Goal: Task Accomplishment & Management: Manage account settings

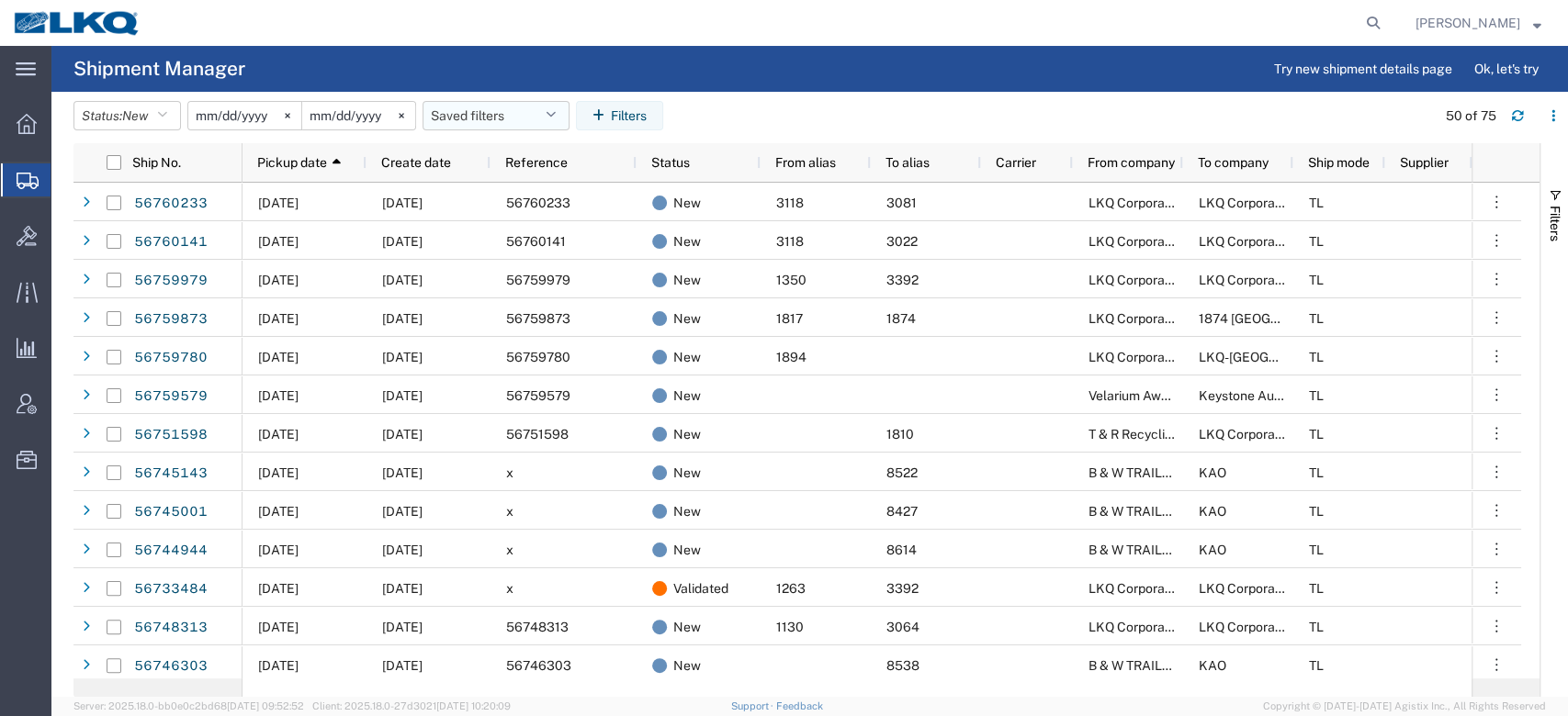
click at [551, 107] on button "Saved filters" at bounding box center [496, 116] width 147 height 30
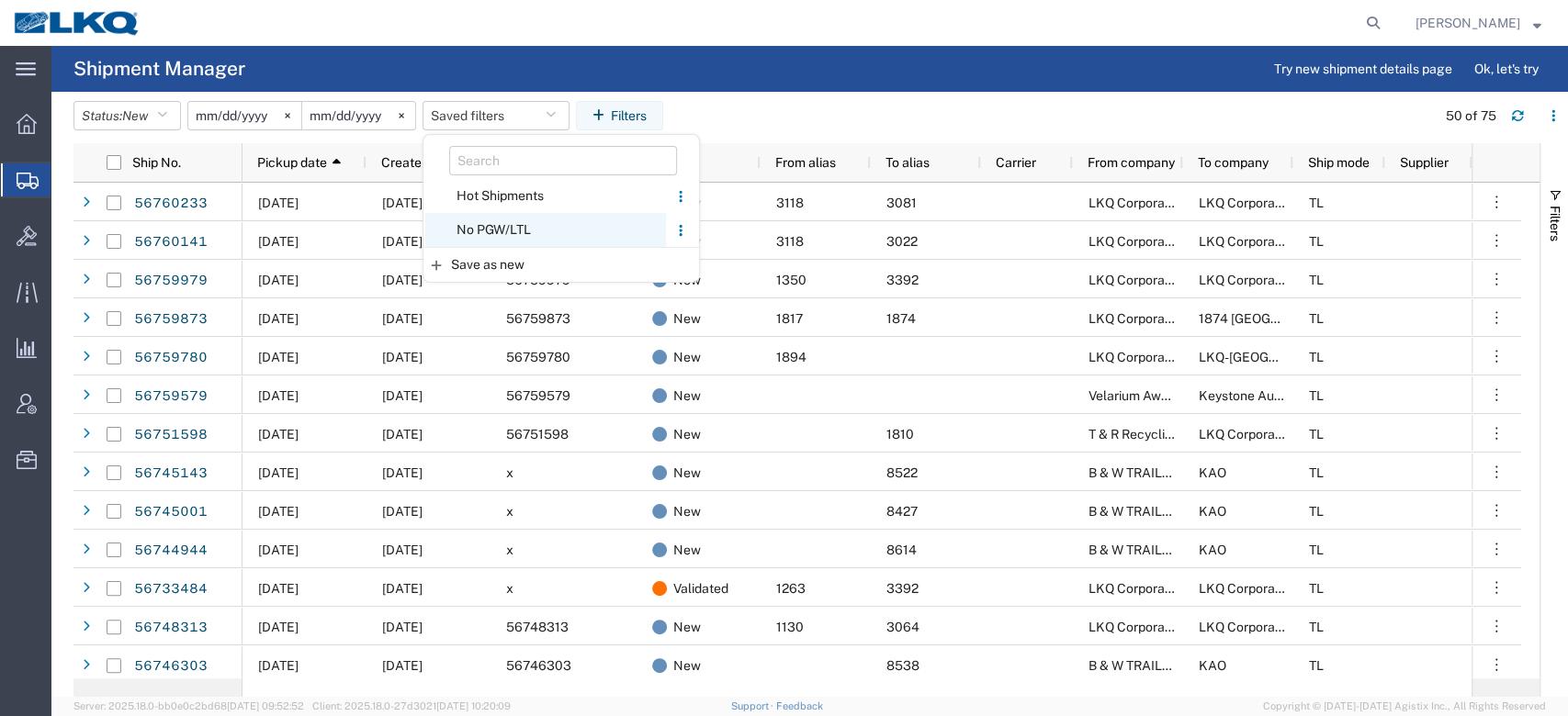
click at [549, 224] on span "No PGW/LTL" at bounding box center [545, 229] width 240 height 34
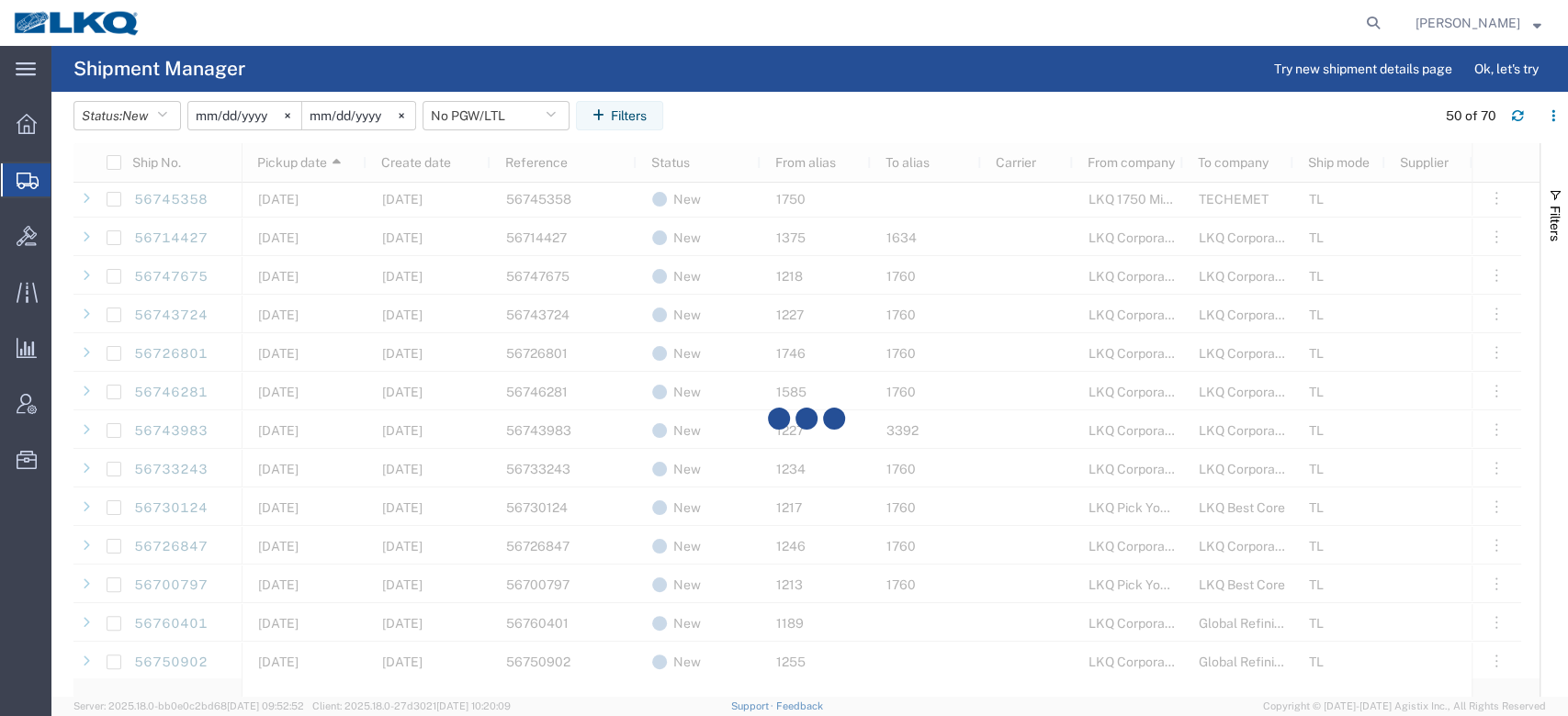
scroll to position [1199, 0]
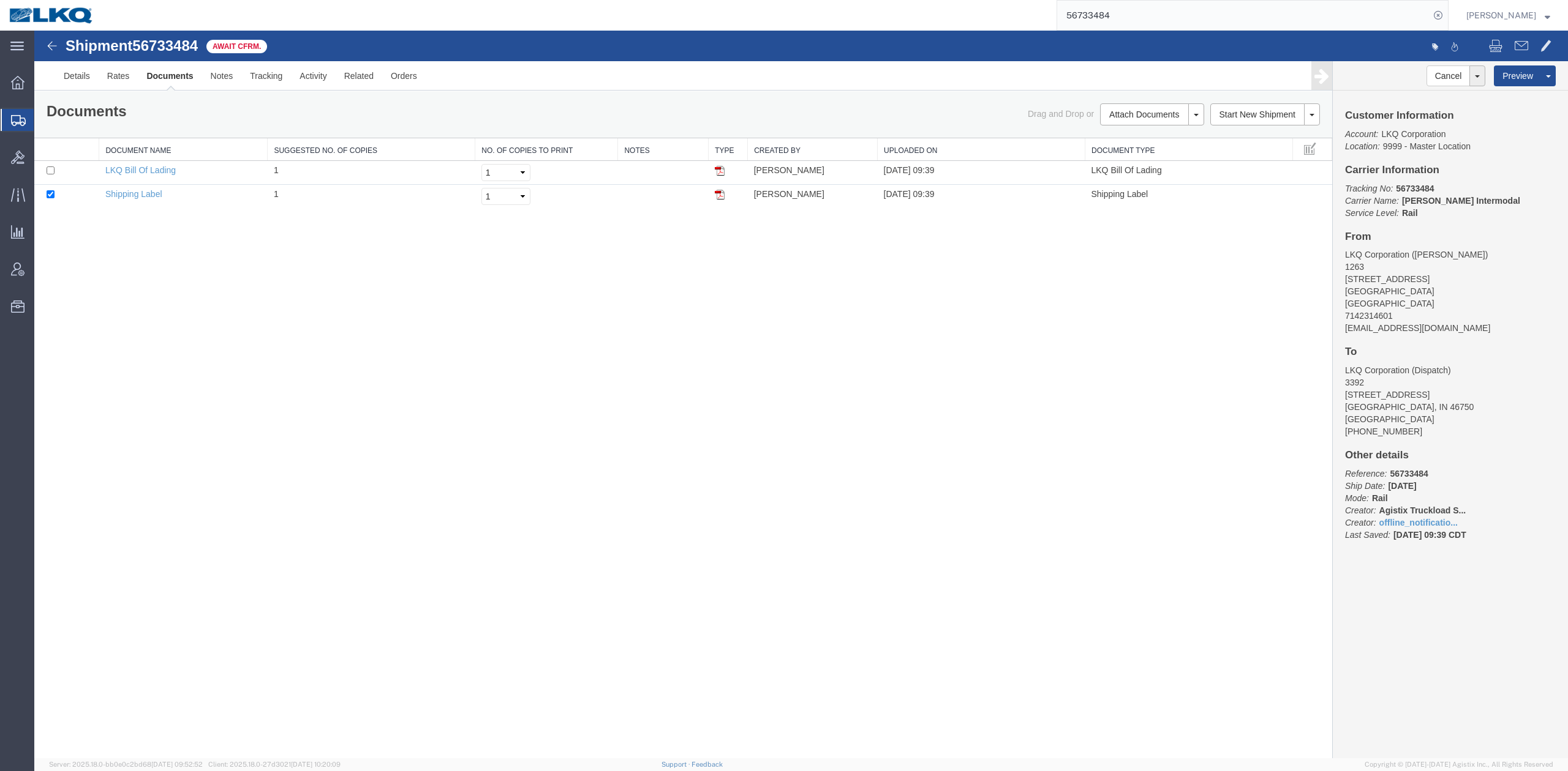
click at [1044, 18] on input "56733484" at bounding box center [1243, 15] width 373 height 30
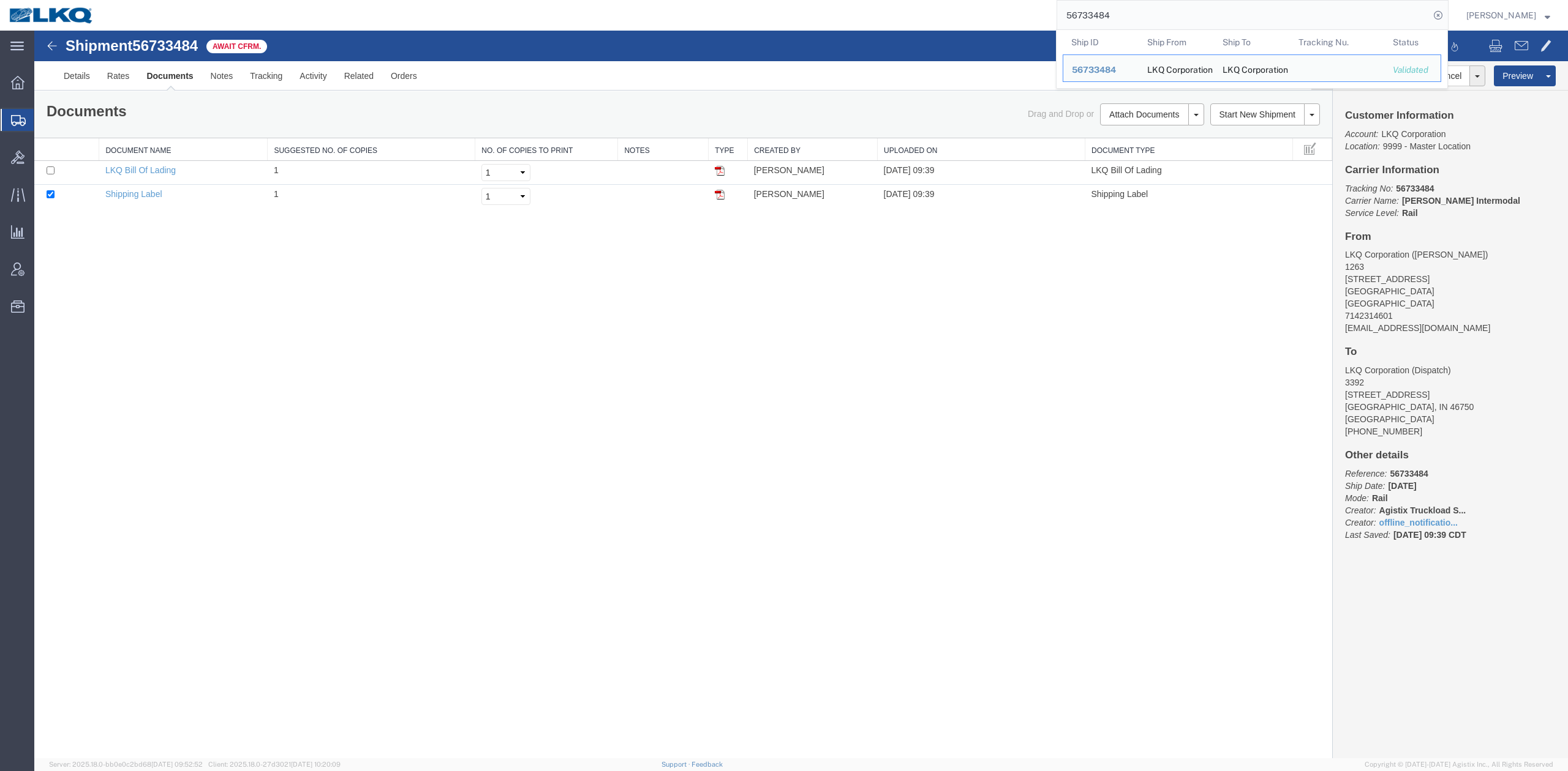
click at [1044, 18] on input "56733484" at bounding box center [1243, 15] width 373 height 30
paste input "4940"
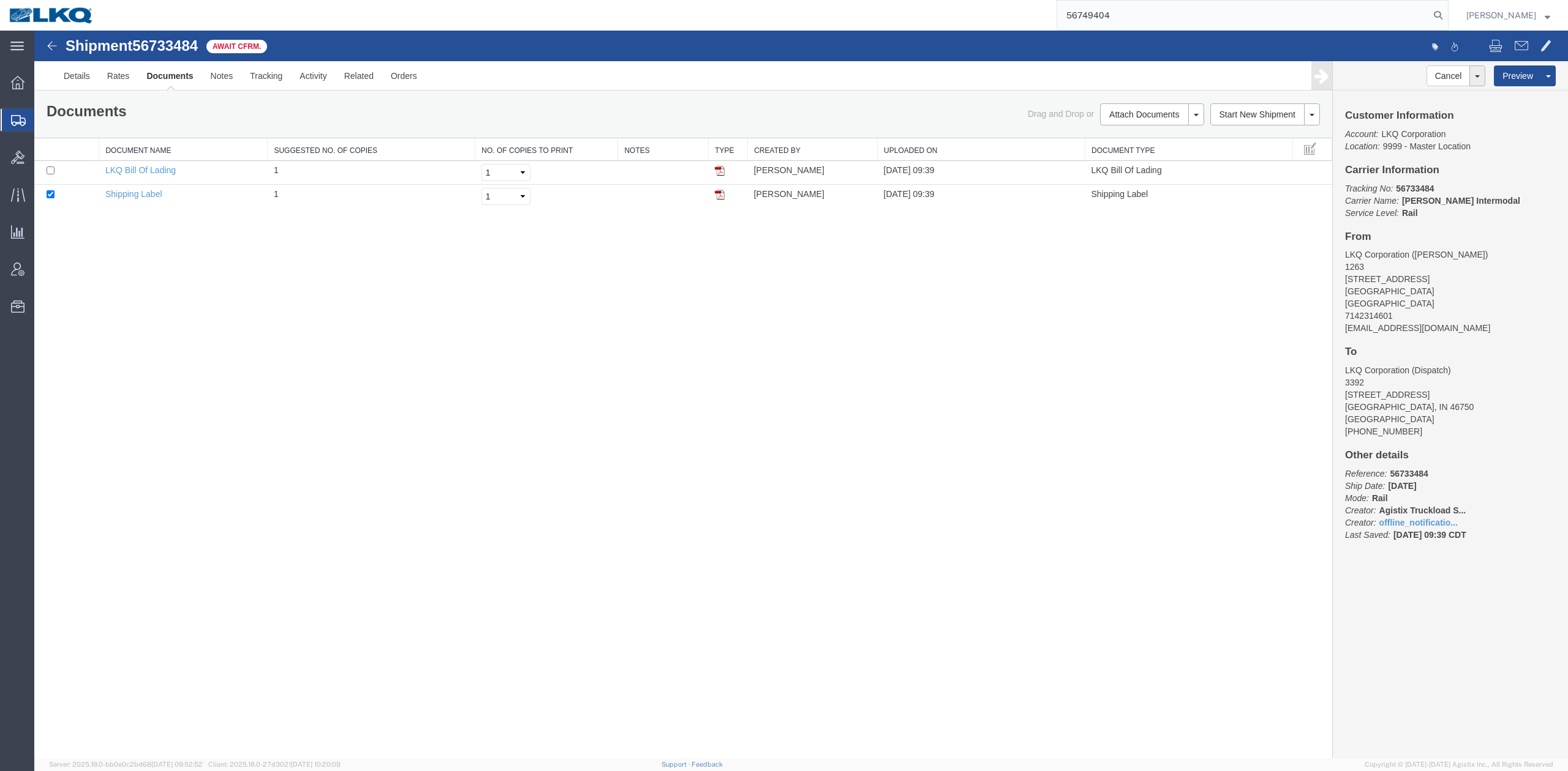
click at [1044, 13] on input "56749404" at bounding box center [1243, 15] width 373 height 30
click at [1044, 18] on icon at bounding box center [1438, 15] width 17 height 17
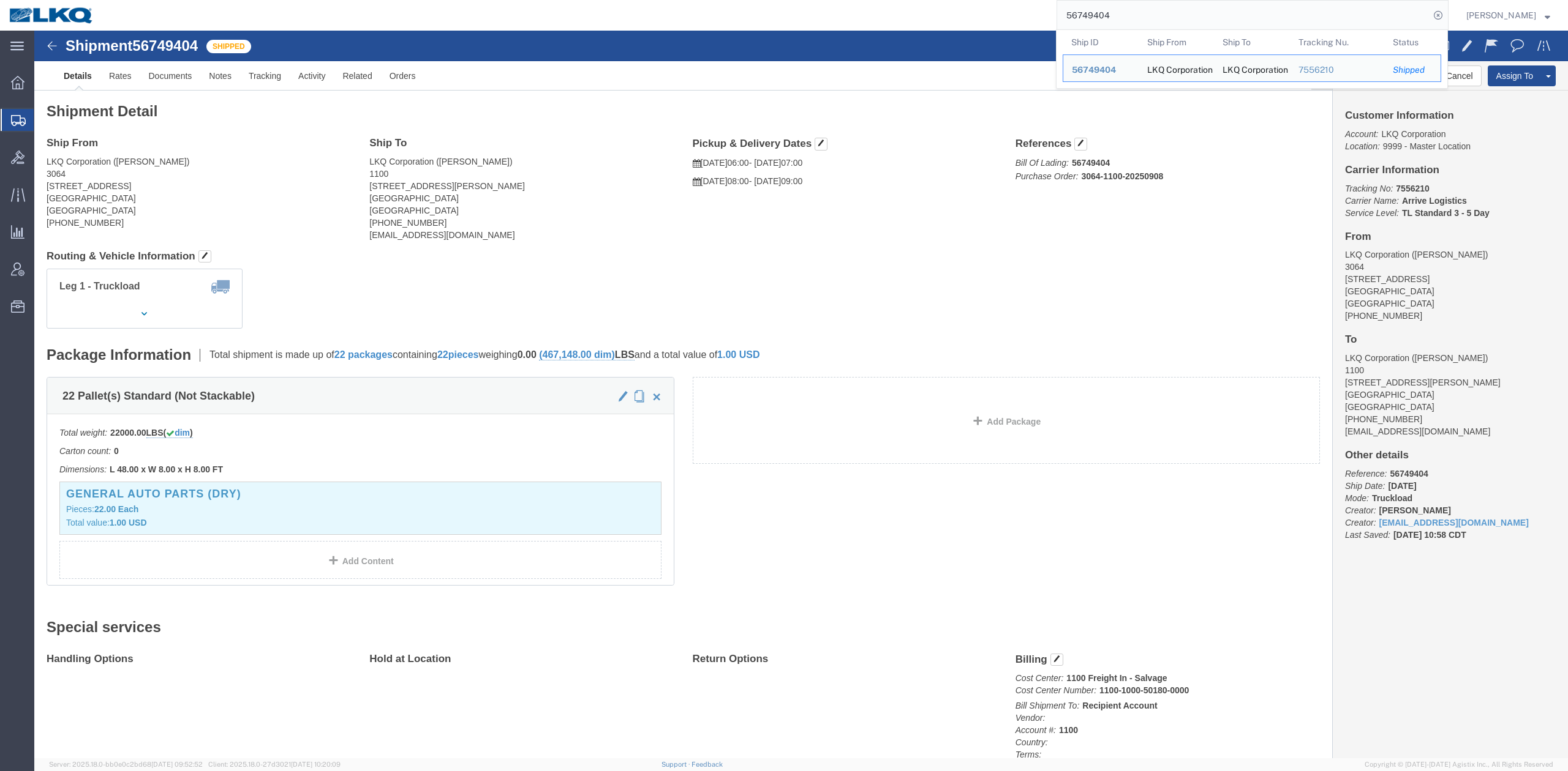
click address "LKQ Corporation (RICHARD AKERS) 1100 4950 W Norvell Bryant Hwy Crystal River, F…"
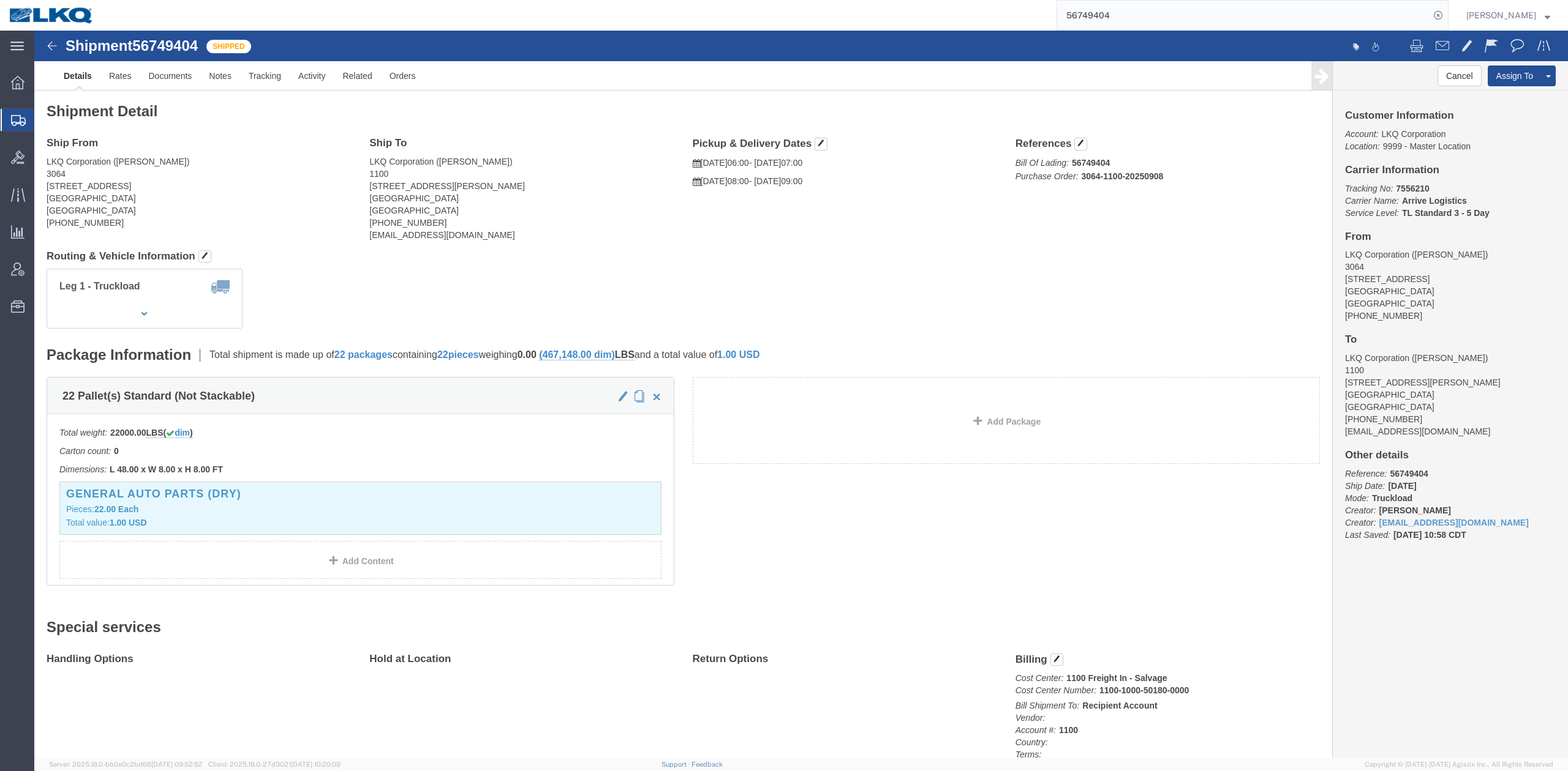
click h4 "Routing & Vehicle Information"
click link "Notes"
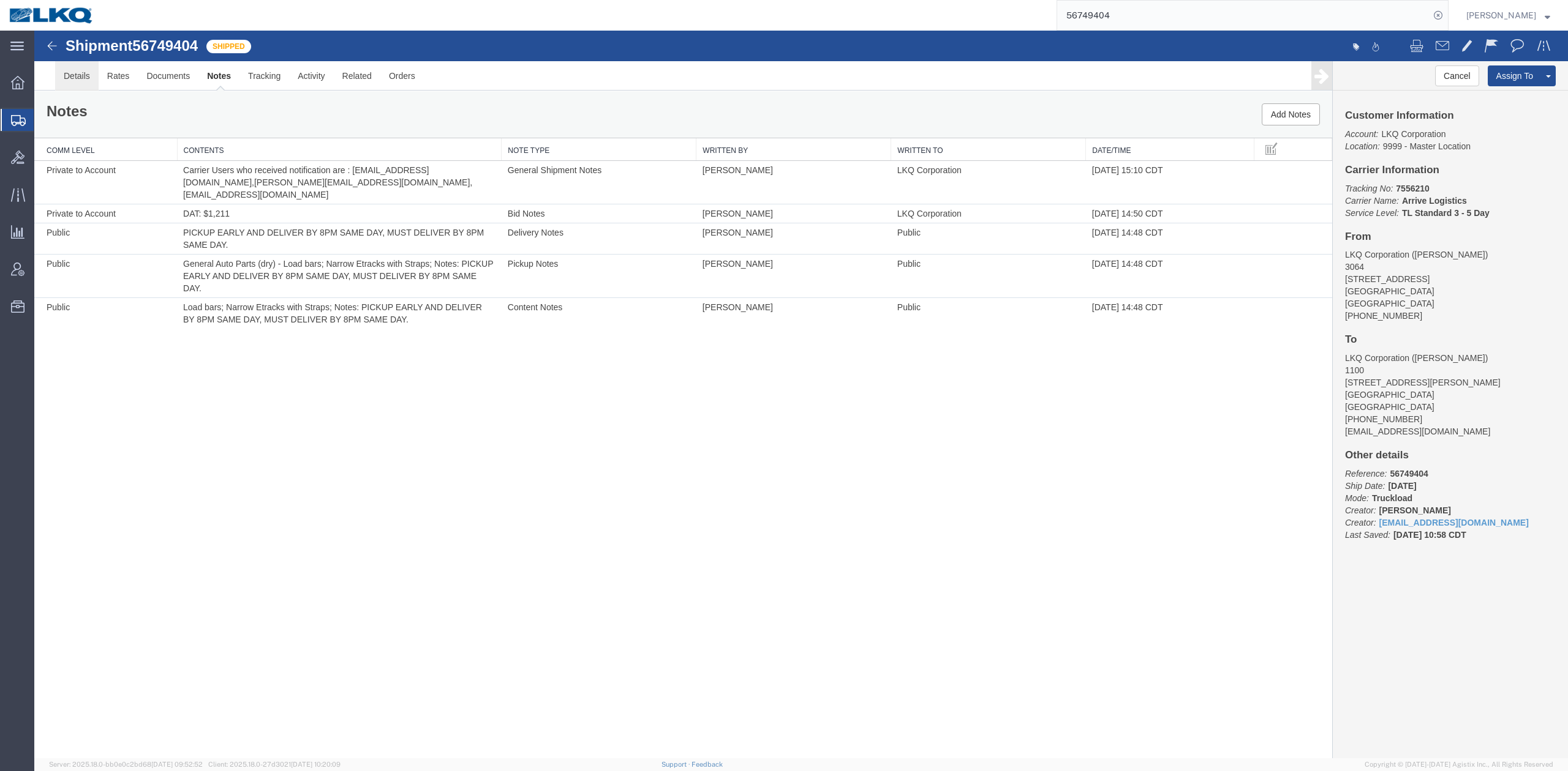
click at [82, 79] on link "Details" at bounding box center [77, 76] width 44 height 30
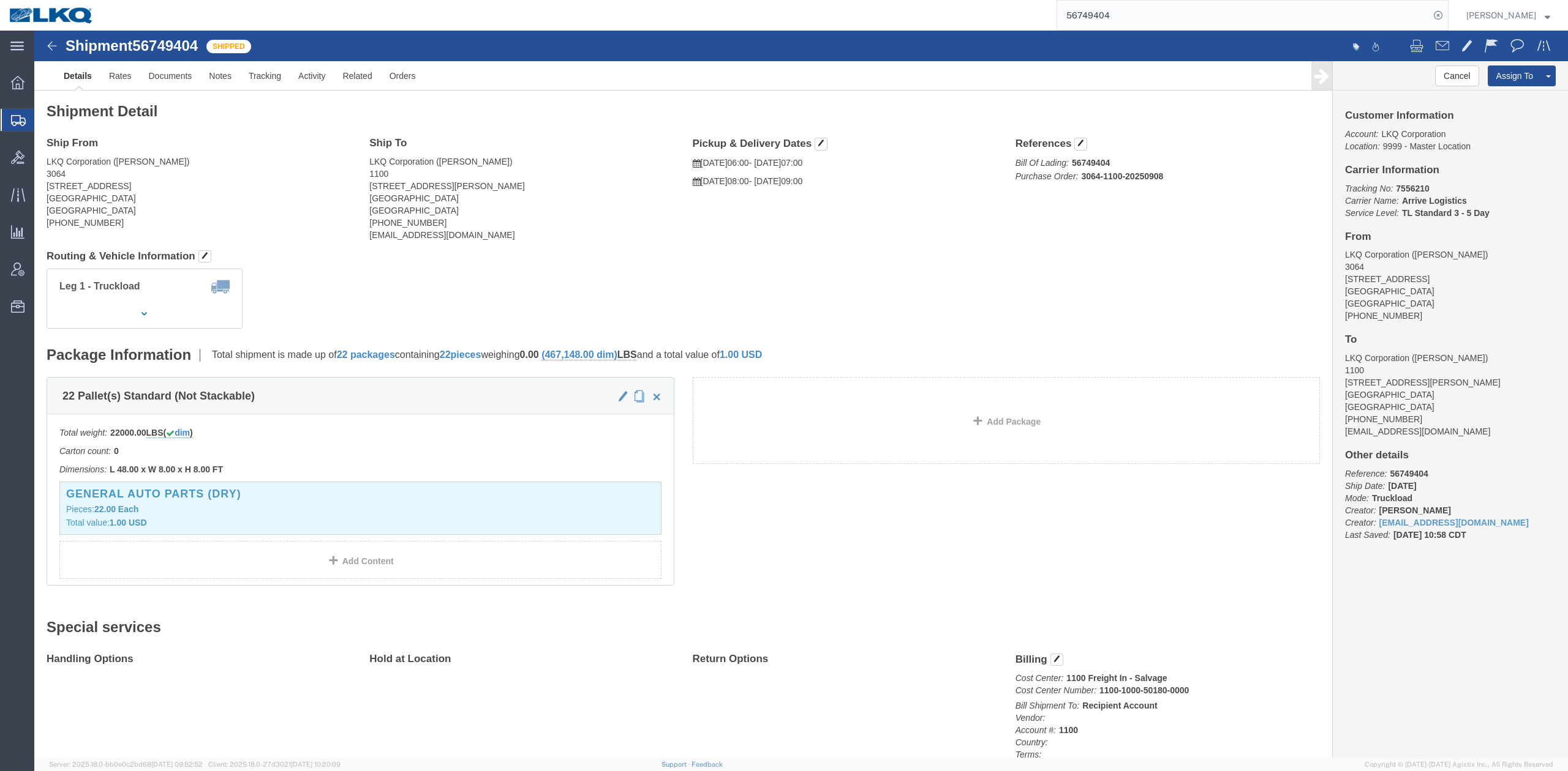
click at [1044, 11] on input "56749404" at bounding box center [1243, 15] width 373 height 30
type input "56397347"
drag, startPoint x: 1463, startPoint y: 10, endPoint x: 1211, endPoint y: 142, distance: 284.5
click at [1044, 10] on icon at bounding box center [1438, 15] width 17 height 17
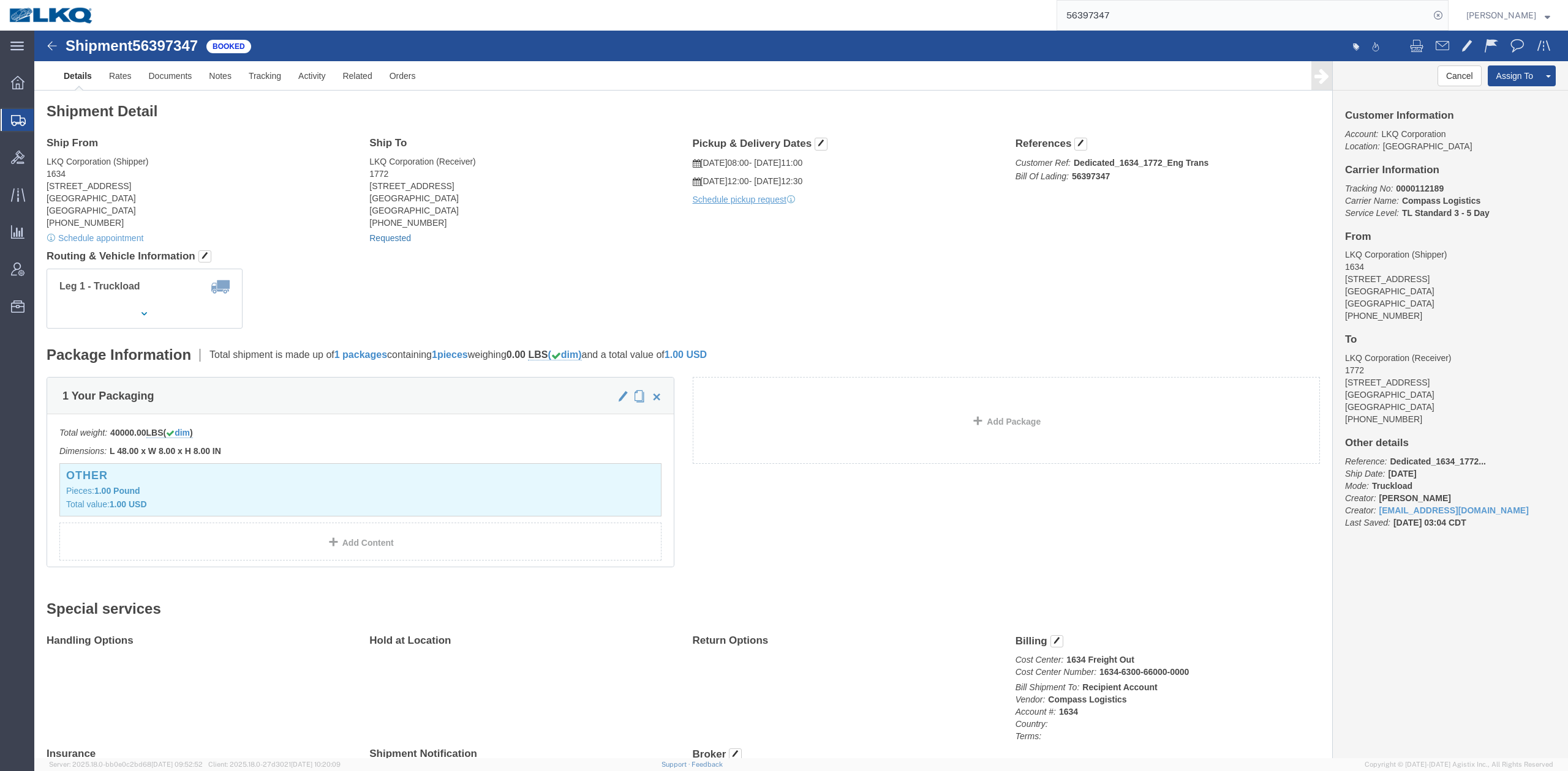
click link "Requested"
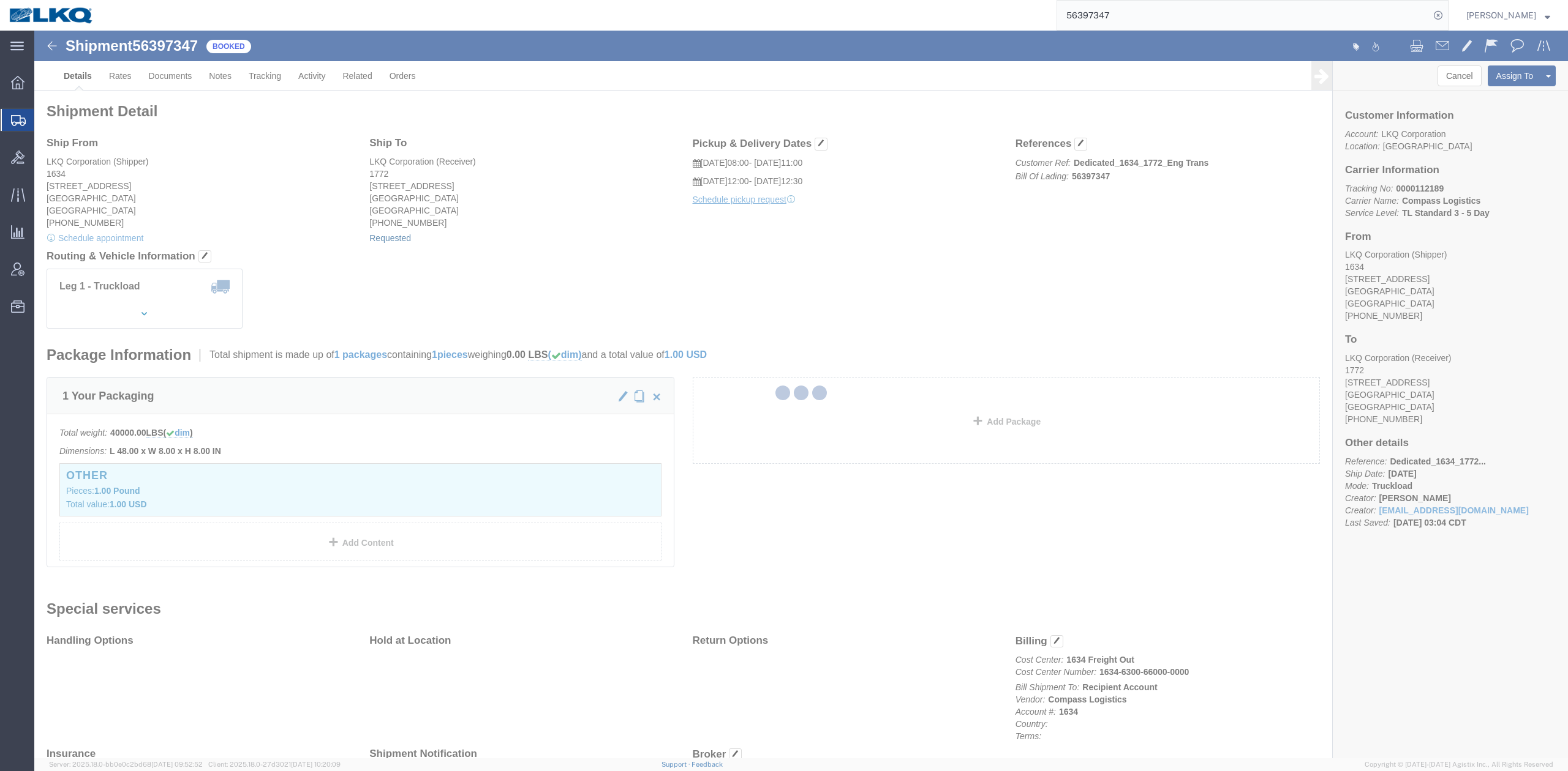
select select "1"
select select
select select "30"
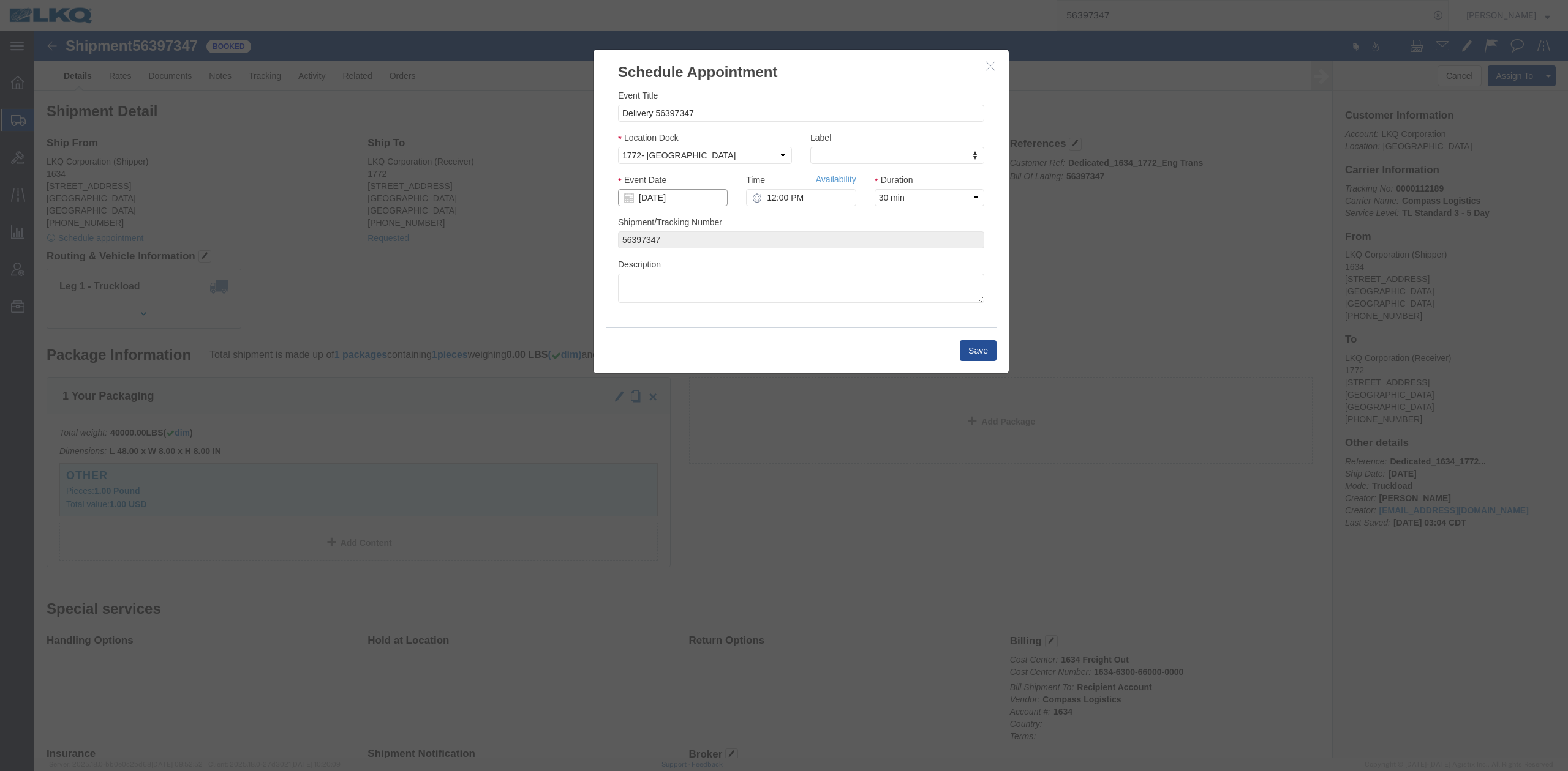
click input "09/09/2025"
click td "10"
drag, startPoint x: 951, startPoint y: 39, endPoint x: 449, endPoint y: 161, distance: 516.6
click icon "button"
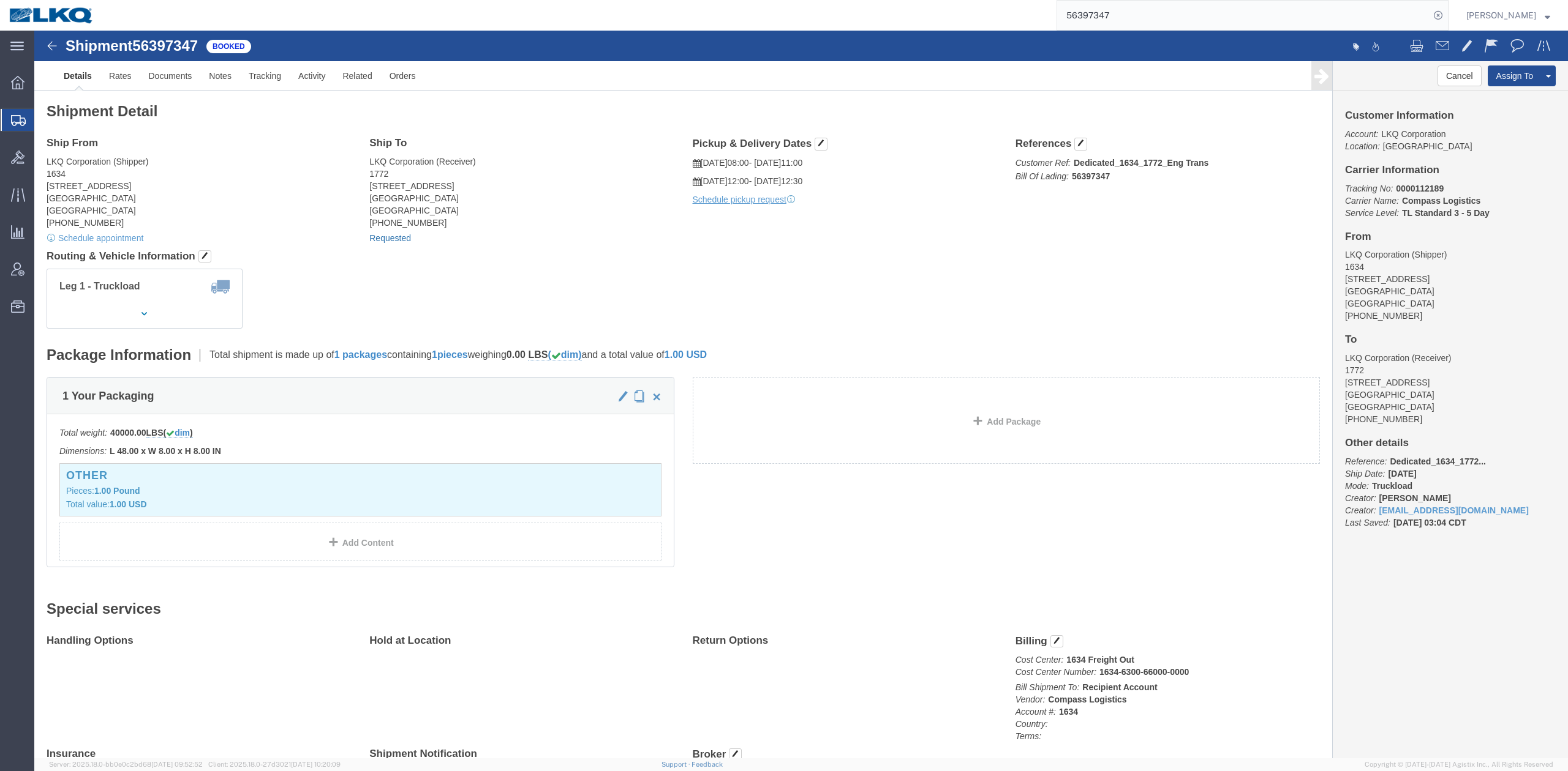
click link "Requested"
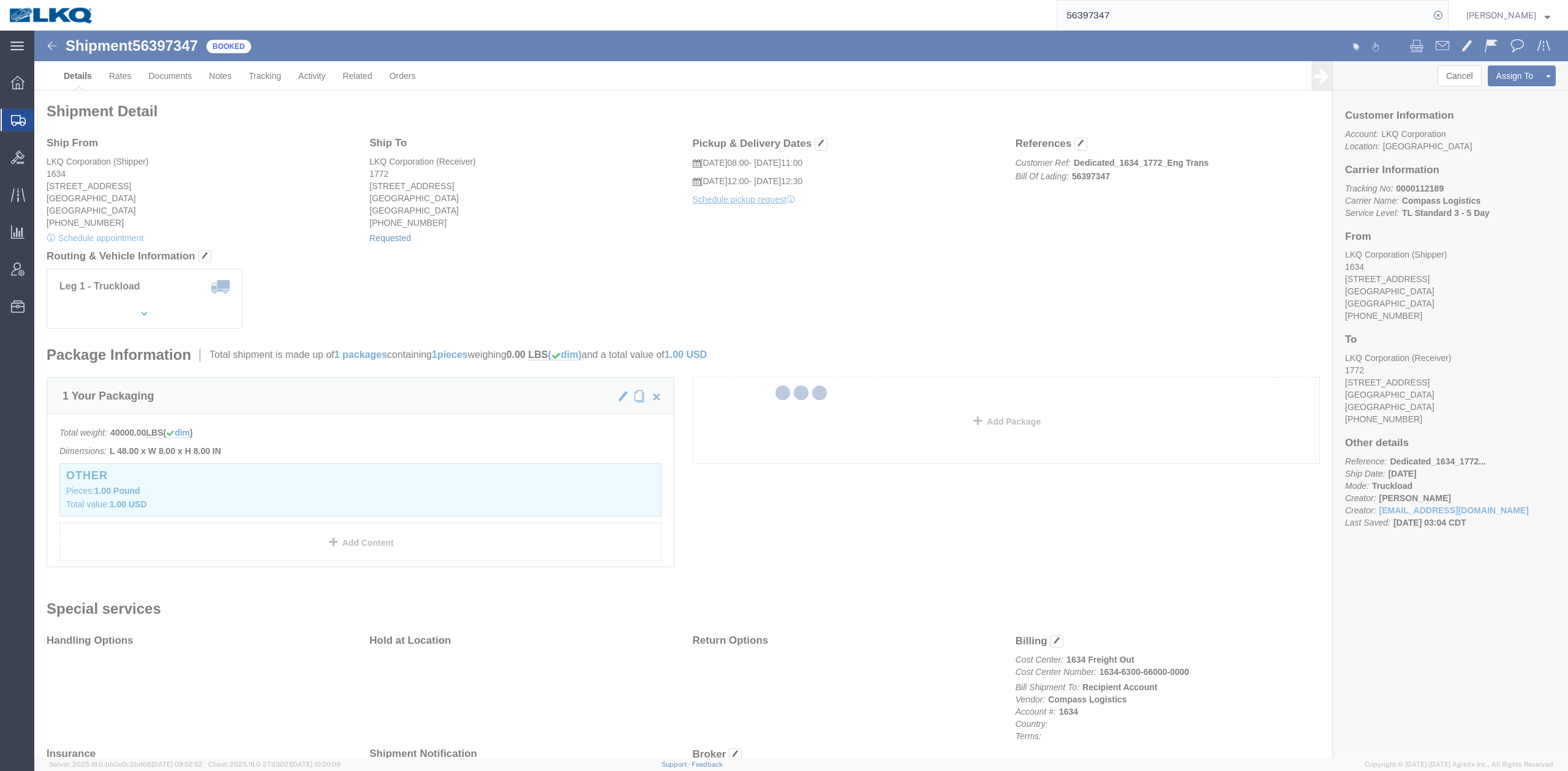
select select
select select "30"
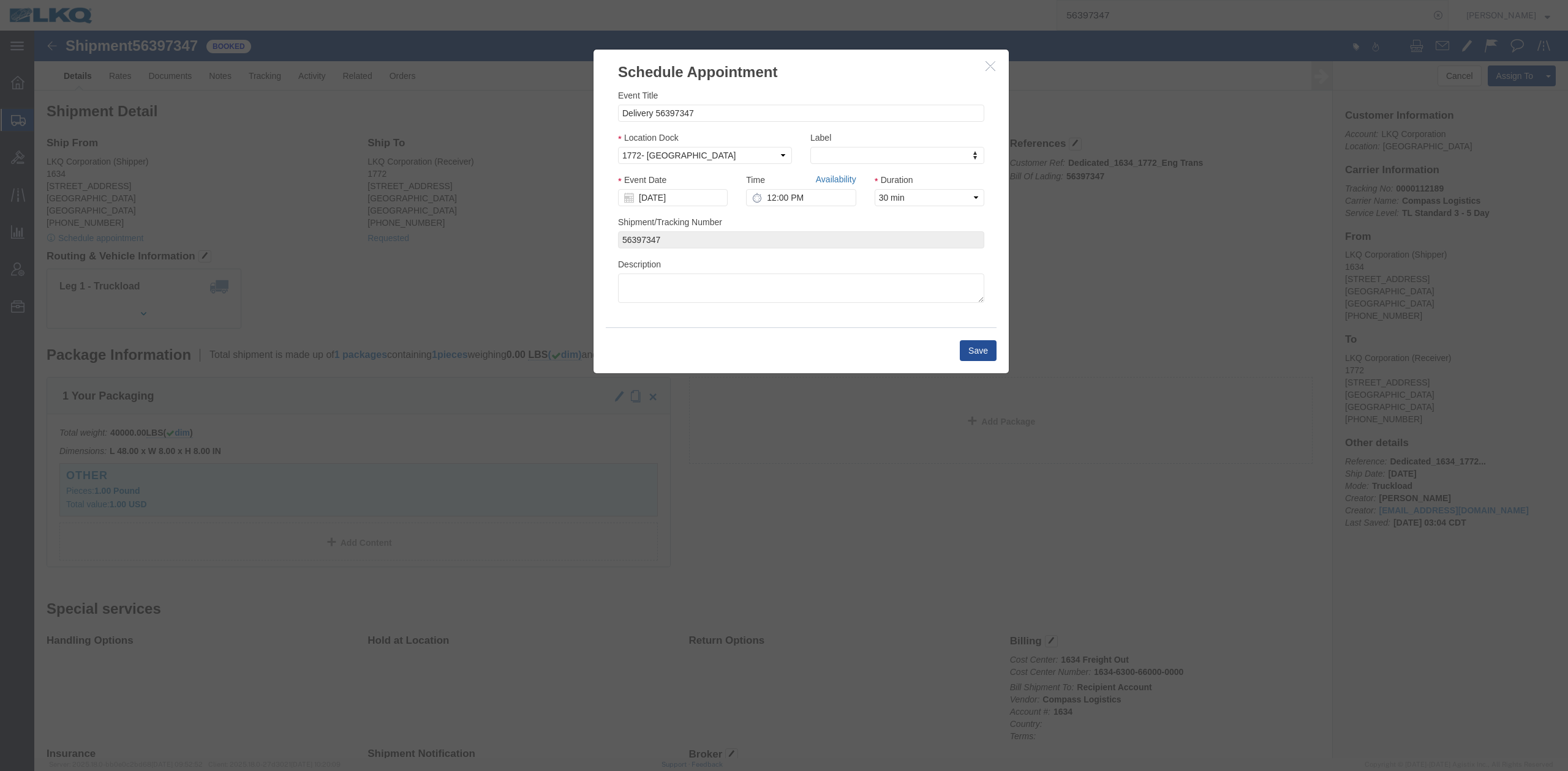
click link "Availability"
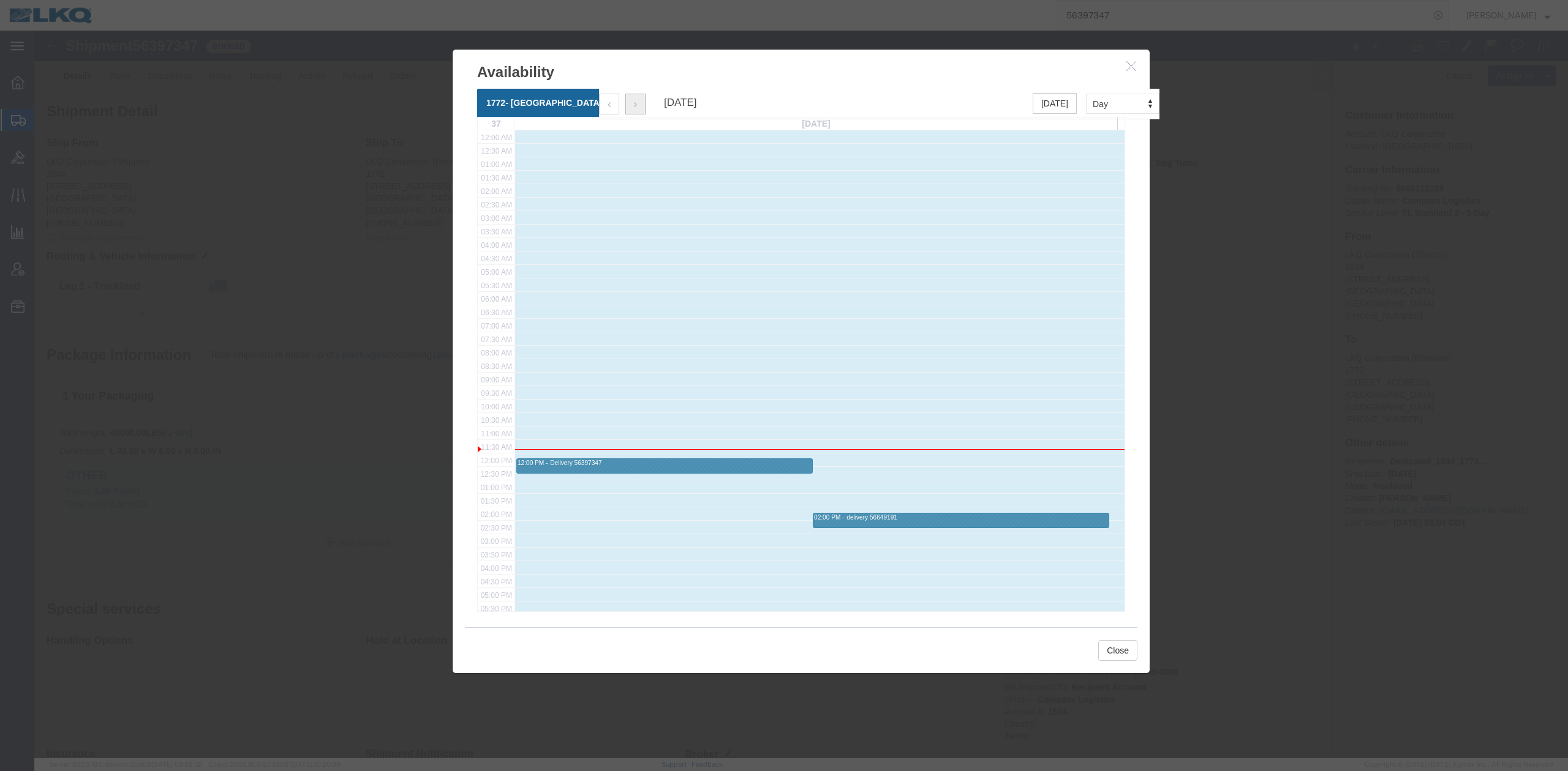
click button "button"
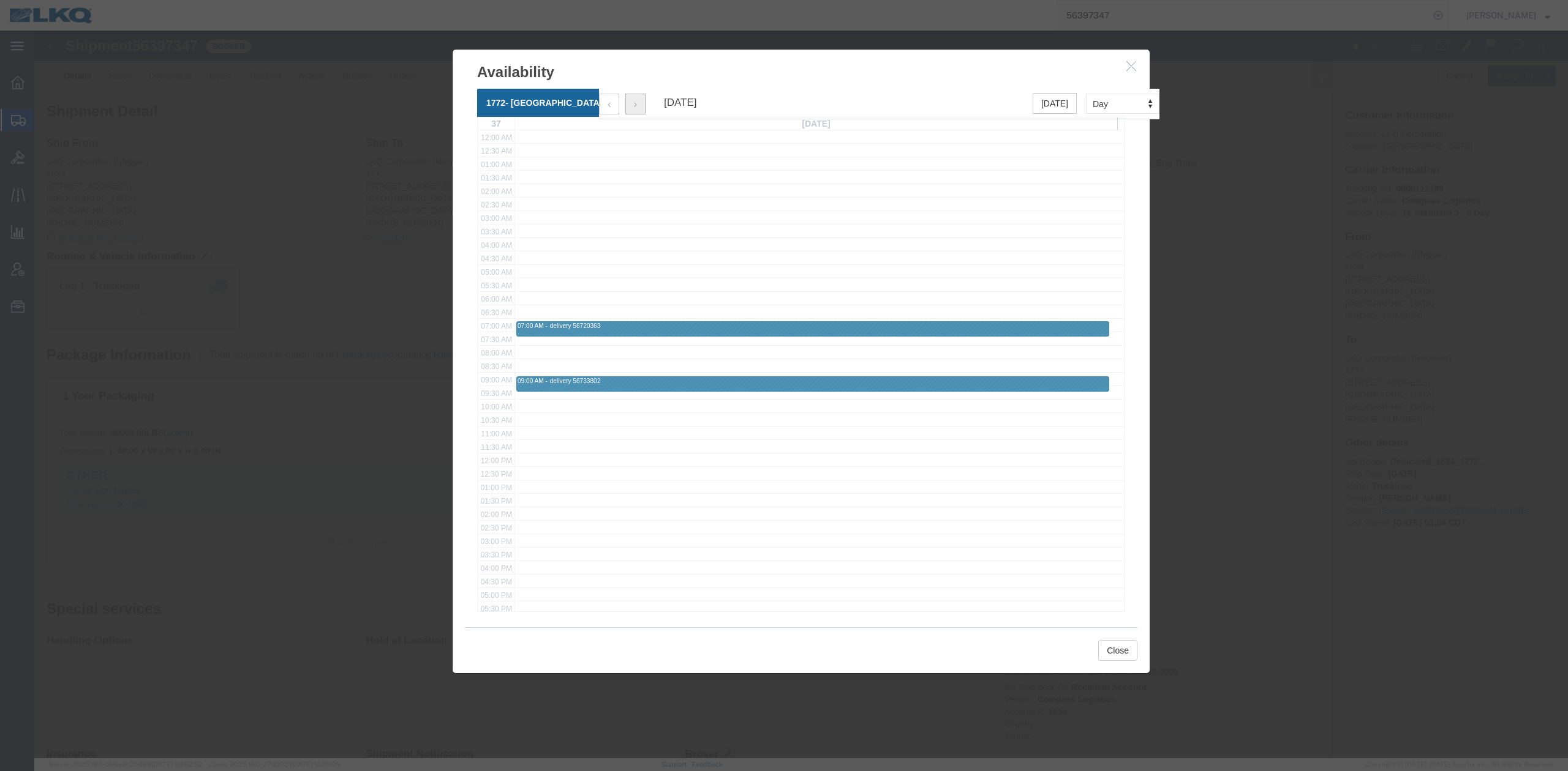
scroll to position [165, 0]
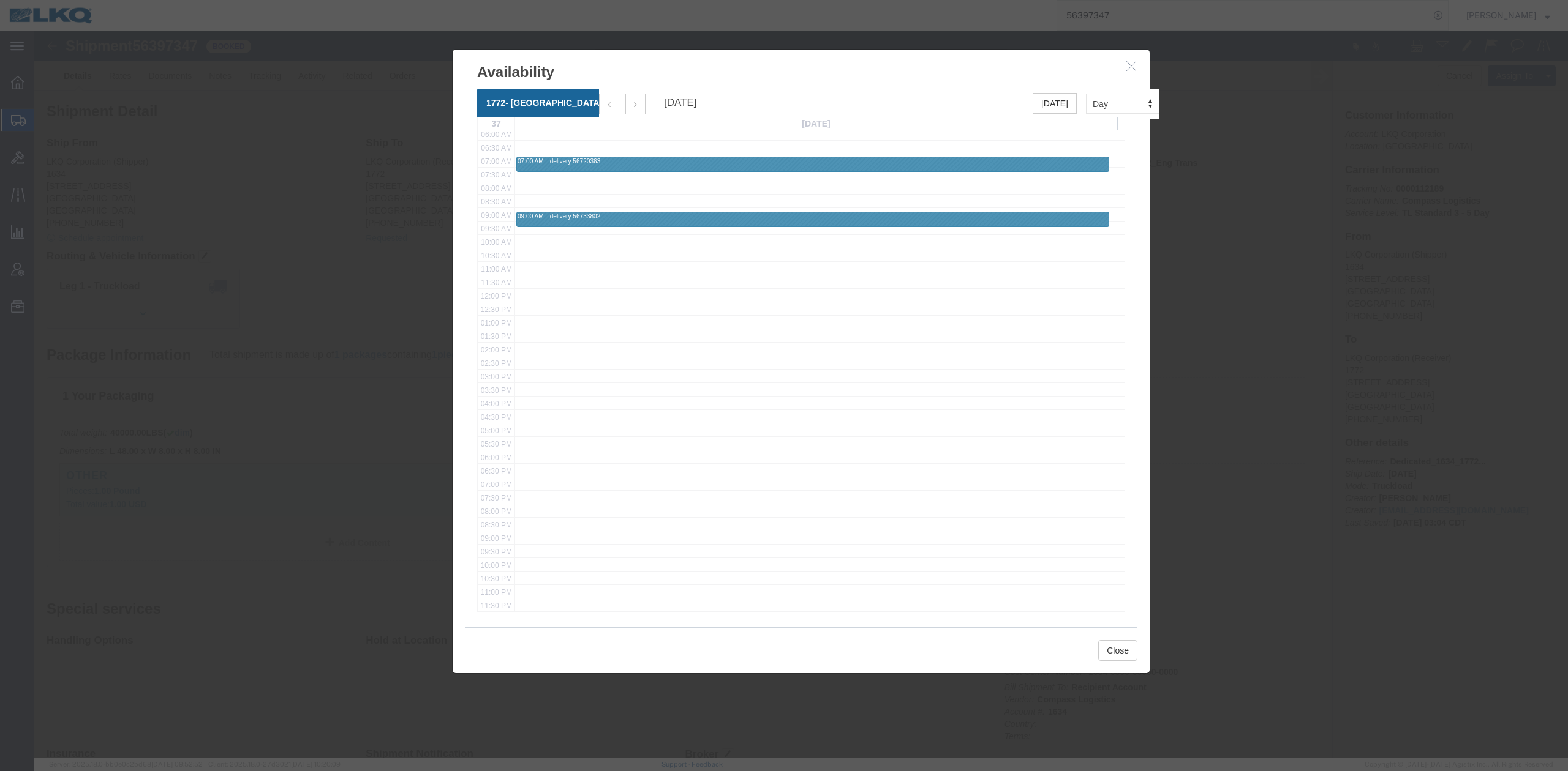
click icon "button"
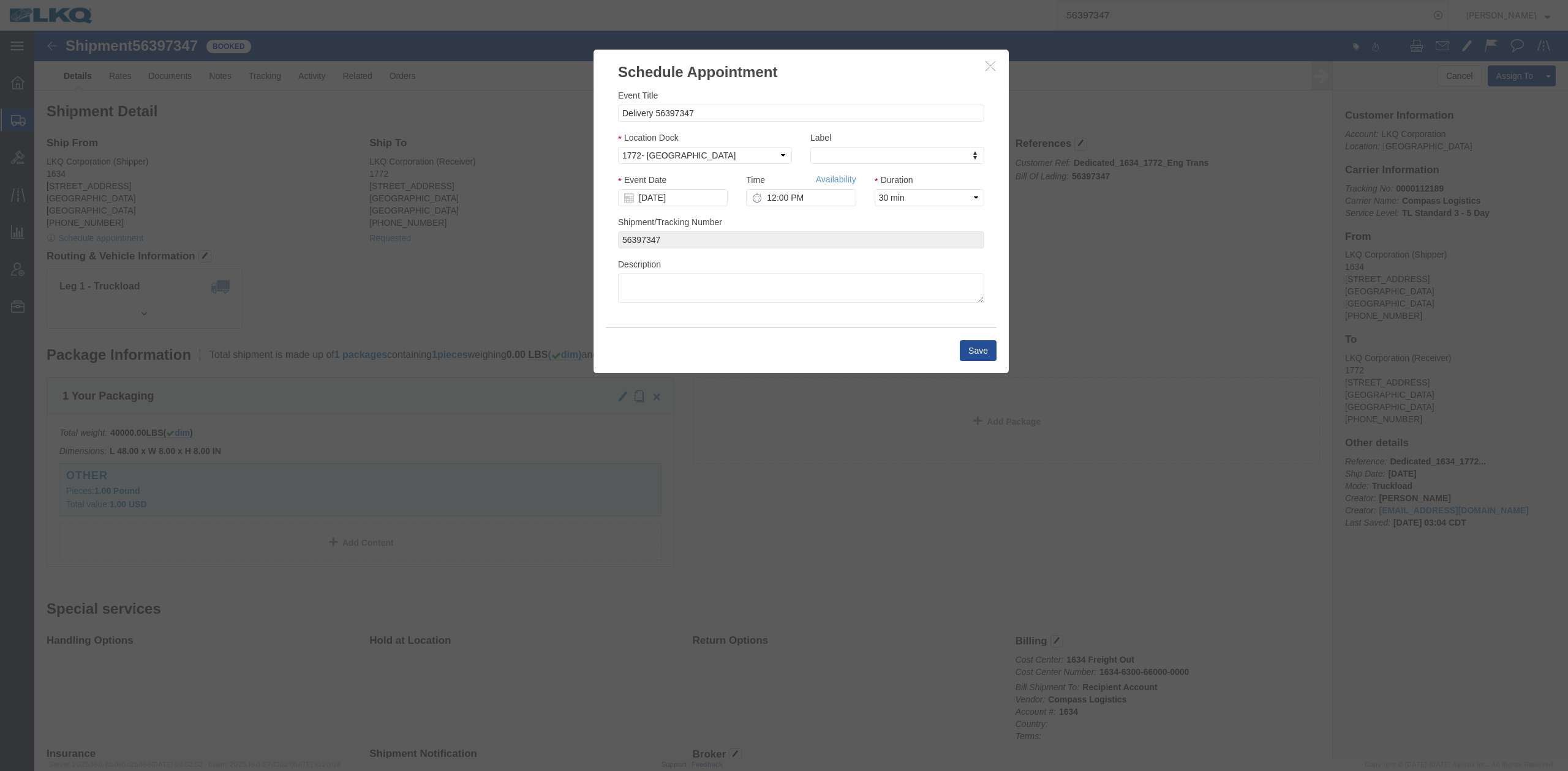
click icon "button"
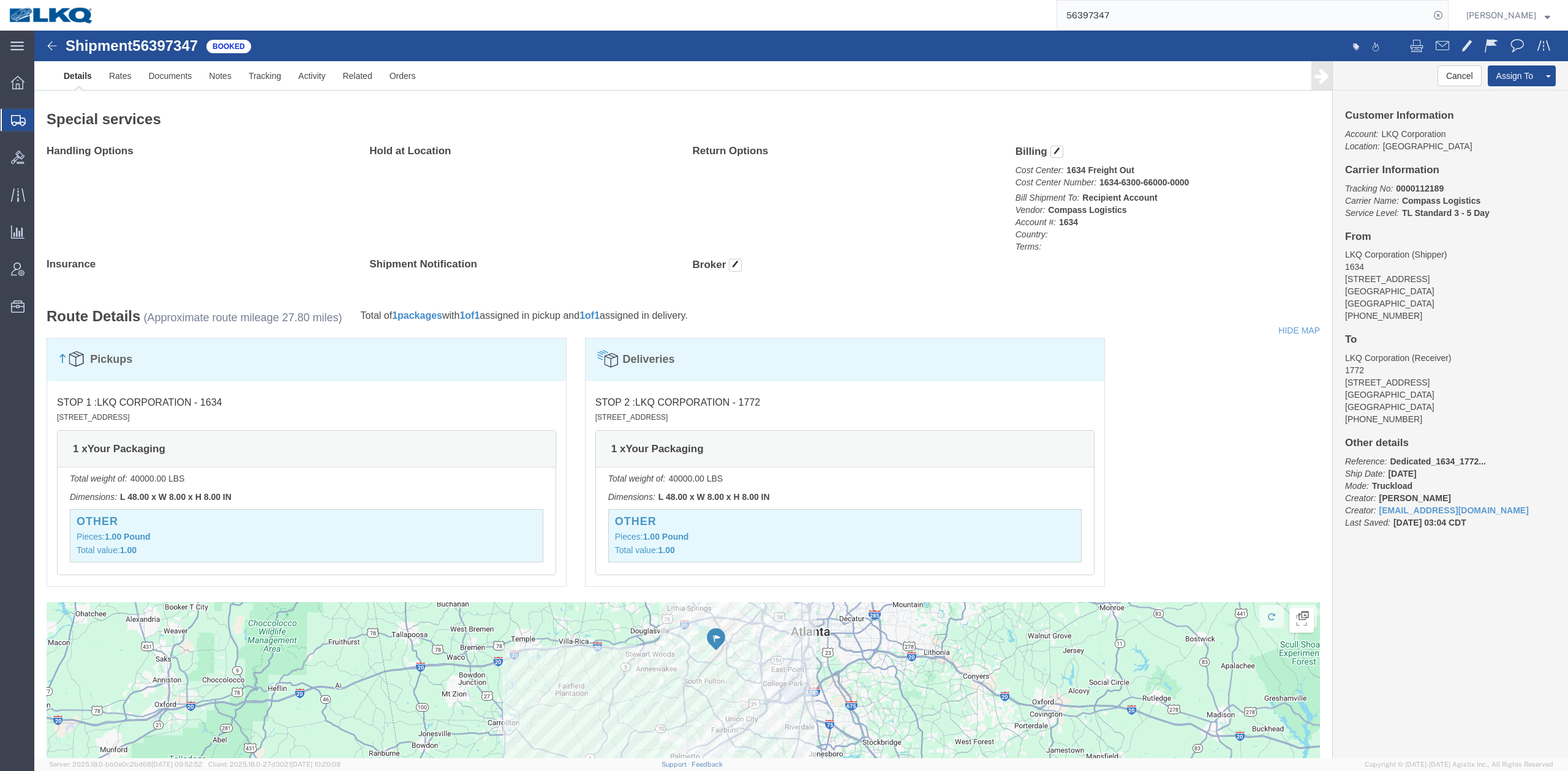
scroll to position [0, 0]
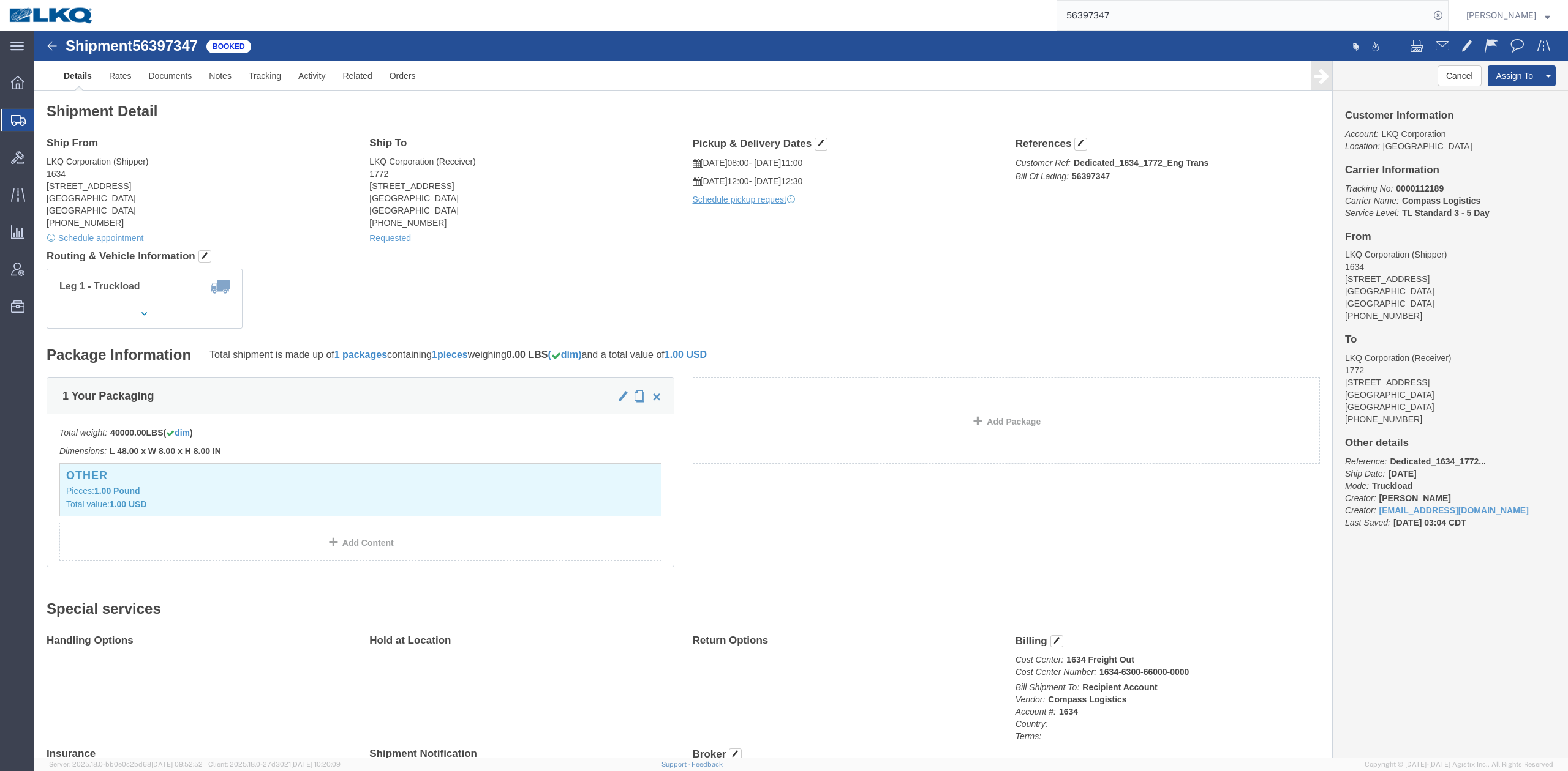
click at [1044, 6] on input "56397347" at bounding box center [1243, 15] width 373 height 30
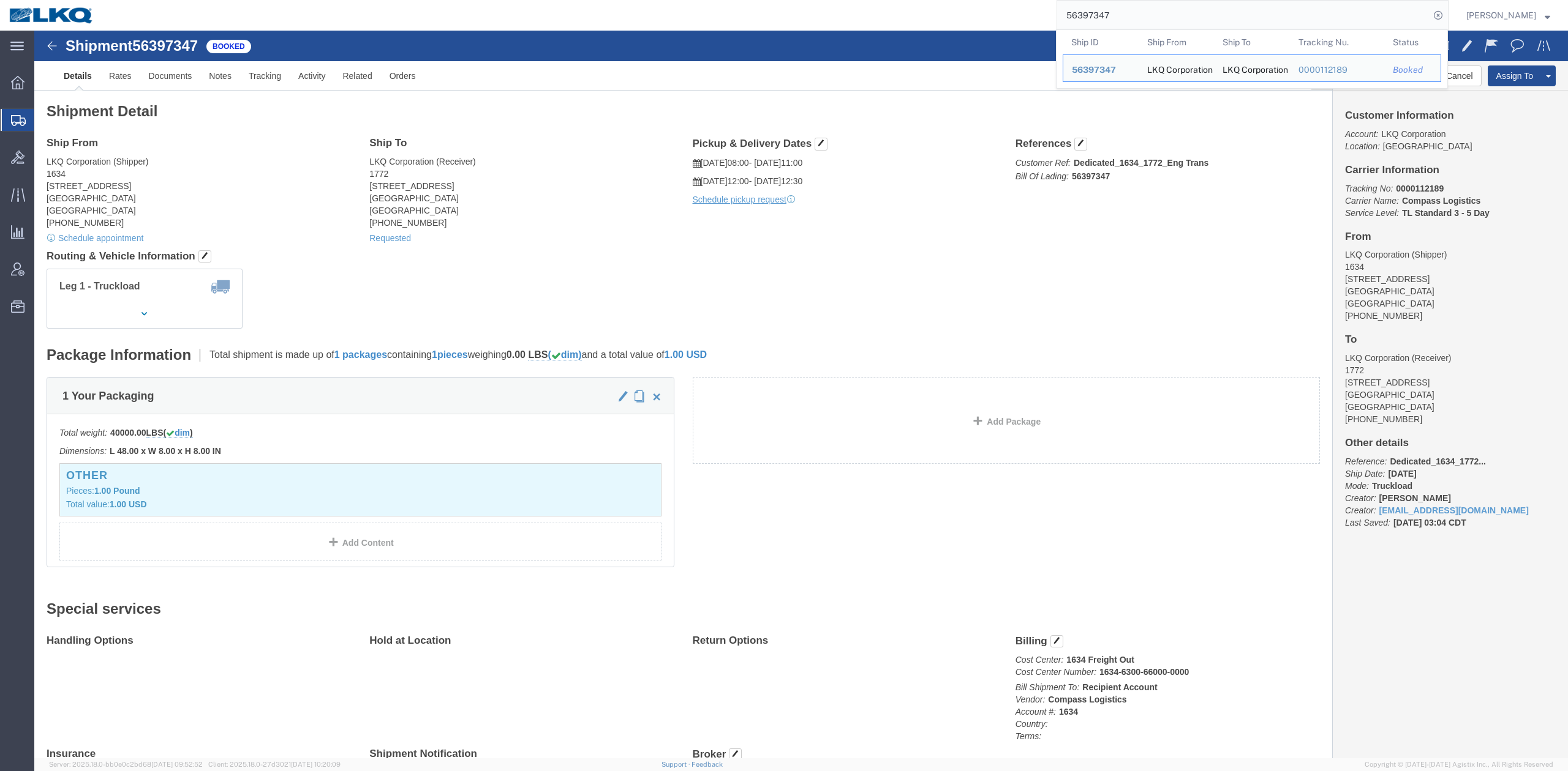
paste input "761649"
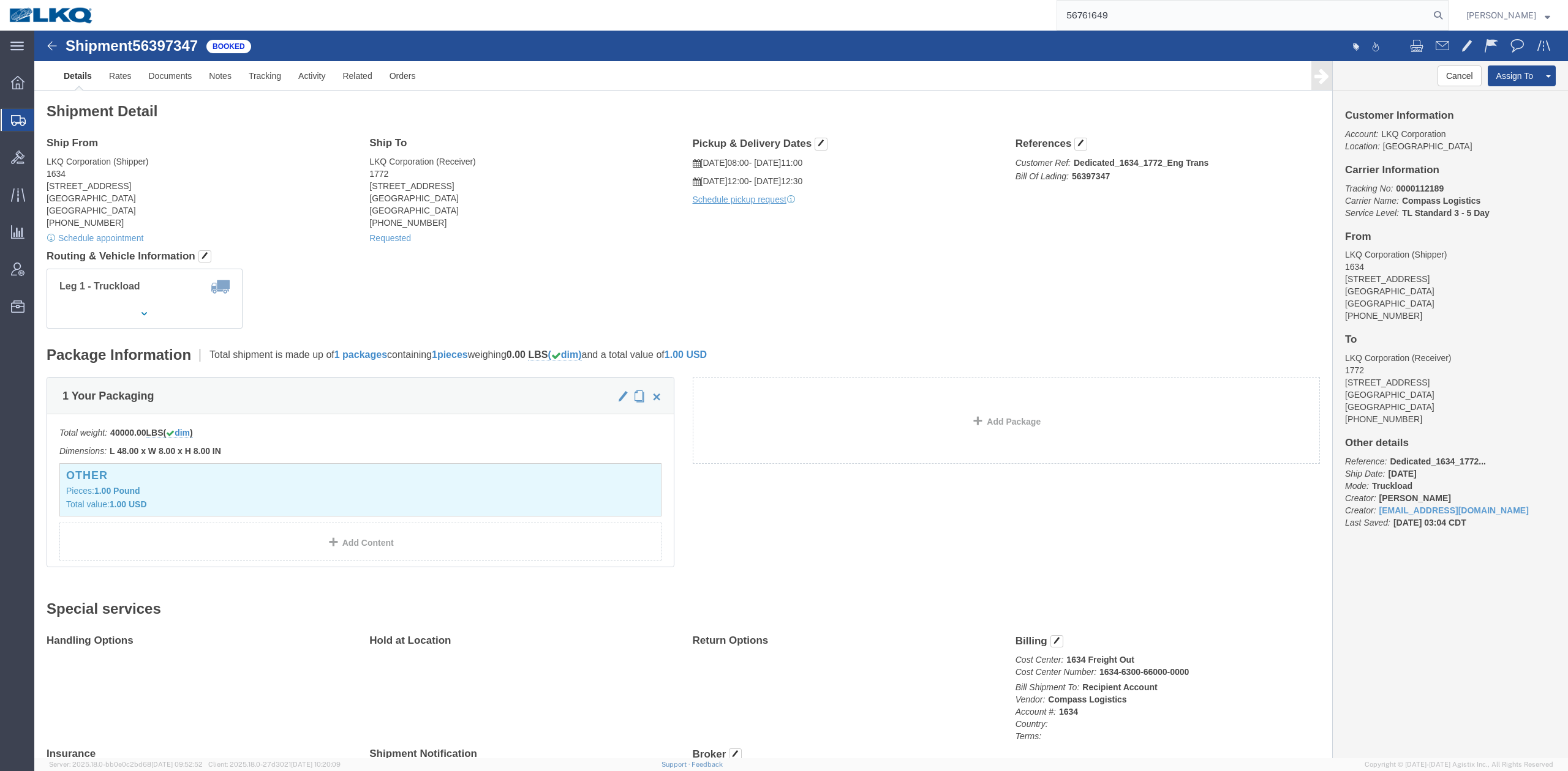
type input "56761649"
click at [1044, 23] on form "56761649" at bounding box center [1252, 15] width 392 height 30
click at [1044, 18] on icon at bounding box center [1438, 15] width 17 height 17
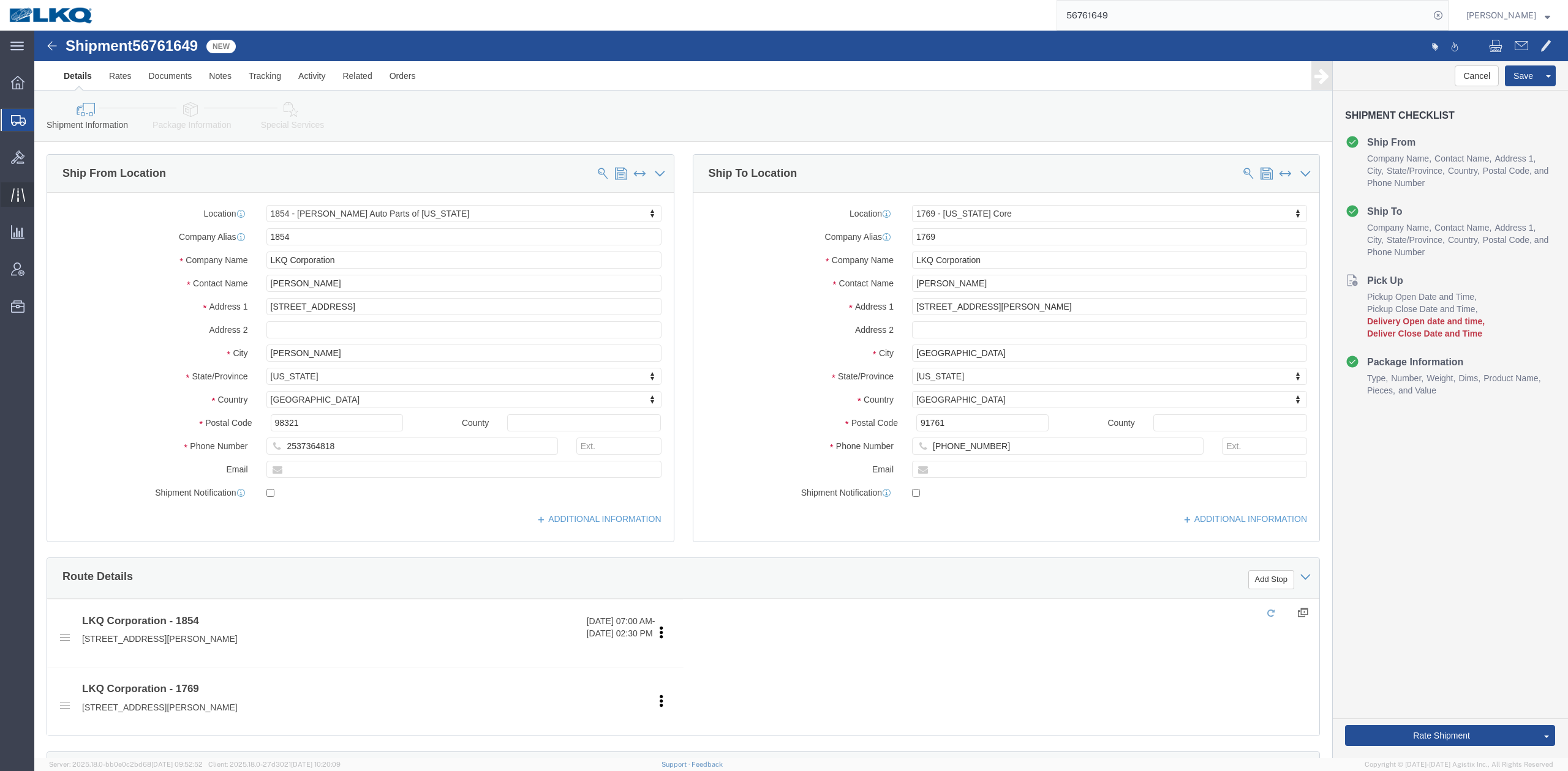
select select "28719"
select select "28716"
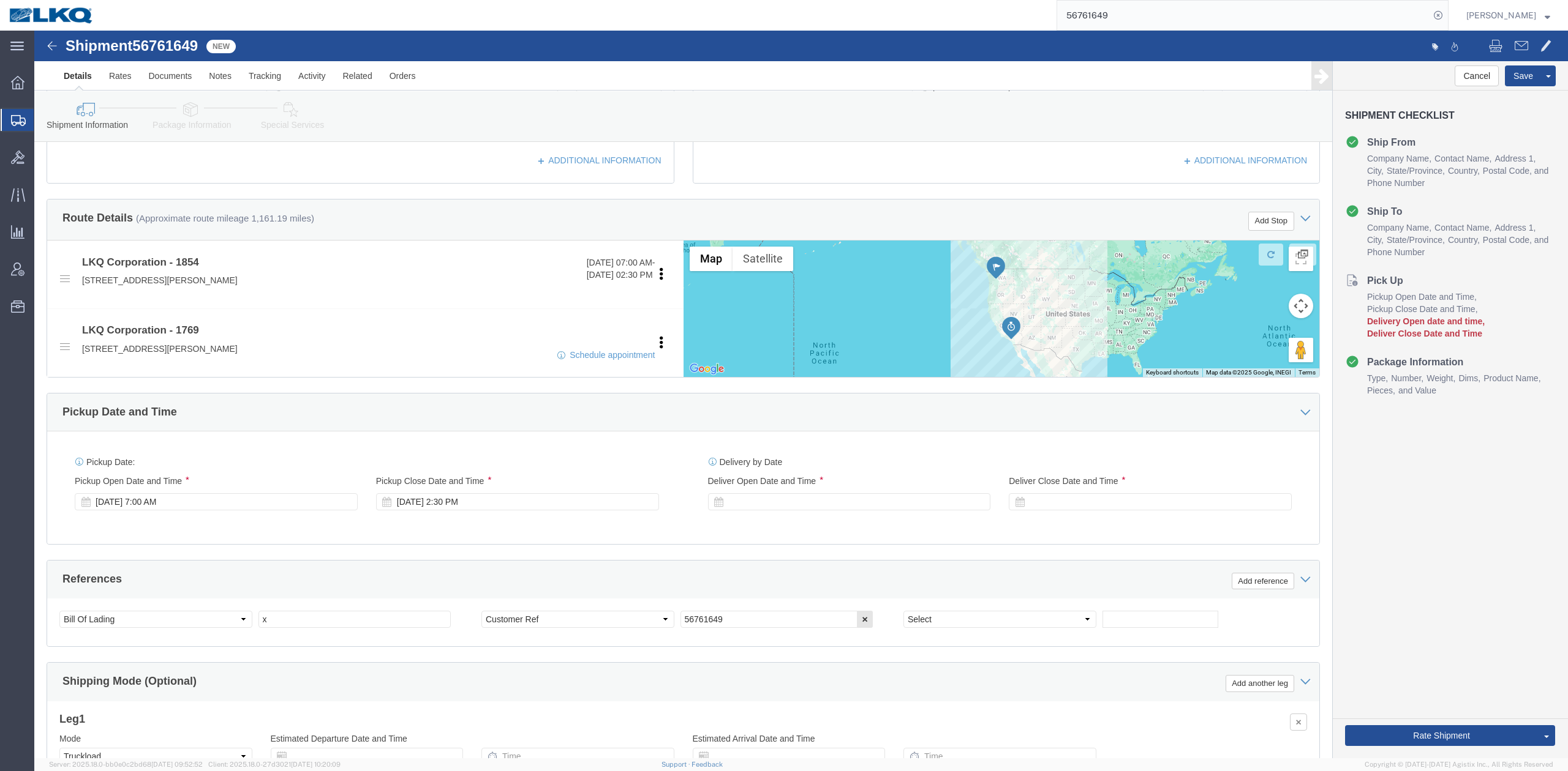
scroll to position [523, 0]
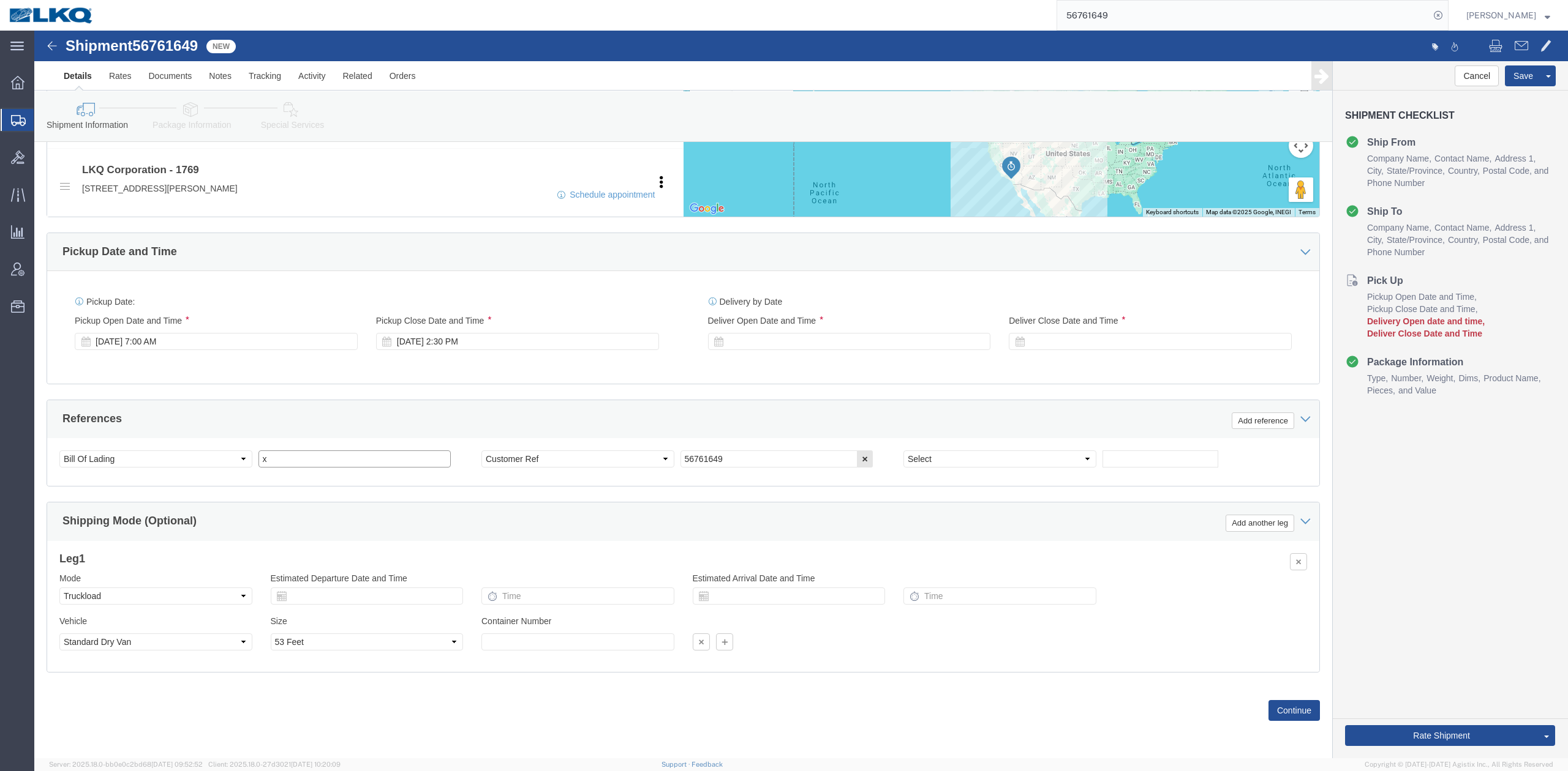
drag, startPoint x: 329, startPoint y: 428, endPoint x: 320, endPoint y: 425, distance: 9.5
click input "x"
paste input "56761649"
click input "56761649"
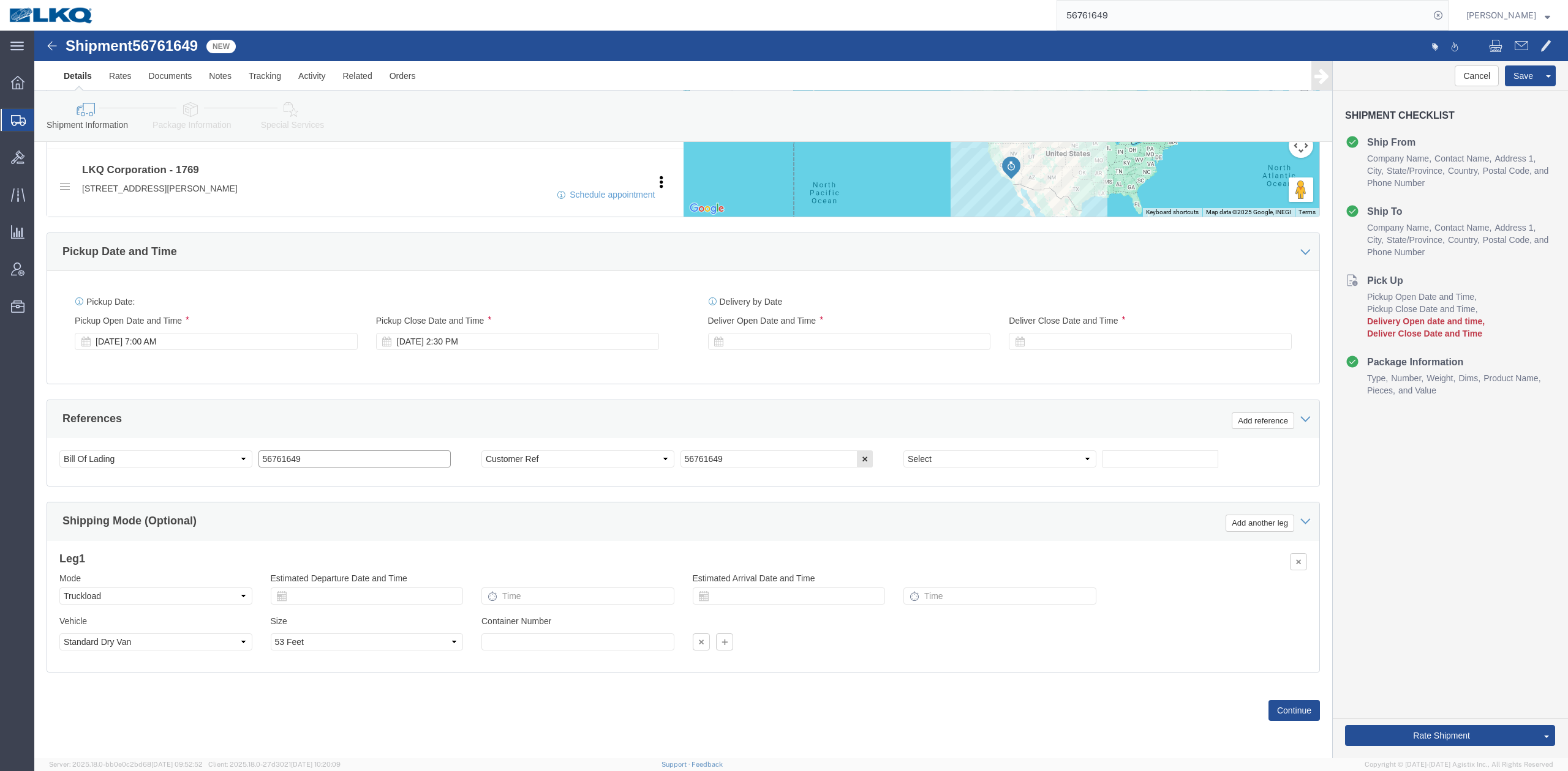
click input "56761649"
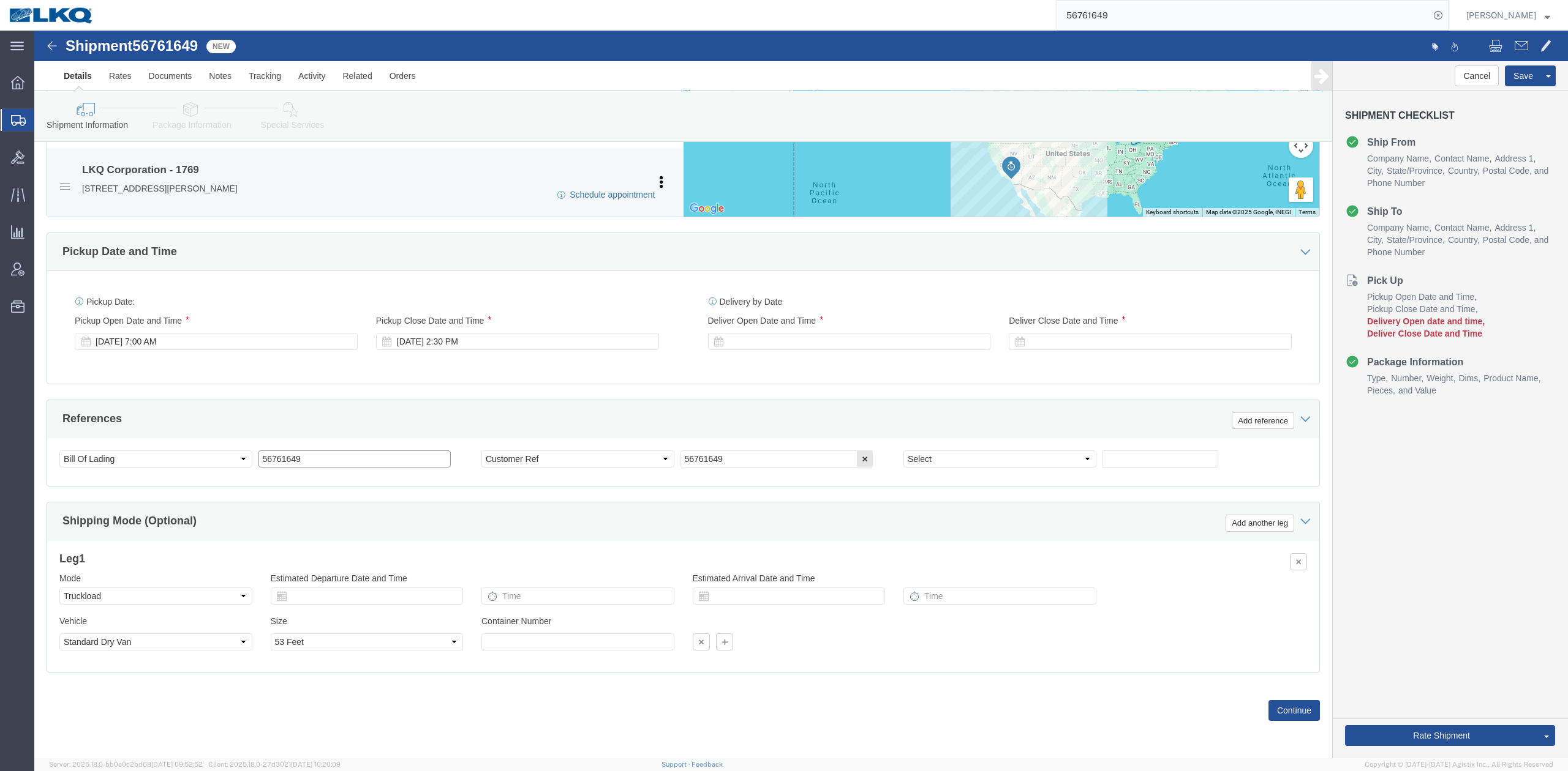
type input "56761649"
click link "Schedule appointment"
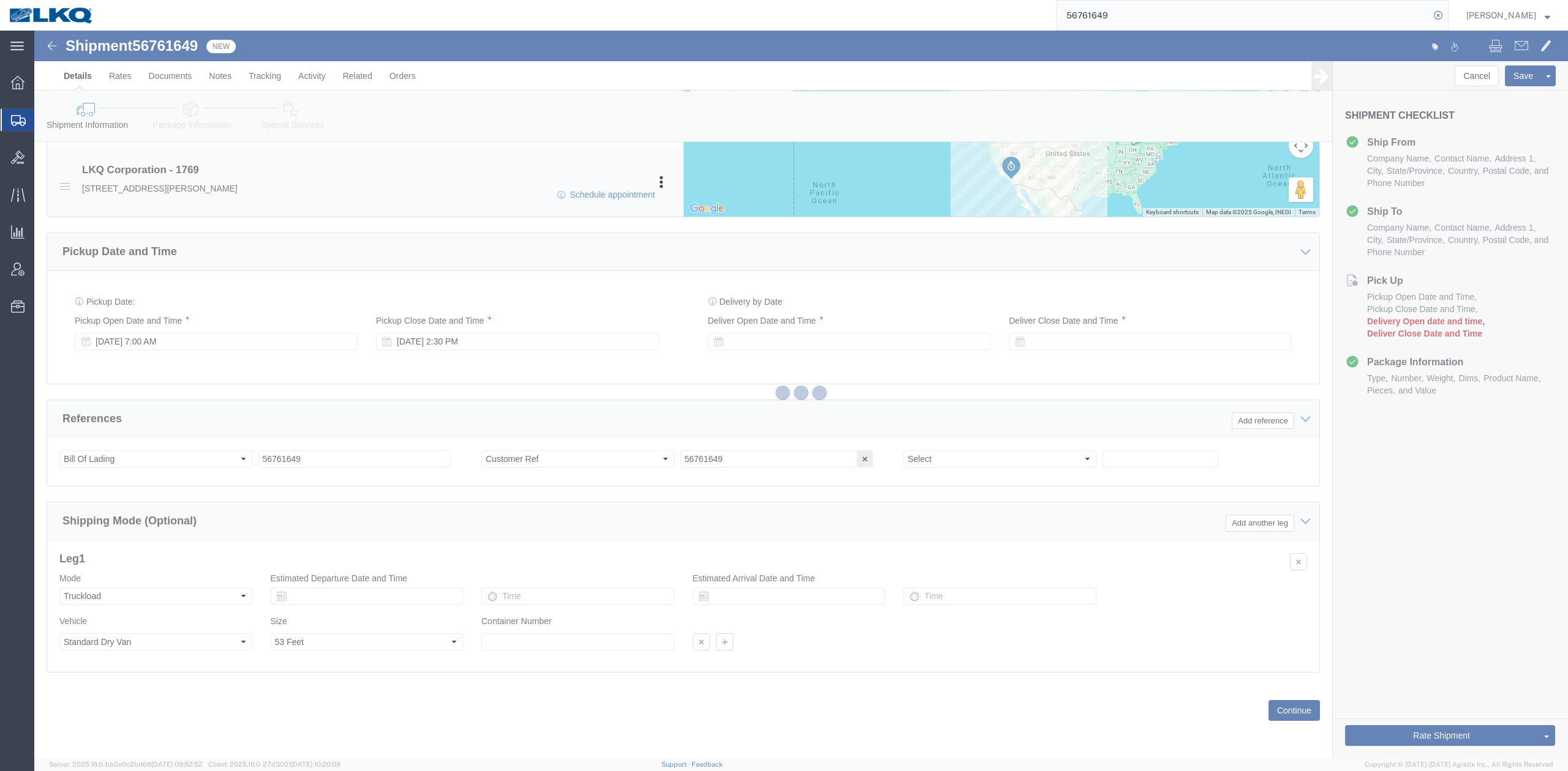
select select
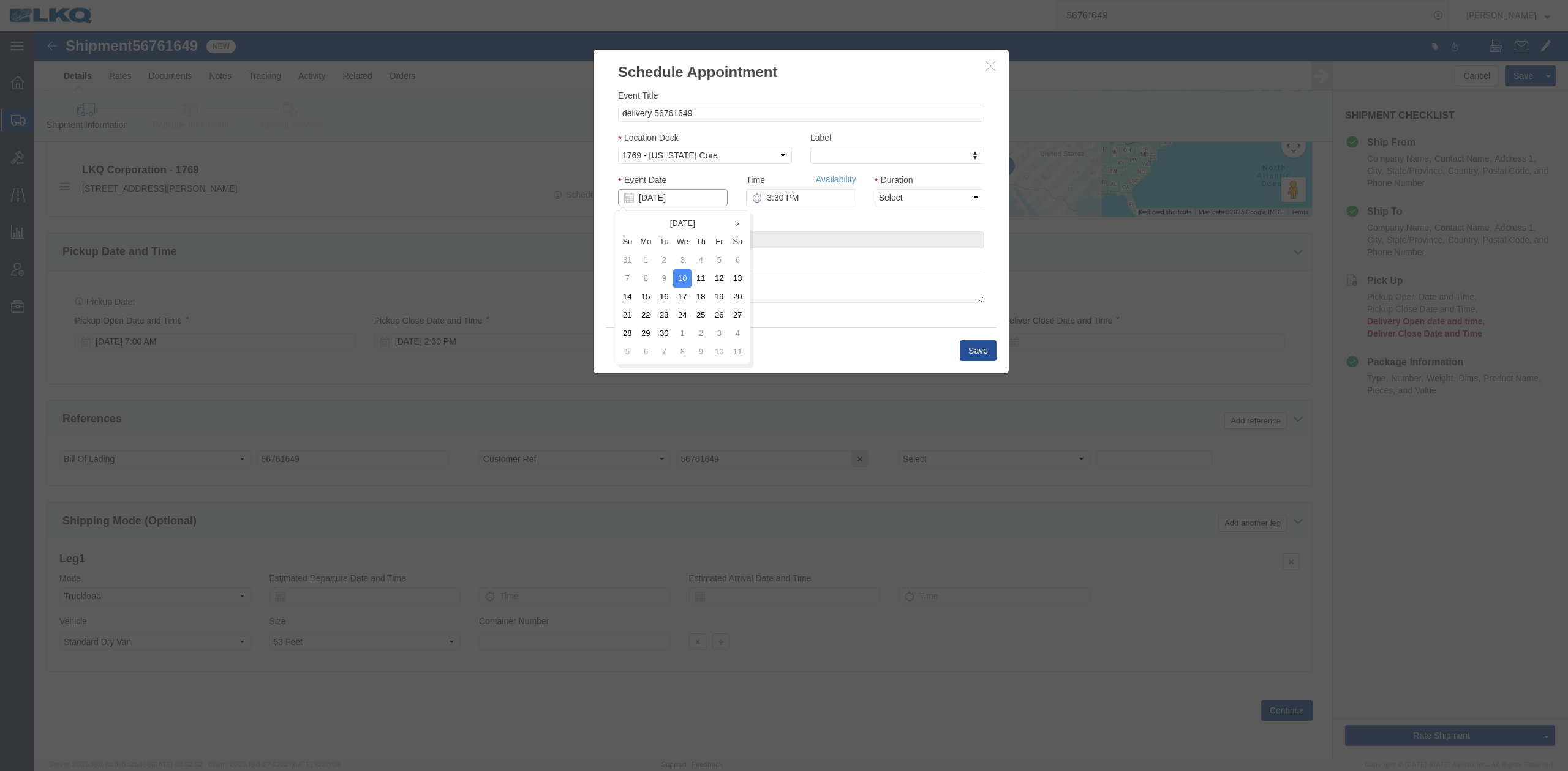
click input "[DATE]"
click td "15"
click input "3:30 PM"
type input "7:00 AM"
click select "Select 15 min 30 min 45 min 1 hr 2 hr 3 hr 4 hr"
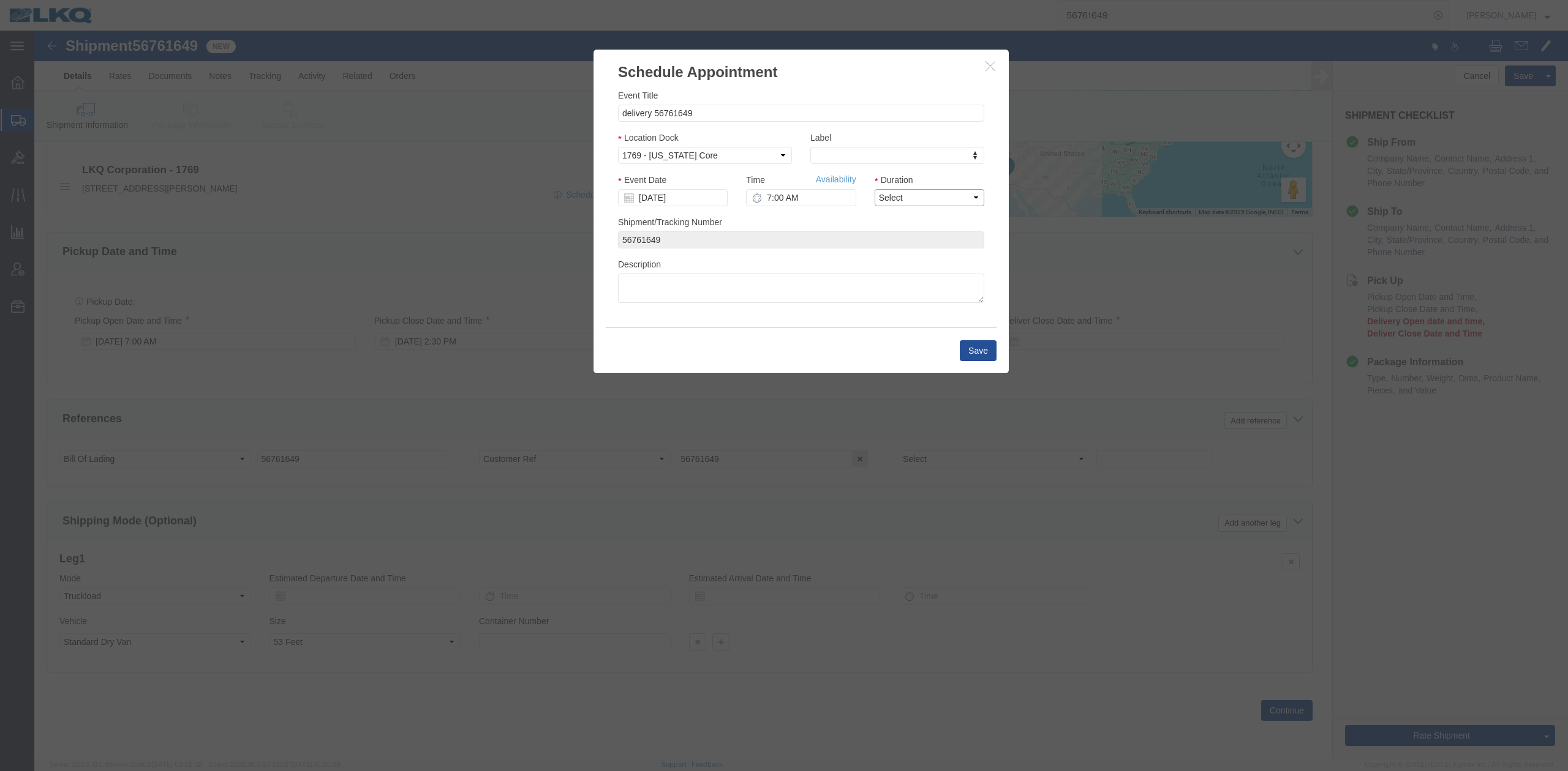
select select "15"
click select "Select 15 min 30 min 45 min 1 hr 2 hr 3 hr 4 hr"
click button "Save"
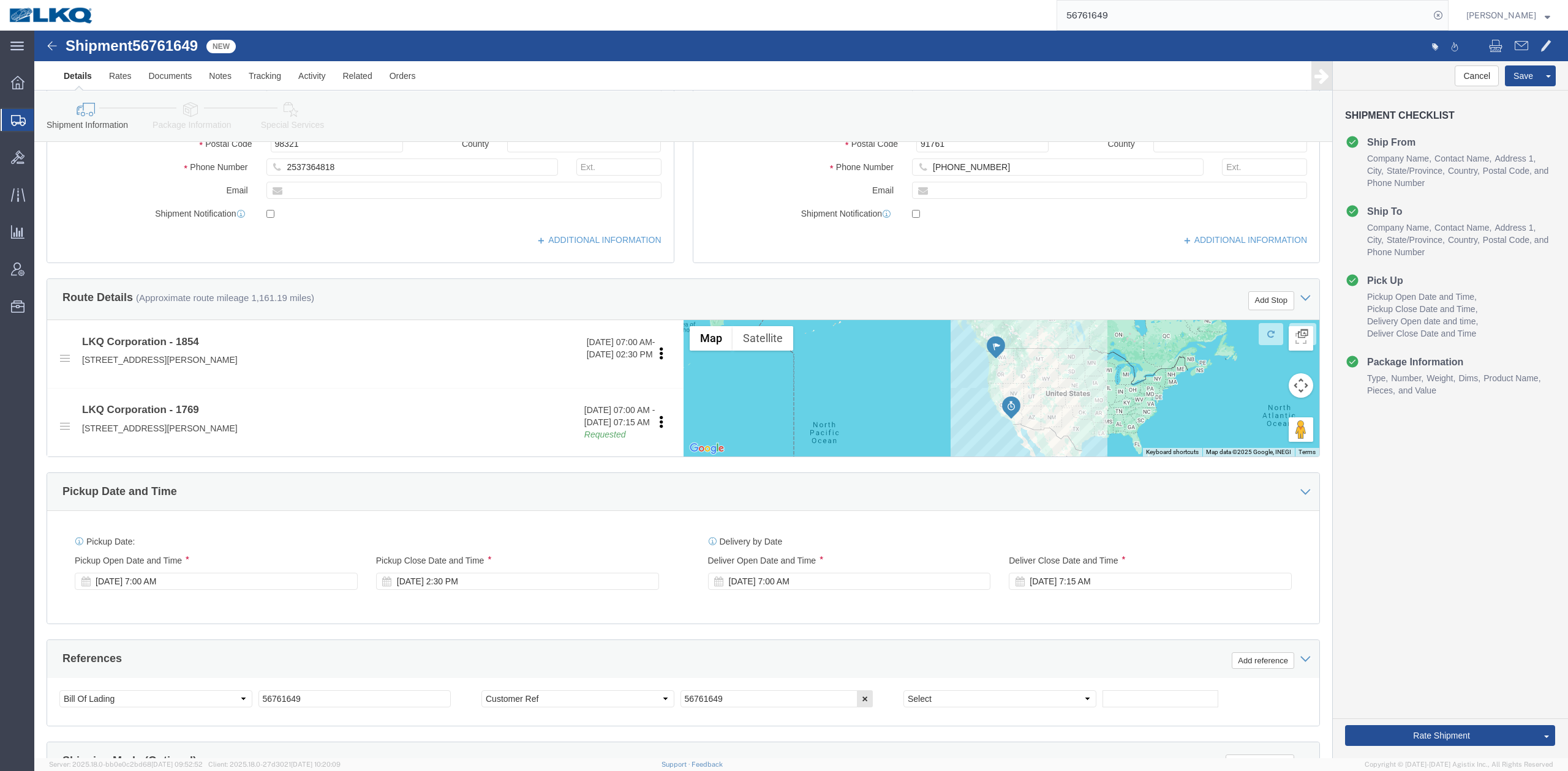
scroll to position [278, 0]
click div "Sep 10 2025 2:30 PM"
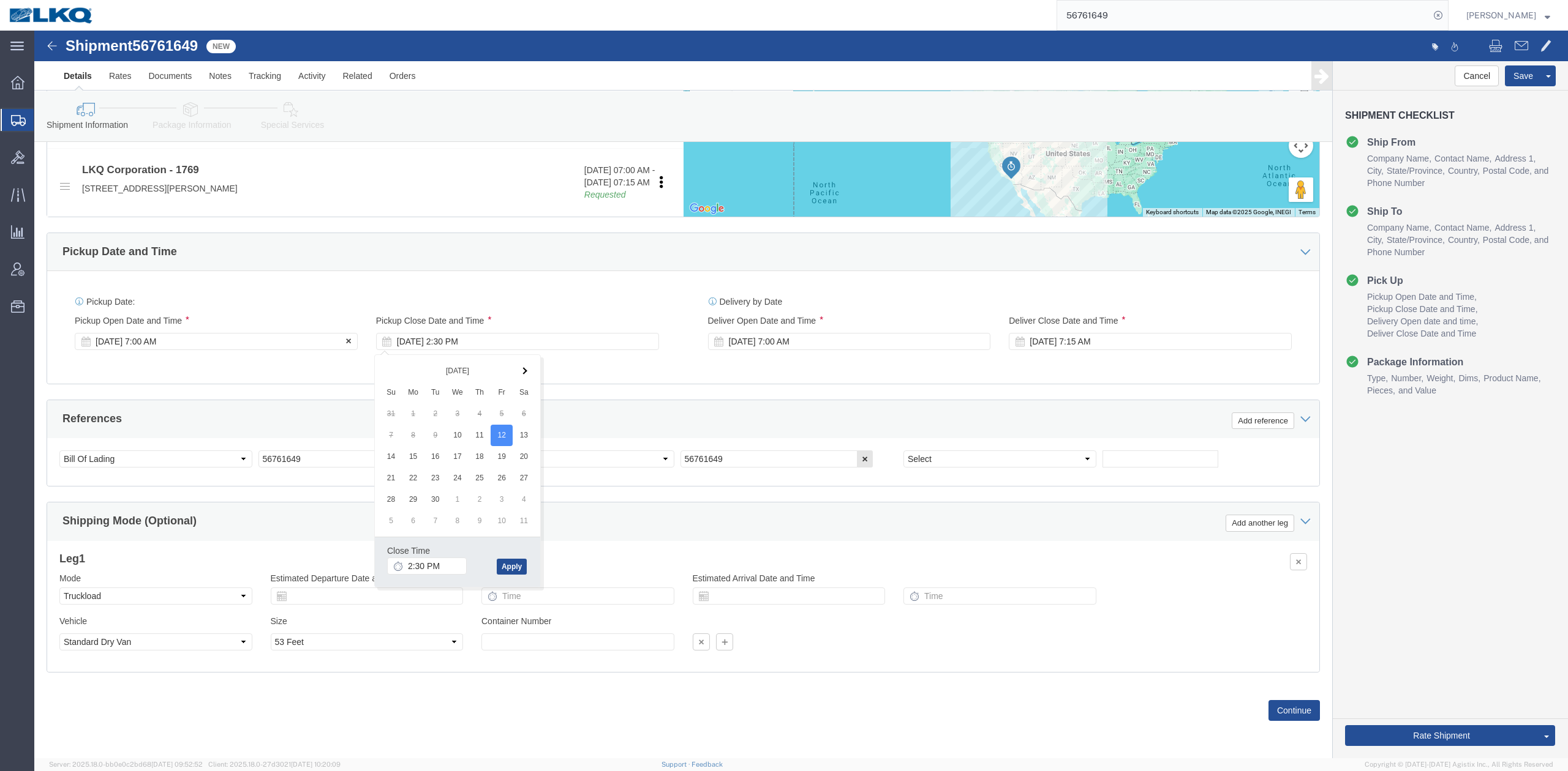
click div "[DATE] 7:00 AM"
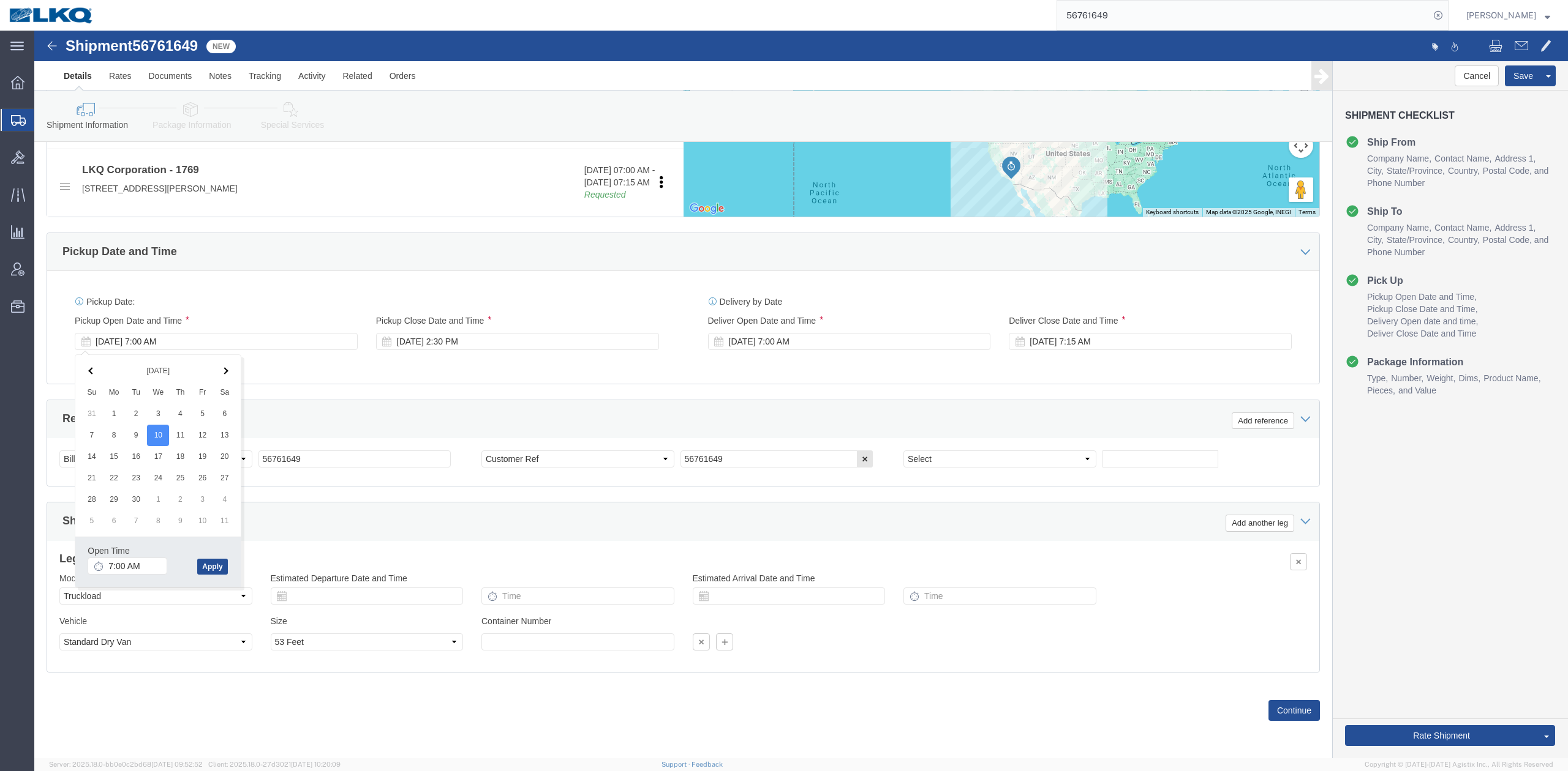
click div "Ship From Location Location 1854 - Foster Auto Parts of Washington Select My Pr…"
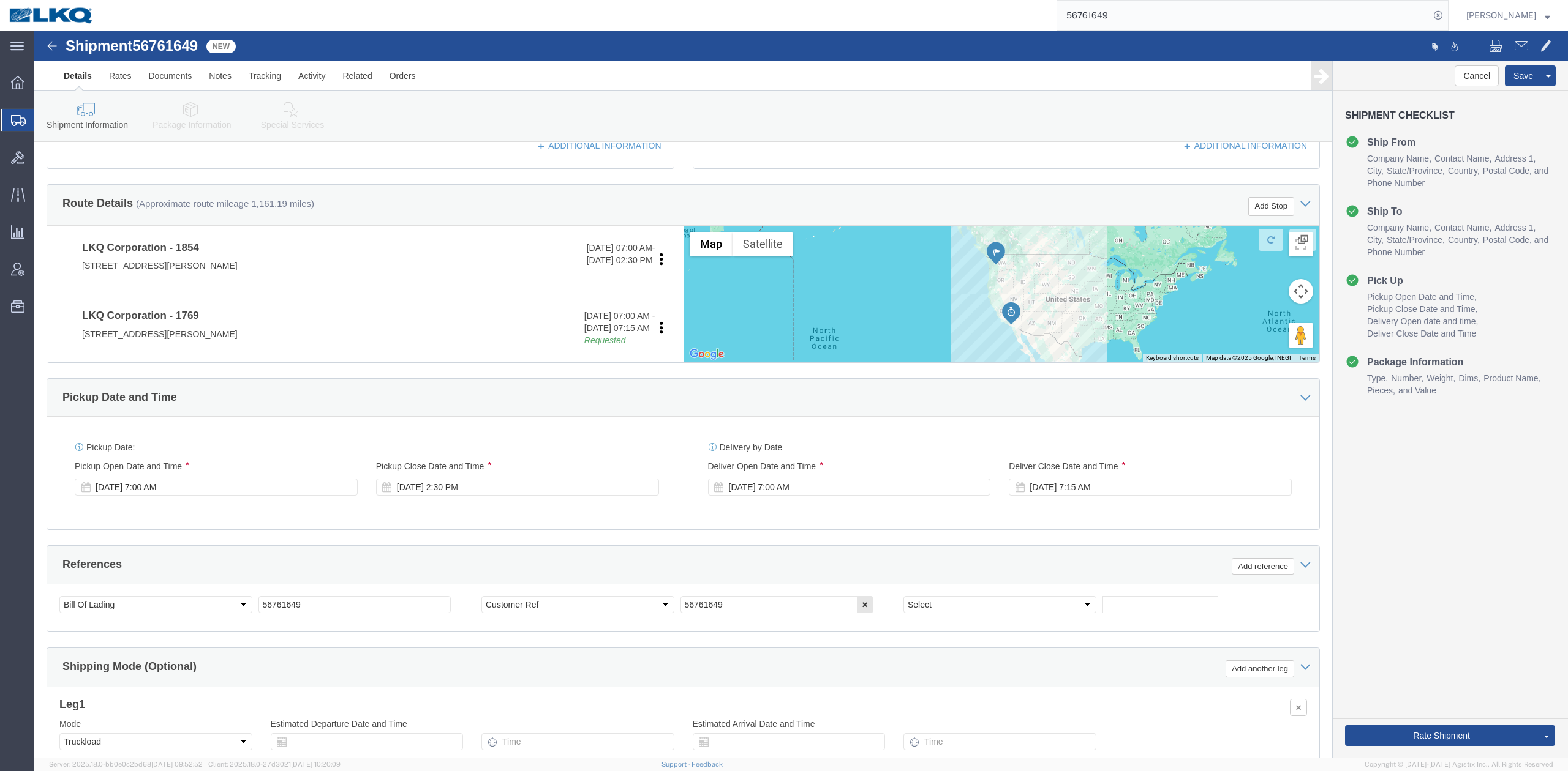
scroll to position [360, 0]
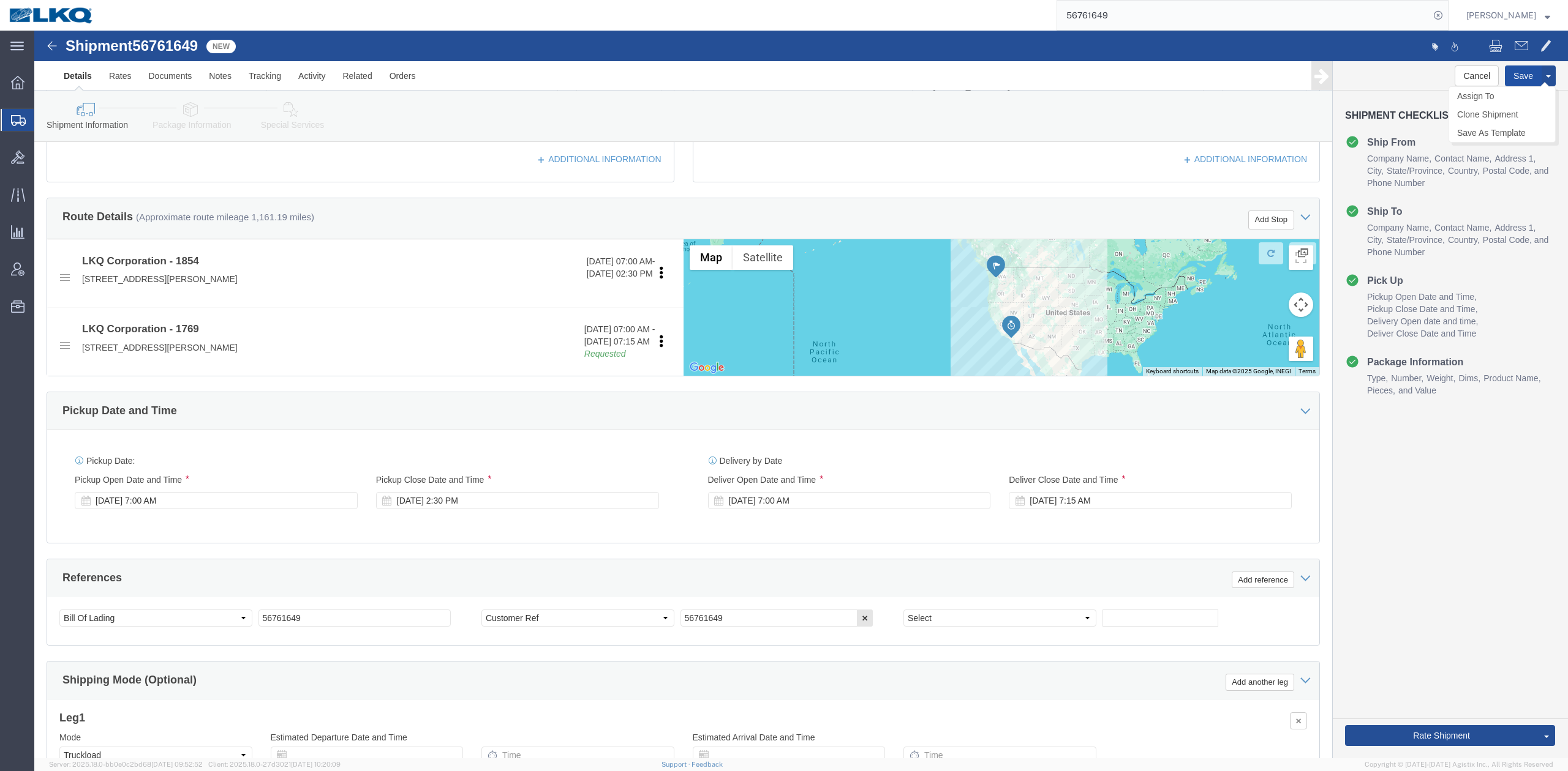
click button "Save"
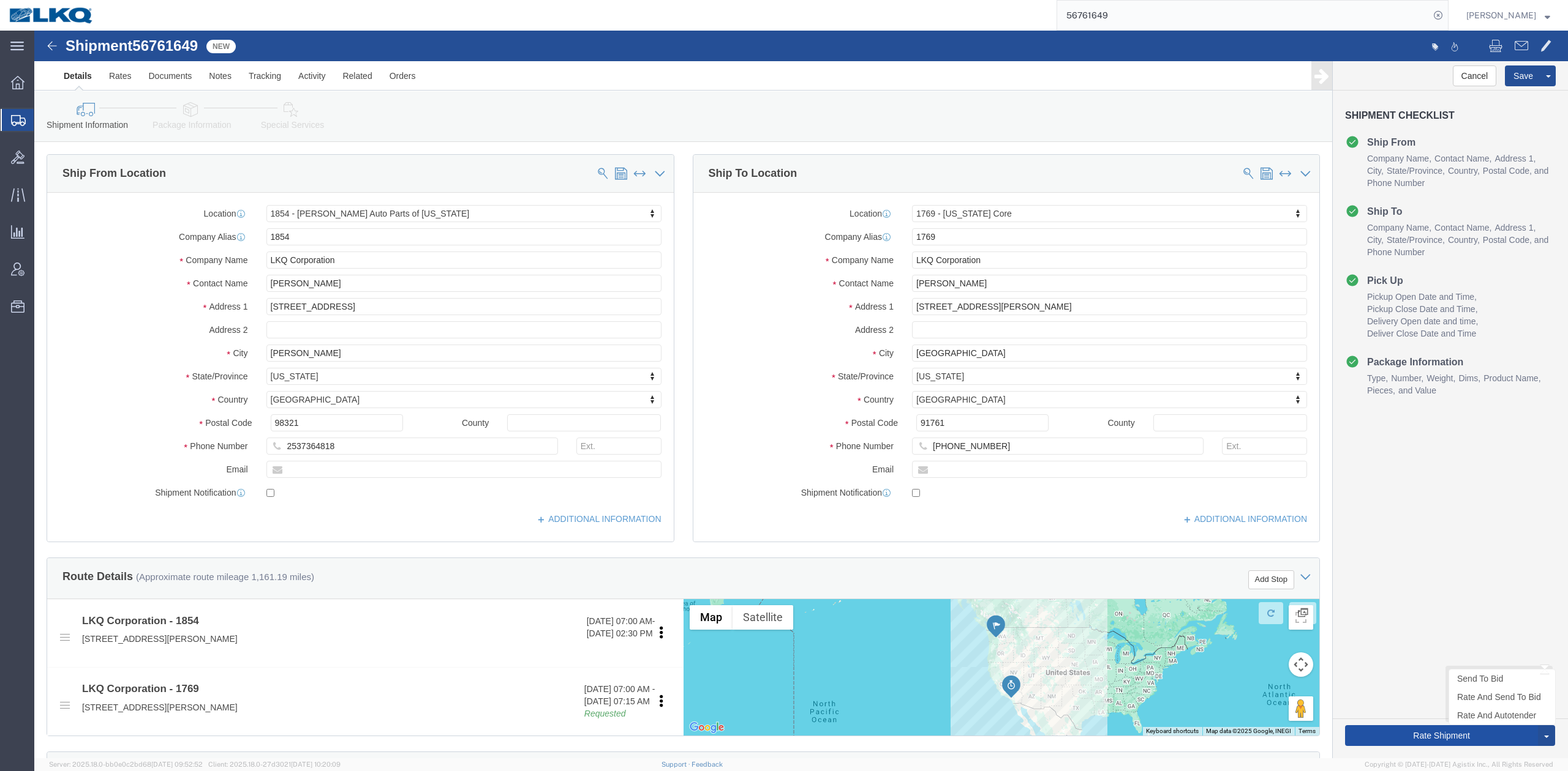
click button "Rate Shipment"
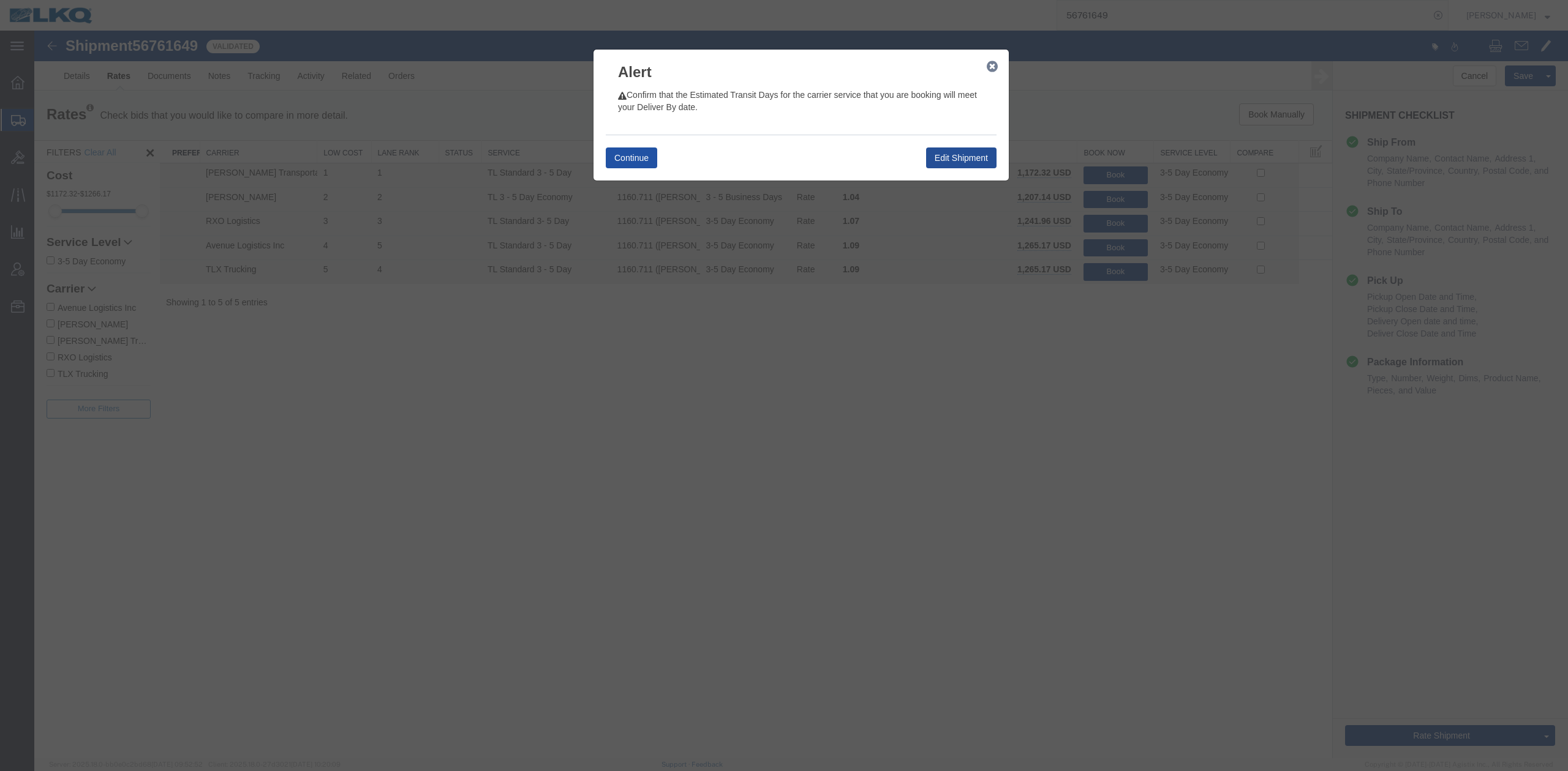
drag, startPoint x: 635, startPoint y: 150, endPoint x: 635, endPoint y: 135, distance: 15.0
click at [635, 150] on button "Continue" at bounding box center [632, 158] width 51 height 21
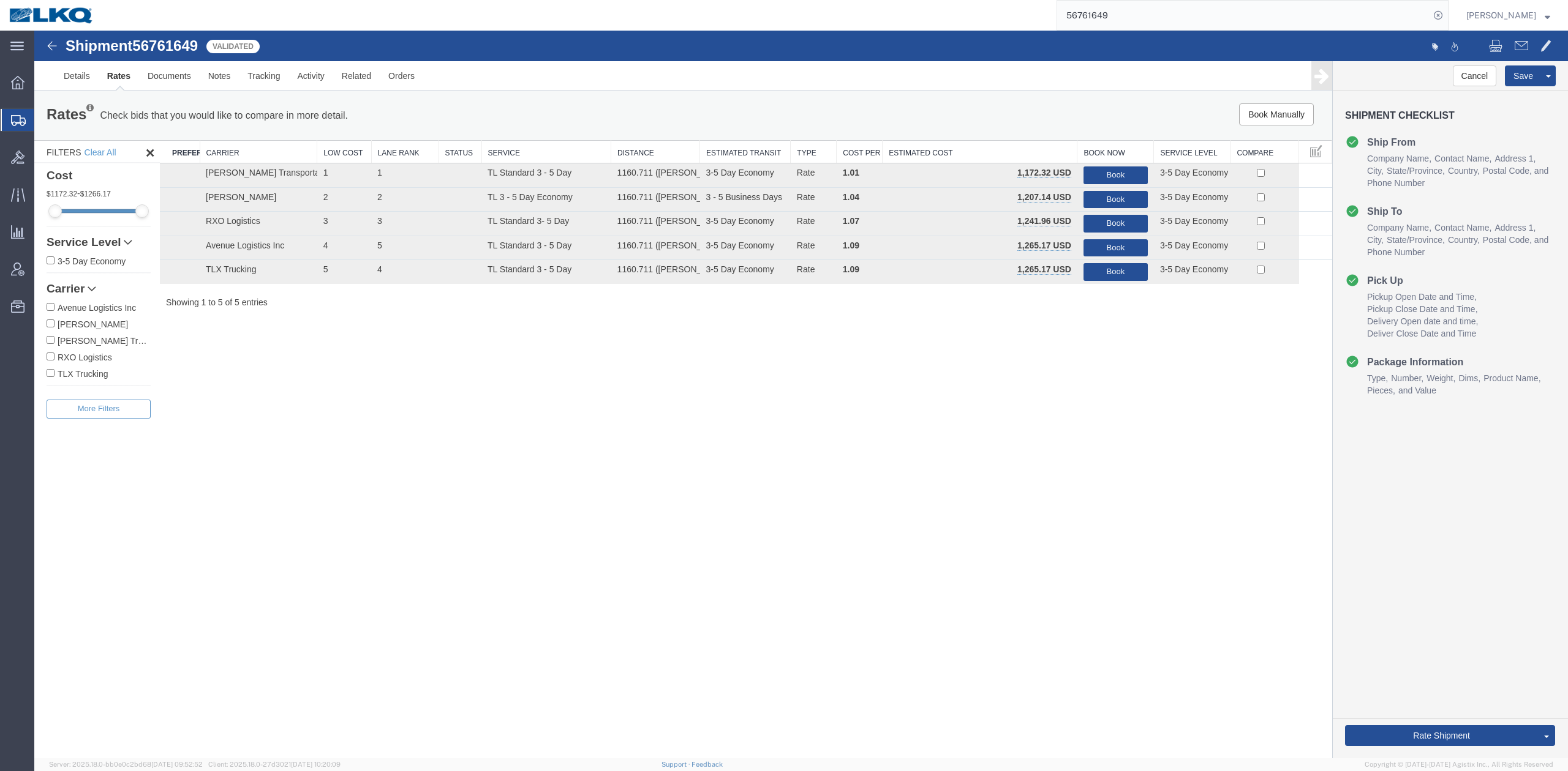
click at [34, 30] on link "Rate And Autotender" at bounding box center [34, 30] width 0 height 0
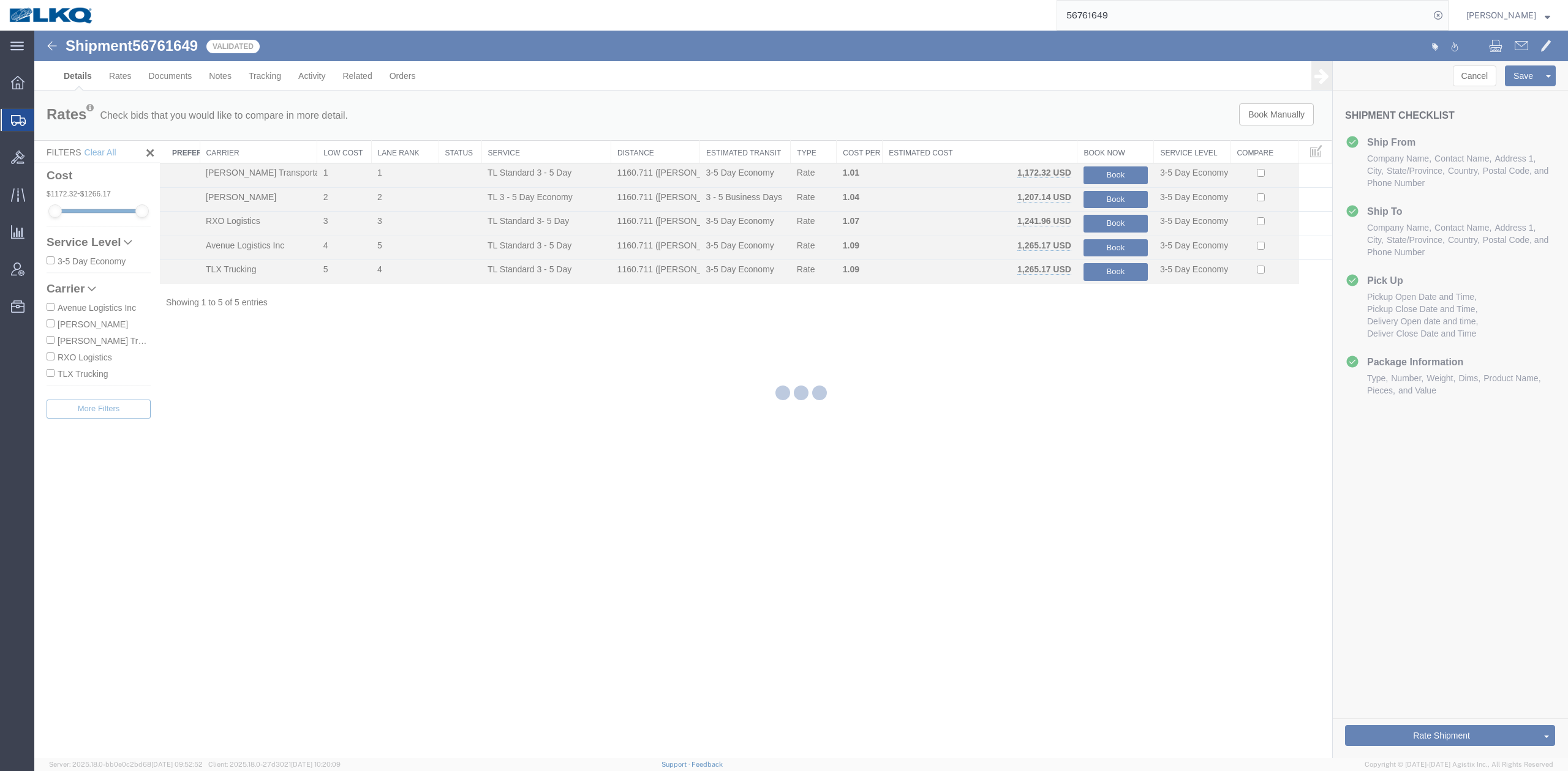
select select "28719"
select select "28716"
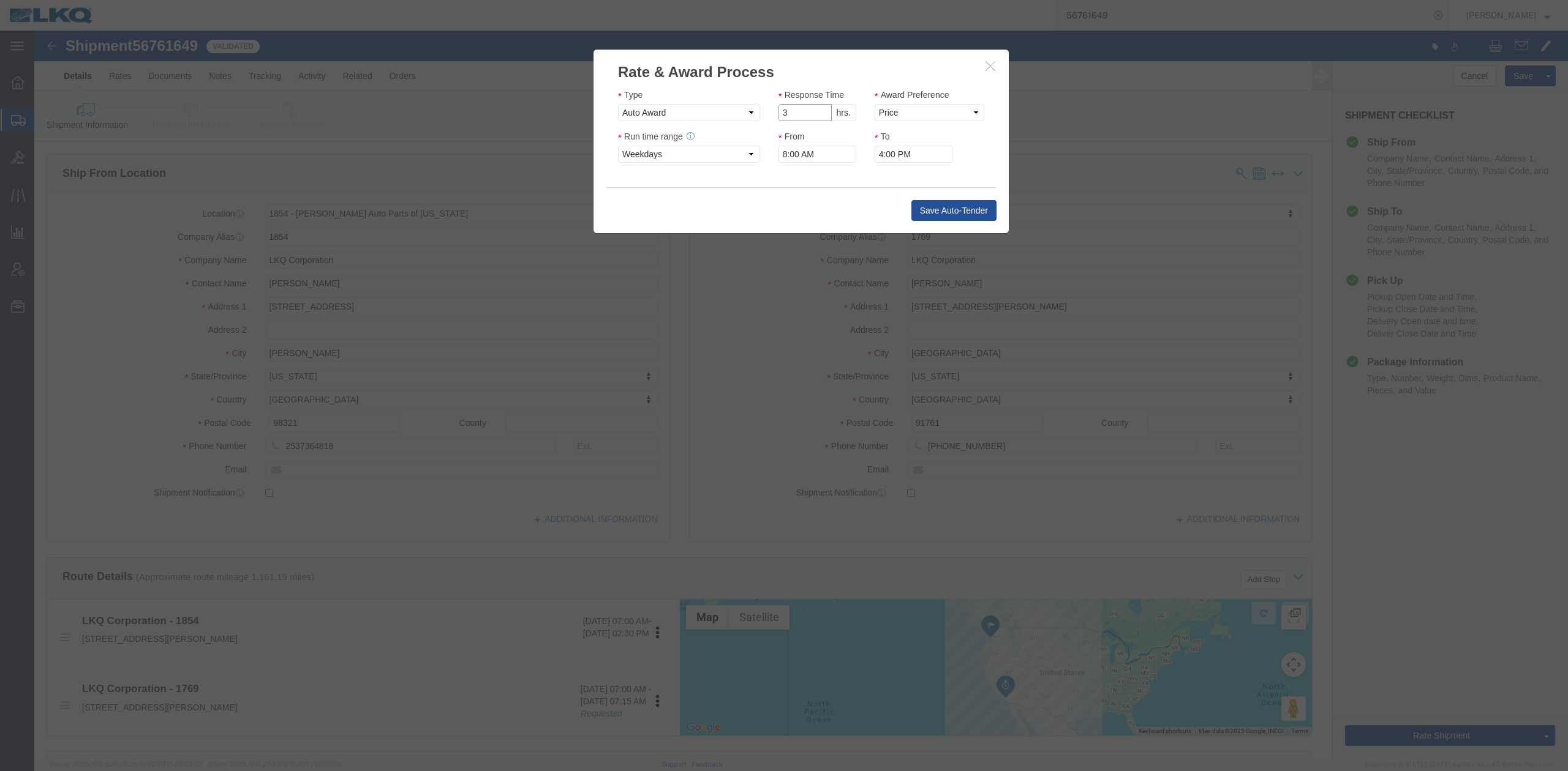
drag, startPoint x: 785, startPoint y: 85, endPoint x: 888, endPoint y: 88, distance: 103.0
type input "2"
click input "2"
click select "Price Carrier Rank"
select select "LANE_RANK"
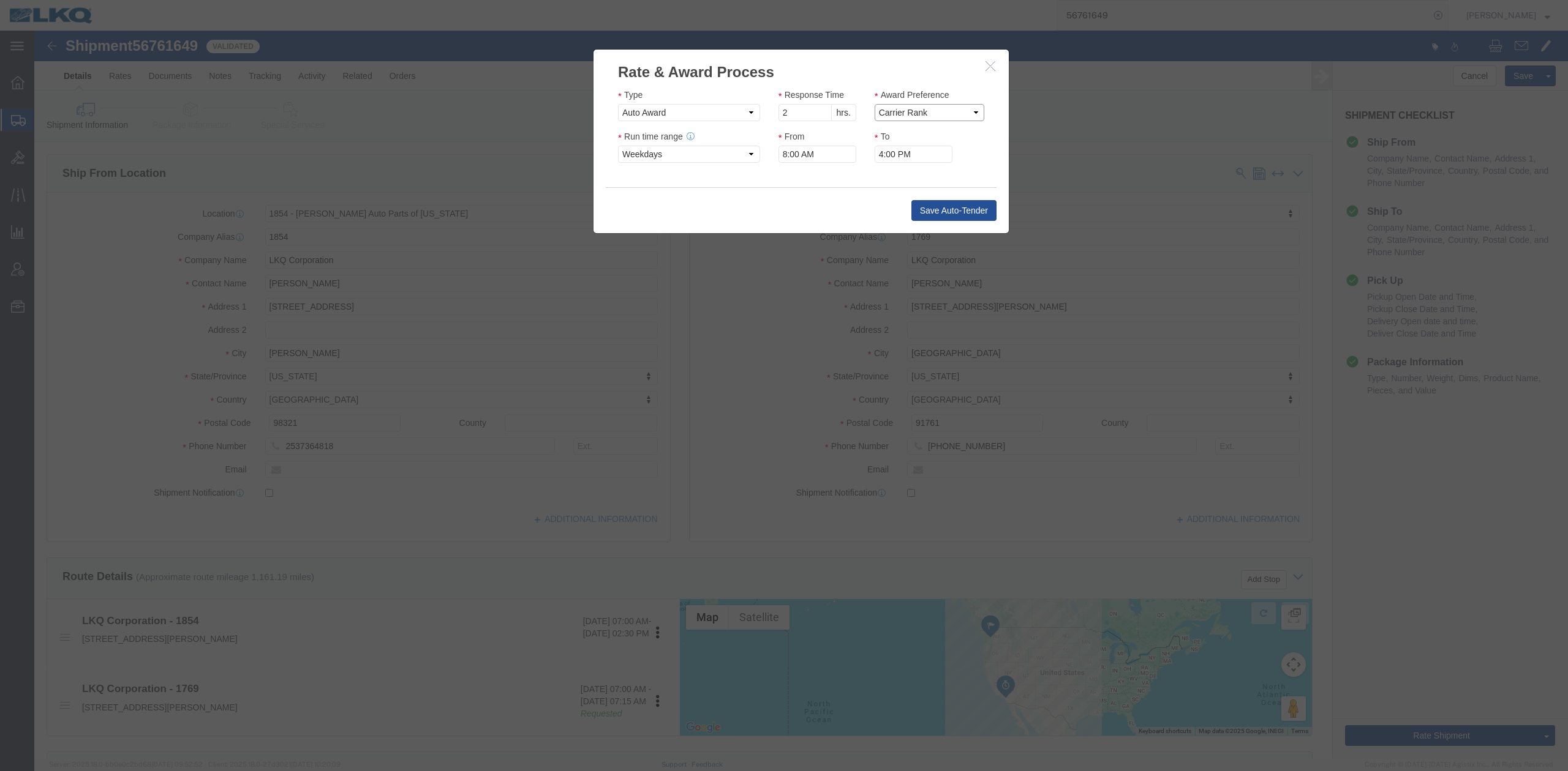
click select "Price Carrier Rank"
click button "Save Auto-Tender"
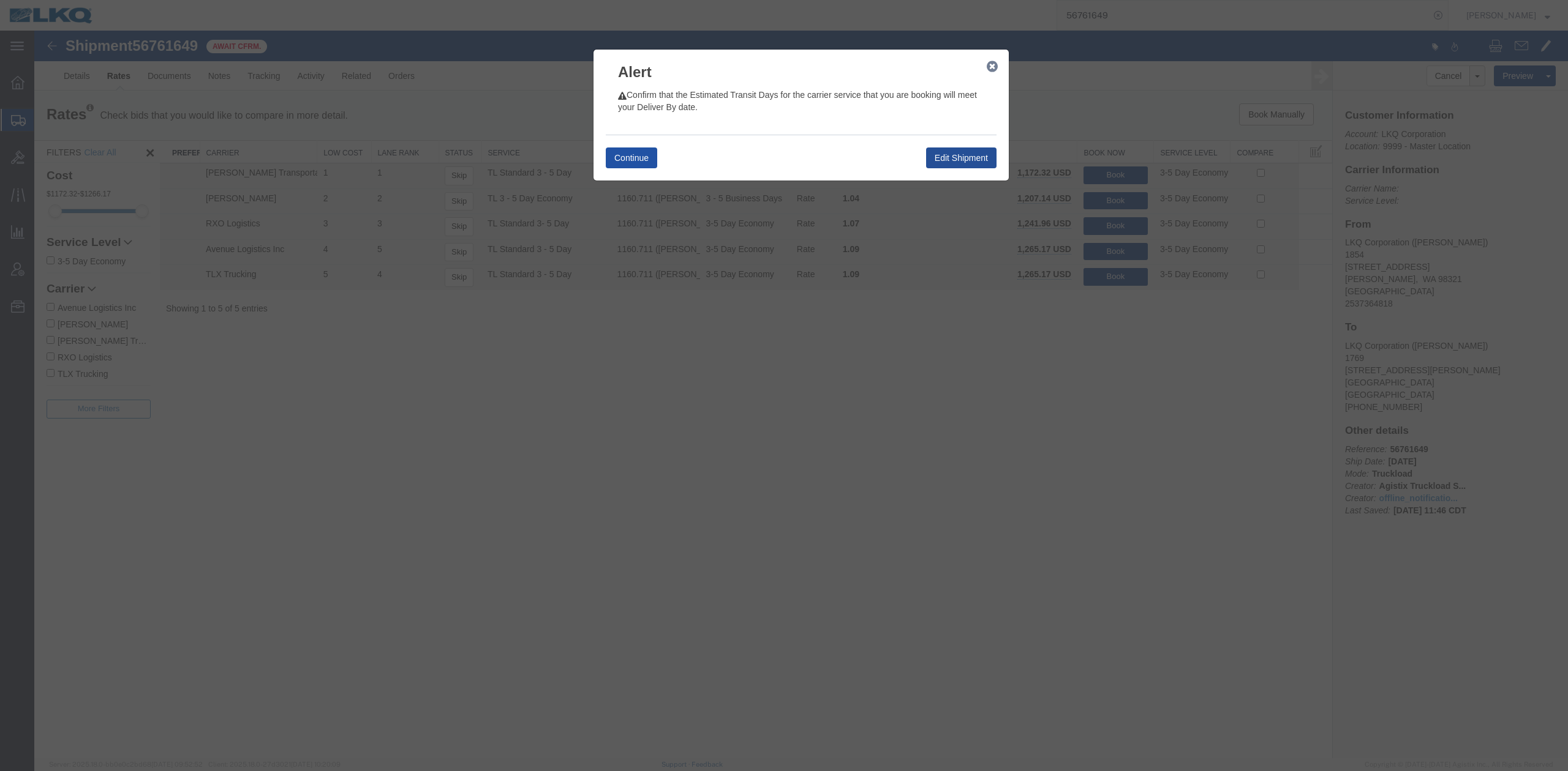
click at [617, 174] on div "Continue Edit Shipment" at bounding box center [801, 157] width 391 height 46
click at [627, 167] on div "Continue Edit Shipment" at bounding box center [801, 157] width 391 height 46
click at [628, 165] on button "Continue" at bounding box center [632, 158] width 51 height 21
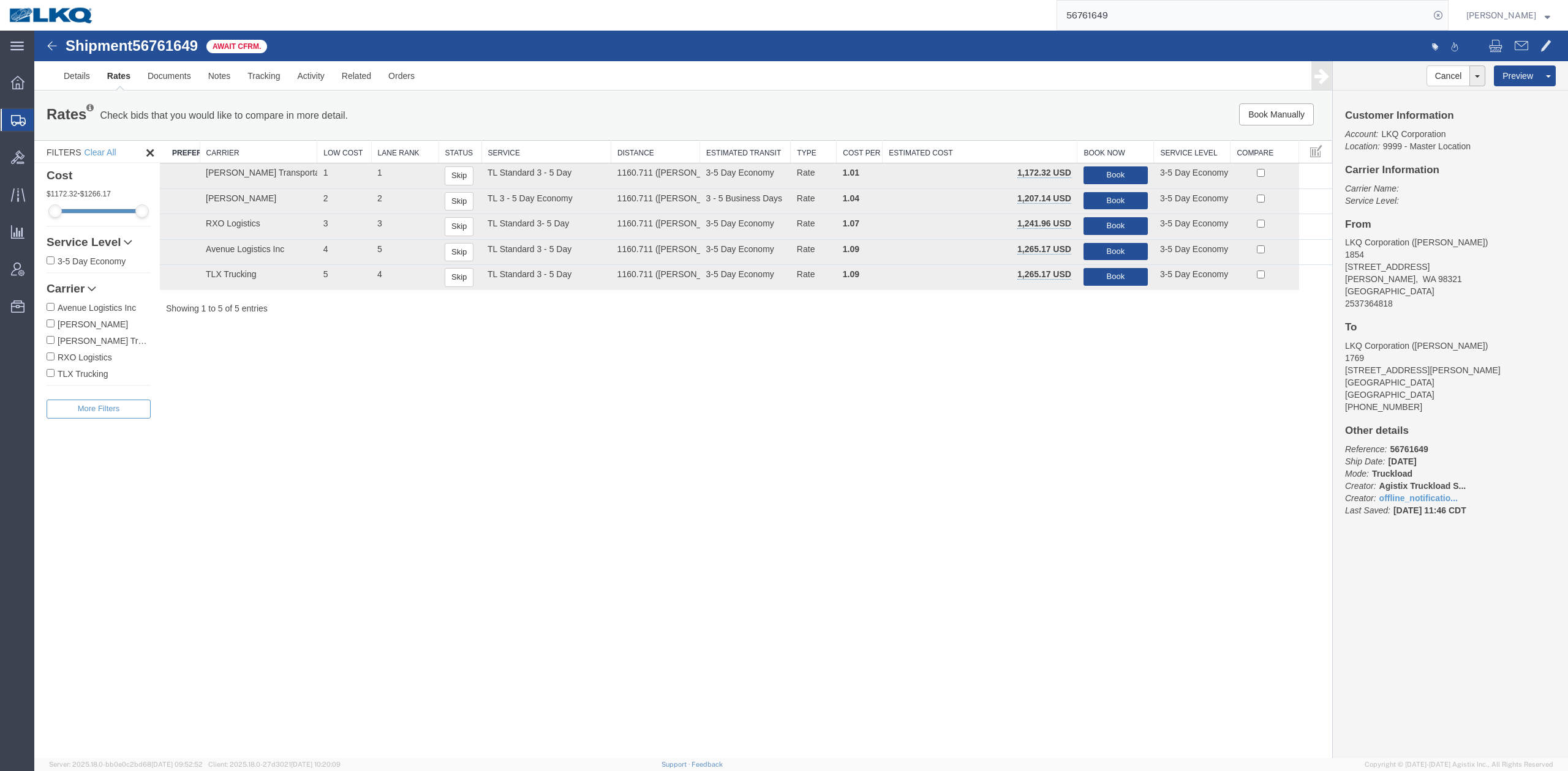
click at [0, 0] on span "Shipment Manager" at bounding box center [0, 0] width 0 height 0
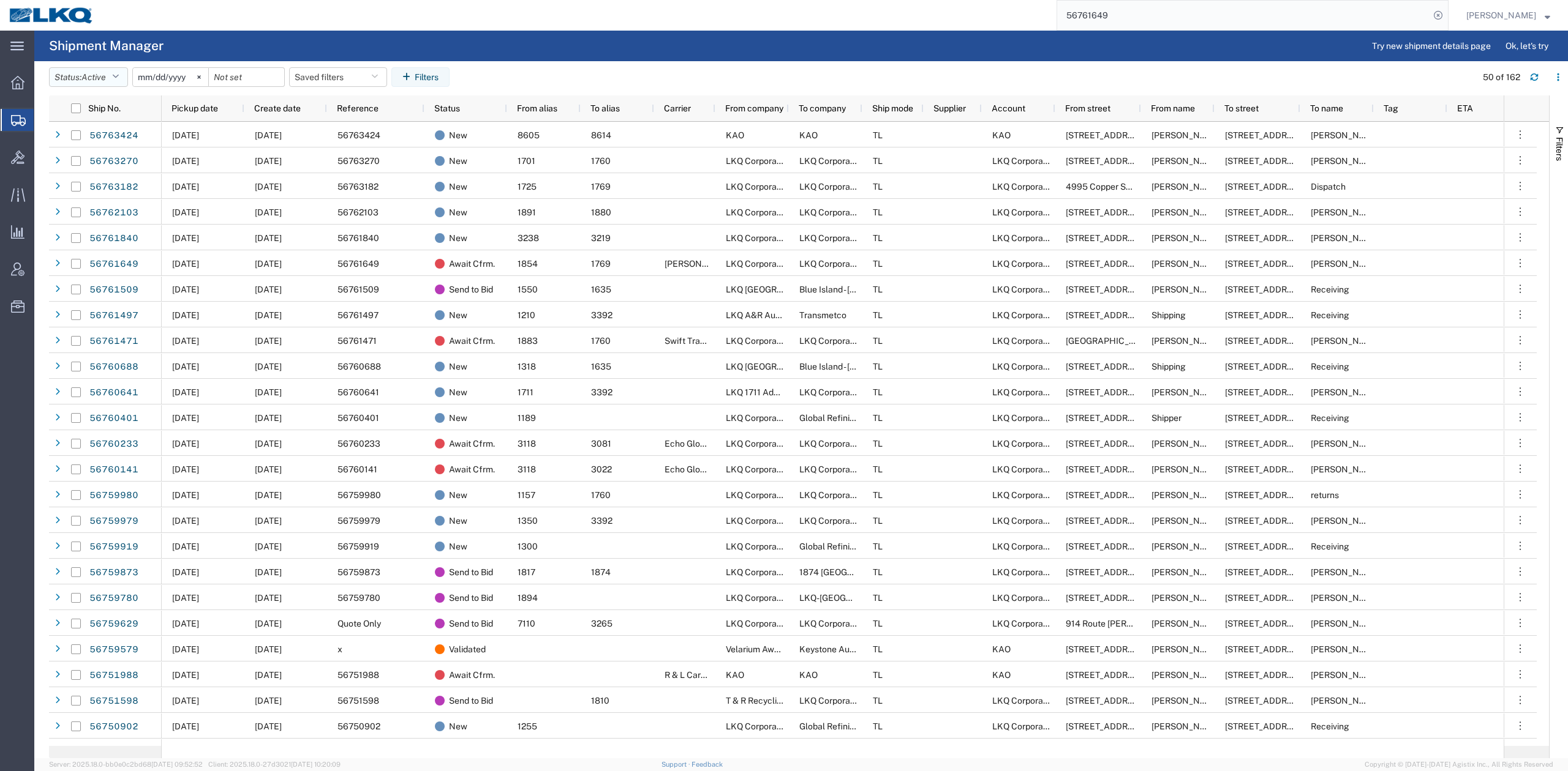
click at [116, 73] on icon "button" at bounding box center [115, 77] width 7 height 9
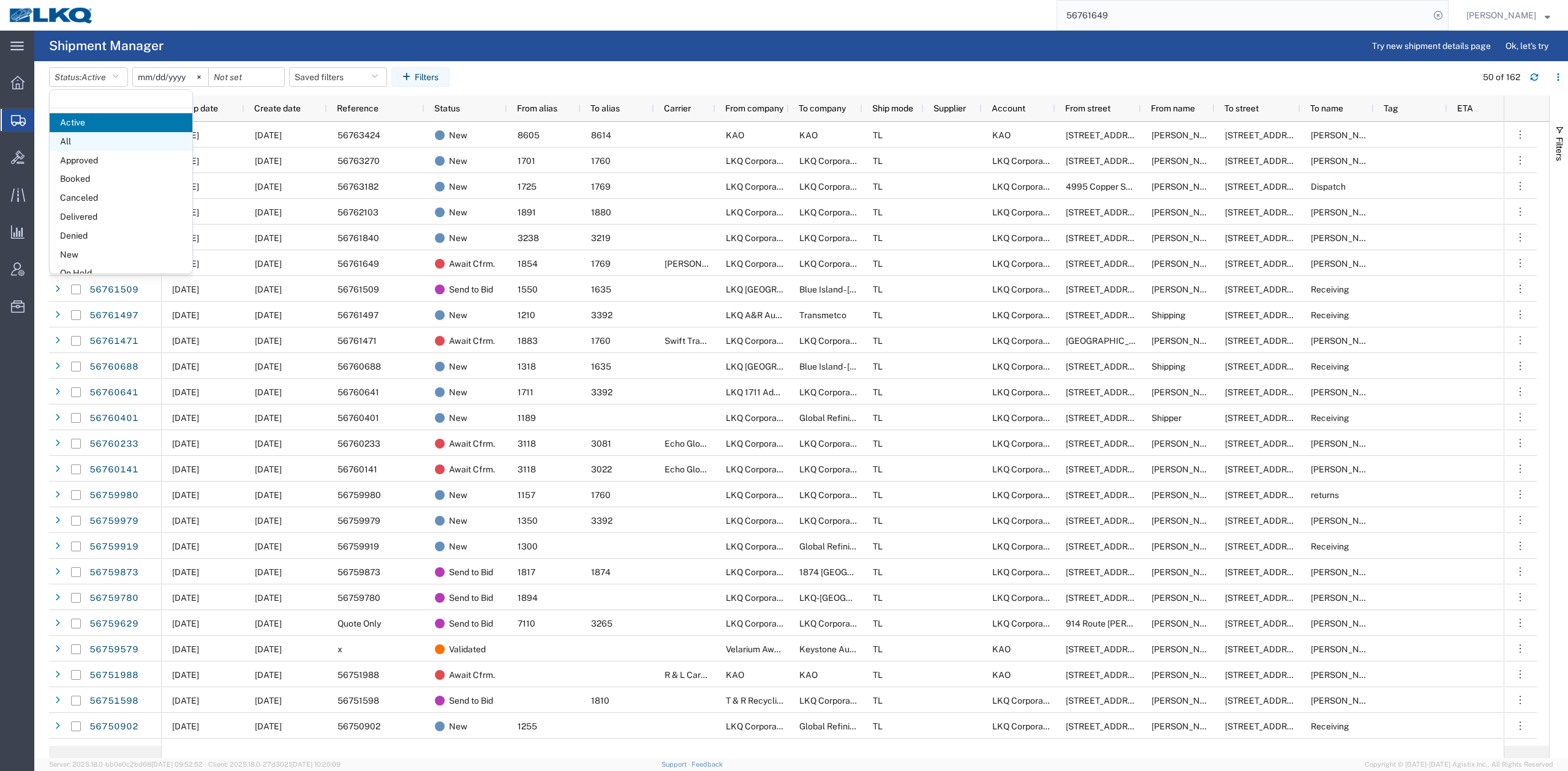
click at [93, 140] on span "All" at bounding box center [121, 142] width 142 height 19
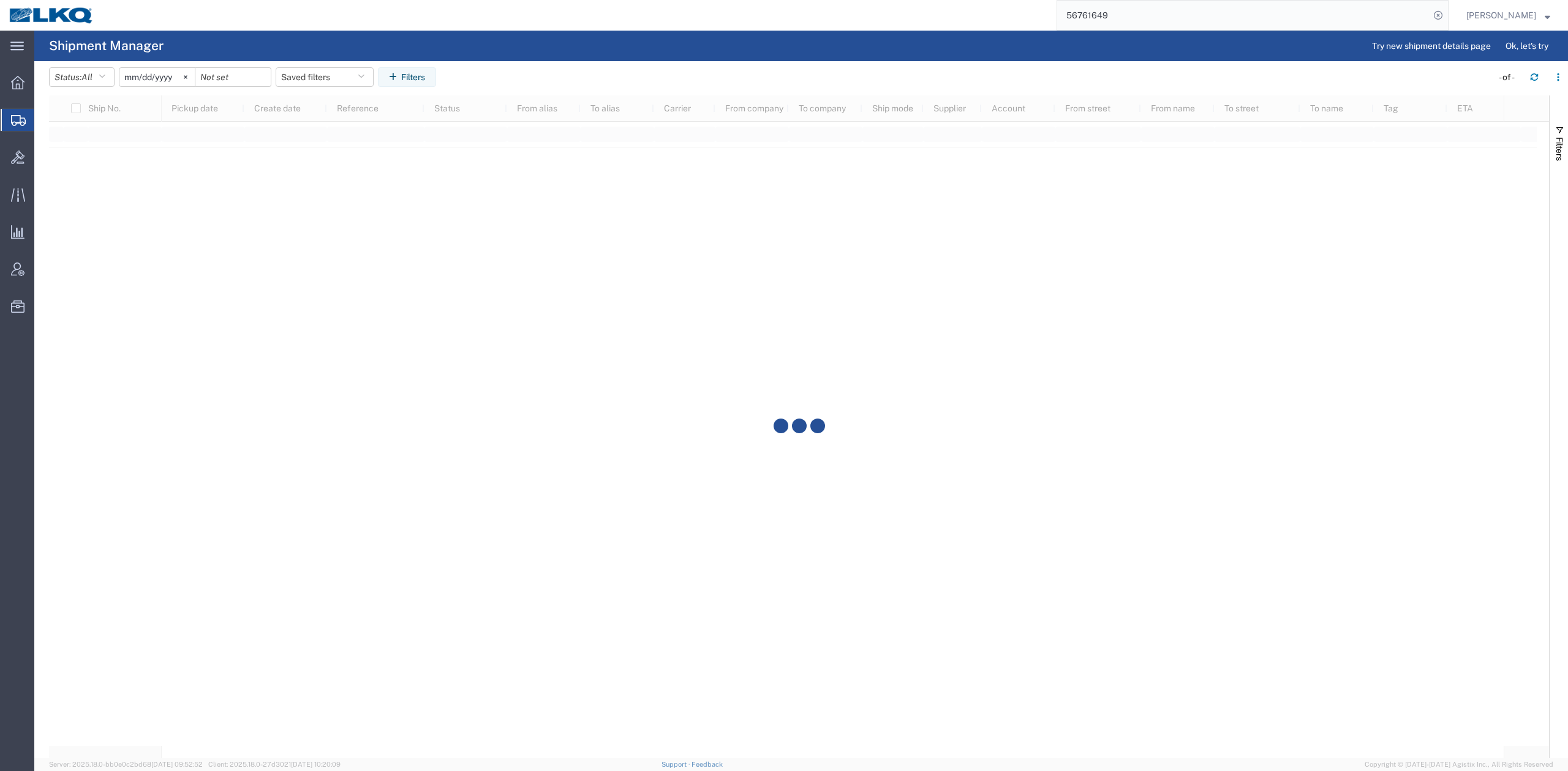
click at [145, 78] on input "[DATE]" at bounding box center [157, 77] width 75 height 18
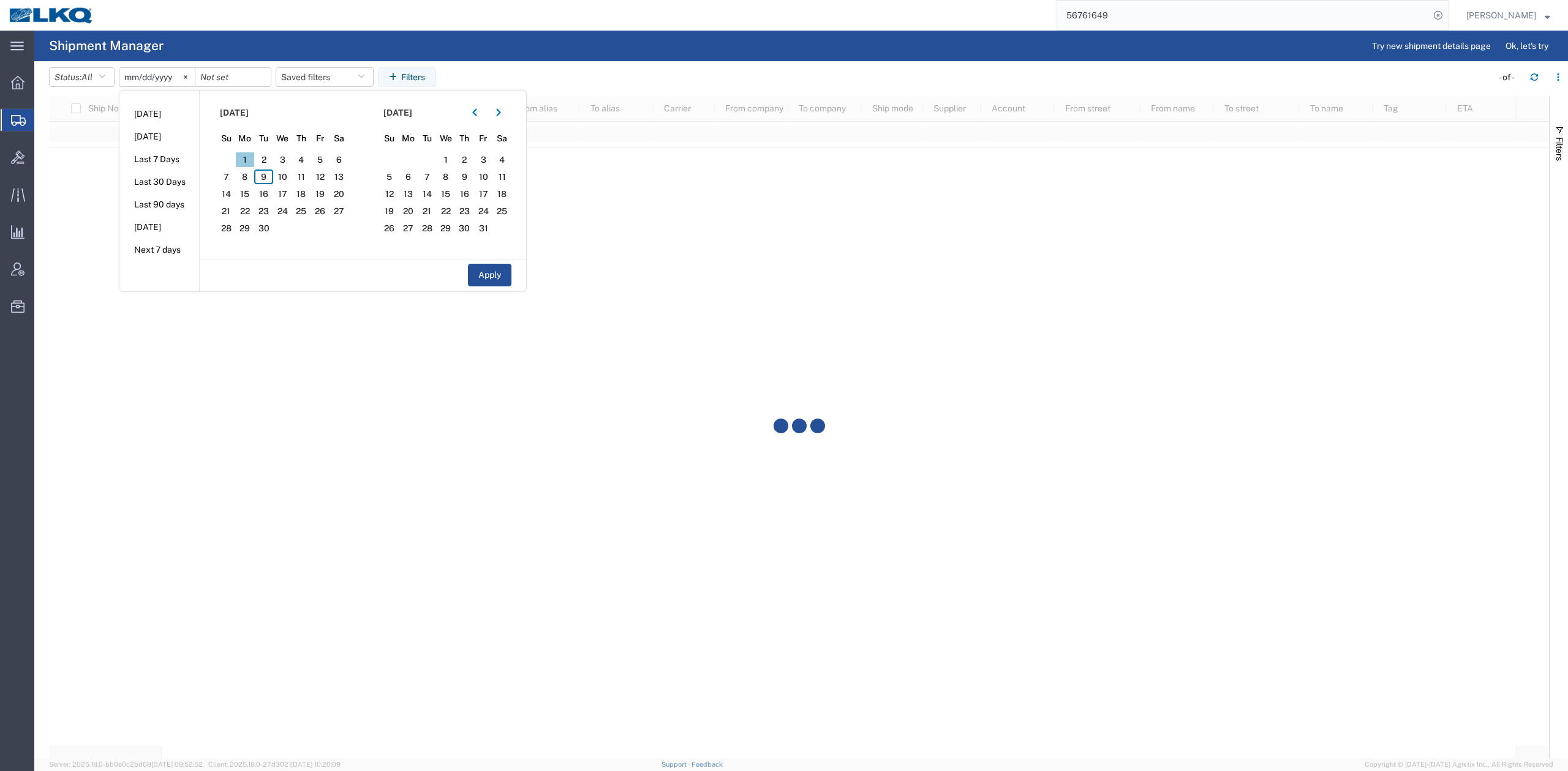
click at [246, 159] on span "1" at bounding box center [245, 159] width 19 height 14
click at [273, 226] on span "30" at bounding box center [263, 228] width 19 height 14
click at [495, 275] on button "Apply" at bounding box center [490, 275] width 44 height 22
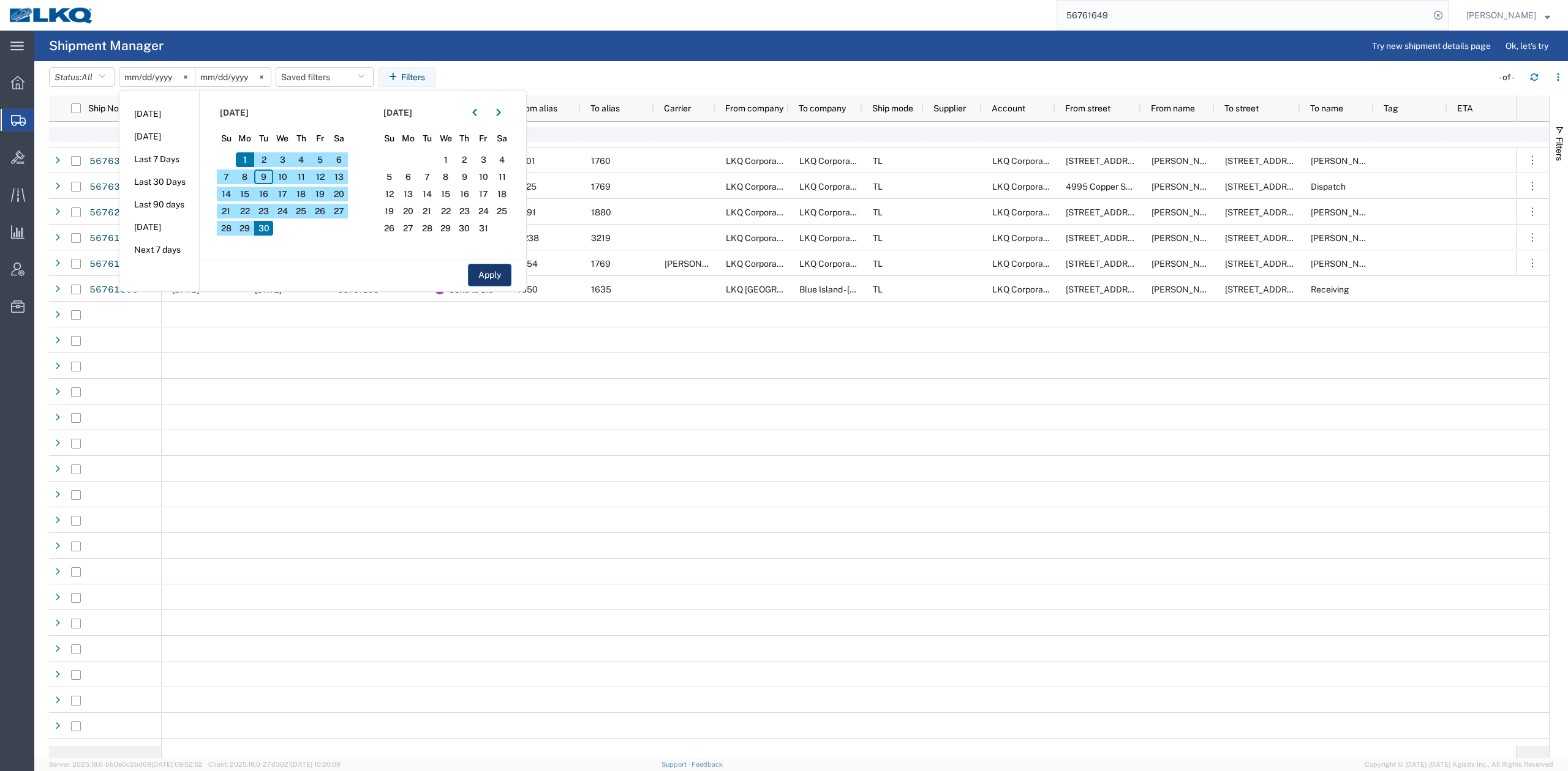
type input "2025-09-01"
type input "2025-09-30"
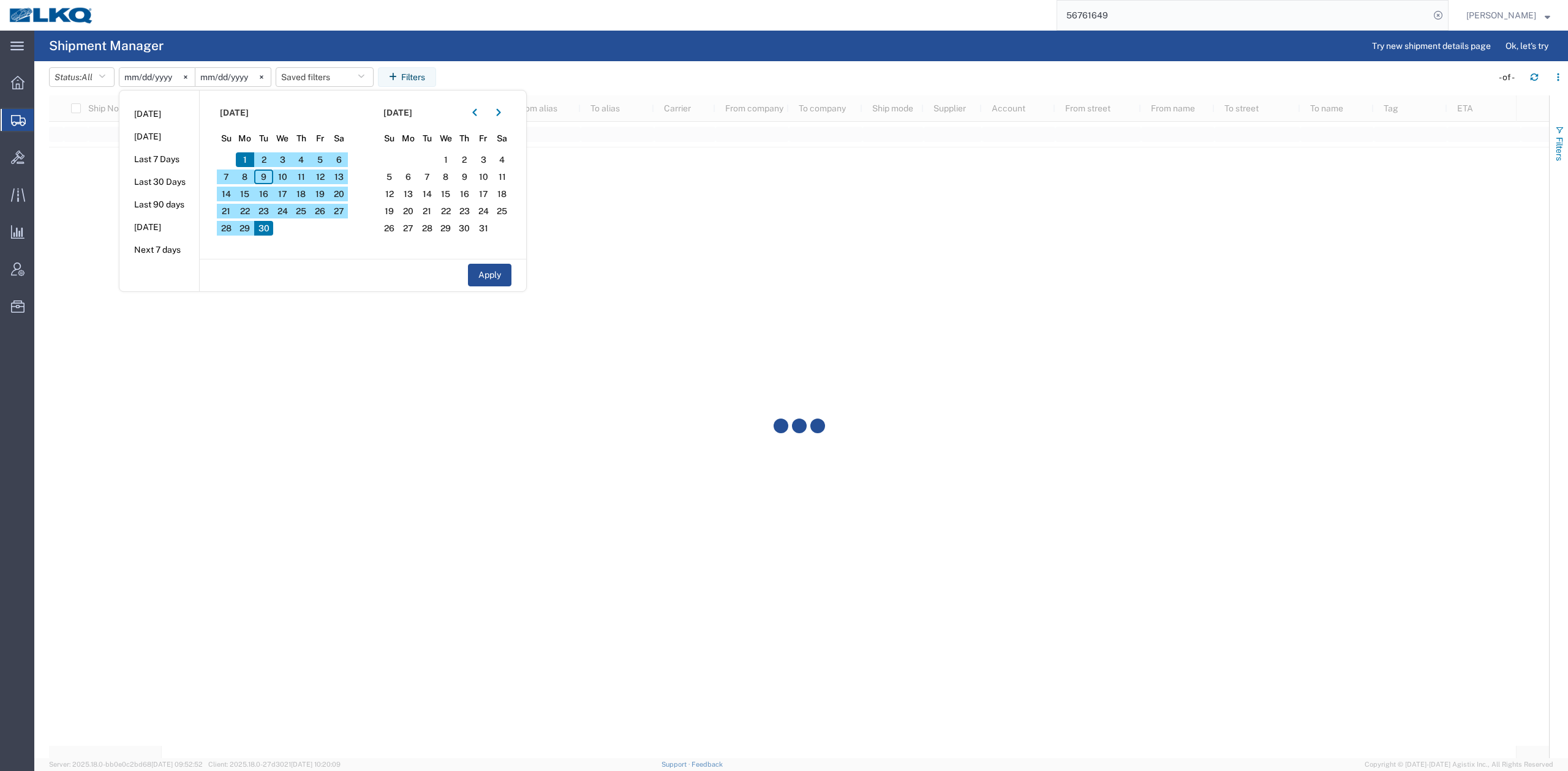
click at [1044, 148] on span "Filters" at bounding box center [1559, 149] width 10 height 24
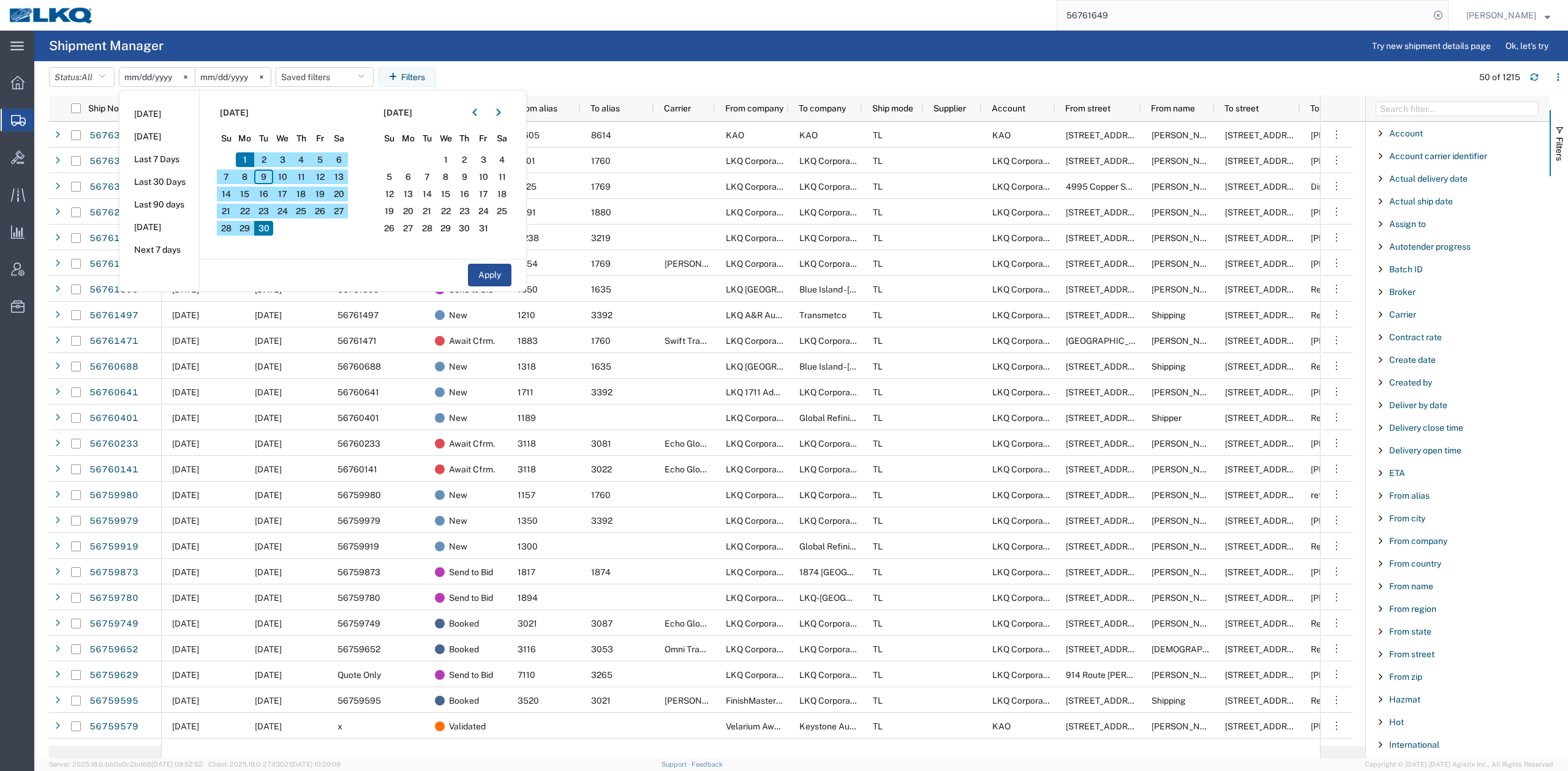
drag, startPoint x: 1421, startPoint y: 496, endPoint x: 1423, endPoint y: 480, distance: 16.1
click at [1044, 476] on div "From alias" at bounding box center [1457, 496] width 184 height 22
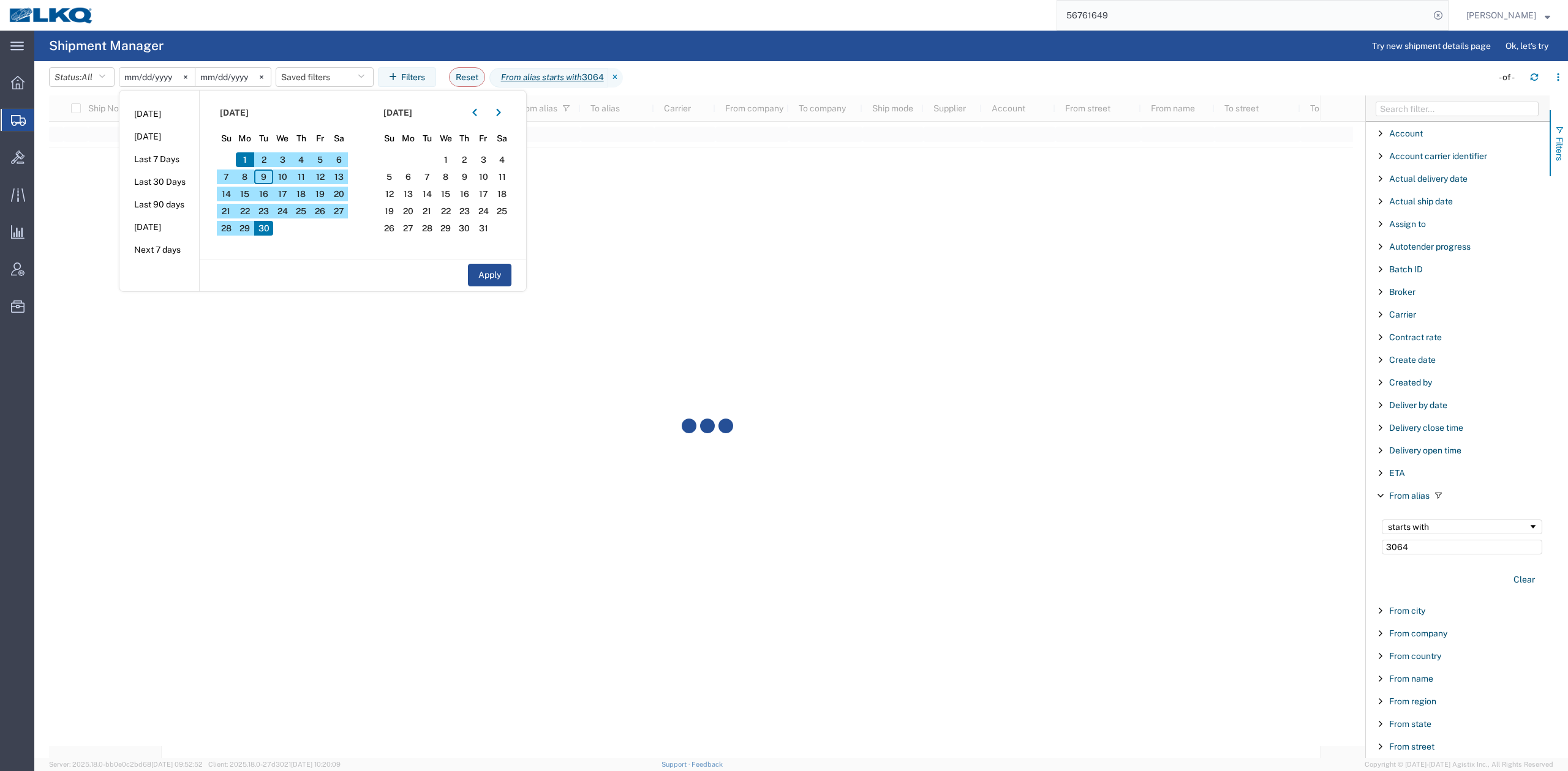
type input "3064"
click at [1044, 138] on span "Filters" at bounding box center [1559, 149] width 10 height 24
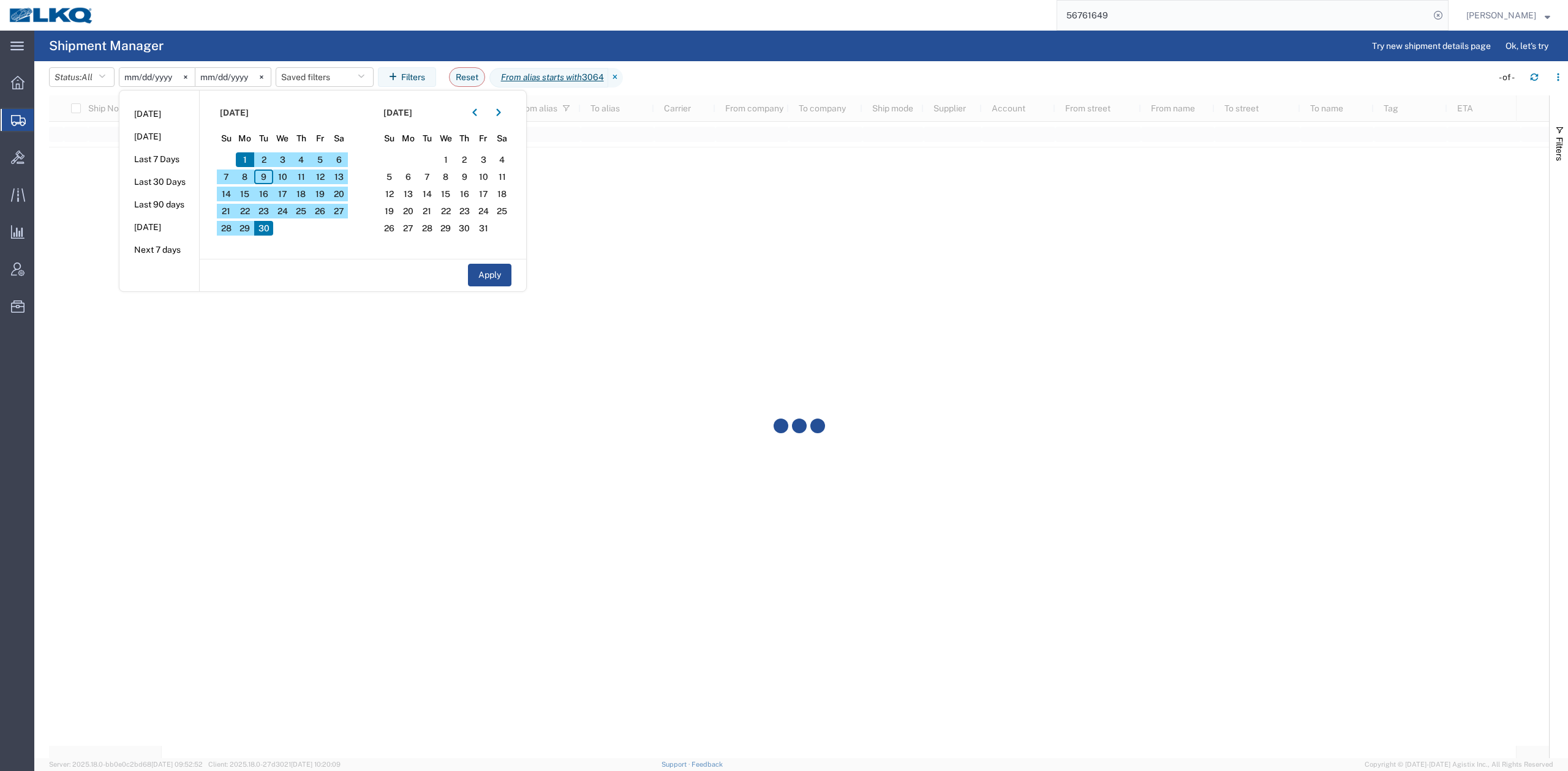
click at [726, 476] on div at bounding box center [799, 427] width 1499 height 663
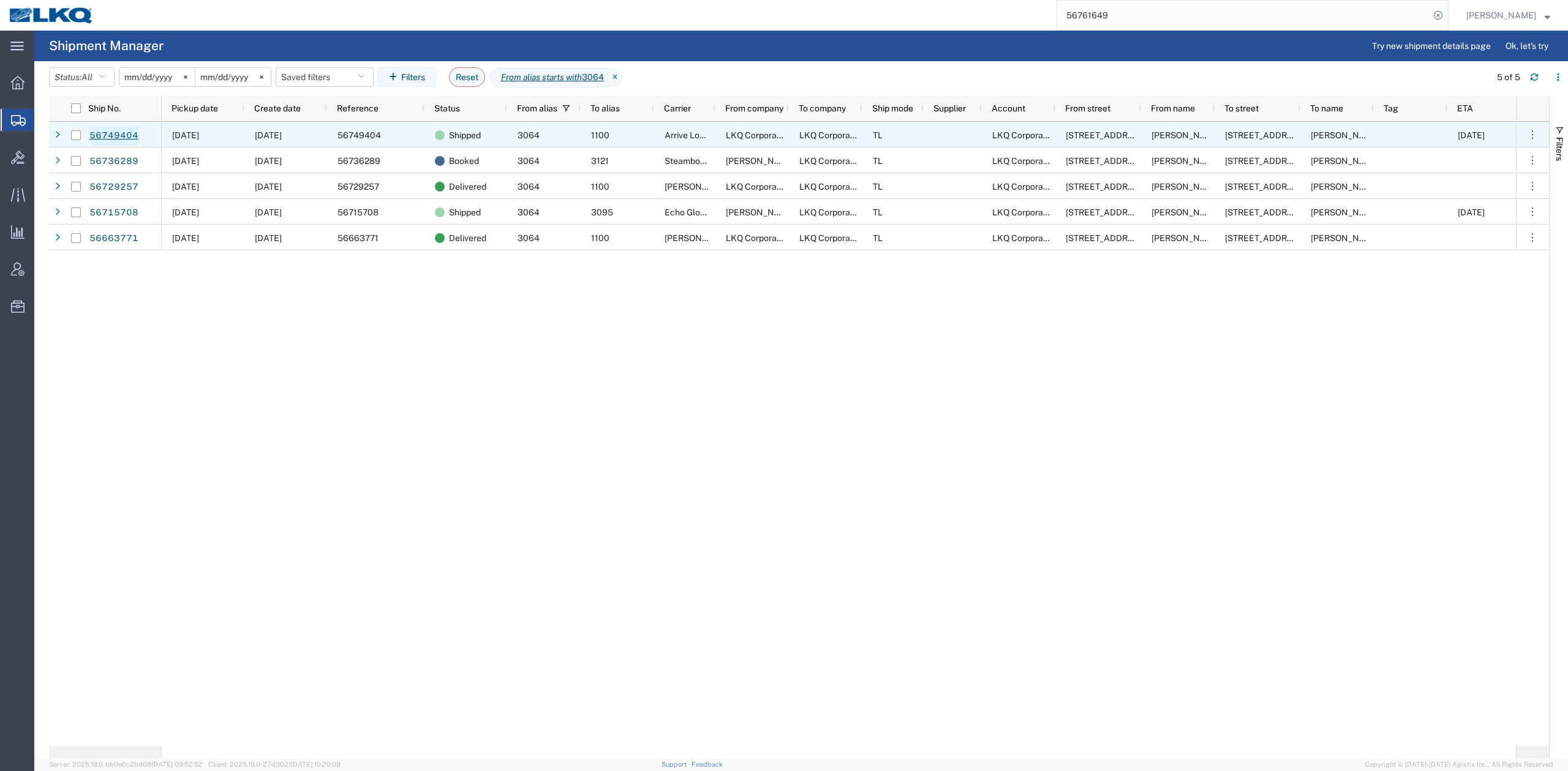
click at [130, 133] on link "56749404" at bounding box center [114, 136] width 50 height 20
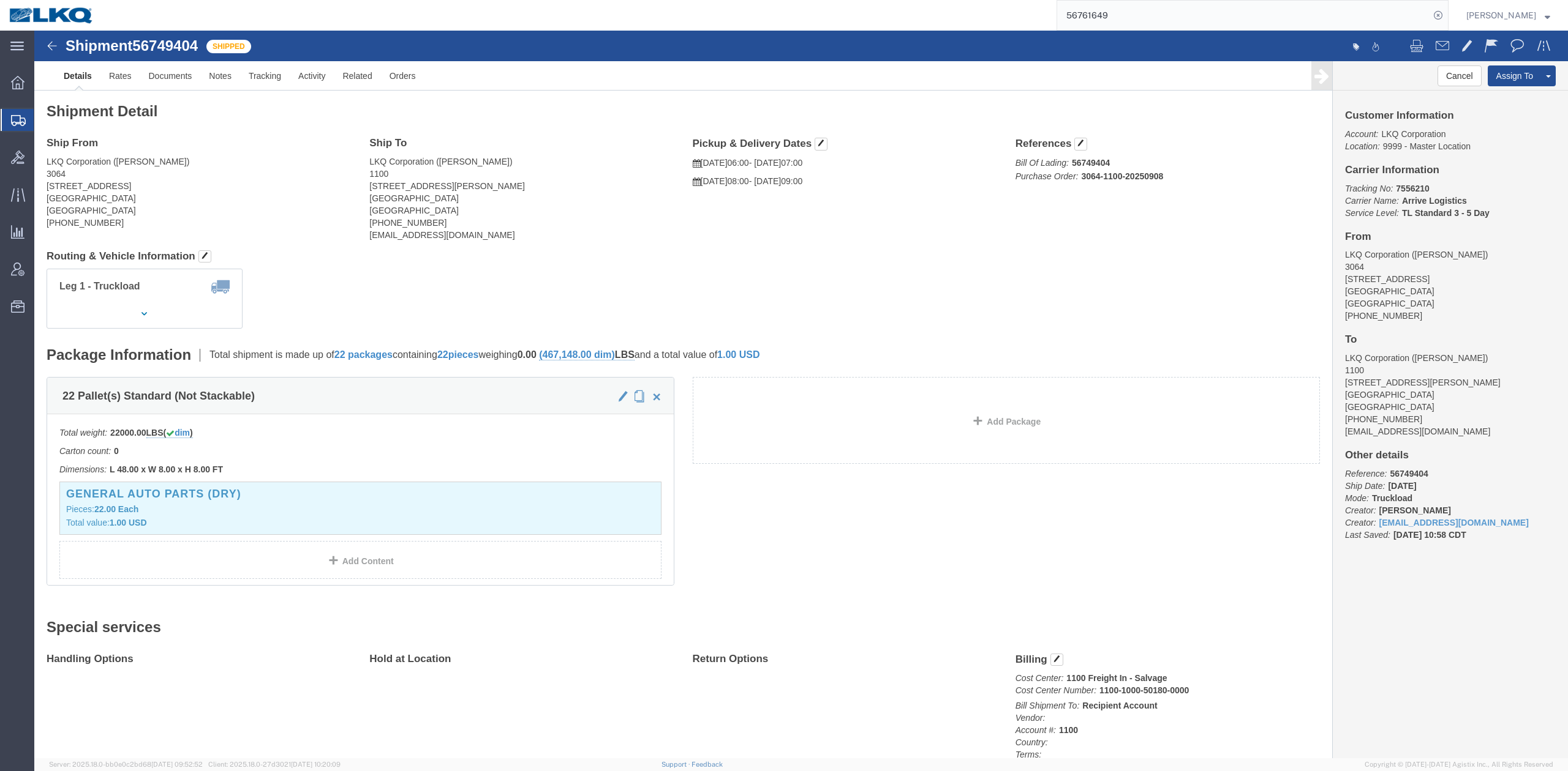
click address "LKQ Corporation (CHRIS ARNOLD) 3064 1700 Westgate Pkwy SW Atlanta, GA 30336 Uni…"
drag, startPoint x: 66, startPoint y: 163, endPoint x: 662, endPoint y: 14, distance: 614.3
click address "LKQ Corporation (CHRIS ARNOLD) 3064 1700 Westgate Pkwy SW Atlanta, GA 30336 Uni…"
click address "LKQ Corporation (RICHARD AKERS) 1100 4950 W Norvell Bryant Hwy Crystal River, F…"
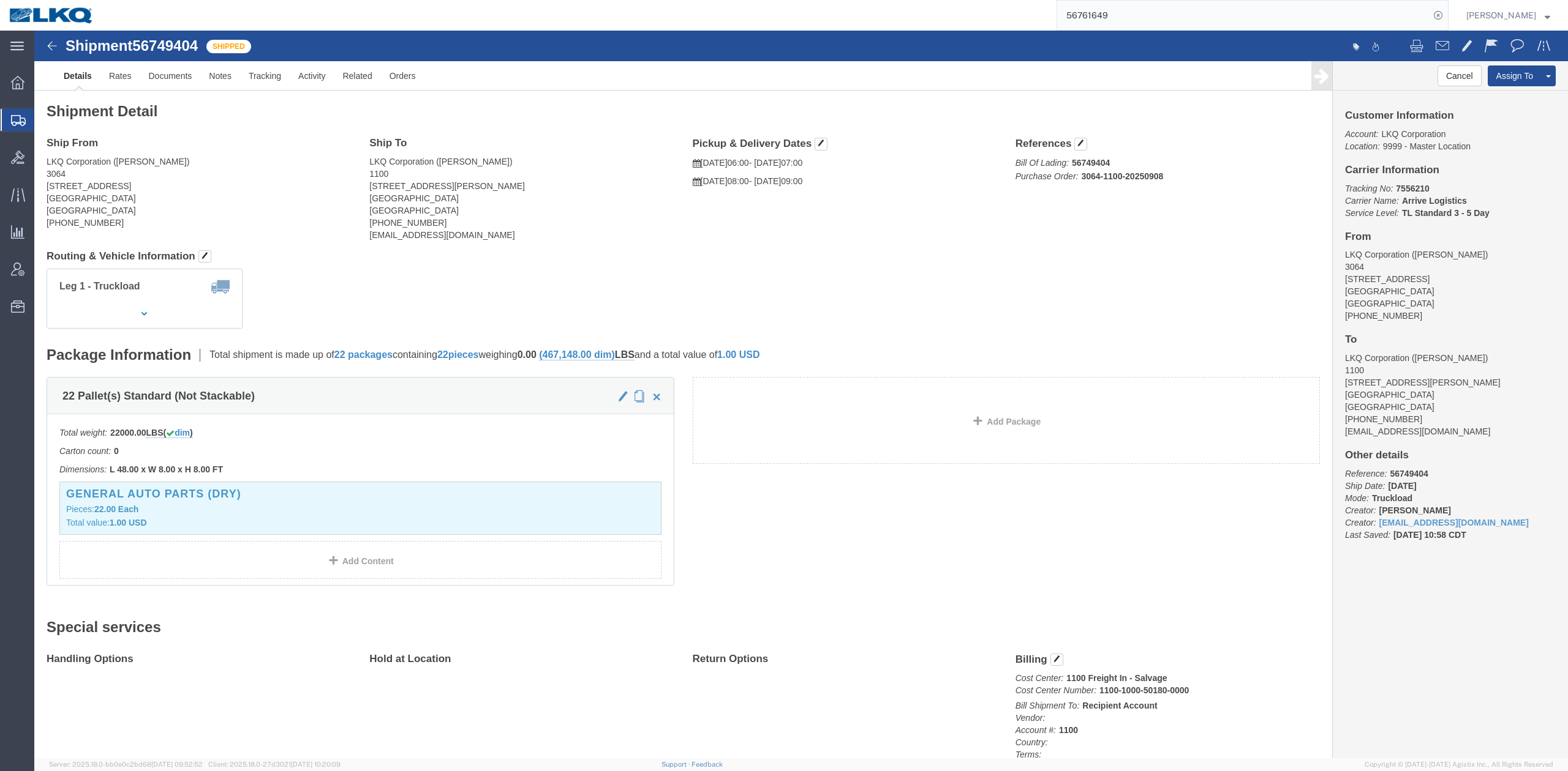
copy address "34429"
click div "Leg 1 - Truckload Vehicle 1: Standard Dry Van (53 Feet) Number of trucks: 1"
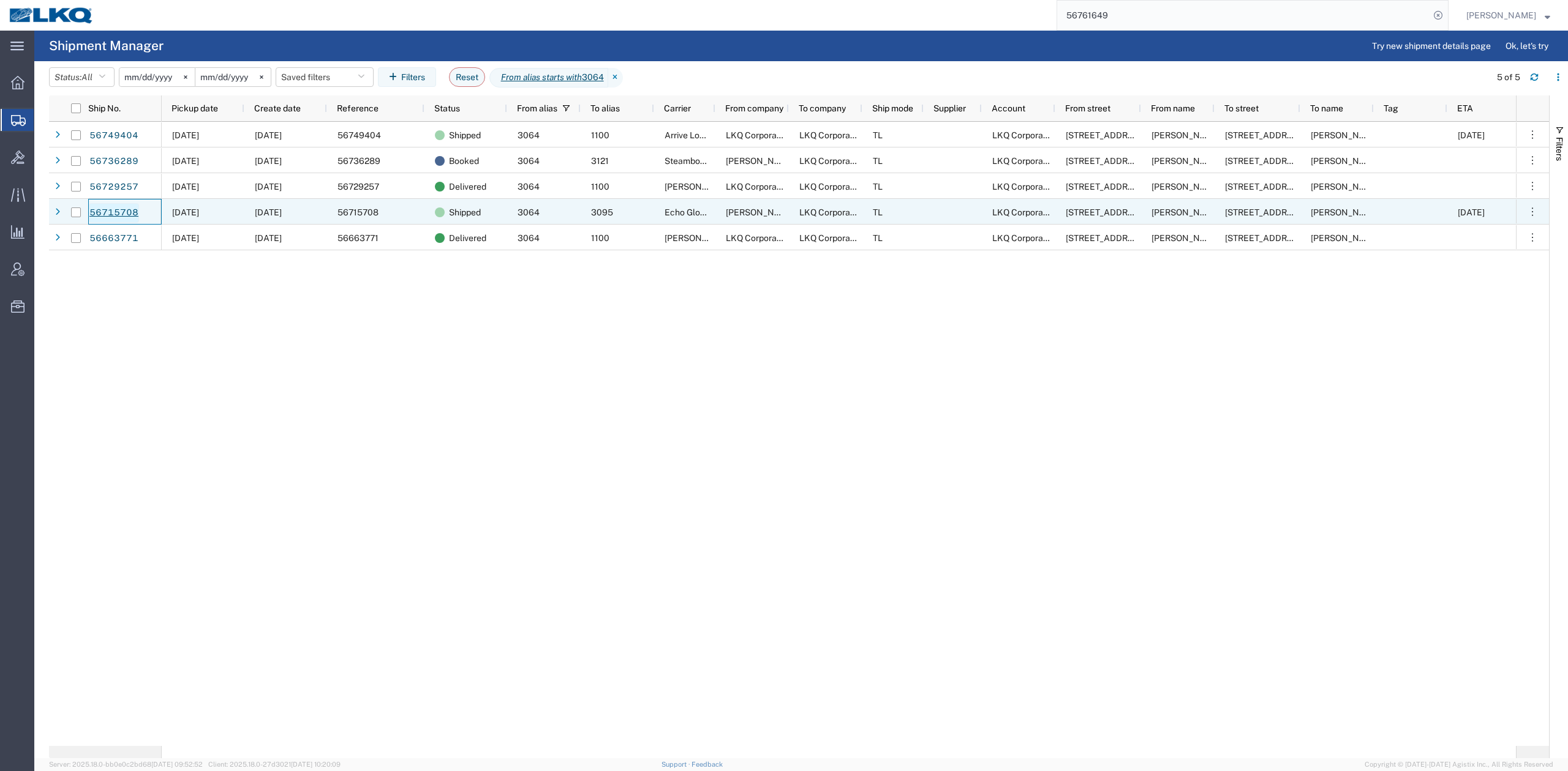
click at [130, 214] on link "56715708" at bounding box center [114, 213] width 50 height 20
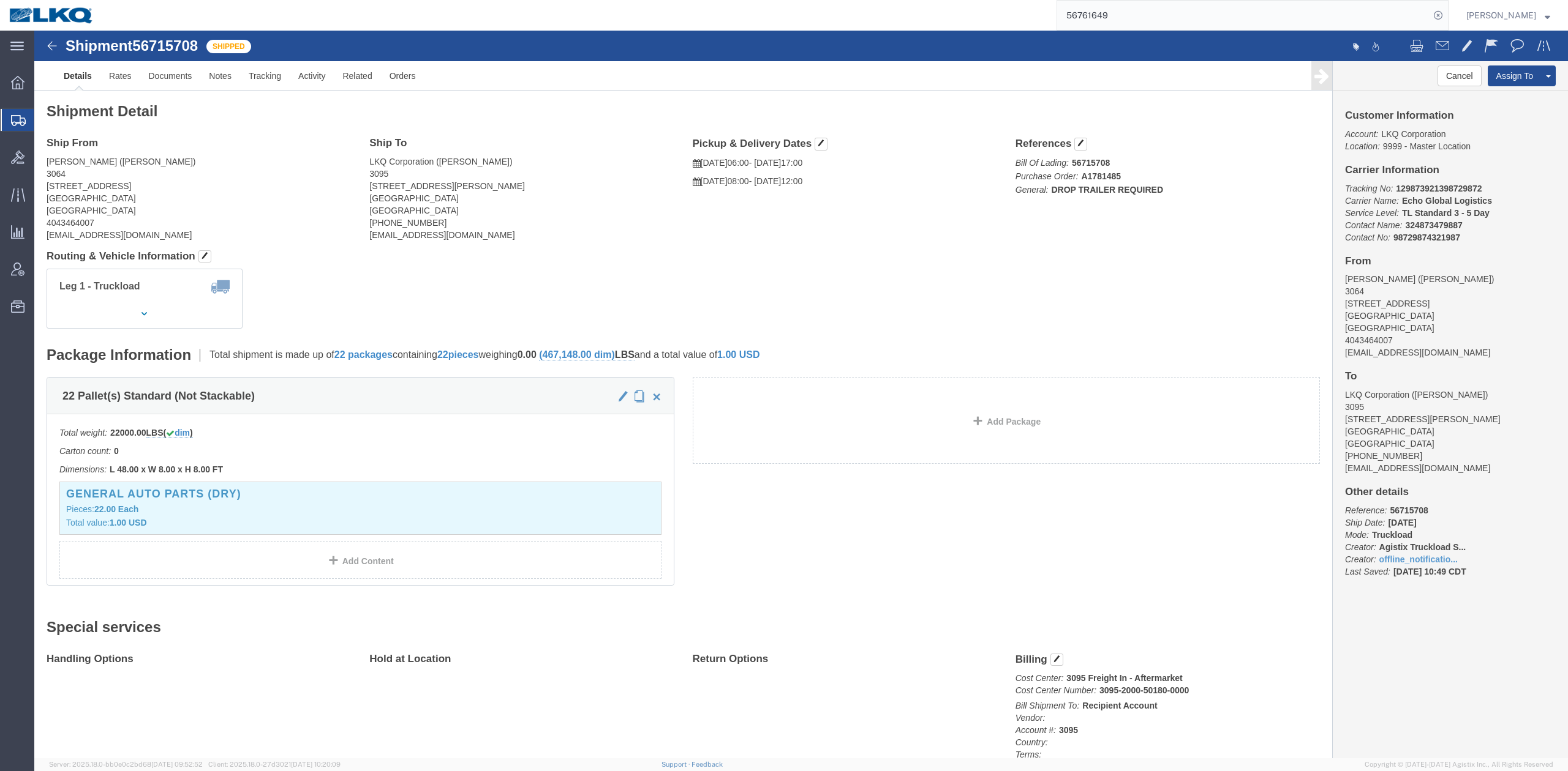
click div "Leg 1 - Truckload Vehicle 1: Standard Dry Van (53 Feet) Number of trucks: 1"
click at [1044, 5] on input "56761649" at bounding box center [1243, 15] width 373 height 30
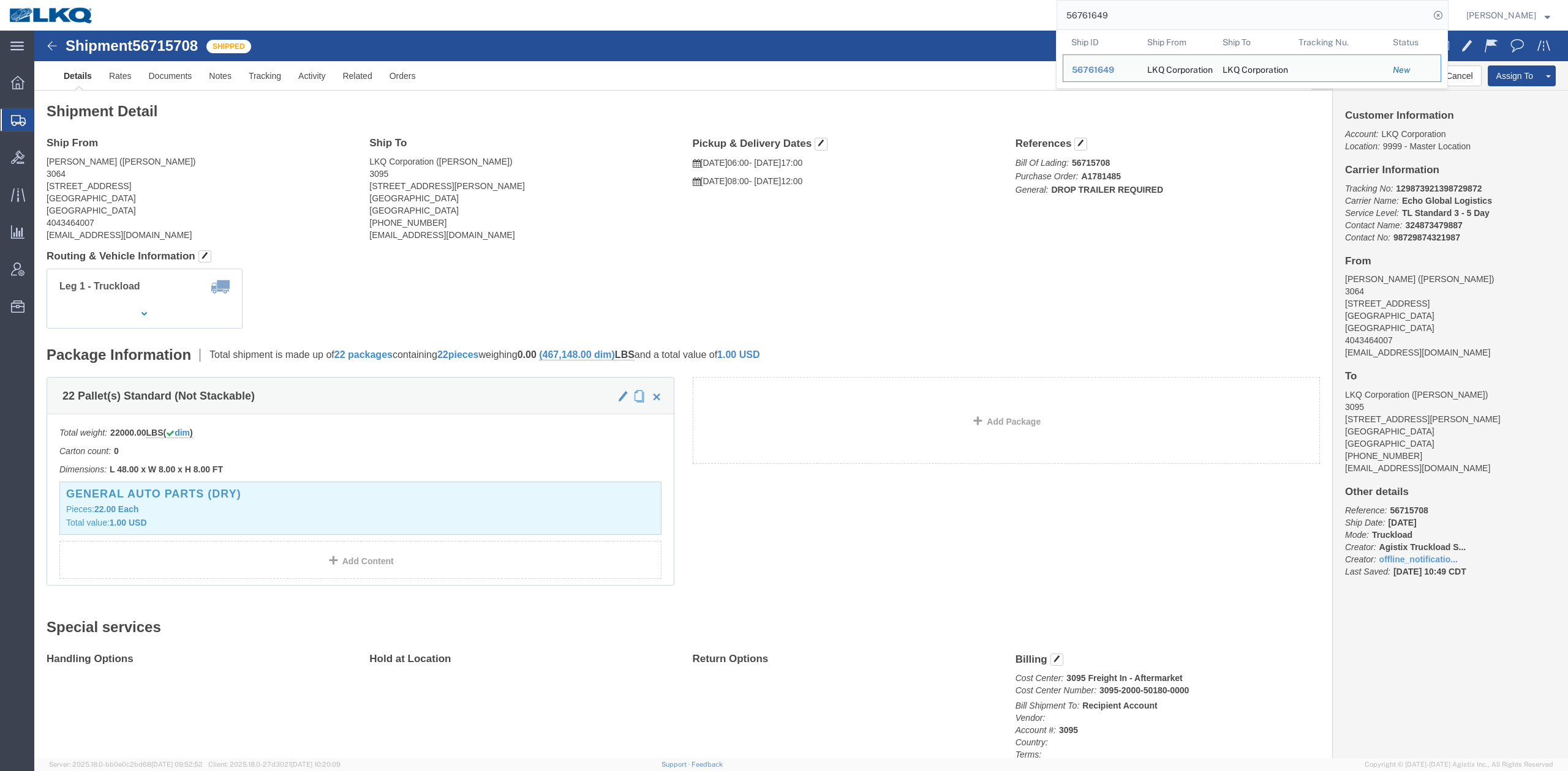
paste input "51598"
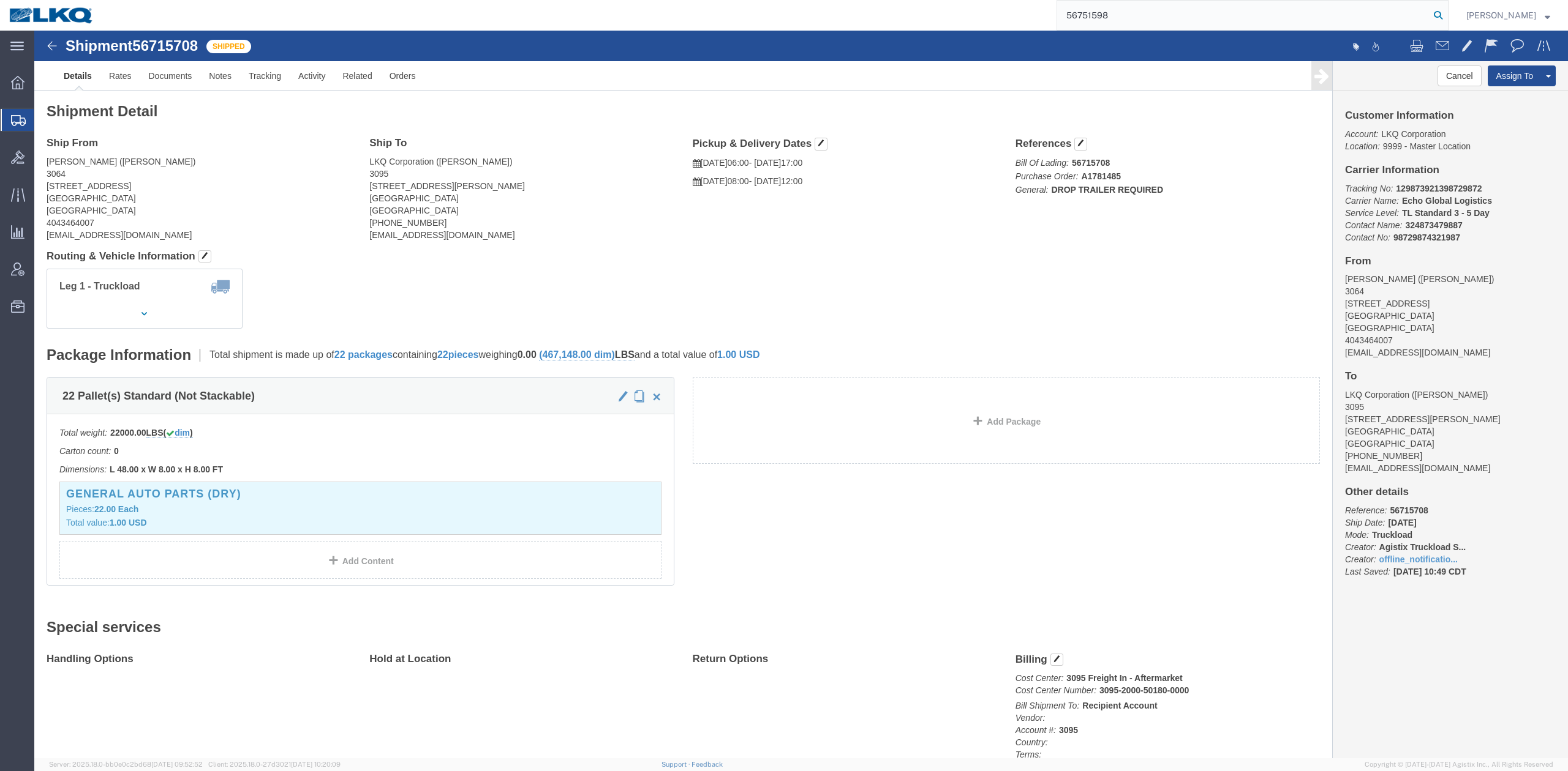
click at [1044, 10] on icon at bounding box center [1438, 15] width 17 height 17
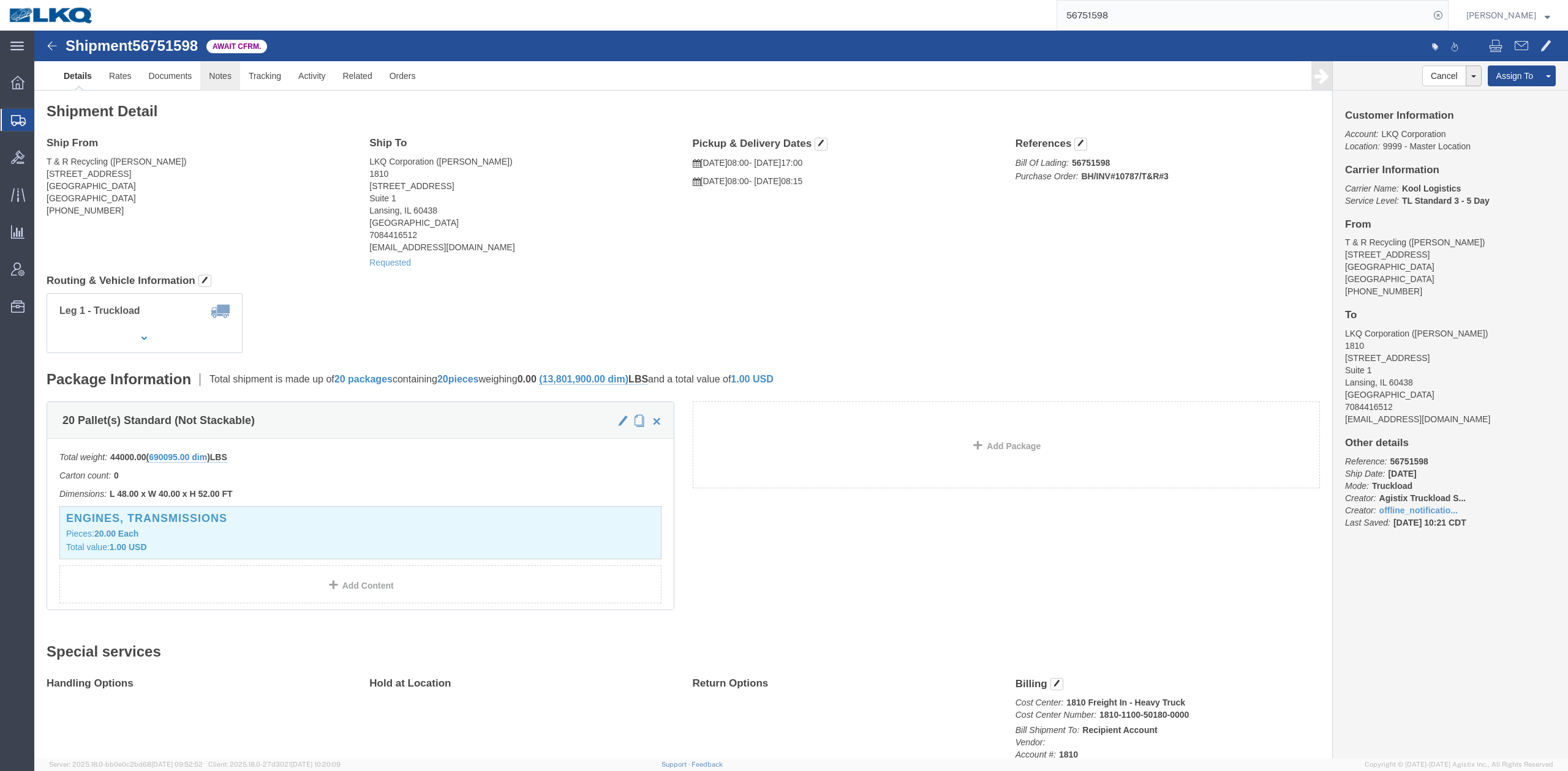
click link "Notes"
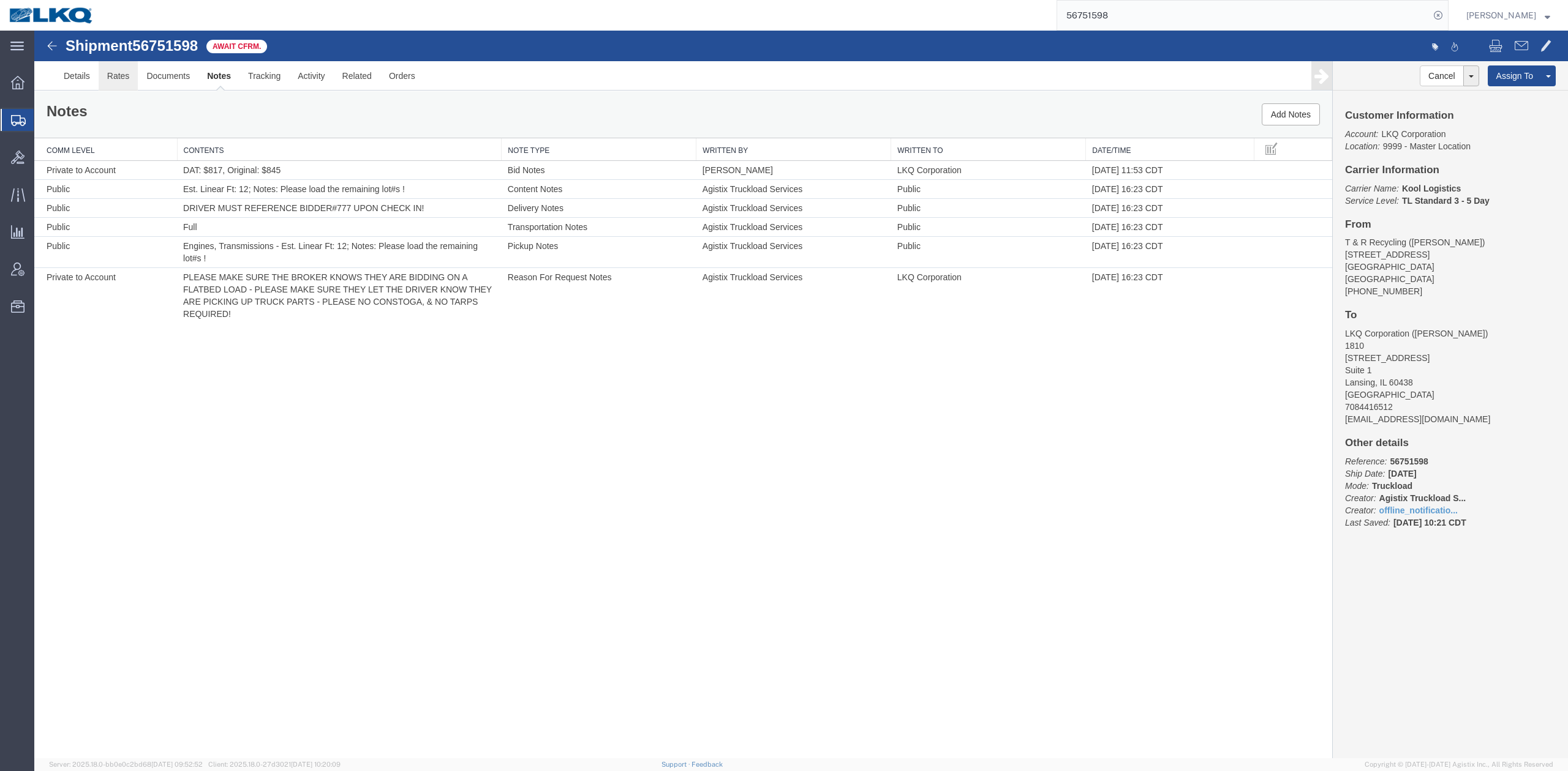
click at [120, 78] on link "Rates" at bounding box center [119, 76] width 40 height 30
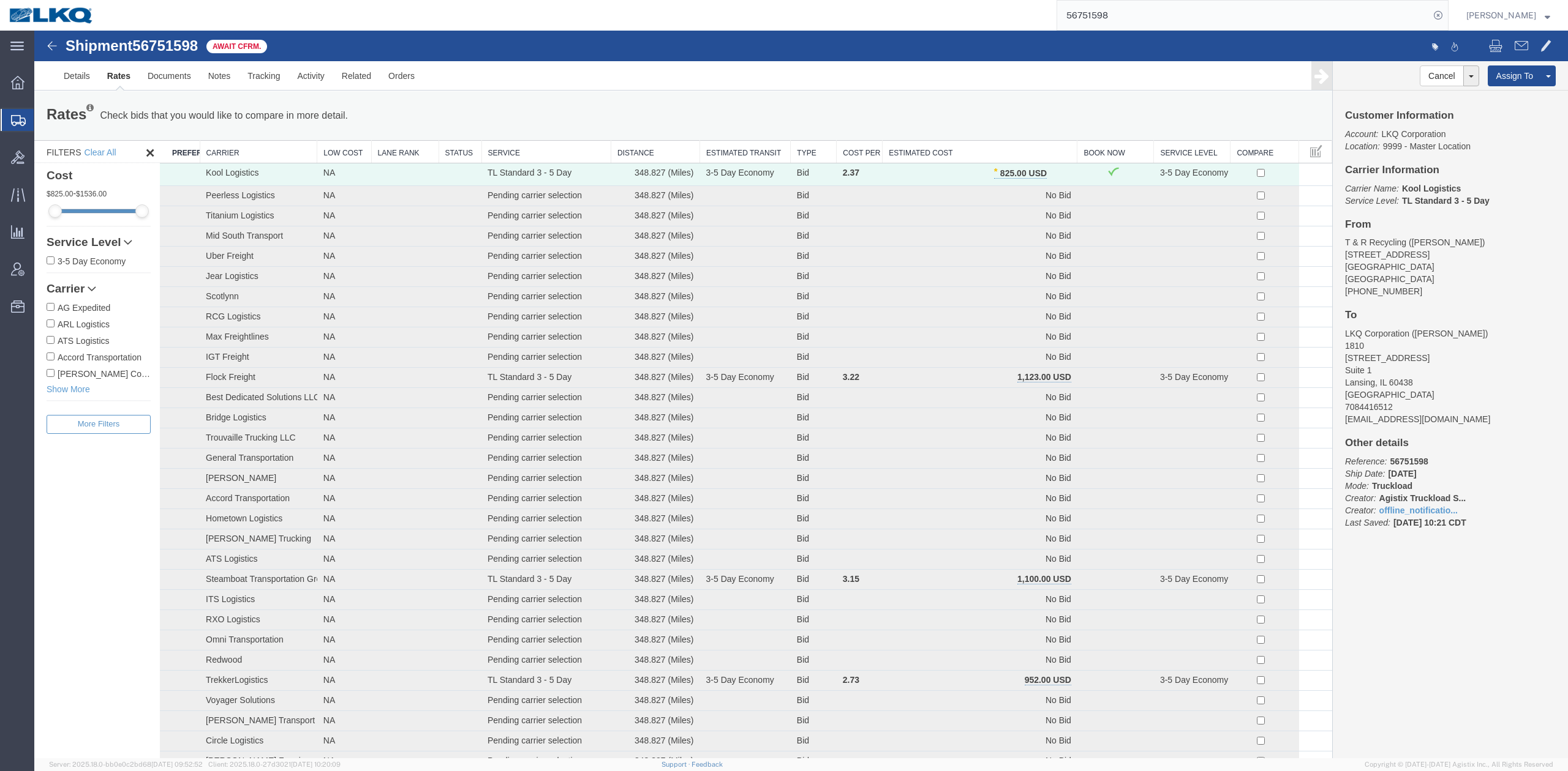
click at [1044, 25] on input "56751598" at bounding box center [1243, 15] width 373 height 30
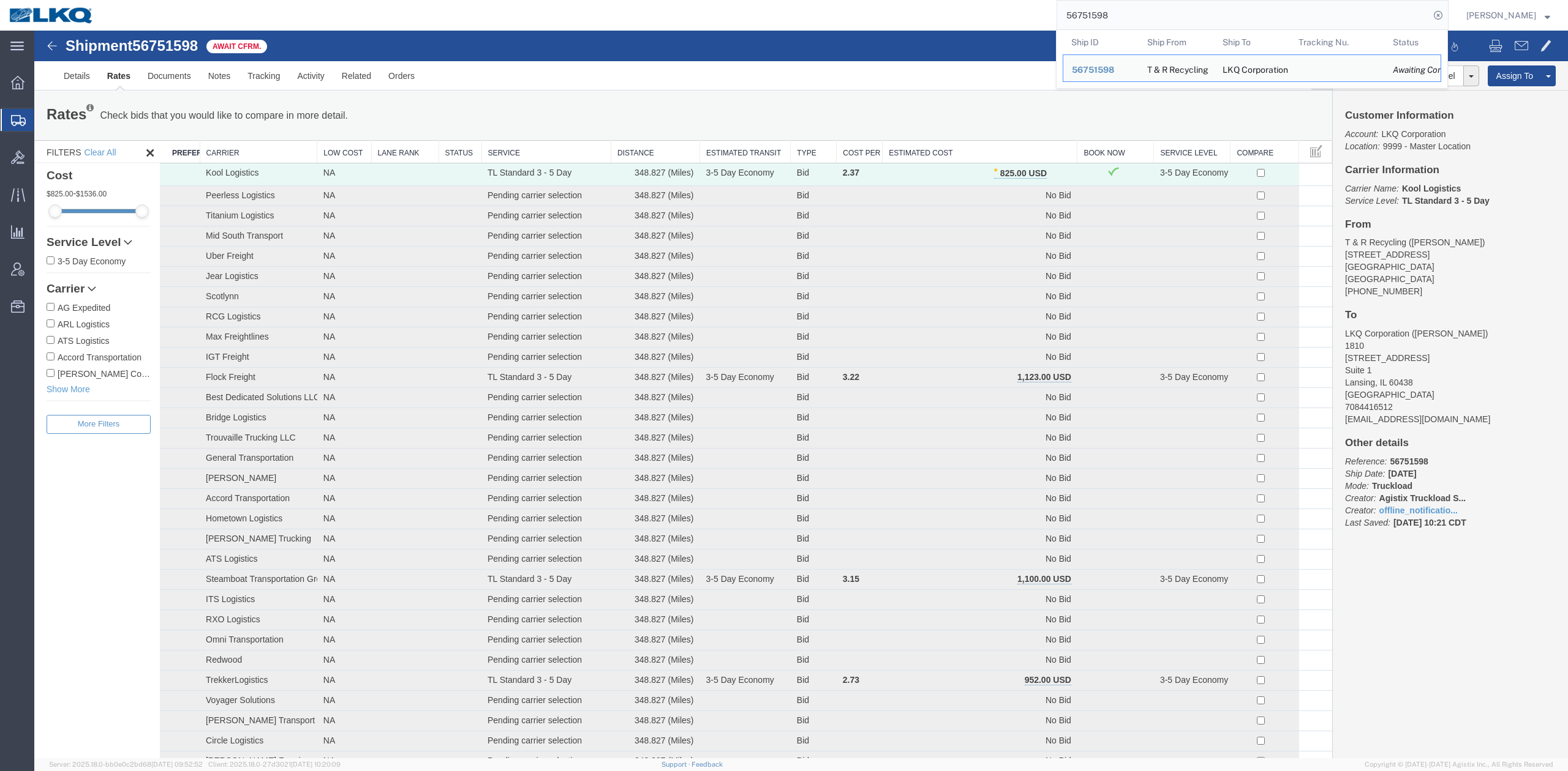
click at [1044, 25] on input "56751598" at bounding box center [1243, 15] width 373 height 30
paste input "49205"
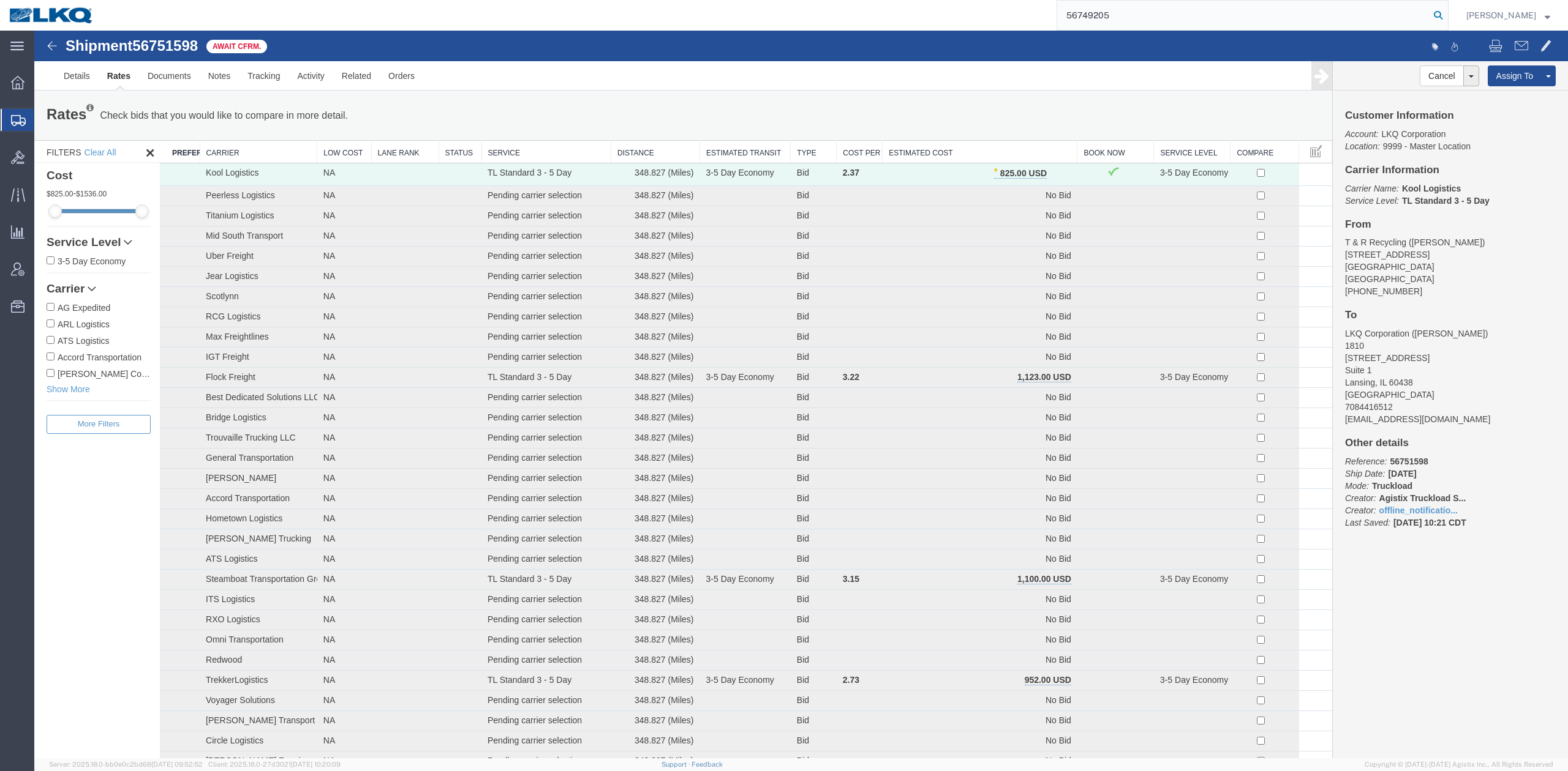
click at [1044, 22] on icon at bounding box center [1438, 15] width 17 height 17
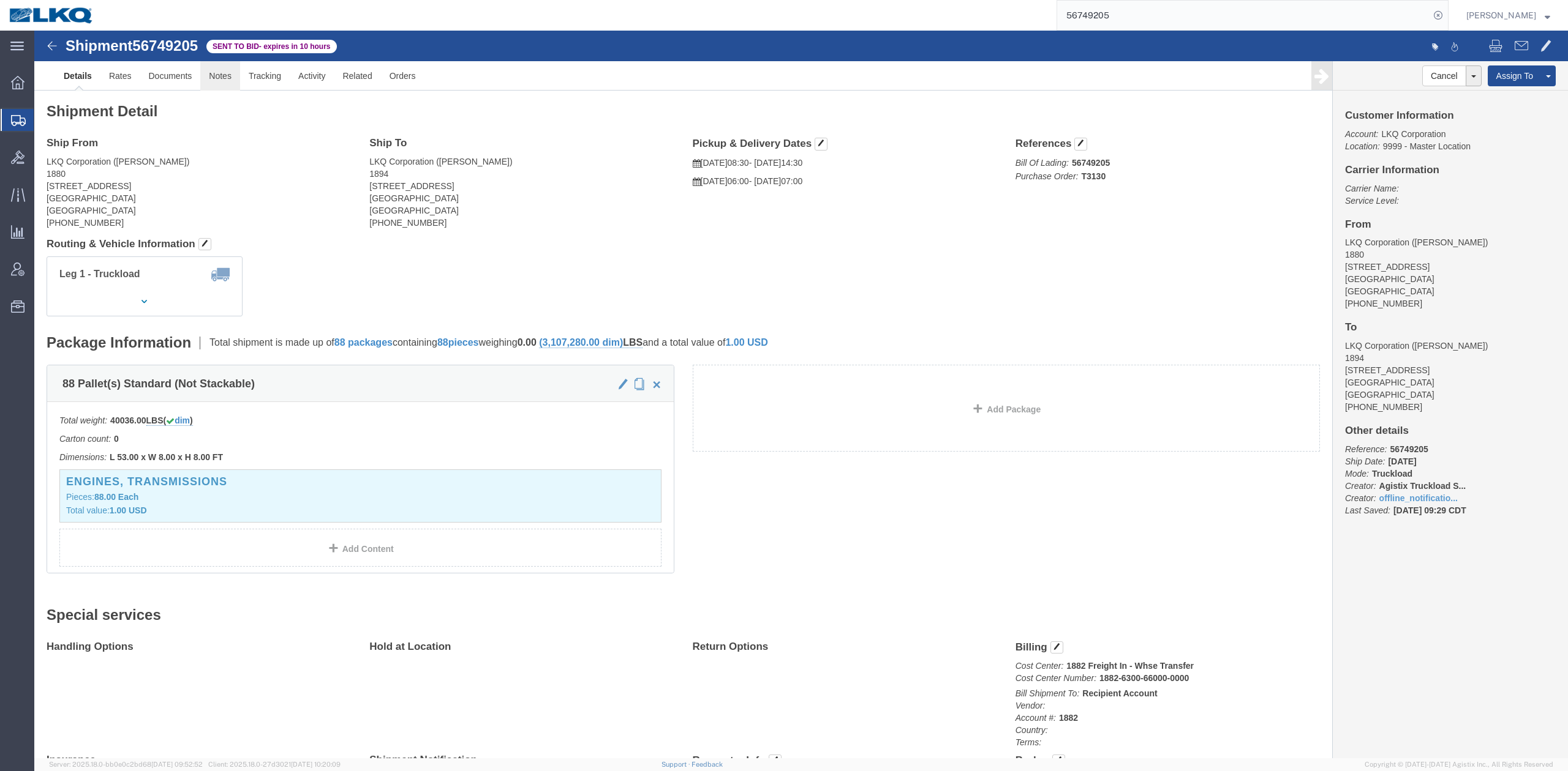
drag, startPoint x: 190, startPoint y: 47, endPoint x: 167, endPoint y: 68, distance: 31.1
click link "Notes"
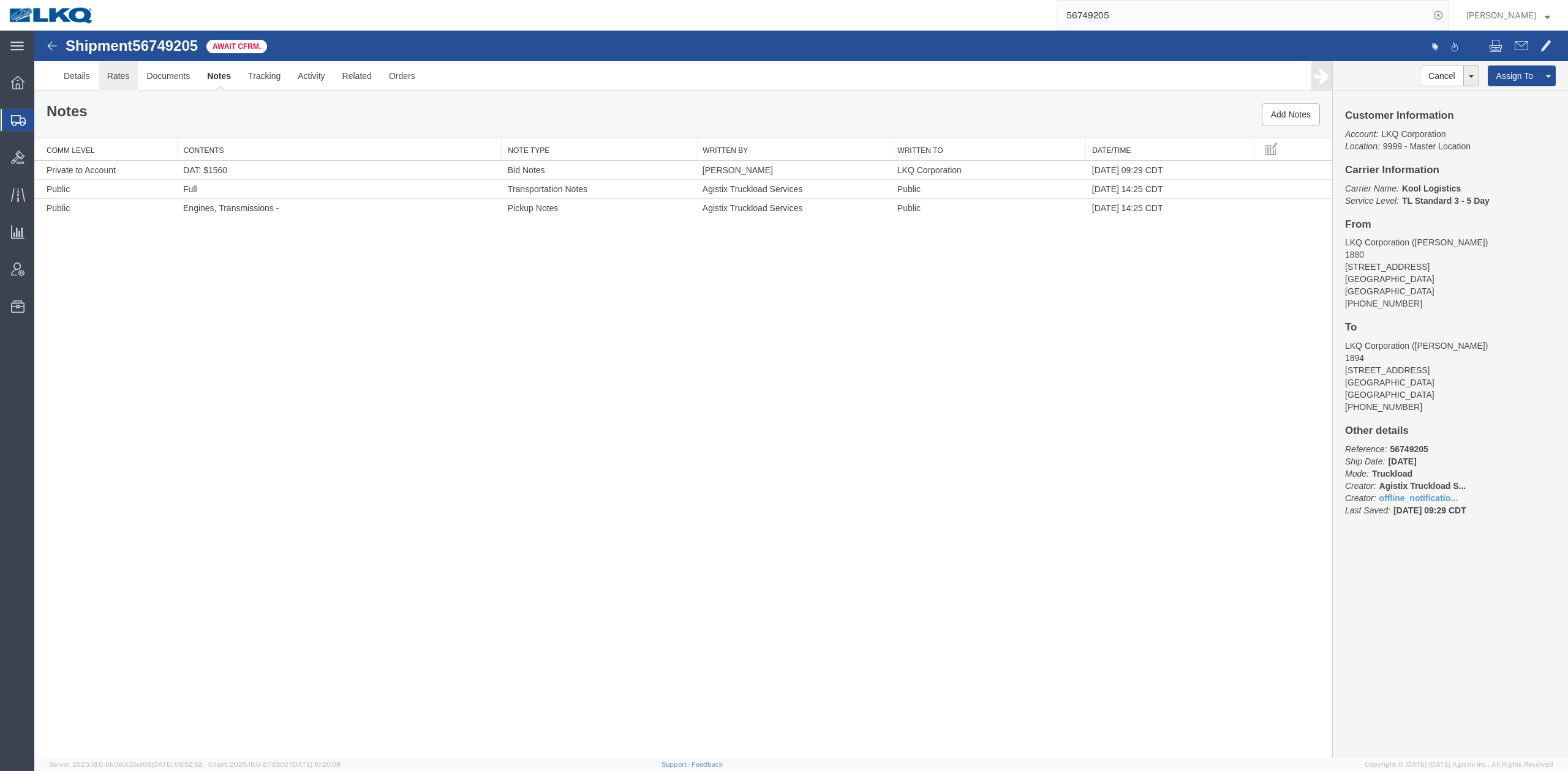
click at [120, 76] on link "Rates" at bounding box center [119, 76] width 40 height 30
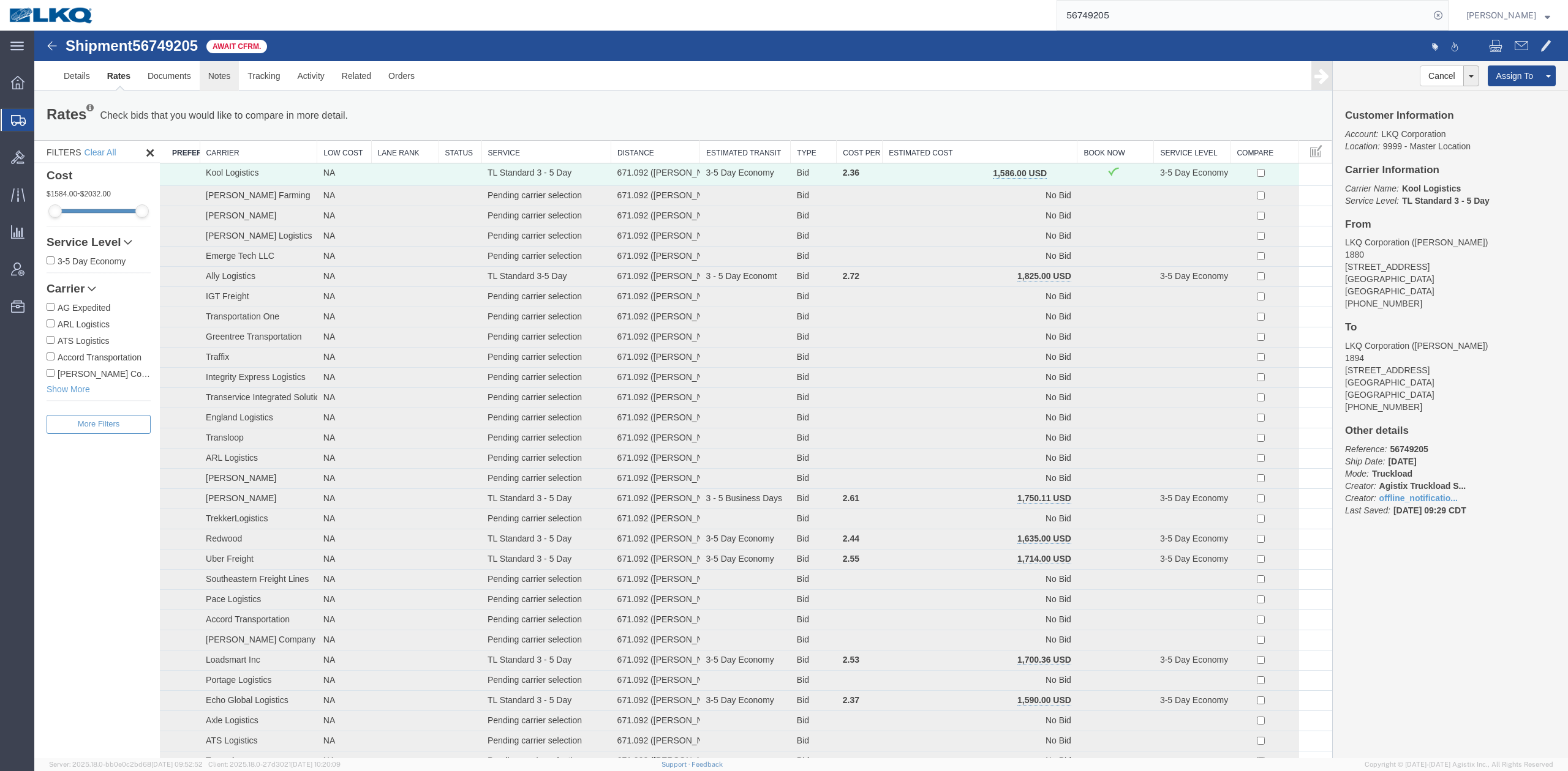
click at [220, 84] on link "Notes" at bounding box center [220, 76] width 40 height 30
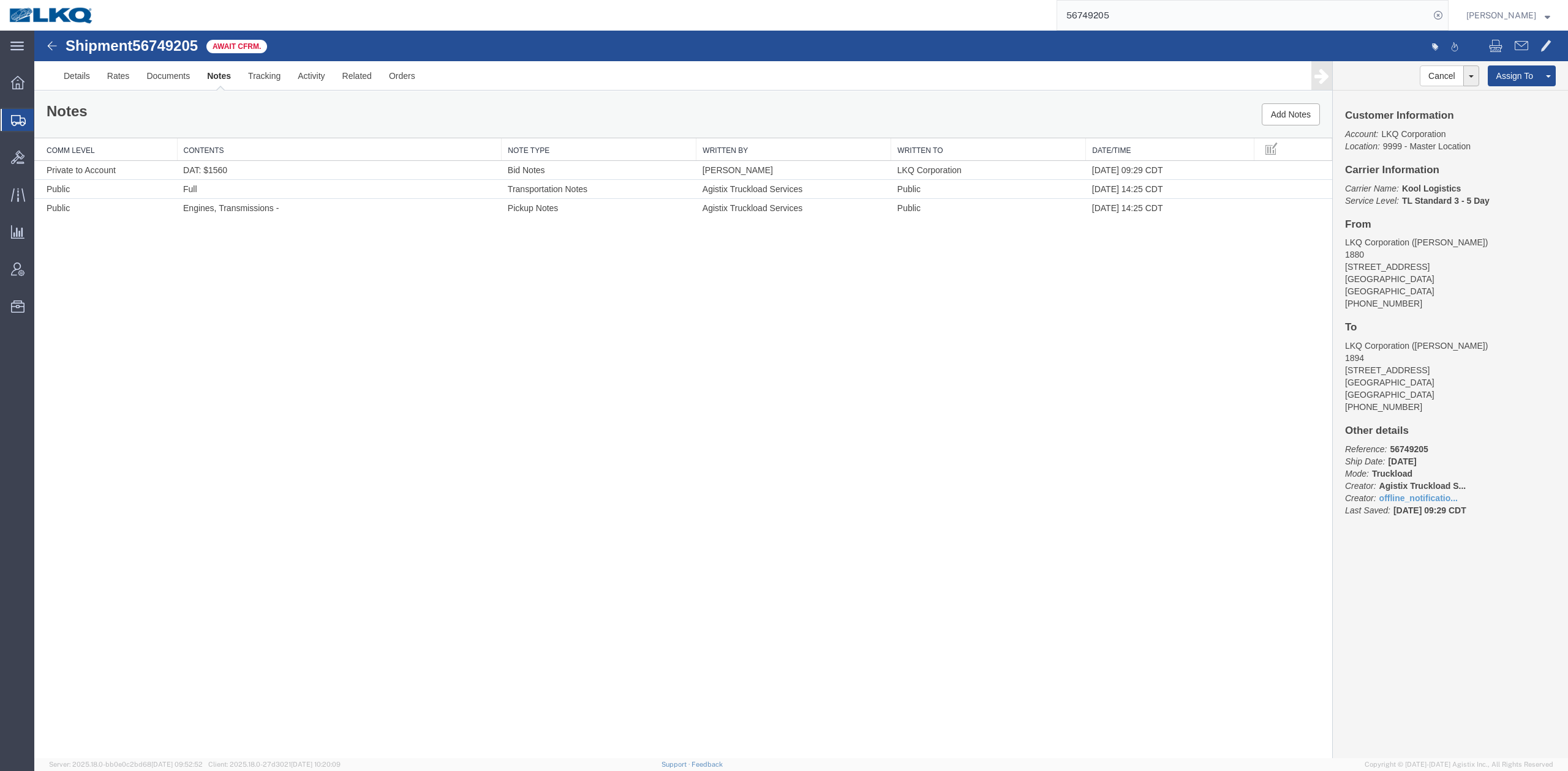
click at [221, 77] on link "Notes" at bounding box center [219, 76] width 41 height 30
drag, startPoint x: 148, startPoint y: 107, endPoint x: 114, endPoint y: 76, distance: 46.0
click at [114, 76] on link "Rates" at bounding box center [119, 76] width 40 height 30
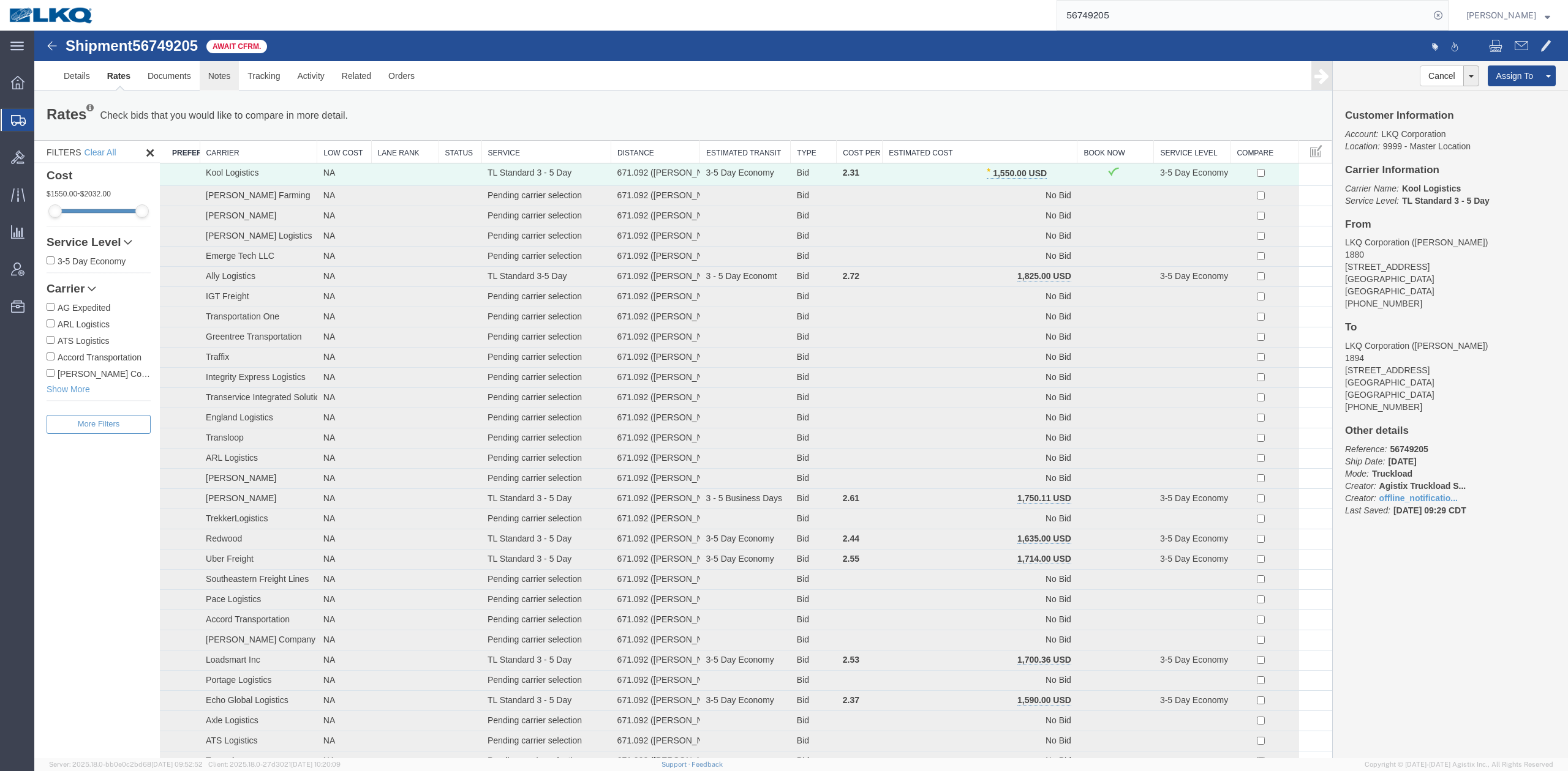
click at [226, 81] on link "Notes" at bounding box center [220, 76] width 40 height 30
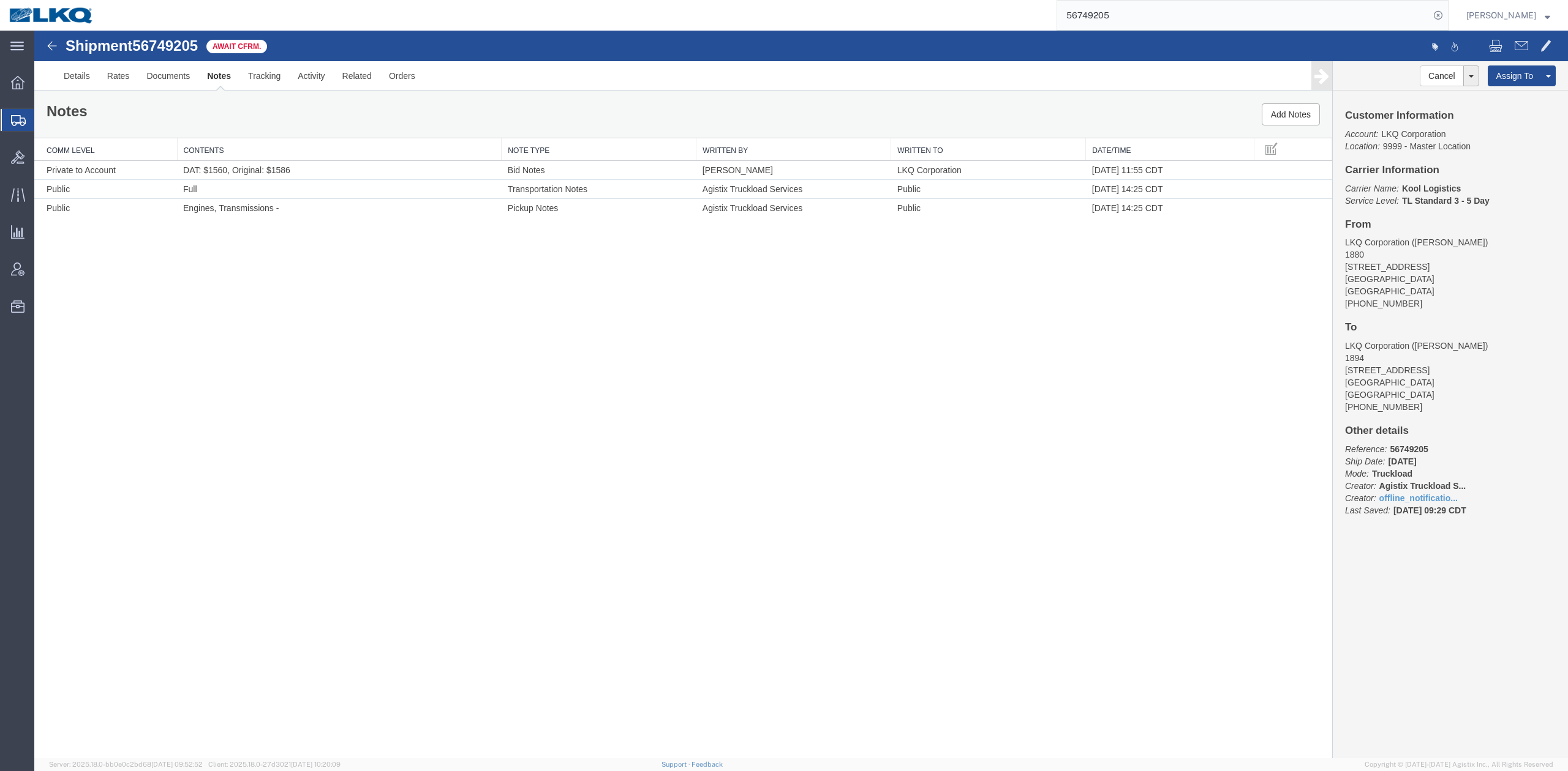
click at [1044, 11] on input "56749205" at bounding box center [1243, 15] width 373 height 30
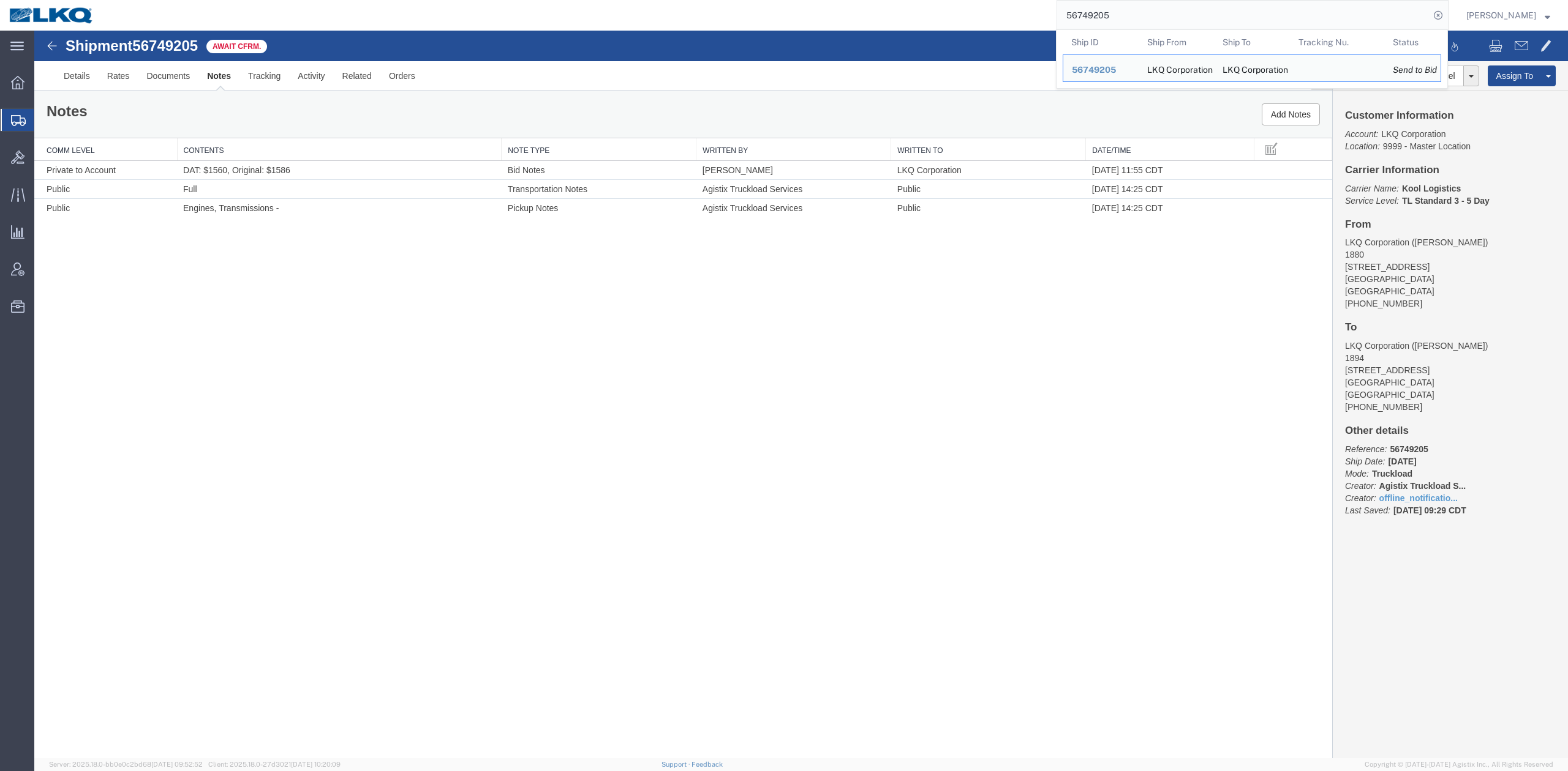
paste input "59629"
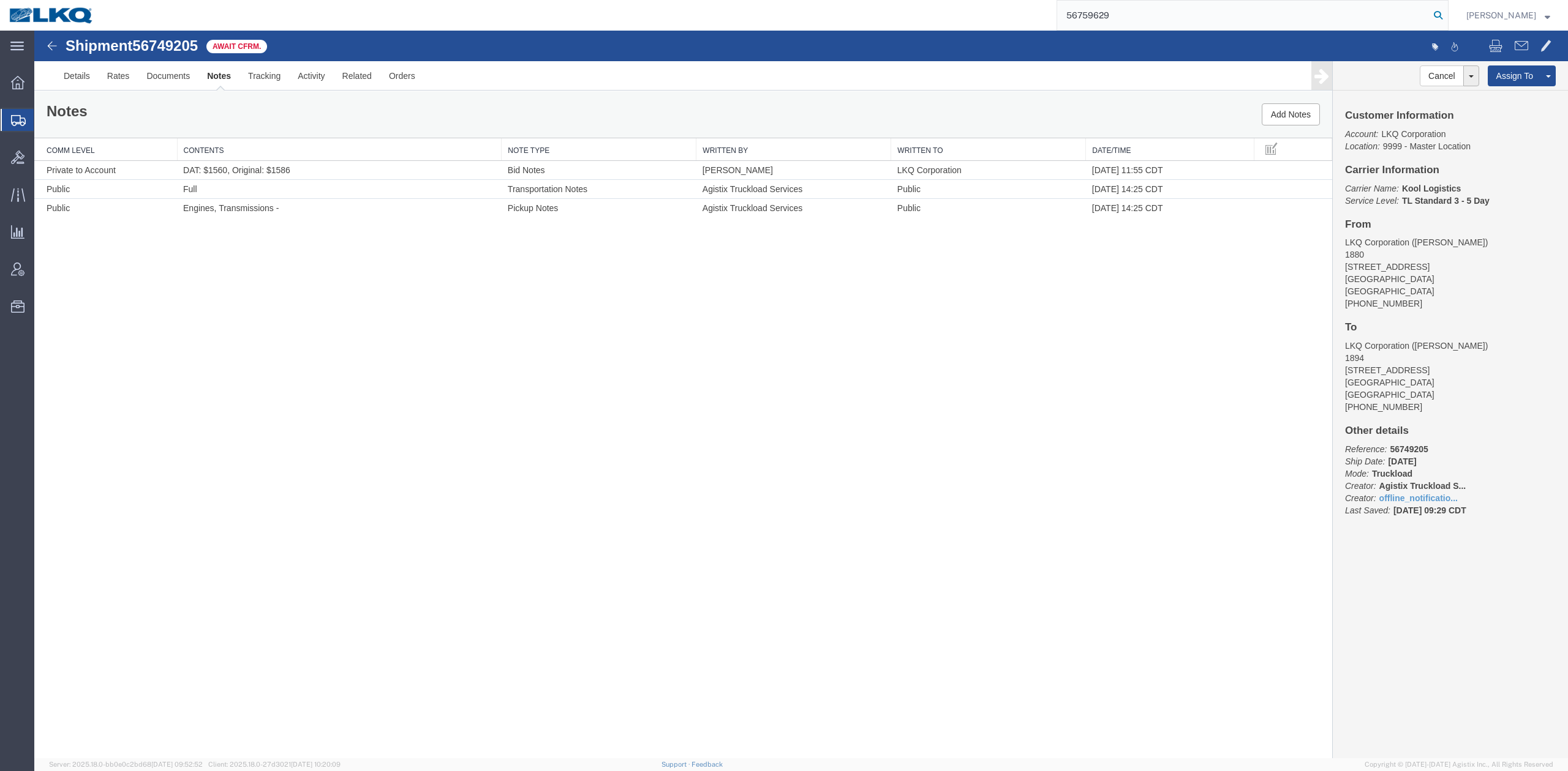
click at [1044, 14] on icon at bounding box center [1438, 15] width 17 height 17
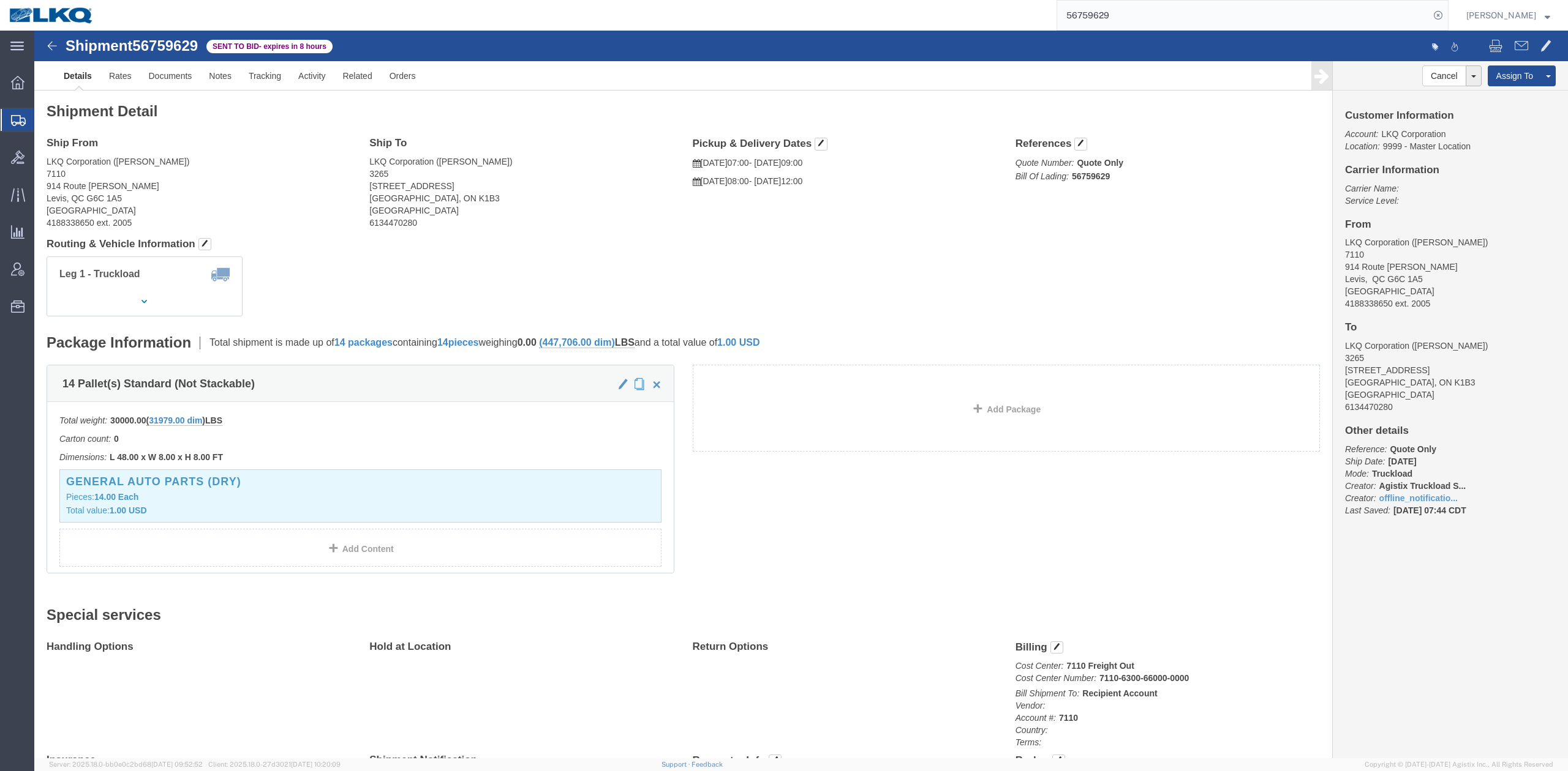
click at [1044, 7] on input "56759629" at bounding box center [1243, 15] width 373 height 30
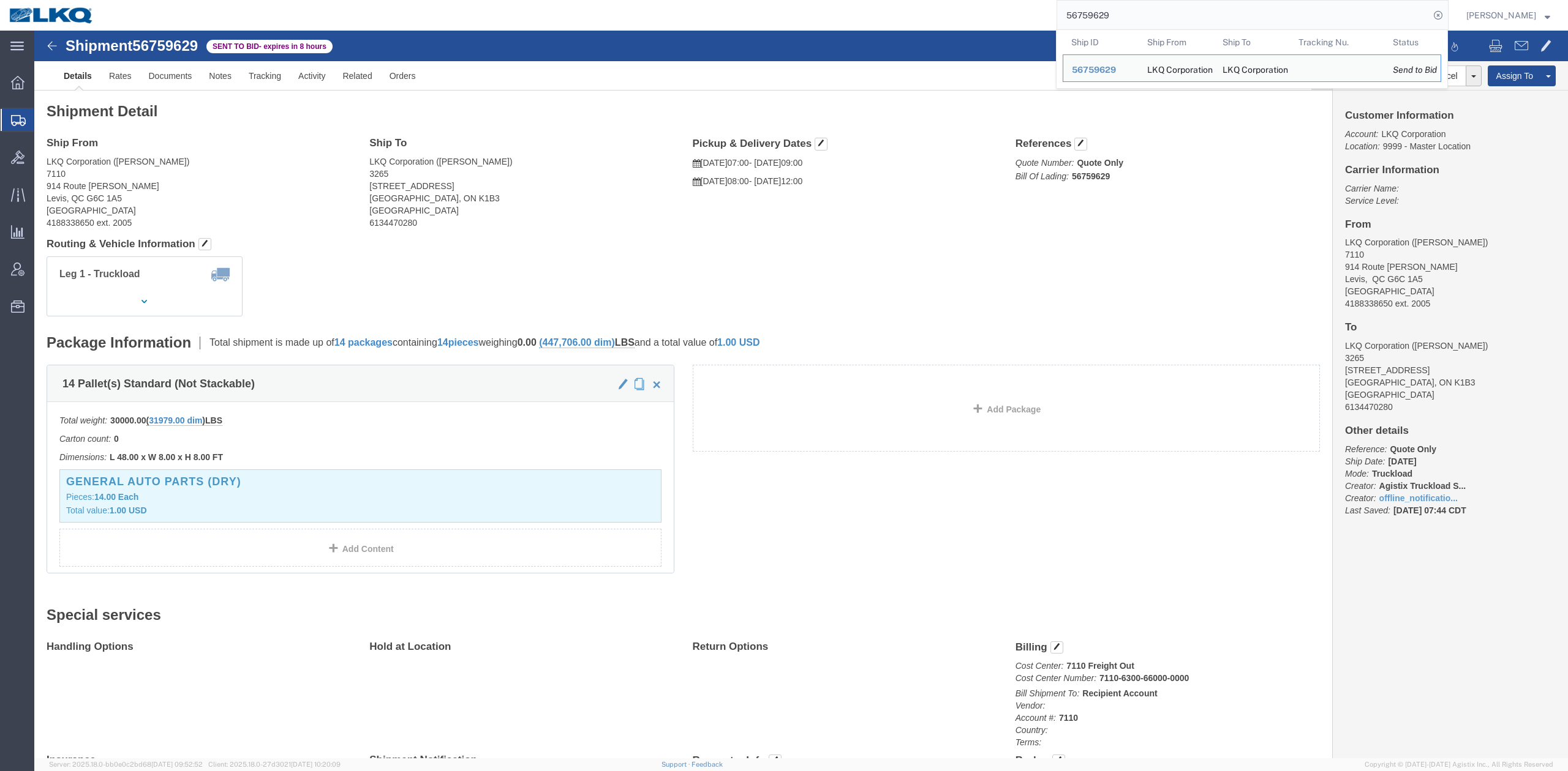
click at [1044, 7] on input "56759629" at bounding box center [1243, 15] width 373 height 30
click at [1044, 11] on input "56759629" at bounding box center [1243, 15] width 373 height 30
paste input "397336"
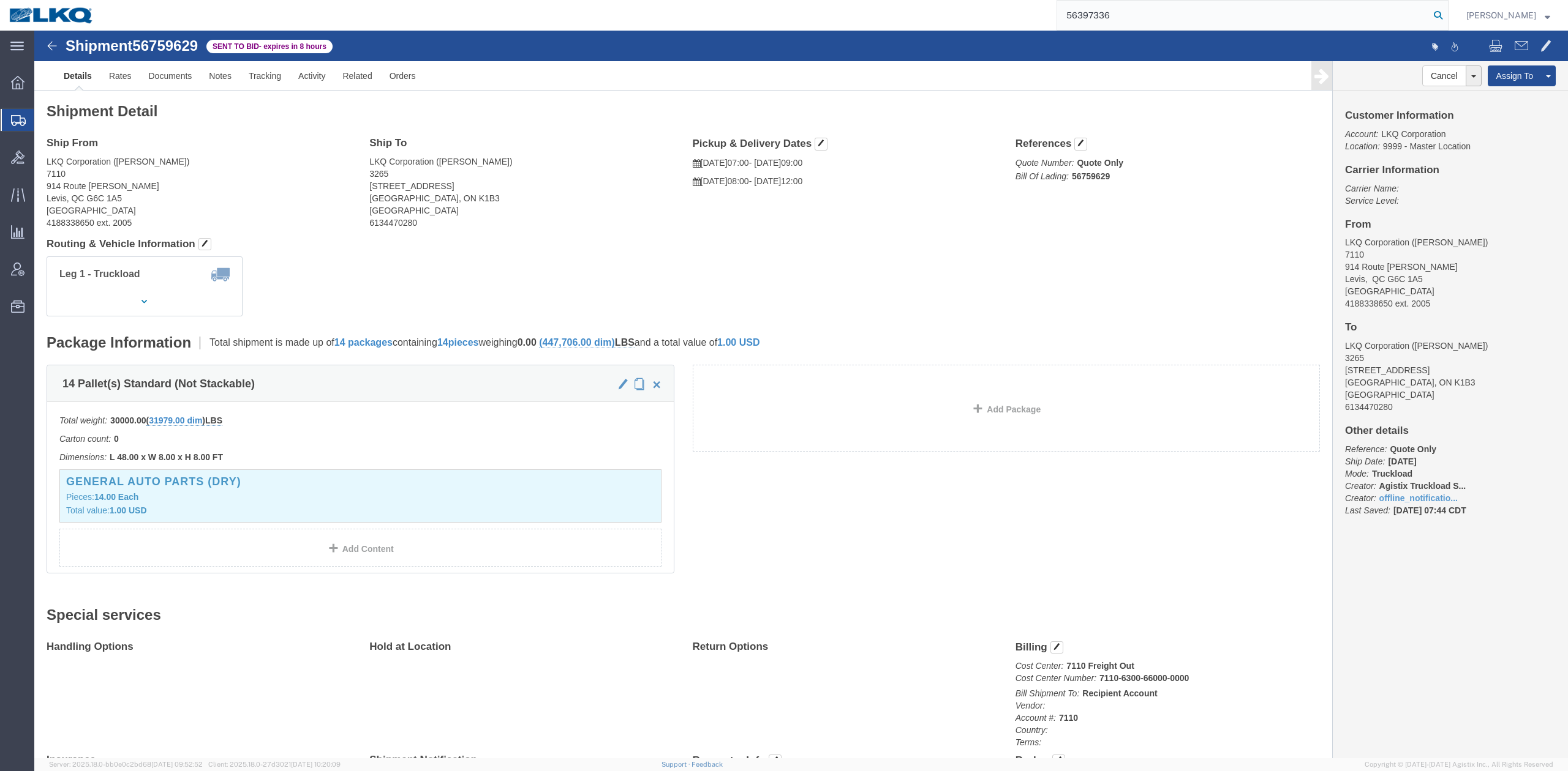
click at [1044, 11] on form "56397336" at bounding box center [1252, 15] width 392 height 30
drag, startPoint x: 1458, startPoint y: 16, endPoint x: 208, endPoint y: 104, distance: 1253.1
click at [1044, 16] on icon at bounding box center [1438, 15] width 17 height 17
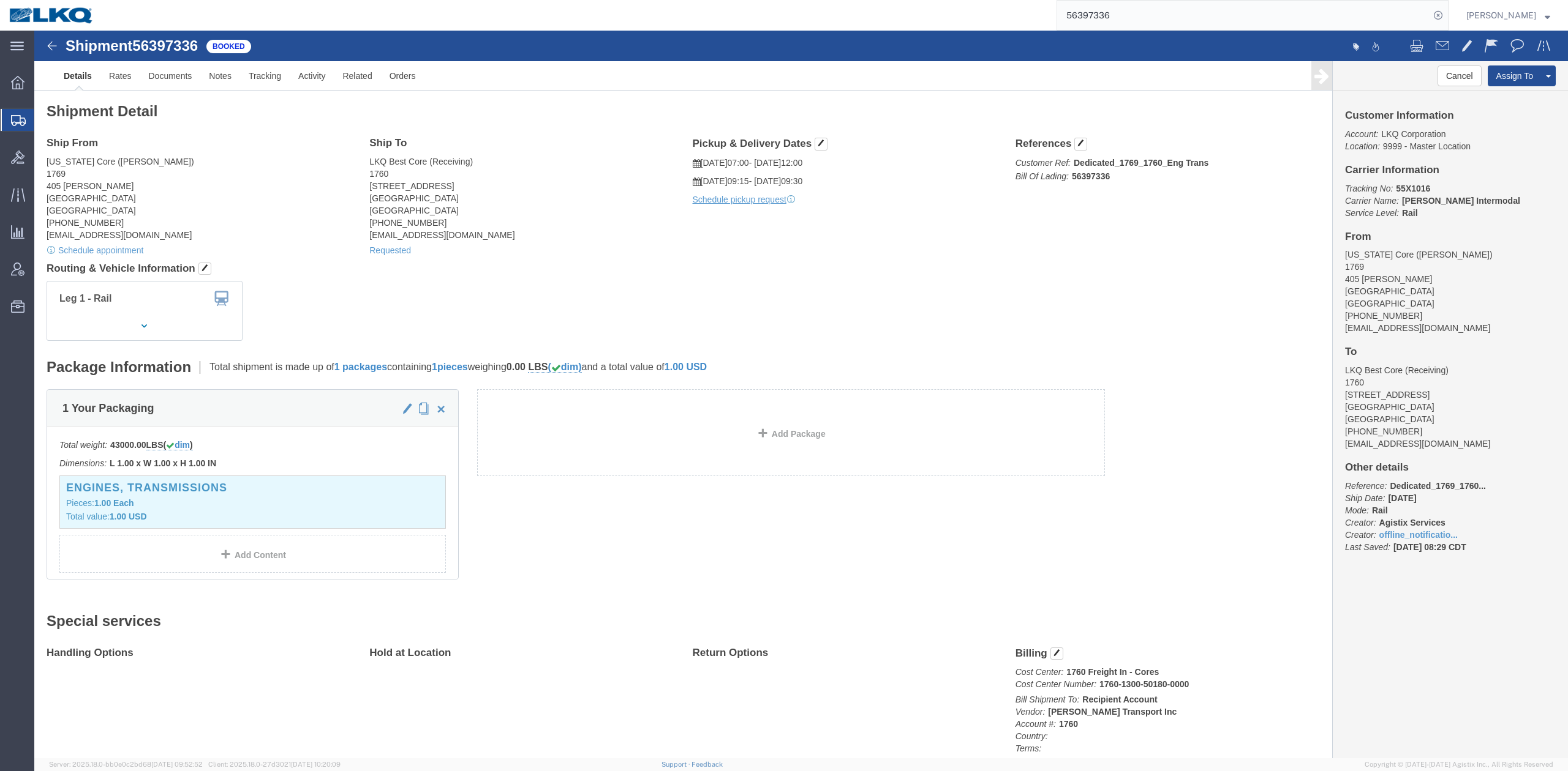
click at [1044, 16] on input "56397336" at bounding box center [1243, 15] width 373 height 30
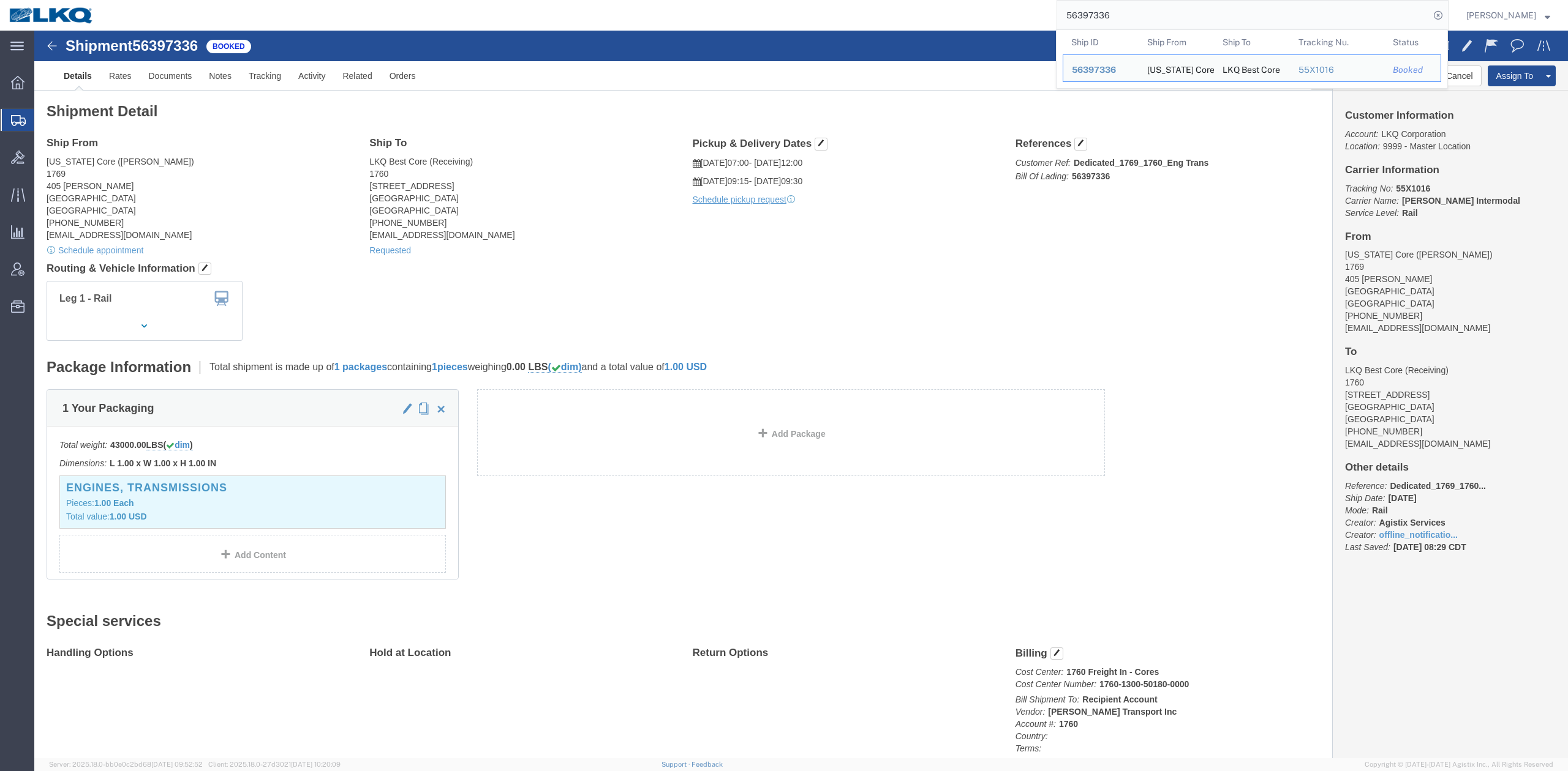
click at [1044, 15] on input "56397336" at bounding box center [1243, 15] width 373 height 30
paste input "763424"
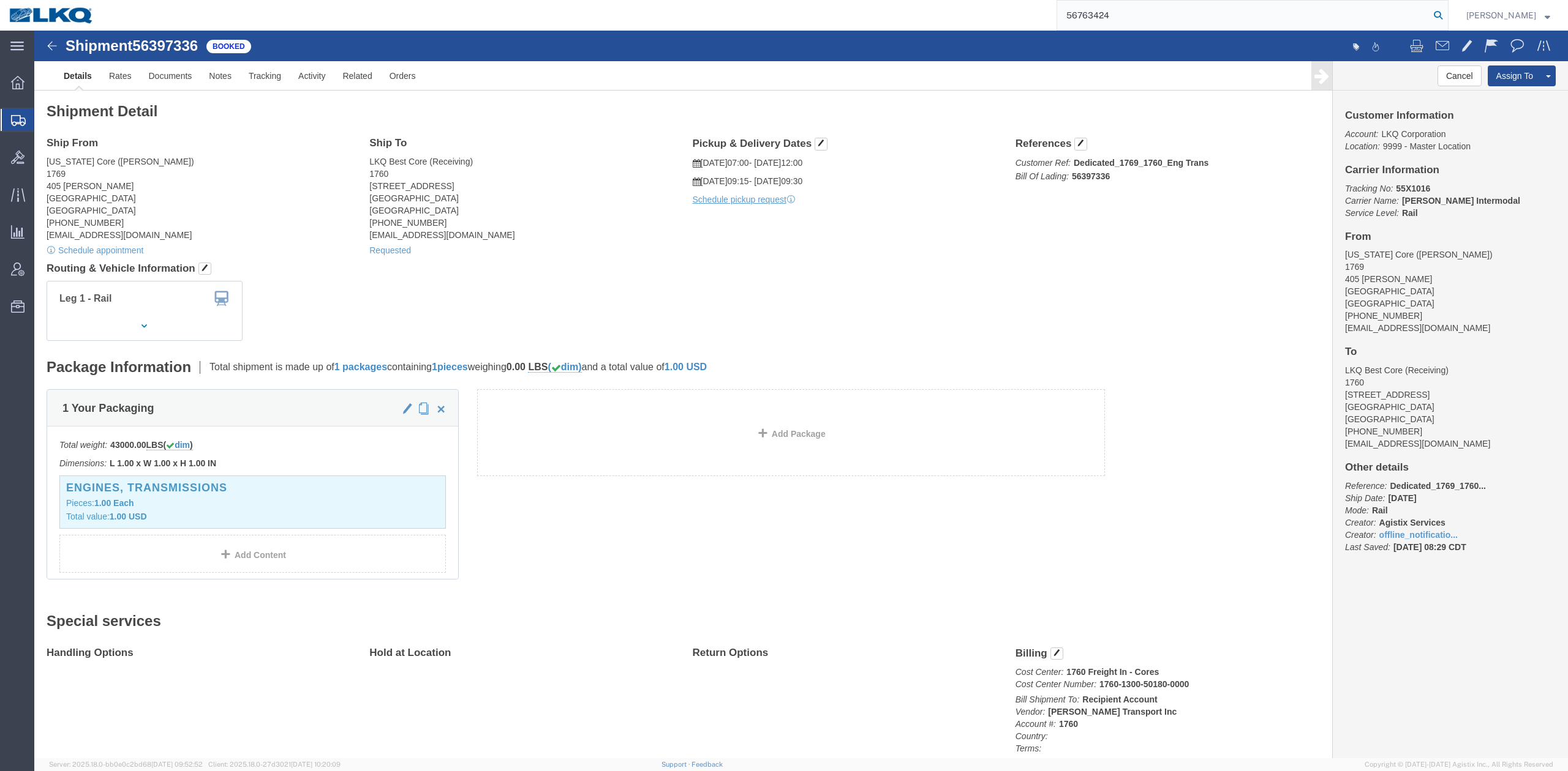
type input "56763424"
drag, startPoint x: 1461, startPoint y: 13, endPoint x: 1355, endPoint y: 84, distance: 127.6
click at [1044, 13] on icon at bounding box center [1438, 15] width 17 height 17
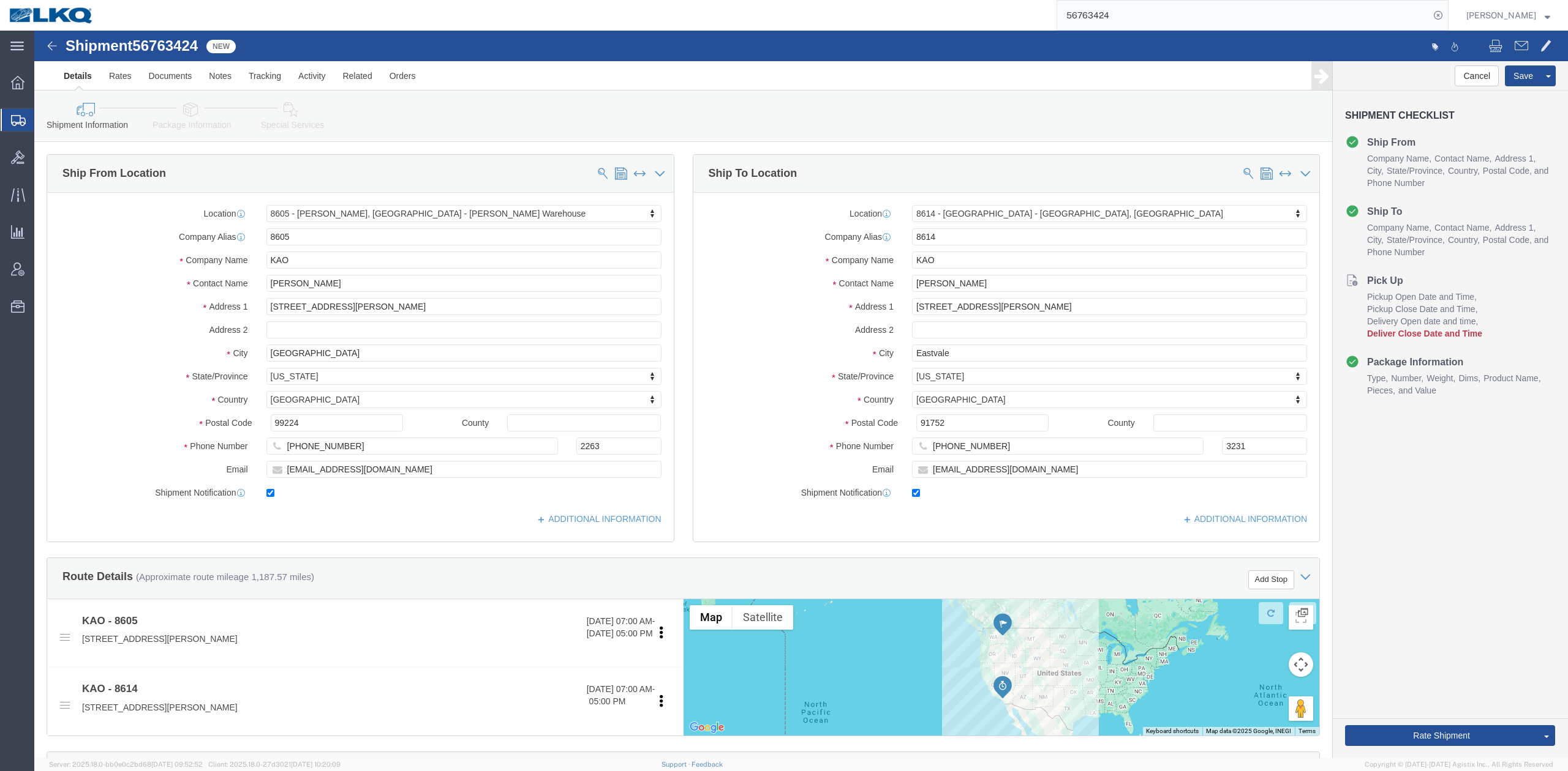
select select "30602"
select select "30605"
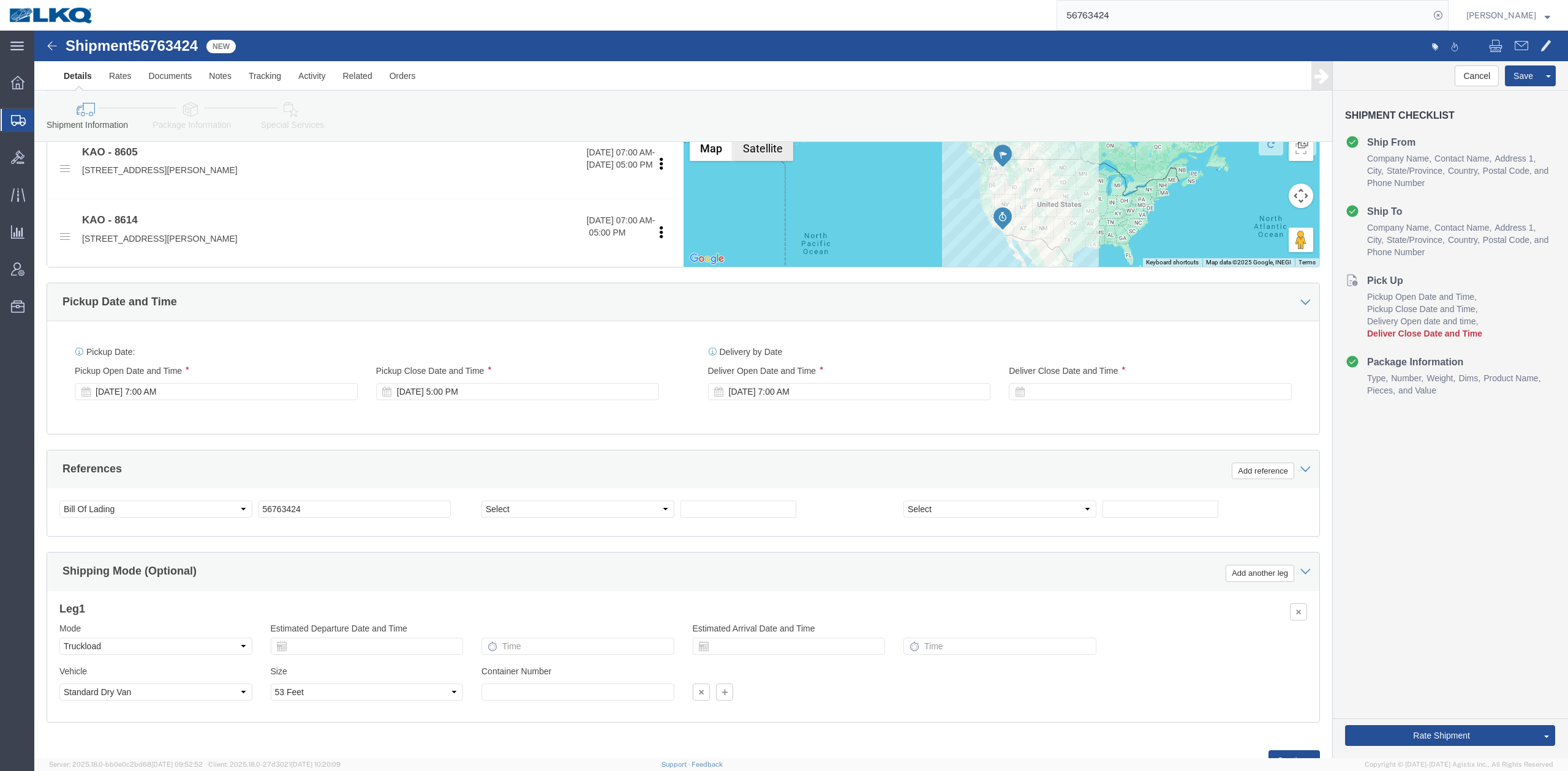
scroll to position [523, 0]
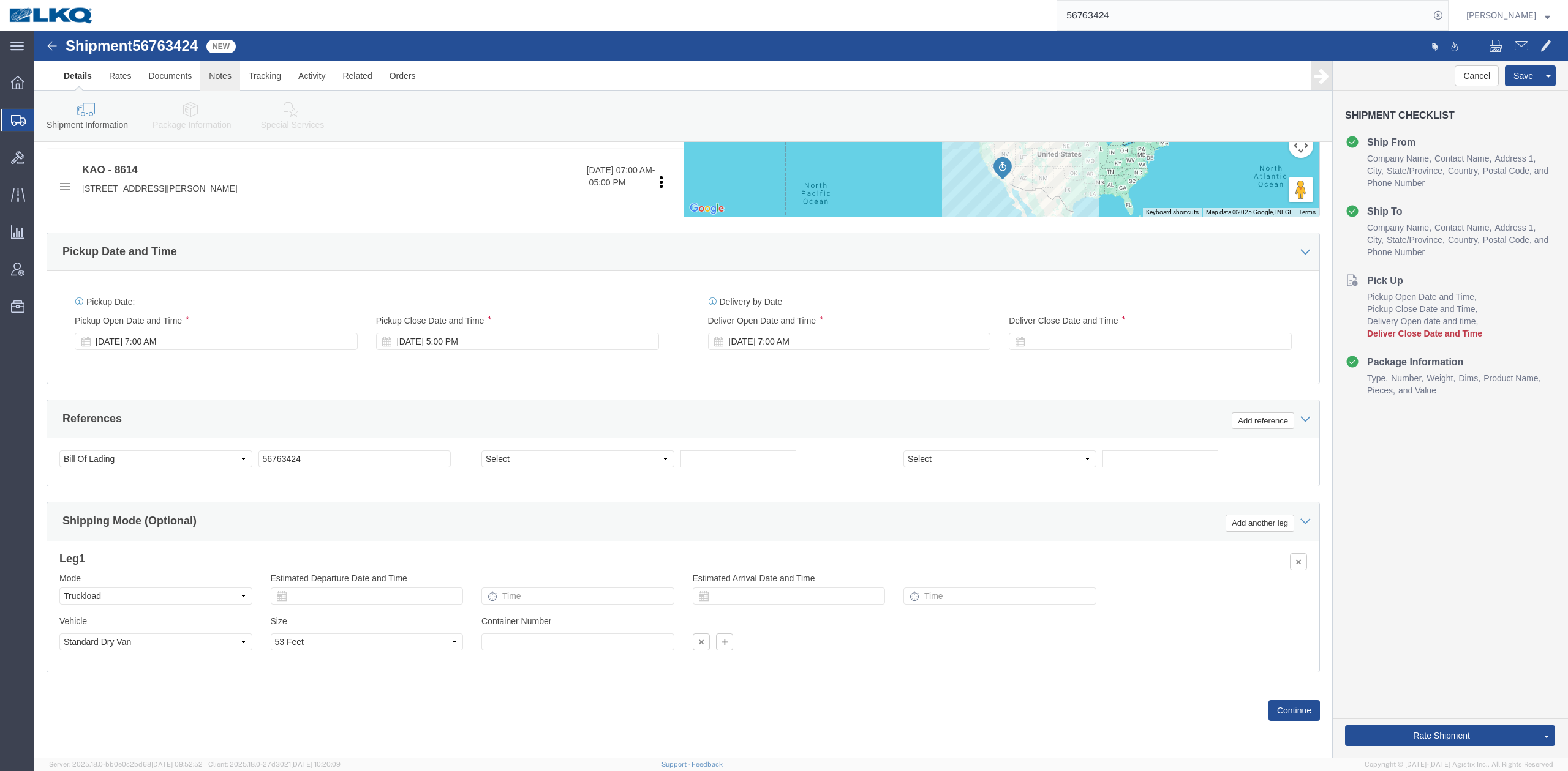
drag, startPoint x: 172, startPoint y: 44, endPoint x: 26, endPoint y: 101, distance: 156.7
click link "Notes"
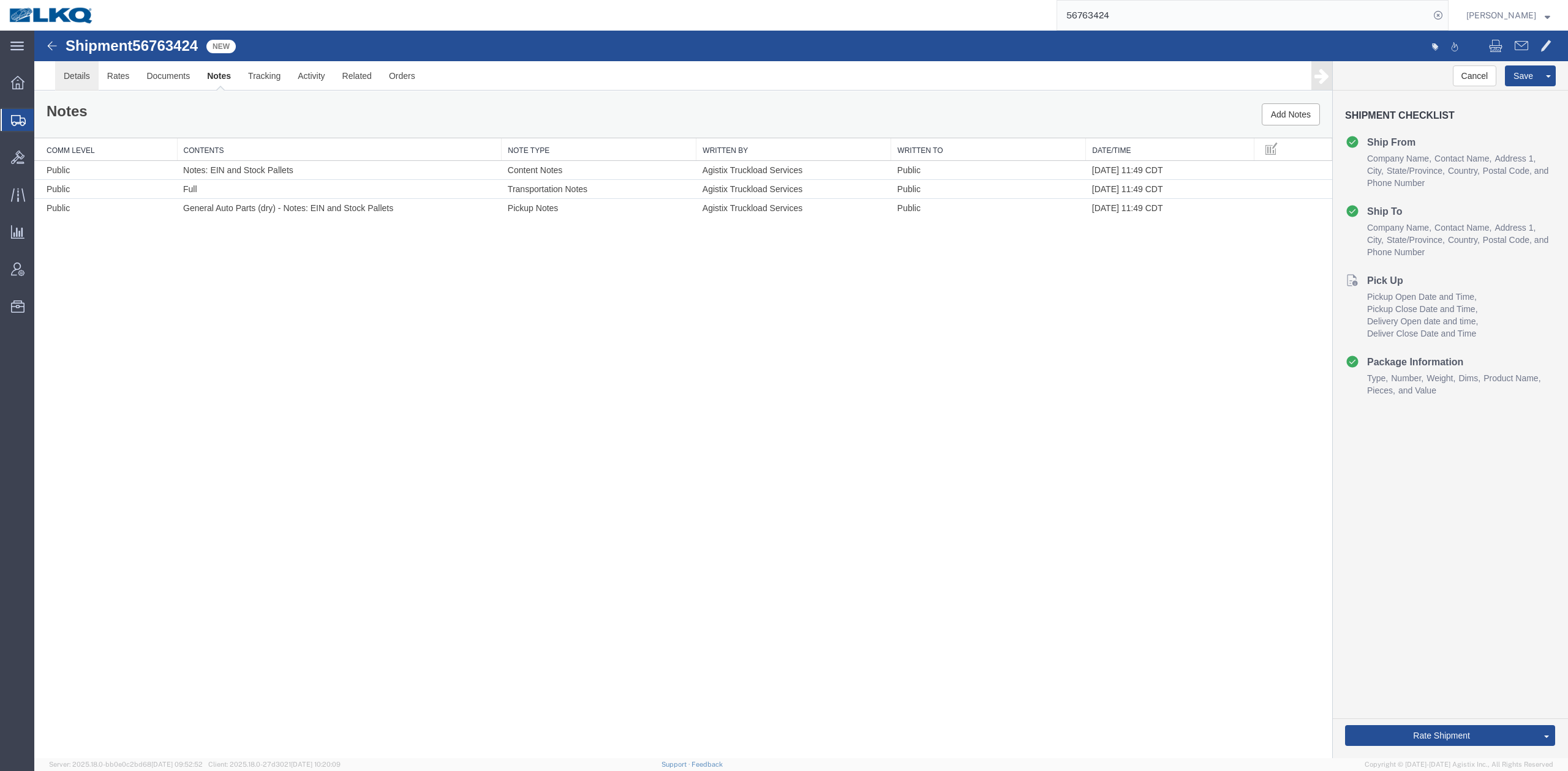
drag, startPoint x: 123, startPoint y: 111, endPoint x: 88, endPoint y: 81, distance: 46.1
click at [88, 81] on link "Details" at bounding box center [77, 76] width 44 height 30
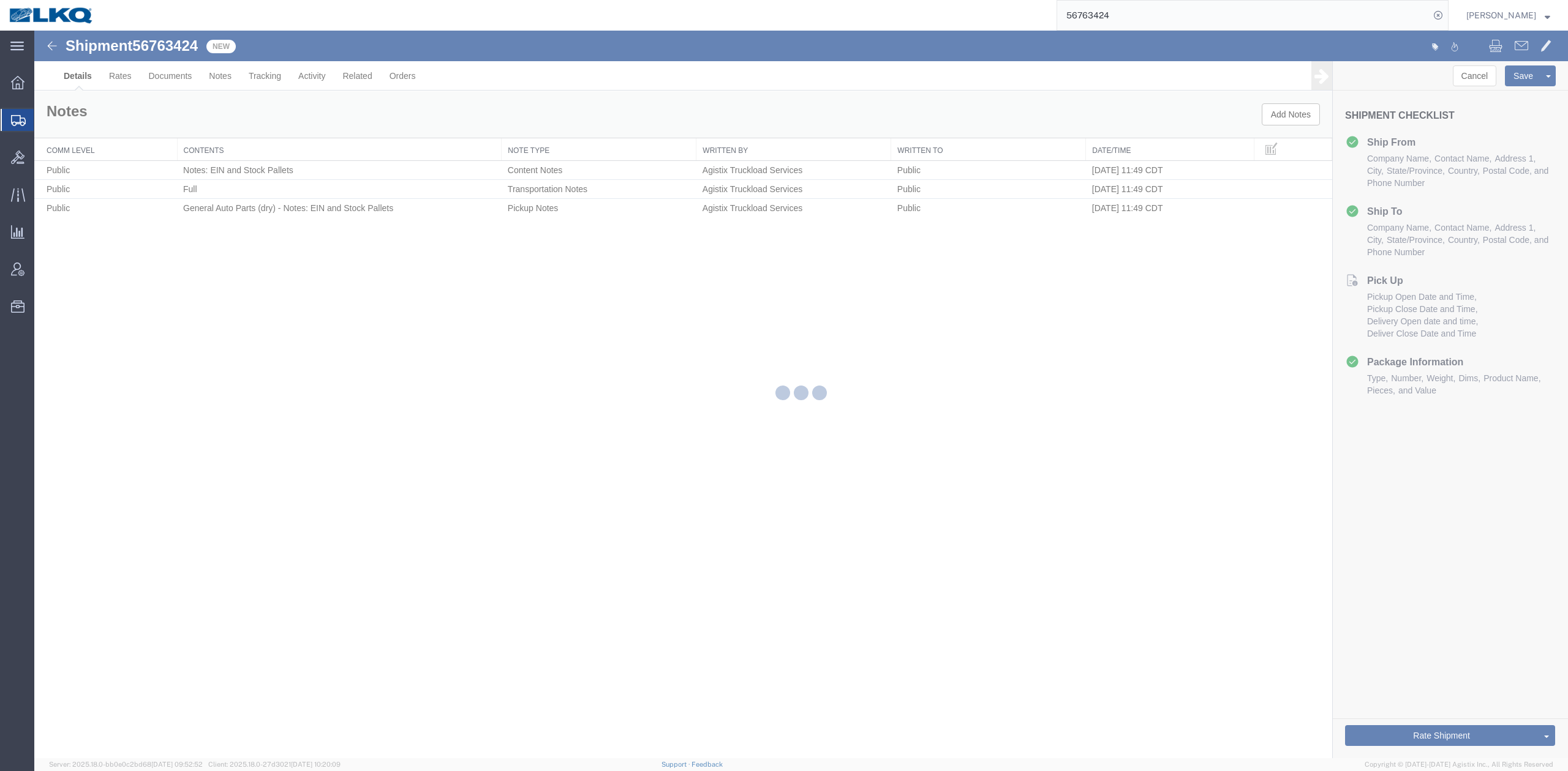
select select "30602"
select select "30605"
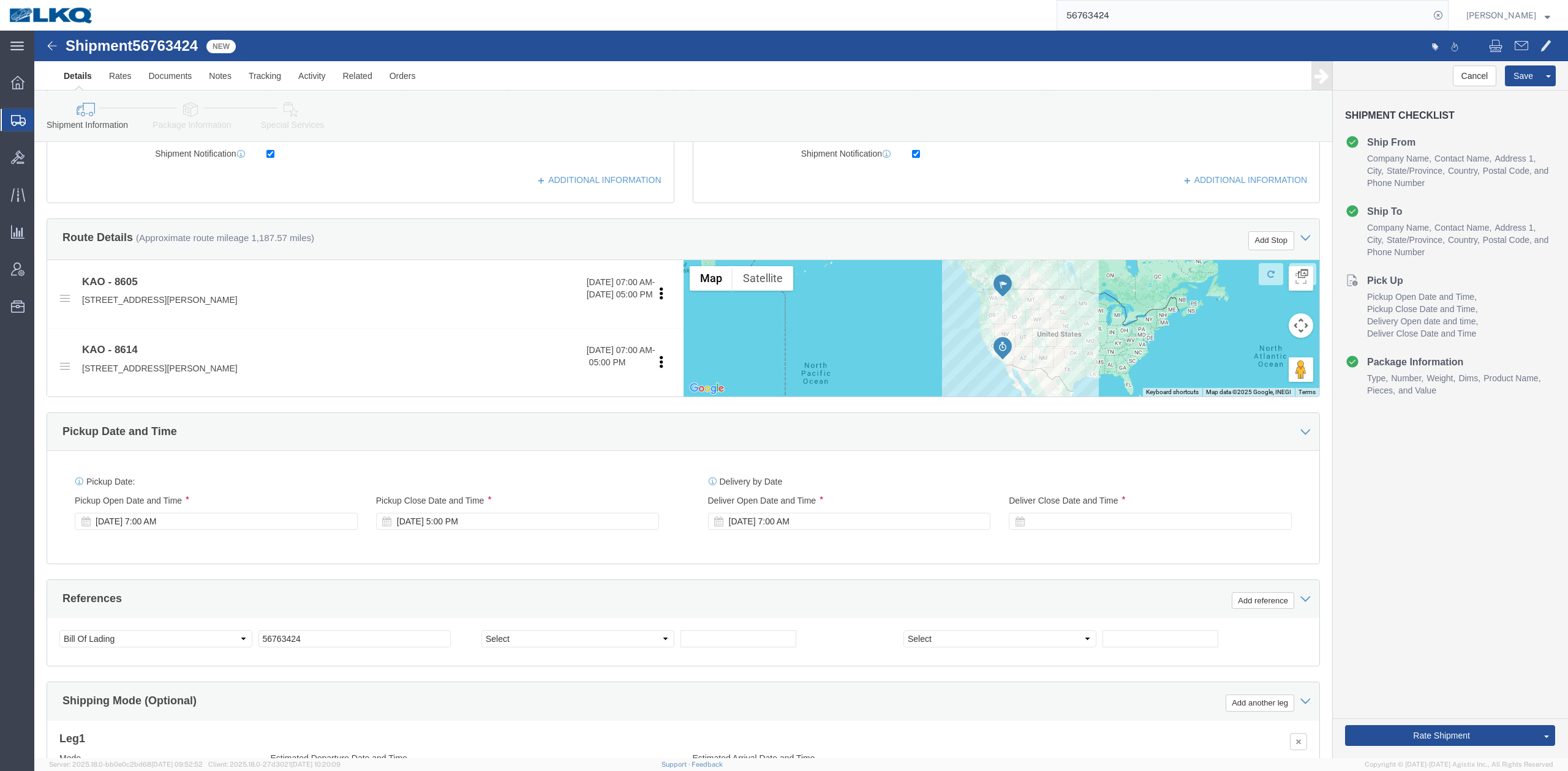
scroll to position [523, 0]
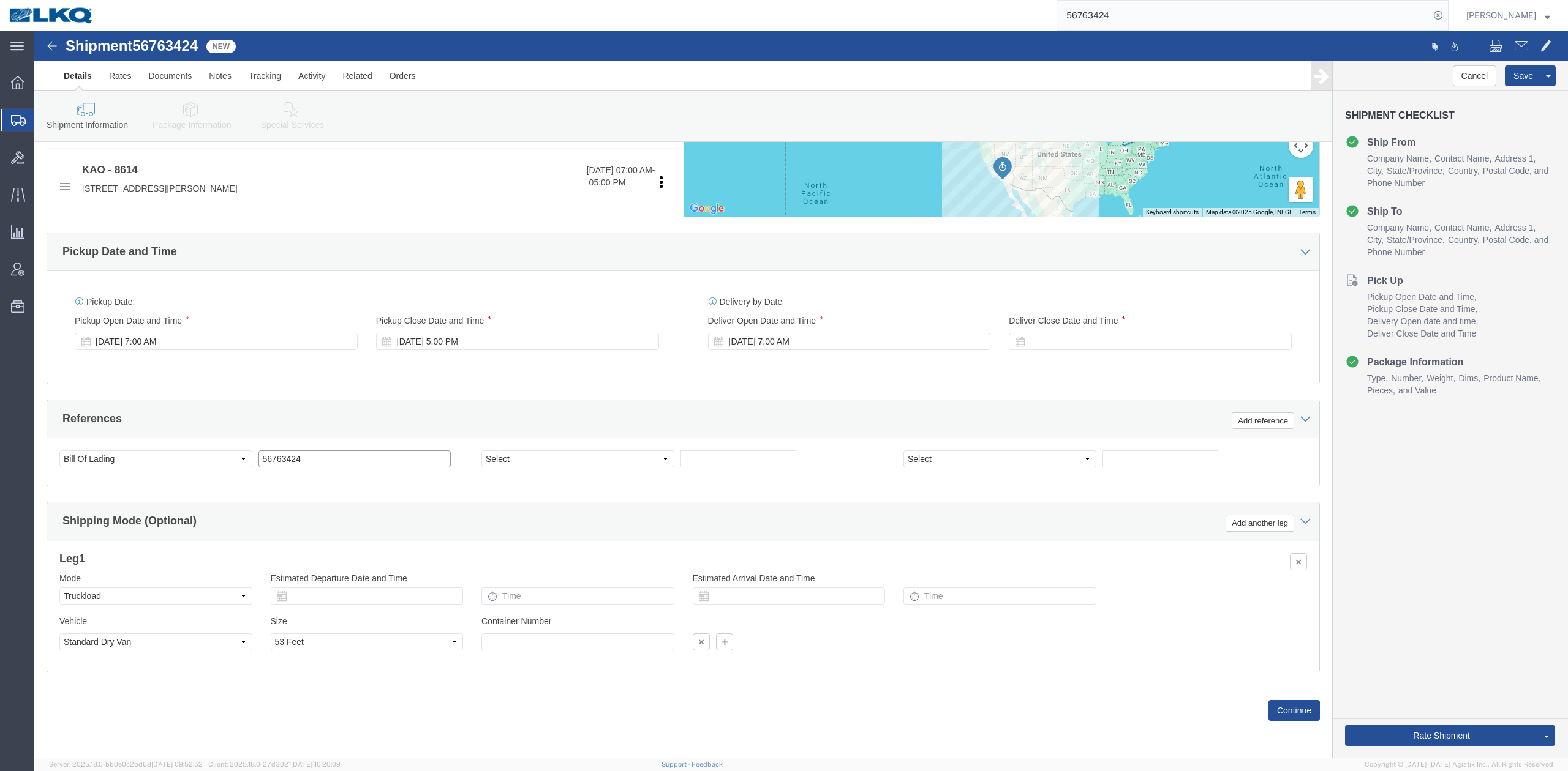
drag, startPoint x: 278, startPoint y: 435, endPoint x: 327, endPoint y: 407, distance: 56.4
click input "56763424"
type input "x"
click icon
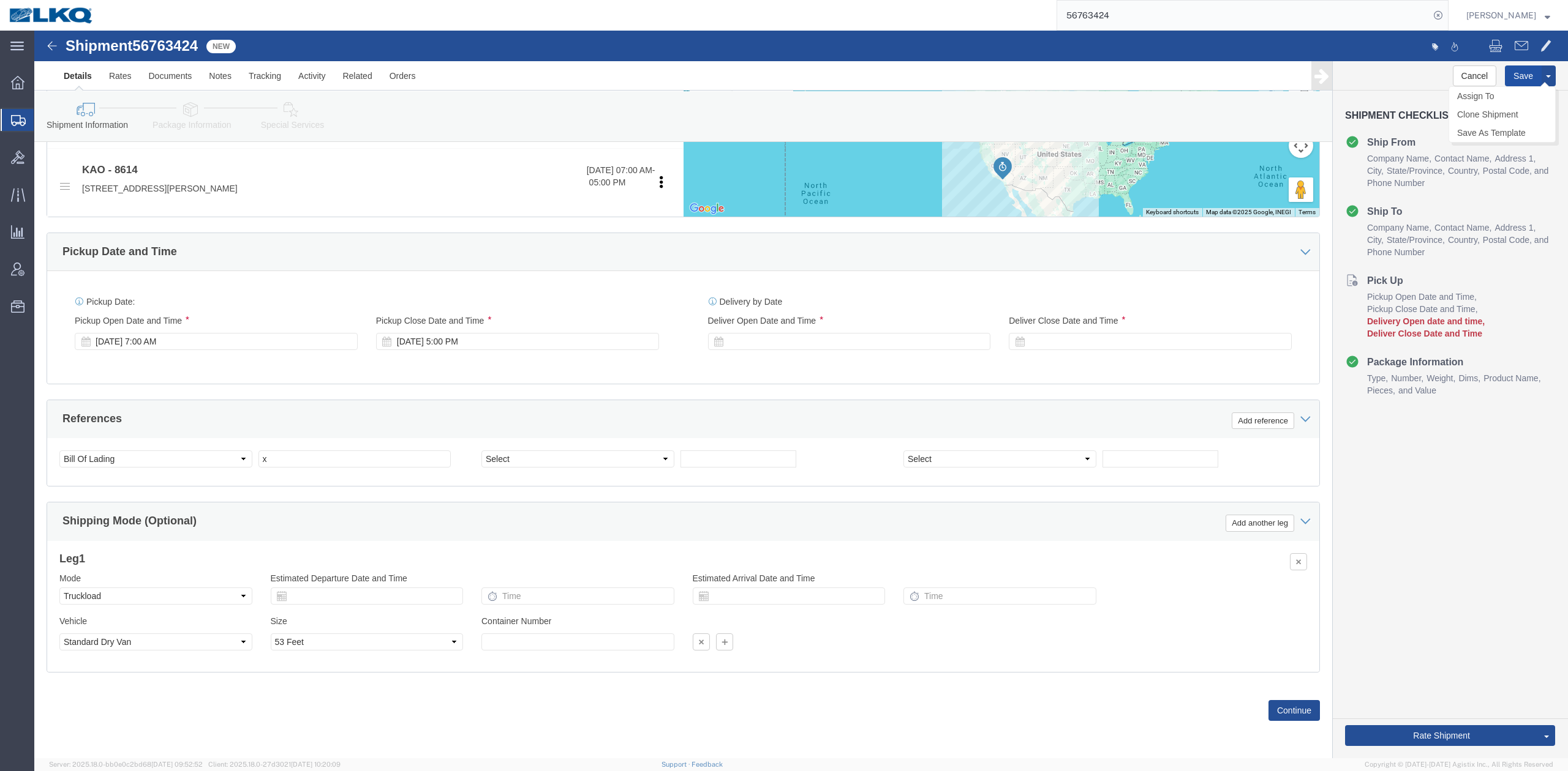
click button "Save"
type button "Save"
click at [1044, 6] on input "56763424" at bounding box center [1243, 15] width 373 height 30
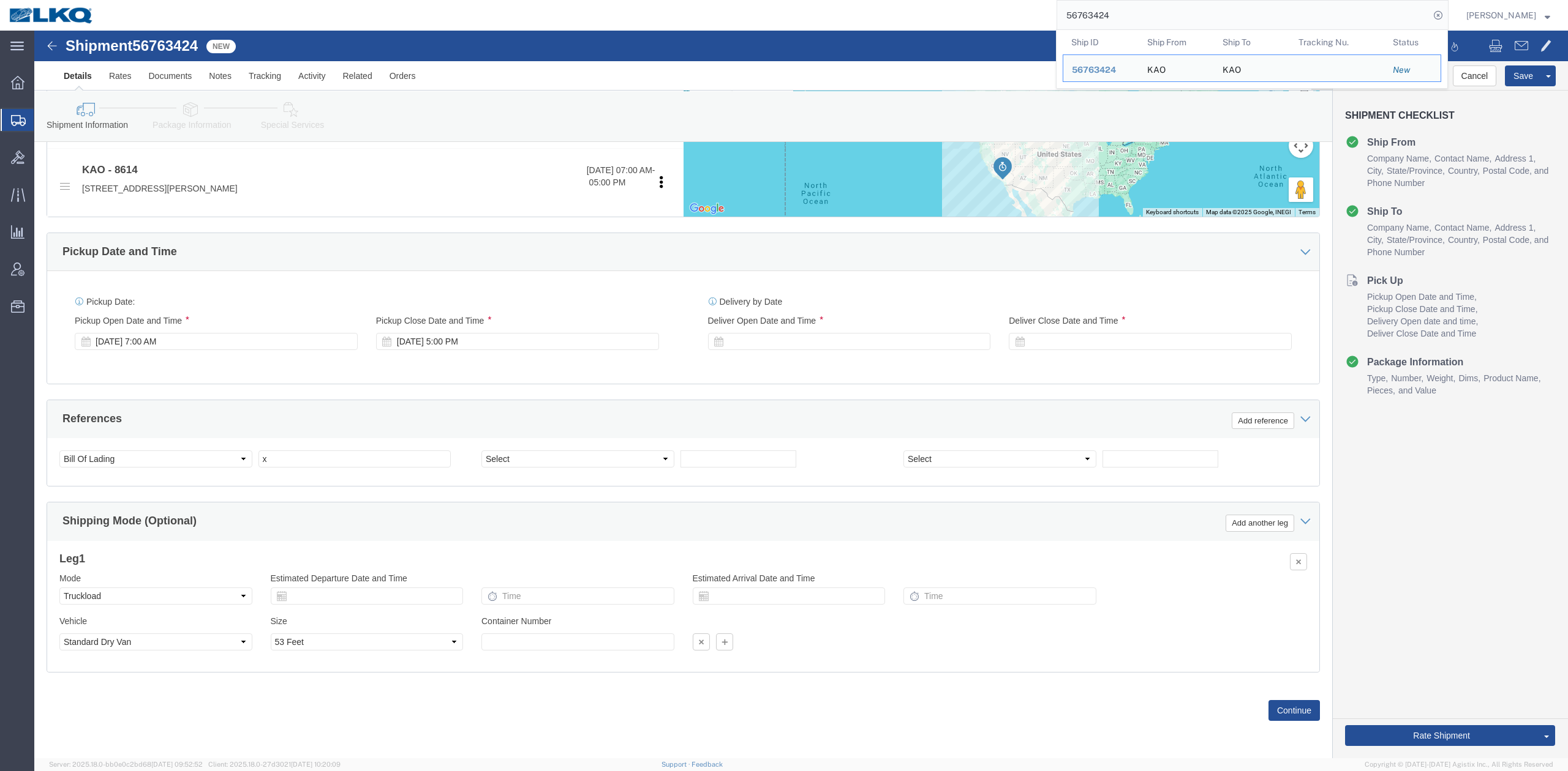
click at [1044, 6] on input "56763424" at bounding box center [1243, 15] width 373 height 30
paste input "685"
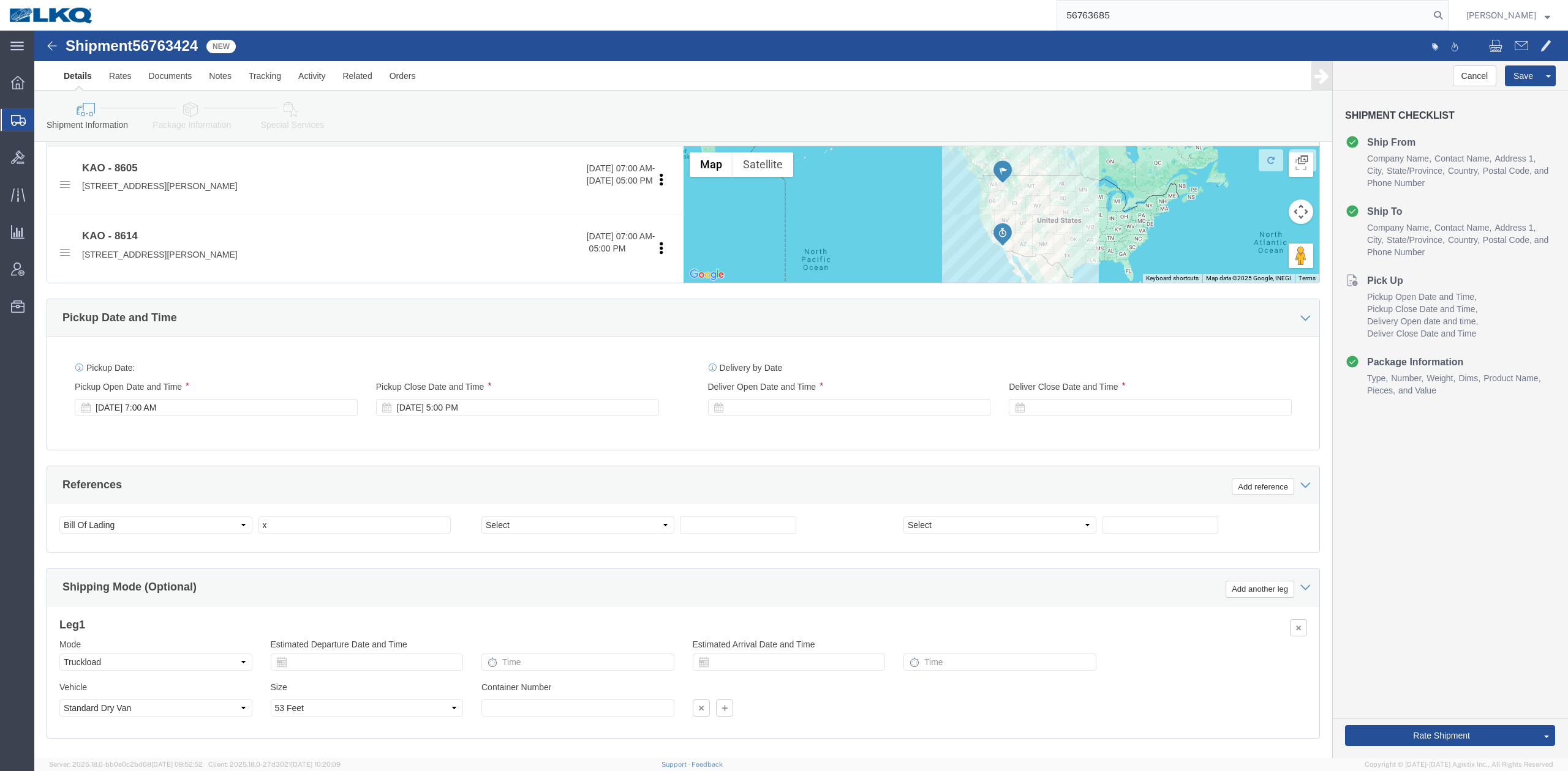
scroll to position [360, 0]
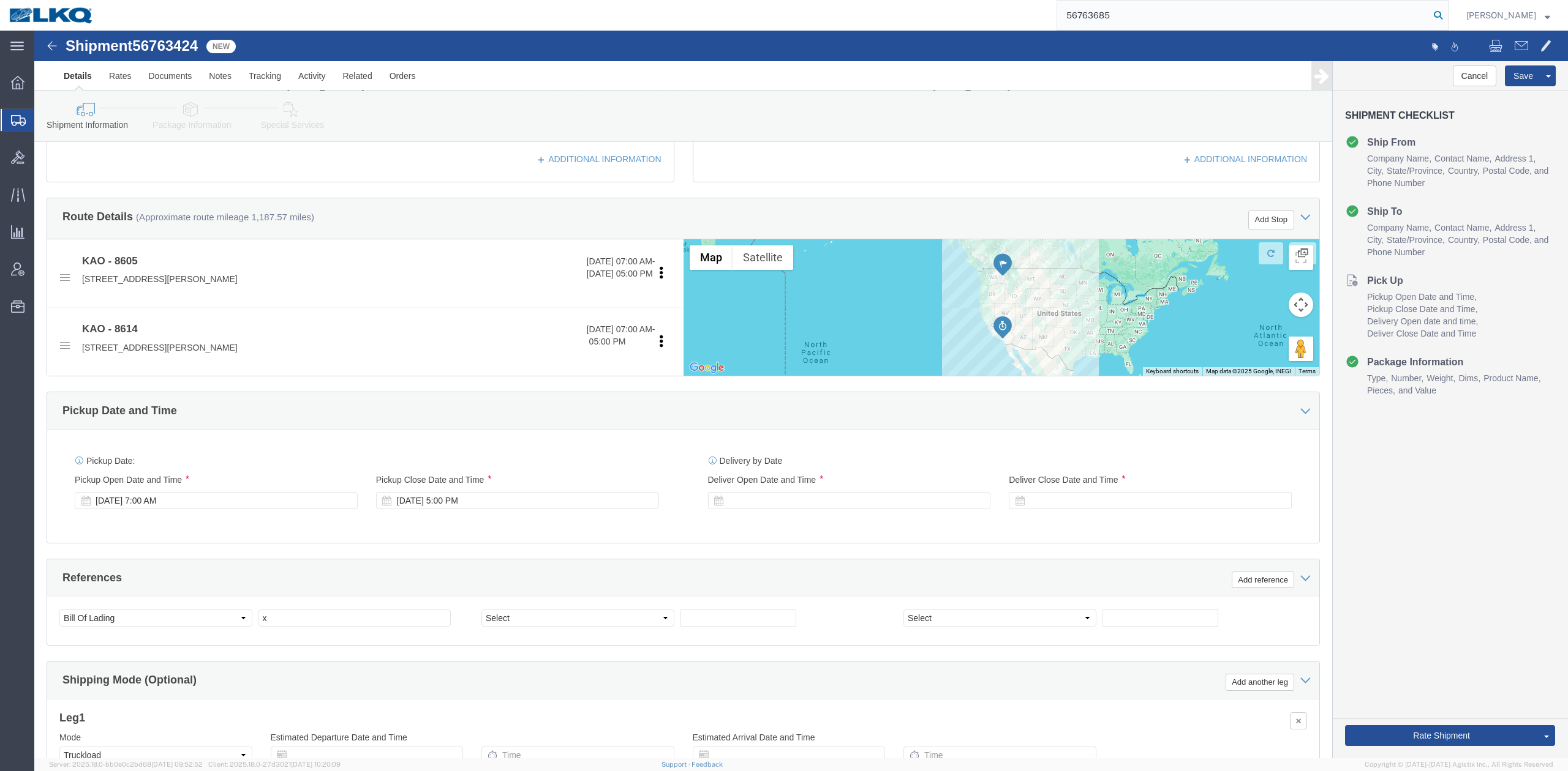
type input "56763685"
click at [1044, 18] on icon at bounding box center [1438, 15] width 17 height 17
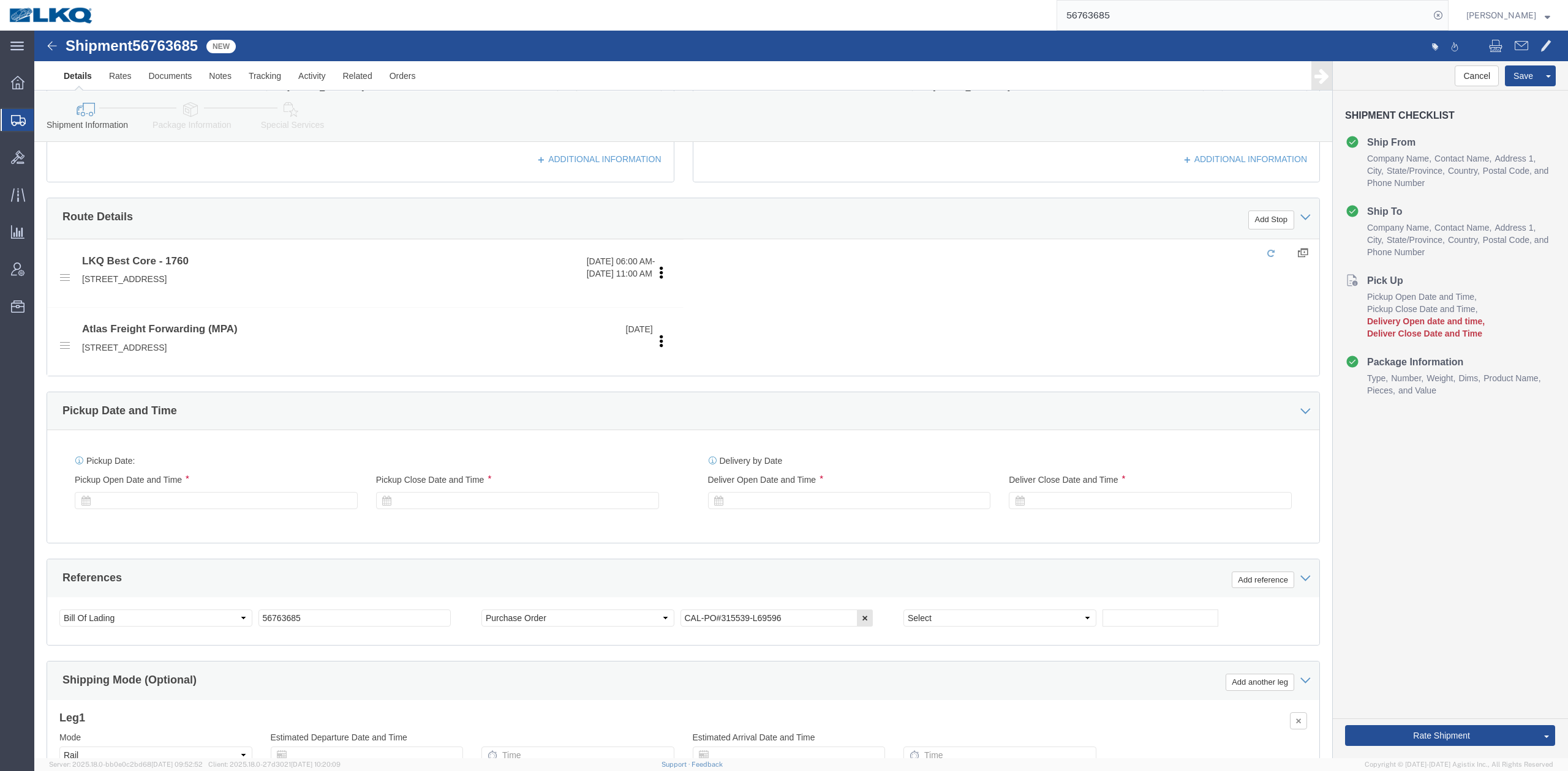
select select "27634"
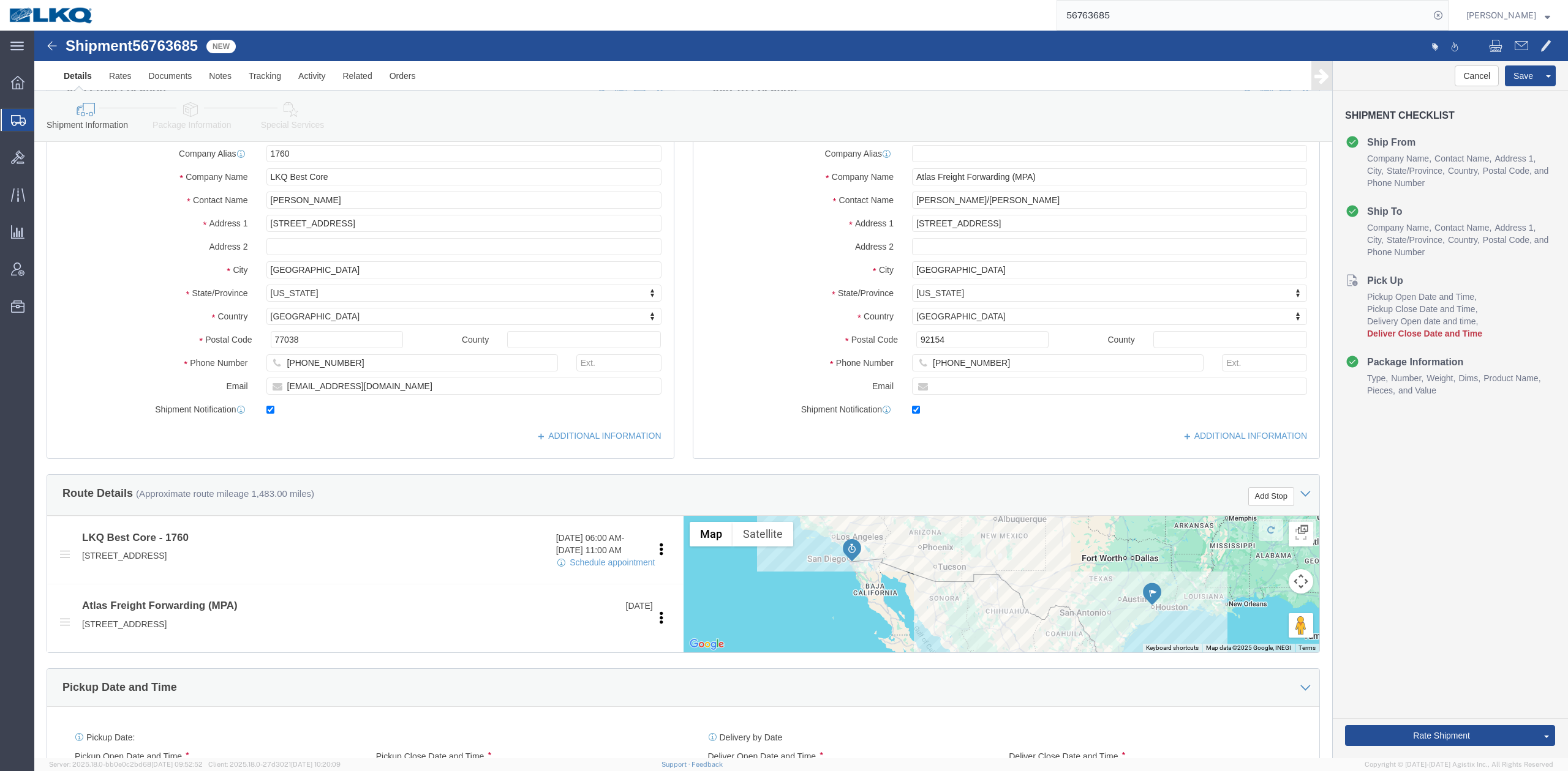
scroll to position [74, 0]
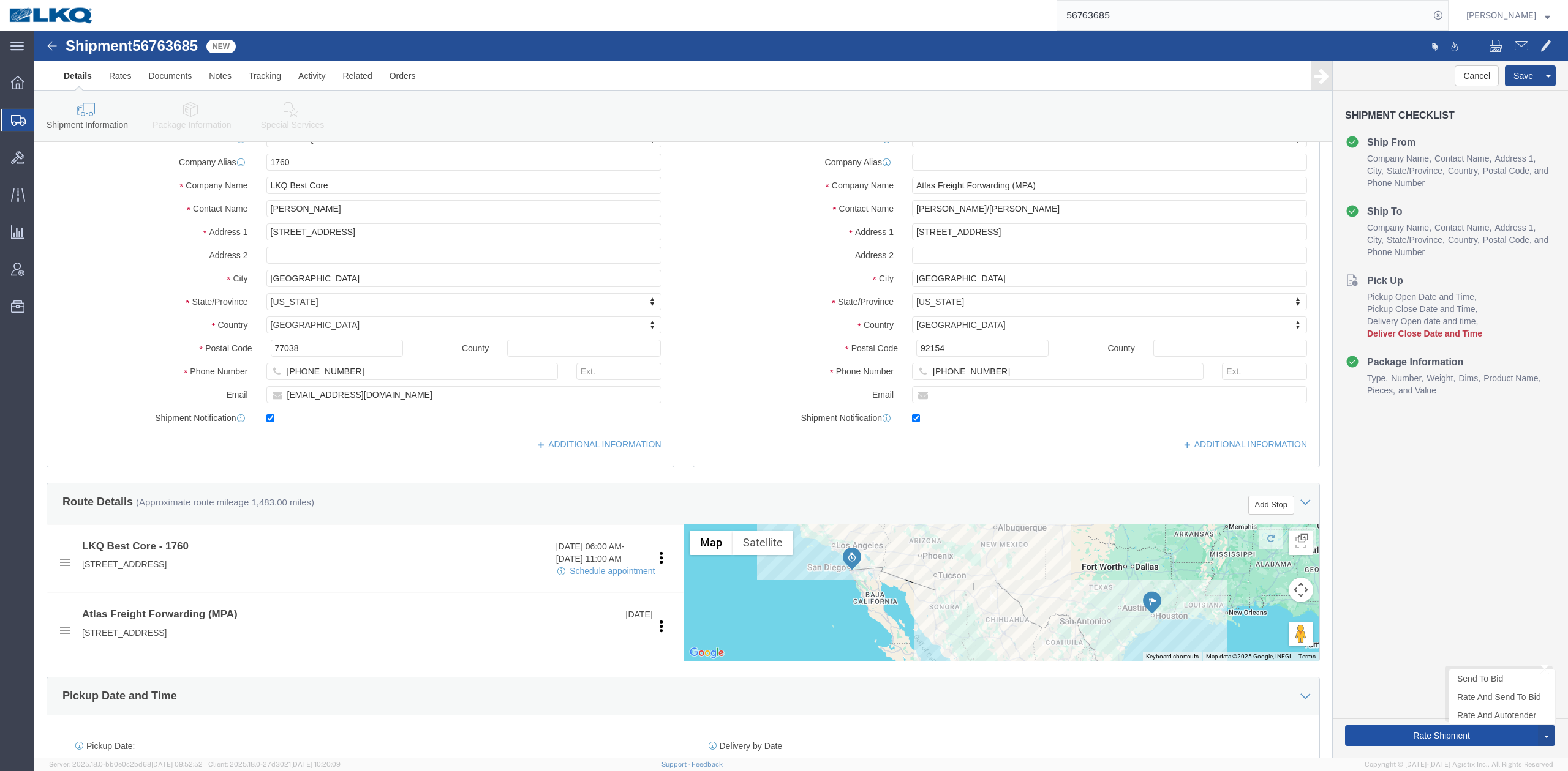
click button "Rate Shipment"
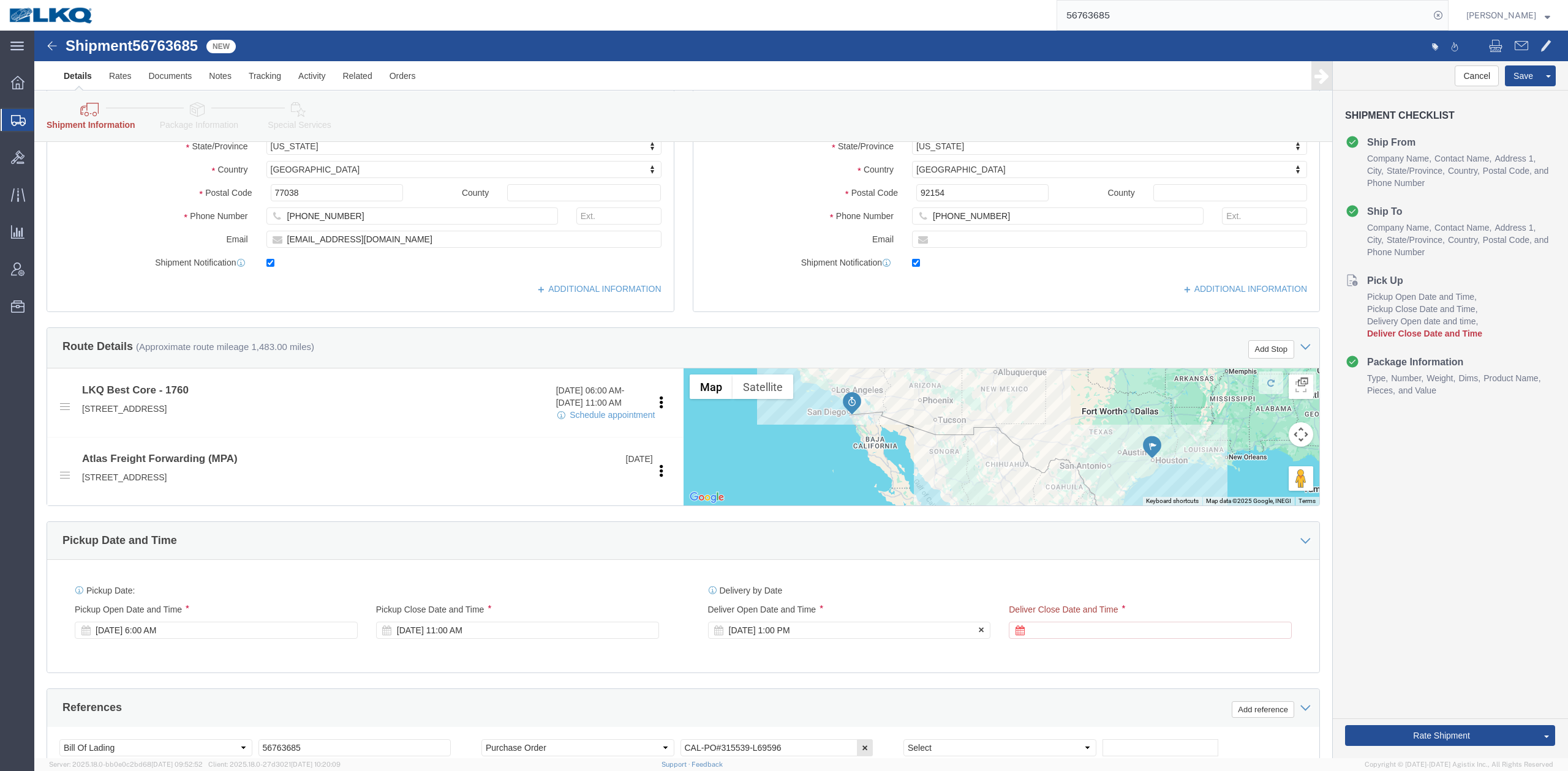
scroll to position [490, 0]
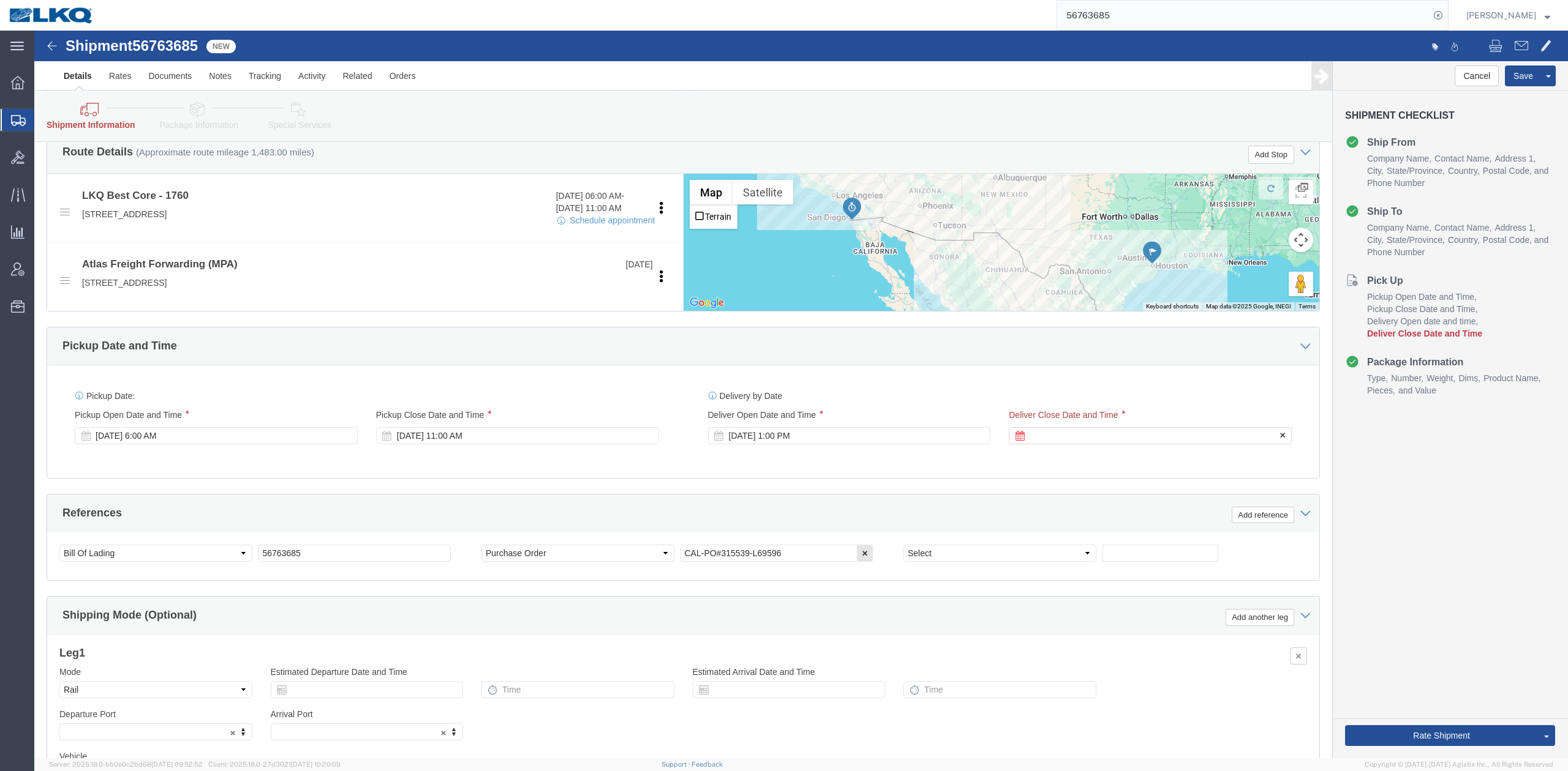
click div
click button "Apply"
click button "Rate Shipment"
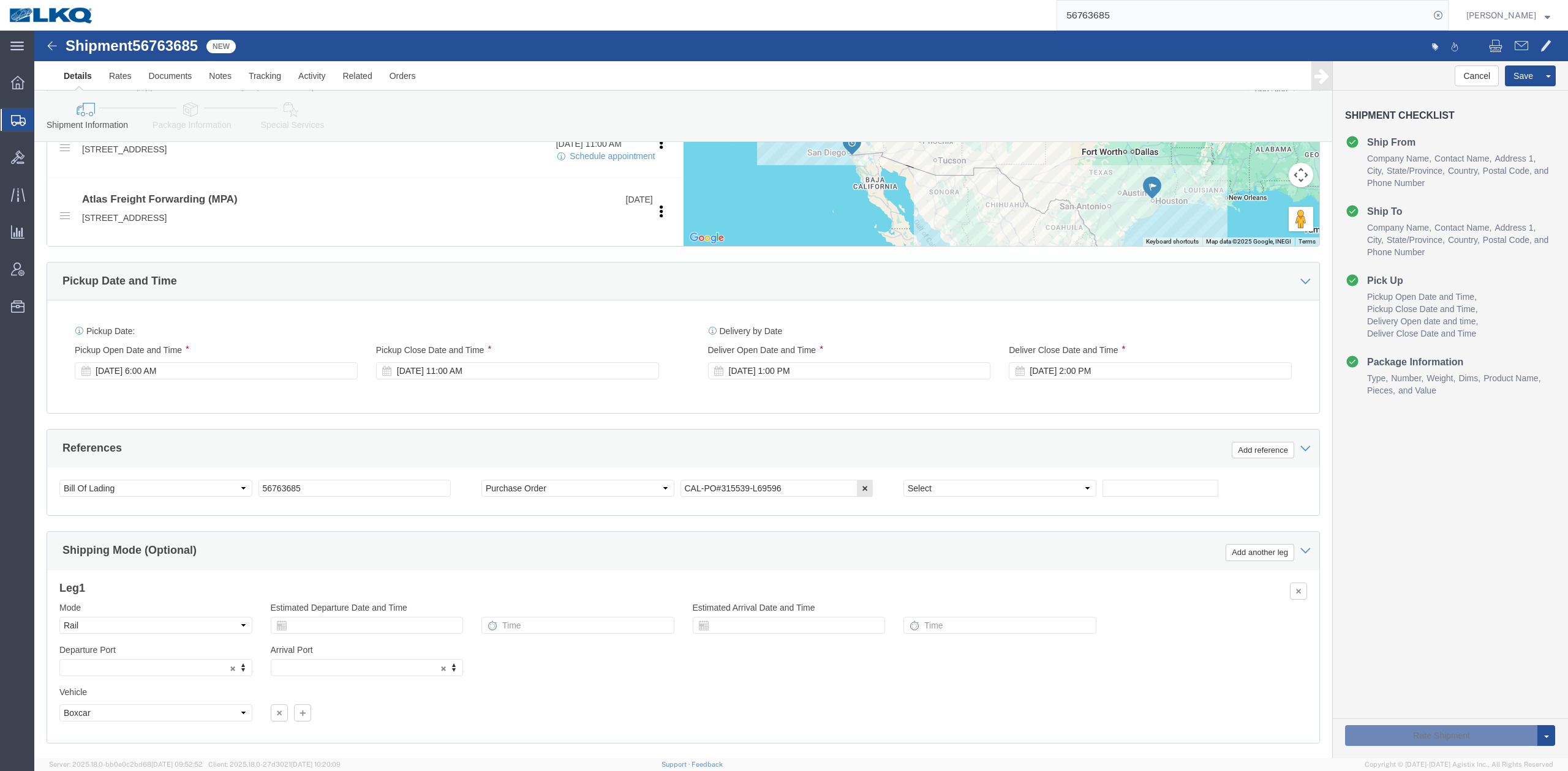
scroll to position [425, 0]
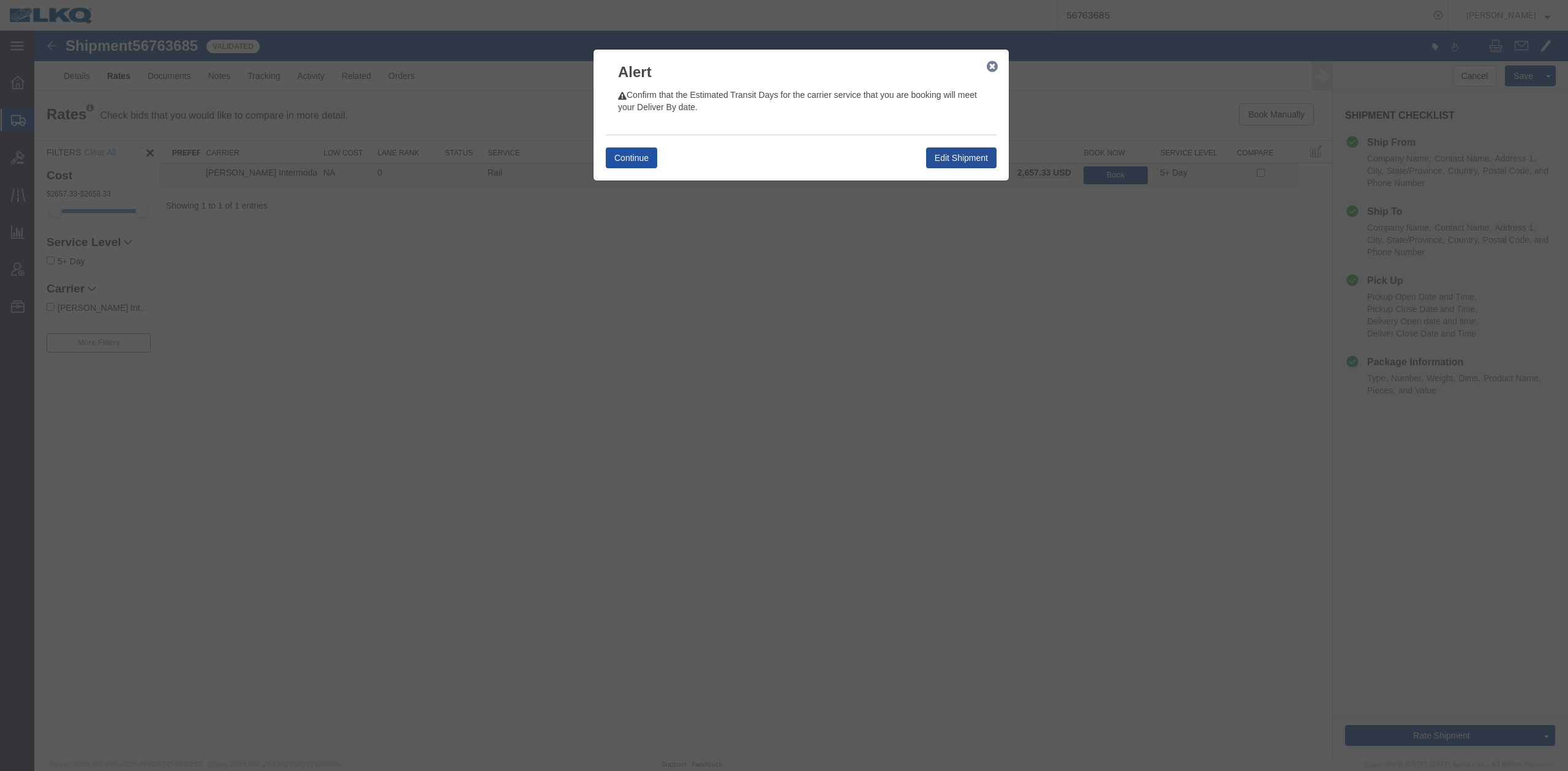
click at [620, 167] on button "Continue" at bounding box center [632, 158] width 51 height 21
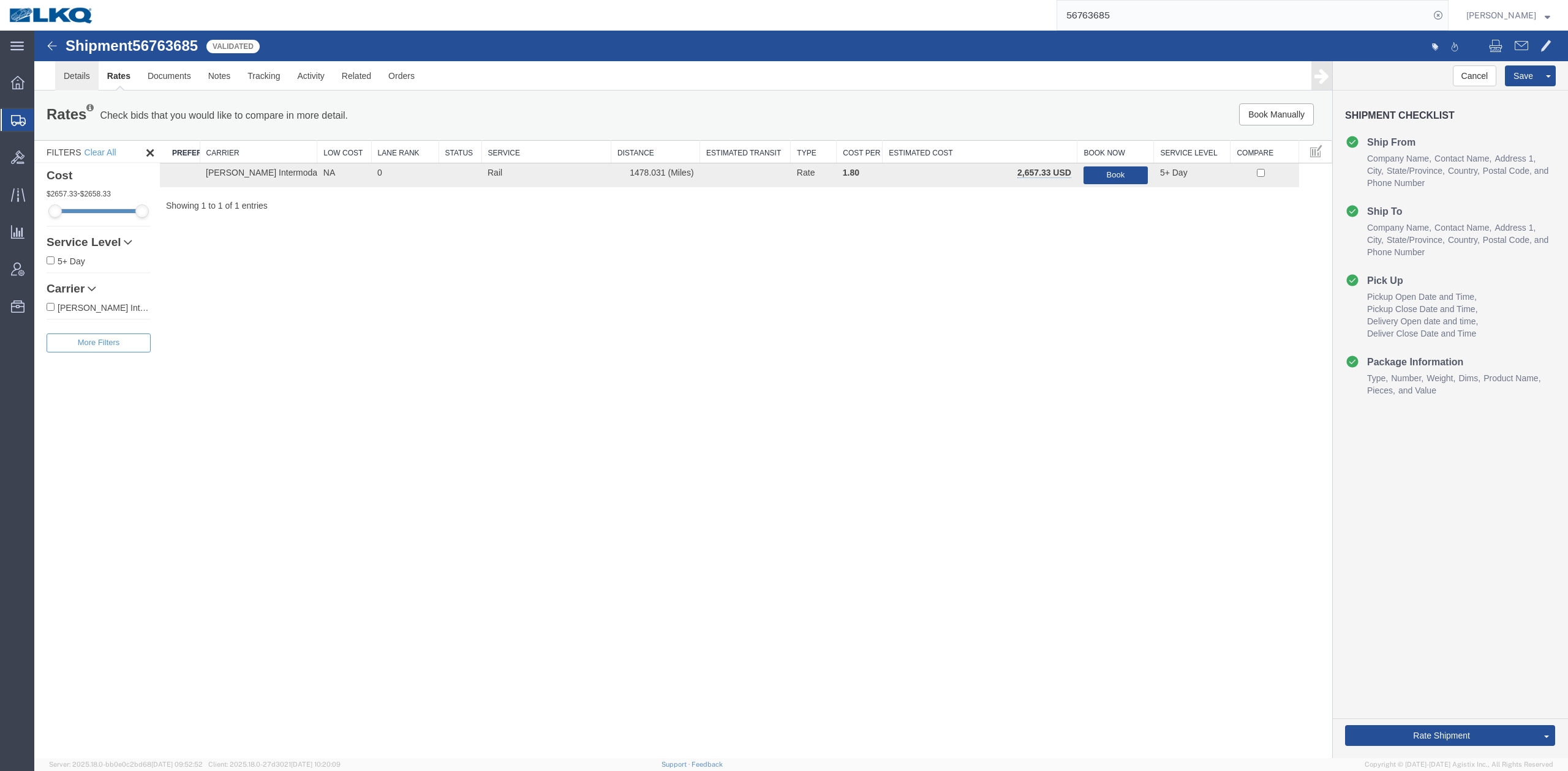
click at [61, 69] on link "Details" at bounding box center [77, 76] width 44 height 30
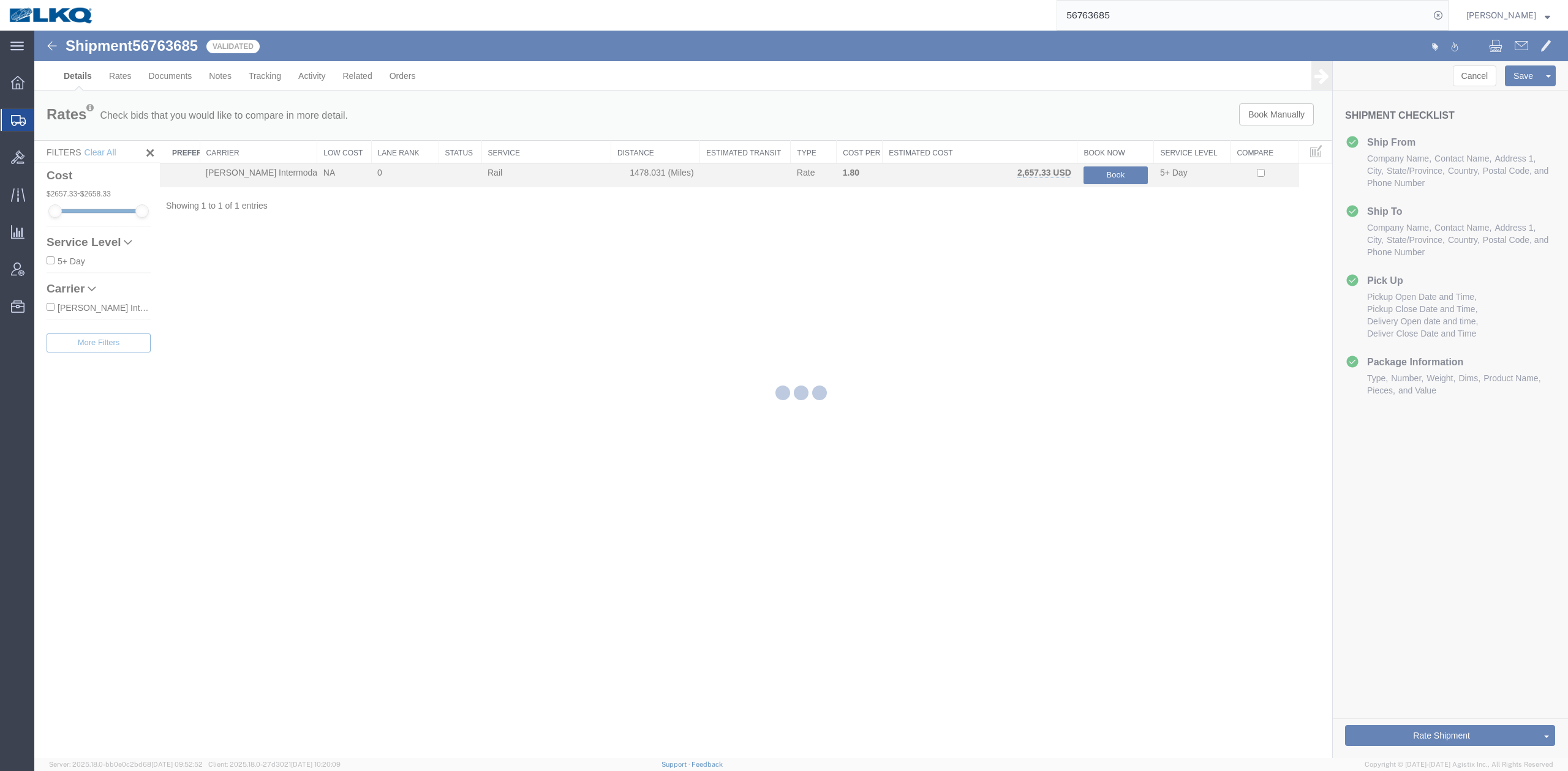
select select "27634"
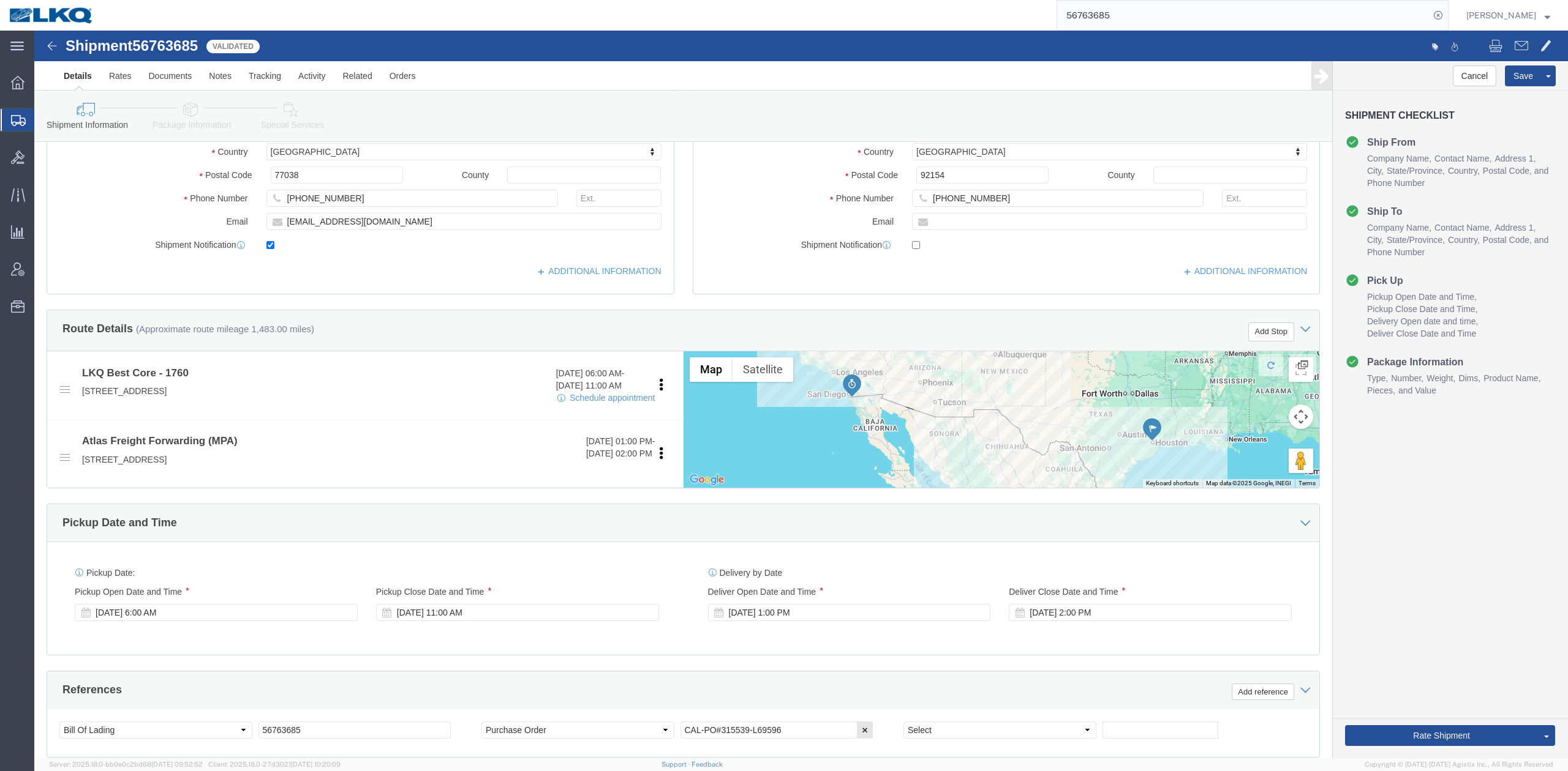
scroll to position [490, 0]
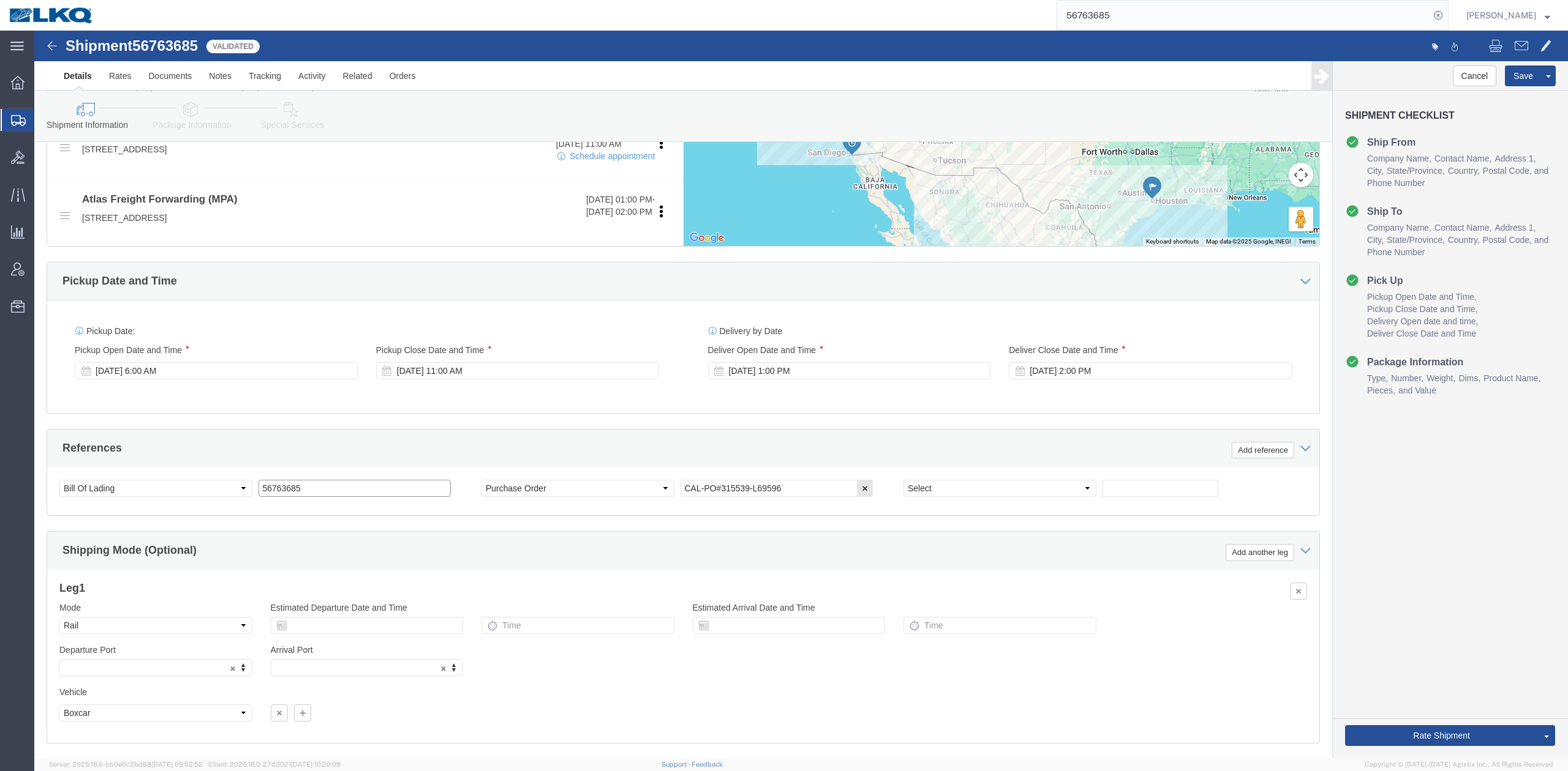
click input "56763685"
type input "x"
click div "Shipping Mode (Optional) Add another leg"
click button "Save"
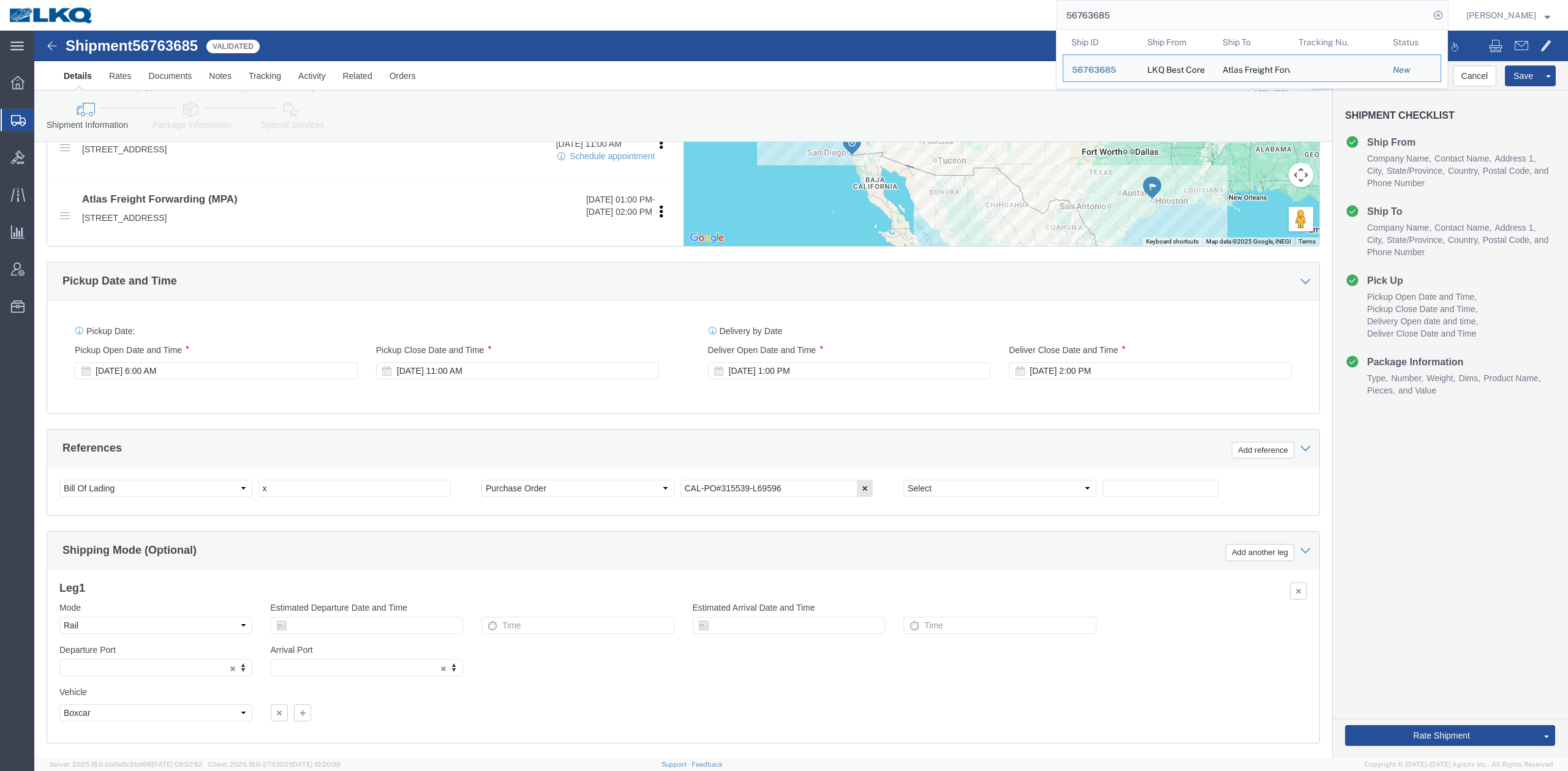
click at [1044, 22] on input "56763685" at bounding box center [1243, 15] width 373 height 30
paste input "481830"
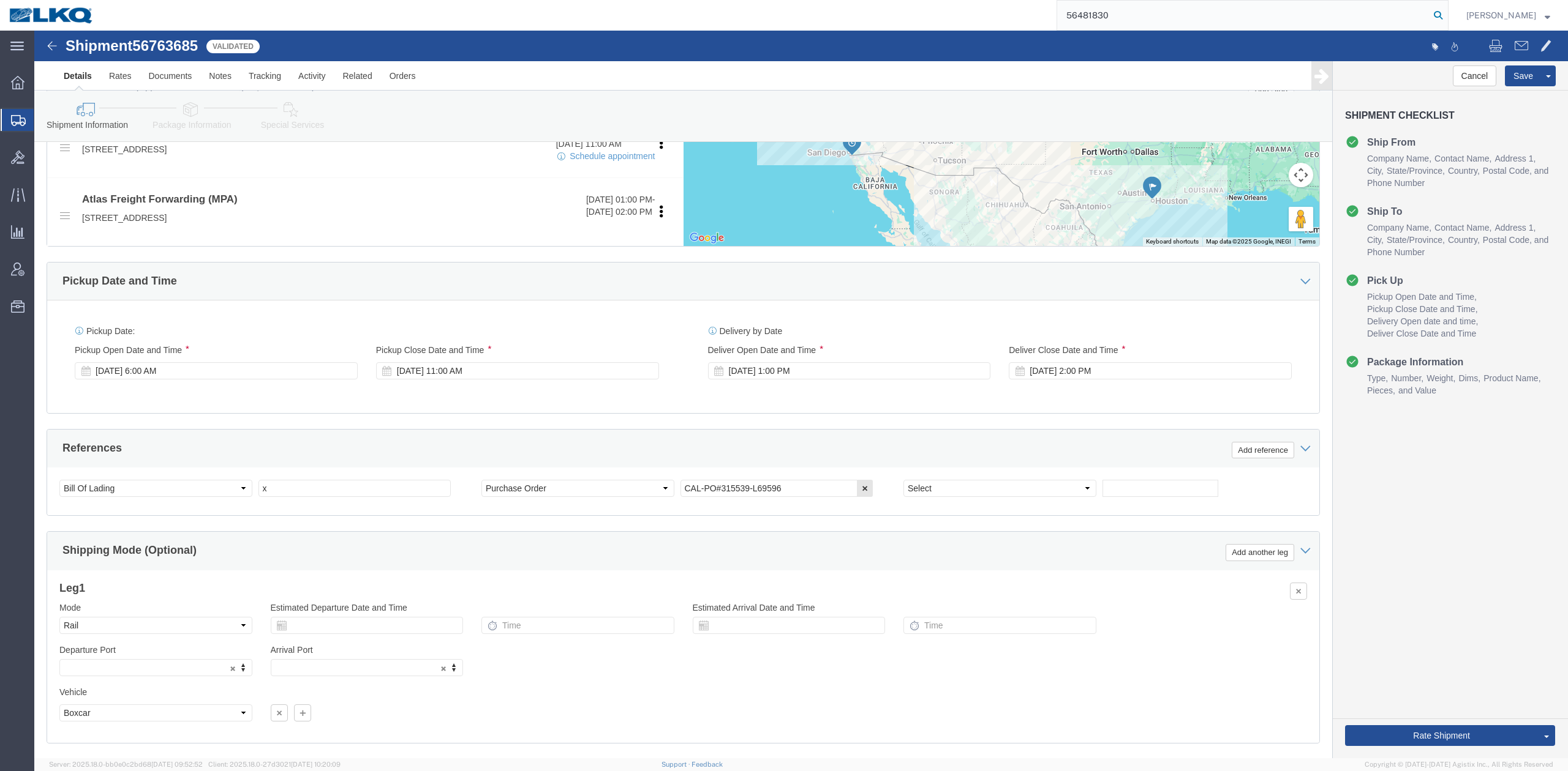
click at [1044, 9] on icon at bounding box center [1438, 15] width 17 height 17
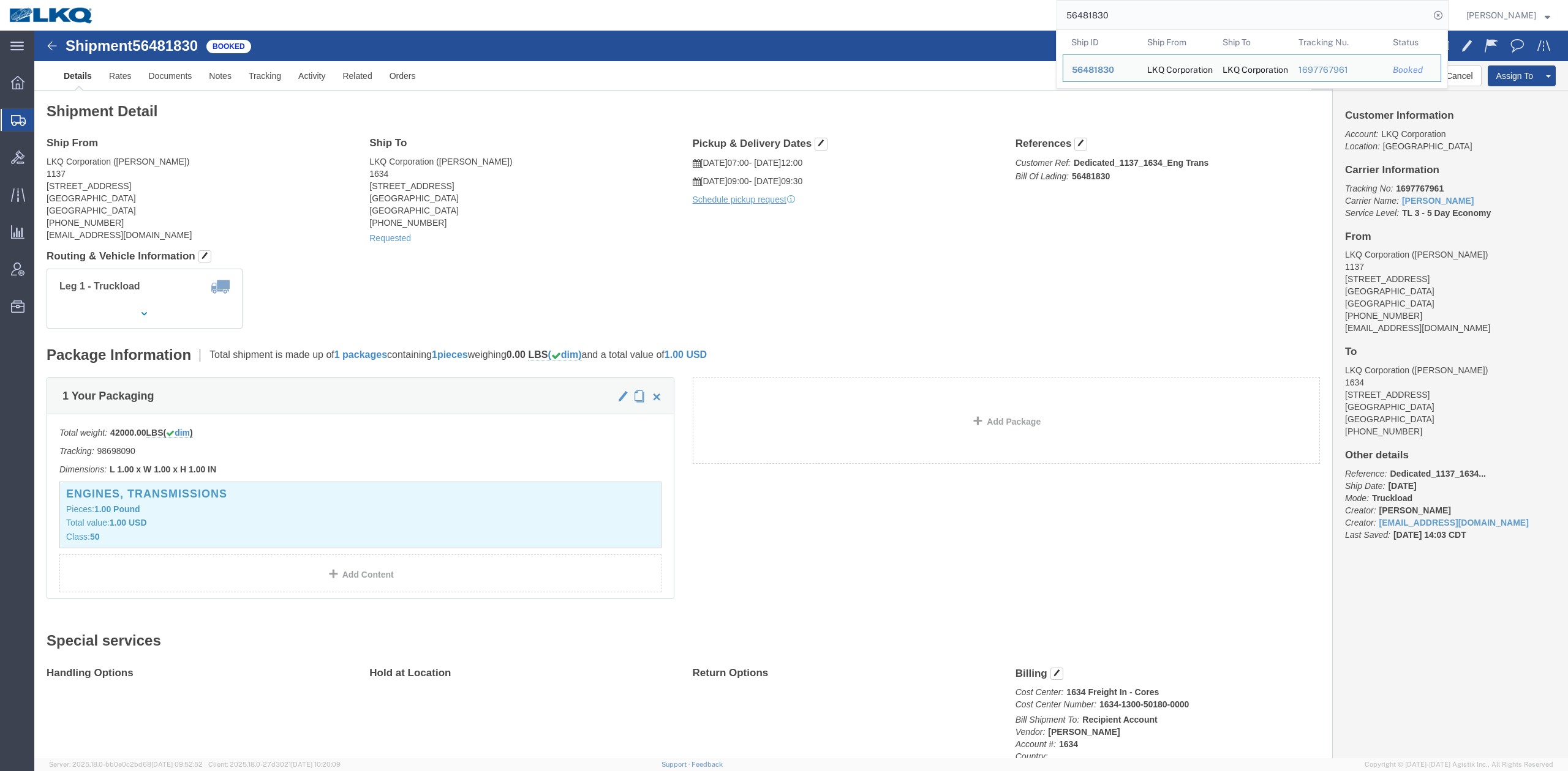
click div "Leg 1 - Truckload Number of trucks: 1"
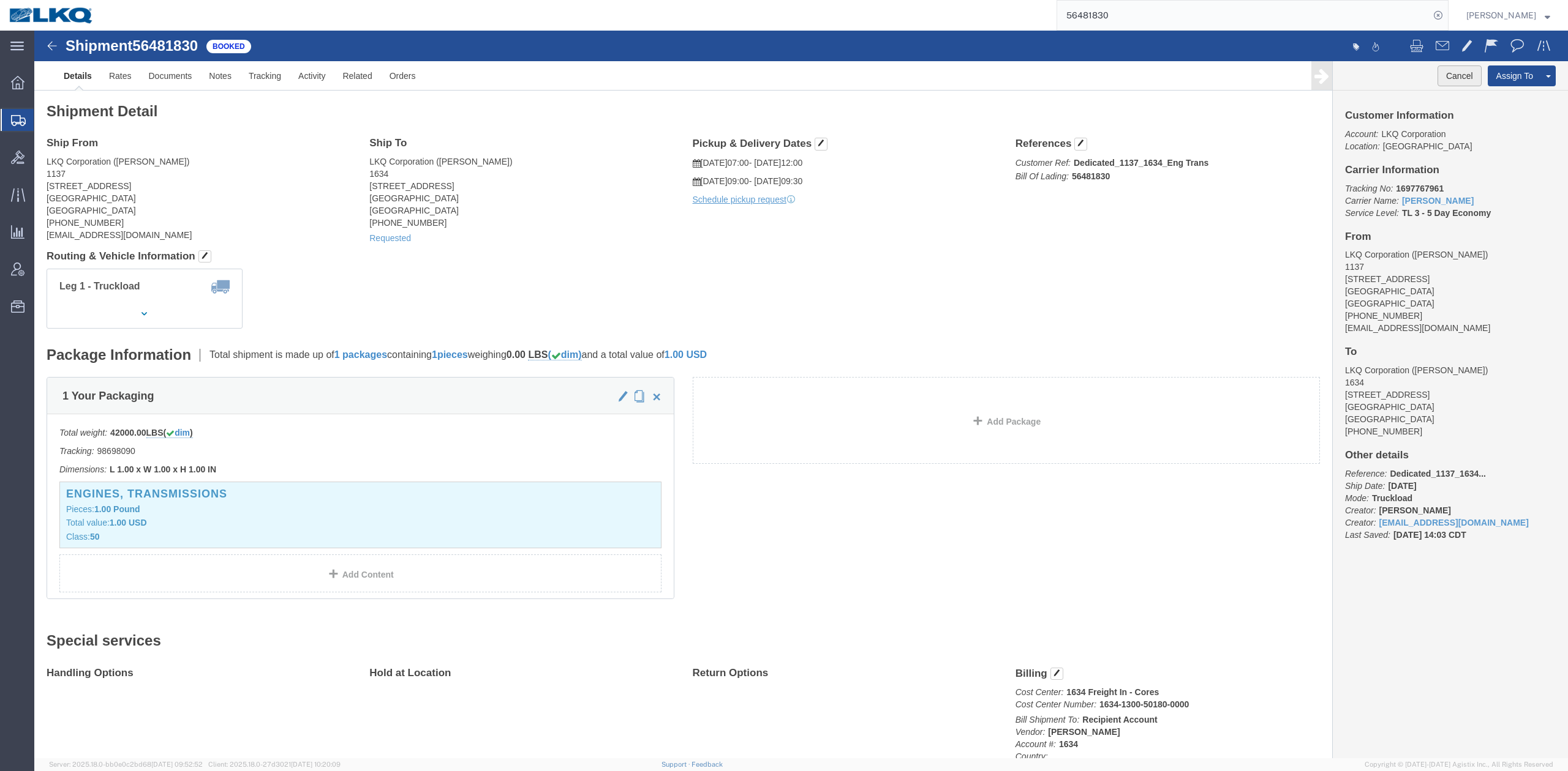
click button "Cancel"
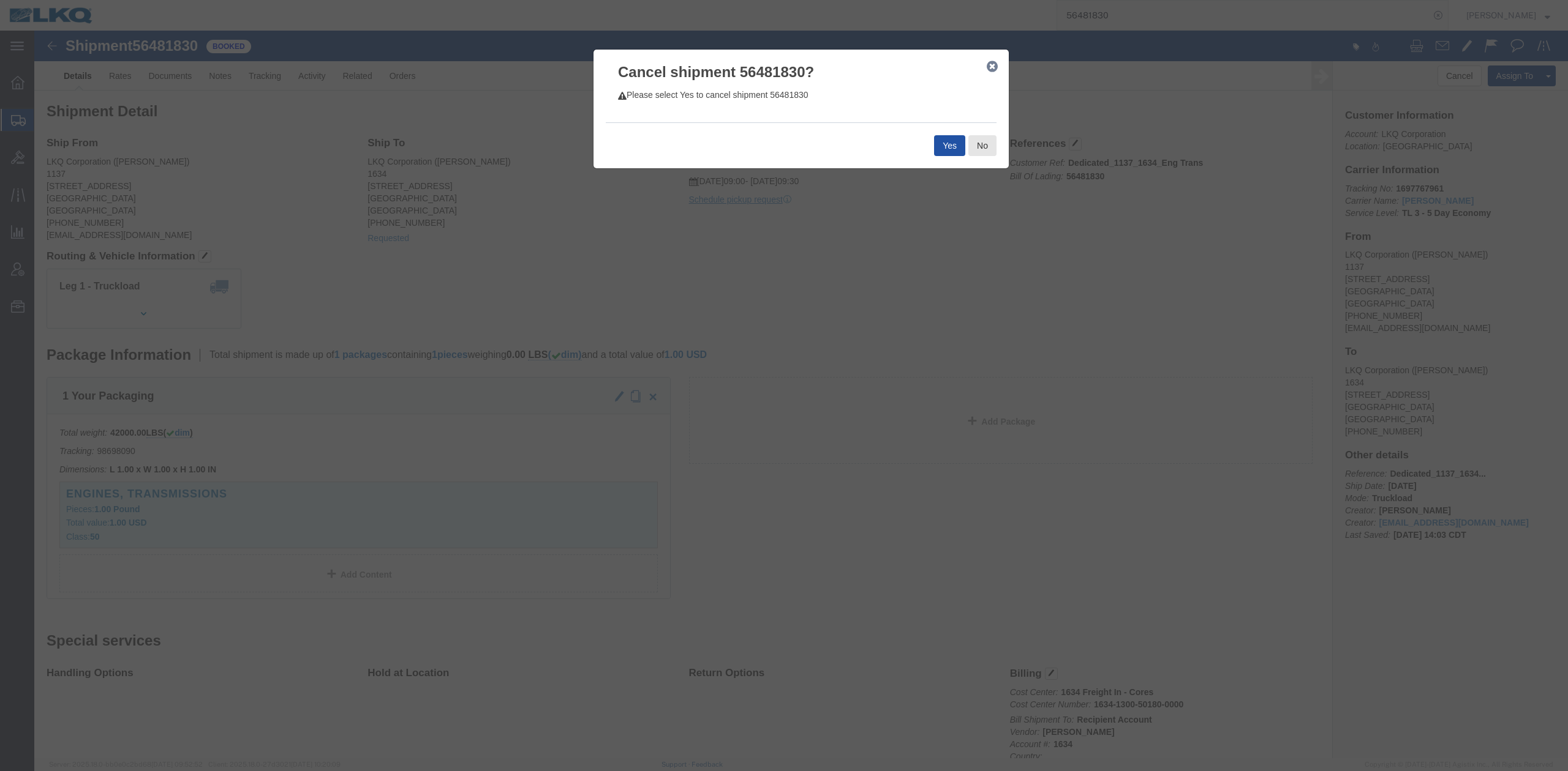
click button "Yes"
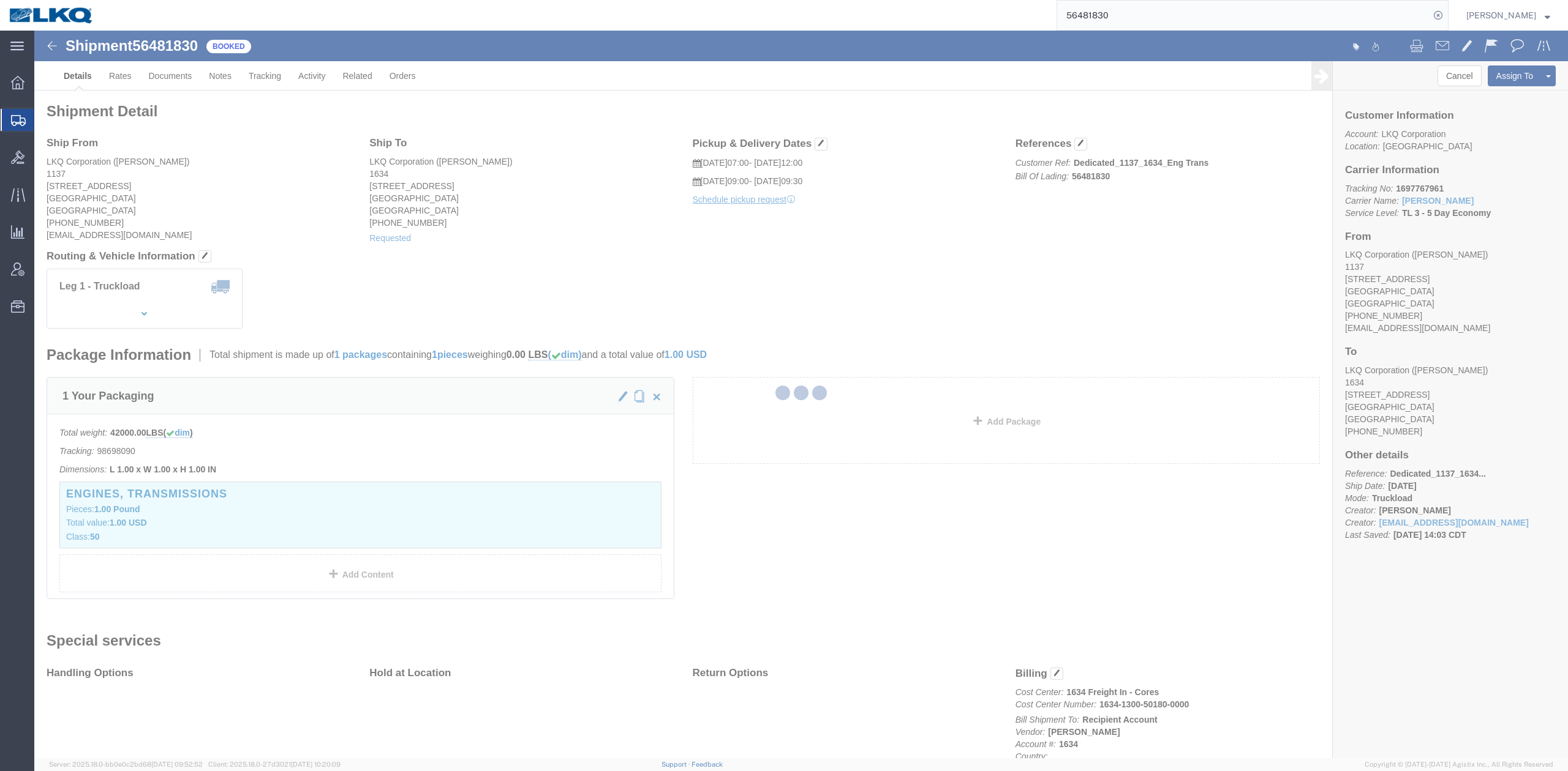
click at [1044, 18] on input "56481830" at bounding box center [1243, 15] width 373 height 30
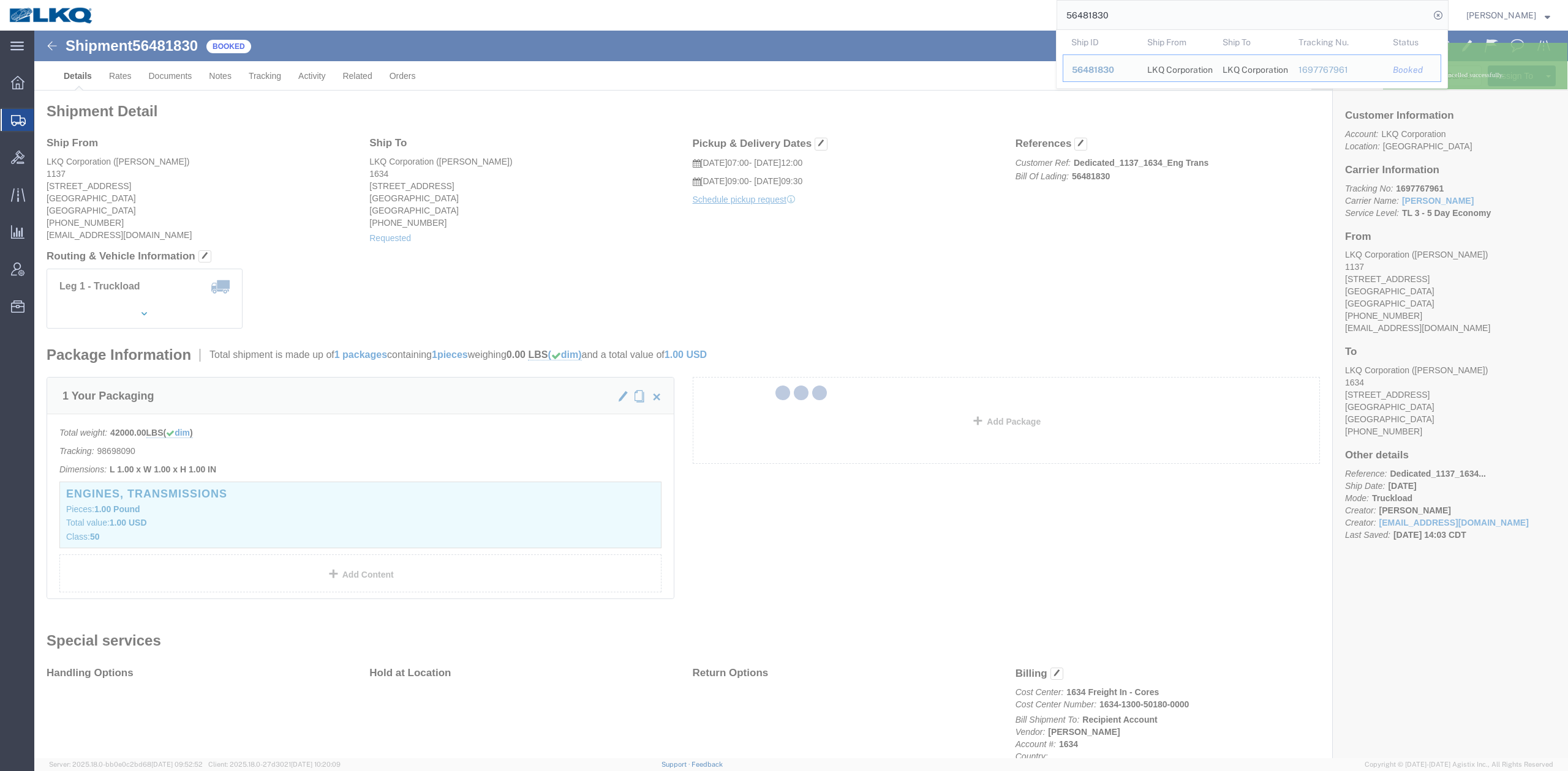
paste input "733006"
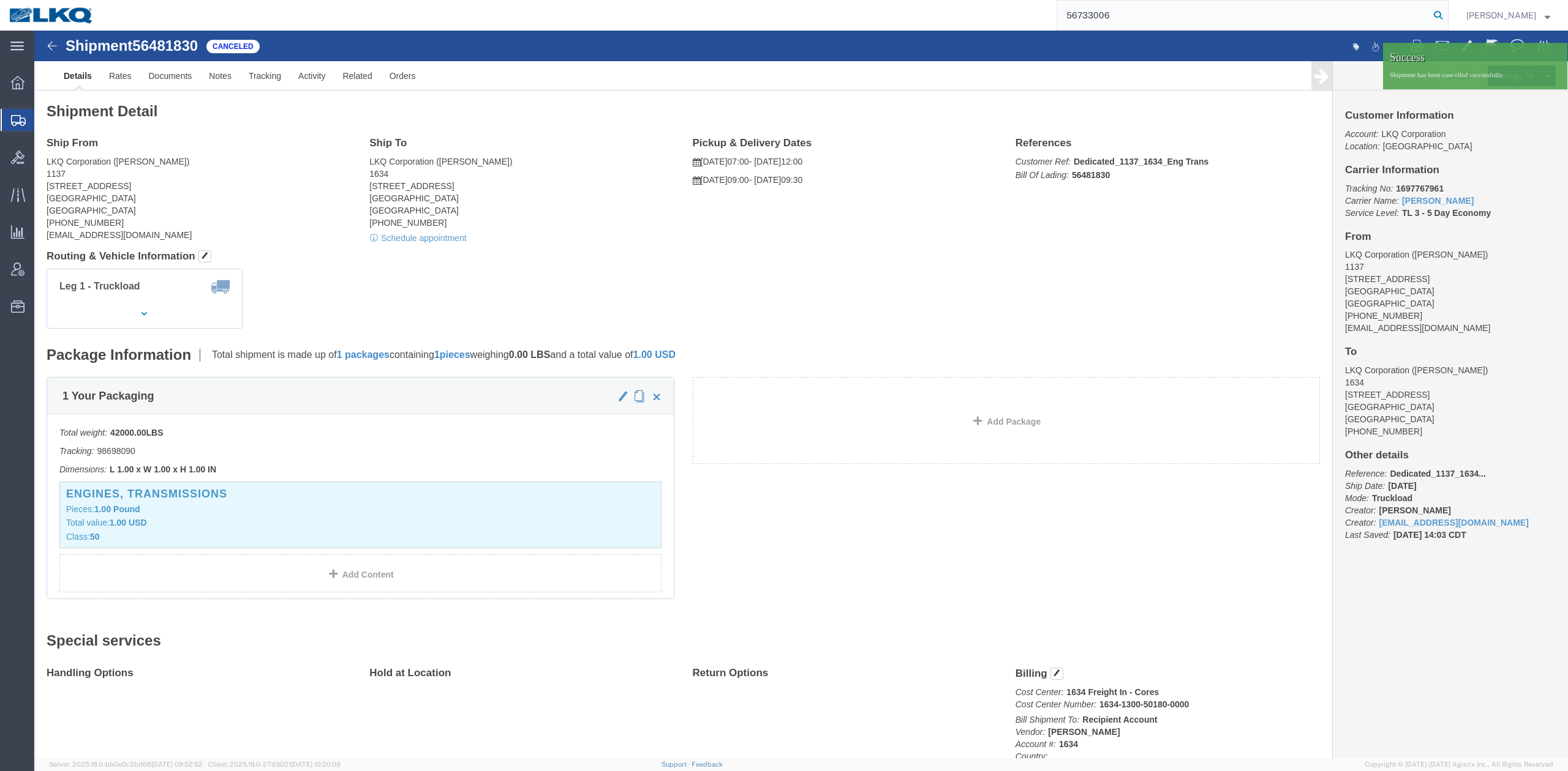
click at [1044, 15] on icon at bounding box center [1438, 15] width 17 height 17
type input "56733006"
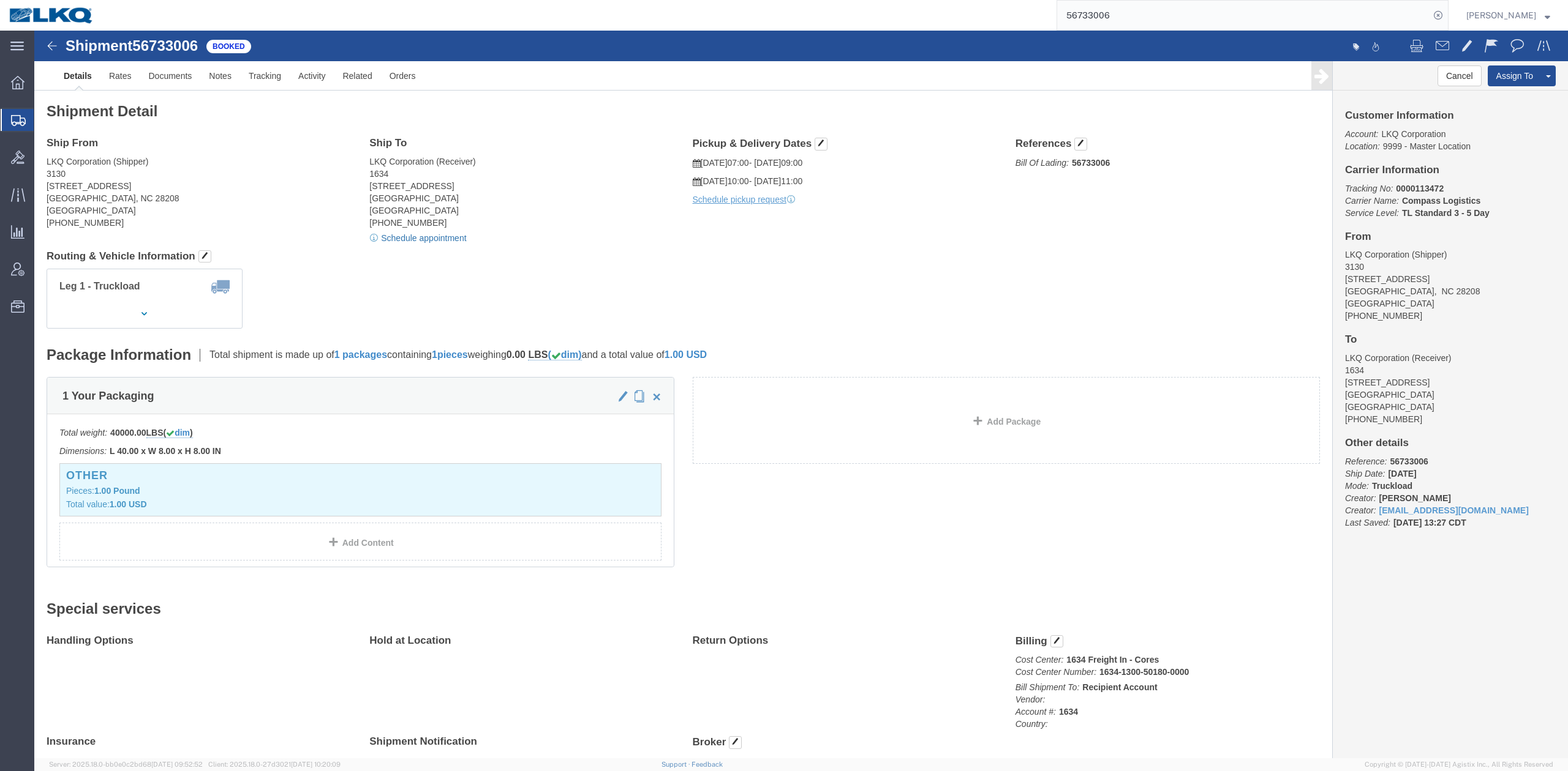
click link "Schedule appointment"
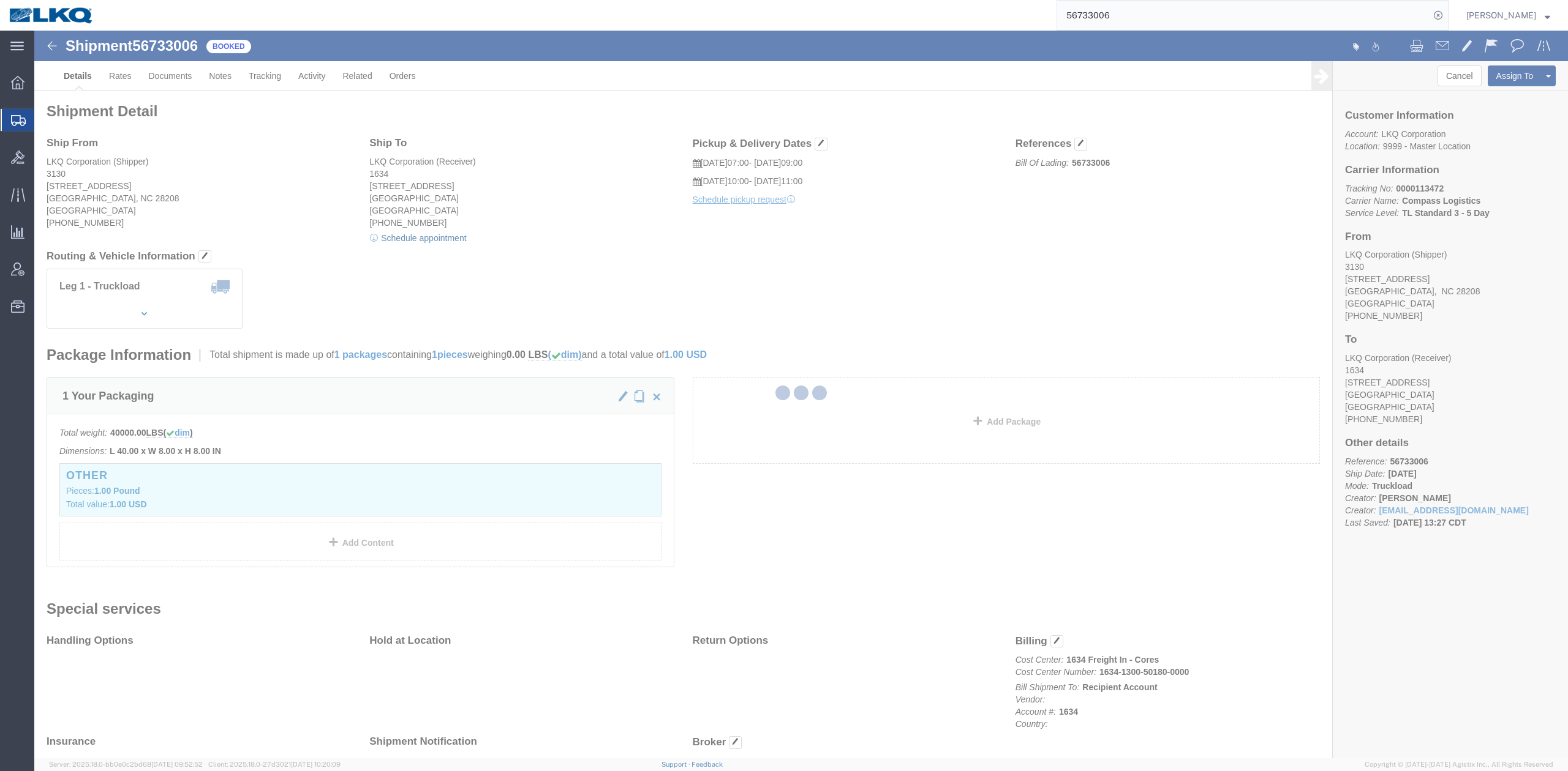
select select
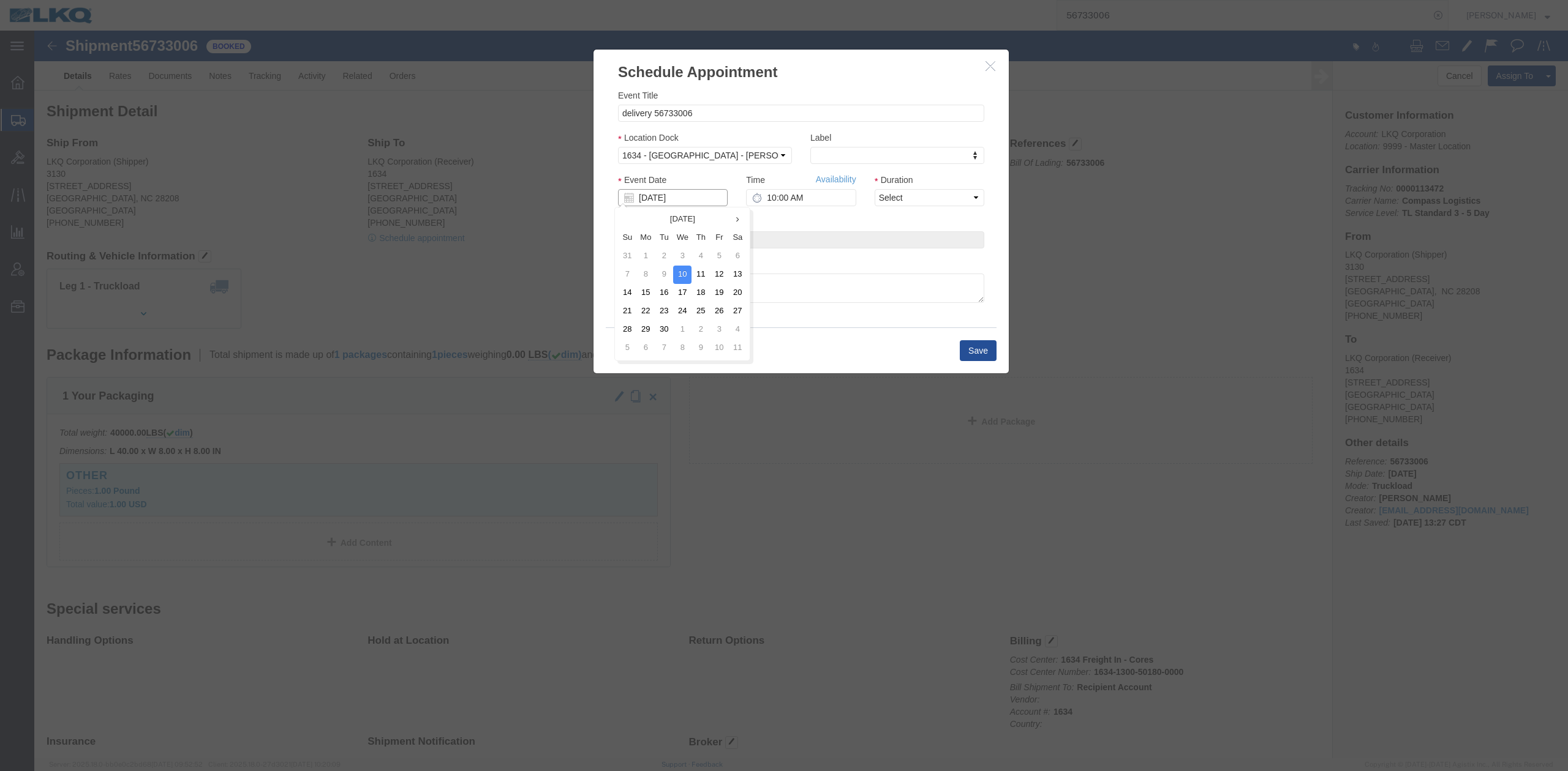
click input "09/10/2025"
click td "11"
click select "Select 15 min 30 min 45 min 1 hr 2 hr 3 hr 4 hr"
select select "15"
click select "Select 15 min 30 min 45 min 1 hr 2 hr 3 hr 4 hr"
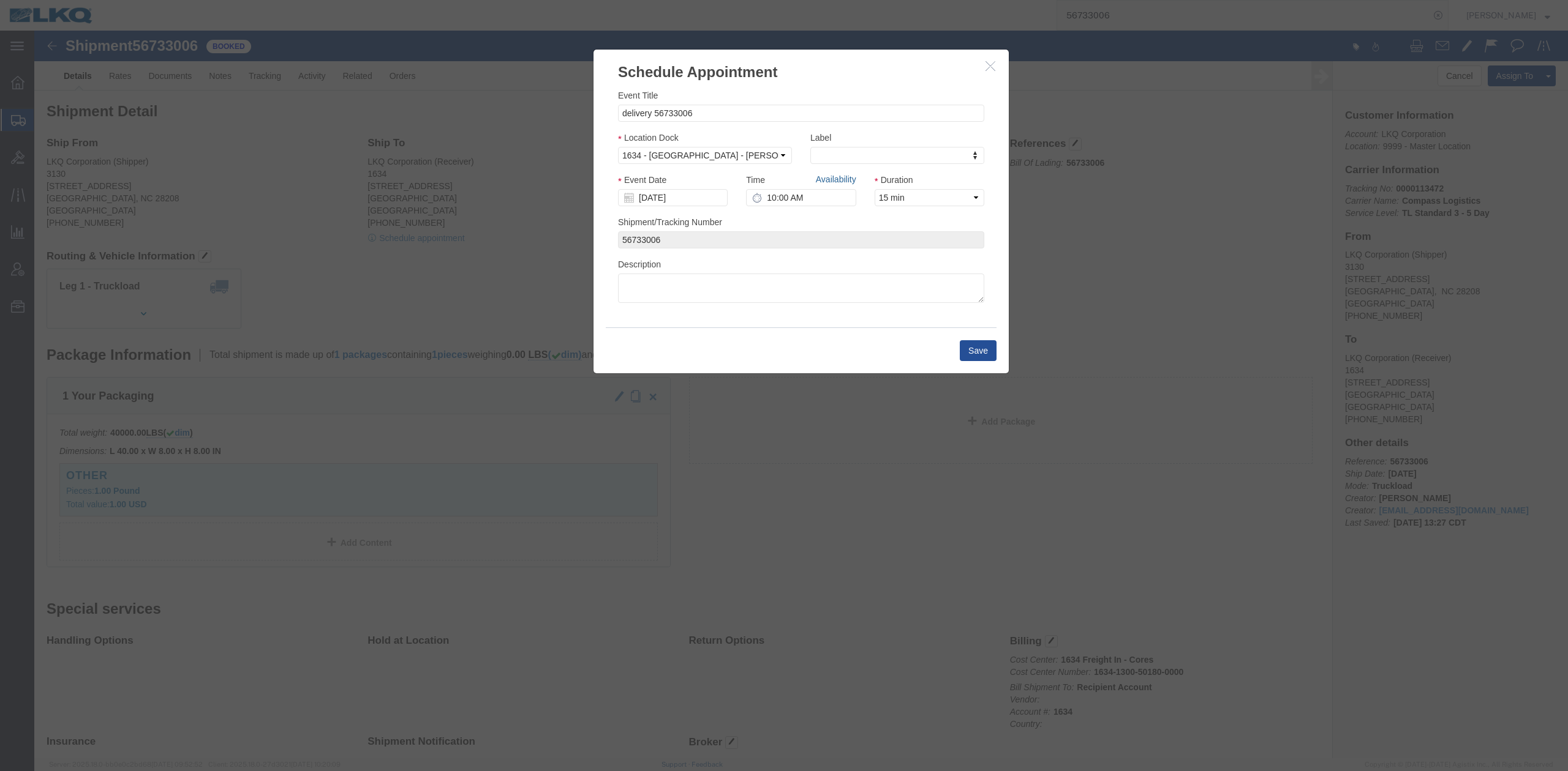
click link "Availability"
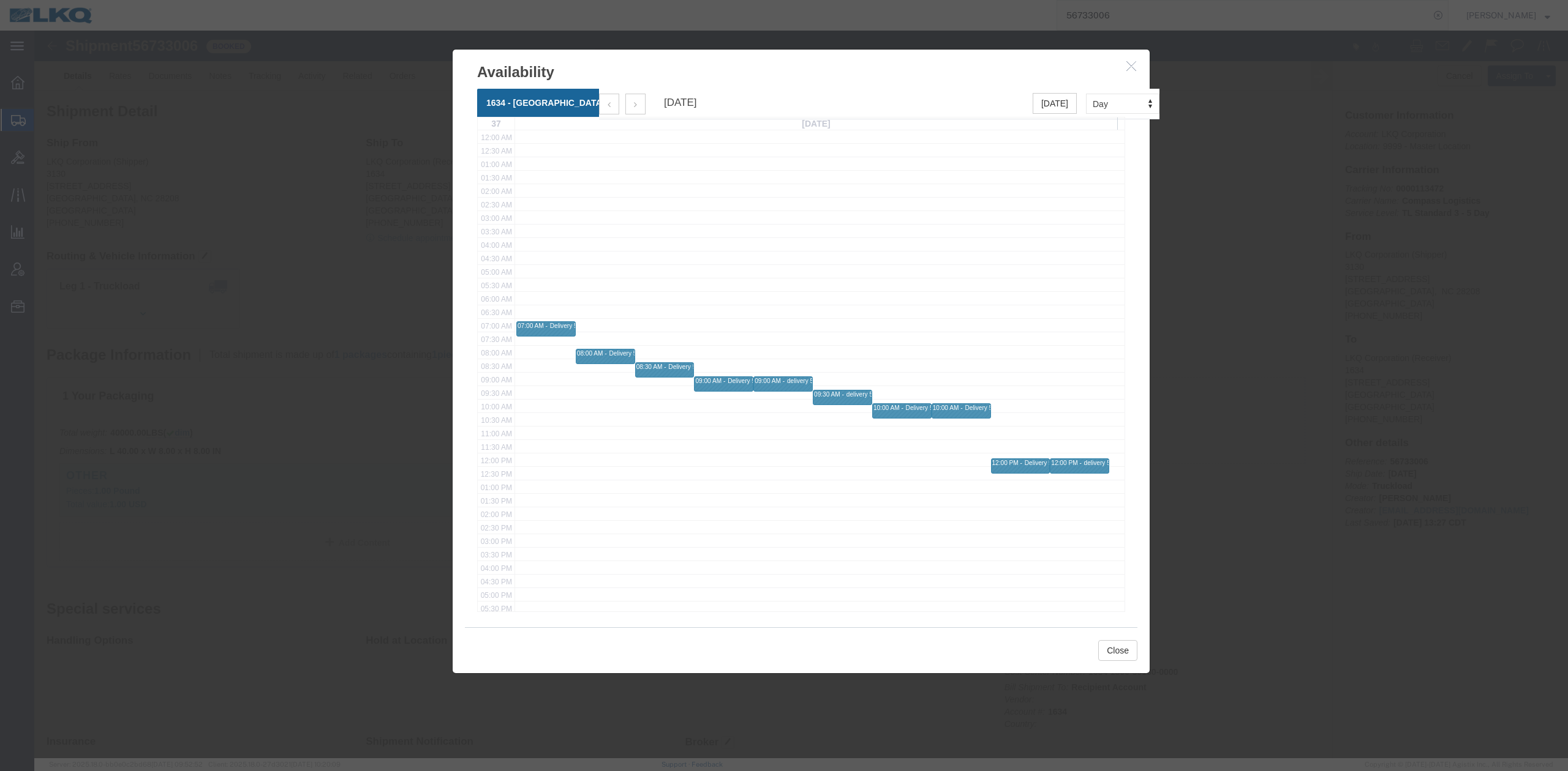
click icon "button"
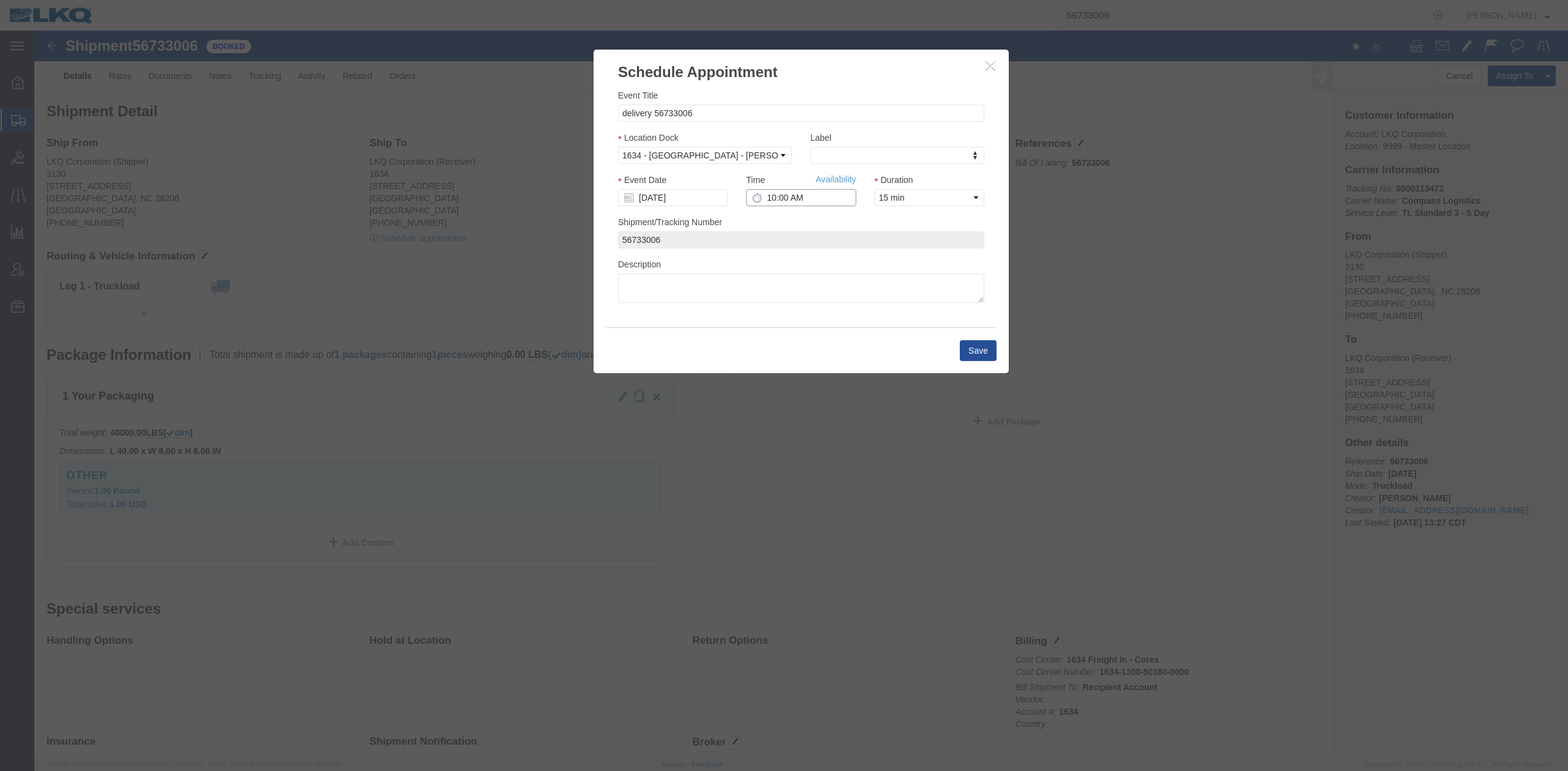
drag, startPoint x: 752, startPoint y: 171, endPoint x: 820, endPoint y: 286, distance: 133.6
click input "10:00 AM"
type input "7:00 AM"
click button "Save"
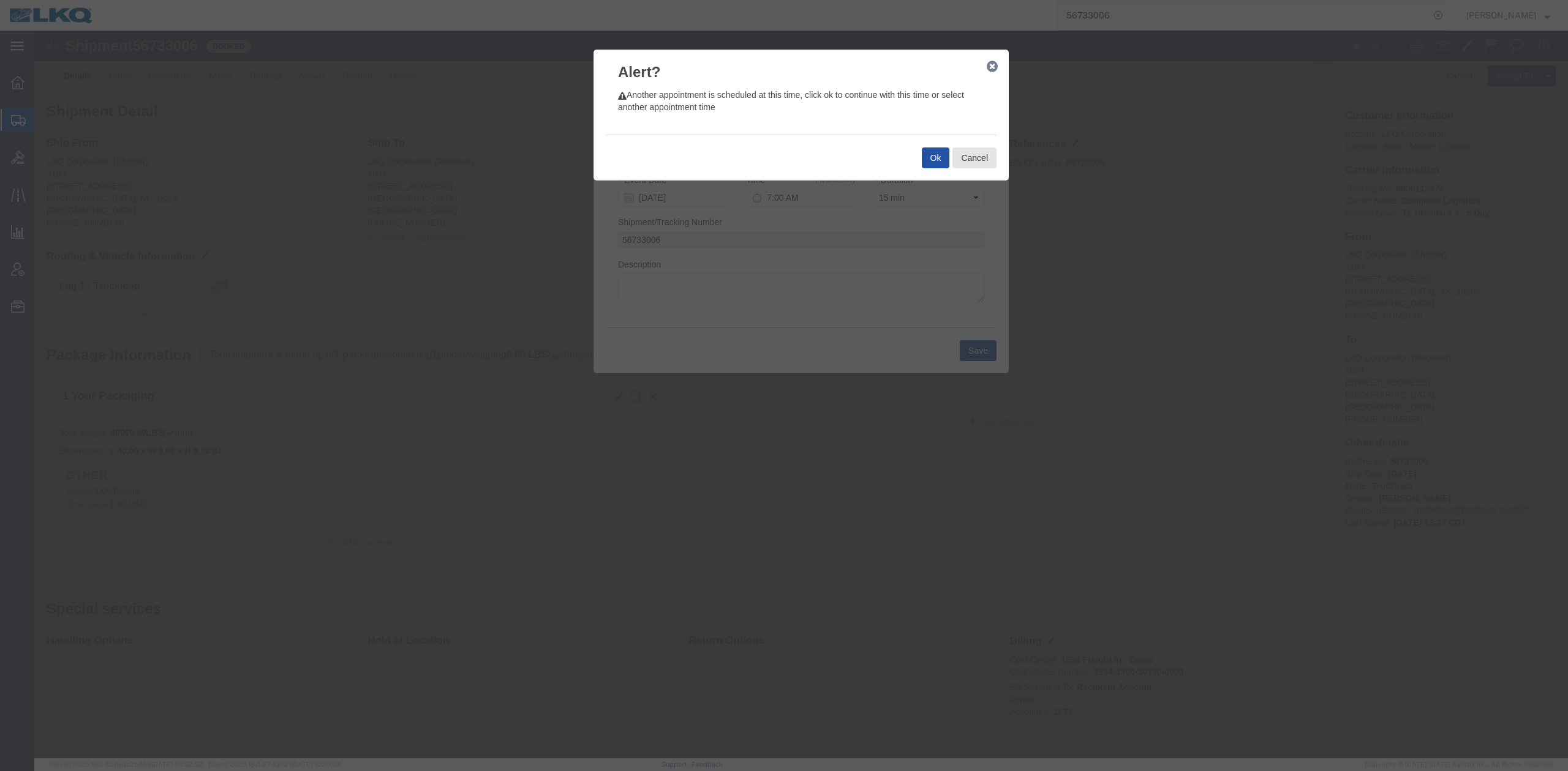
click button "Ok"
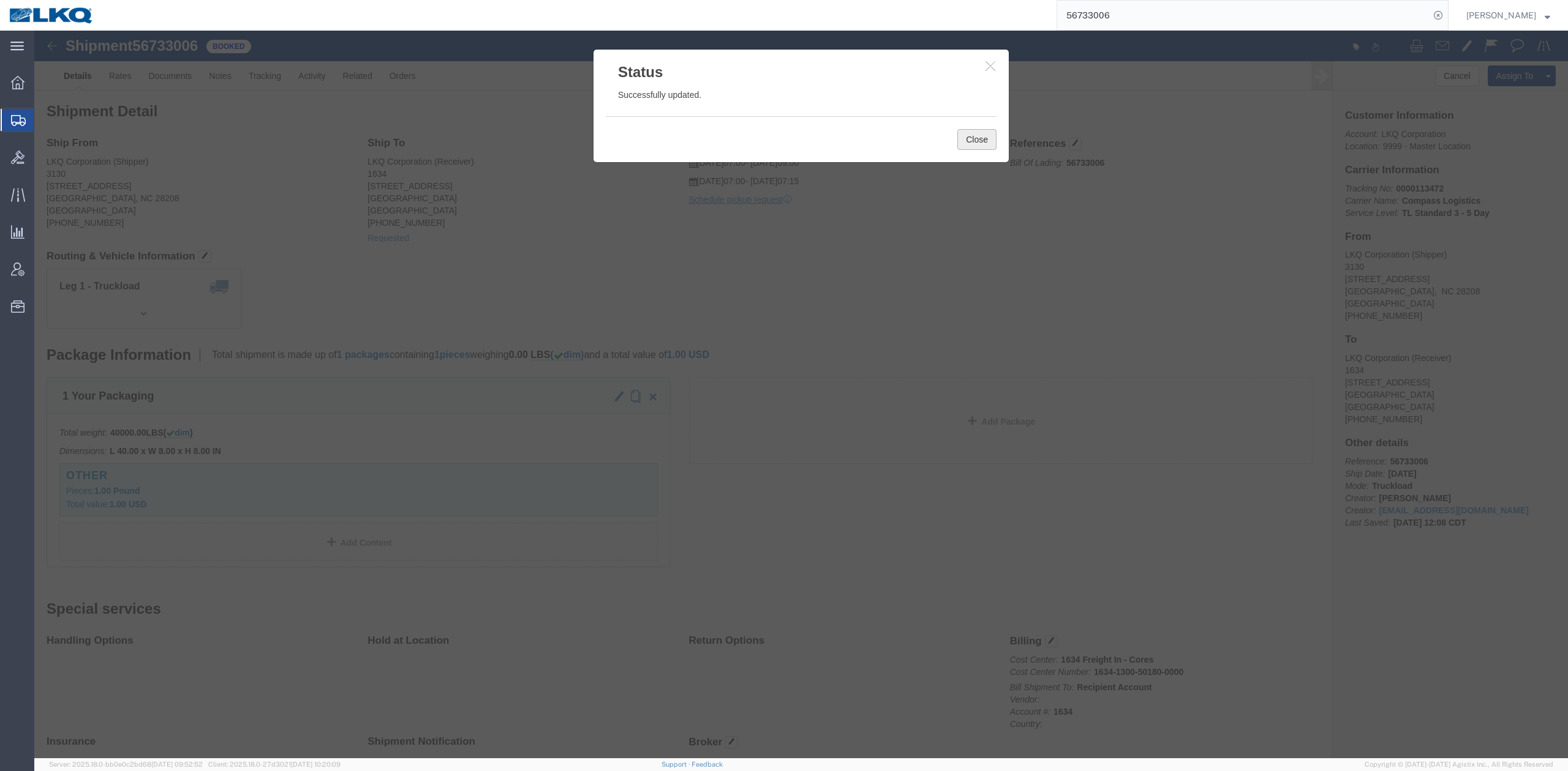
click button "Close"
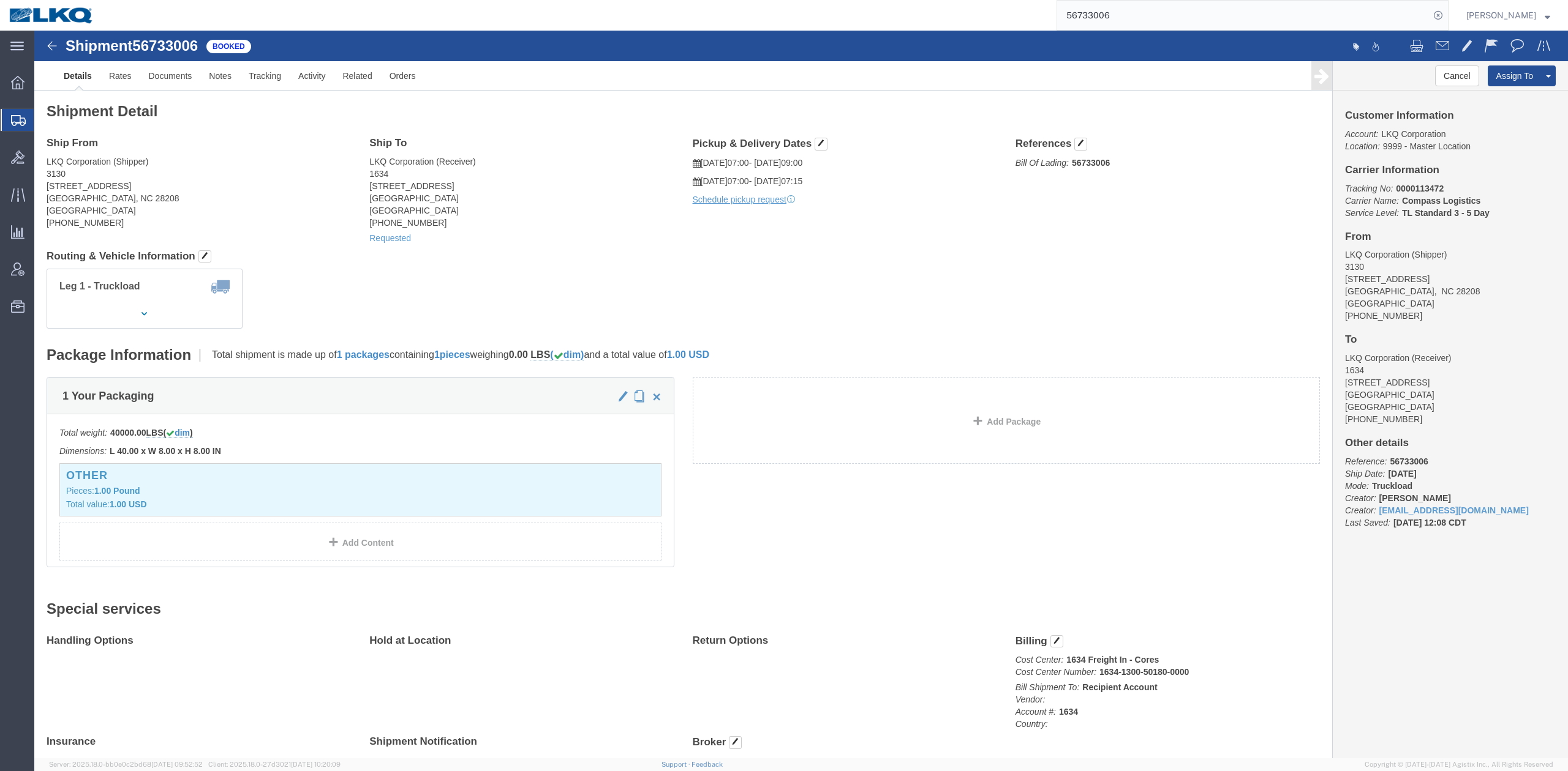
click at [1044, 11] on input "56733006" at bounding box center [1243, 15] width 373 height 30
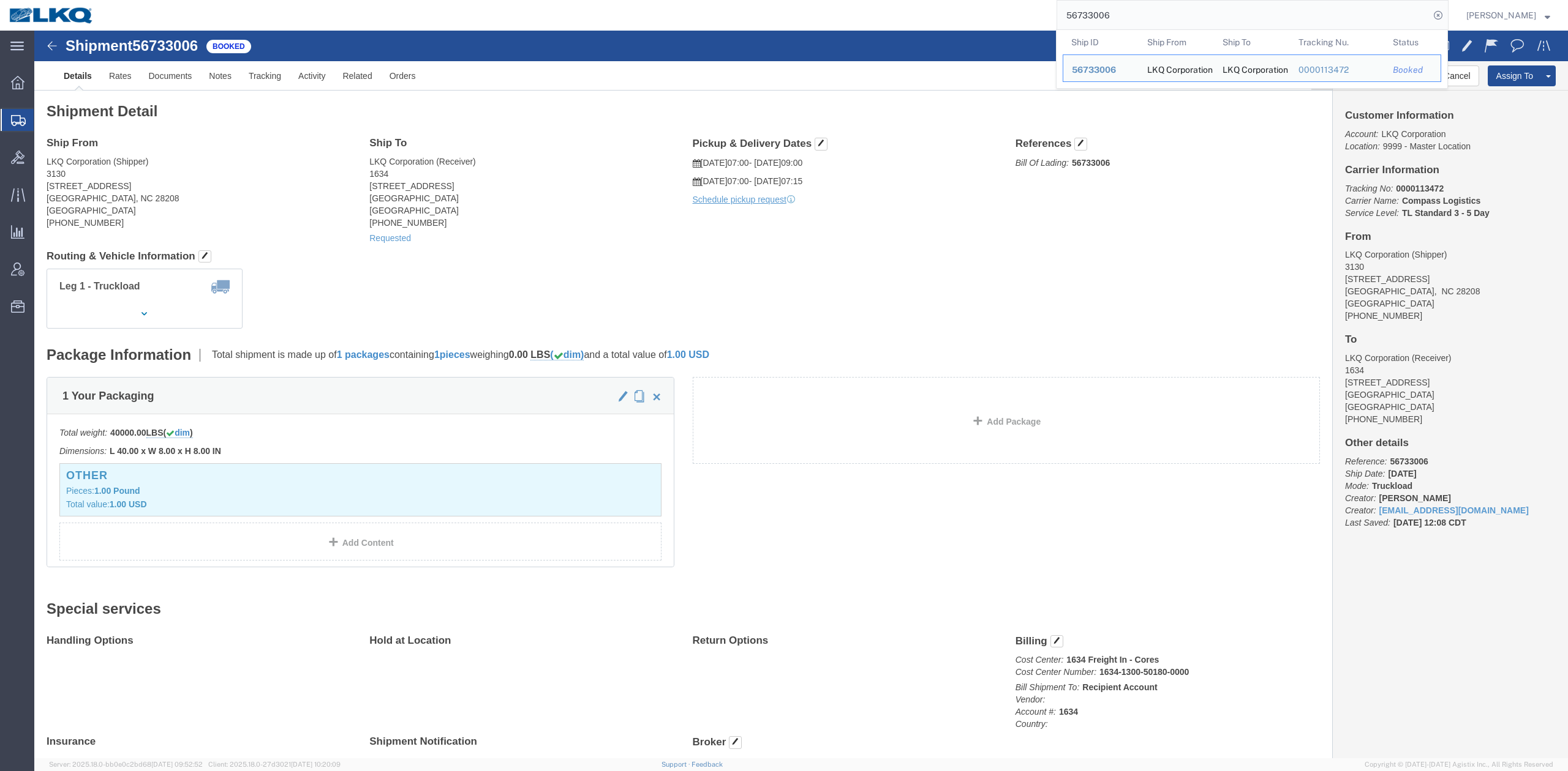
paste input "687008"
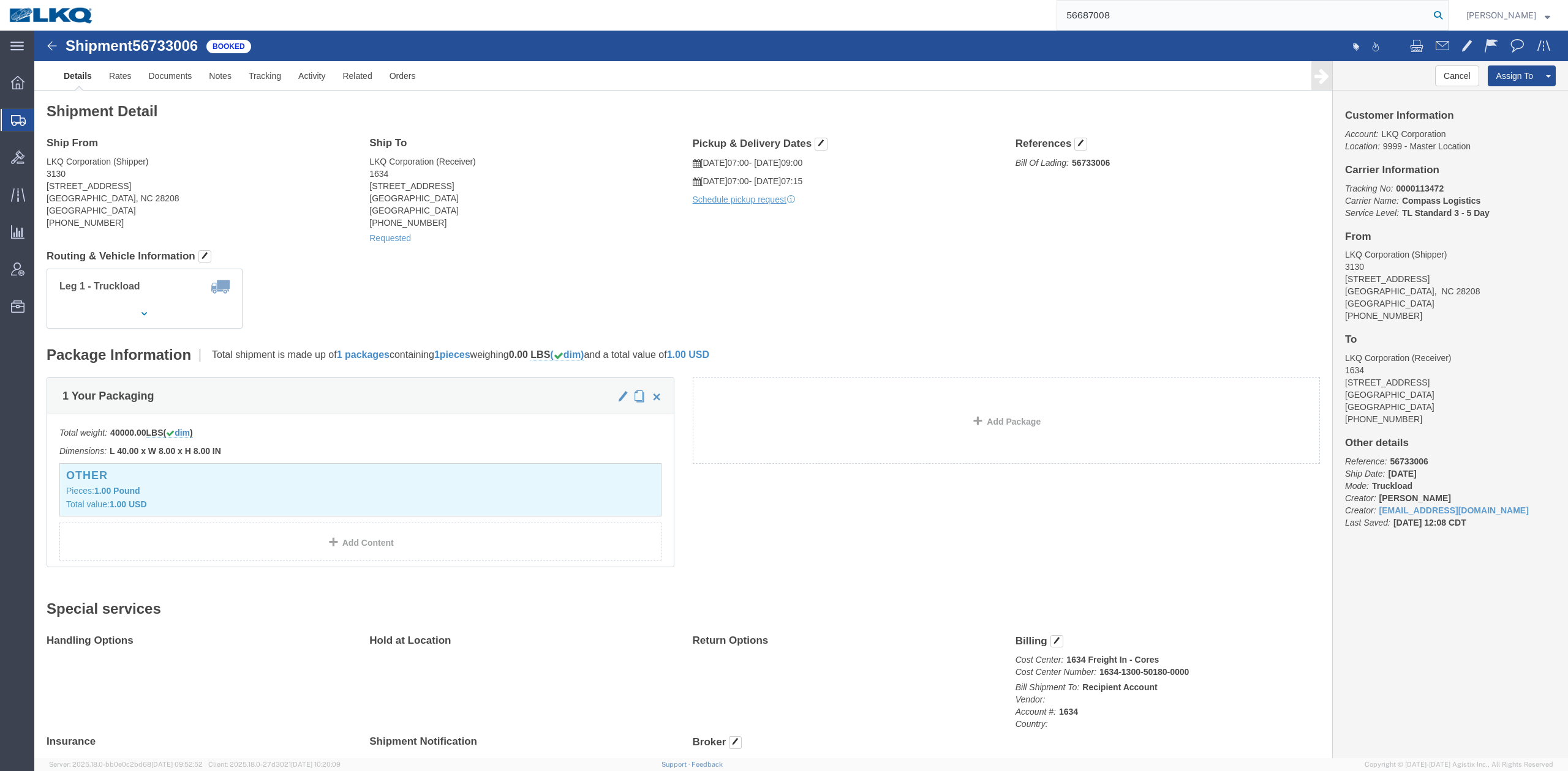
type input "56687008"
click at [1044, 13] on icon at bounding box center [1438, 15] width 17 height 17
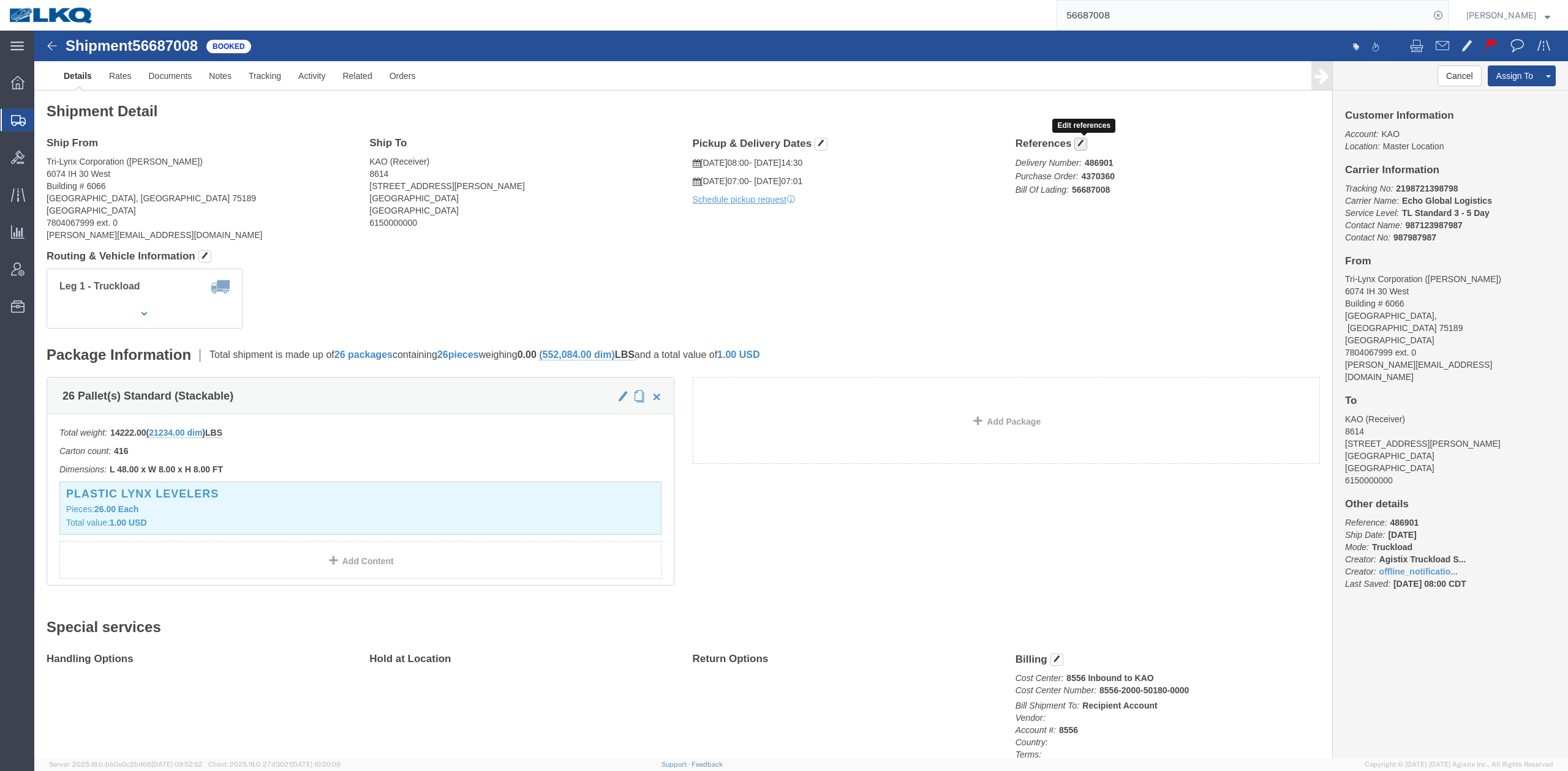
click span "button"
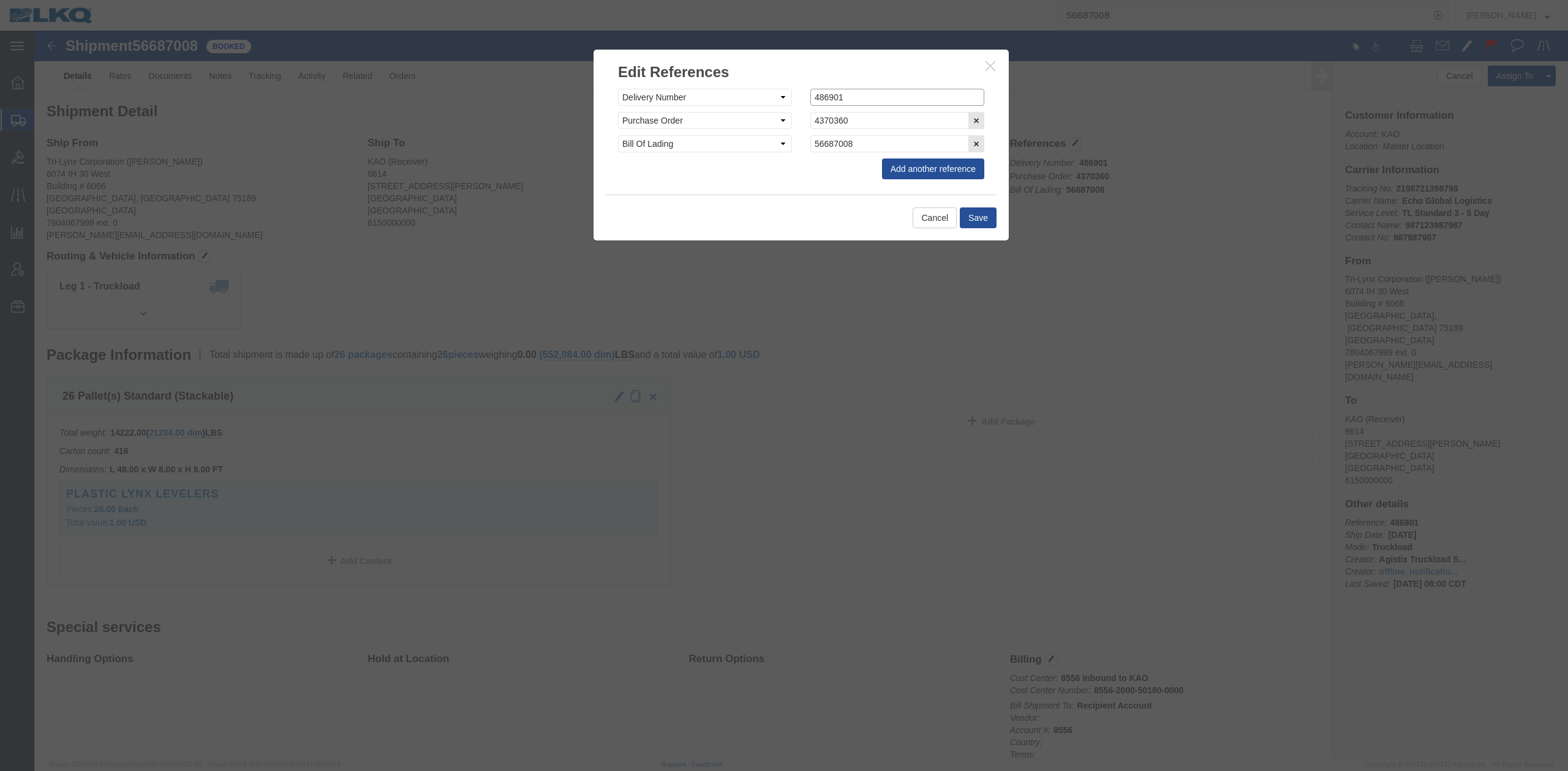
click input "486901"
drag, startPoint x: 853, startPoint y: 73, endPoint x: 863, endPoint y: 94, distance: 23.3
click input "486901"
paste input "7338"
type input "487338"
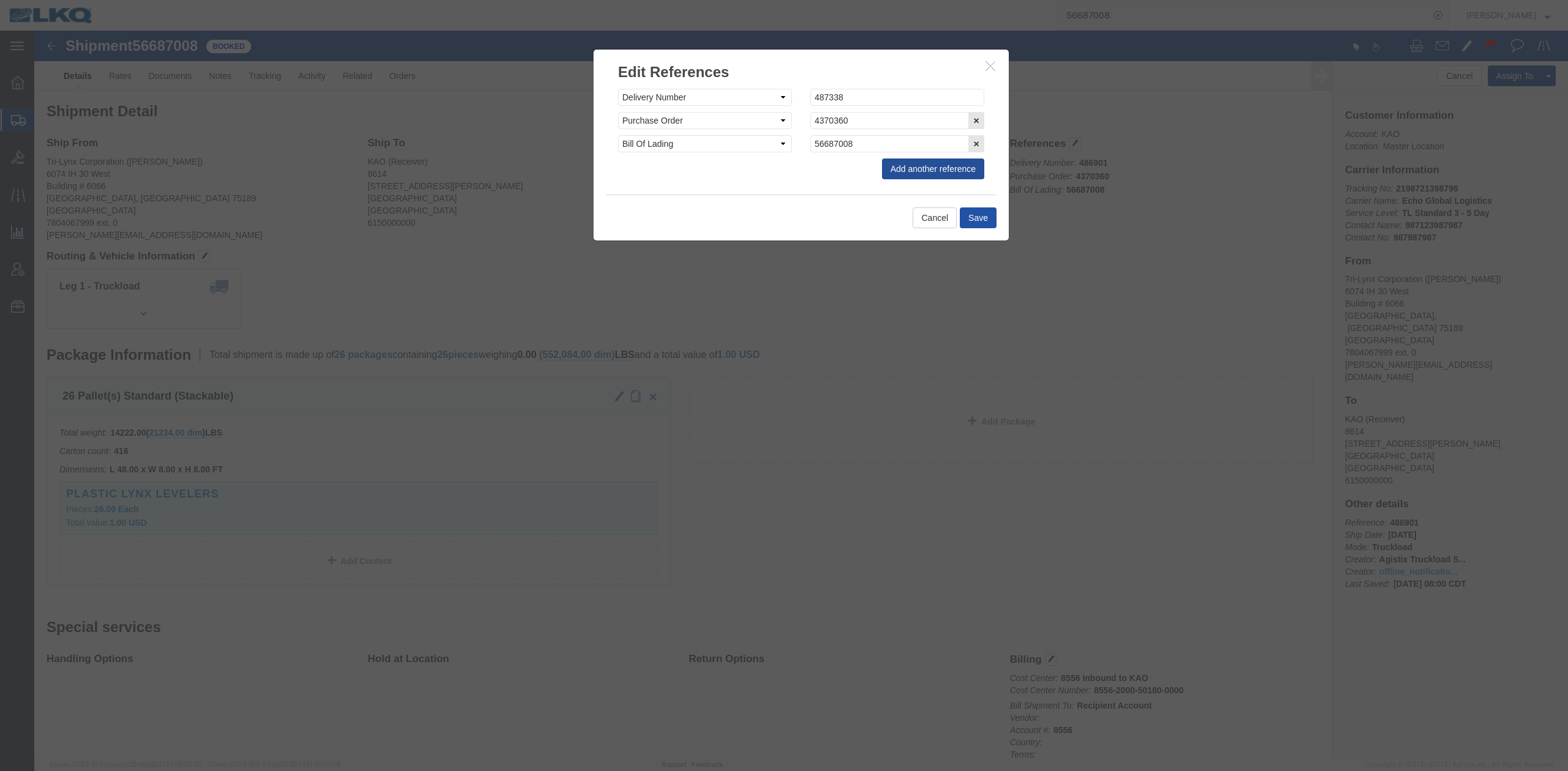
click button "Save"
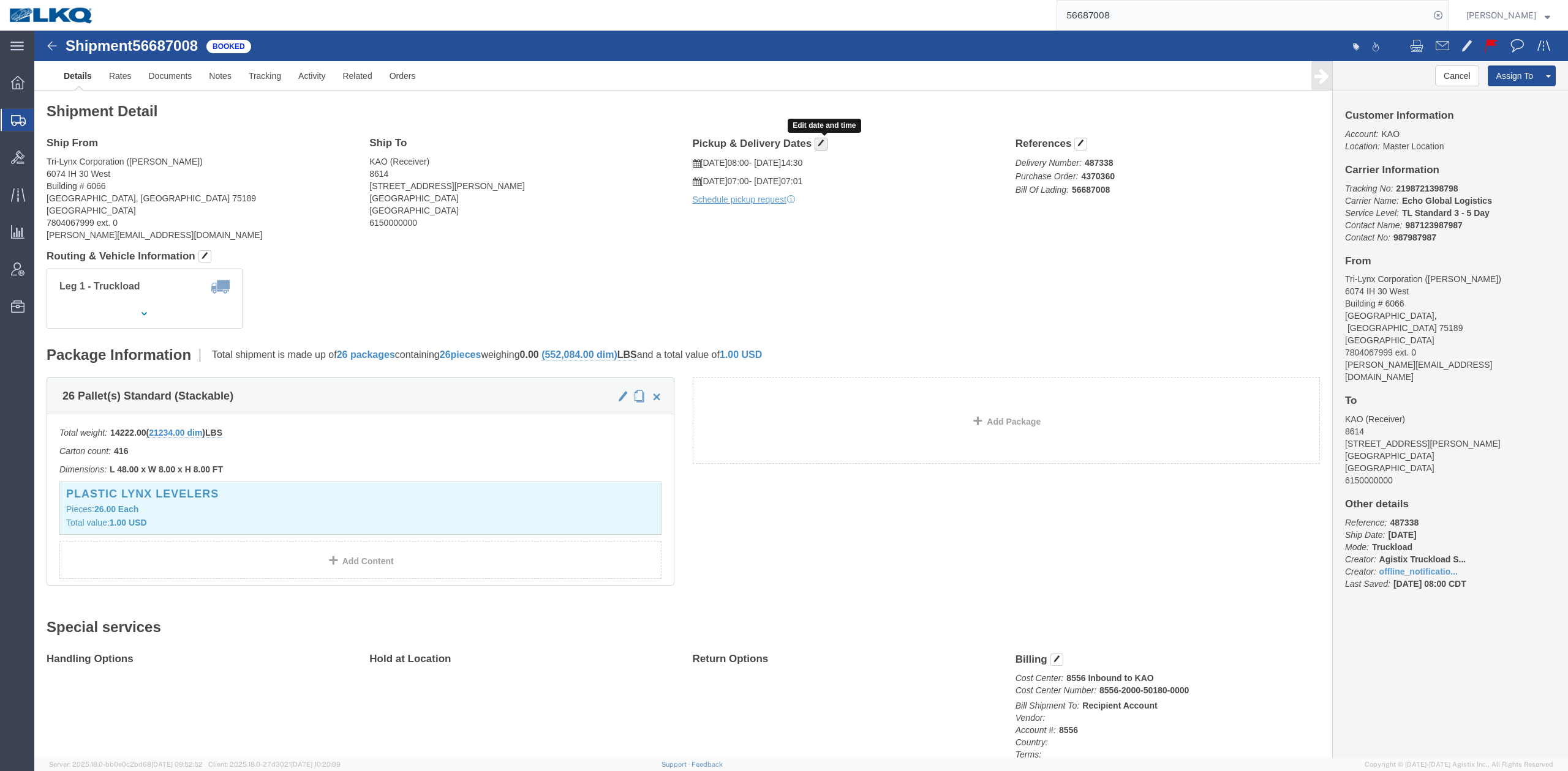
drag, startPoint x: 785, startPoint y: 116, endPoint x: 774, endPoint y: 119, distance: 11.4
click span "button"
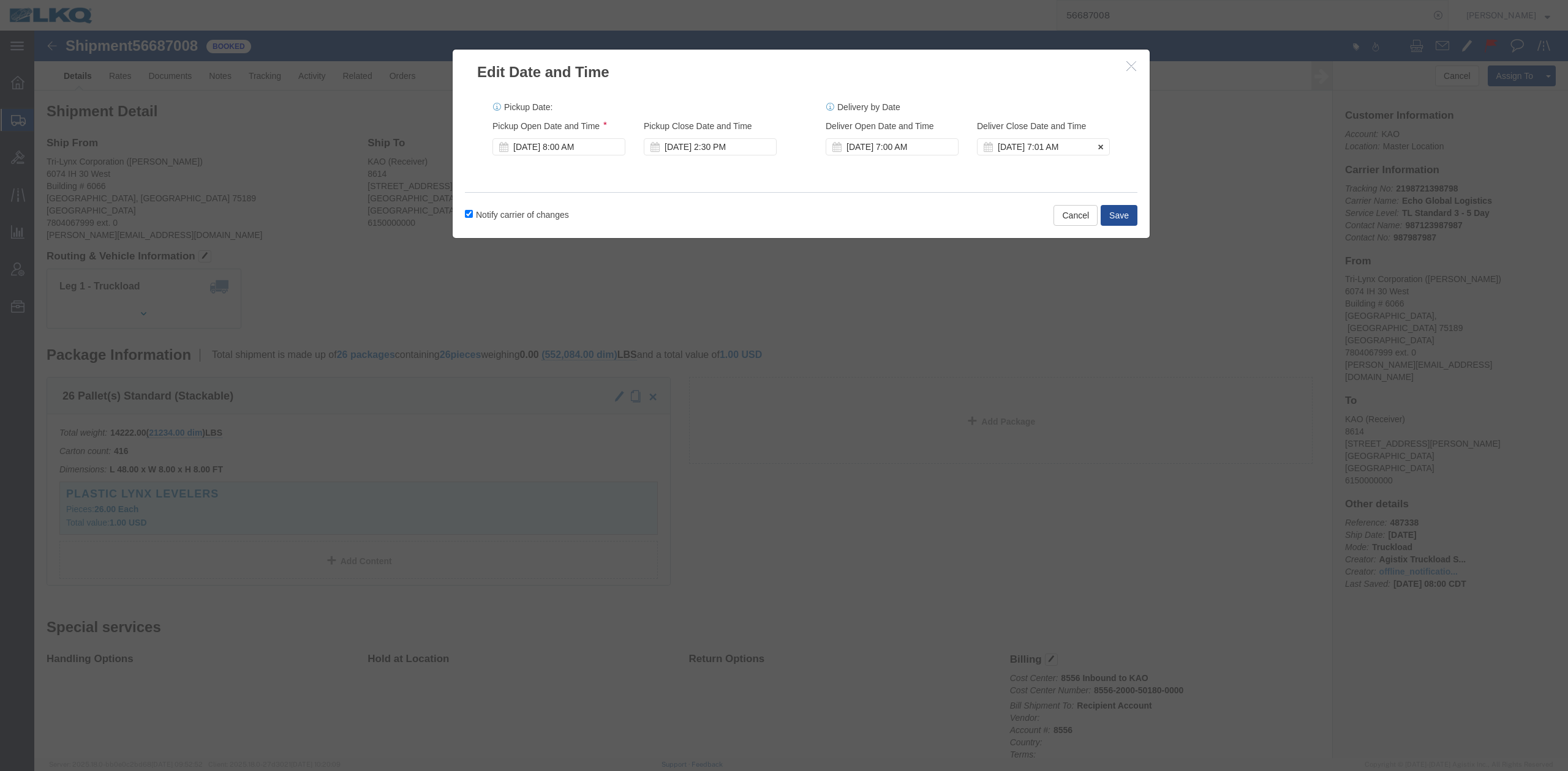
click div "Sep 11 2025 7:01 AM"
click div "[DATE] 7:00 AM"
click div "Pickup Date: Pickup Start Date Pickup Start Time Pickup Open Date and Time Sep …"
click div "Notify carrier of changes Cancel Save"
click button "Save"
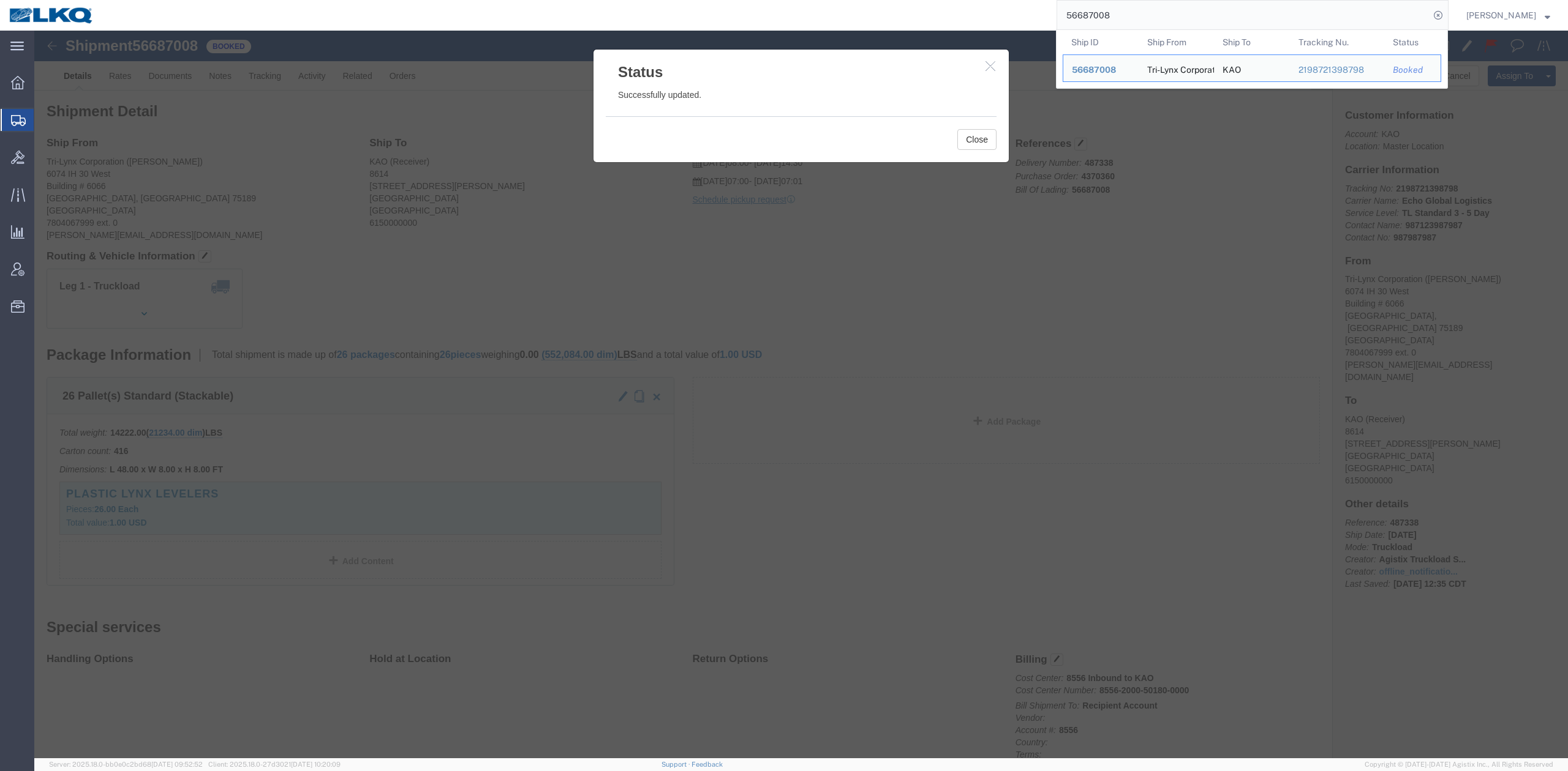
click at [1044, 8] on input "56687008" at bounding box center [1243, 15] width 373 height 30
paste input "759629"
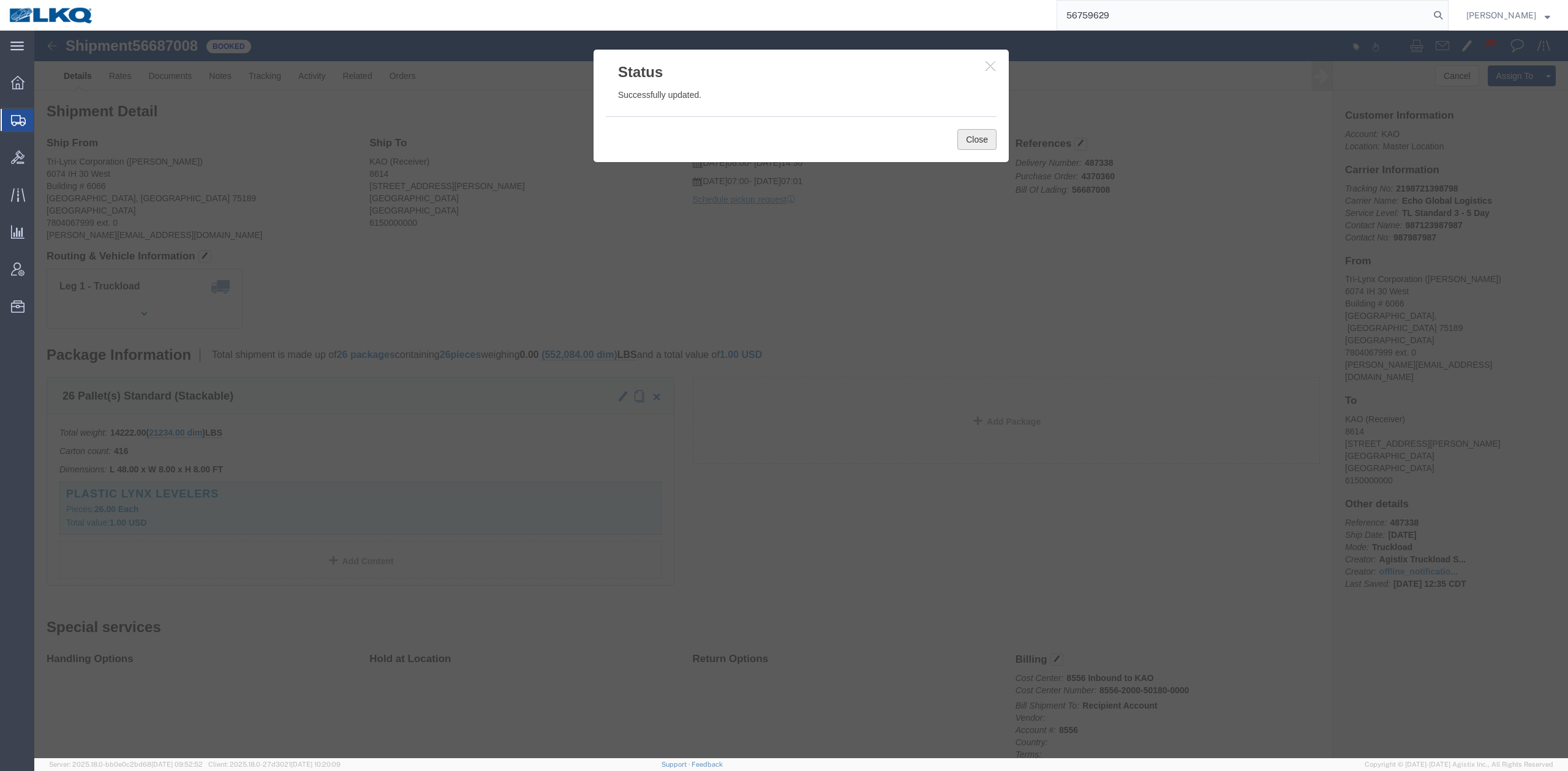
click button "Close"
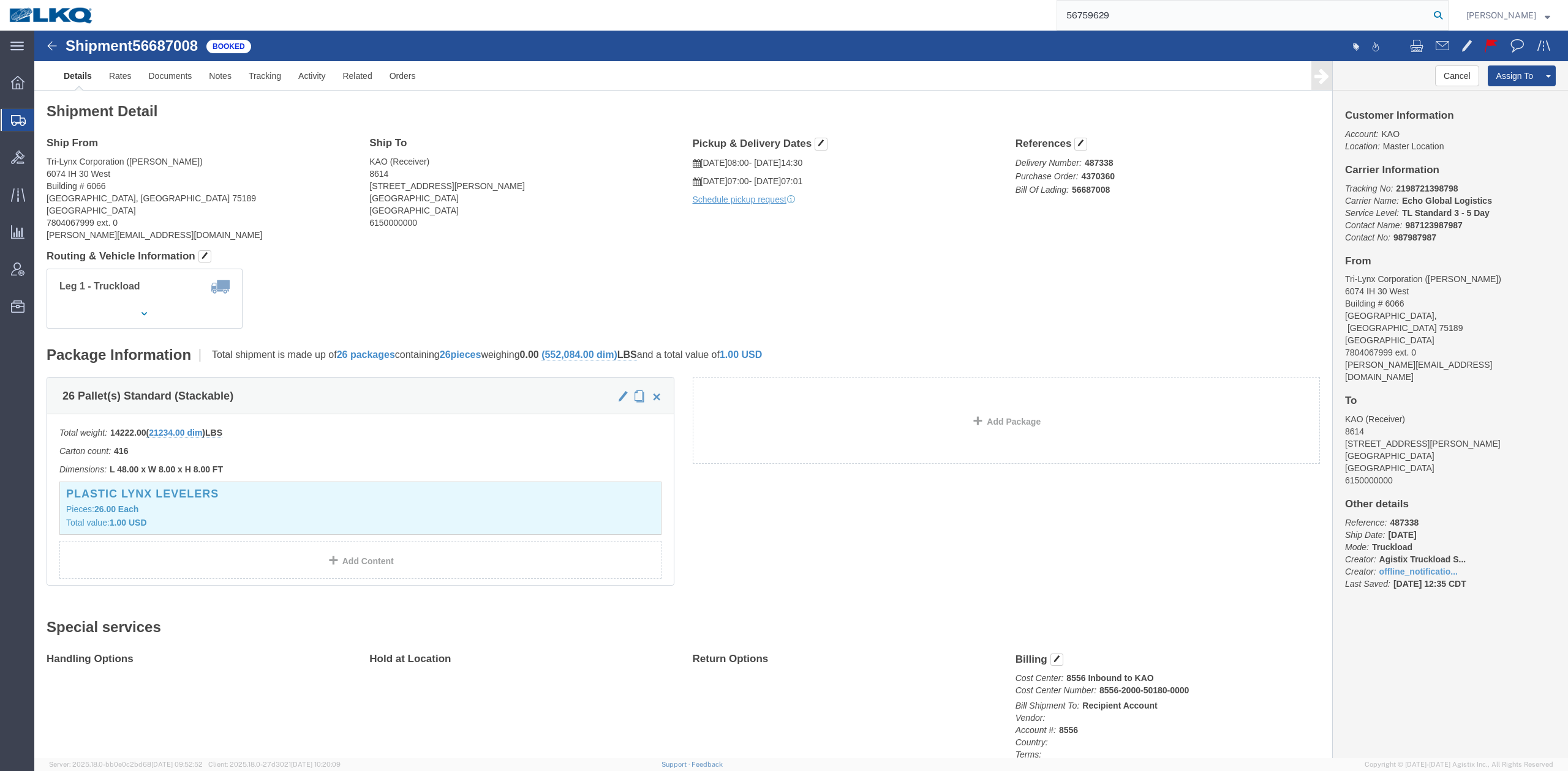
click at [1044, 18] on icon at bounding box center [1438, 15] width 17 height 17
type input "56759629"
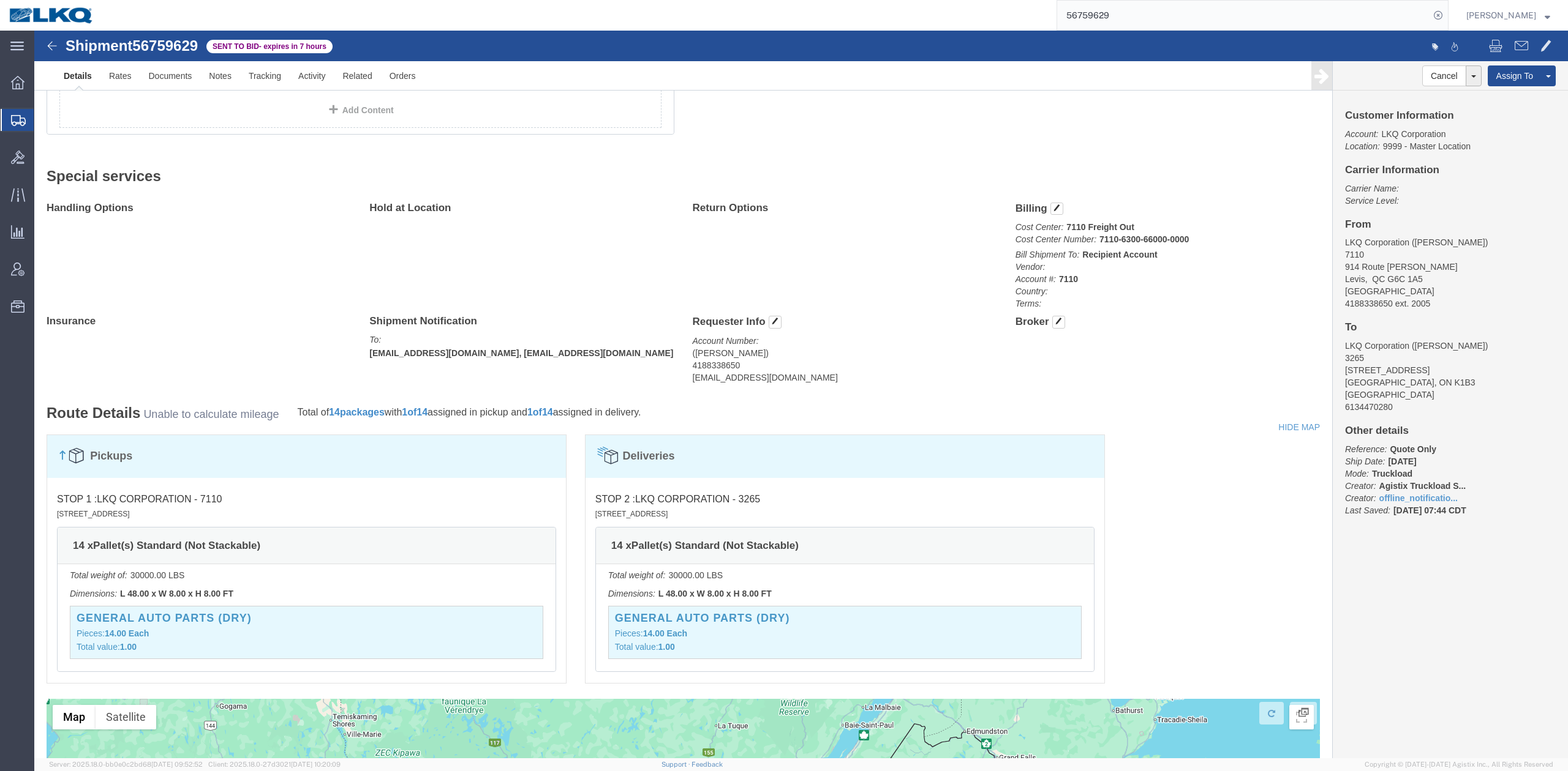
scroll to position [277, 0]
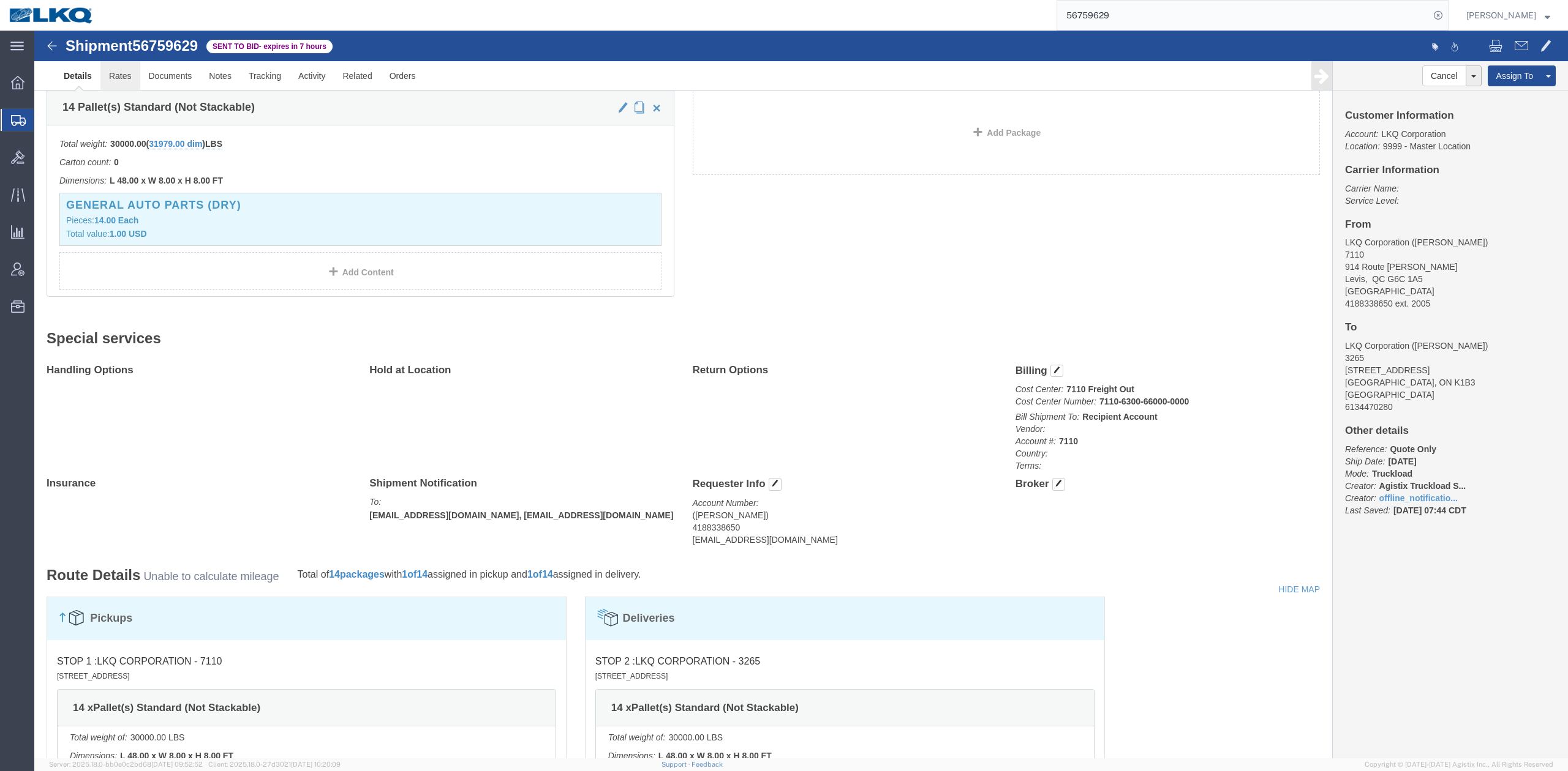
click link "Rates"
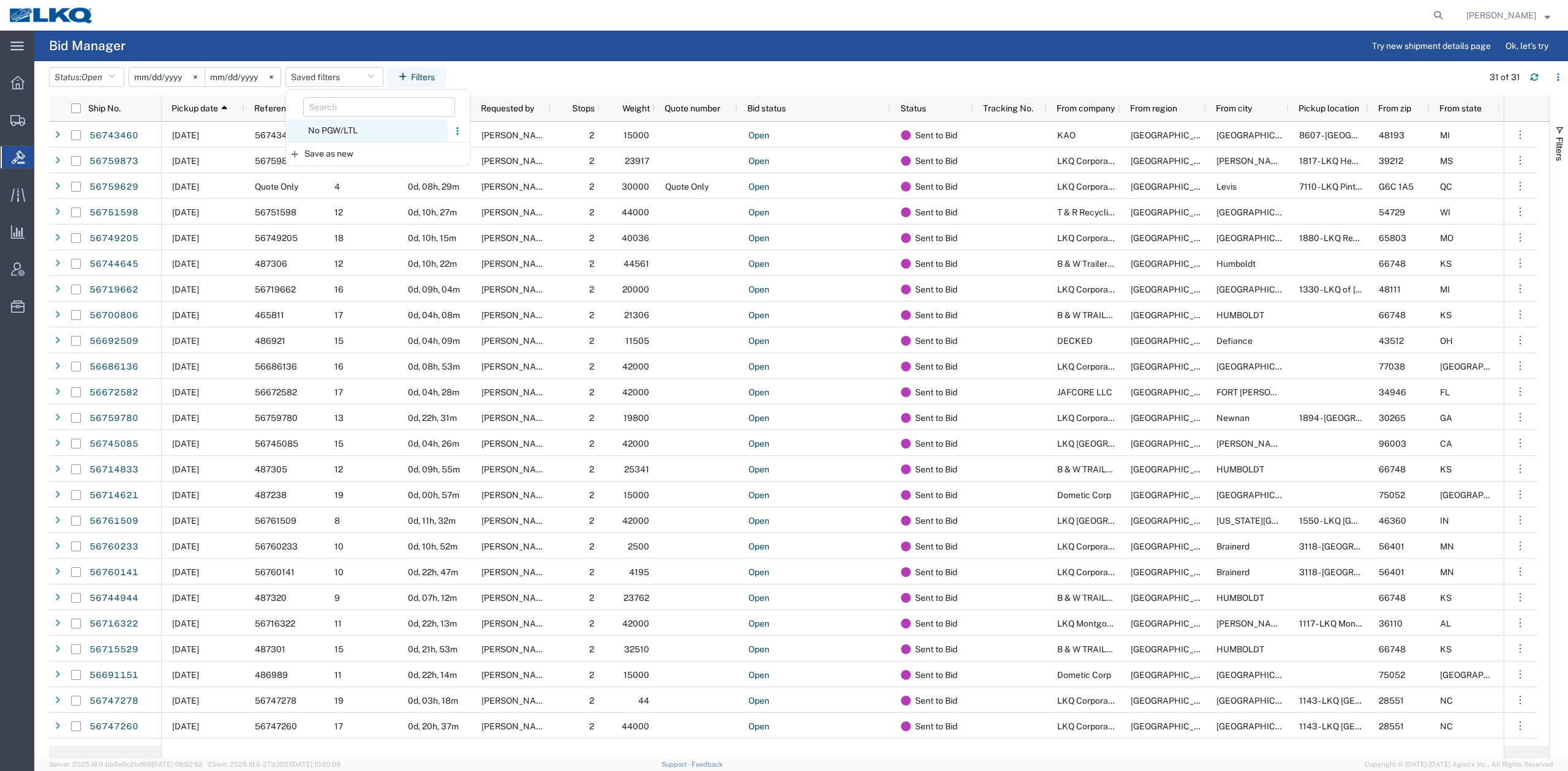
click at [348, 133] on span "No PGW/LTL" at bounding box center [367, 130] width 160 height 22
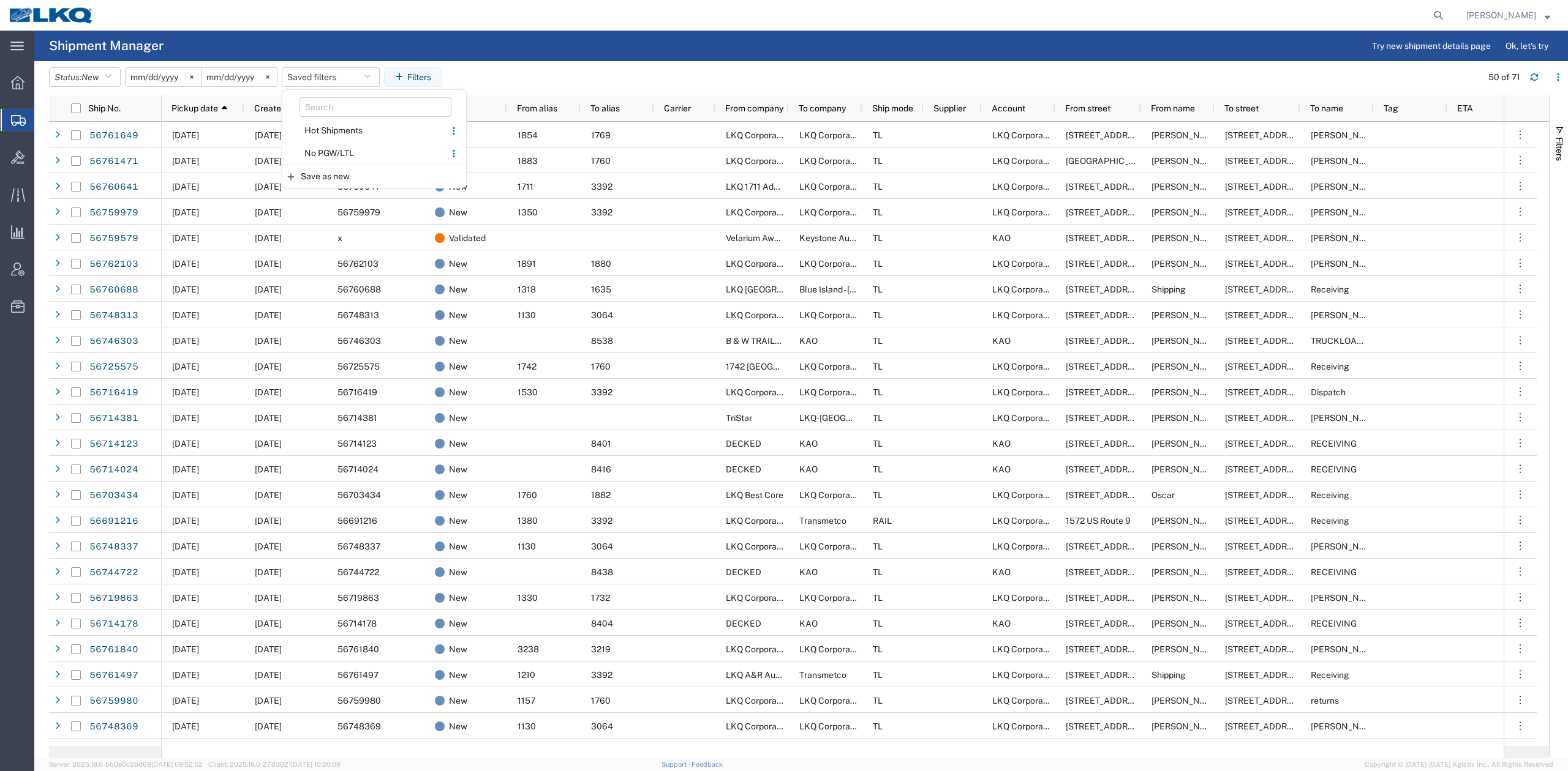
click at [346, 154] on span "No PGW/LTL" at bounding box center [363, 153] width 160 height 22
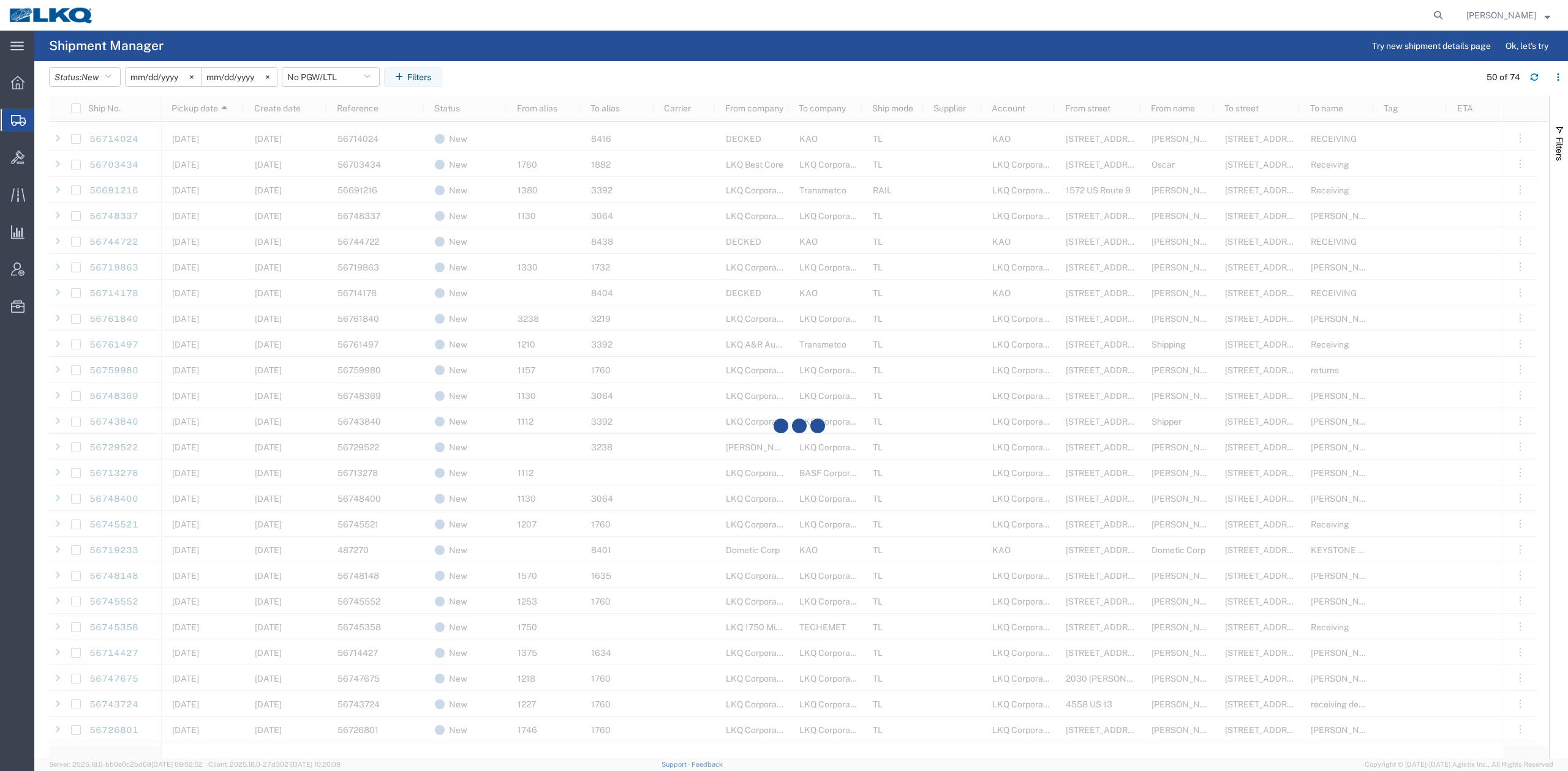
scroll to position [408, 0]
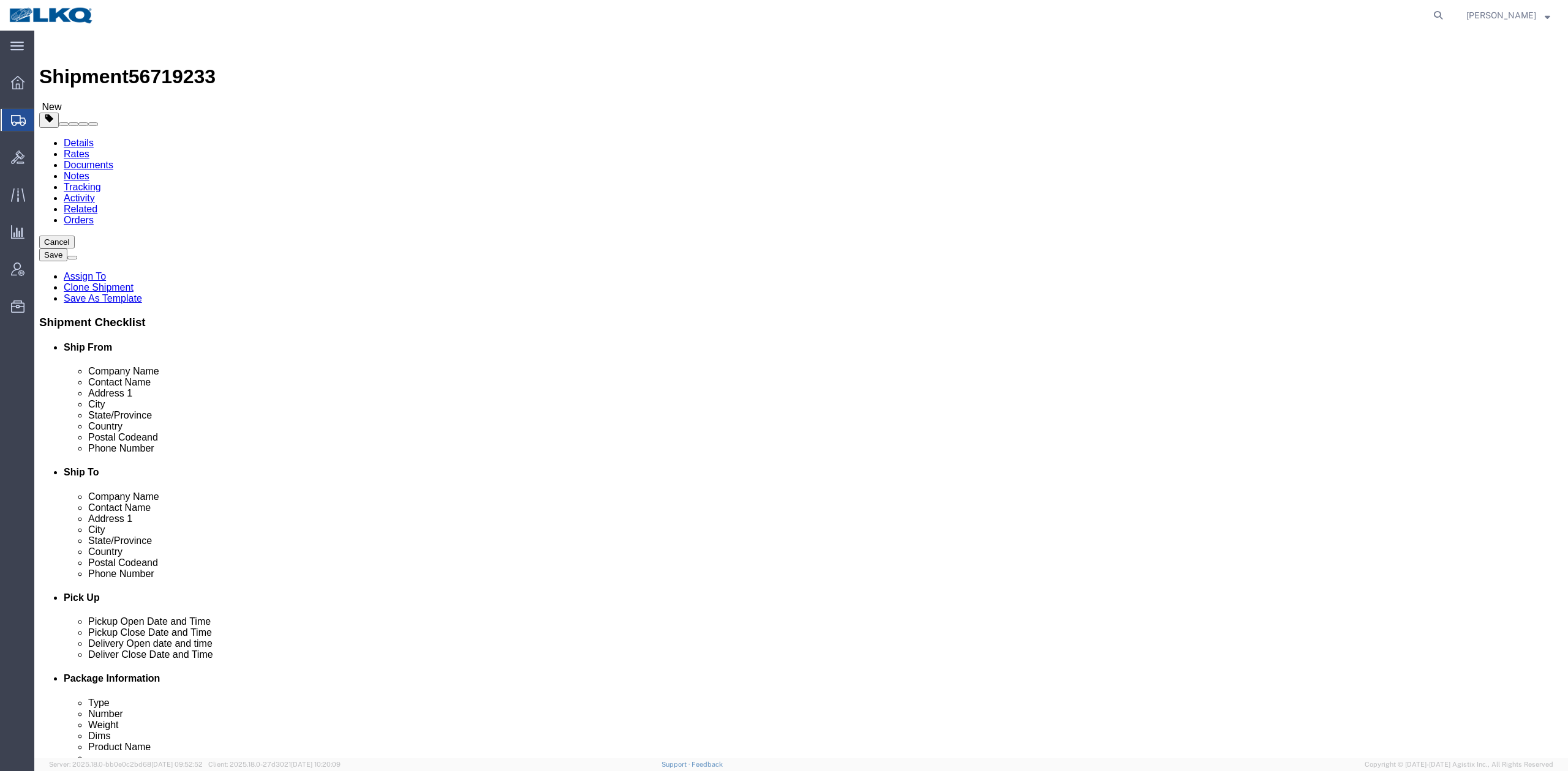
select select
select select "30522"
click link "Notes"
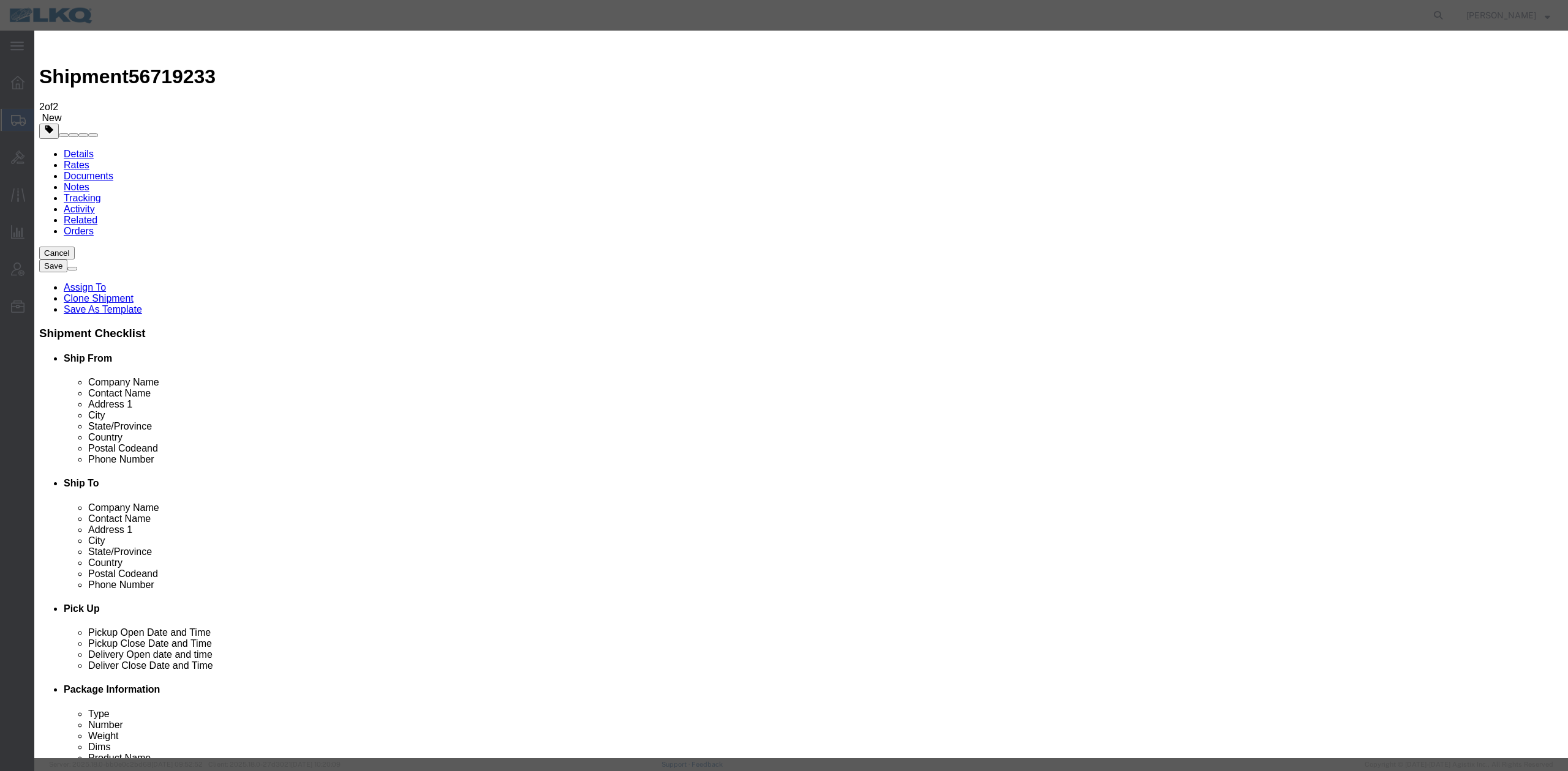
select select "BID_NOTES"
drag, startPoint x: 647, startPoint y: 155, endPoint x: 649, endPoint y: 164, distance: 9.2
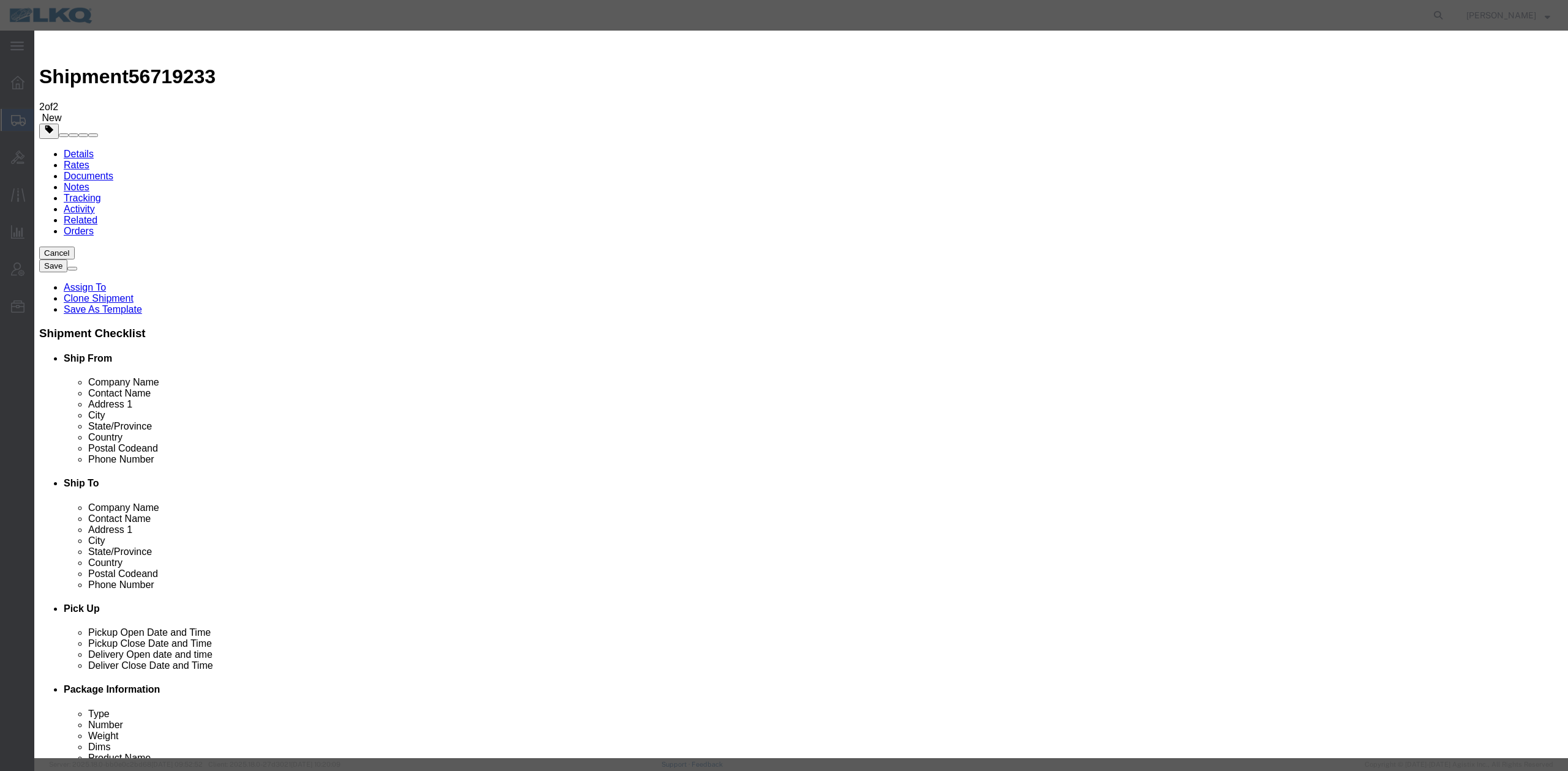
select select "PRIVATE_TO_ACCOUNT"
type textarea "DAT: $2856"
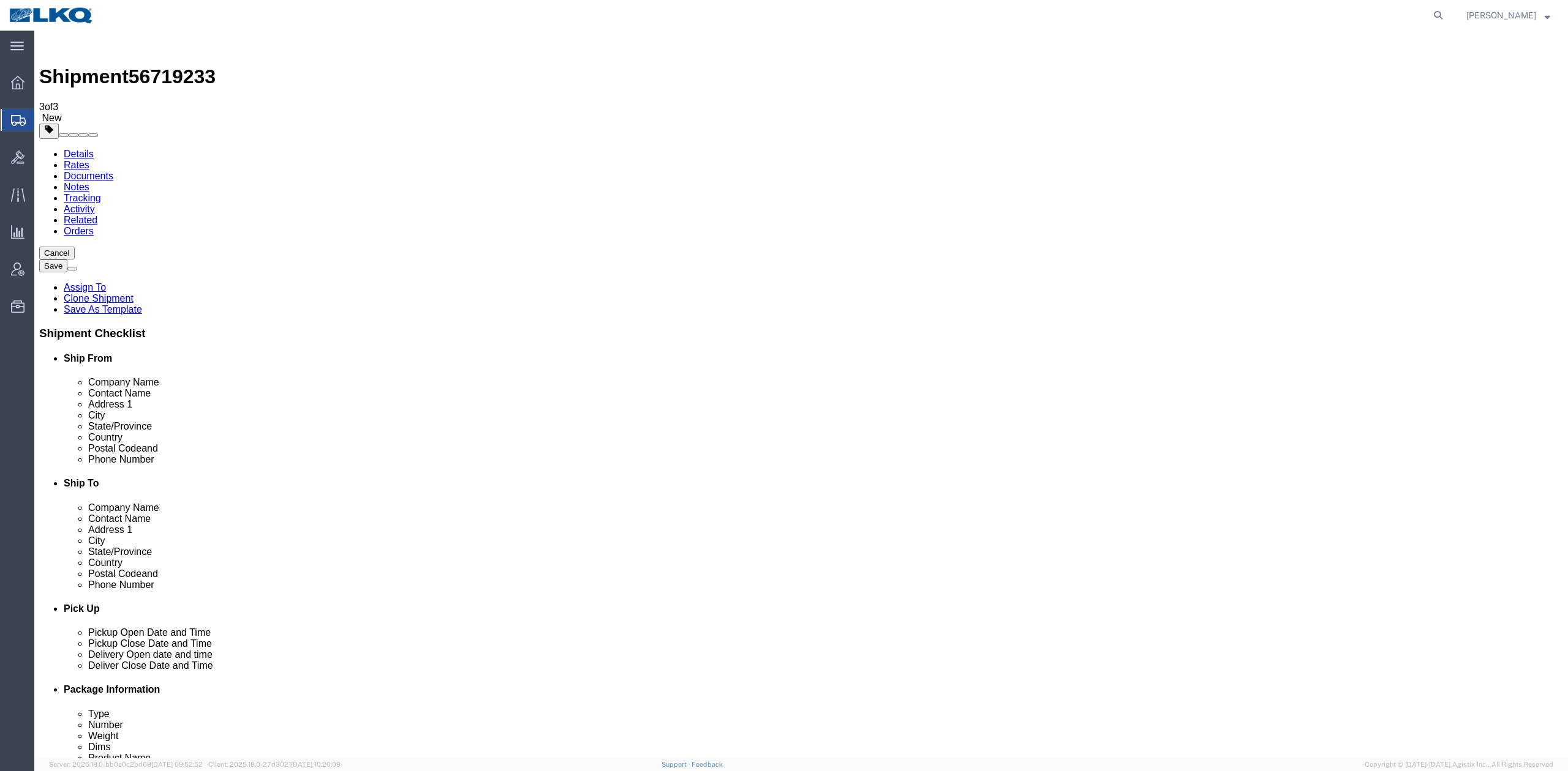
drag, startPoint x: 1465, startPoint y: 675, endPoint x: 973, endPoint y: 357, distance: 585.8
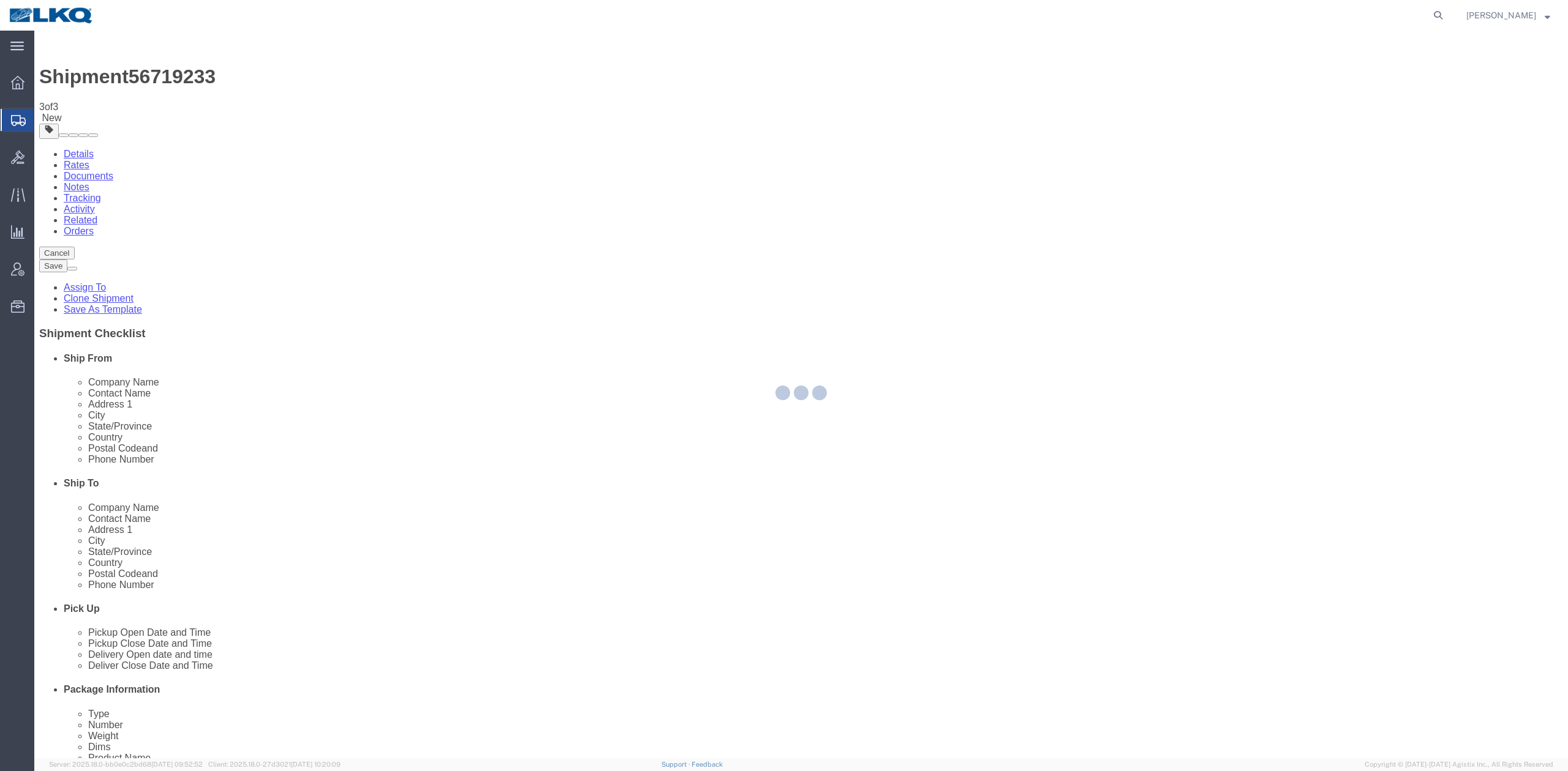
select select "30522"
select select "TL"
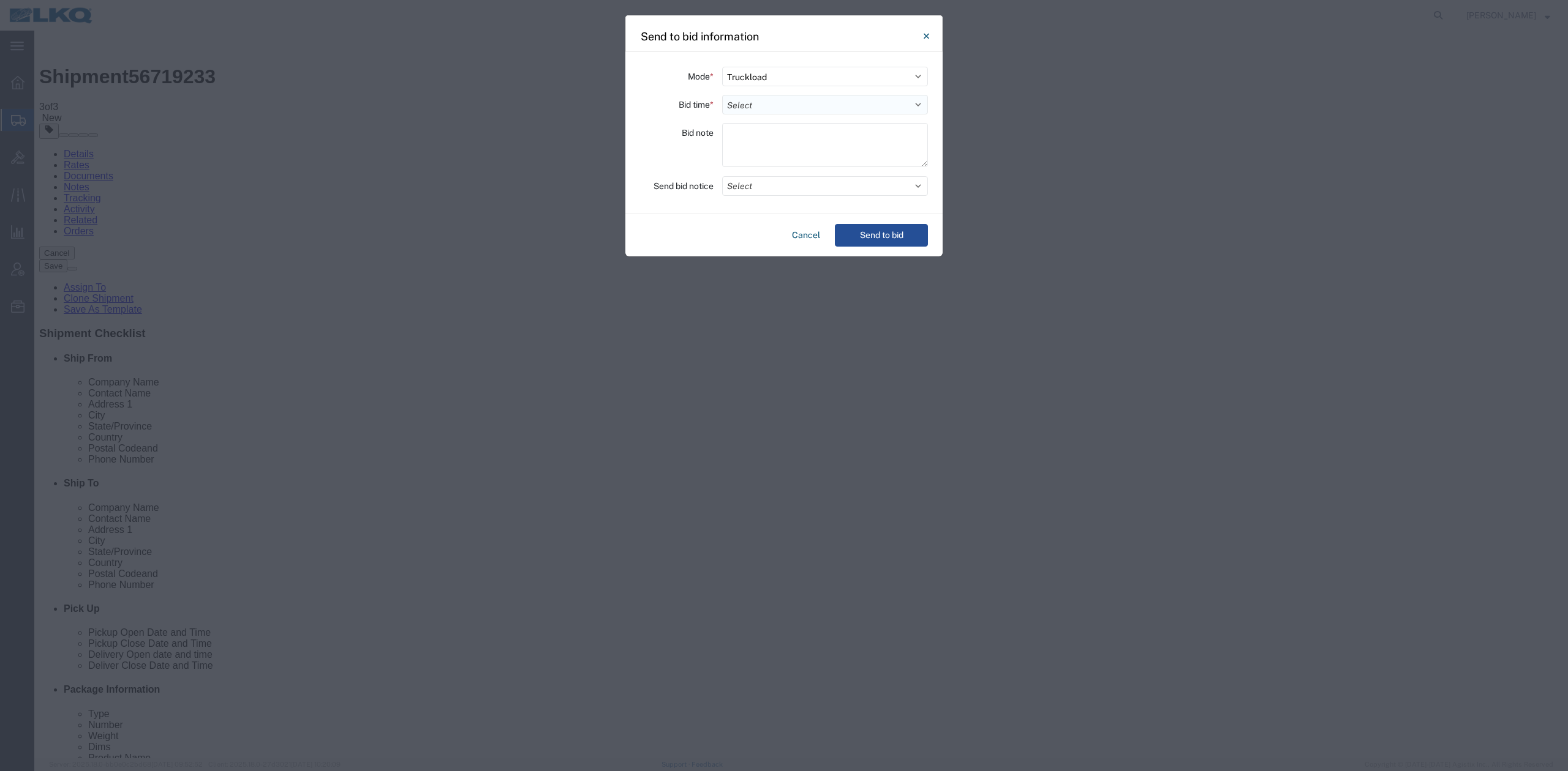
click at [787, 104] on select "Select 30 Min (Rush) 1 Hour (Rush) 2 Hours (Rush) 4 Hours (Rush) 8 Hours (Rush)…" at bounding box center [825, 105] width 206 height 20
select select "24"
click at [722, 95] on select "Select 30 Min (Rush) 1 Hour (Rush) 2 Hours (Rush) 4 Hours (Rush) 8 Hours (Rush)…" at bounding box center [825, 105] width 206 height 20
click at [755, 182] on button "Select" at bounding box center [825, 186] width 206 height 20
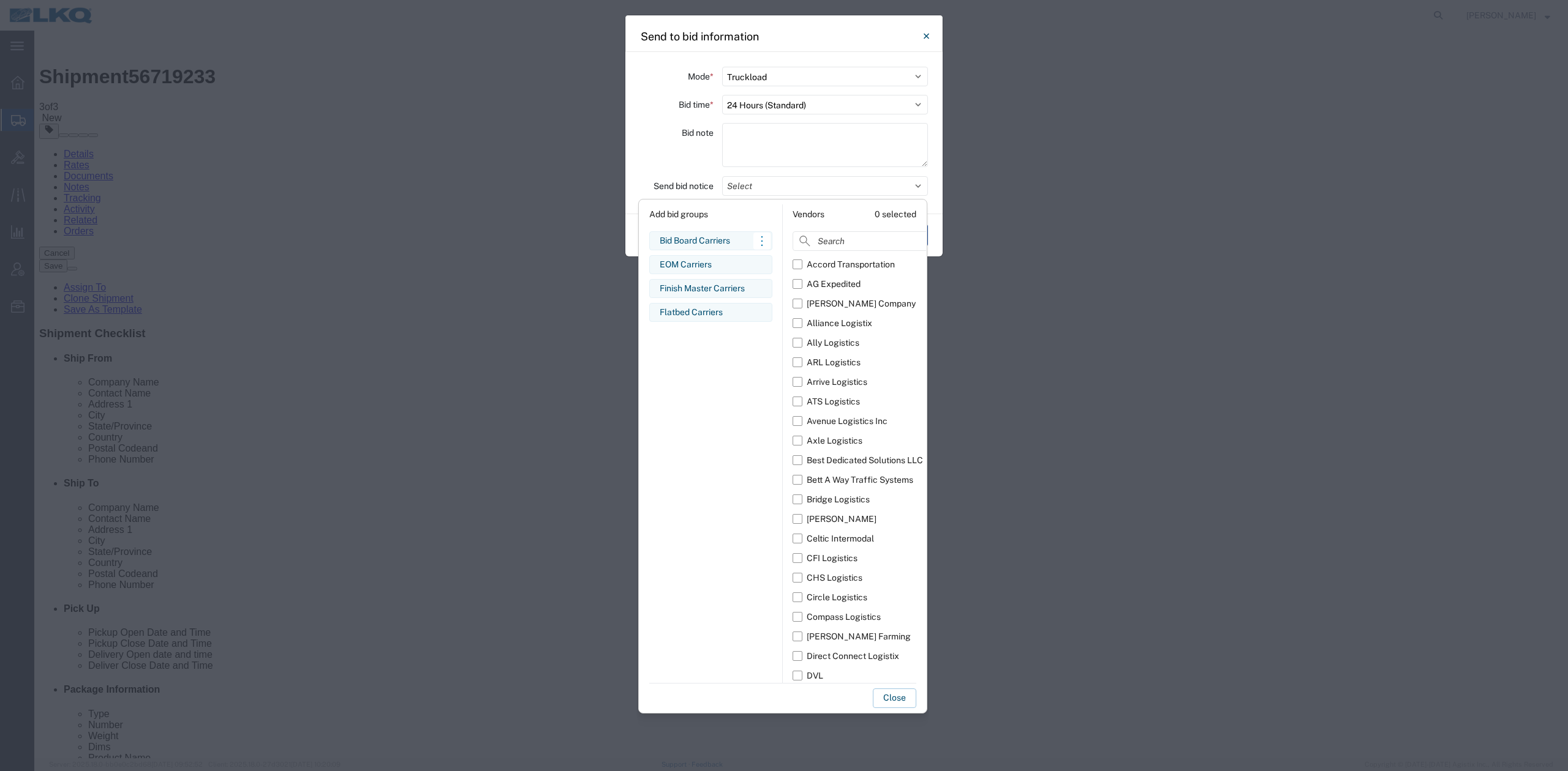
click at [709, 237] on div "Bid Board Carriers" at bounding box center [710, 241] width 102 height 13
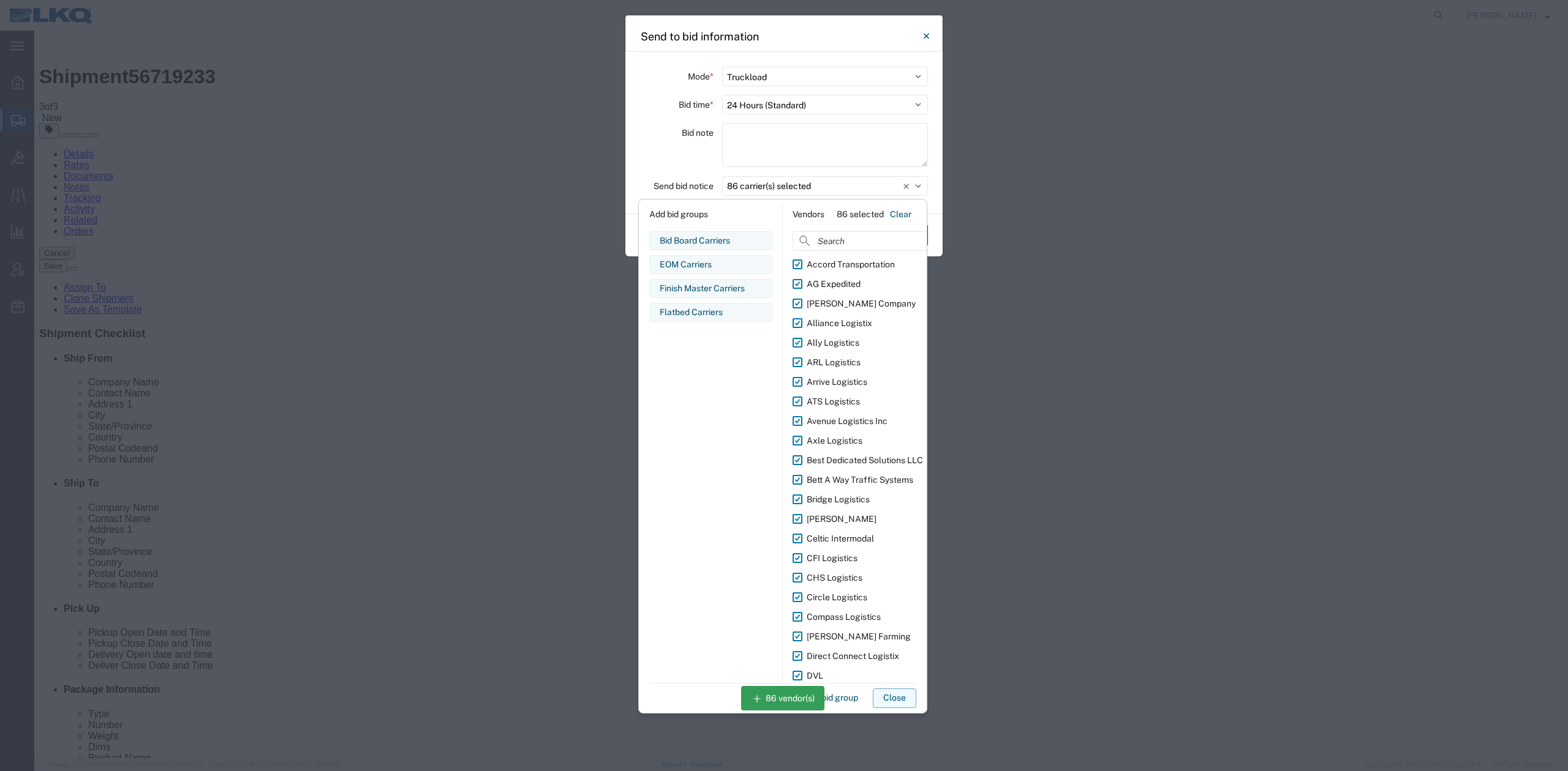
click at [888, 700] on button "Close" at bounding box center [894, 699] width 44 height 20
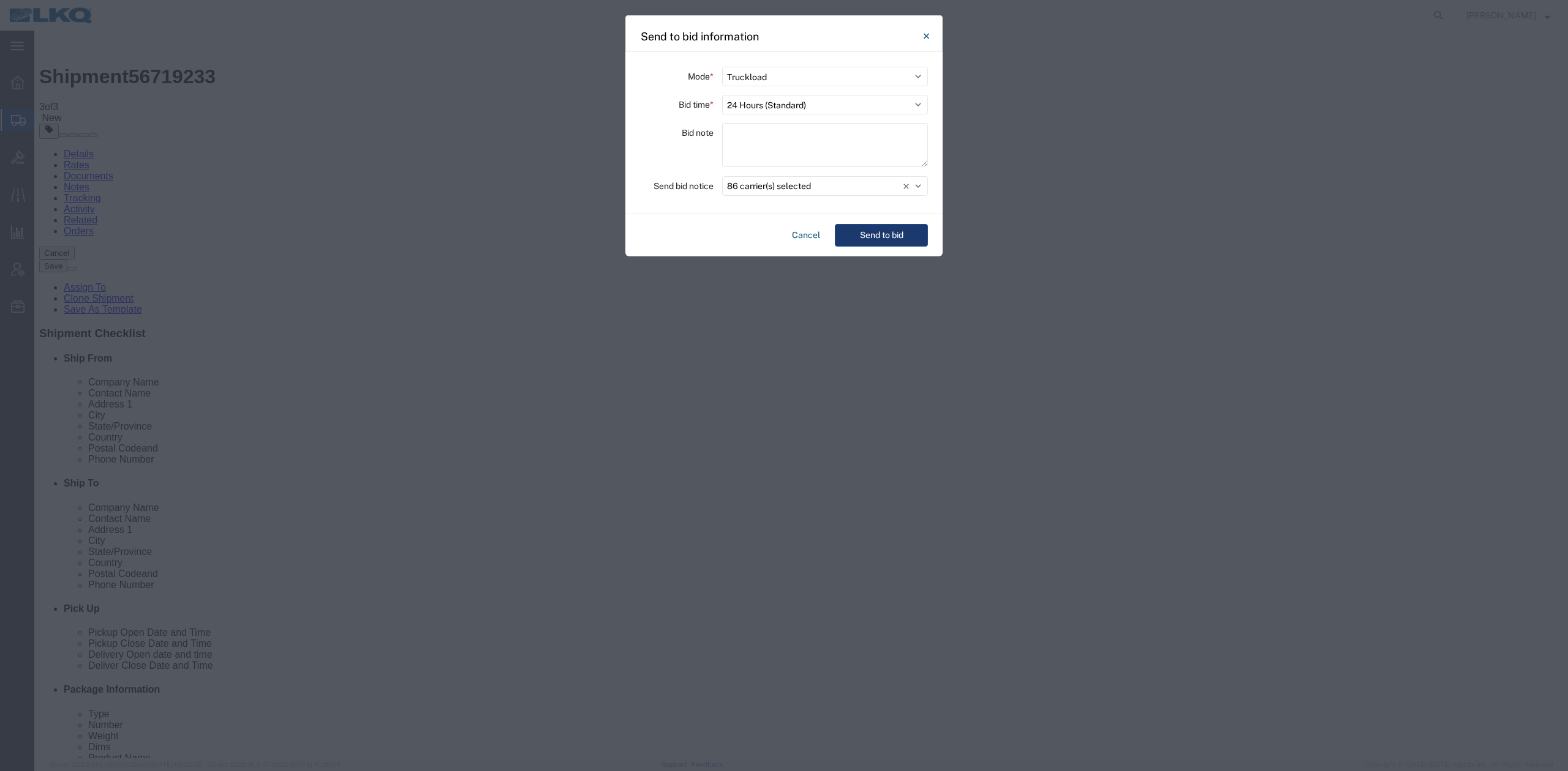
click at [870, 230] on button "Send to bid" at bounding box center [881, 235] width 93 height 22
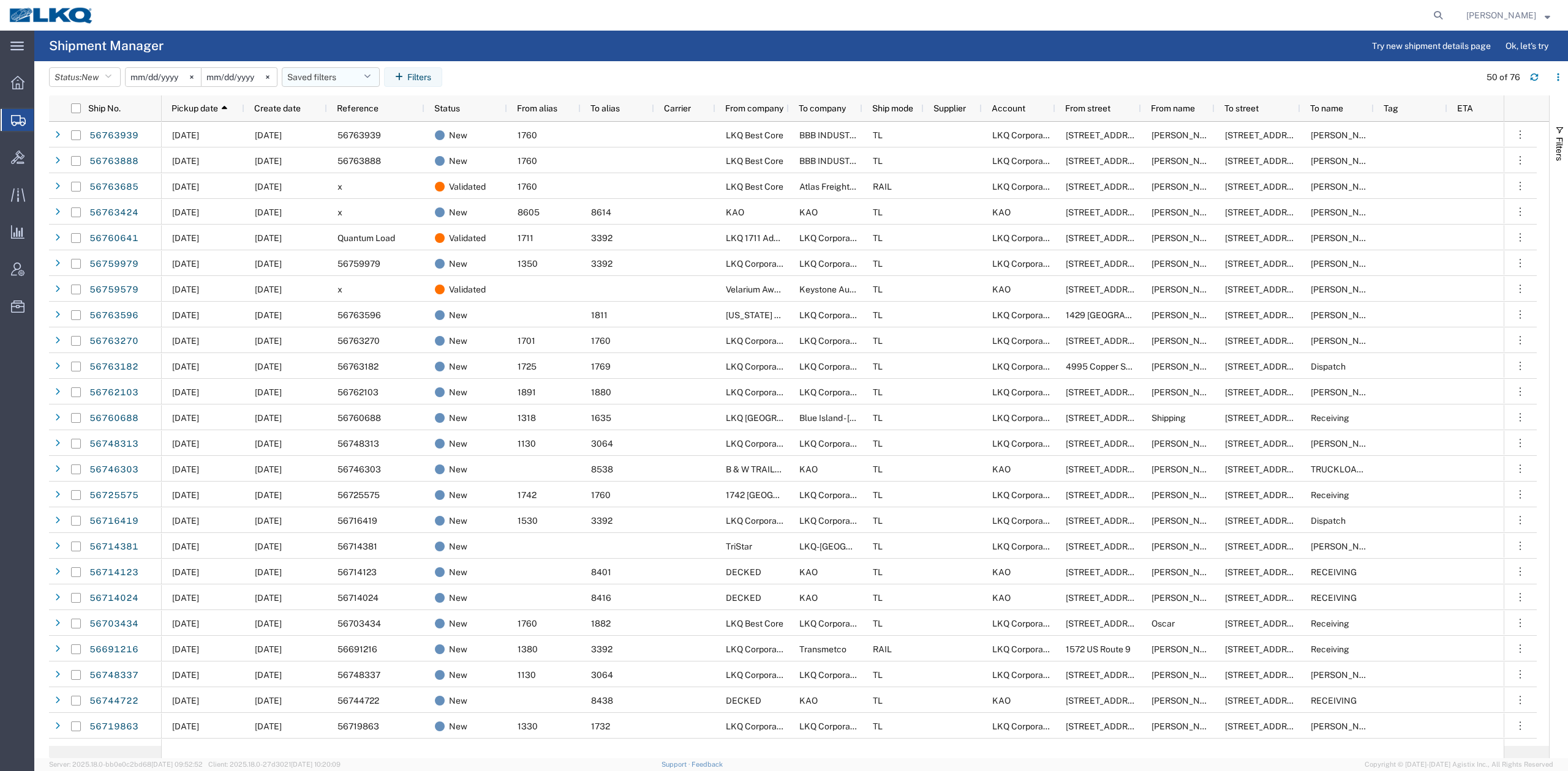
click at [336, 72] on button "Saved filters" at bounding box center [330, 77] width 98 height 20
click at [344, 144] on span "No PGW/LTL" at bounding box center [363, 153] width 160 height 22
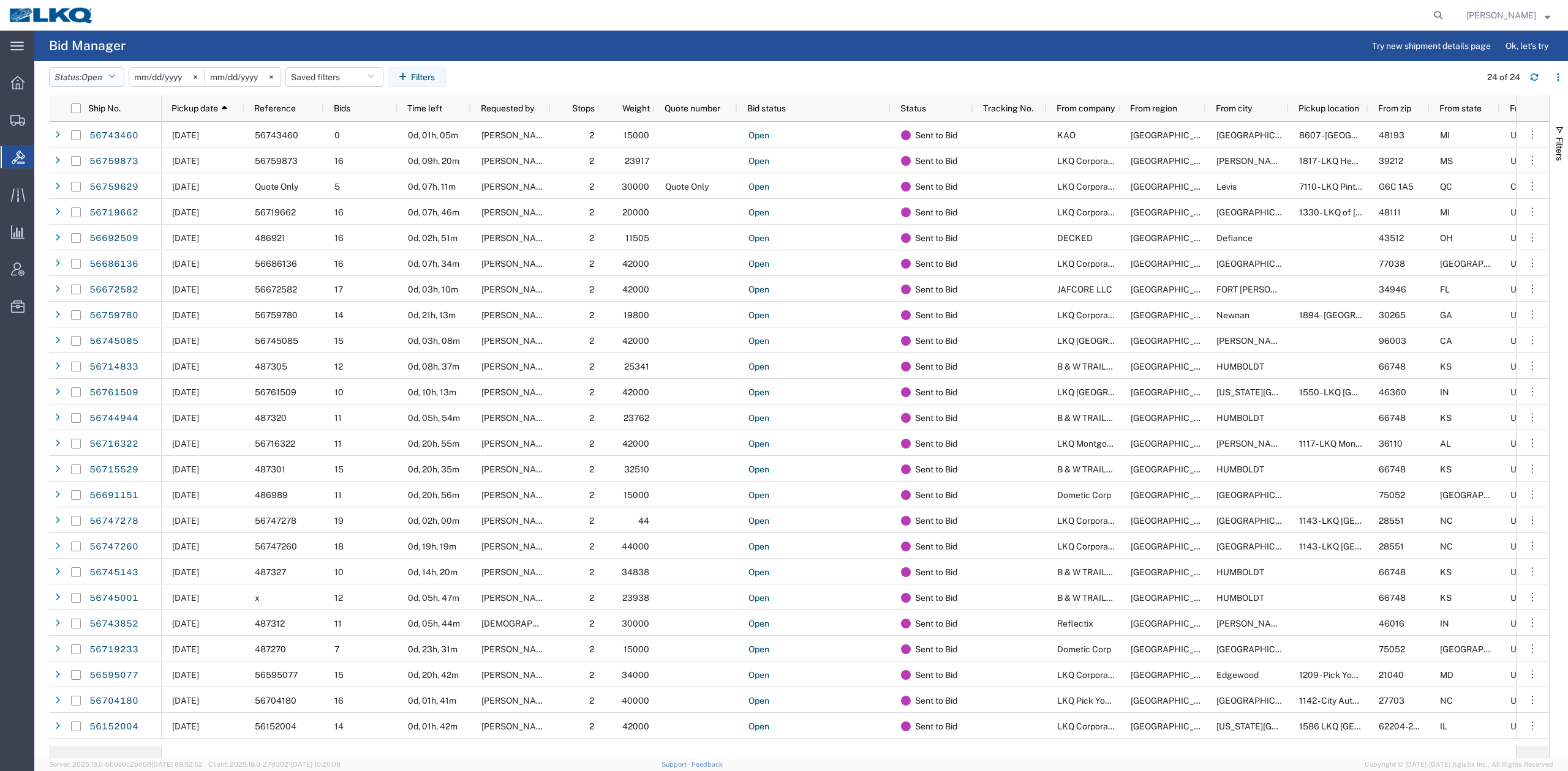
click at [86, 80] on span "Open" at bounding box center [92, 77] width 21 height 10
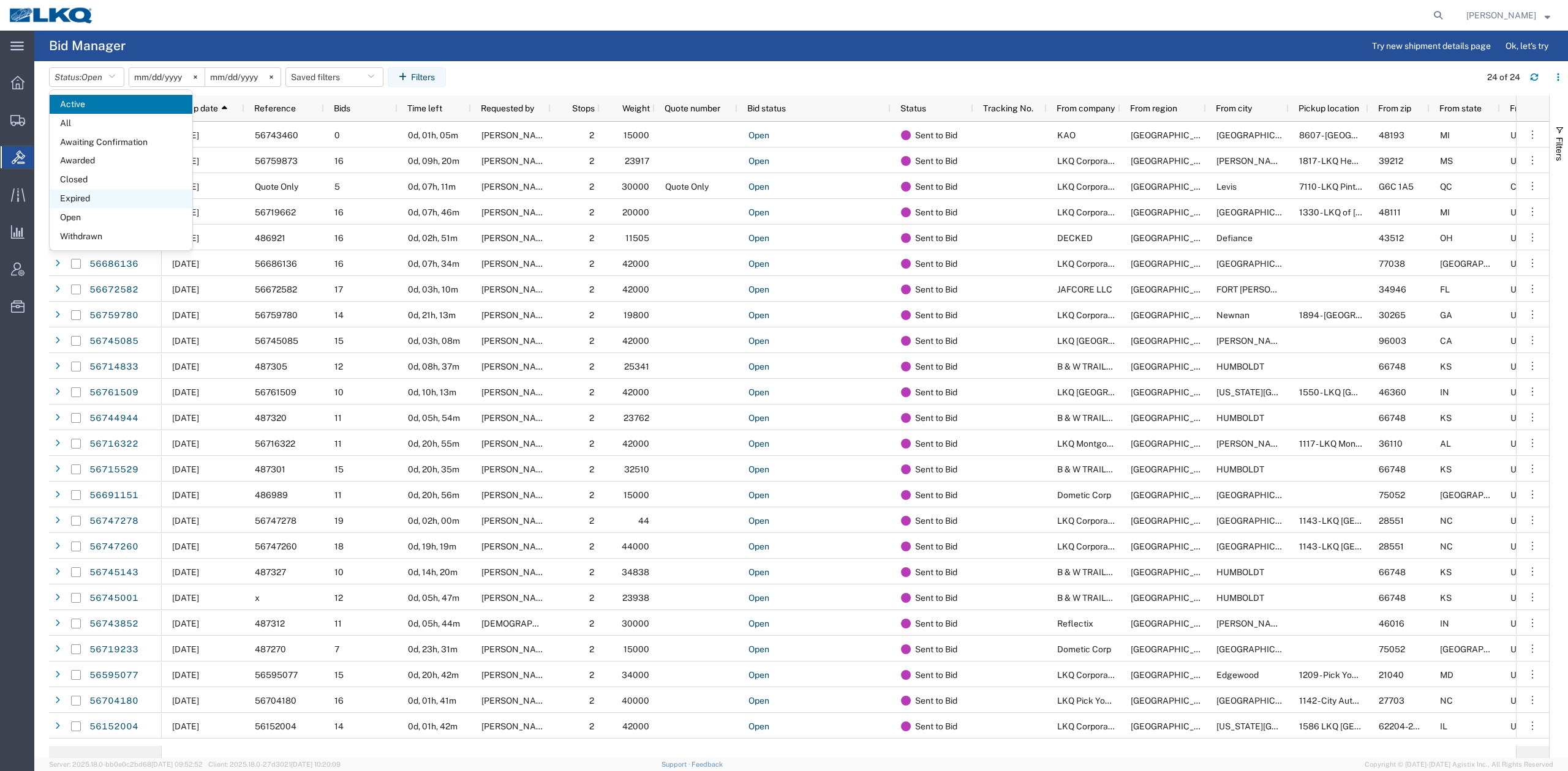
click at [90, 194] on span "Expired" at bounding box center [121, 198] width 142 height 19
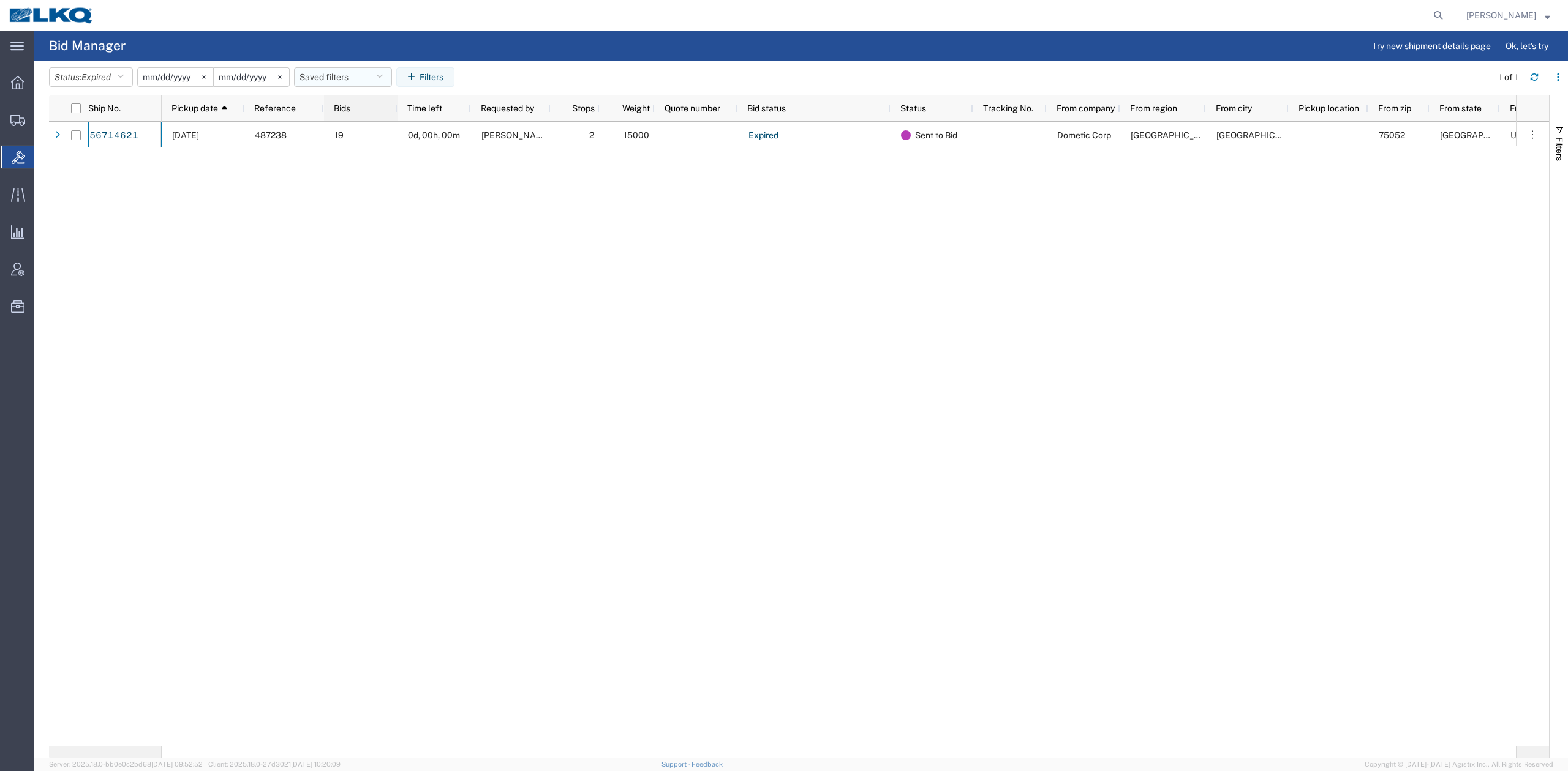
drag, startPoint x: 336, startPoint y: 67, endPoint x: 337, endPoint y: 99, distance: 32.0
click at [336, 69] on button "Saved filters" at bounding box center [343, 77] width 98 height 20
click at [364, 135] on span "No PGW/LTL" at bounding box center [376, 130] width 160 height 22
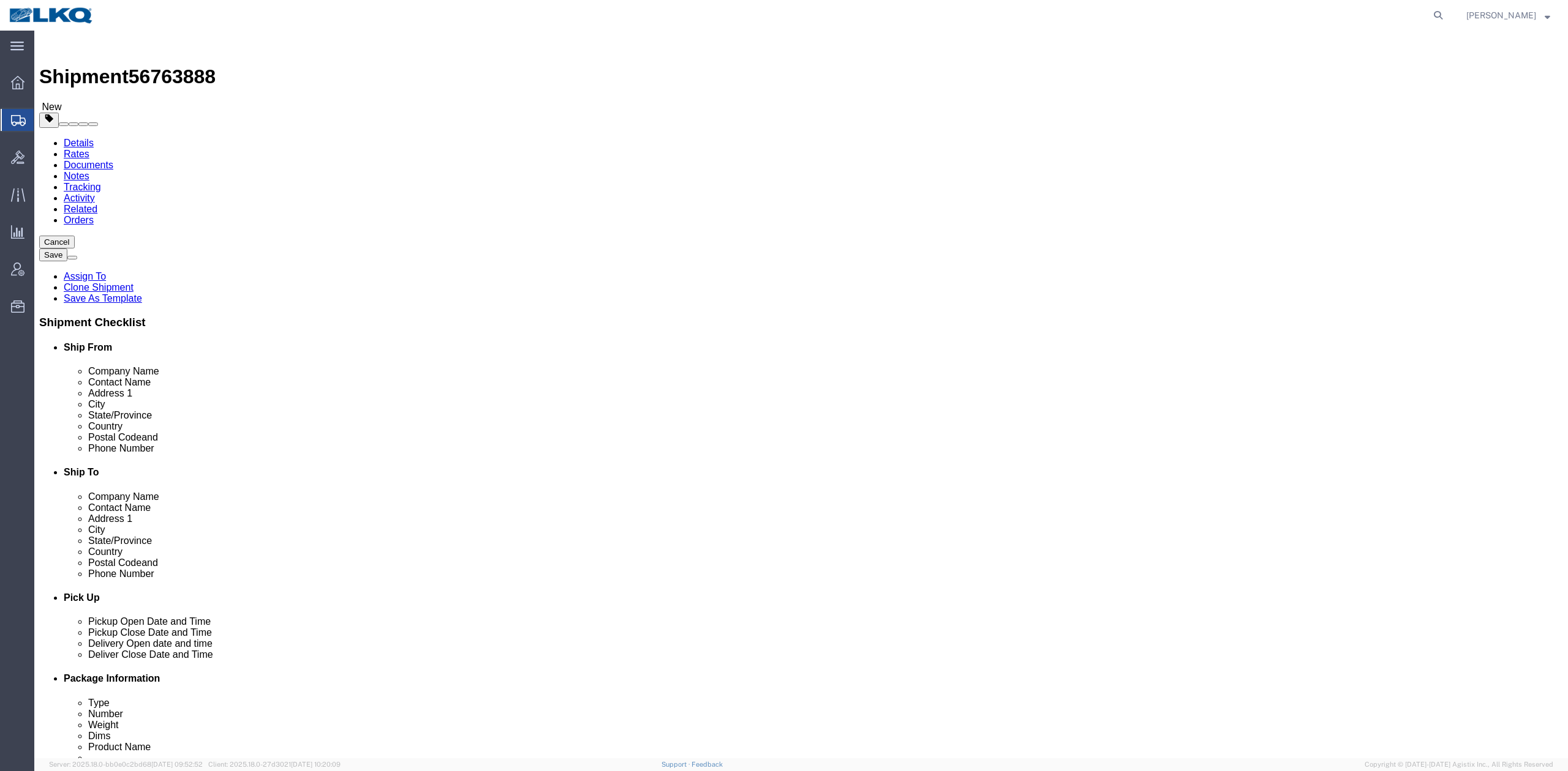
select select "27634"
select select
click span "56763888"
click link "Rate And Autotender"
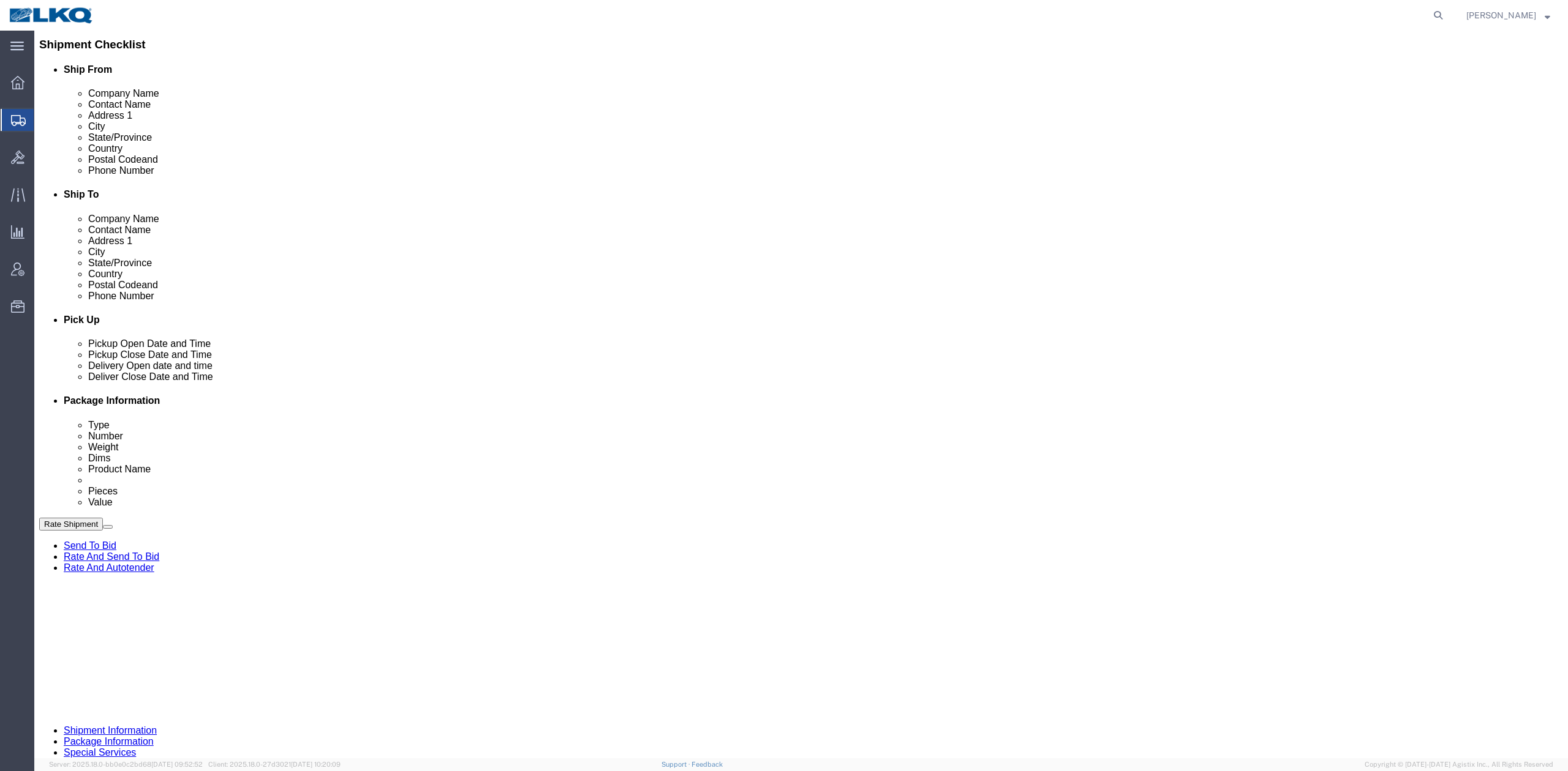
scroll to position [408, 0]
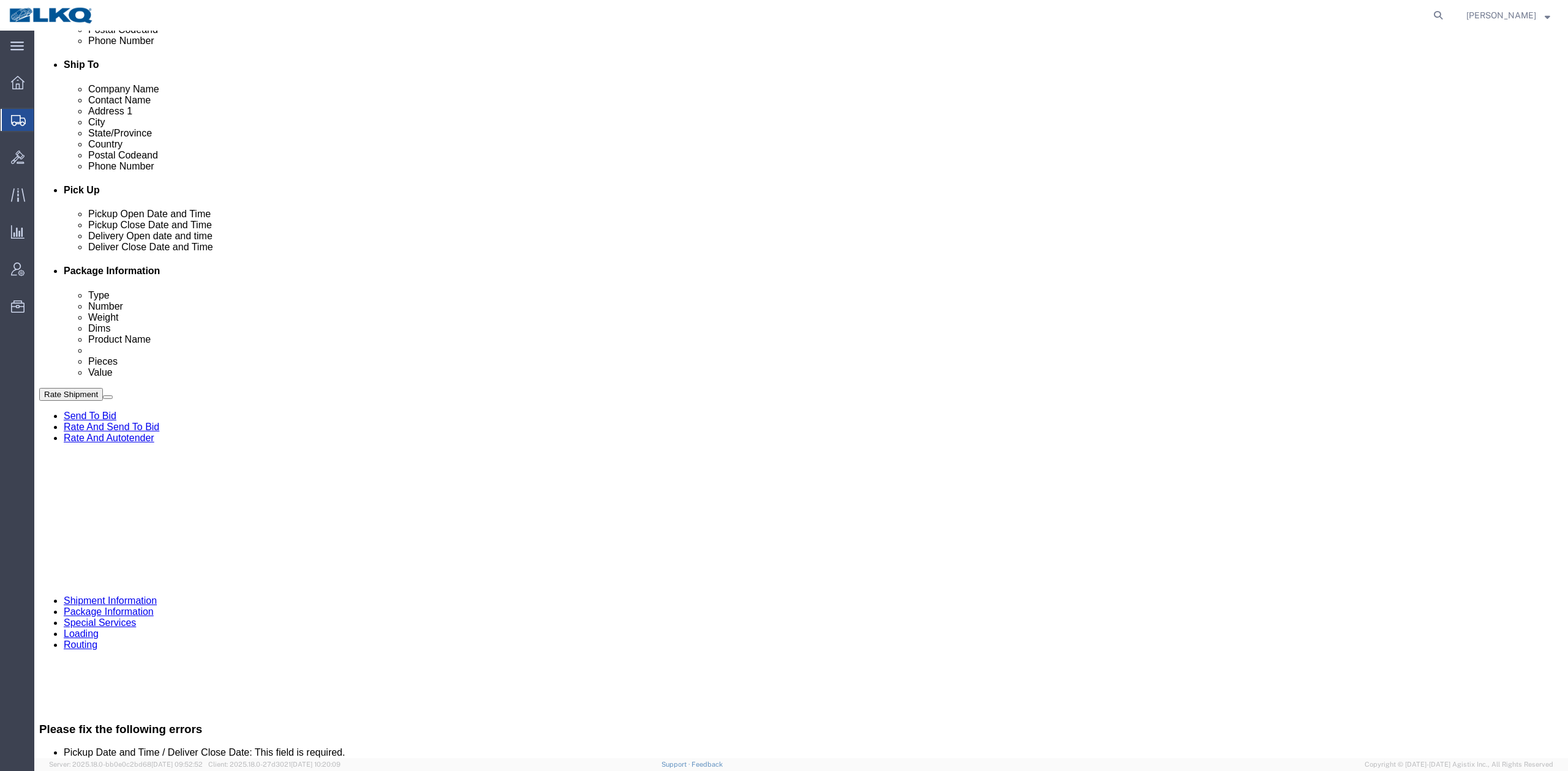
click div
type input "12:00 PM"
click button "Apply"
click link "Rate And Autotender"
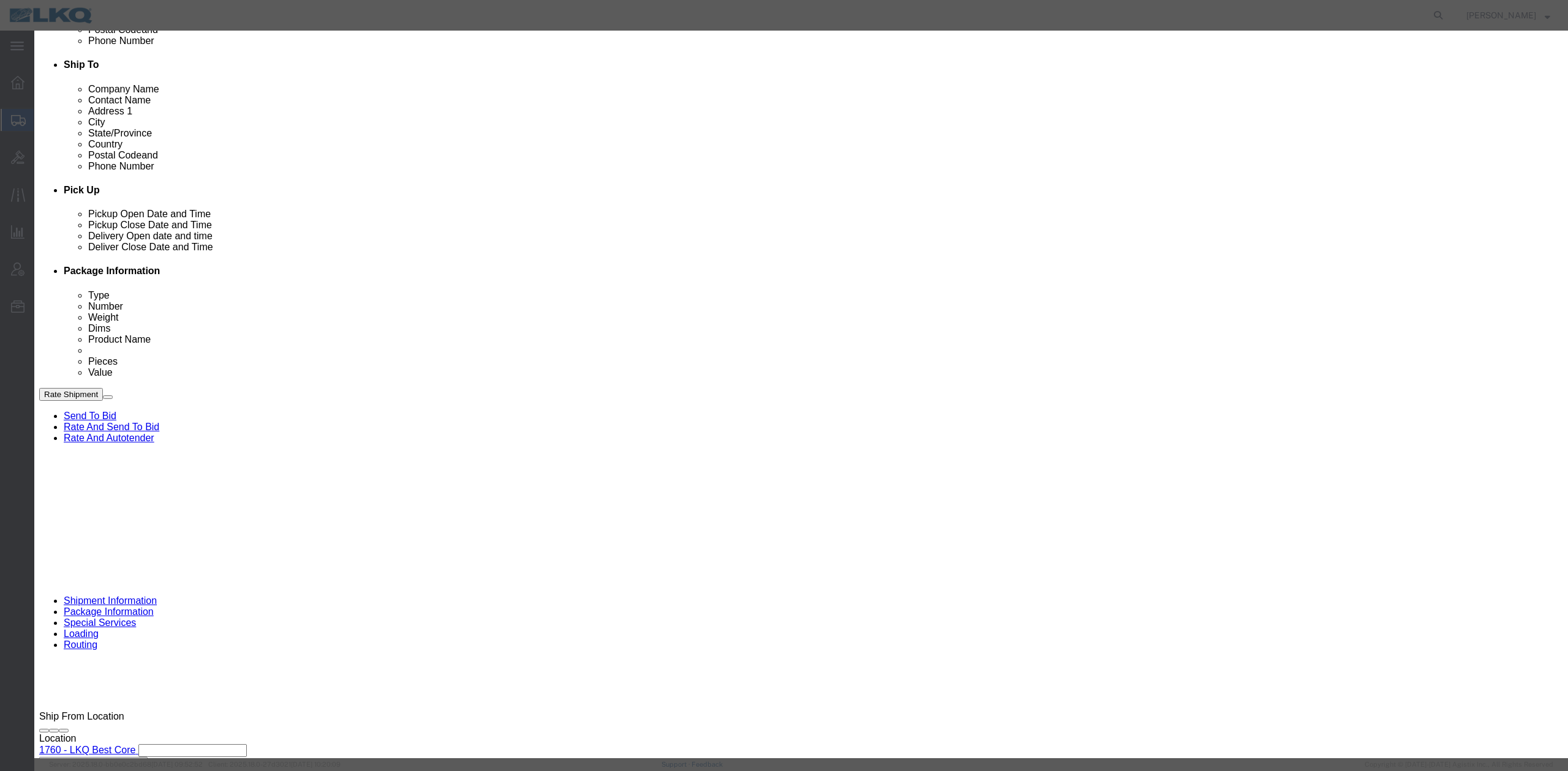
scroll to position [357, 0]
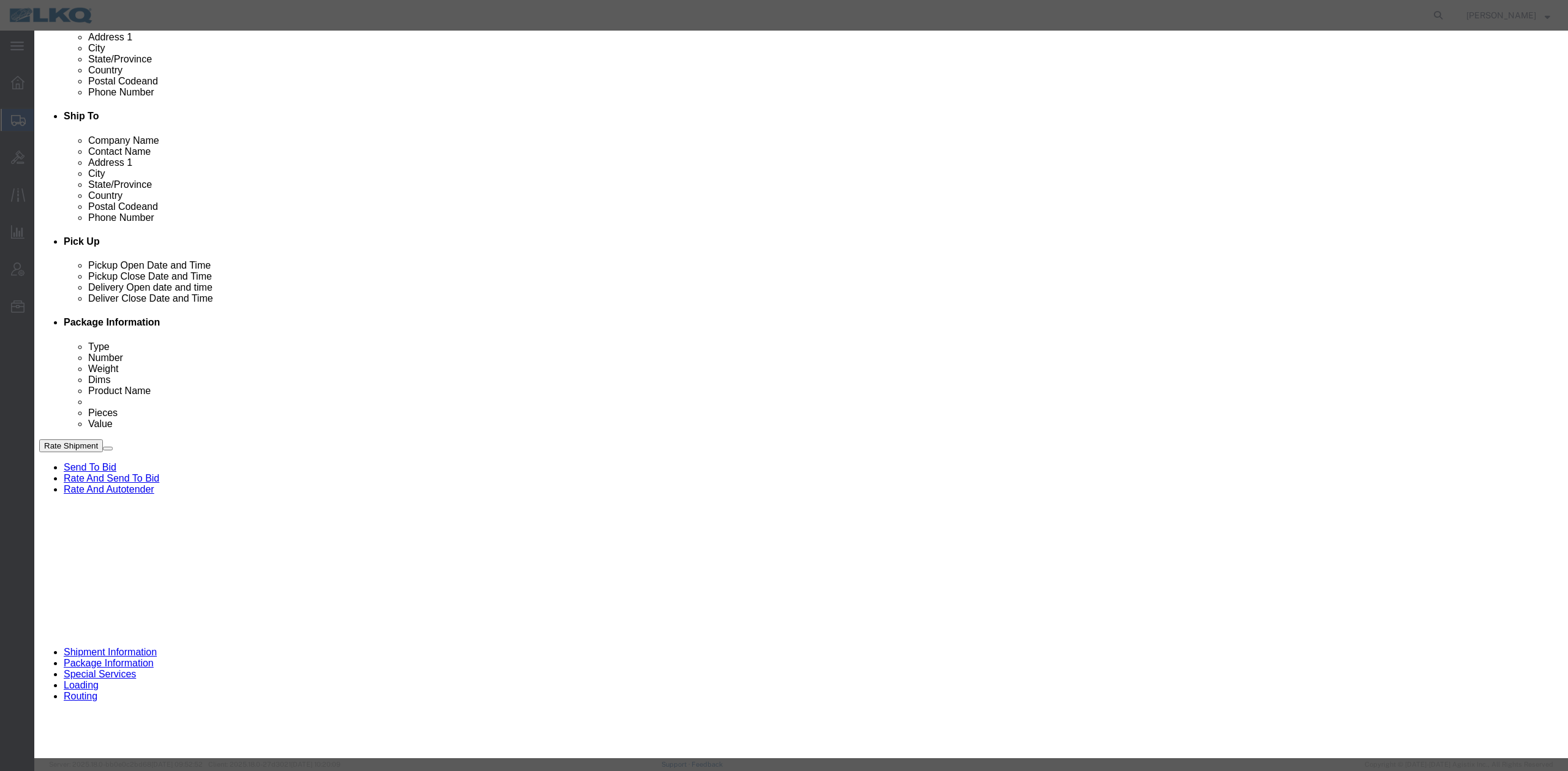
click input "2"
type input "1"
click input "1"
drag, startPoint x: 861, startPoint y: 82, endPoint x: 864, endPoint y: 90, distance: 8.5
click select "Price Carrier Rank"
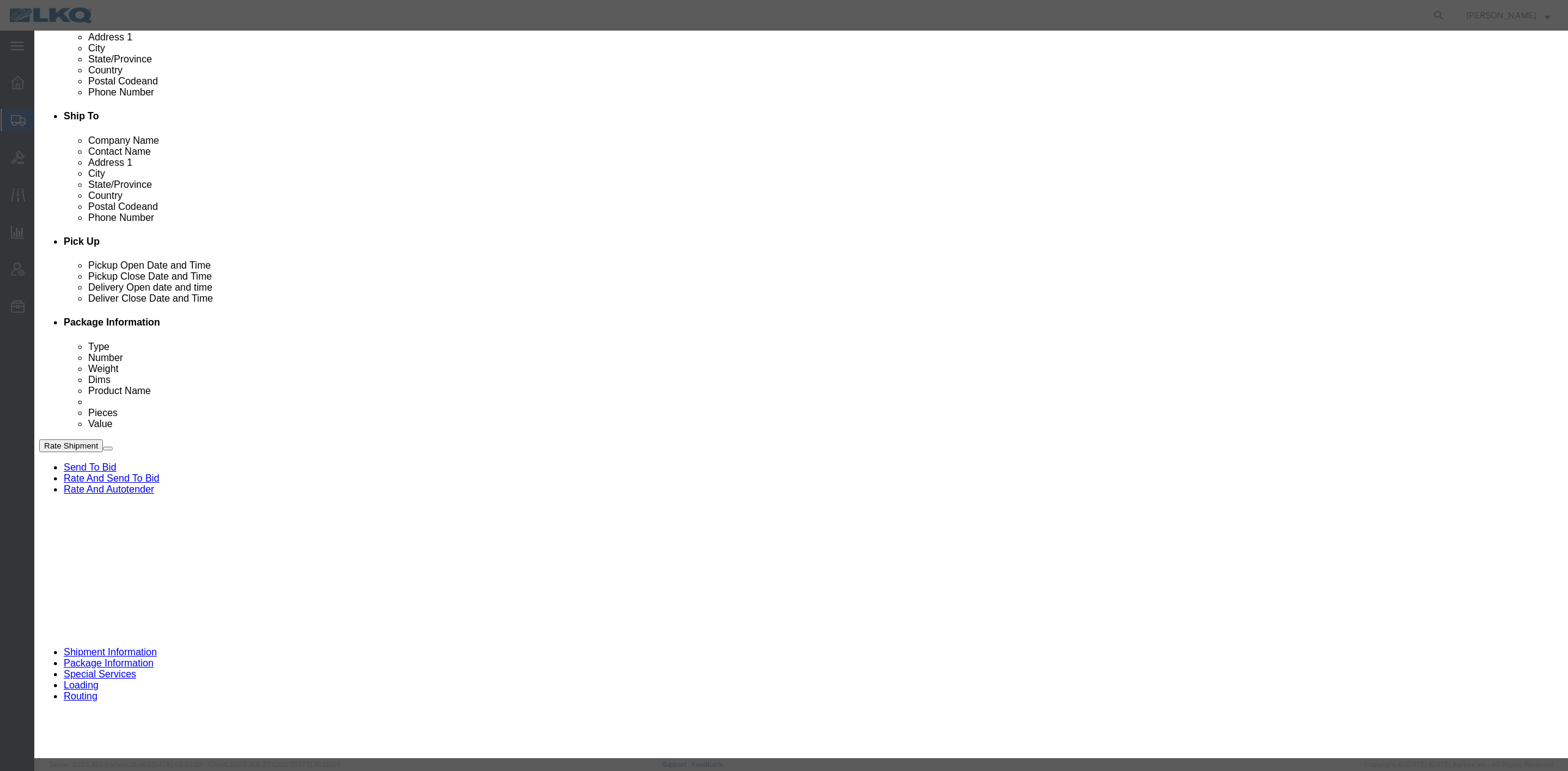
select select "LANE_RANK"
click select "Price Carrier Rank"
click button "Save Auto-Tender"
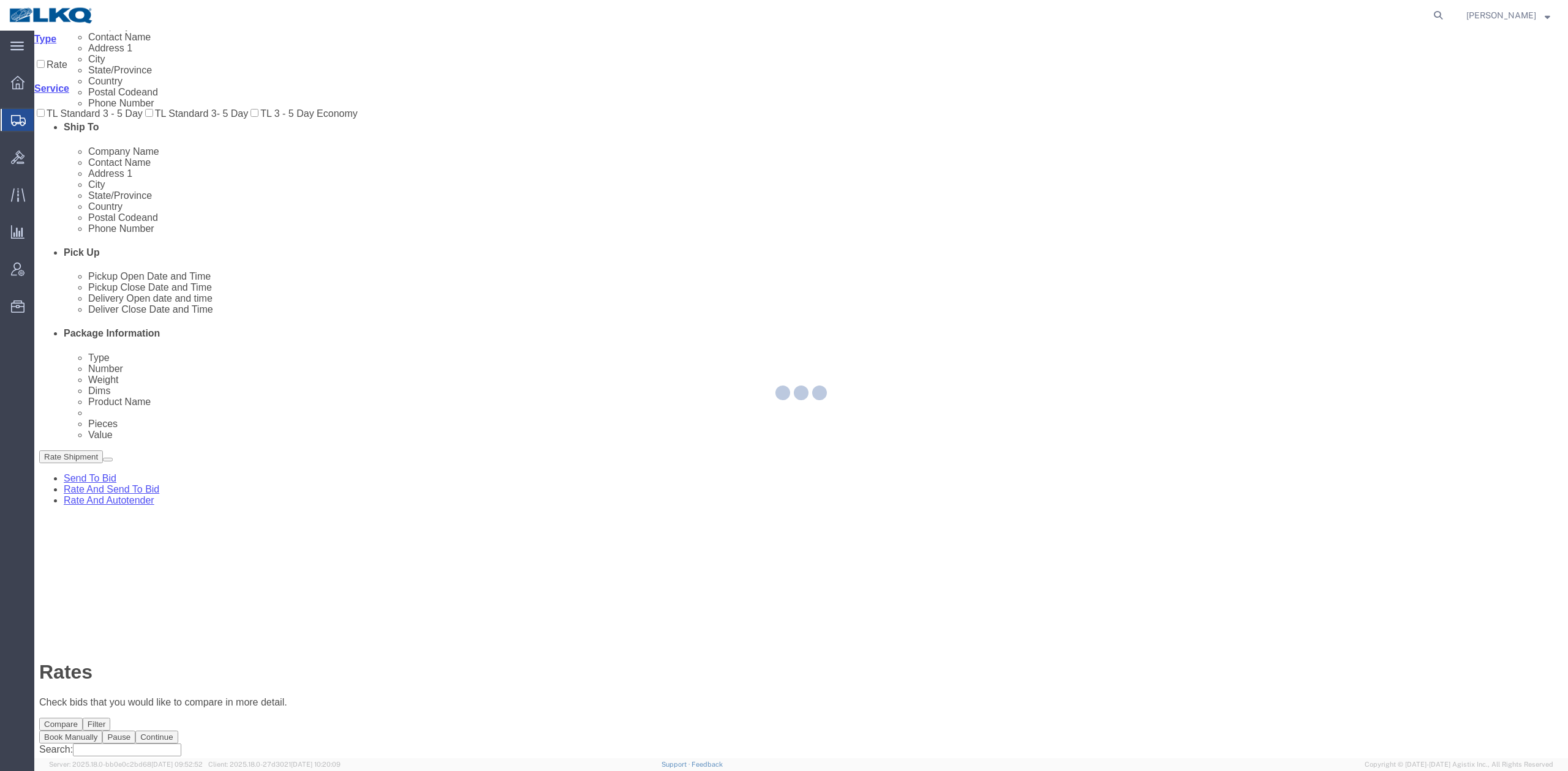
scroll to position [0, 0]
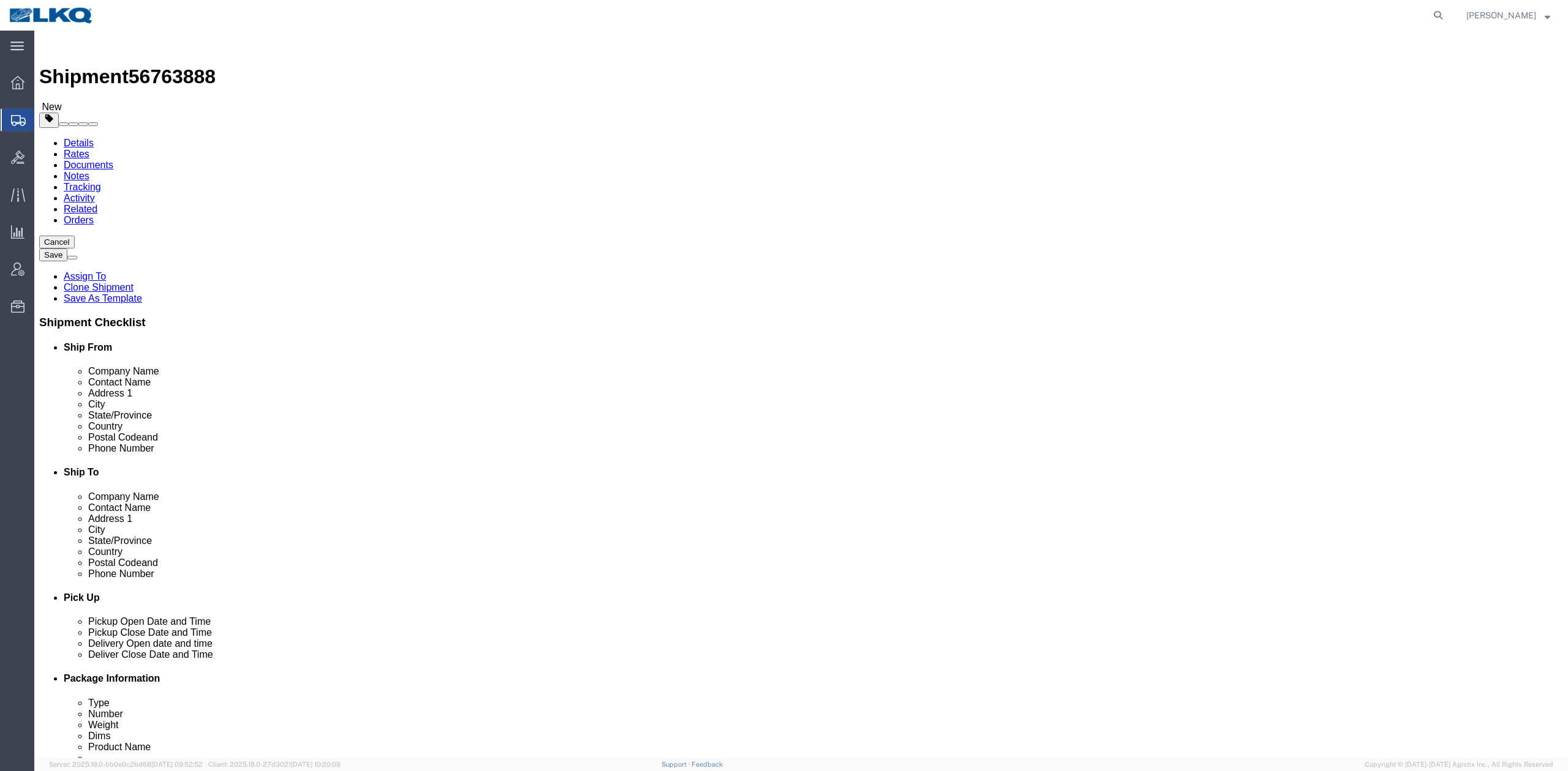
select select "27634"
select select
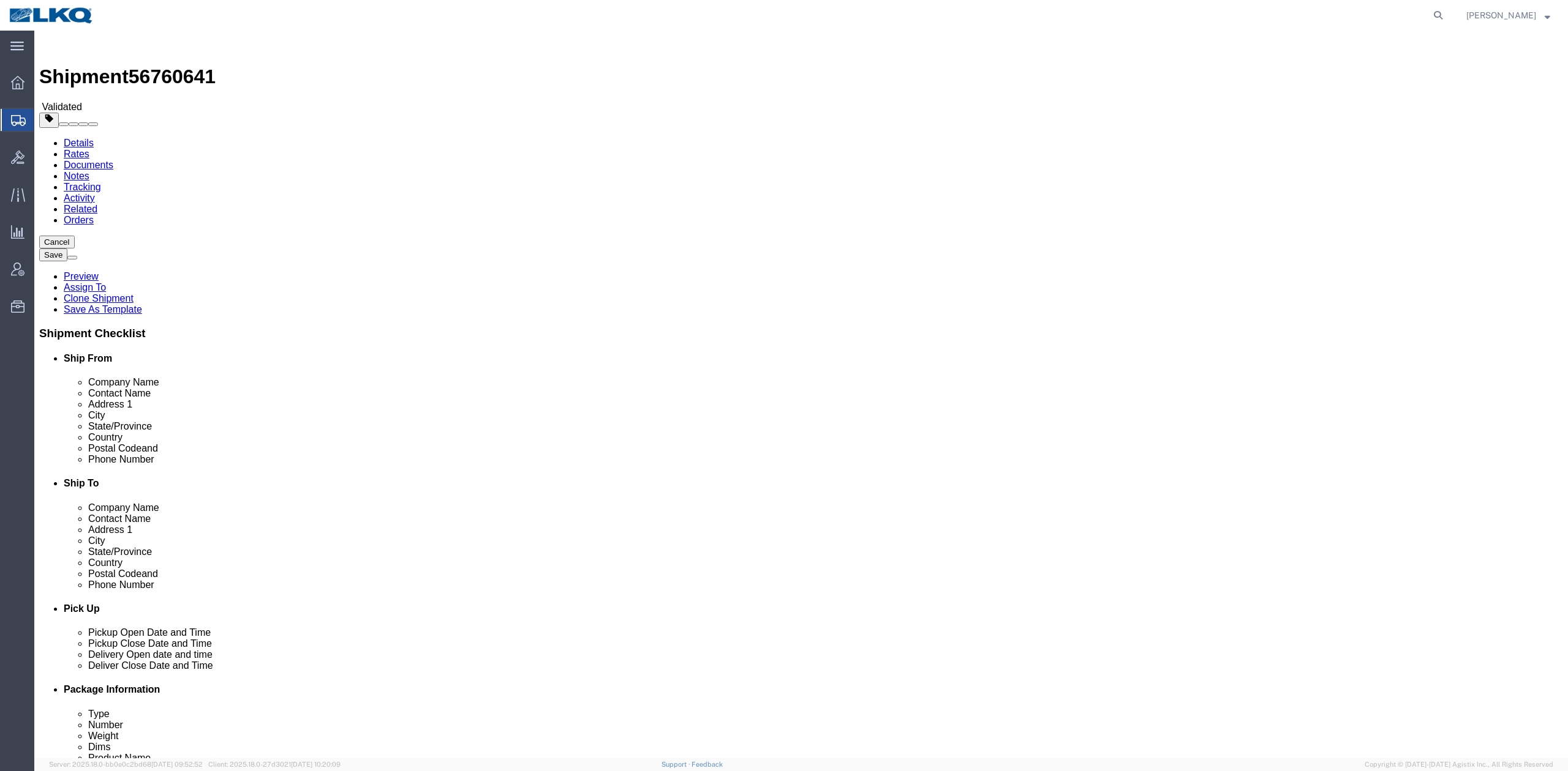
click span "56760641"
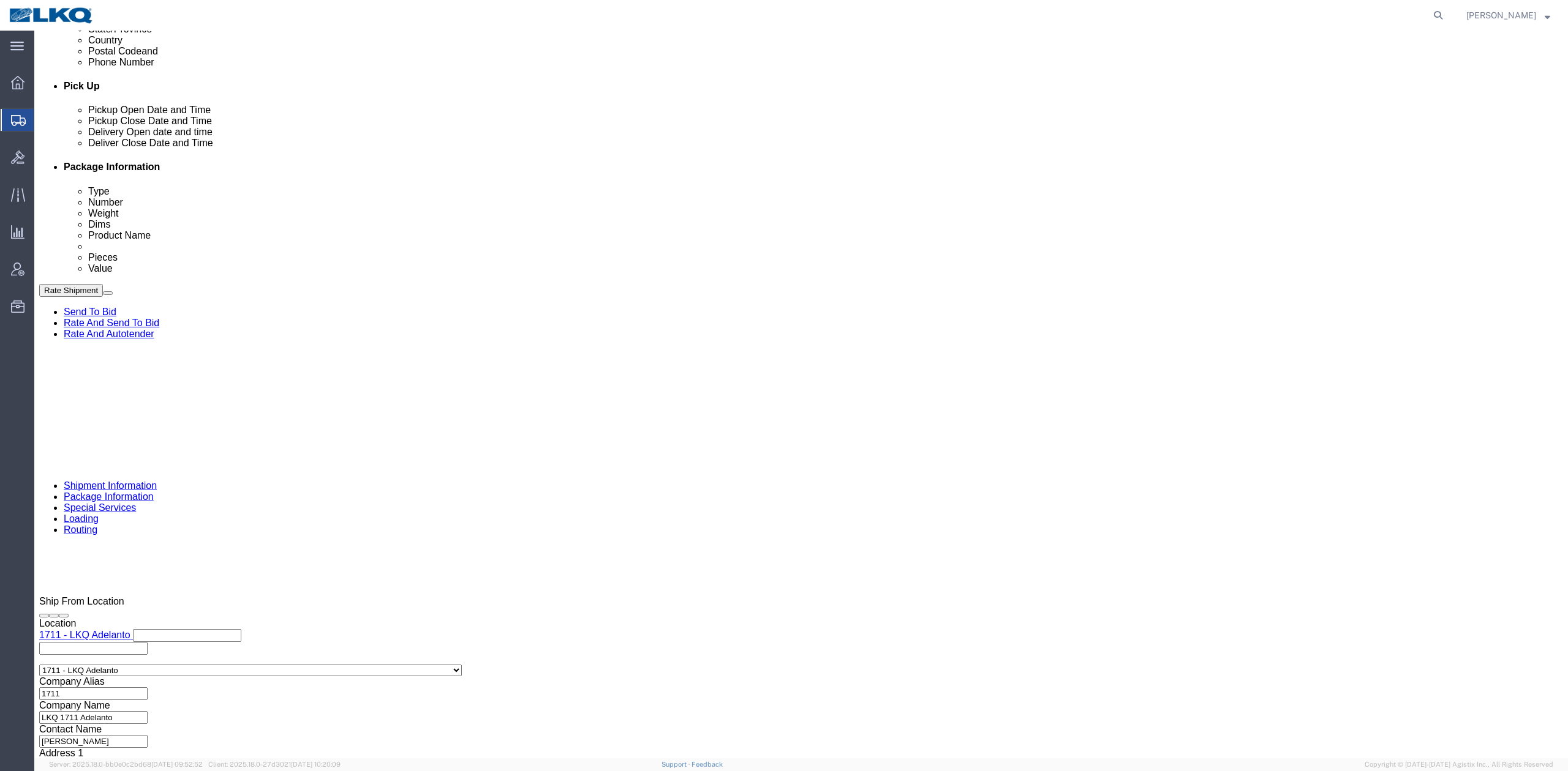
click input "Quantum Load"
paste input "56760641"
type input "56760641"
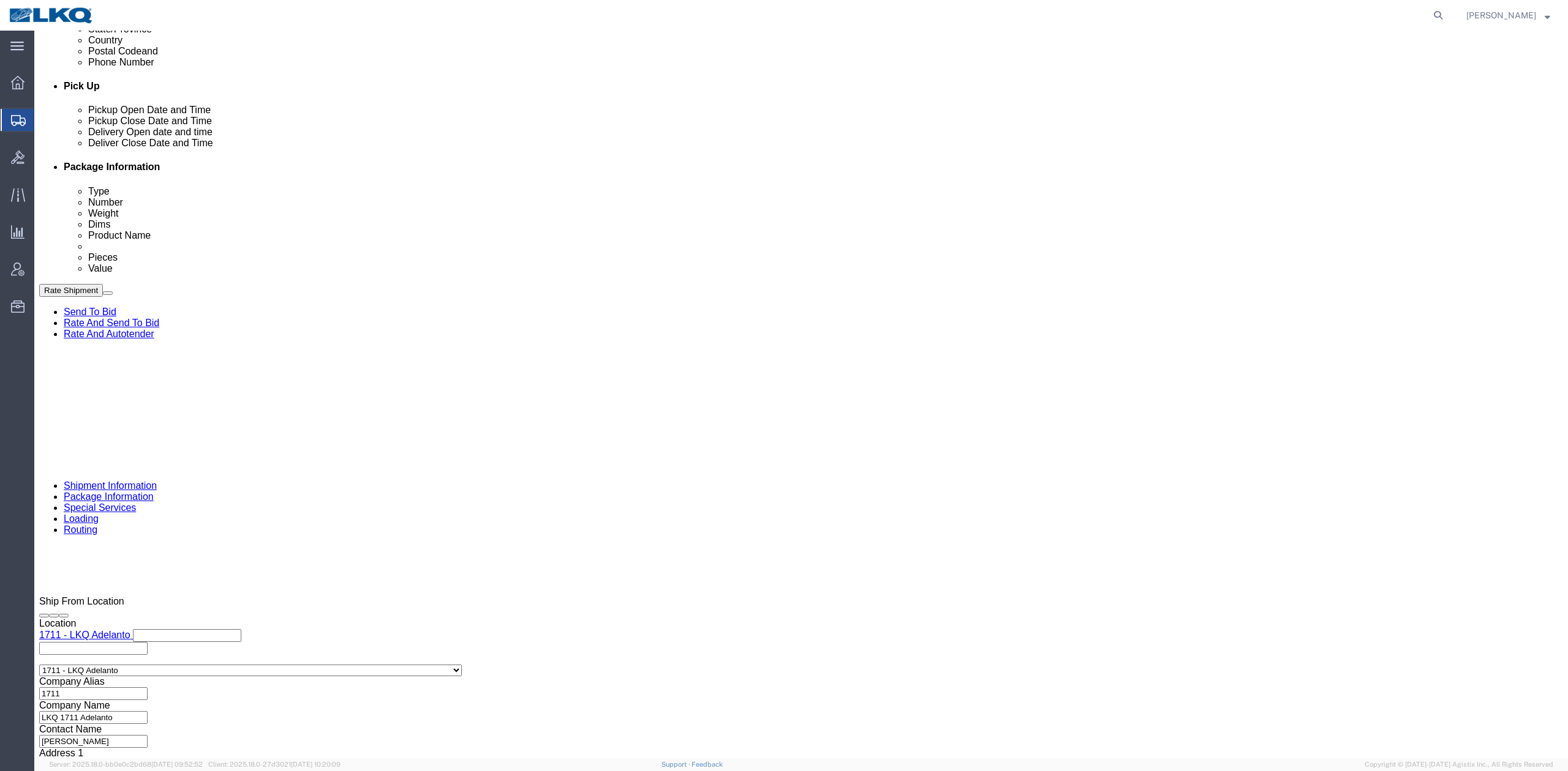
click select "Select Air Less than Truckload Multi-Leg Ocean Freight Rail Small Parcel Truckl…"
select select "42111"
select select "28018"
select select "RAIL"
click select "Select Air Less than Truckload Multi-Leg Ocean Freight Rail Small Parcel Truckl…"
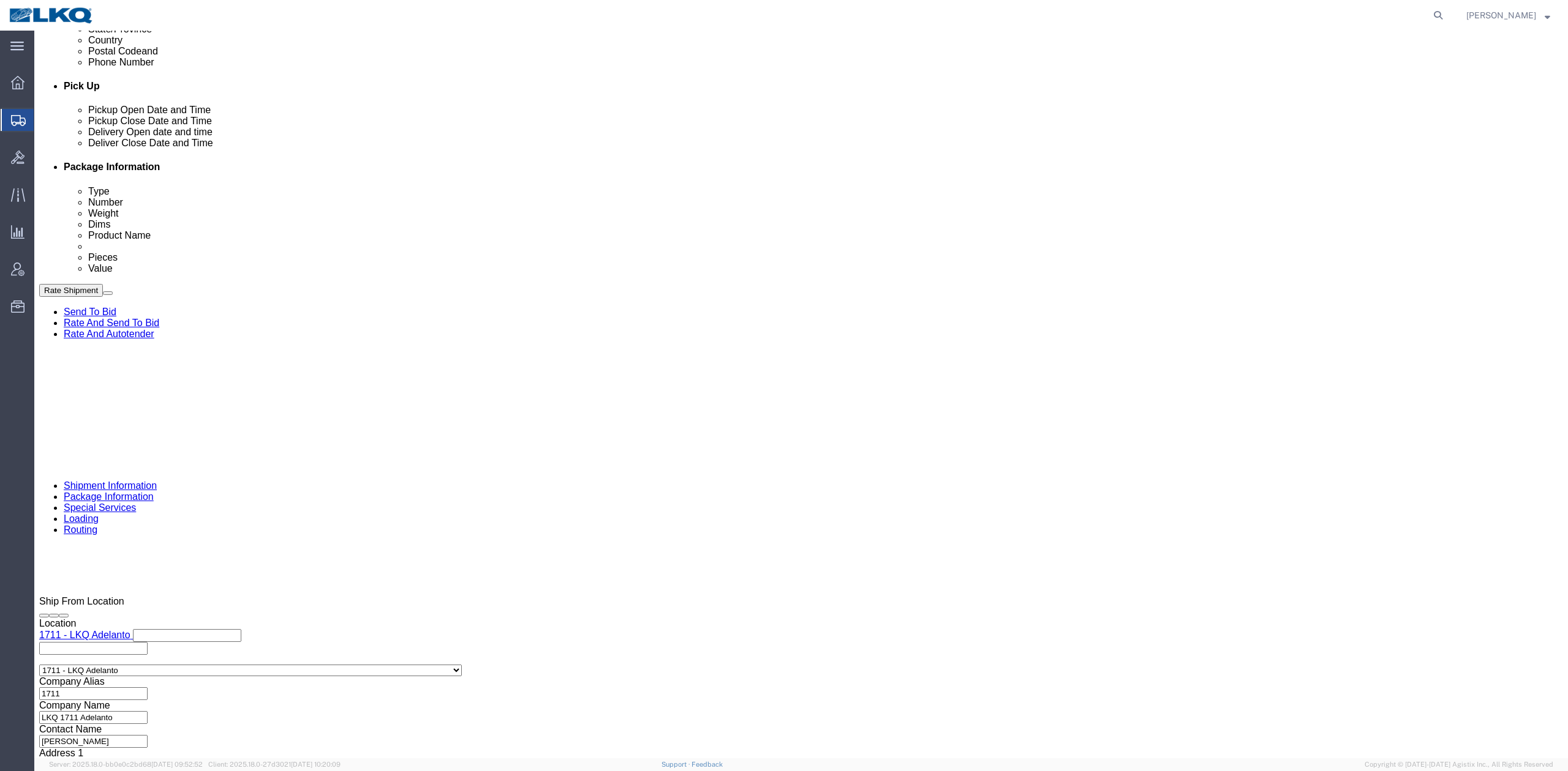
click button "Save"
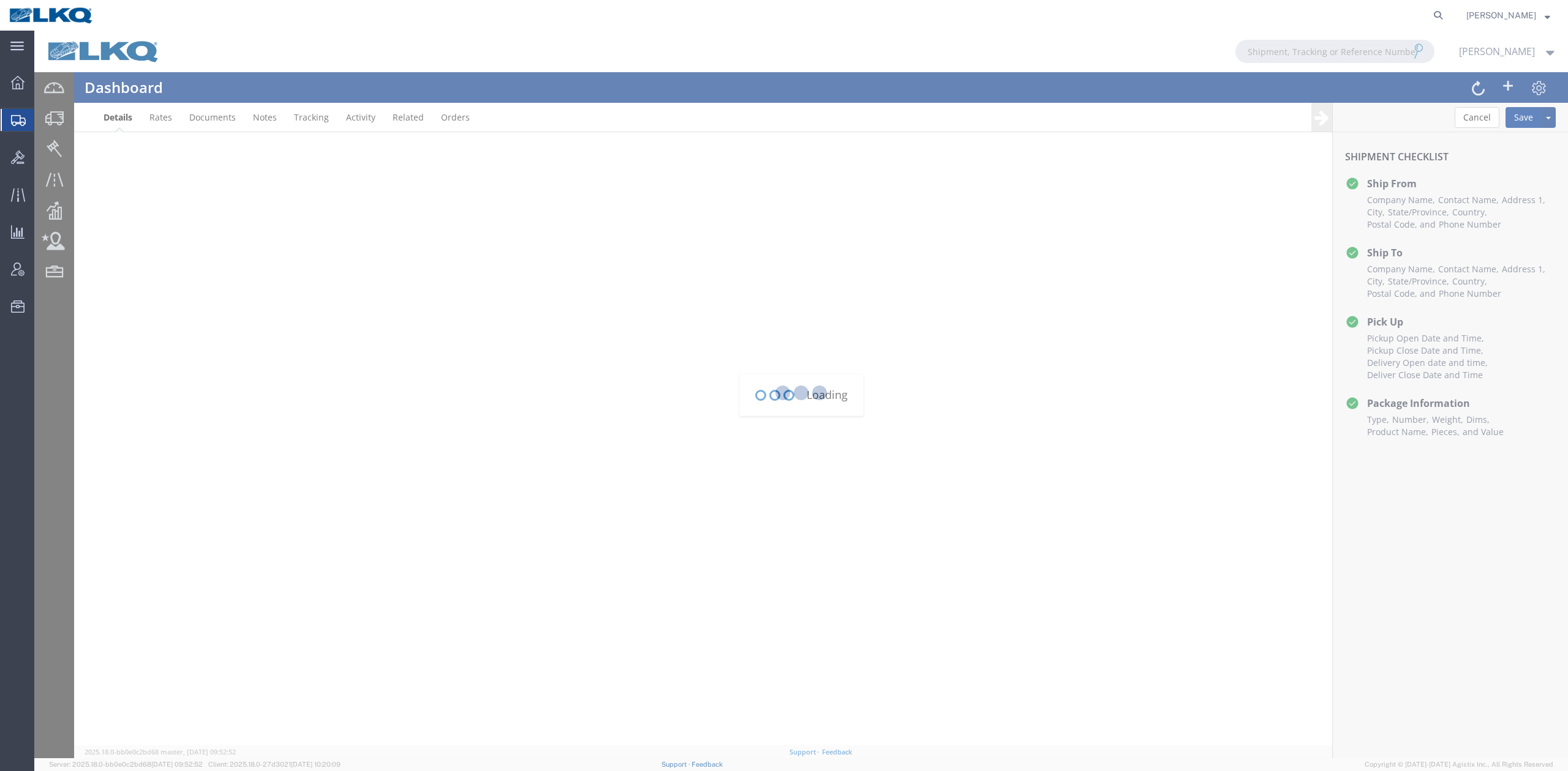
scroll to position [120, 0]
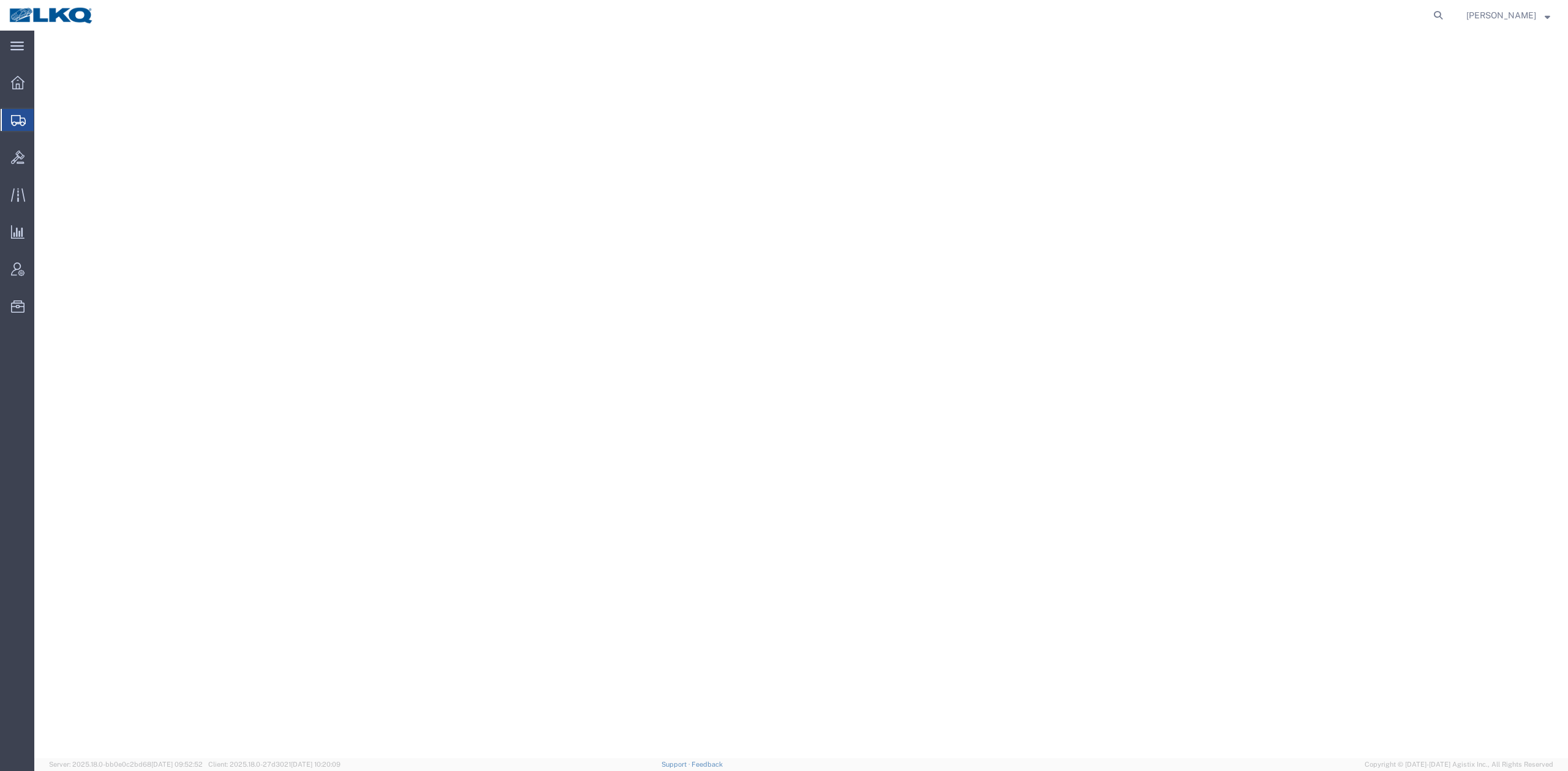
select select "27524"
select select "28018"
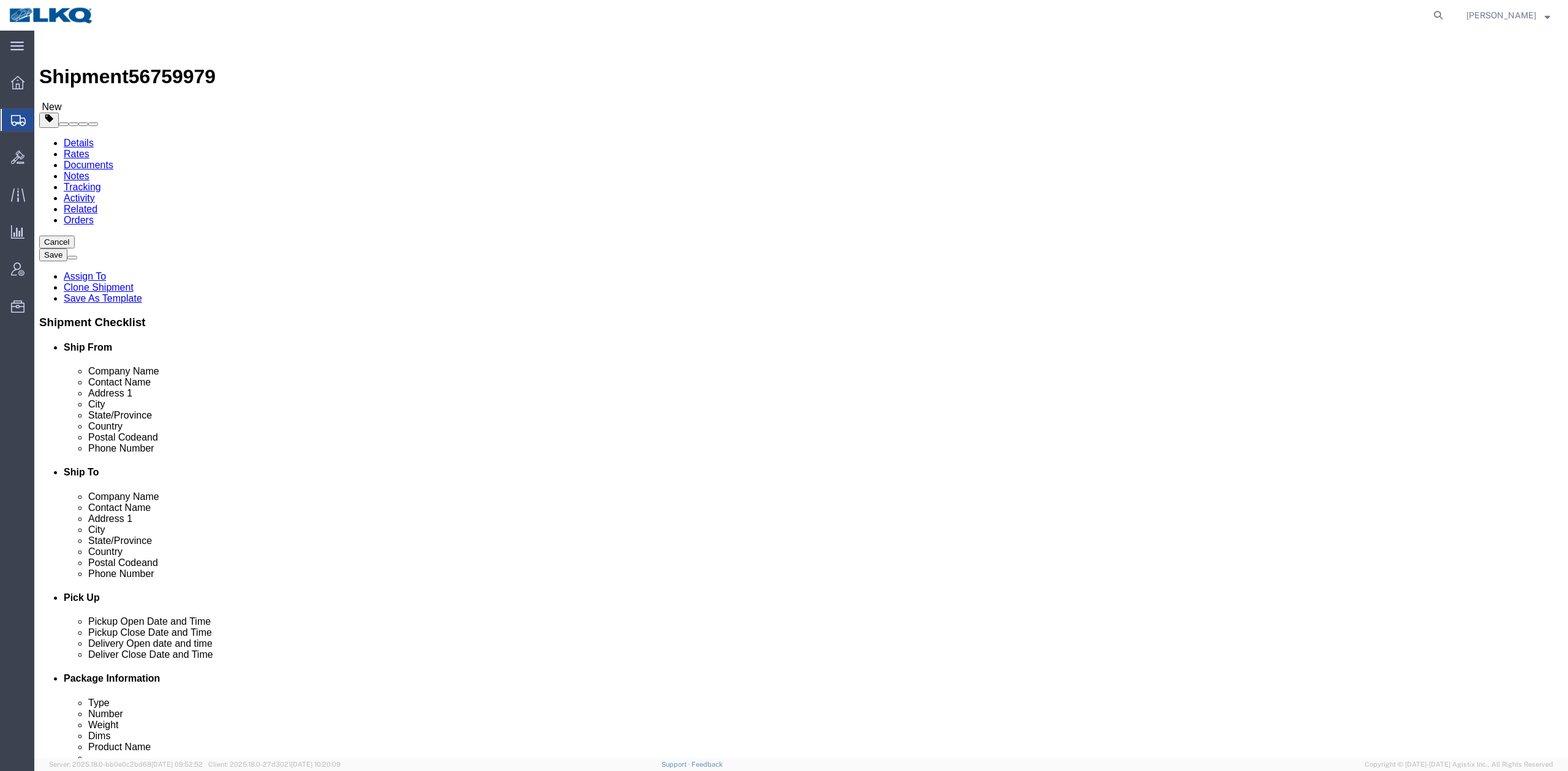
click span "56759979"
click link "Notes"
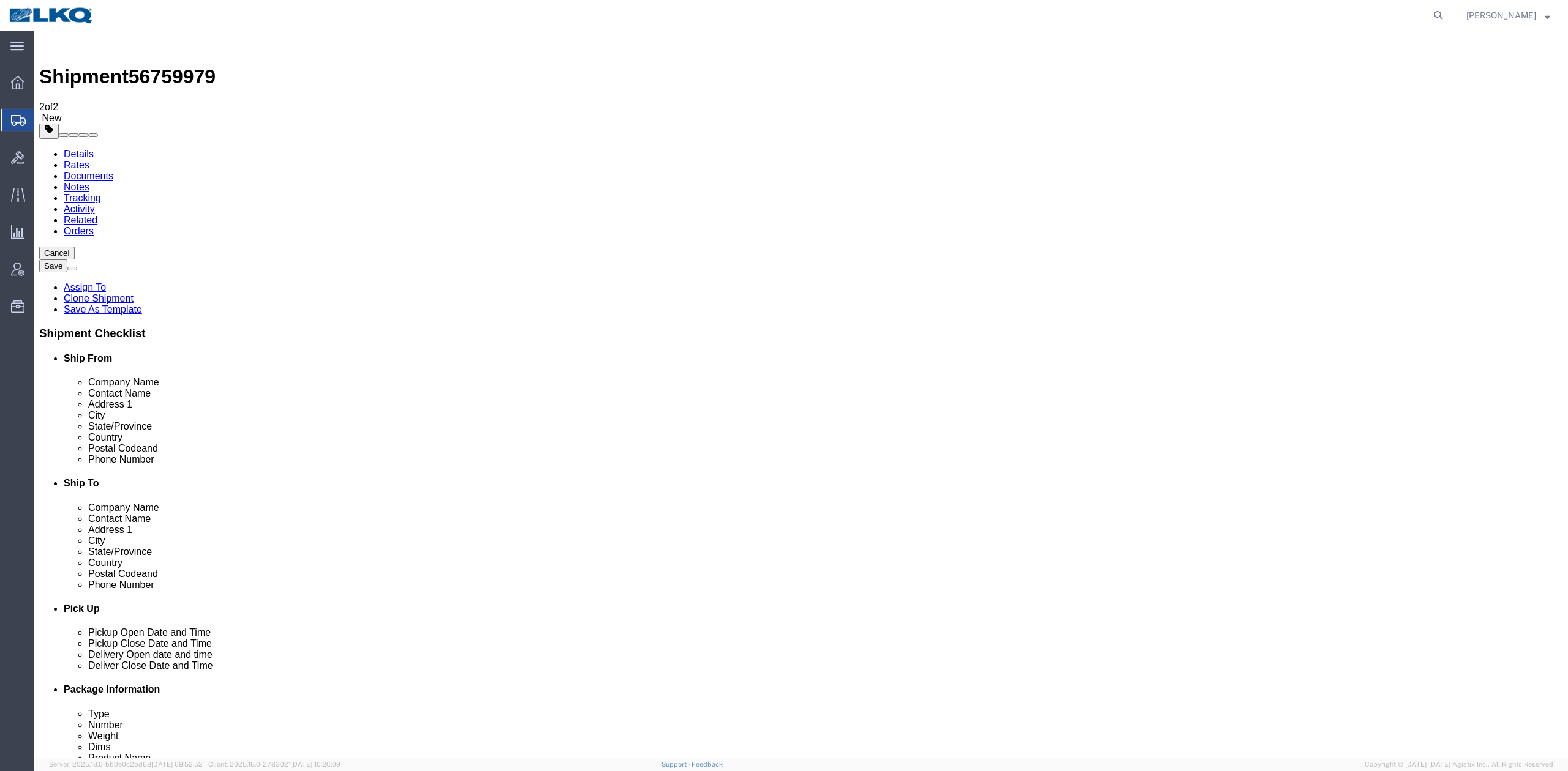
click at [86, 149] on link "Details" at bounding box center [79, 154] width 30 height 11
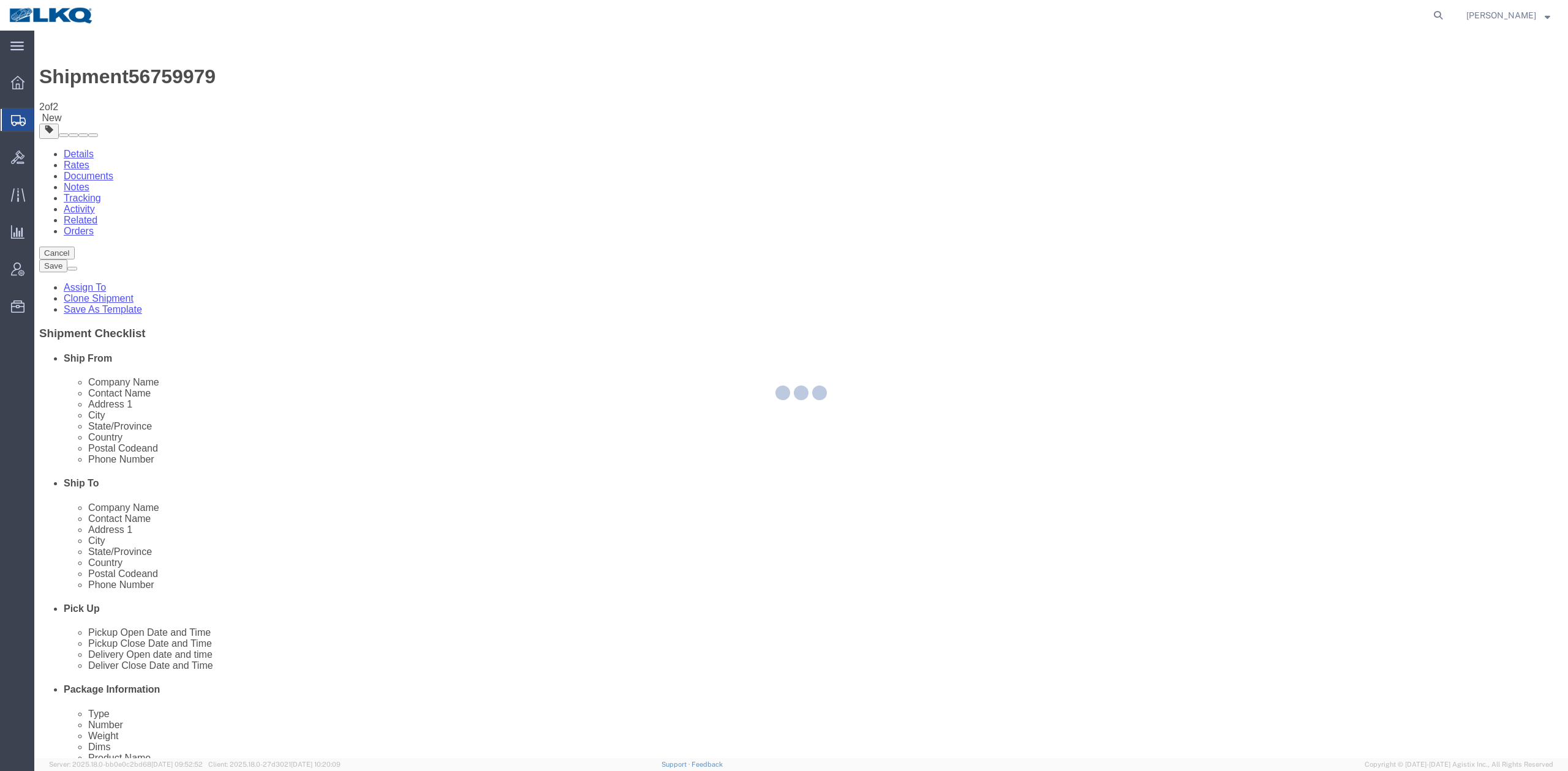
select select "27524"
select select "28018"
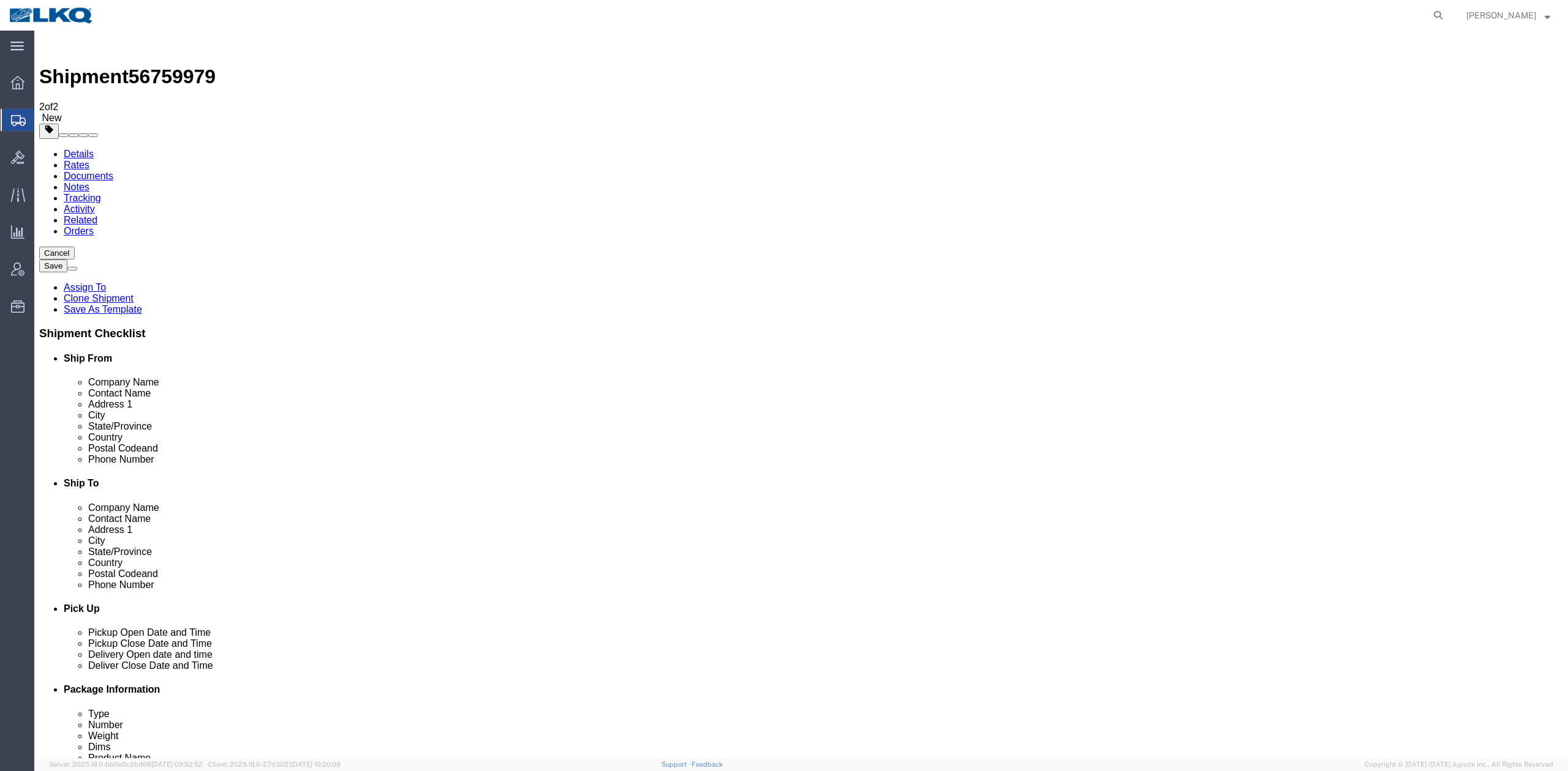
click span "56759979"
copy span "56759979"
click link "Special Services"
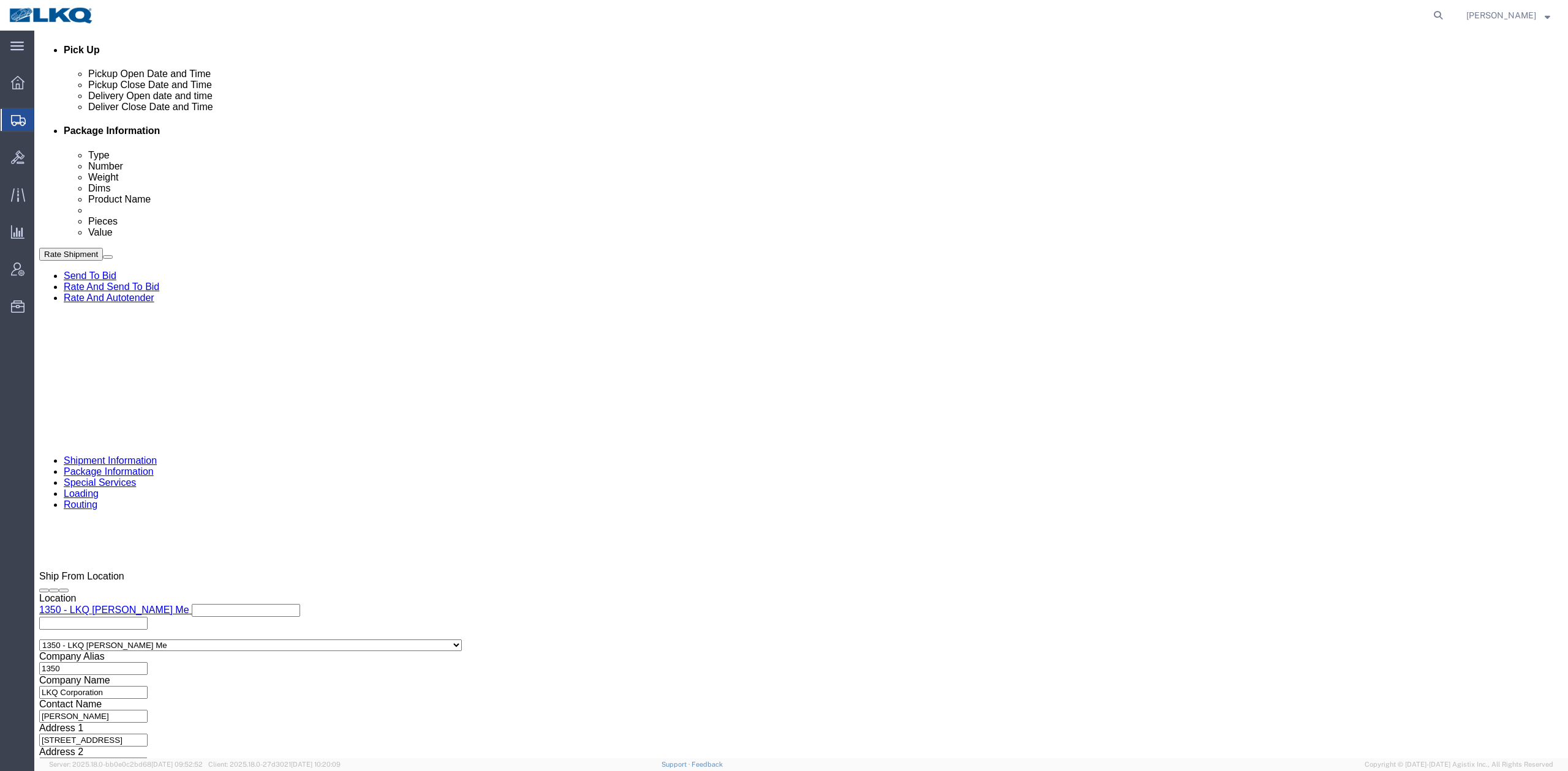
scroll to position [571, 0]
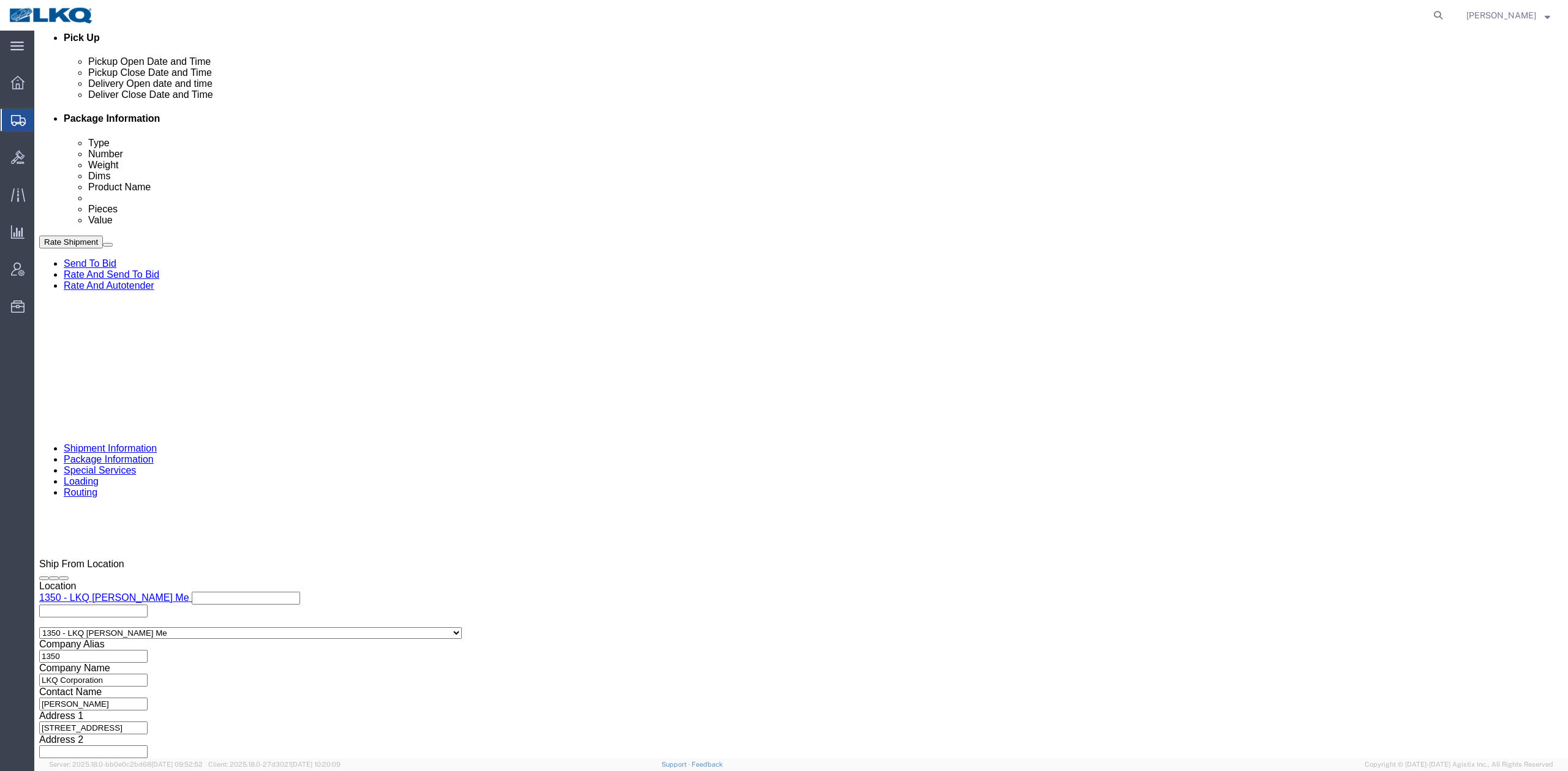
click link "Package Information"
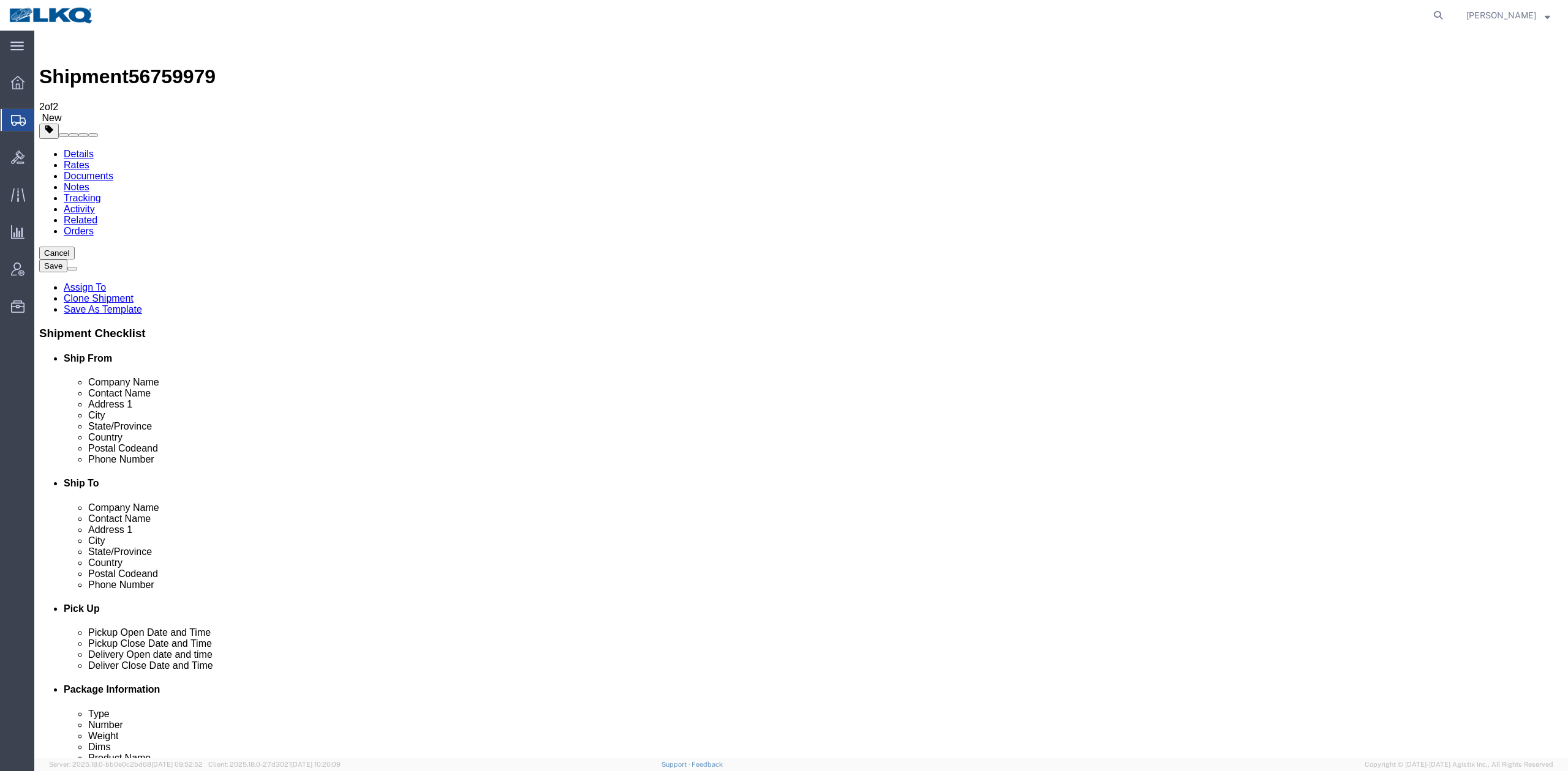
click icon
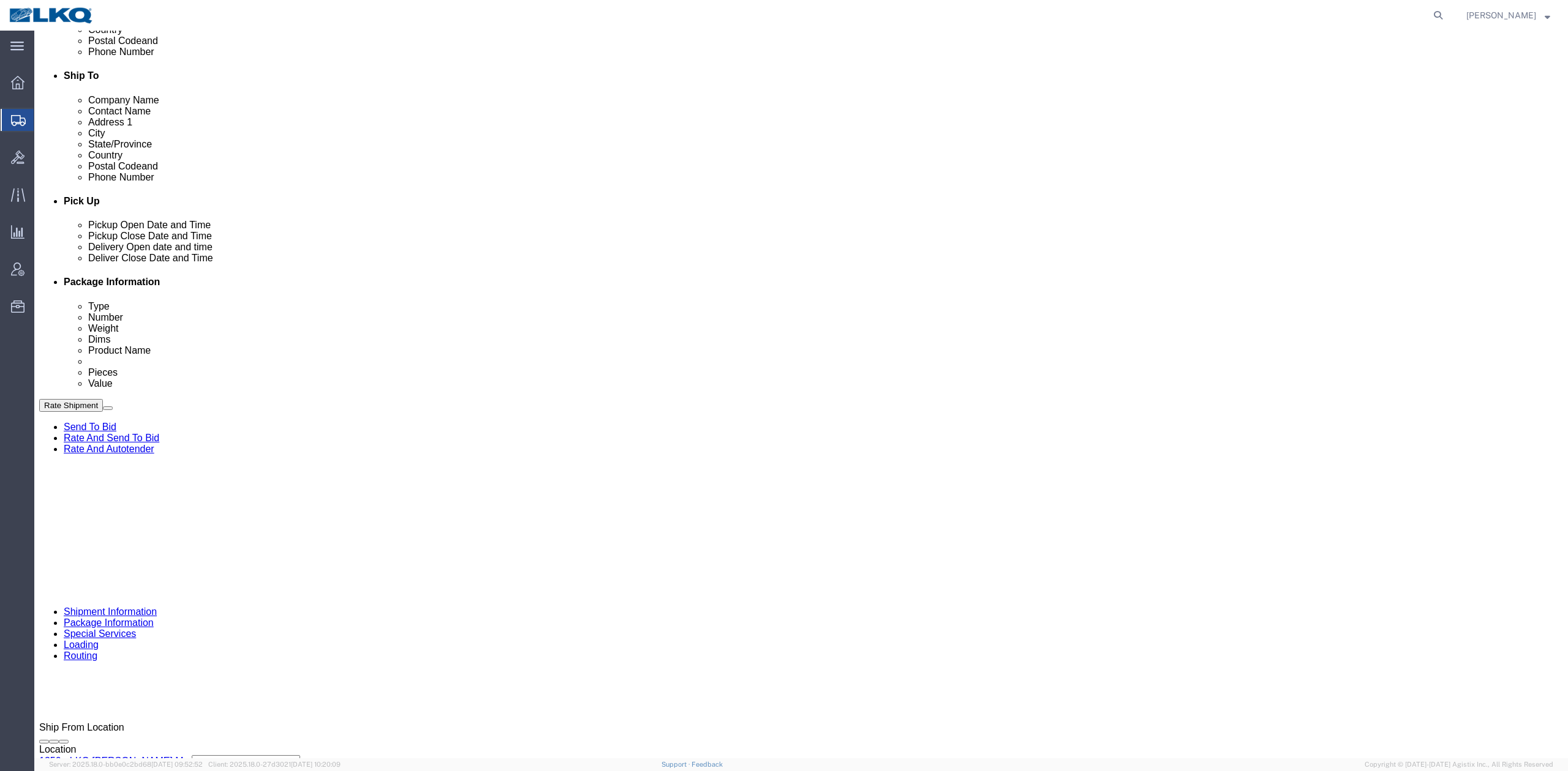
click input "T31482"
click div "[DATE] 9:00 AM"
click div "References Add reference"
click div "Sep 15 2025 12:00 PM"
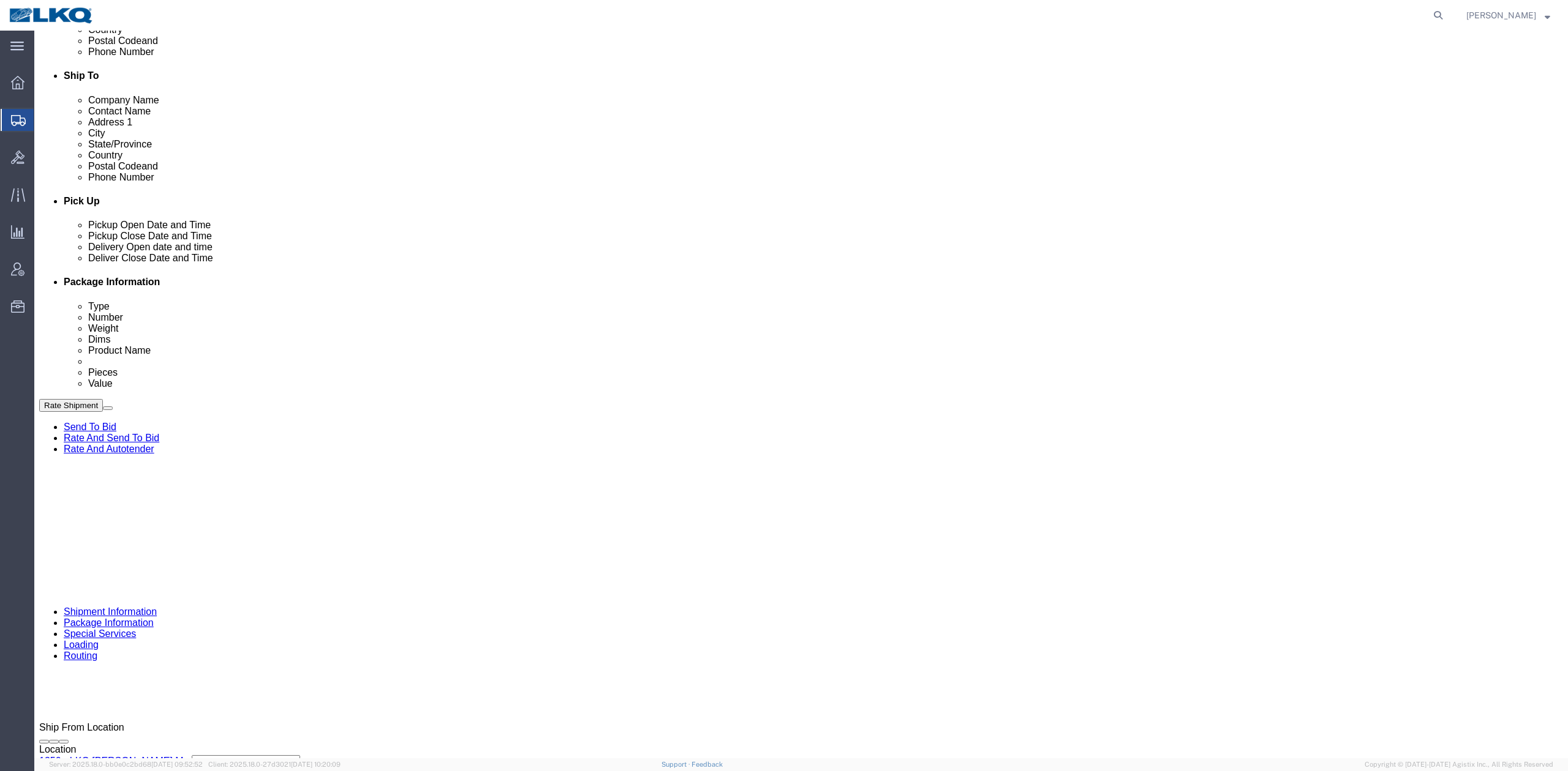
drag, startPoint x: 598, startPoint y: 469, endPoint x: 584, endPoint y: 396, distance: 74.3
click div "Ship From Location Location 1350 - LKQ Gorham - Gorham Me Select My Profile Loc…"
click link "Schedule appointment"
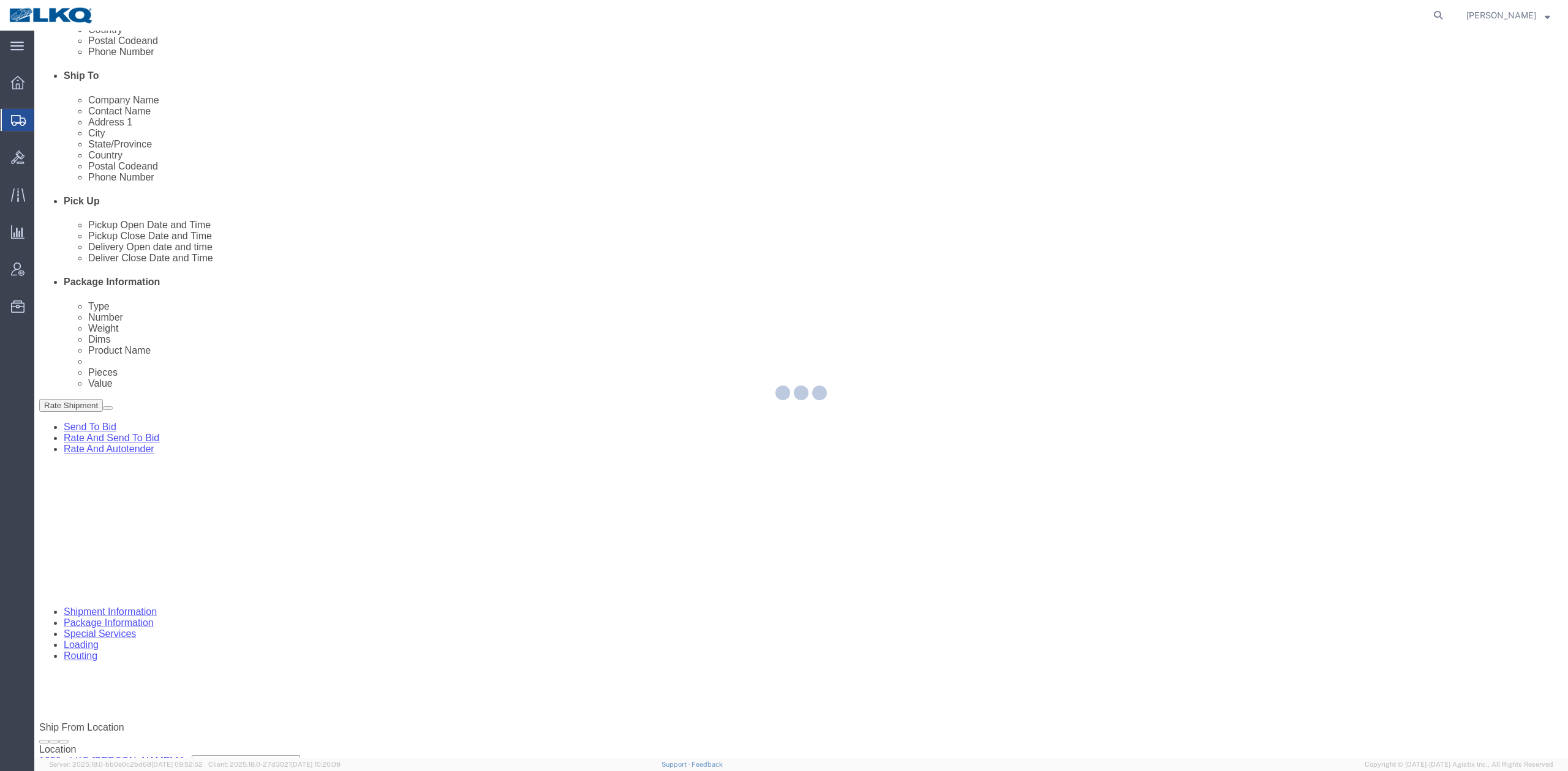
select select
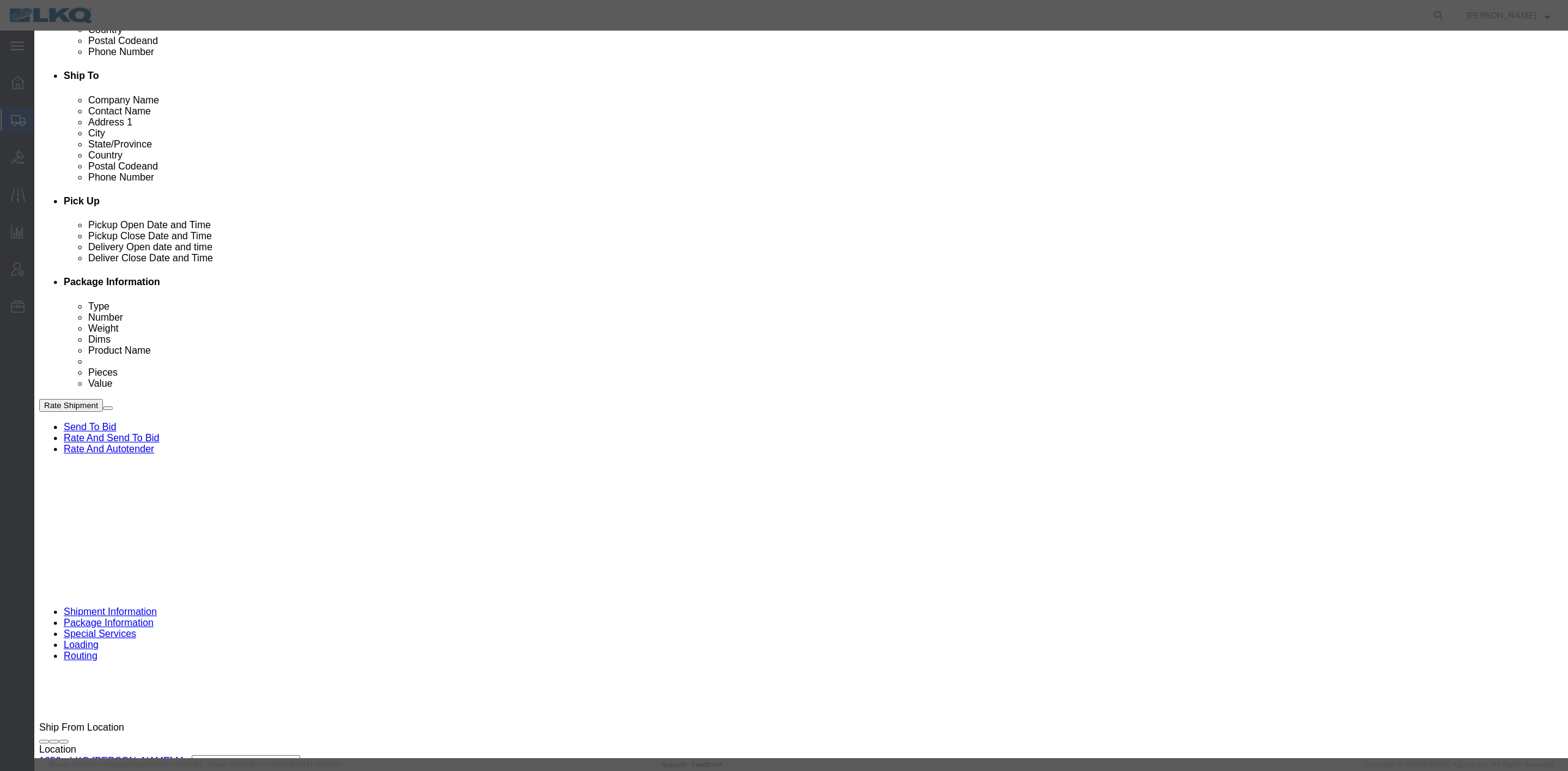
drag, startPoint x: 504, startPoint y: 73, endPoint x: 489, endPoint y: 72, distance: 15.0
click div "Schedule Appointment Event Title delivery 56759979 Location Dock Select 3392 - …"
paste input "T31482"
type input "56759979 Gorham T31482 Skidded"
type input "l"
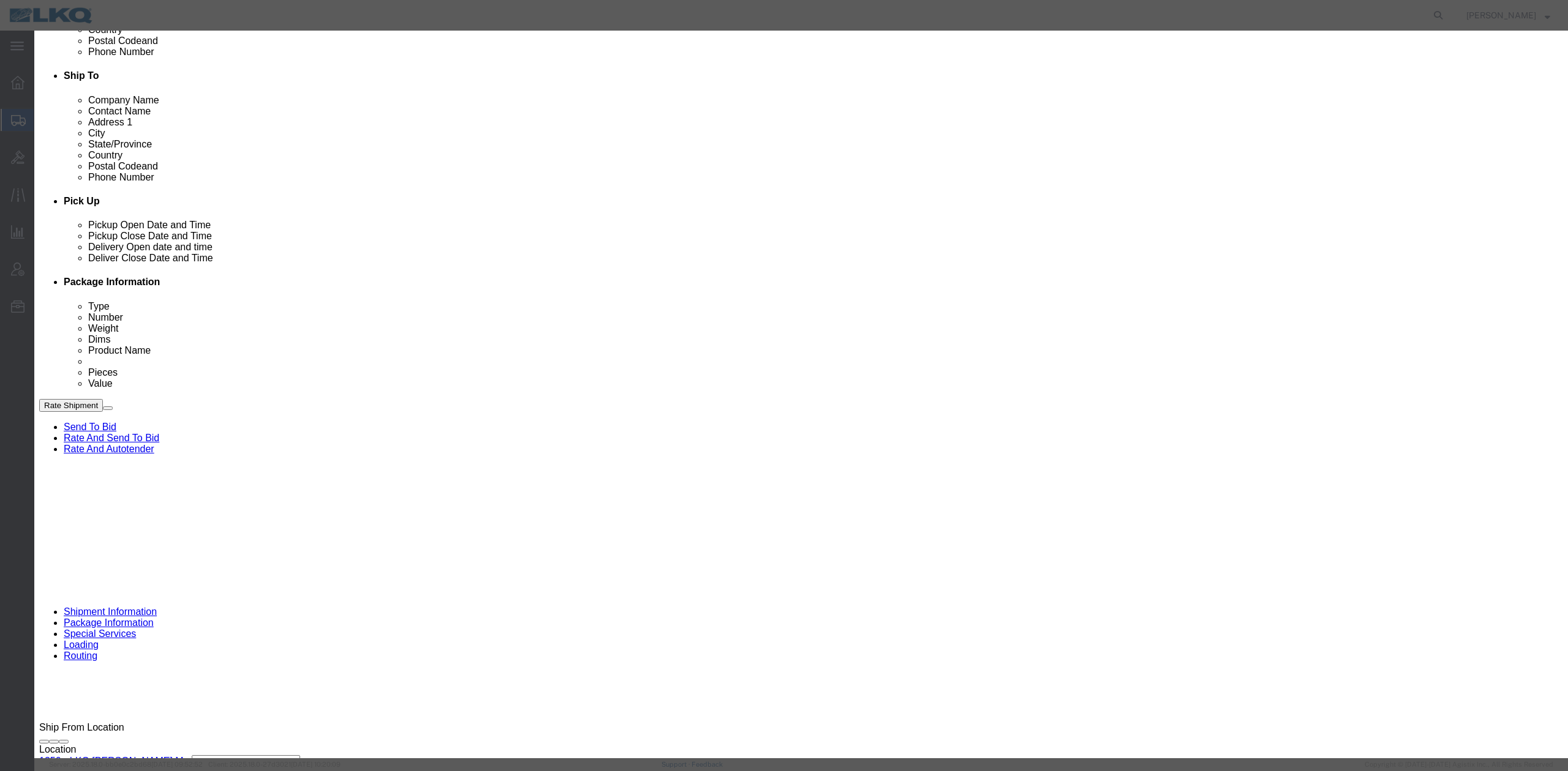
type input "lk"
select select "22"
click div "Event Date 09/10/2025"
click input "[DATE]"
click td "15"
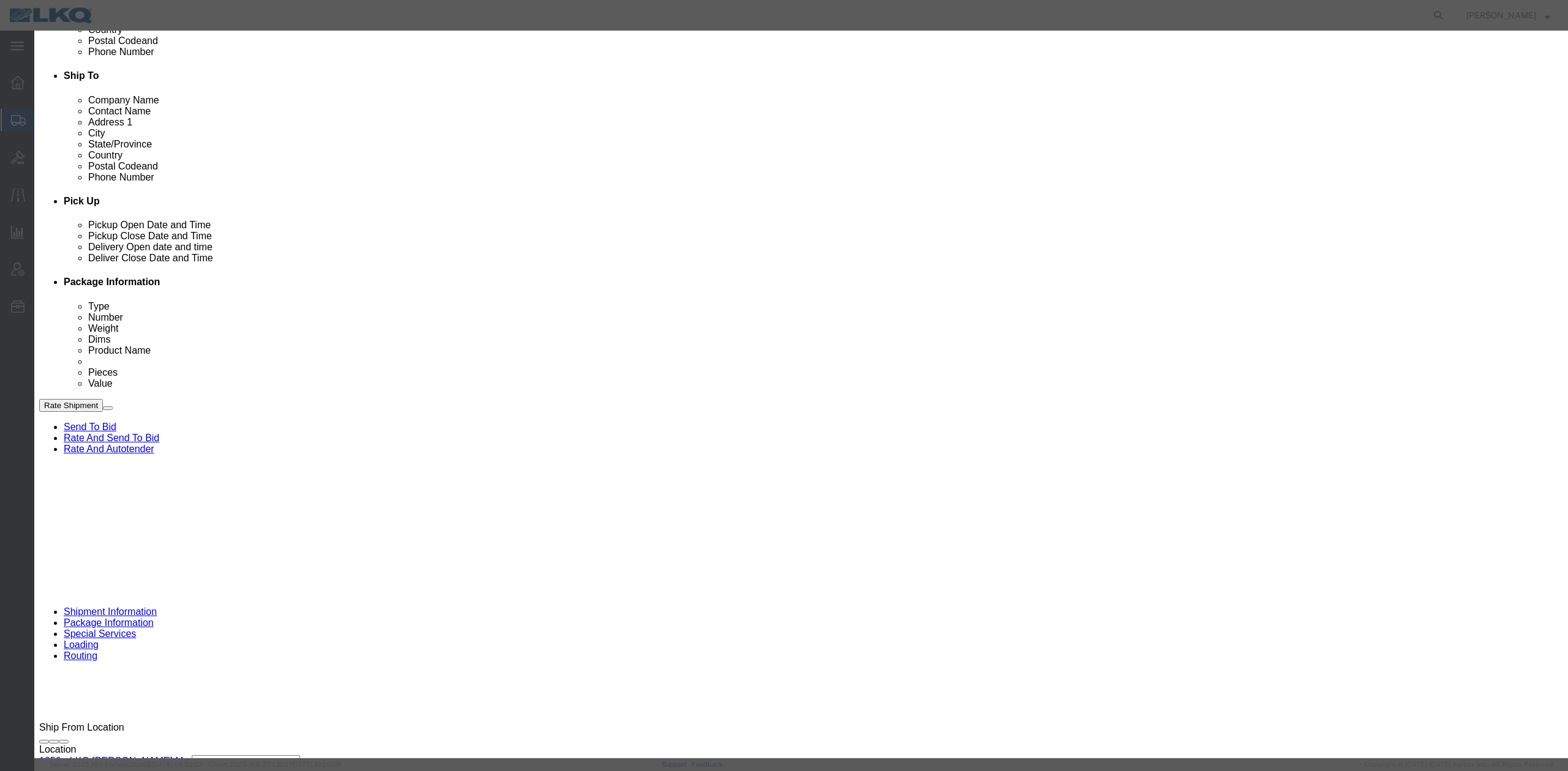
click select "Select 15 min 30 min 45 min 1 hr 2 hr 3 hr 4 hr"
select select "15"
click select "Select 15 min 30 min 45 min 1 hr 2 hr 3 hr 4 hr"
click link "Availability"
click icon "button"
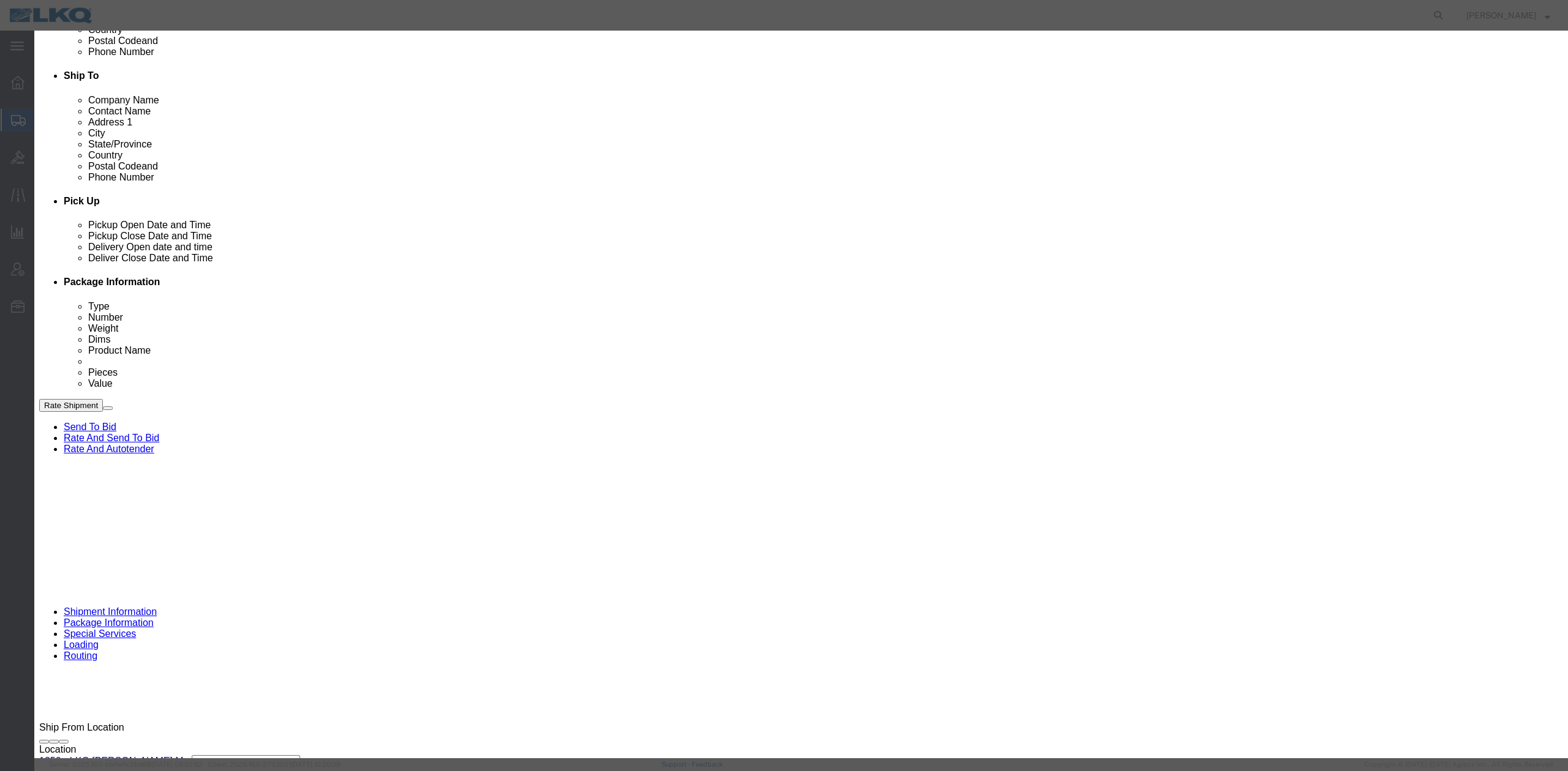
scroll to position [0, 0]
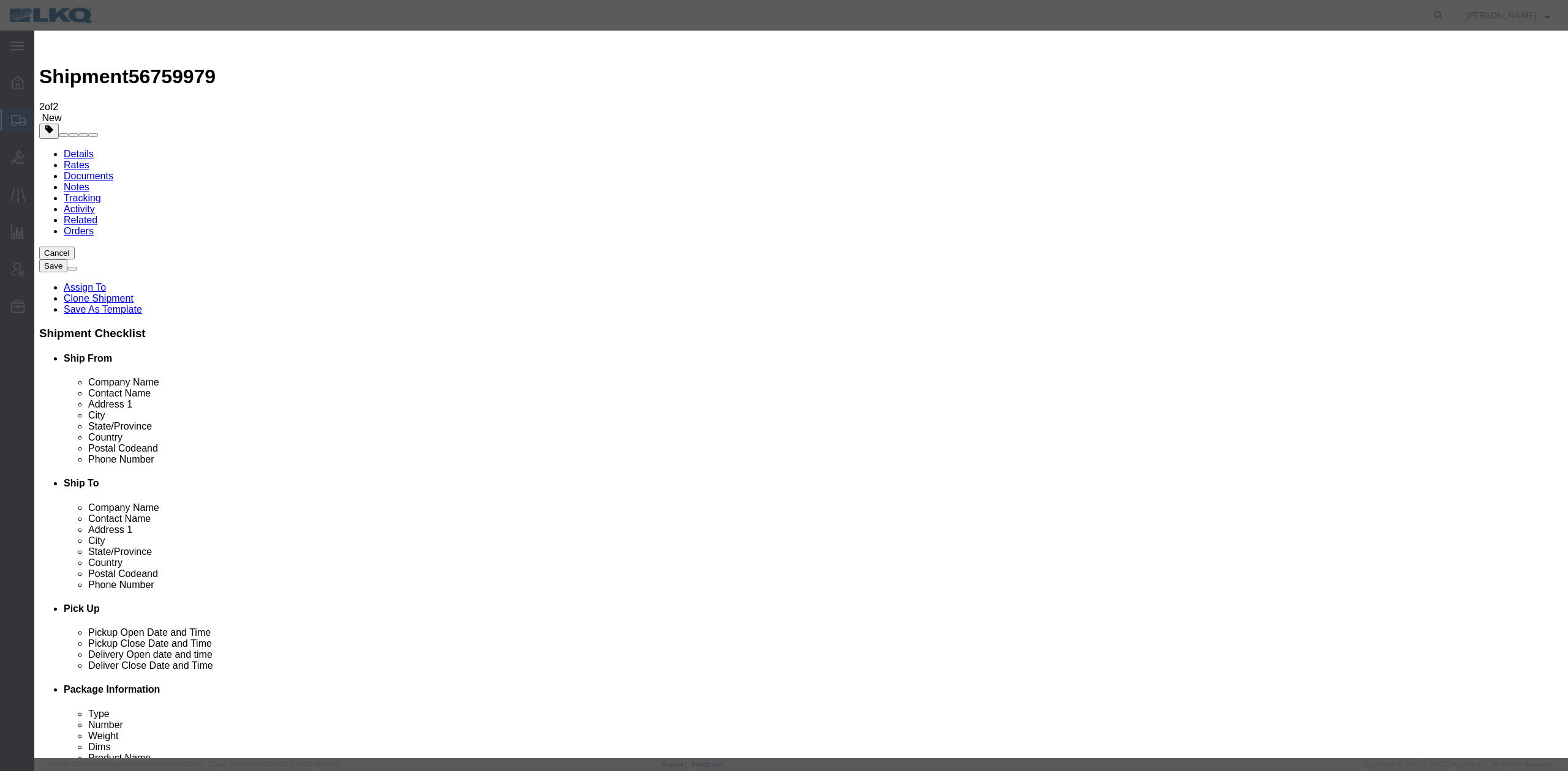
click input "[DATE]"
click td "12"
click link "Availability"
click icon "button"
click input "[DATE]"
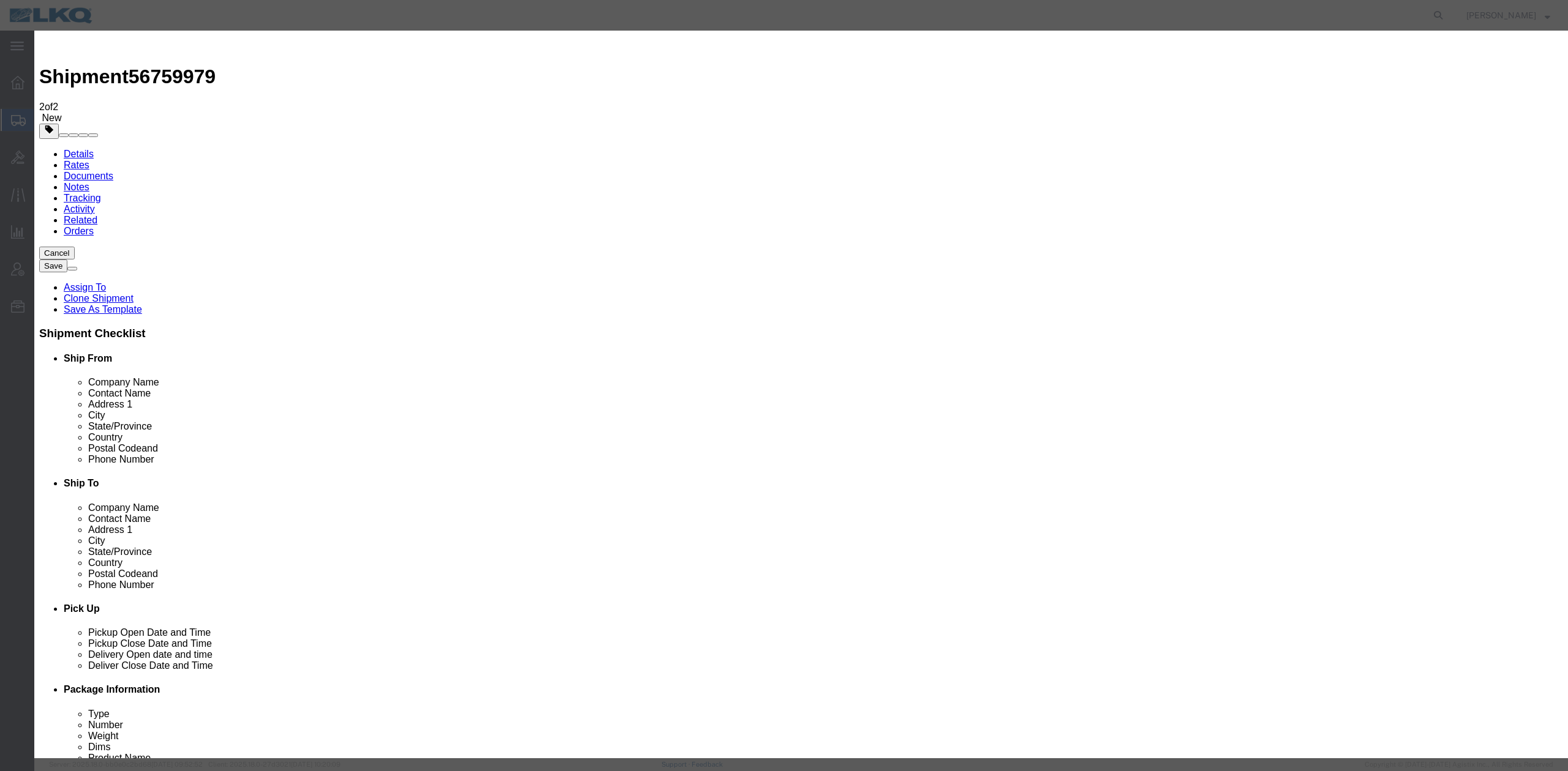
click td "15"
drag, startPoint x: 833, startPoint y: 182, endPoint x: 57, endPoint y: 237, distance: 777.9
click link "Availability"
drag, startPoint x: 1093, startPoint y: 34, endPoint x: 1087, endPoint y: 40, distance: 8.5
click icon "button"
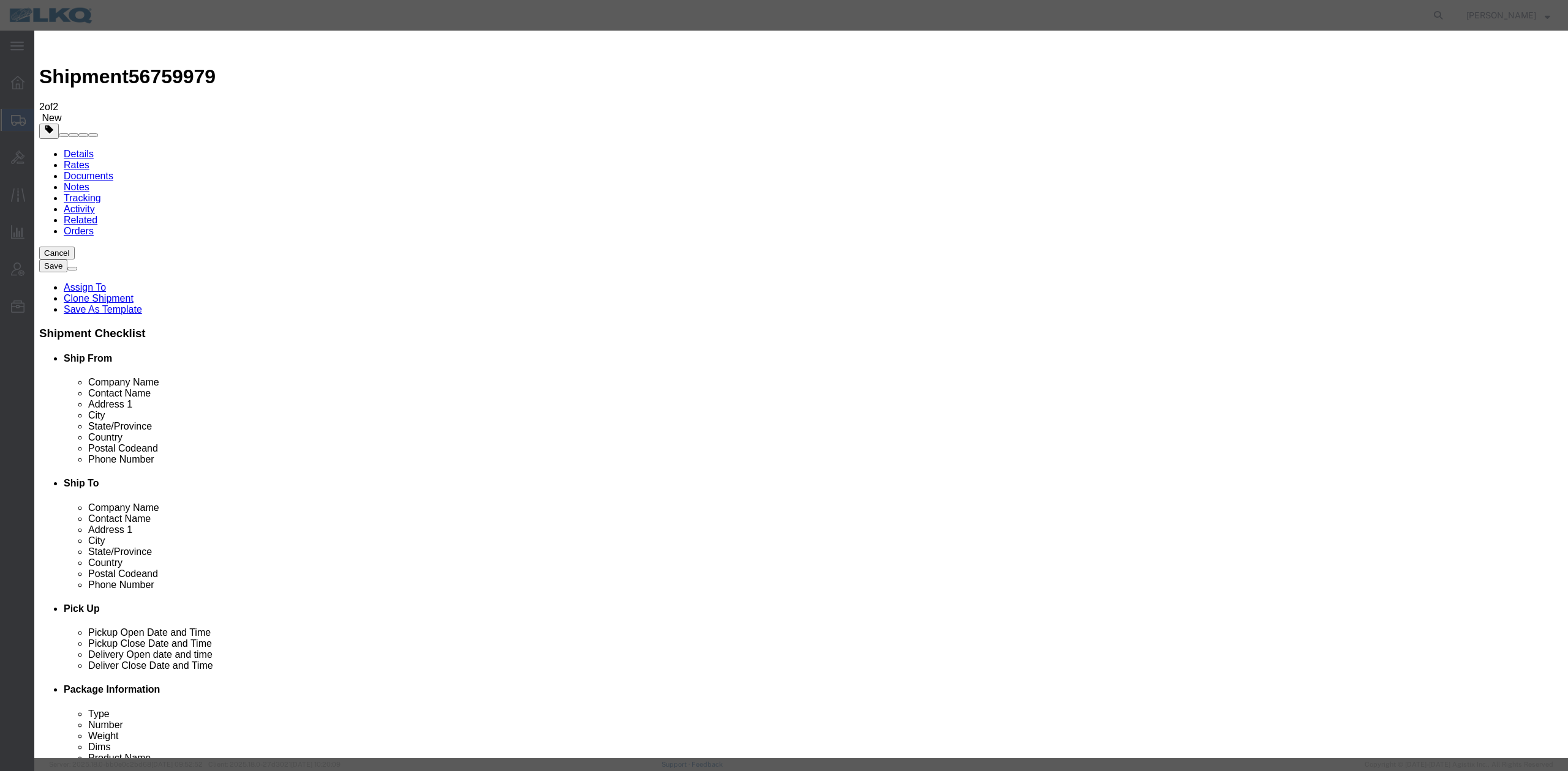
click input "1:00 PM"
type input "7:00 AM"
click button "Save"
click button "Ok"
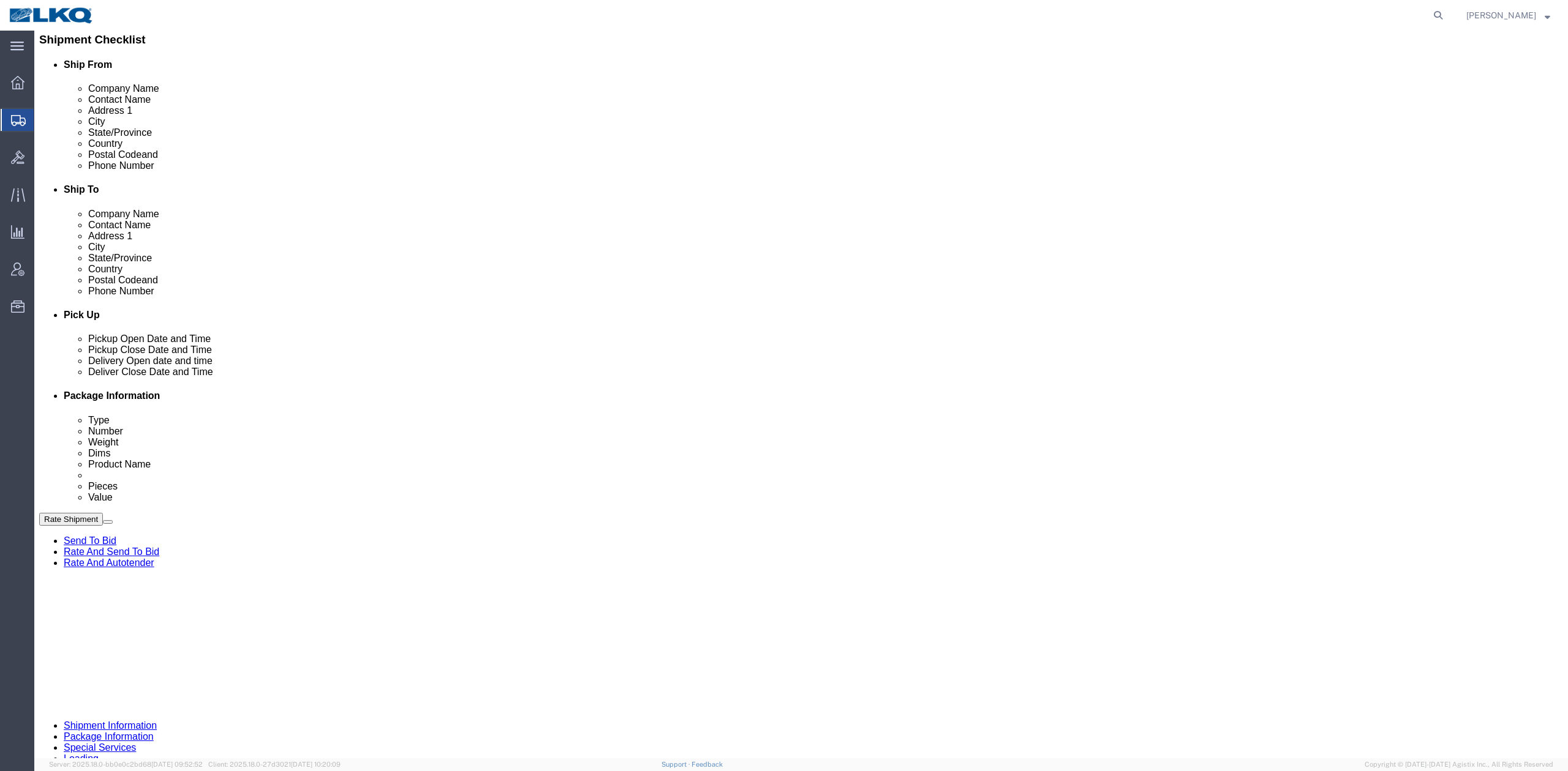
scroll to position [408, 0]
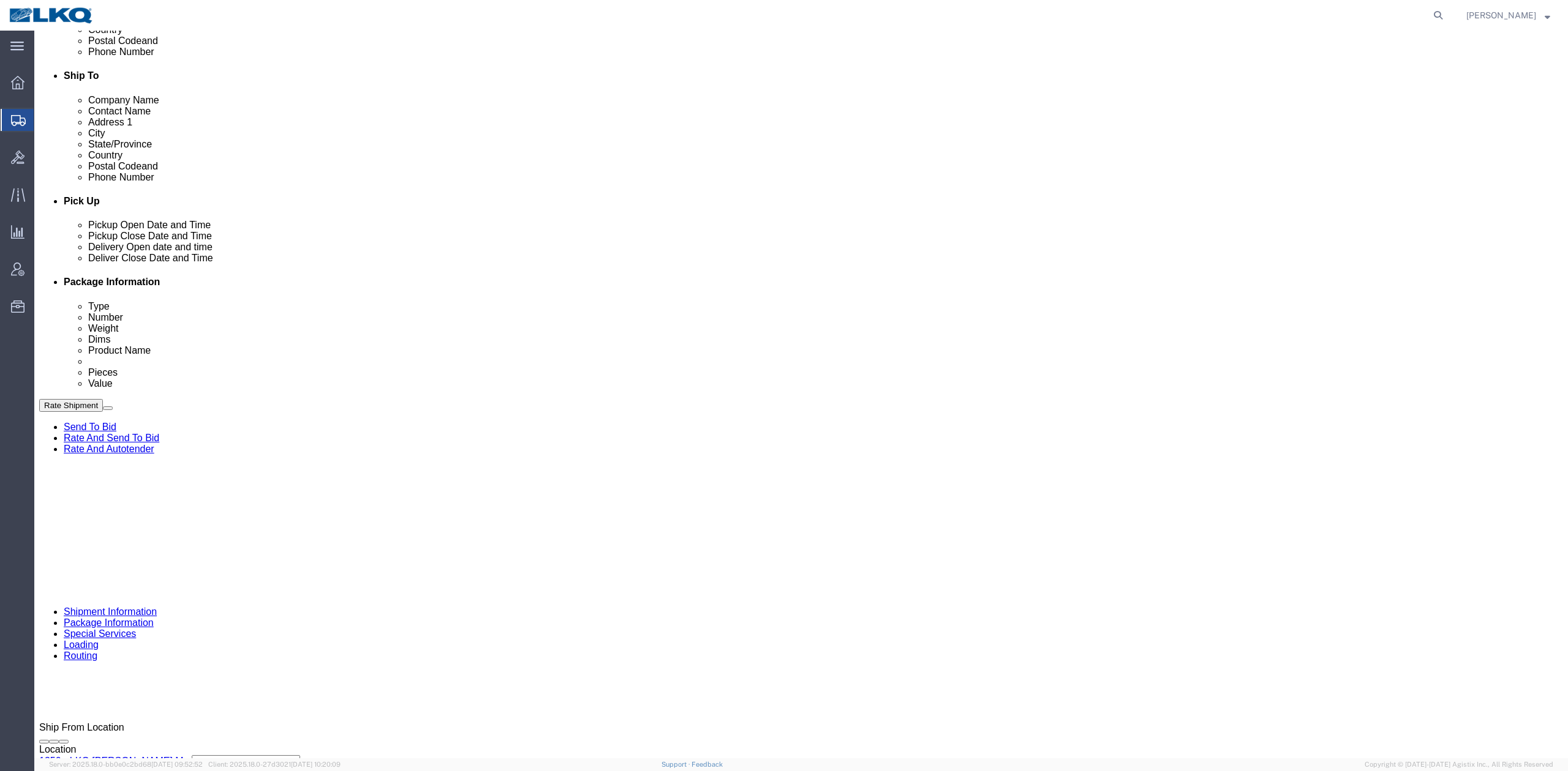
click div "[DATE] 12:00 PM"
click div "[DATE] 9:00 AM"
click div "Ship From Location Location 1350 - LKQ Gorham - Gorham Me Select My Profile Loc…"
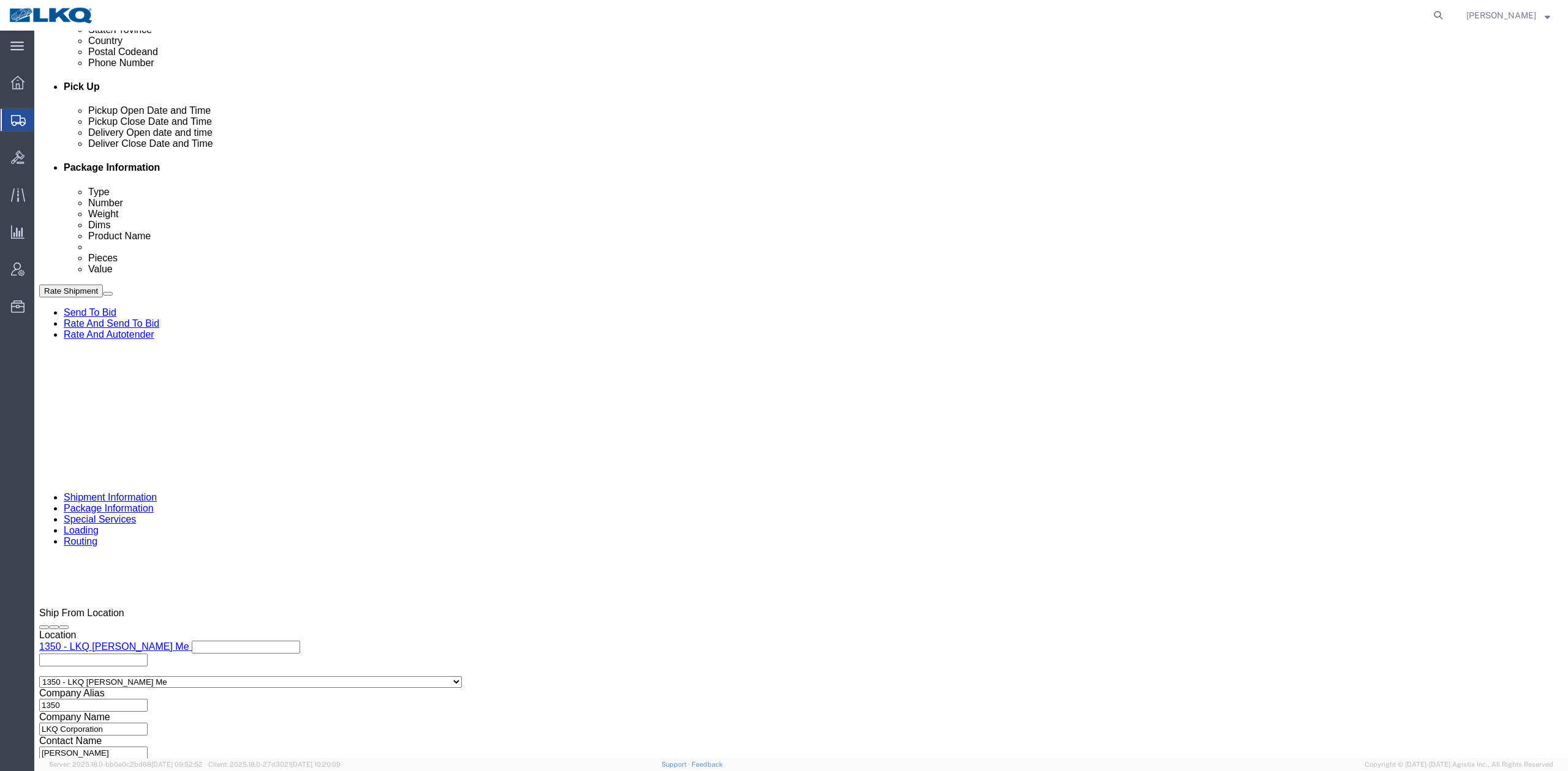
scroll to position [523, 0]
click button "Rate Shipment"
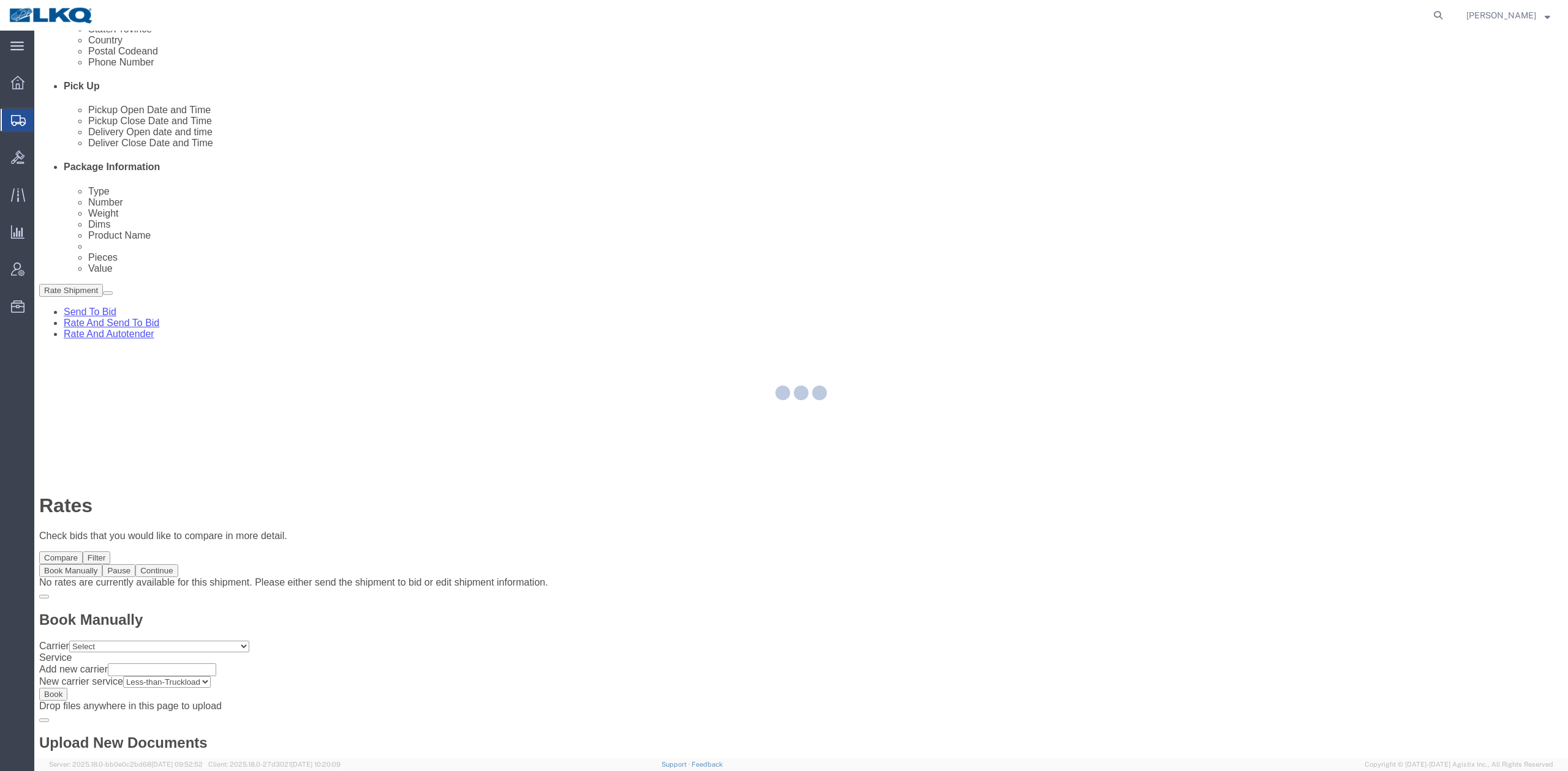
scroll to position [0, 0]
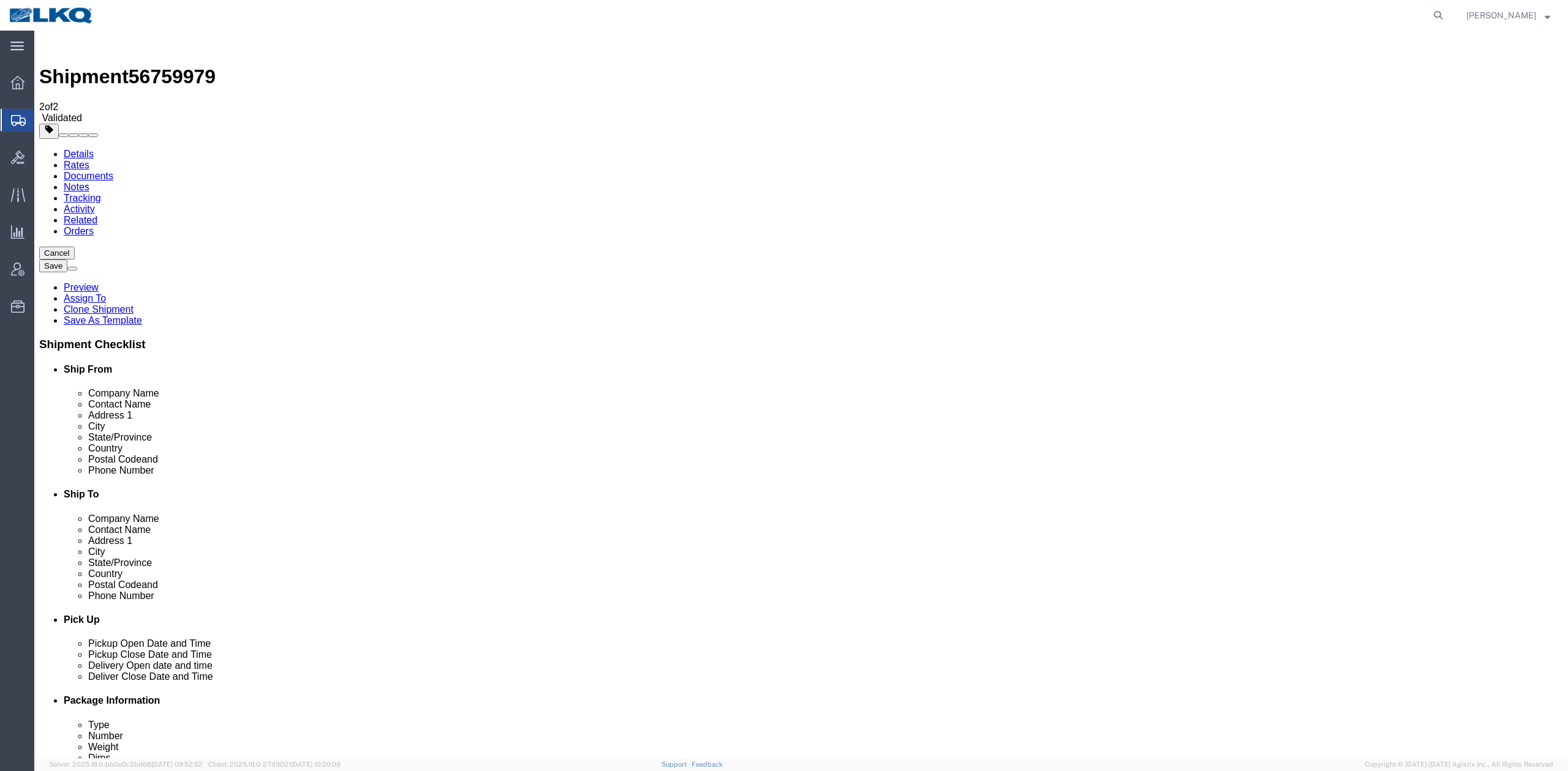
click at [93, 135] on span at bounding box center [93, 135] width 0 height 0
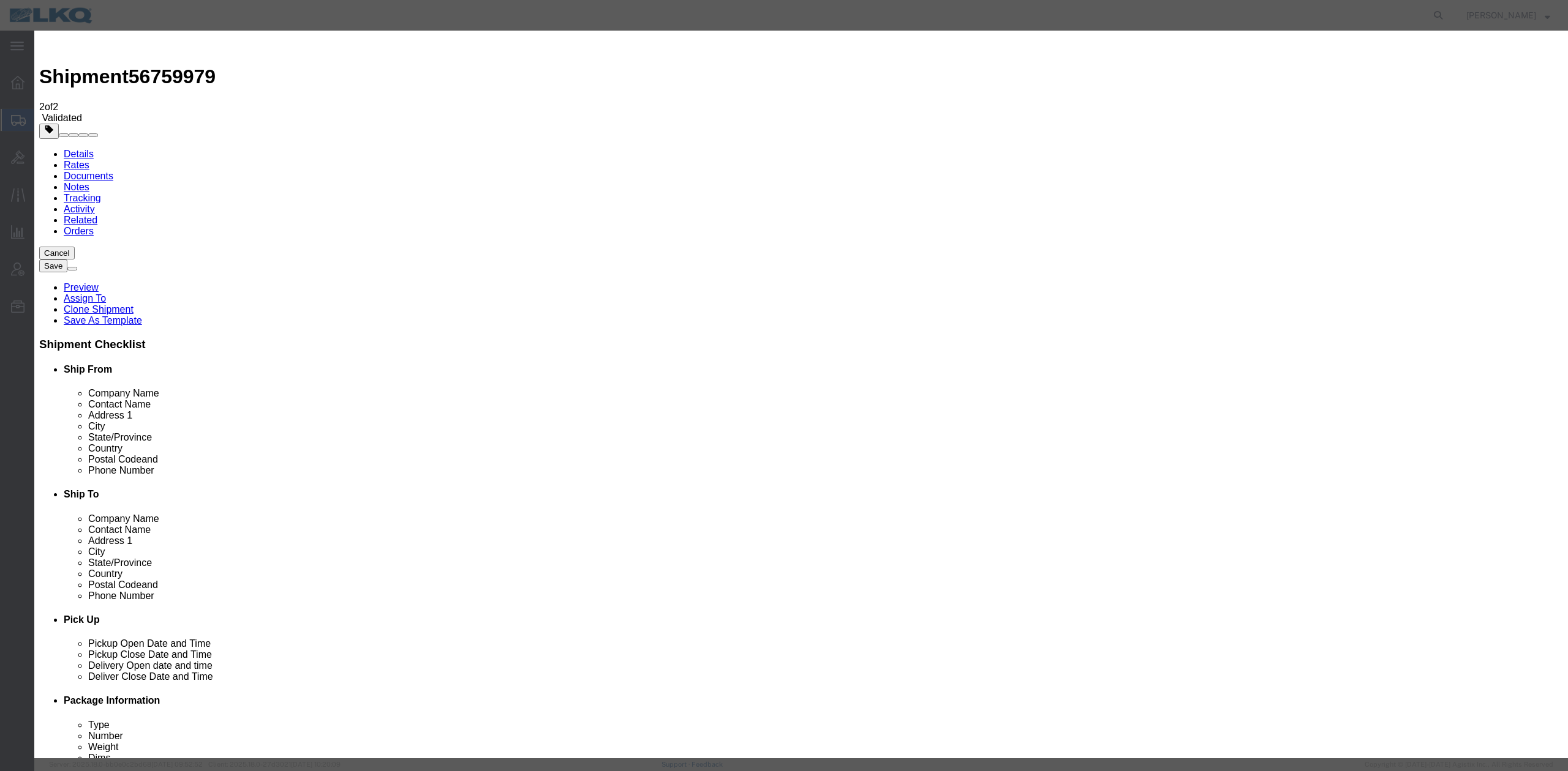
drag, startPoint x: 663, startPoint y: 105, endPoint x: 665, endPoint y: 121, distance: 16.1
select select "BID_NOTES"
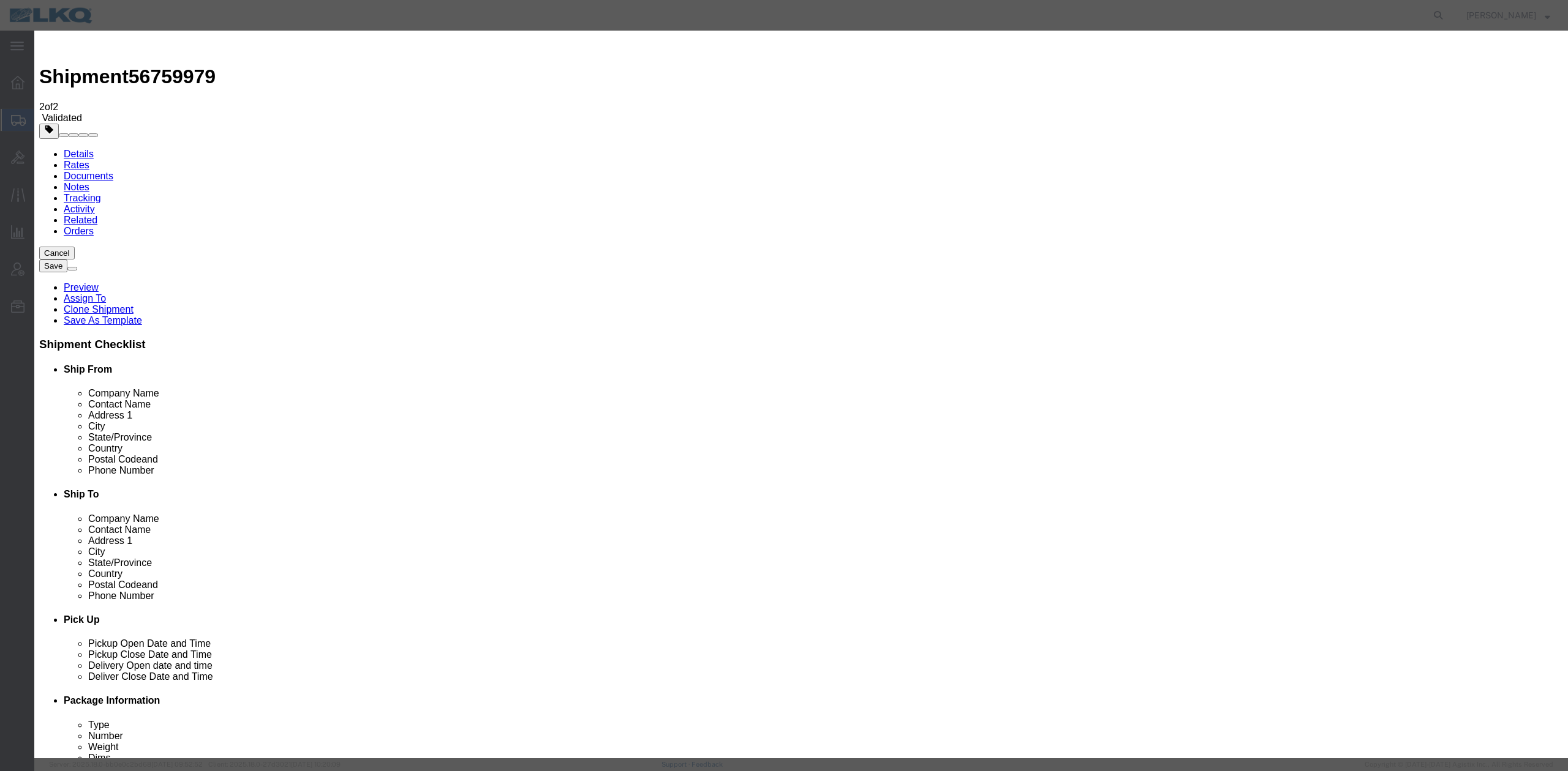
select select "PRIVATE_TO_ACCOUNT"
type textarea "DAT: $1618"
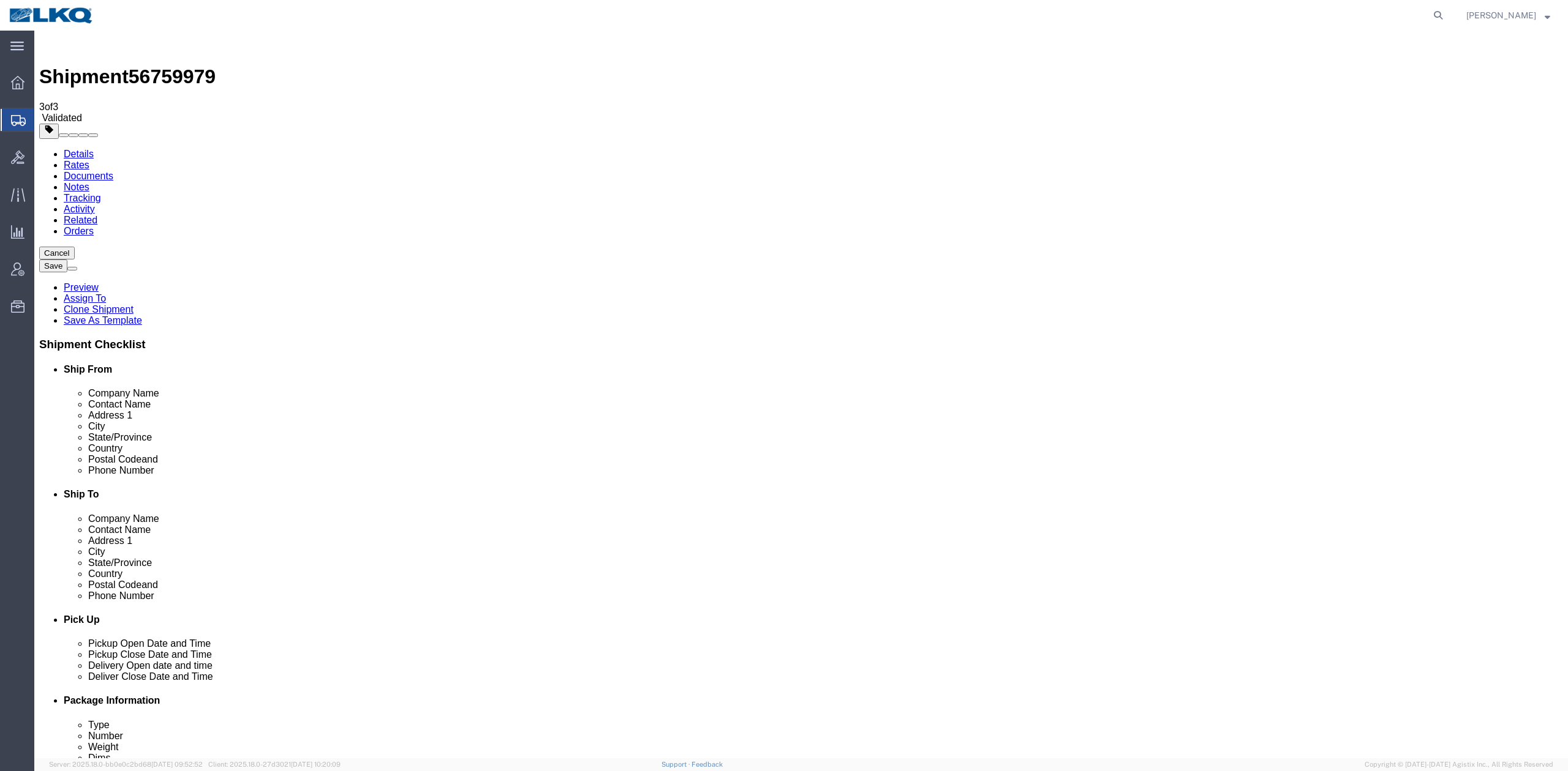
drag, startPoint x: 1480, startPoint y: 681, endPoint x: 1246, endPoint y: 437, distance: 338.1
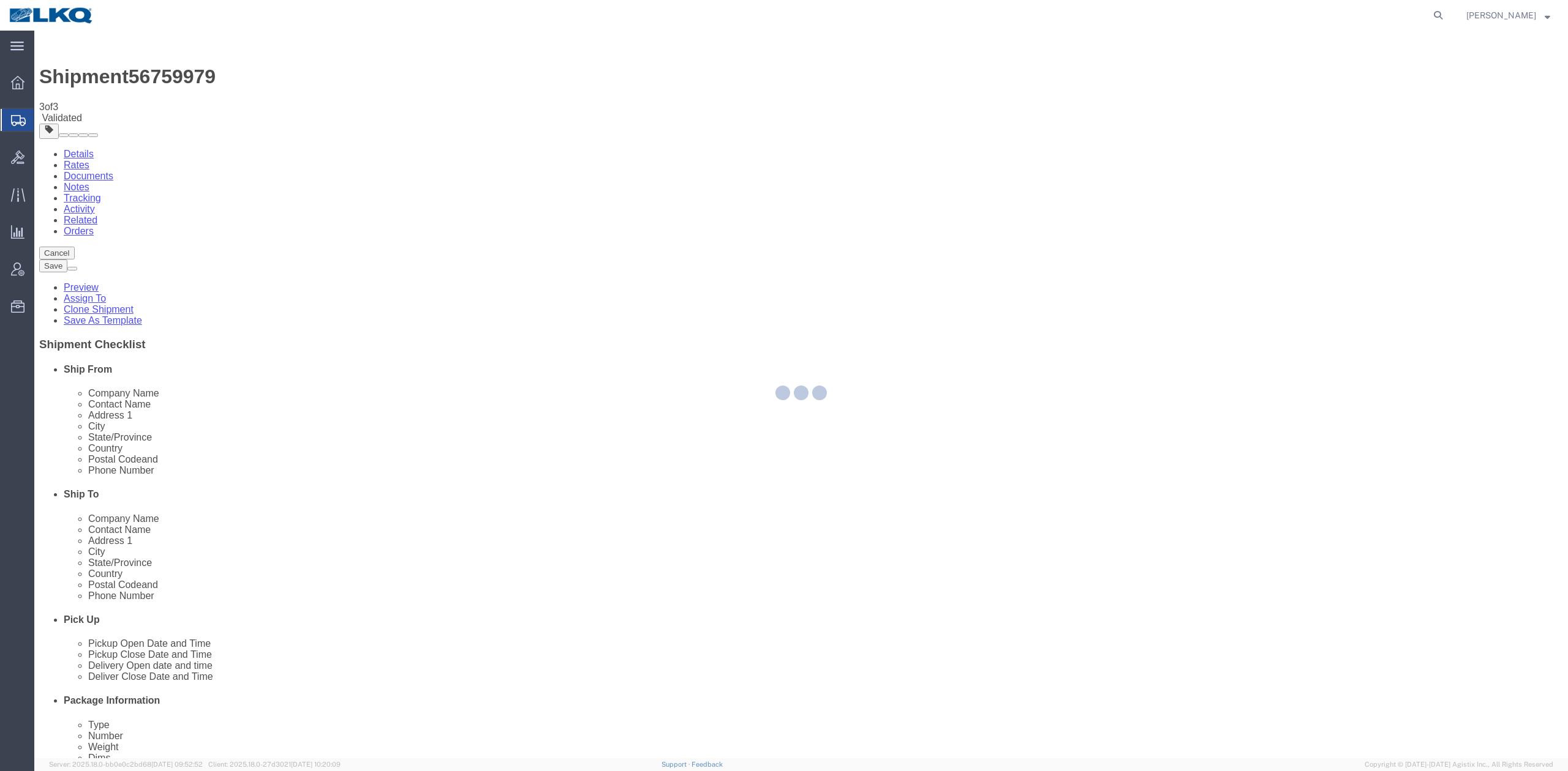
select select "27524"
select select "28018"
select select "TL"
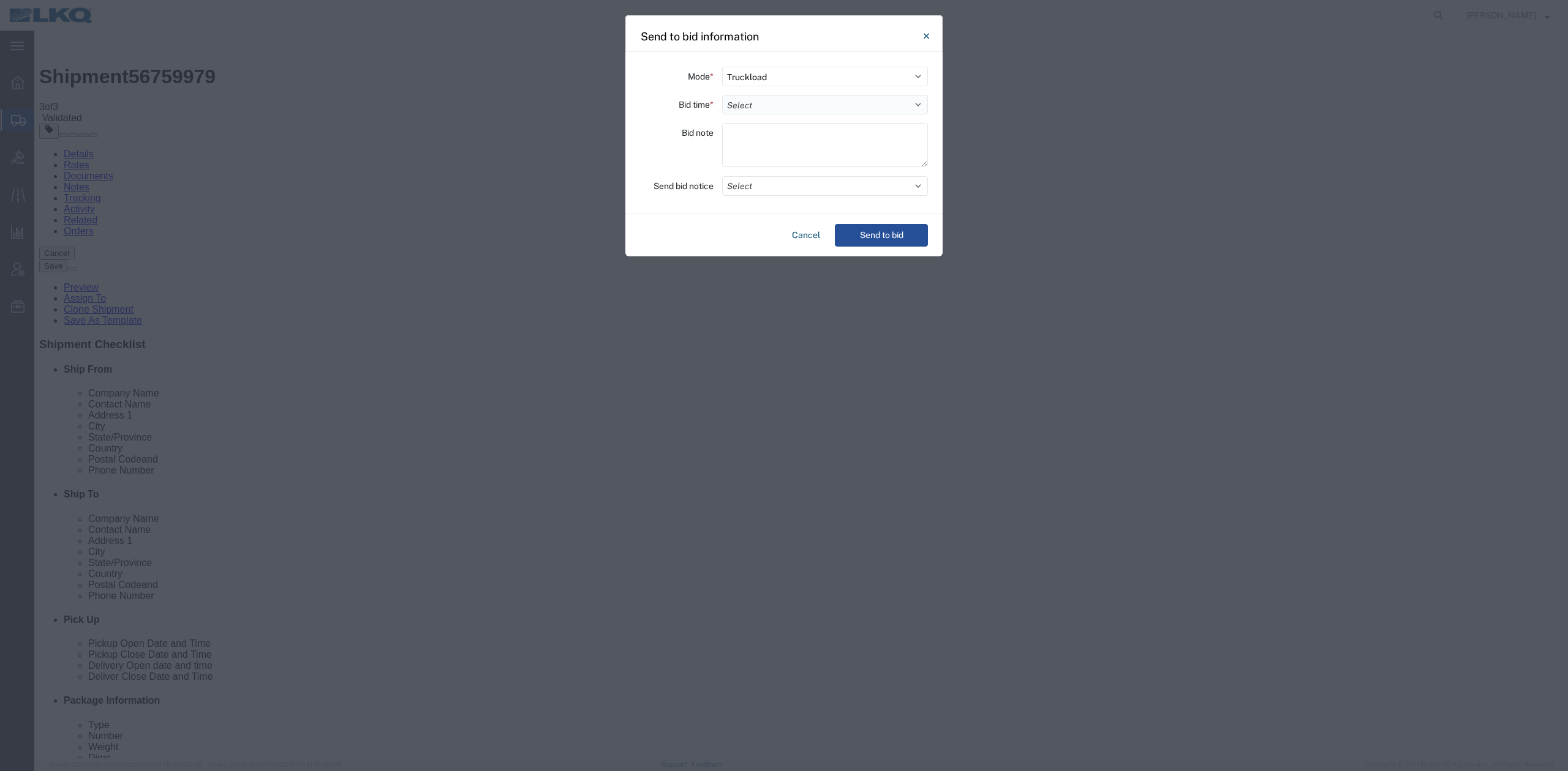
click at [765, 109] on select "Select 30 Min (Rush) 1 Hour (Rush) 2 Hours (Rush) 4 Hours (Rush) 8 Hours (Rush)…" at bounding box center [825, 105] width 206 height 20
select select "24"
click at [722, 95] on select "Select 30 Min (Rush) 1 Hour (Rush) 2 Hours (Rush) 4 Hours (Rush) 8 Hours (Rush)…" at bounding box center [825, 105] width 206 height 20
click at [738, 185] on button "Select" at bounding box center [825, 186] width 206 height 20
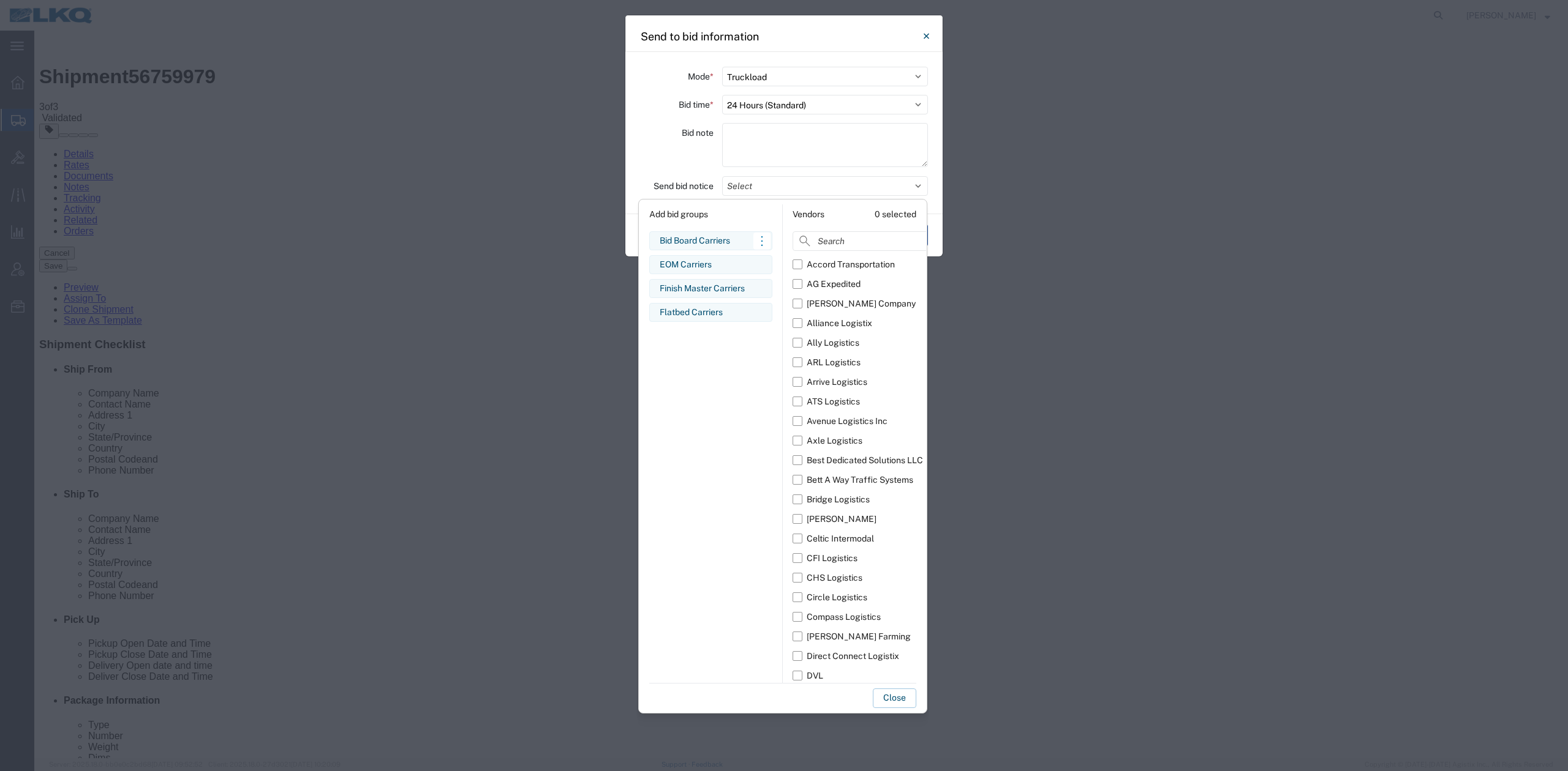
click at [694, 239] on div "Bid Board Carriers" at bounding box center [710, 241] width 102 height 13
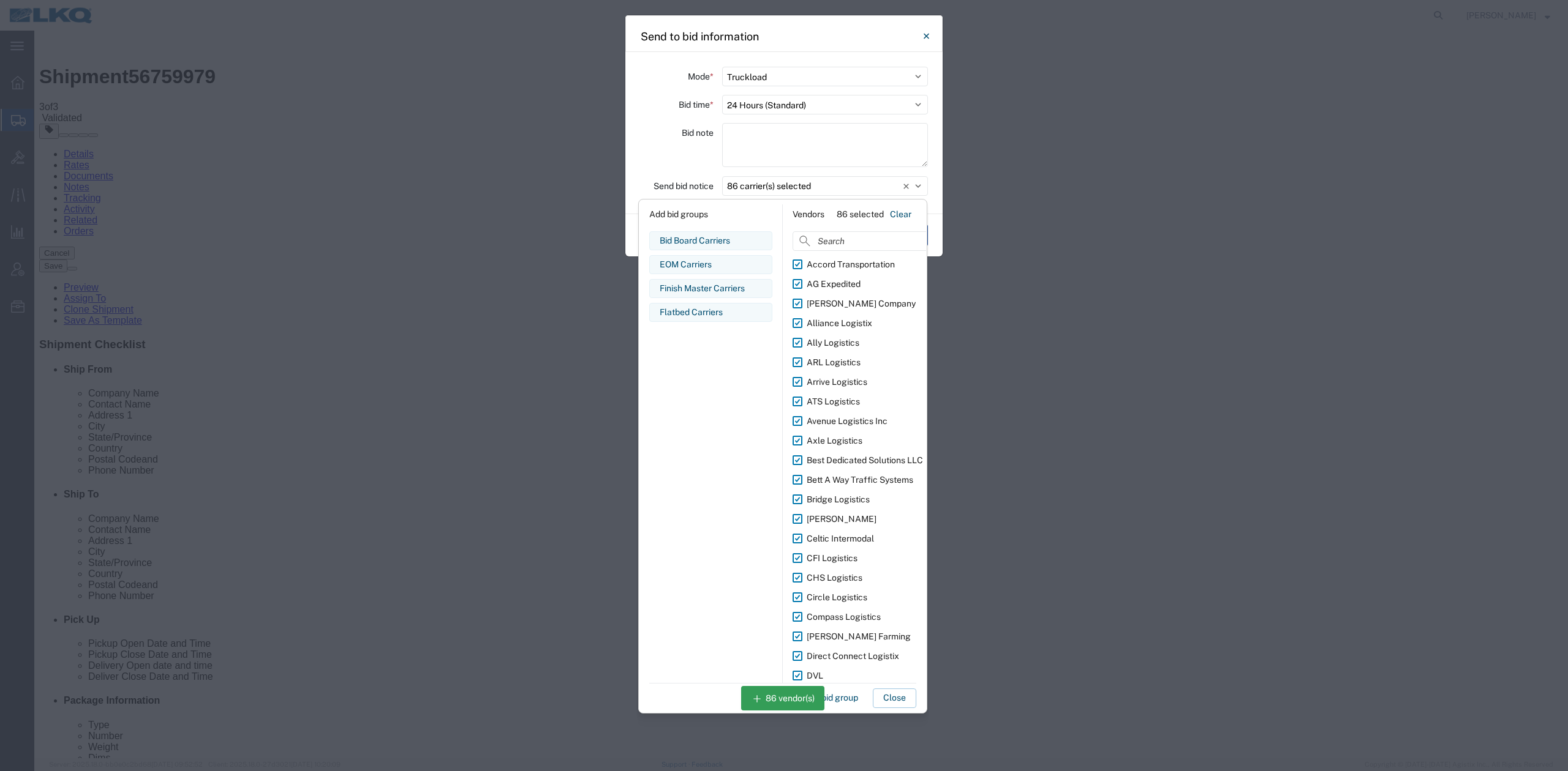
click at [870, 699] on div "Save as new bid group Close" at bounding box center [782, 695] width 267 height 25
click at [878, 689] on button "Close" at bounding box center [894, 699] width 44 height 20
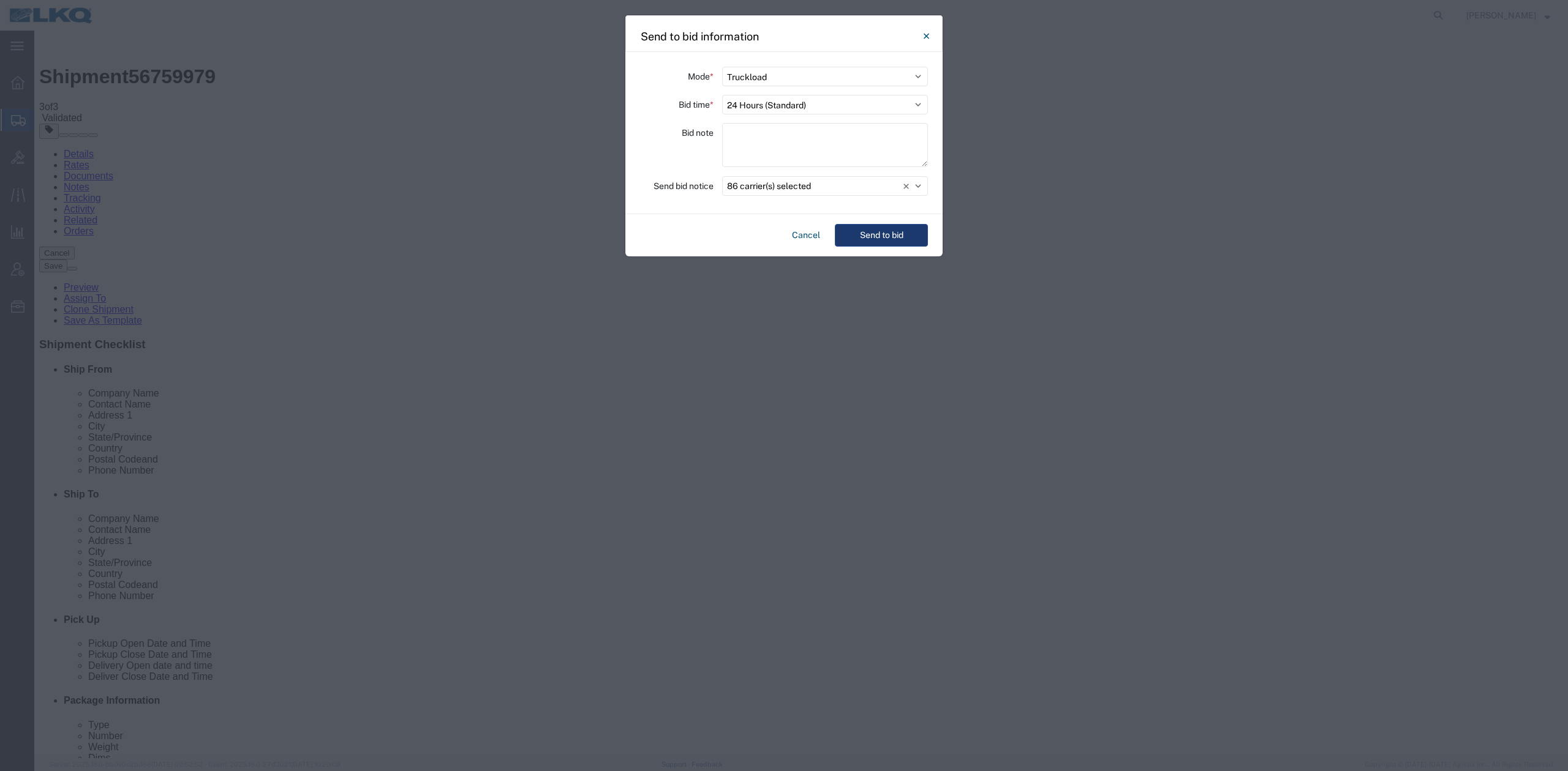
click at [882, 228] on button "Send to bid" at bounding box center [881, 235] width 93 height 22
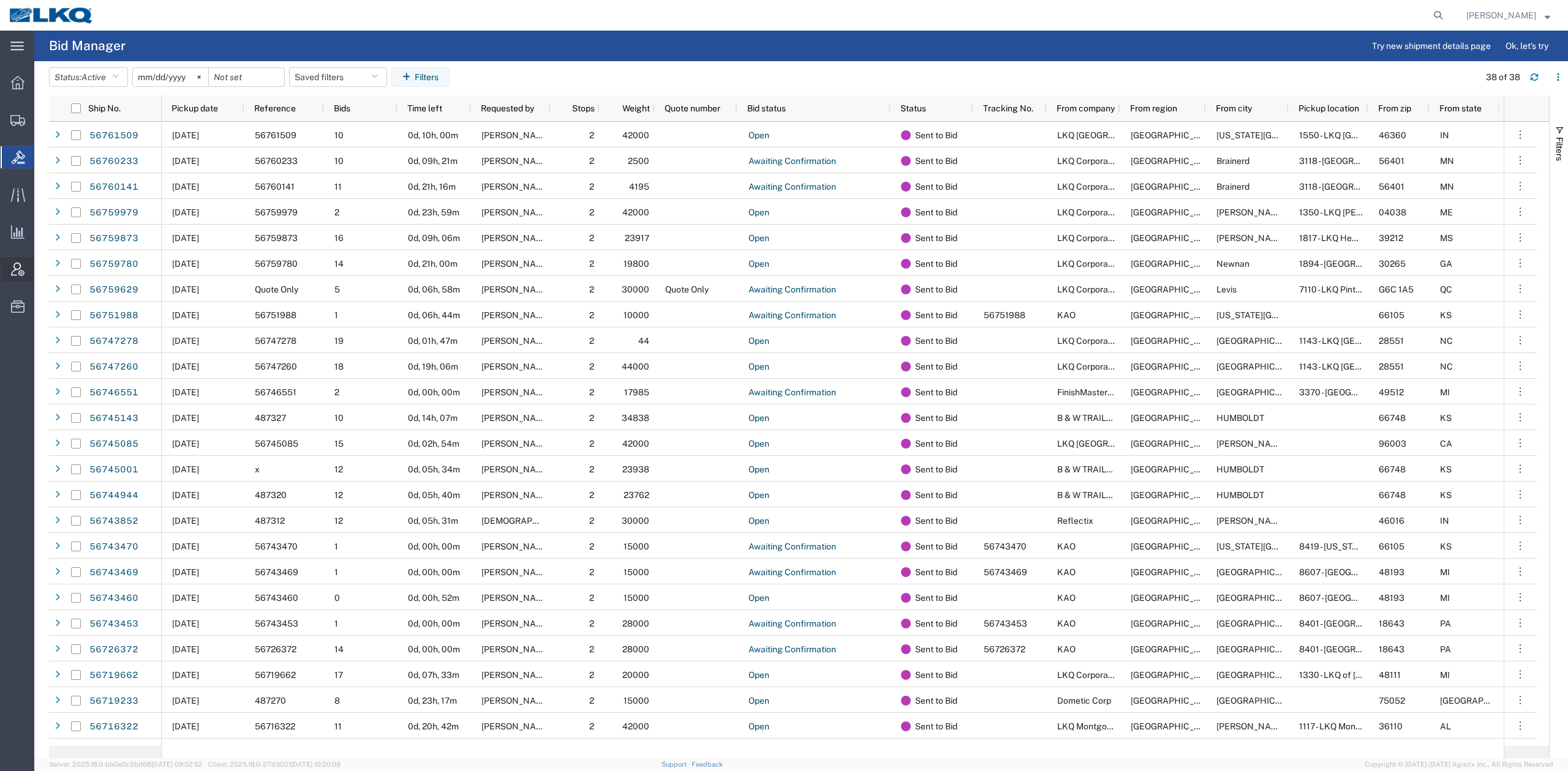
click at [18, 274] on icon at bounding box center [18, 269] width 13 height 13
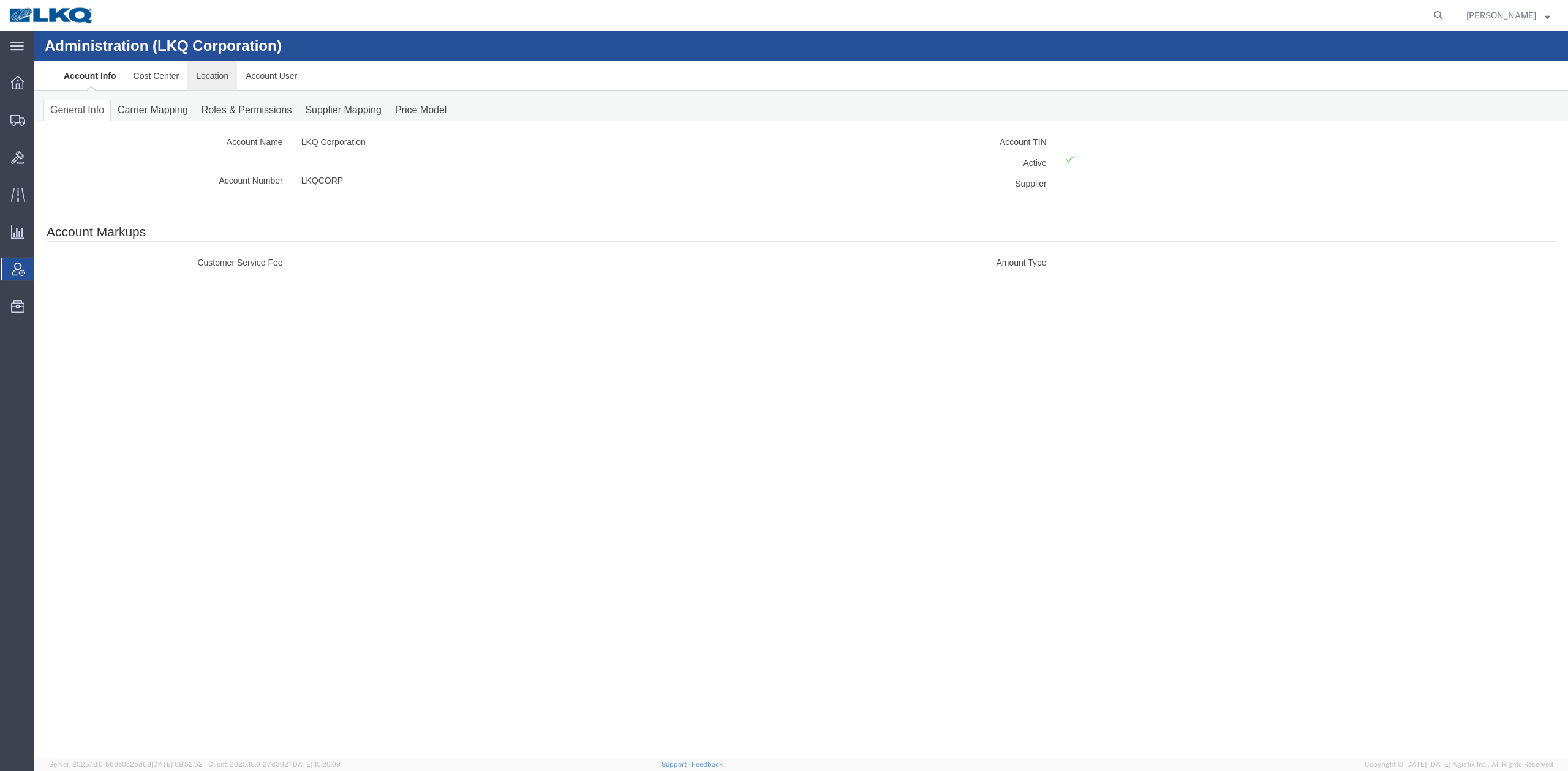
click at [227, 84] on link "Location" at bounding box center [212, 76] width 49 height 30
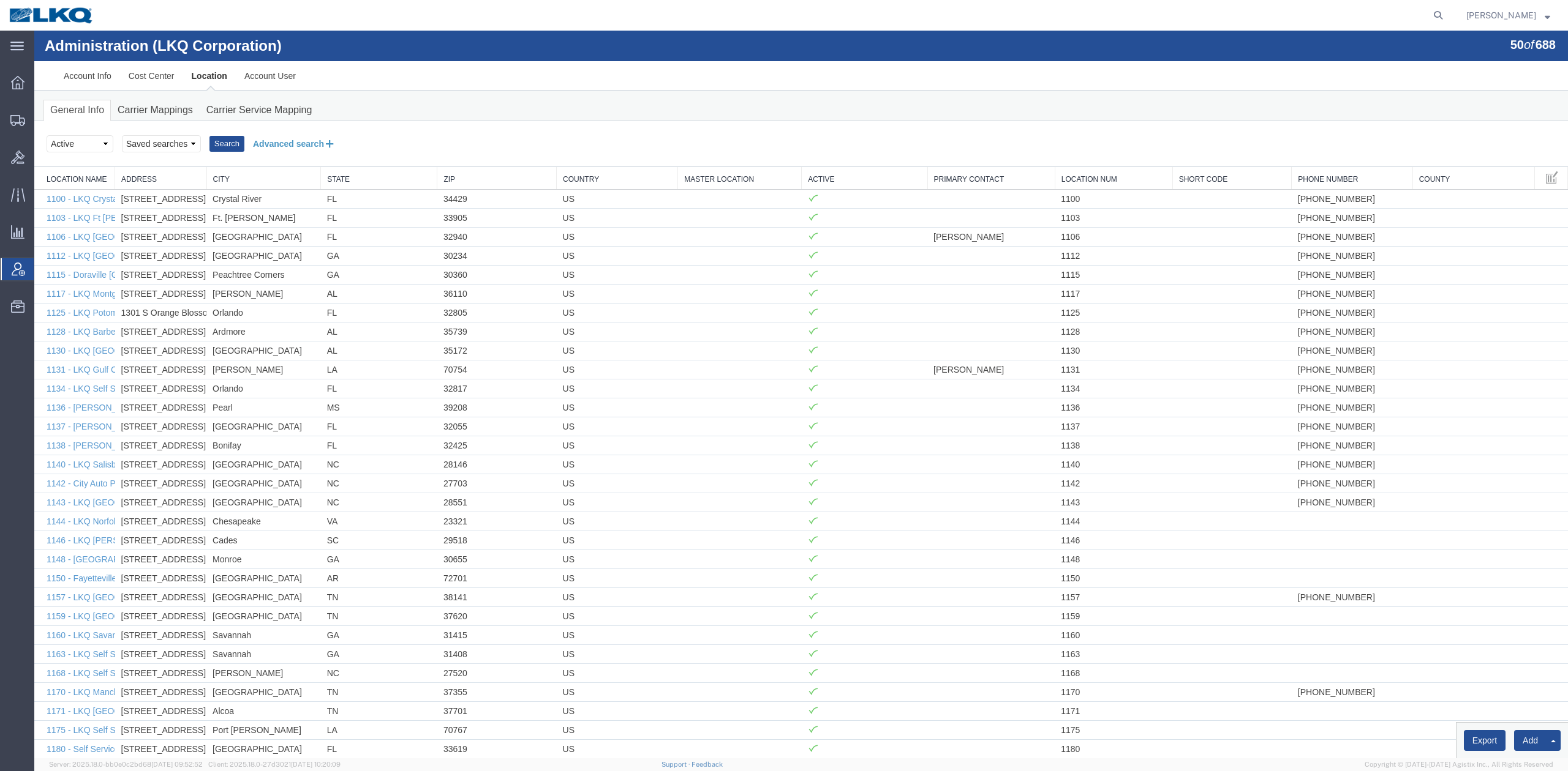
click at [300, 138] on button "Advanced search" at bounding box center [294, 144] width 100 height 21
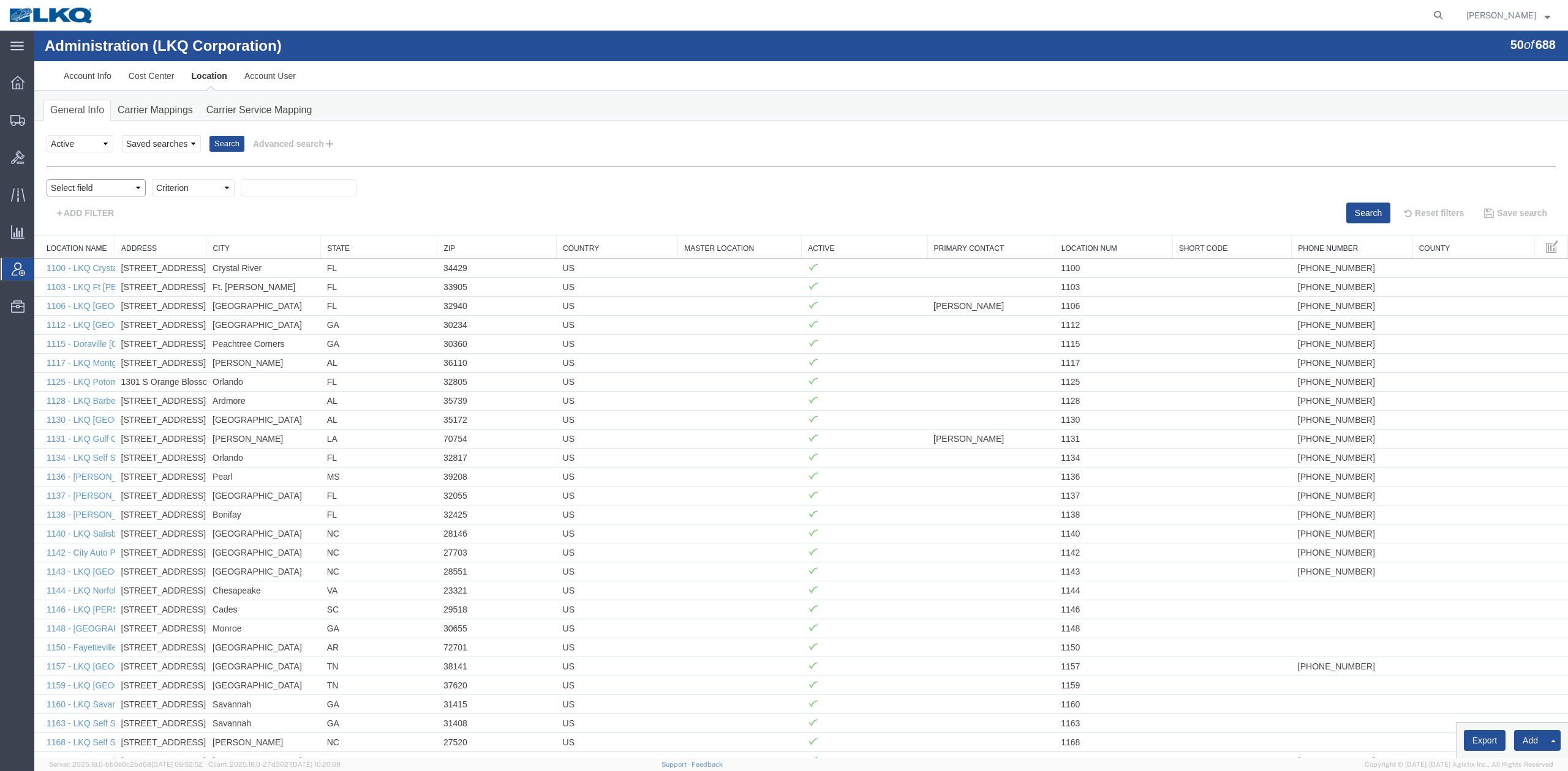
click at [107, 188] on select "Select field Address City Country County Location Name Location Num Master Loca…" at bounding box center [96, 188] width 99 height 17
select select "locationNum"
click at [47, 179] on select "Select field Address City Country County Location Name Location Num Master Loca…" at bounding box center [96, 188] width 99 height 17
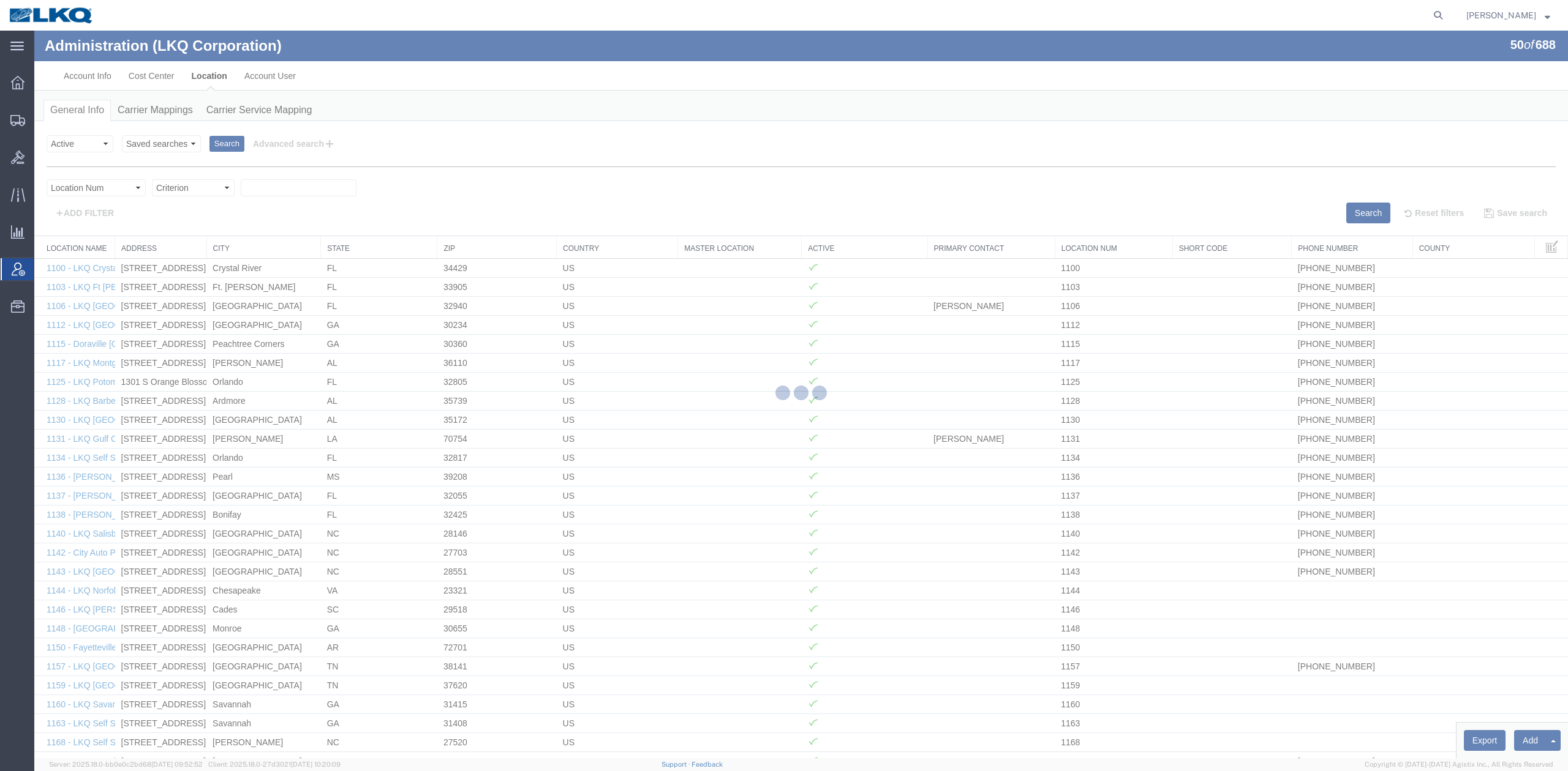
click at [201, 192] on div at bounding box center [801, 394] width 1534 height 728
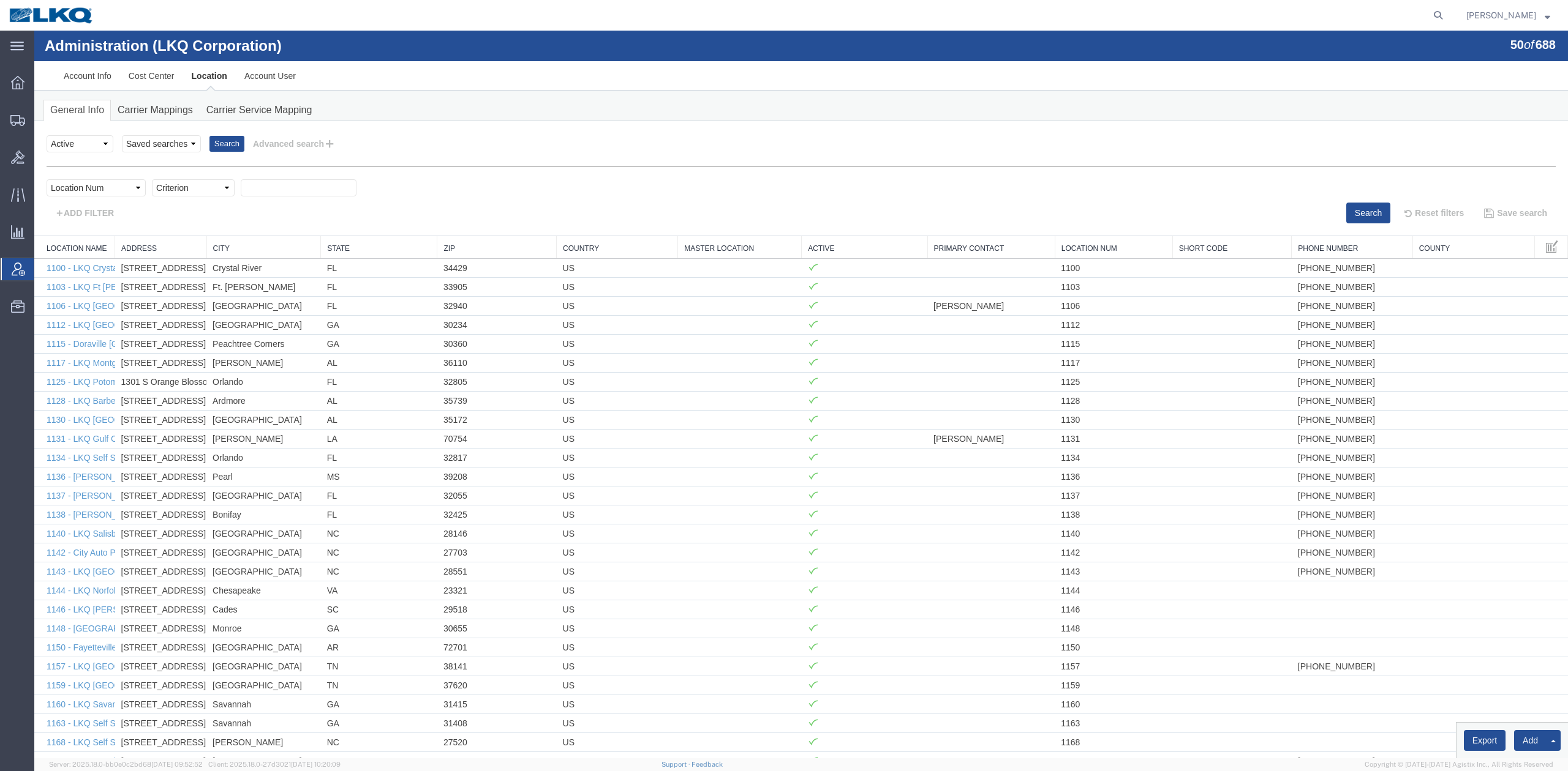
drag, startPoint x: 235, startPoint y: 224, endPoint x: 201, endPoint y: 194, distance: 45.3
click at [201, 194] on select "Criterion contains does not contain is is blank is not blank starts with" at bounding box center [193, 188] width 82 height 17
select select "contains"
click at [152, 179] on select "Criterion contains does not contain is is blank is not blank starts with" at bounding box center [193, 188] width 82 height 17
click at [297, 186] on input "text" at bounding box center [299, 188] width 116 height 17
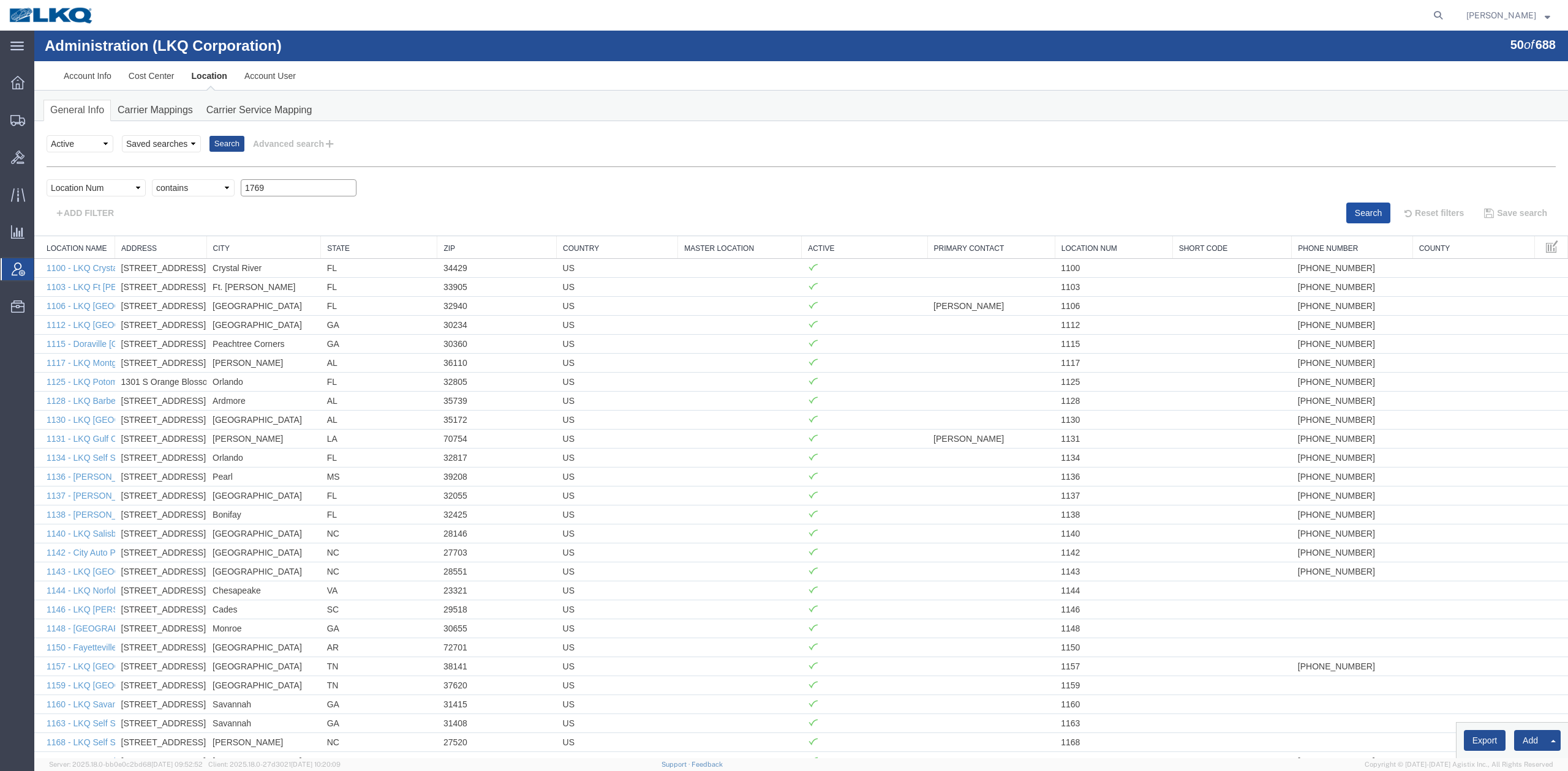
type input "1769"
click at [1360, 217] on button "Search" at bounding box center [1368, 213] width 44 height 21
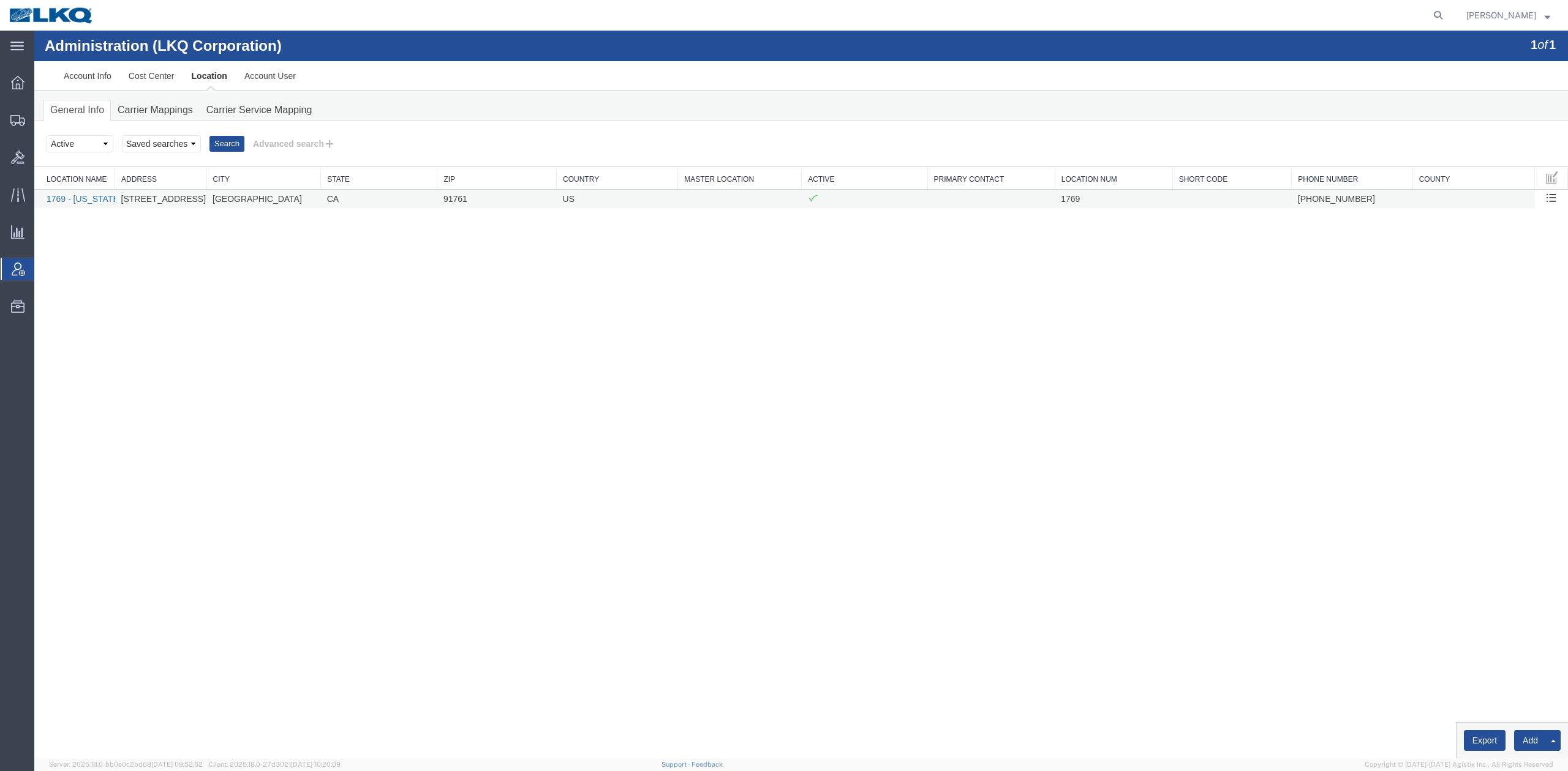
click at [72, 202] on link "1769 - [US_STATE] Core" at bounding box center [94, 198] width 96 height 10
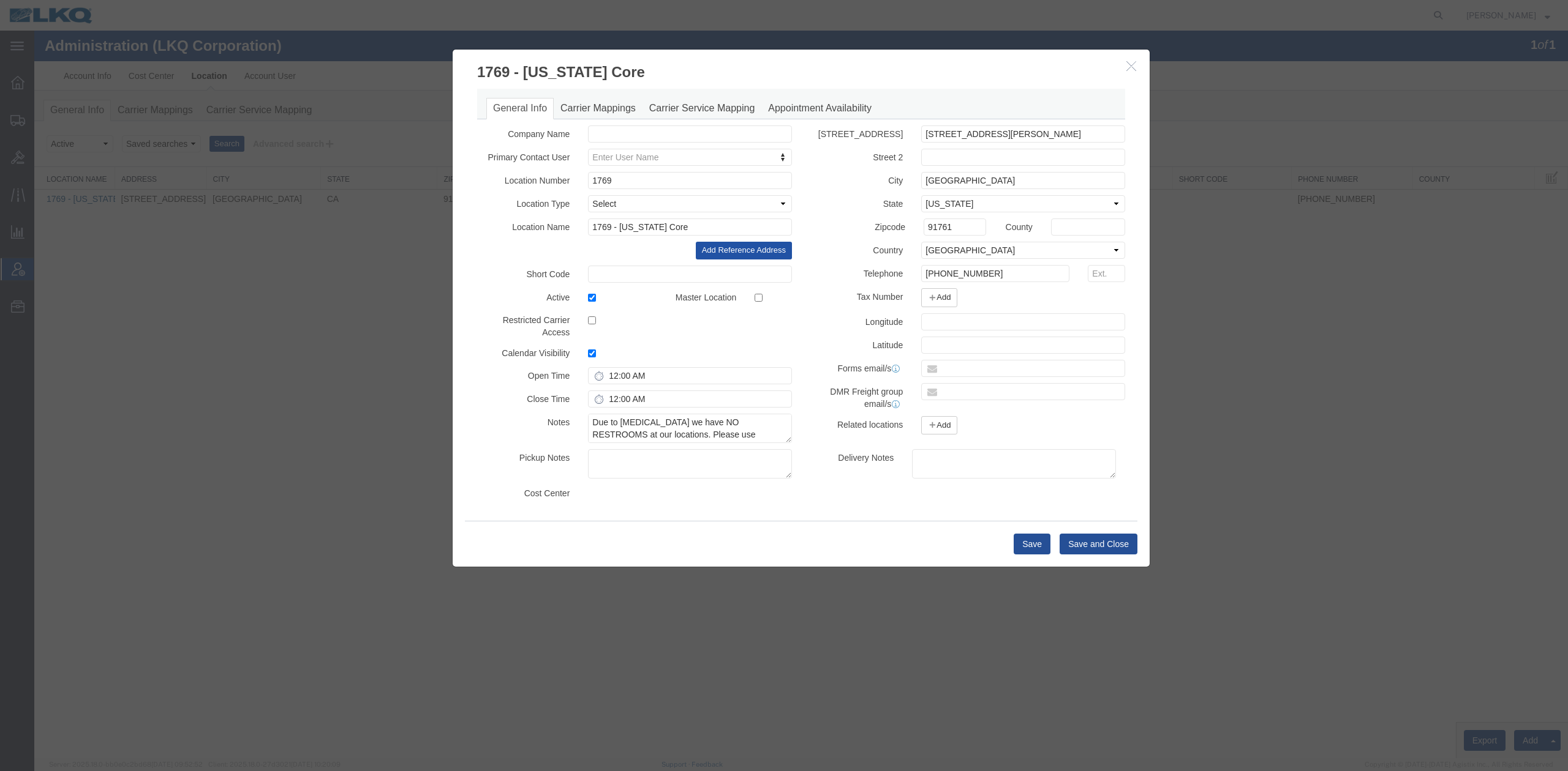
select select "COSTCENTER"
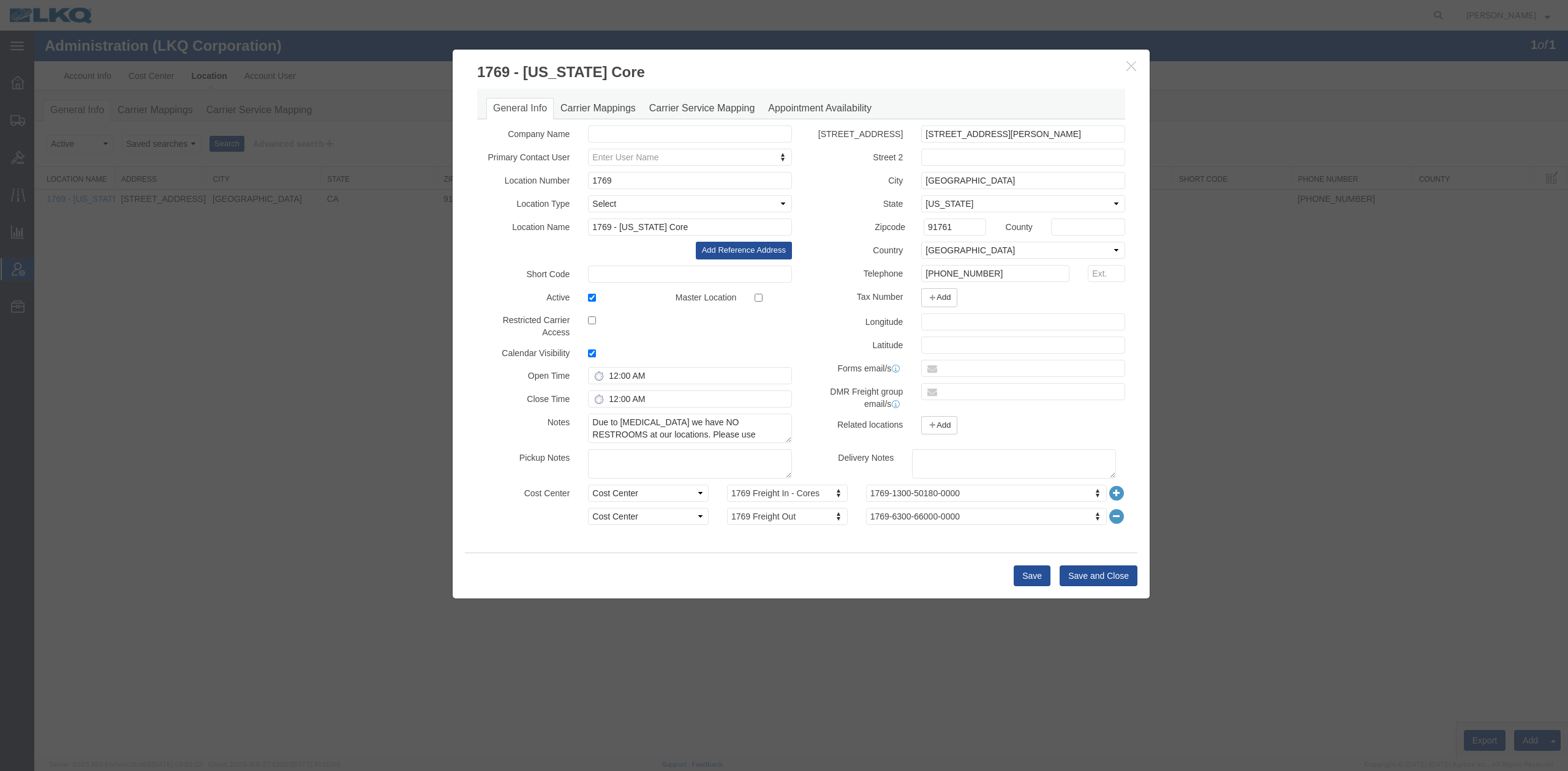
click at [1128, 66] on icon "button" at bounding box center [1131, 66] width 10 height 11
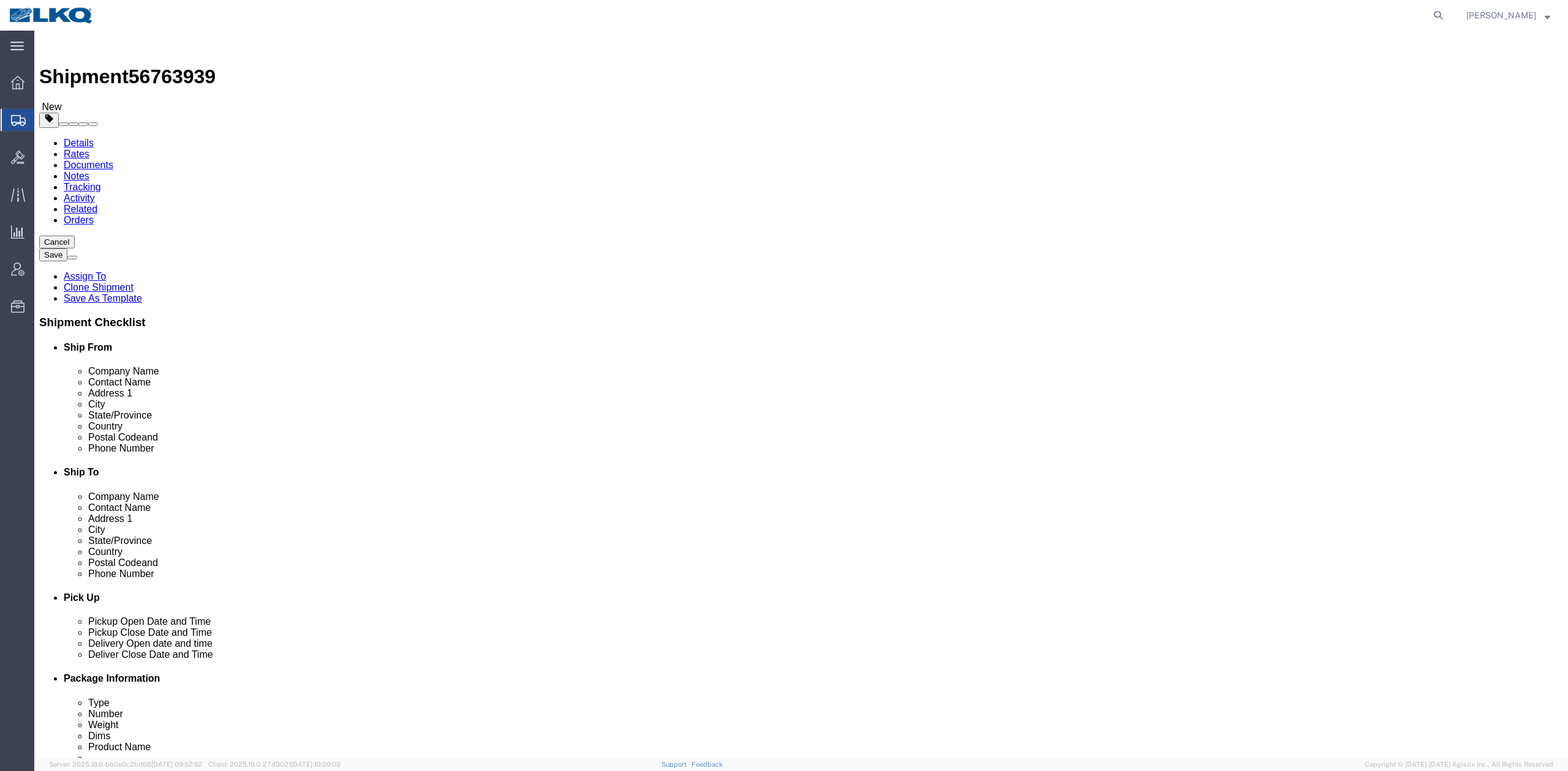
select select "27634"
select select
click span "56763939"
copy span "56763939"
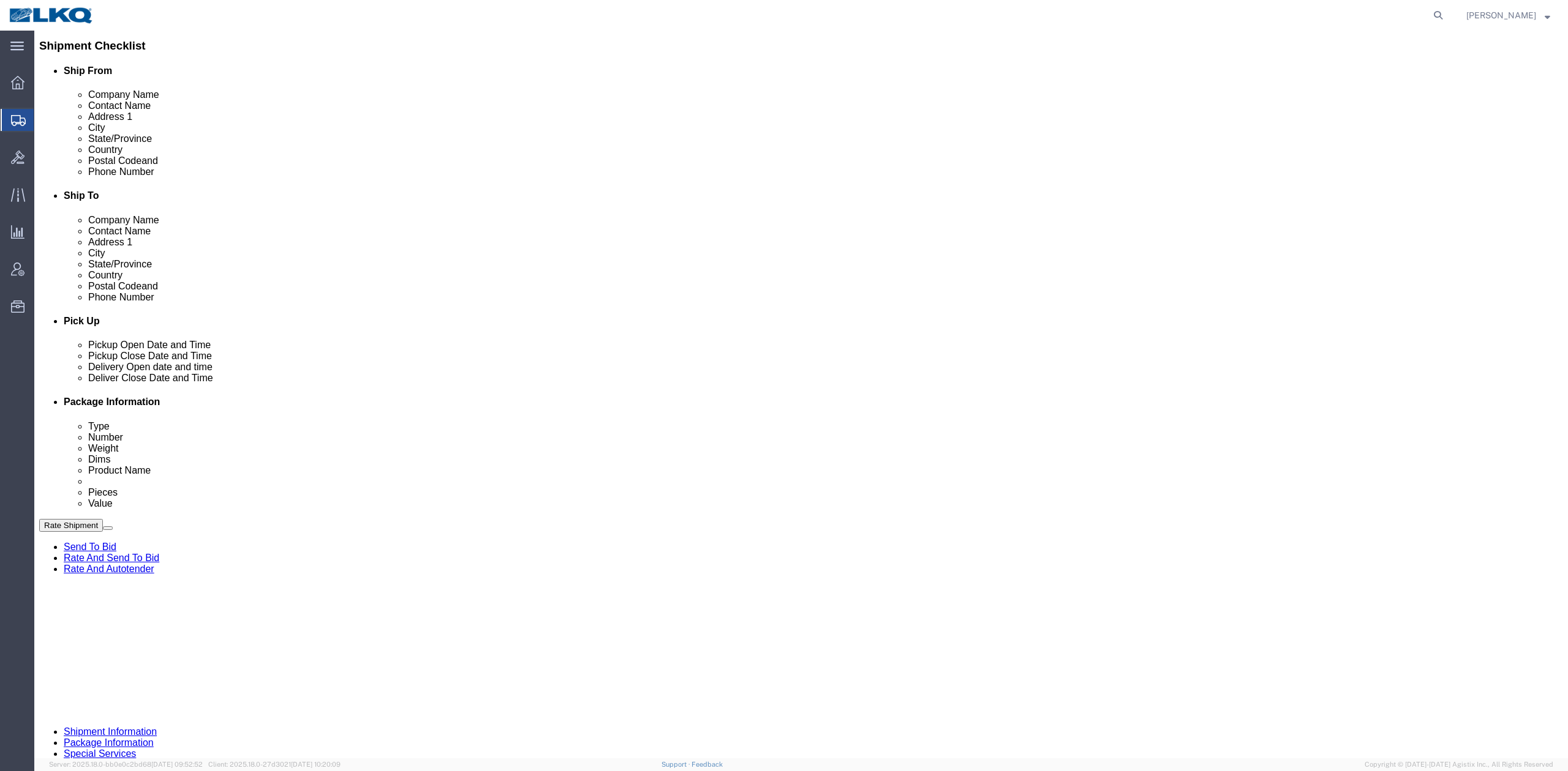
scroll to position [523, 0]
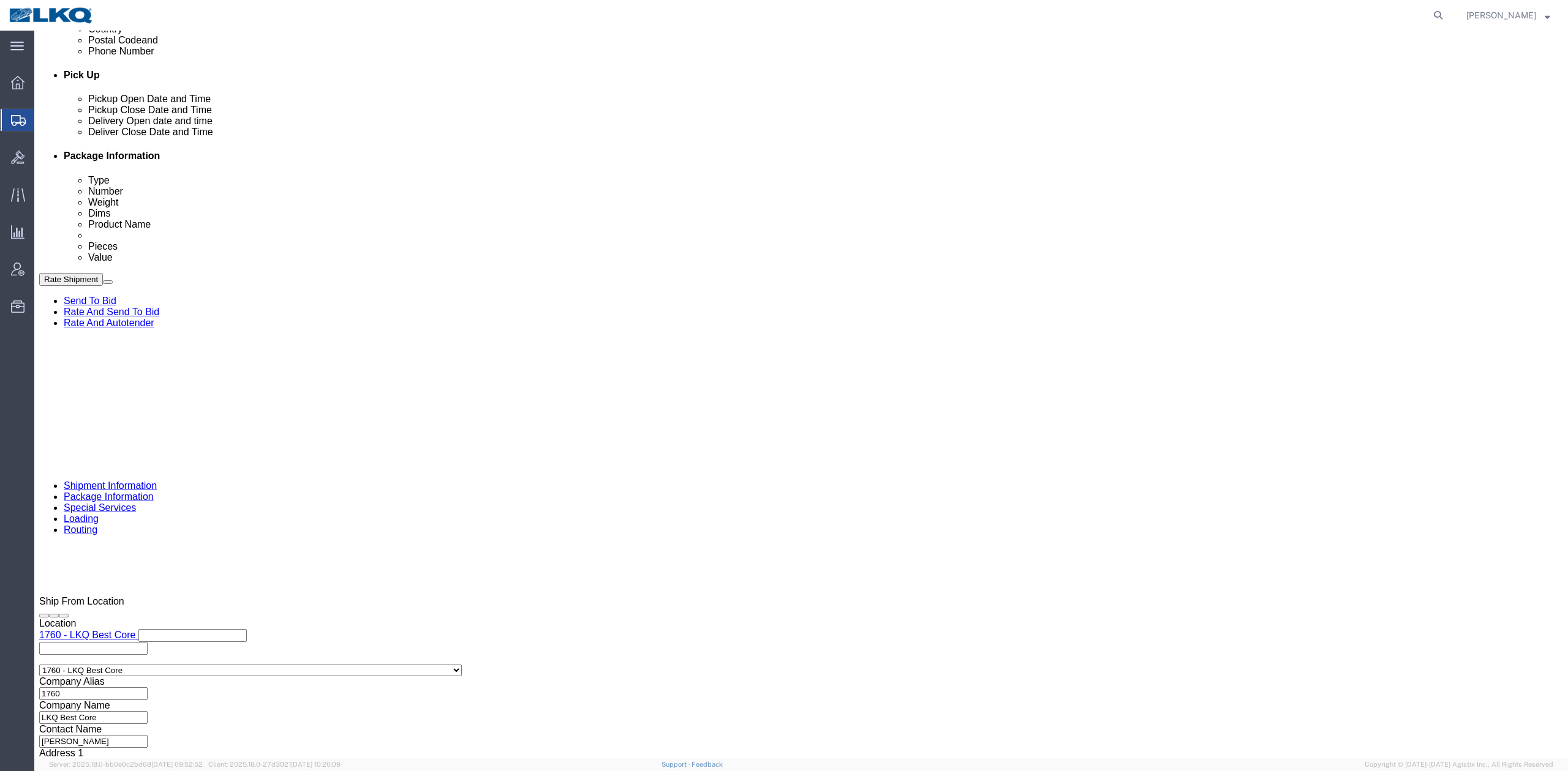
click div "Ship From Location Location 1760 - LKQ Best Core My Profile Location 1100 - LKQ…"
click div
type input "12:00 PM"
click button "Apply"
click div "References Add reference"
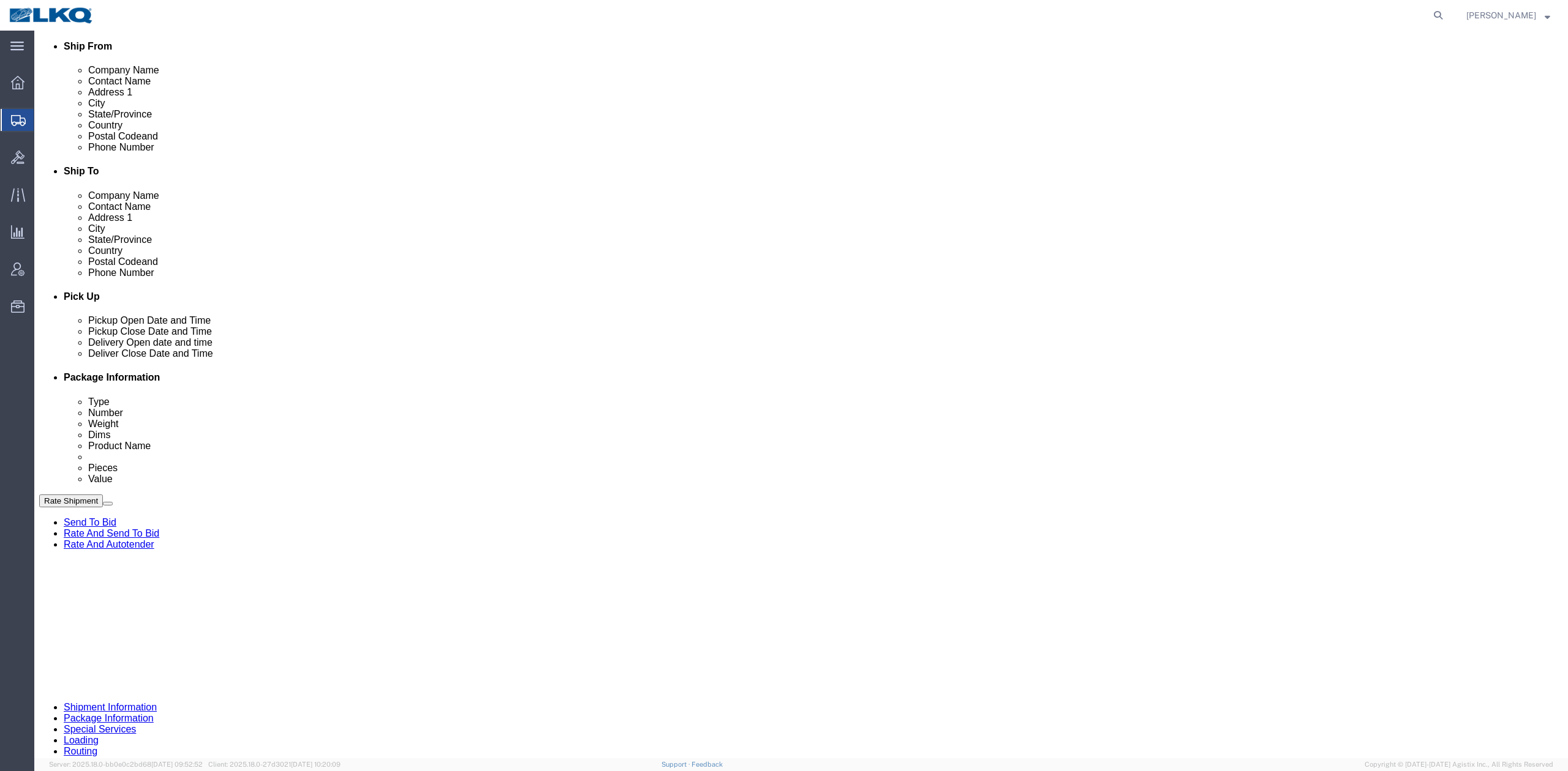
scroll to position [278, 0]
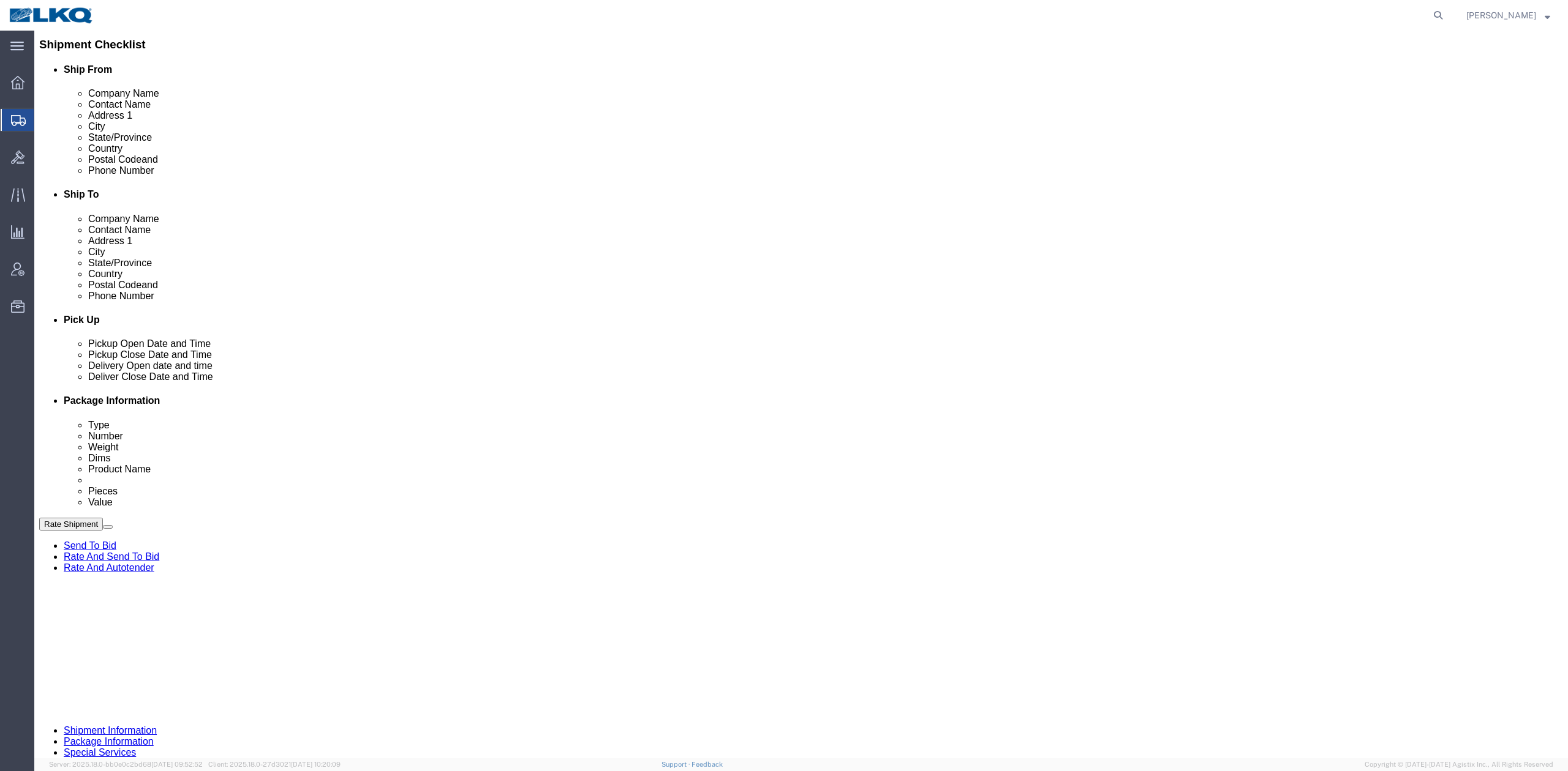
click div "Rate Shipment Send To Bid Rate And Send To Bid Rate And Autotender"
click button "Rate Shipment"
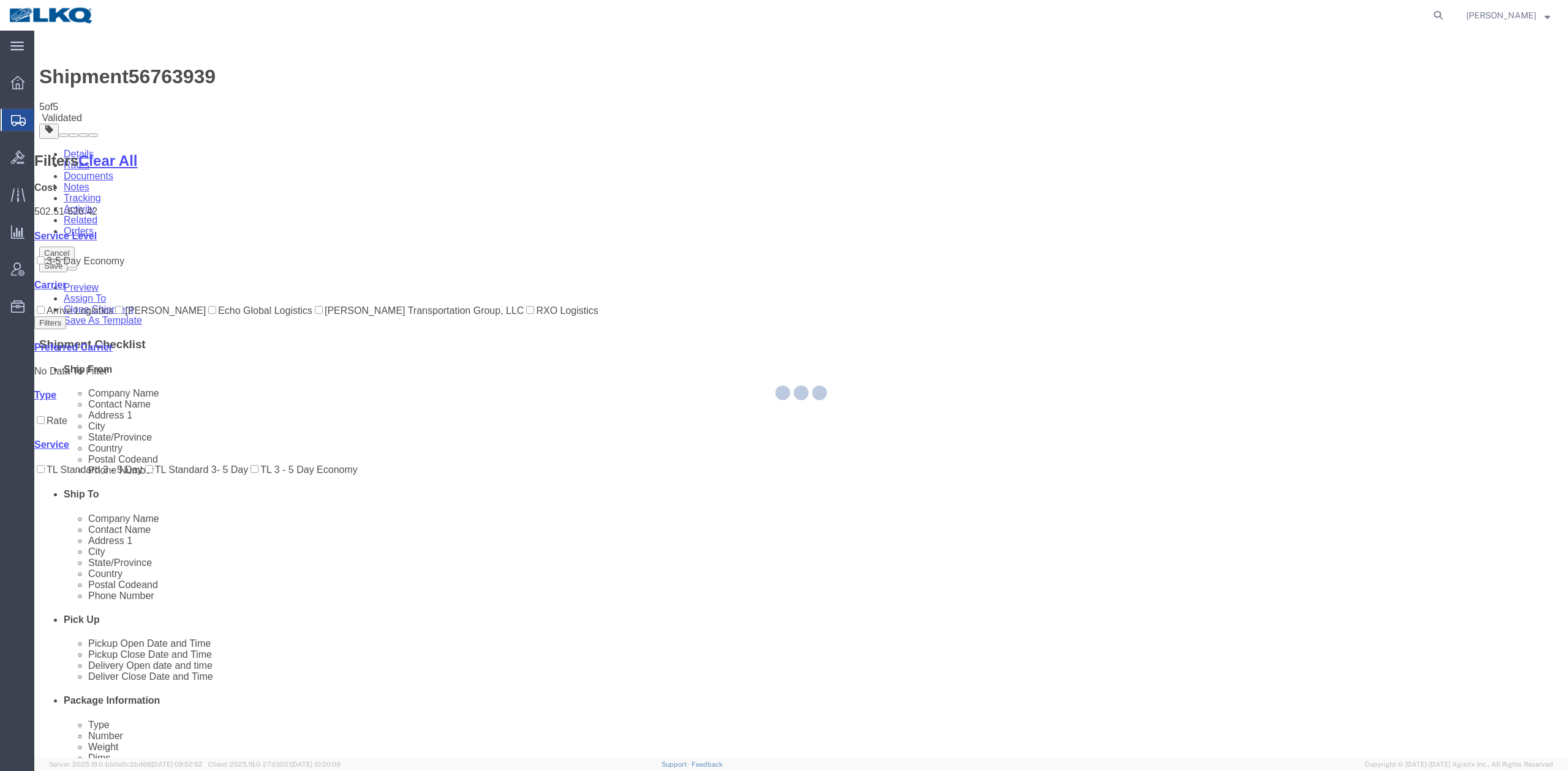
select select "27634"
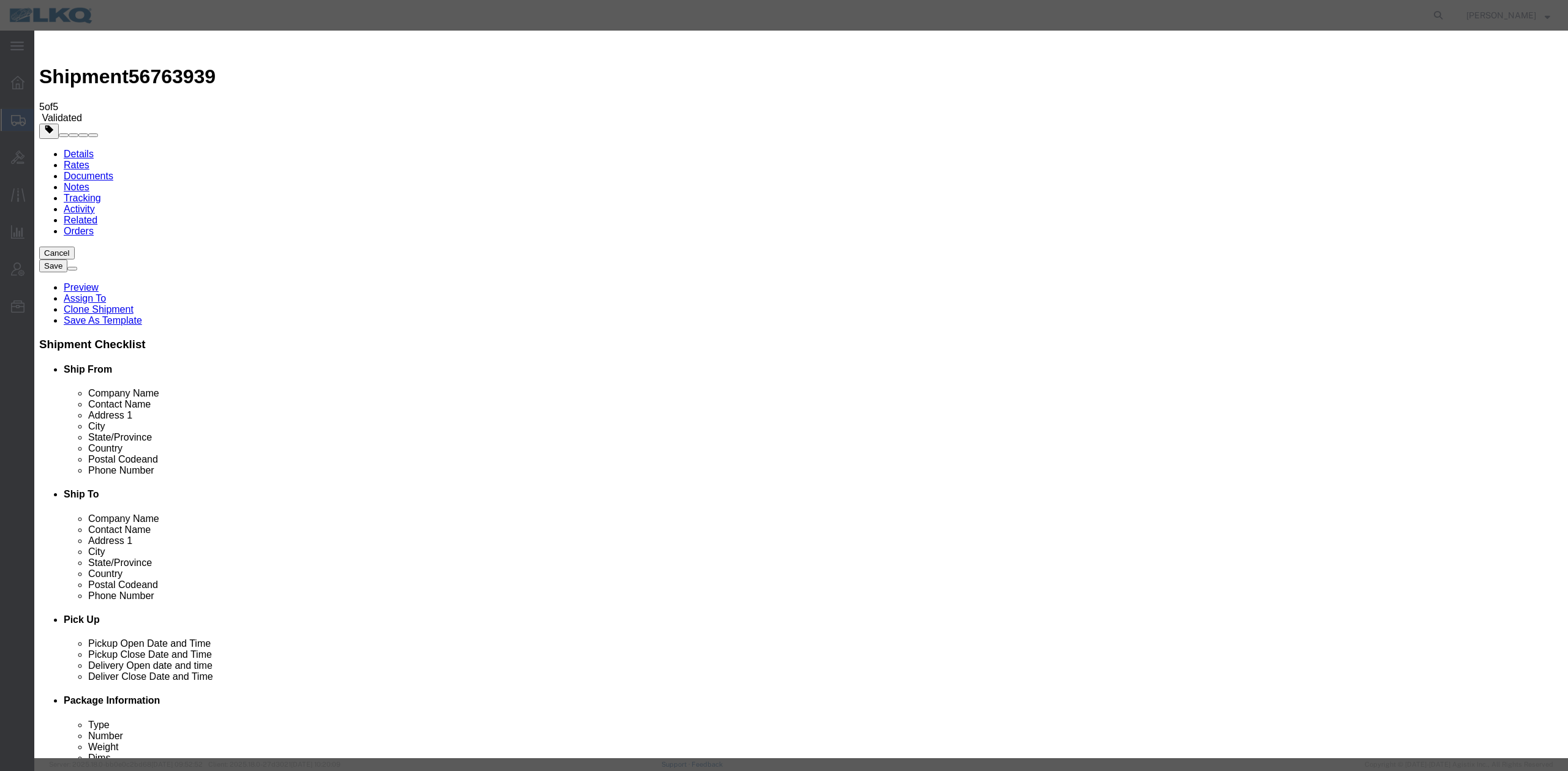
click input "2"
type input "1"
click input "1"
click select "Price Carrier Rank"
select select "LANE_RANK"
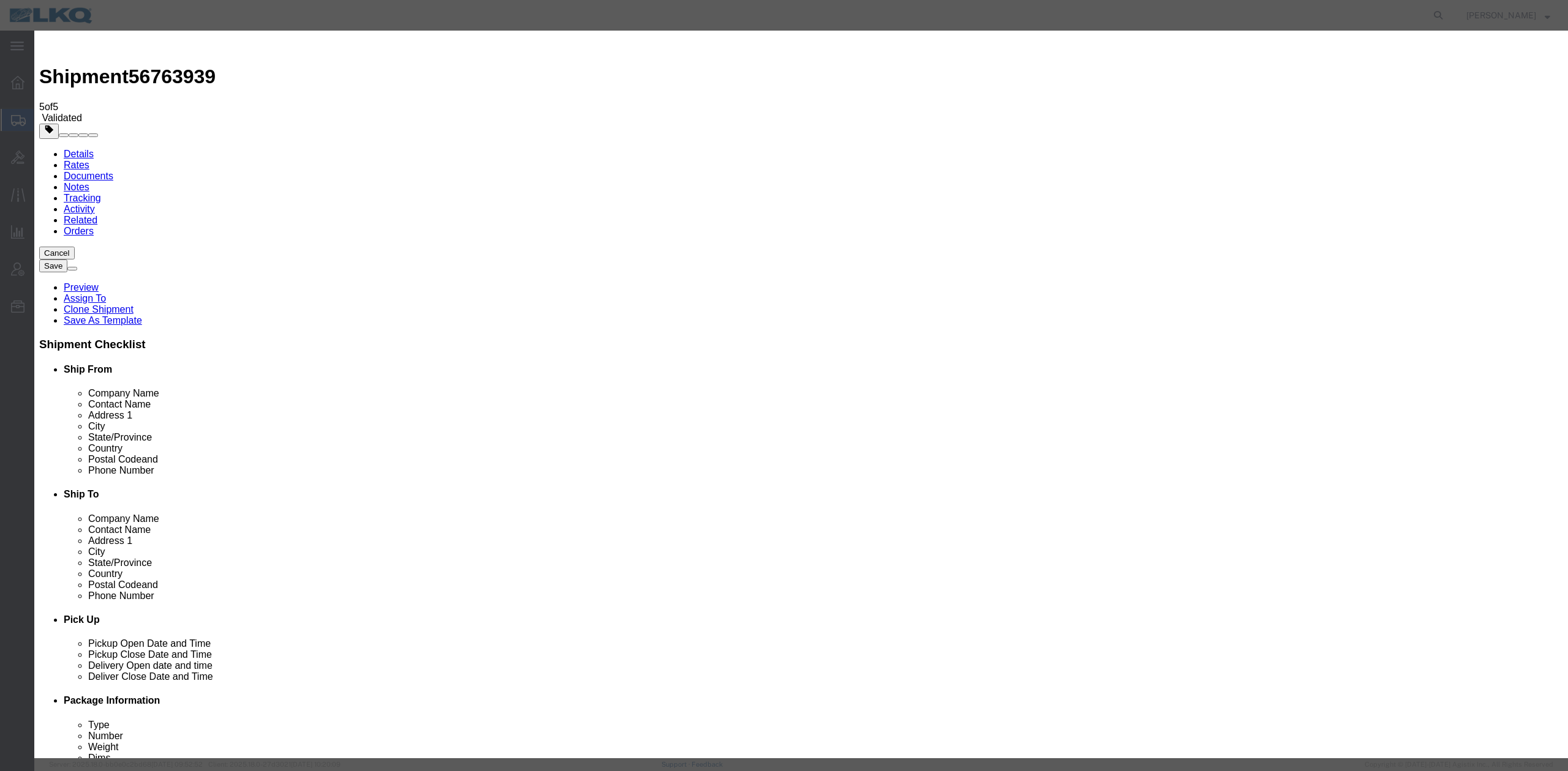
click select "Price Carrier Rank"
click button "Save Auto-Tender"
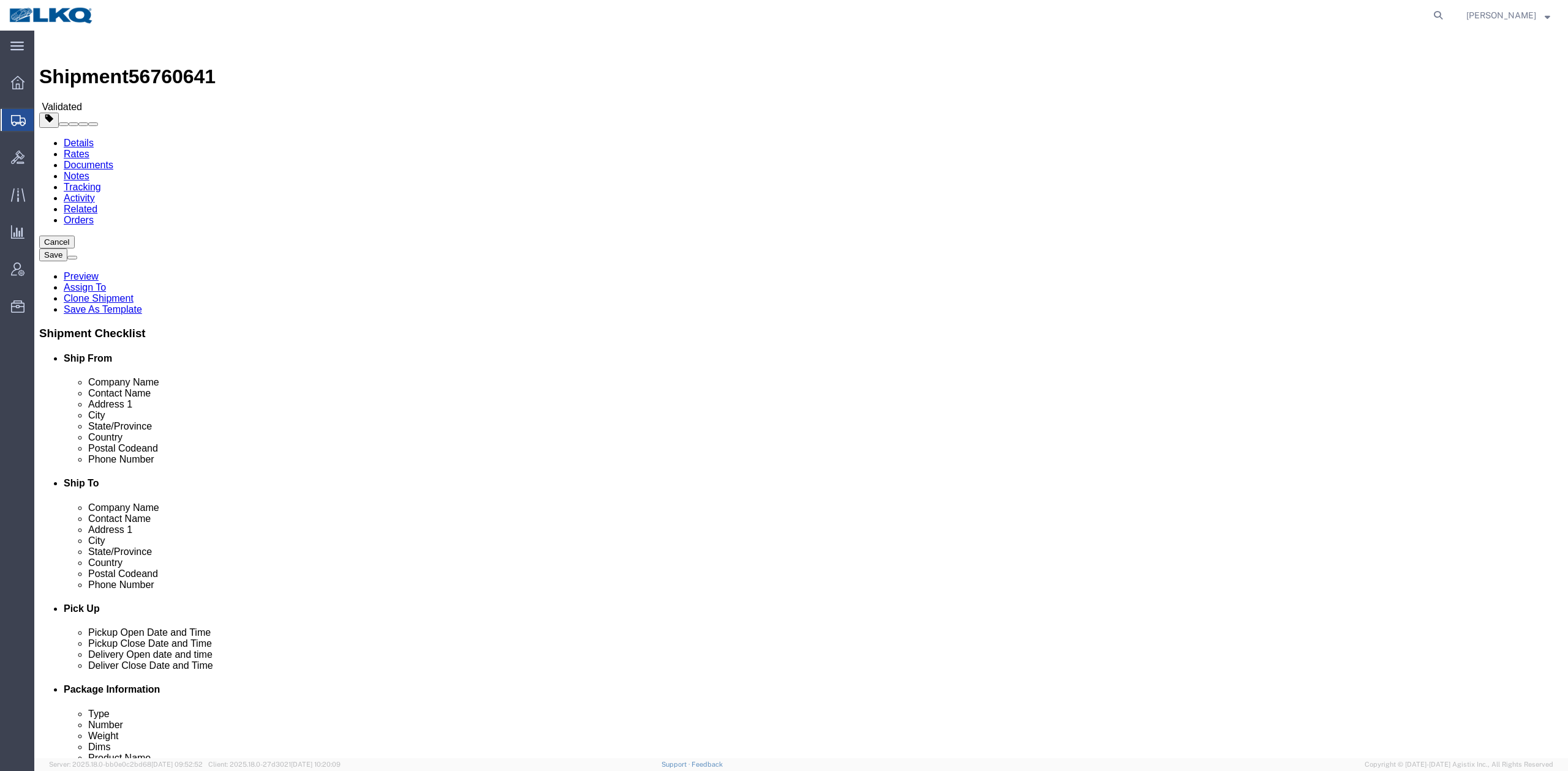
select select "42111"
select select "28018"
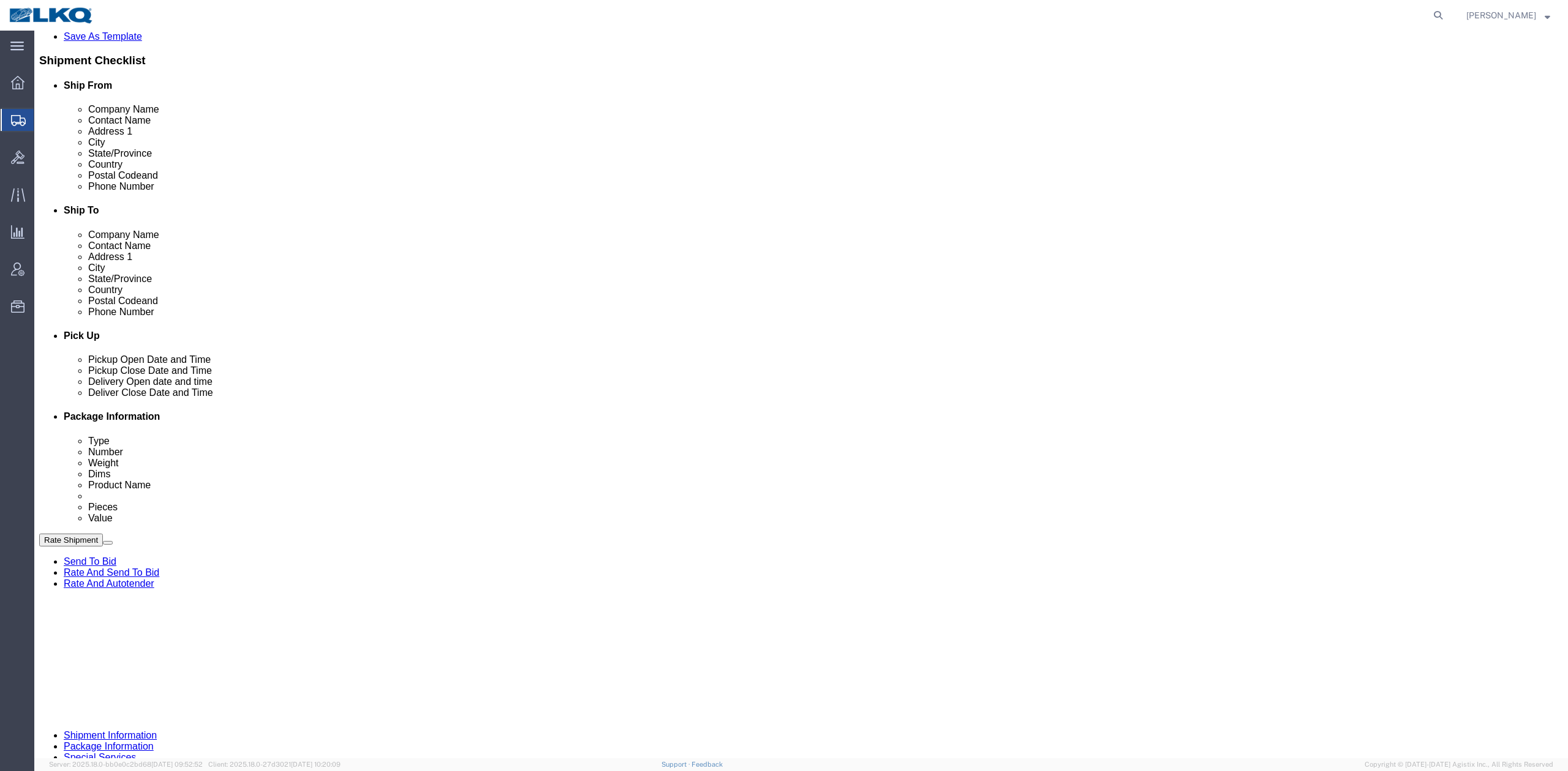
scroll to position [408, 0]
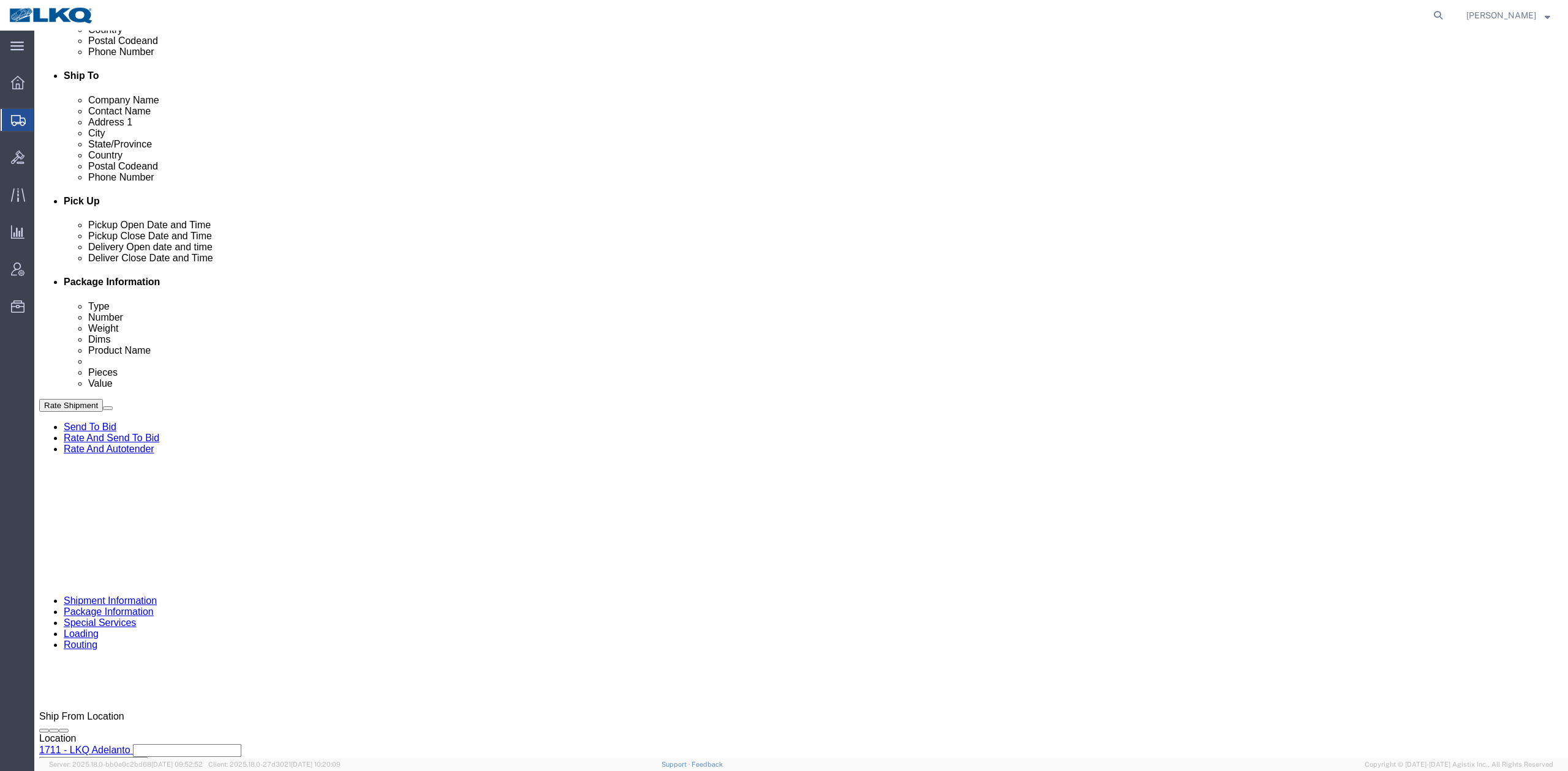
click input "Quantum Load"
paste input "56760641"
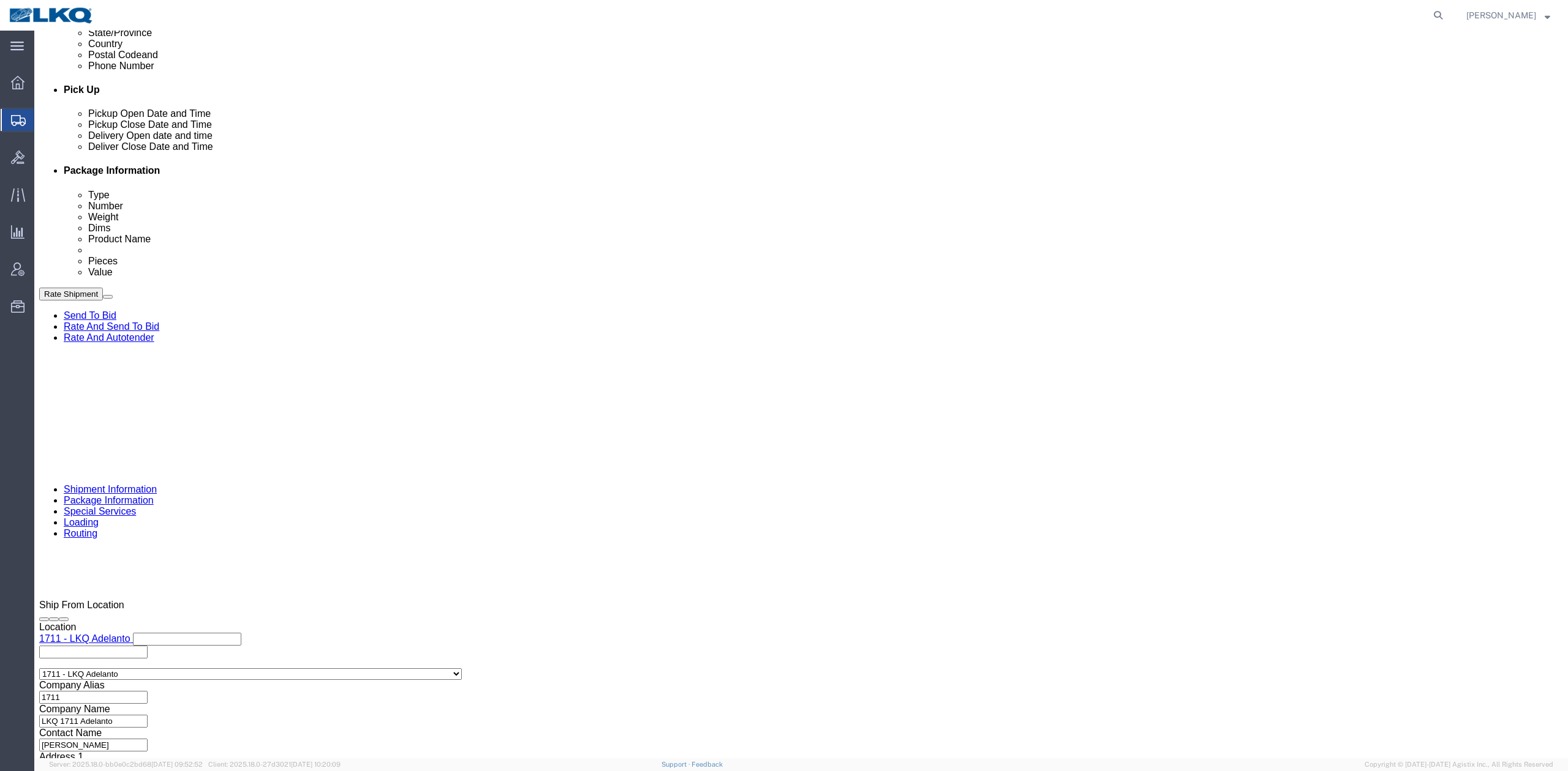
scroll to position [523, 0]
type input "56760641"
click select "Select Air Less than Truckload Multi-Leg Ocean Freight Rail Small Parcel Truckl…"
select select "RAIL"
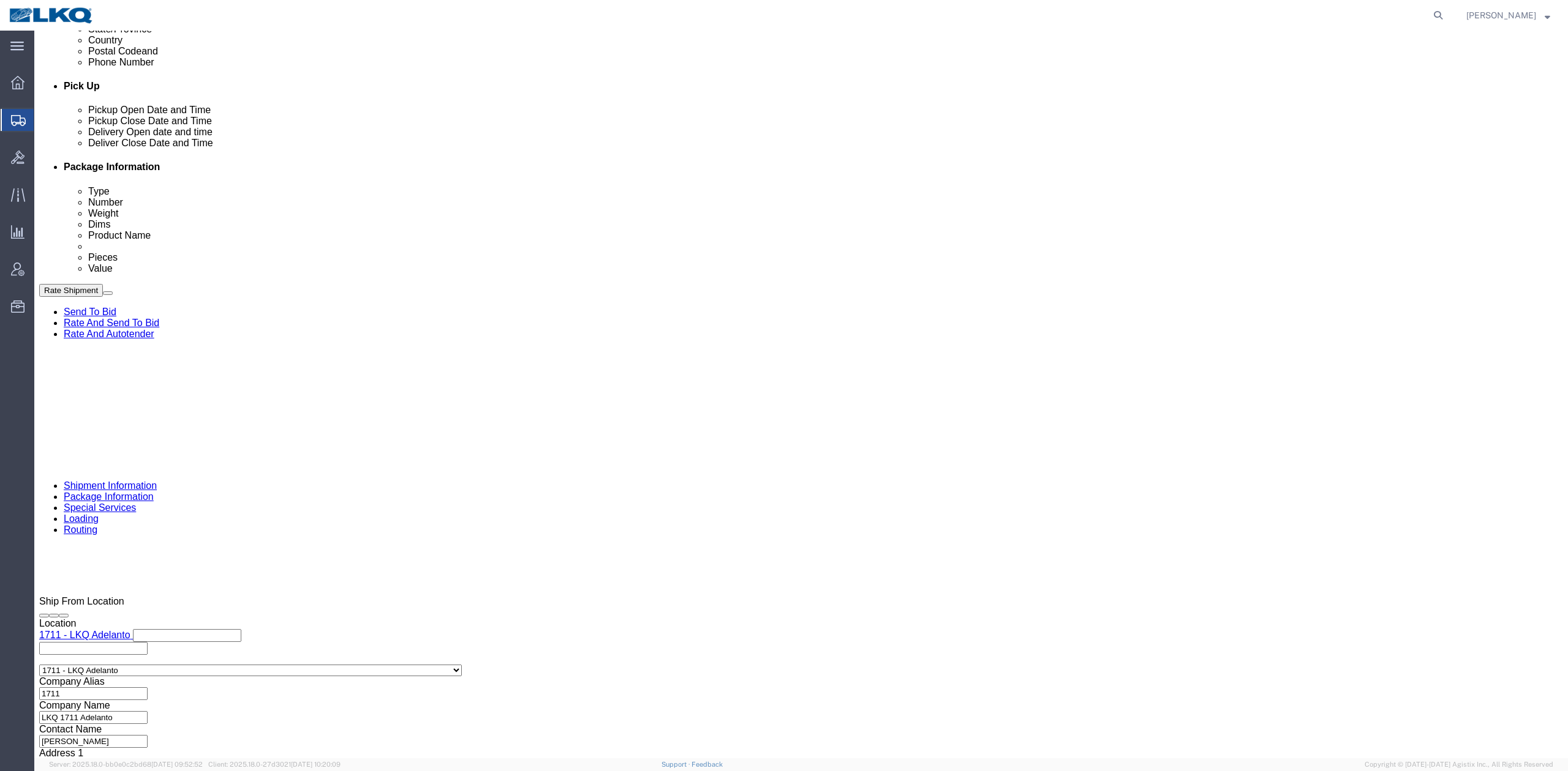
click select "Select Air Less than Truckload Multi-Leg Ocean Freight Rail Small Parcel Truckl…"
click button "Save"
drag, startPoint x: 187, startPoint y: 103, endPoint x: 152, endPoint y: 72, distance: 46.8
click icon
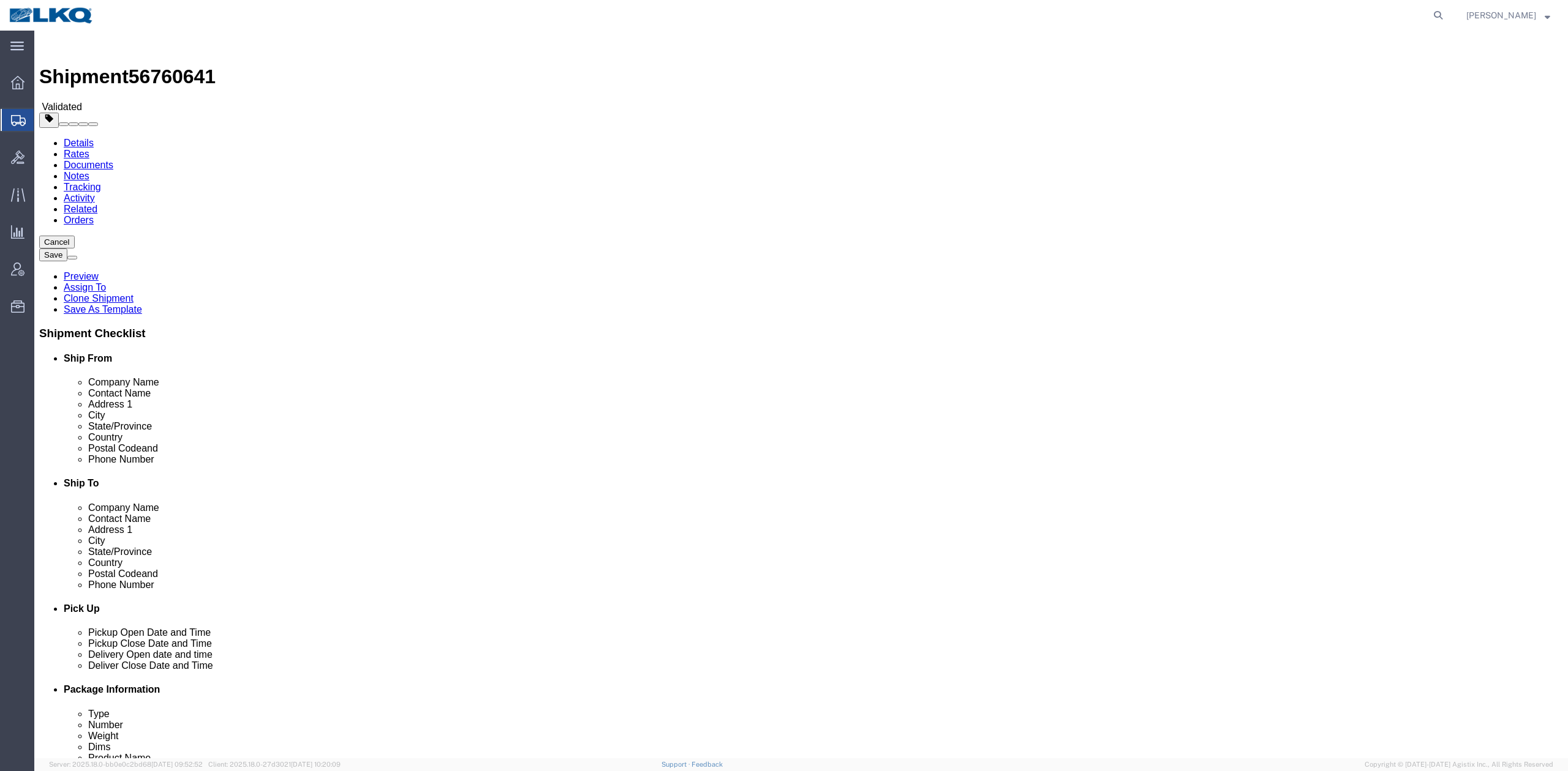
click dd "44.00 Each"
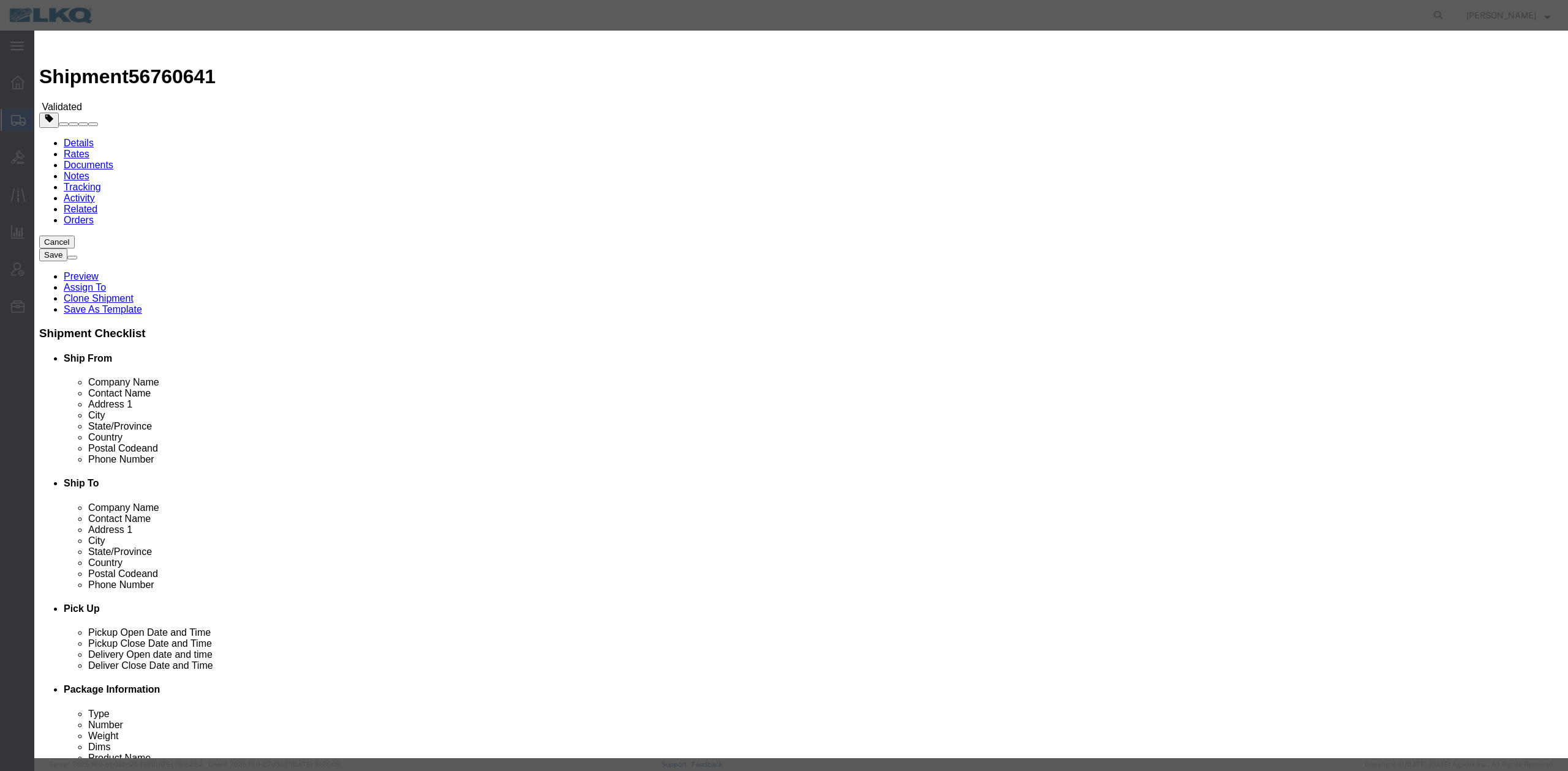
drag, startPoint x: 627, startPoint y: 194, endPoint x: 591, endPoint y: 170, distance: 43.3
click select "Select 50 55 60 65 70 85 92.5 100 125 175 250 300 400"
select select "92.5"
click select "Select 50 55 60 65 70 85 92.5 100 125 175 250 300 400"
click button "Save & Close"
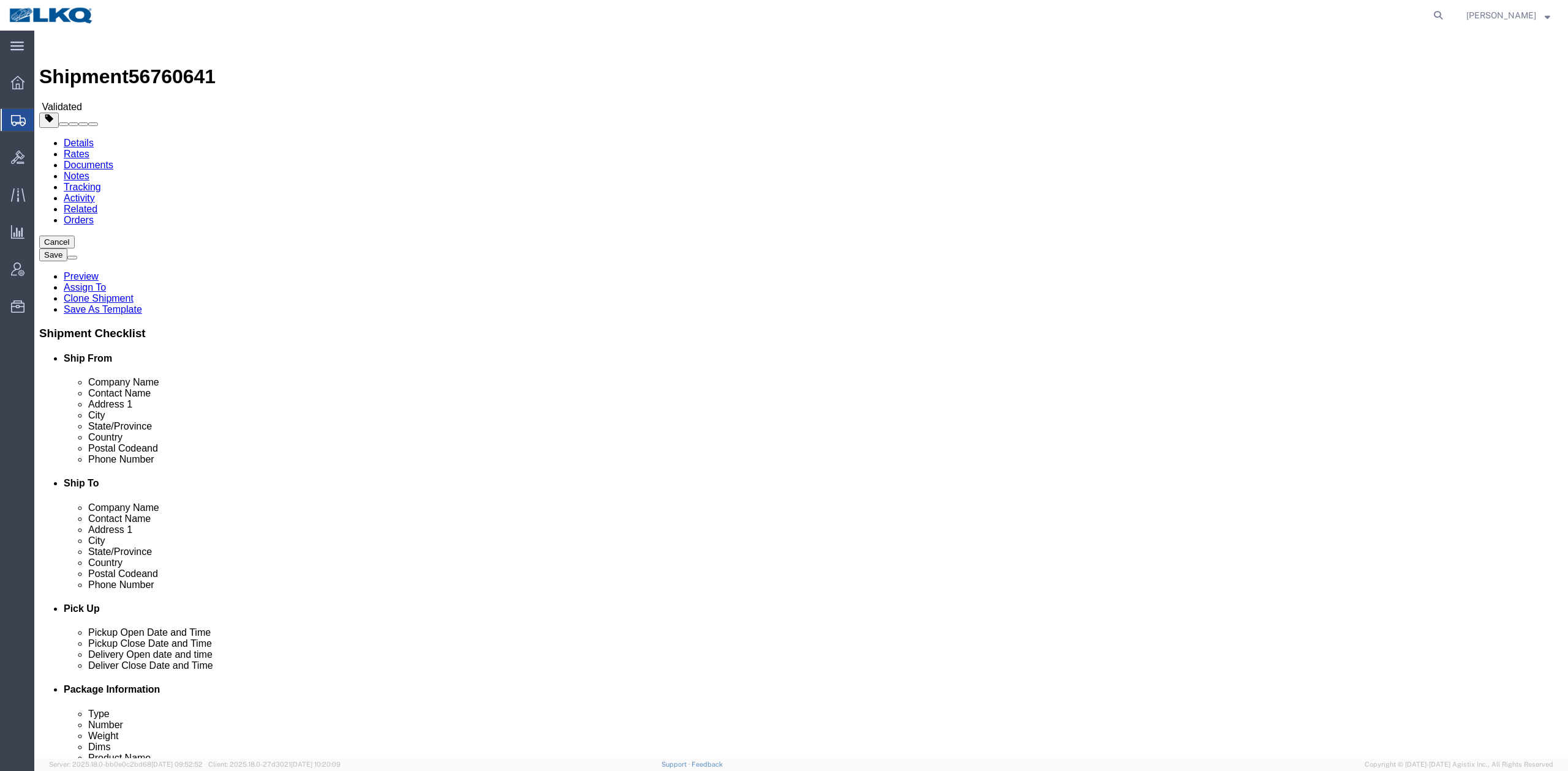
click button "Rate Shipment"
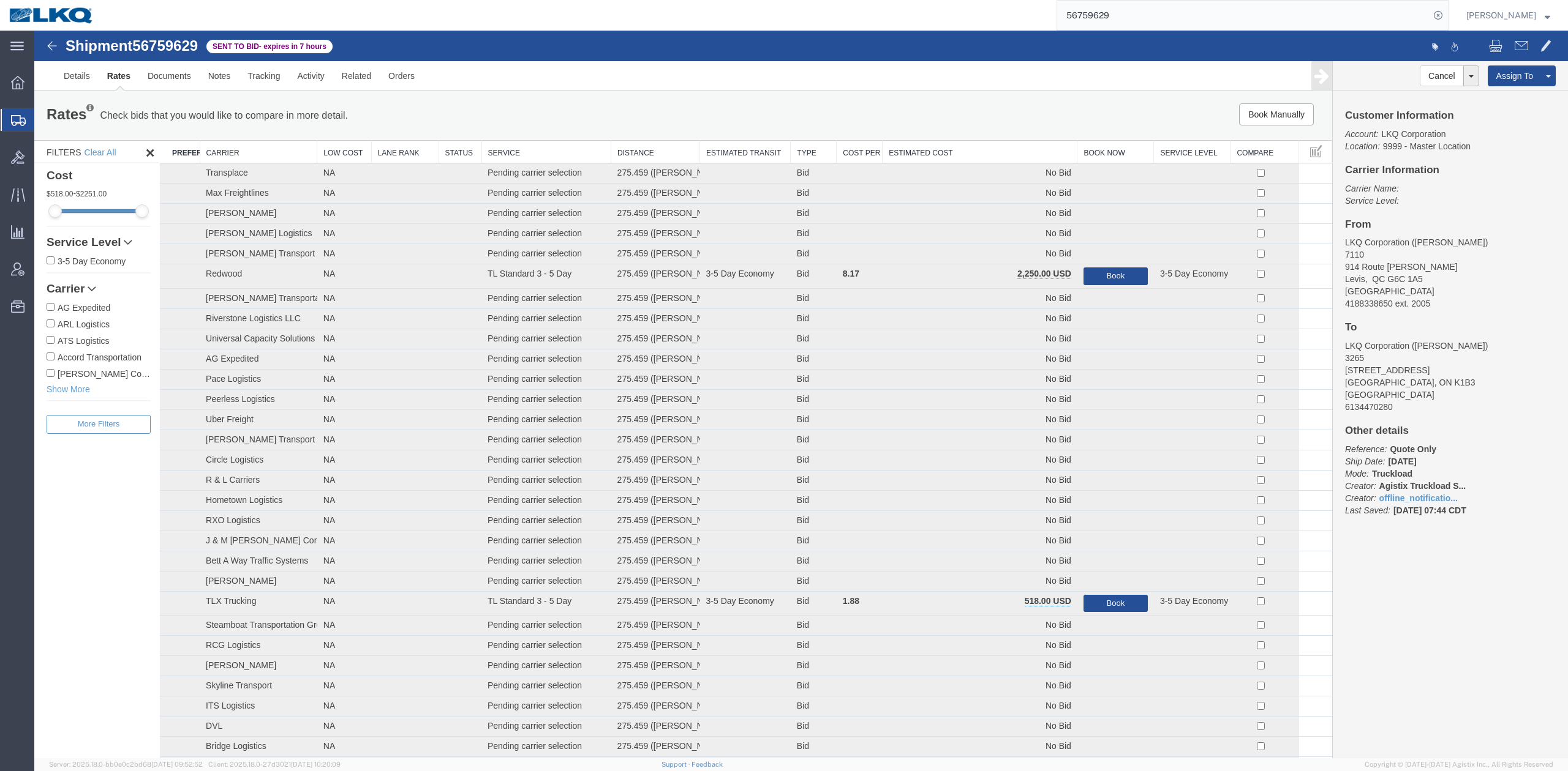
drag, startPoint x: 977, startPoint y: 148, endPoint x: 956, endPoint y: 138, distance: 23.3
click at [977, 150] on th "Estimated Cost" at bounding box center [979, 152] width 195 height 22
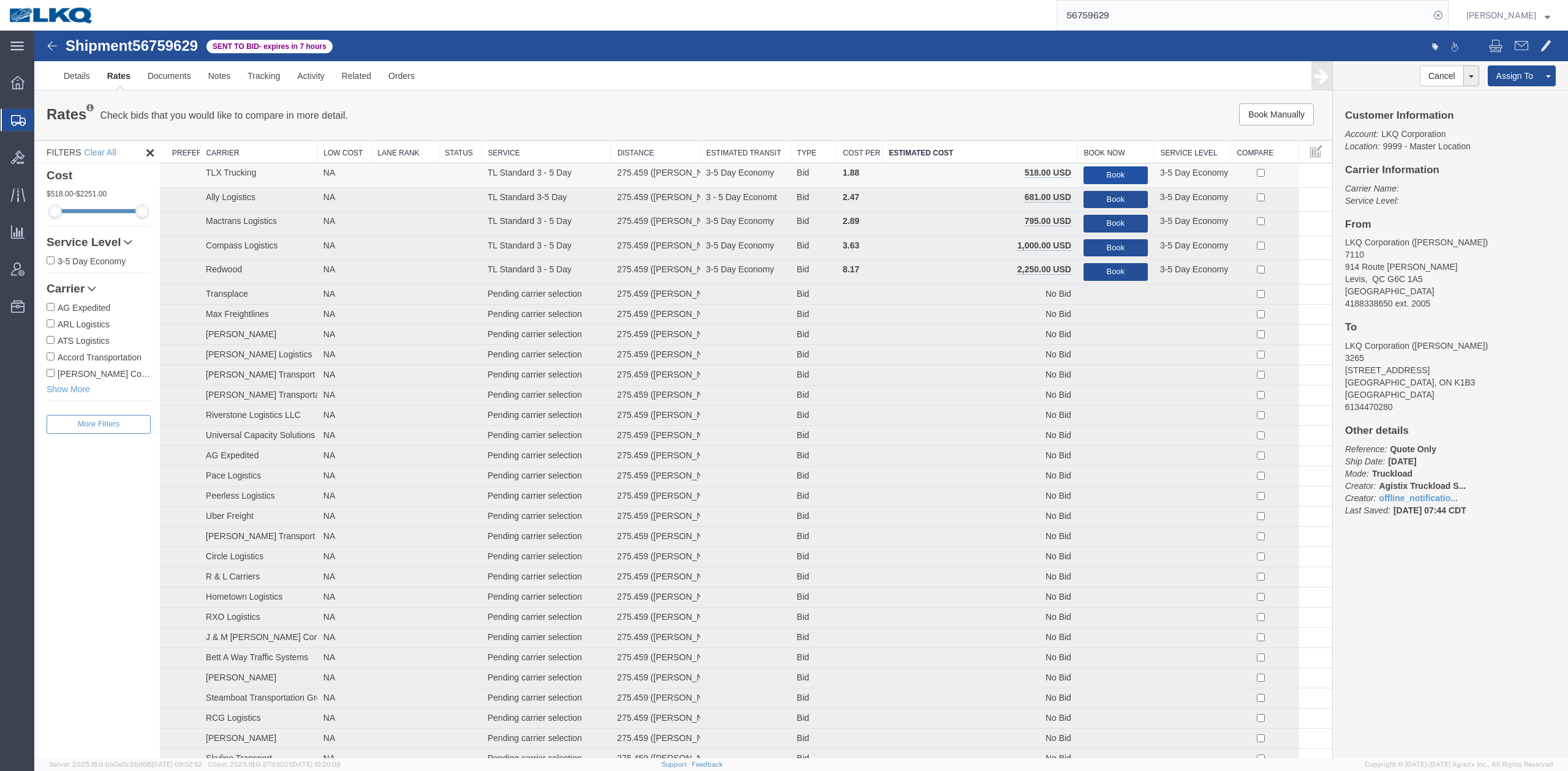
click at [1101, 175] on button "Book" at bounding box center [1116, 175] width 65 height 18
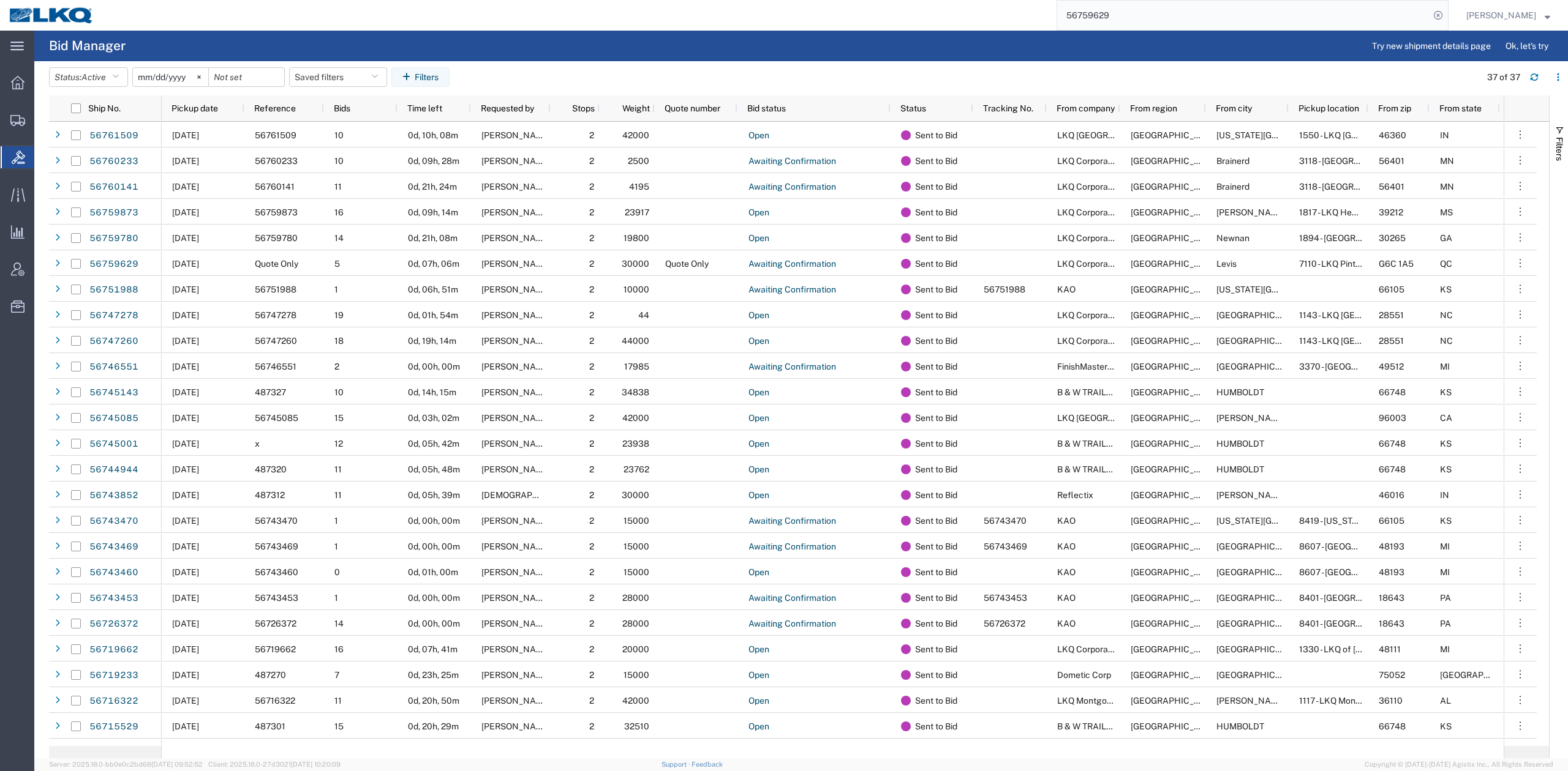
click at [1120, 13] on input "56759629" at bounding box center [1243, 15] width 373 height 30
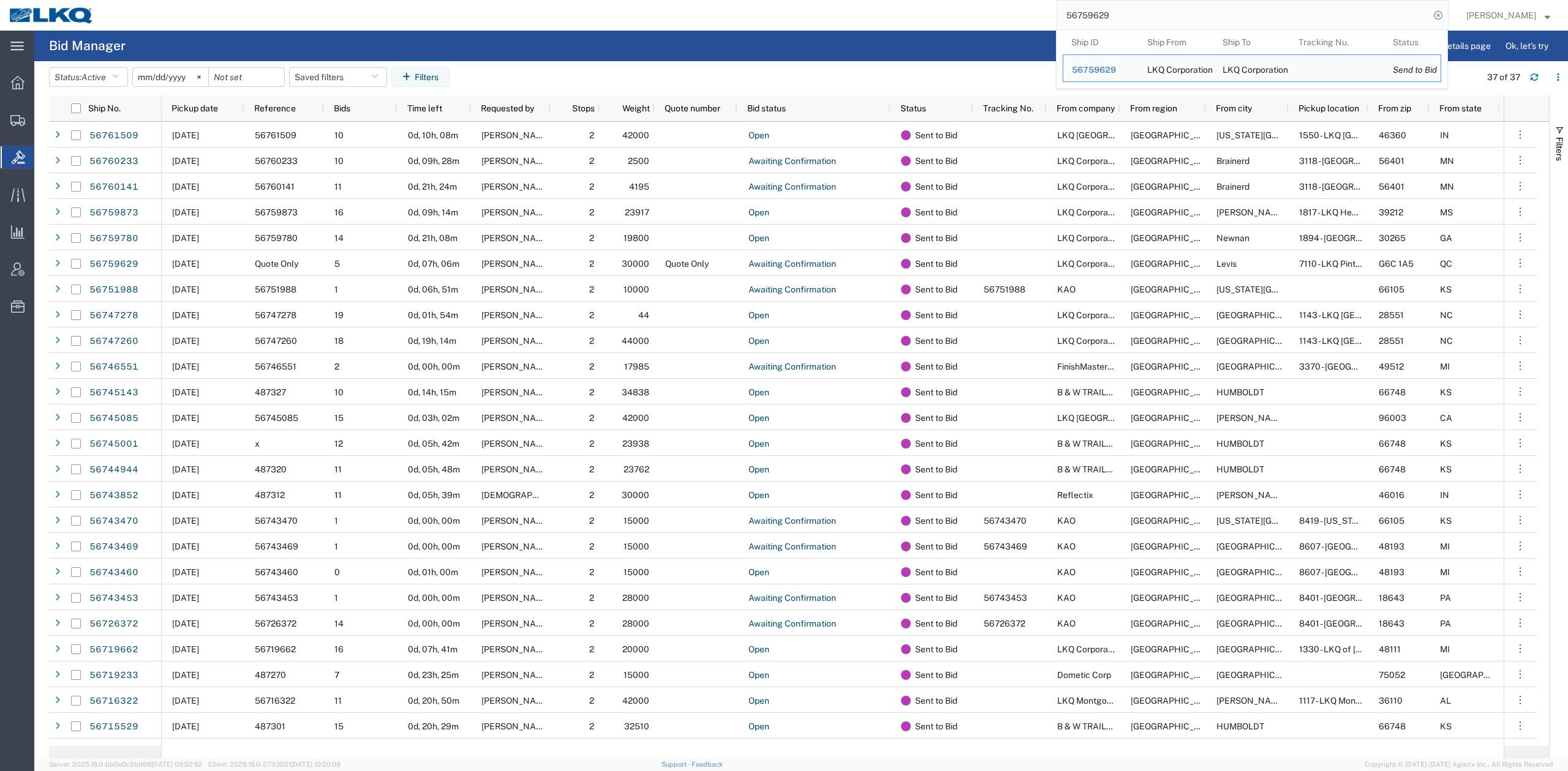
click at [1120, 13] on input "56759629" at bounding box center [1243, 15] width 373 height 30
paste input "64964"
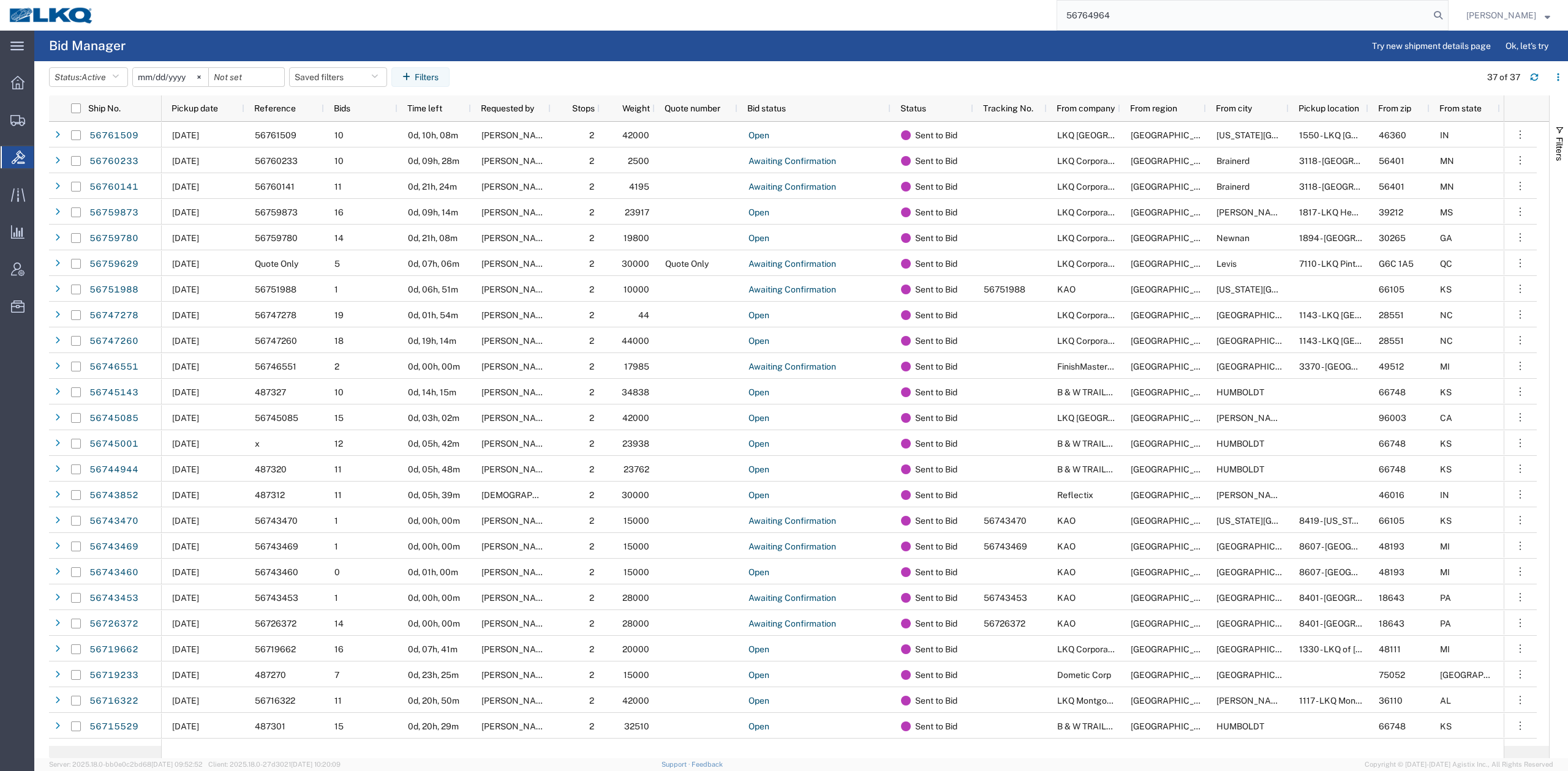
drag, startPoint x: 1456, startPoint y: 15, endPoint x: 1321, endPoint y: 28, distance: 135.6
click at [1447, 14] on icon at bounding box center [1438, 15] width 17 height 17
type input "56764964"
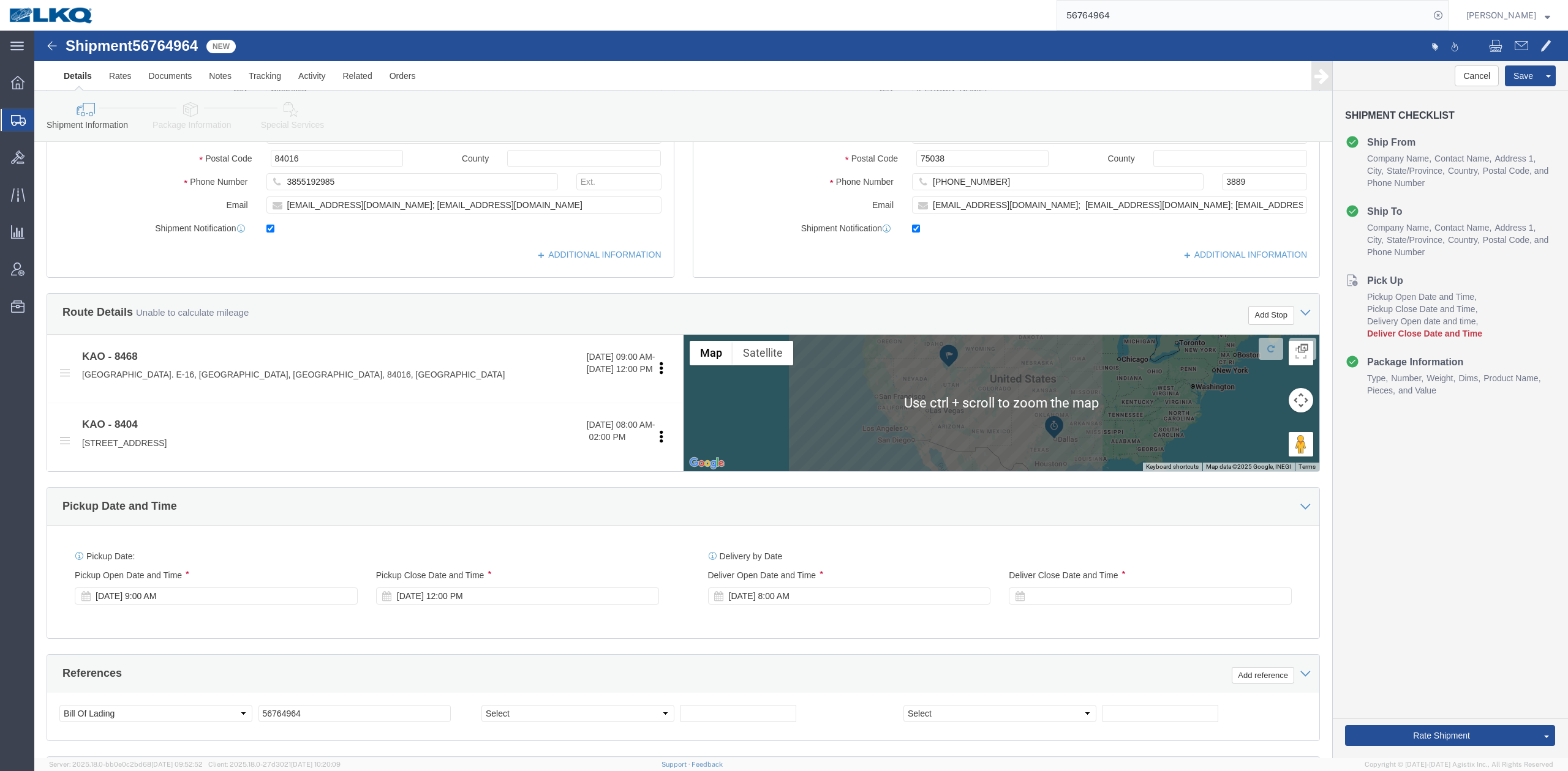
scroll to position [408, 0]
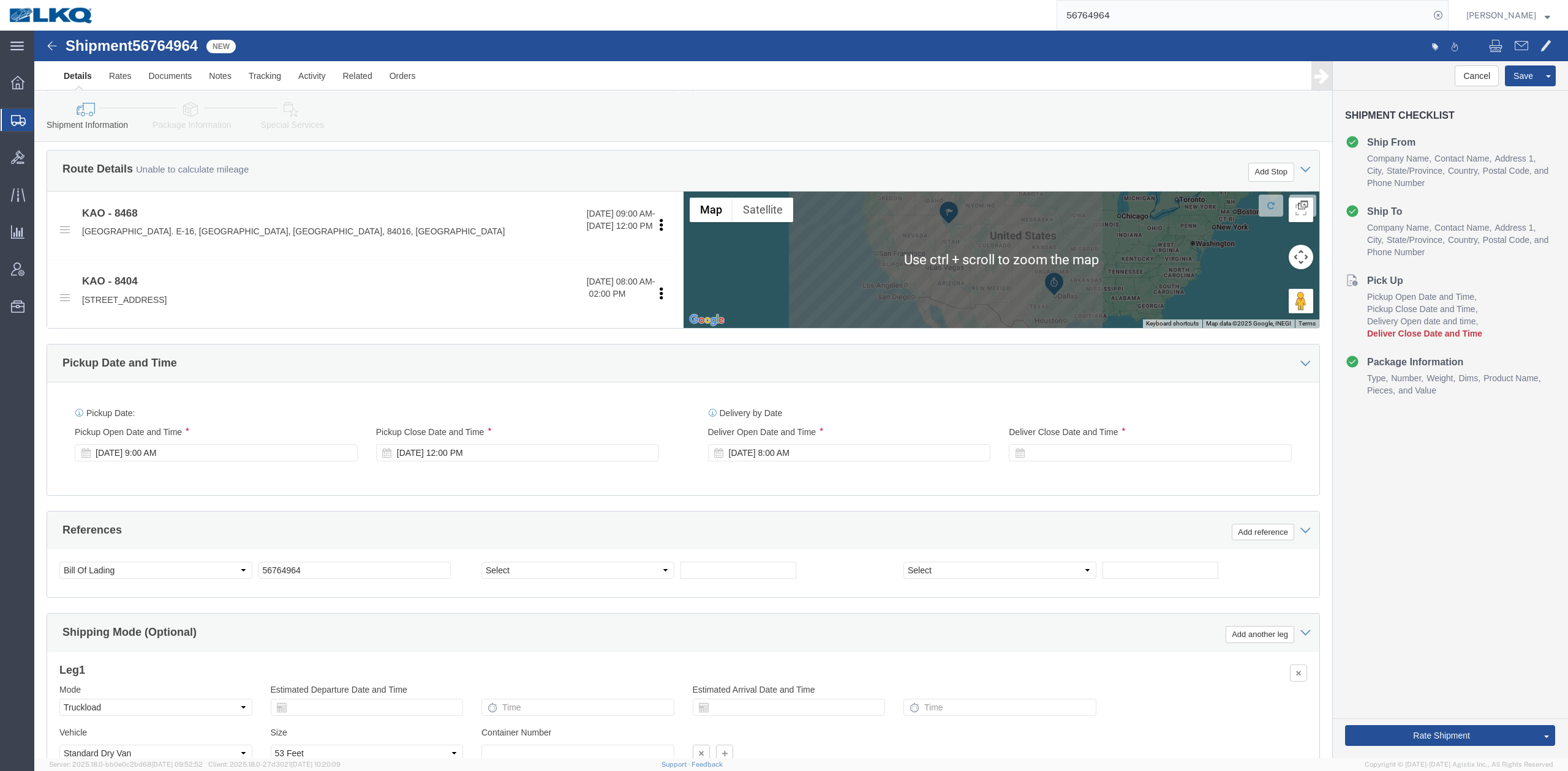
select select "30576"
select select "65991"
click input "56764964"
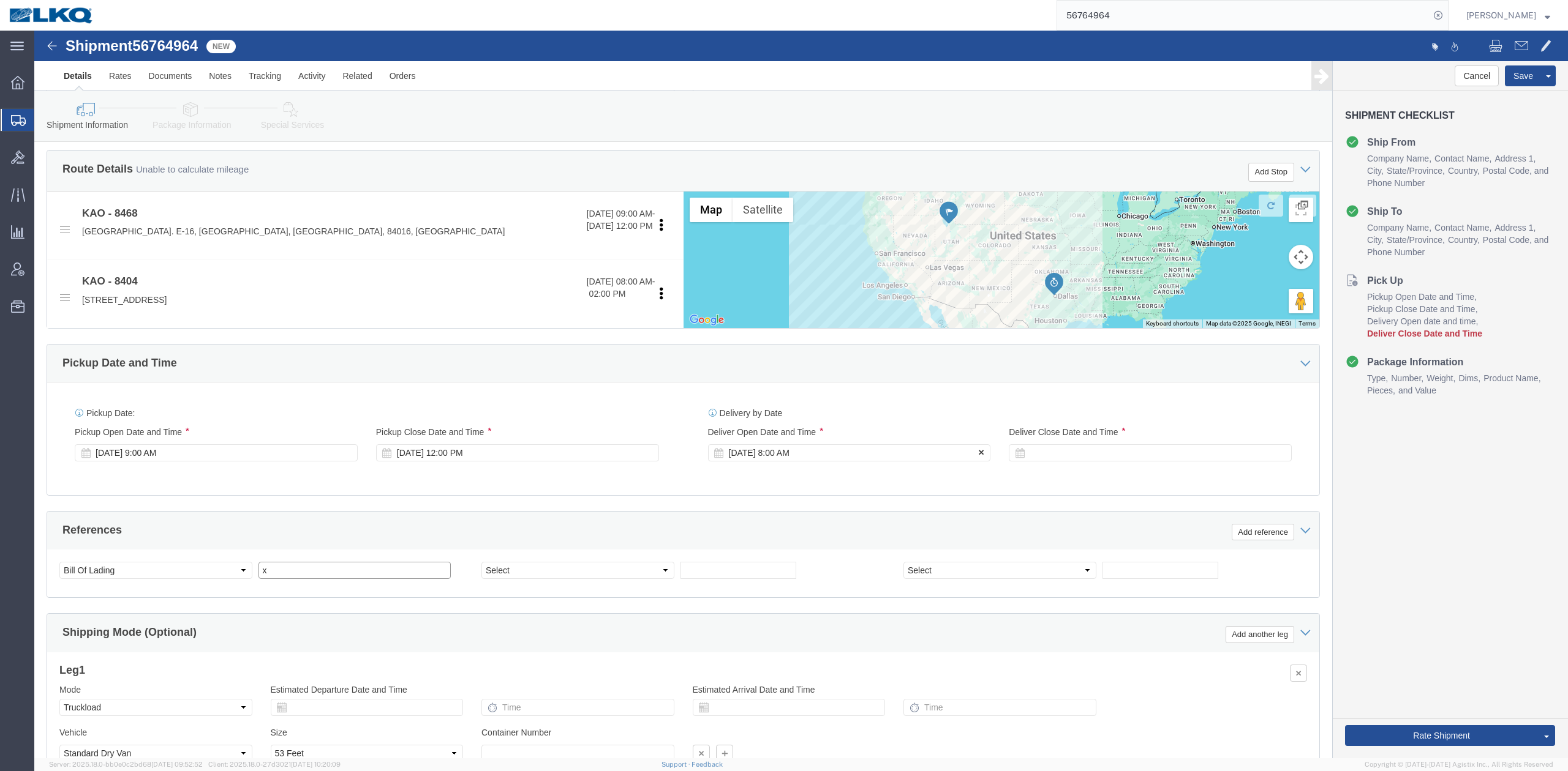
type input "x"
click button
click button "Save"
click at [1166, 18] on input "56764964" at bounding box center [1243, 15] width 373 height 30
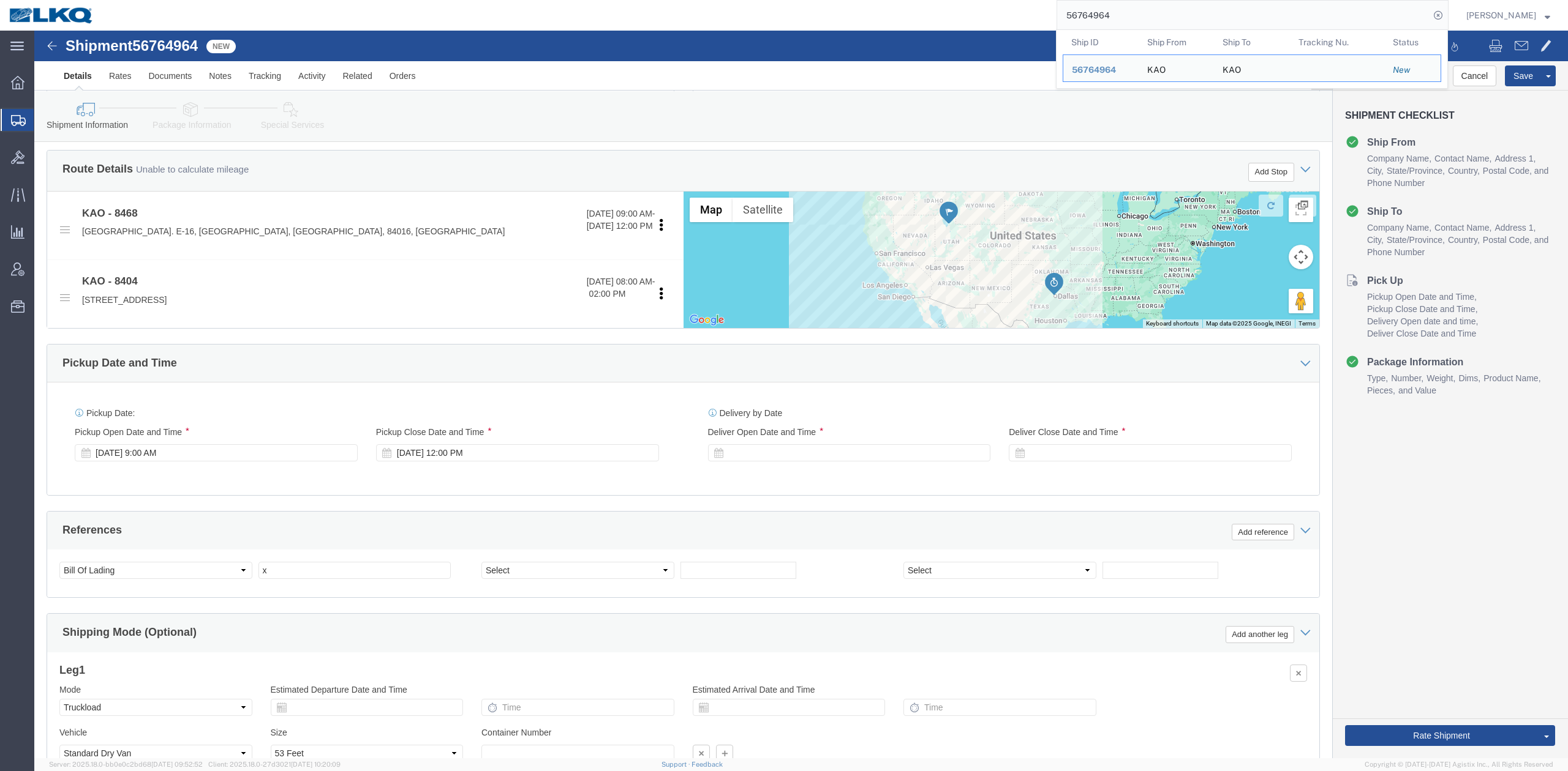
click at [1166, 17] on input "56764964" at bounding box center [1243, 15] width 373 height 30
paste input "14965"
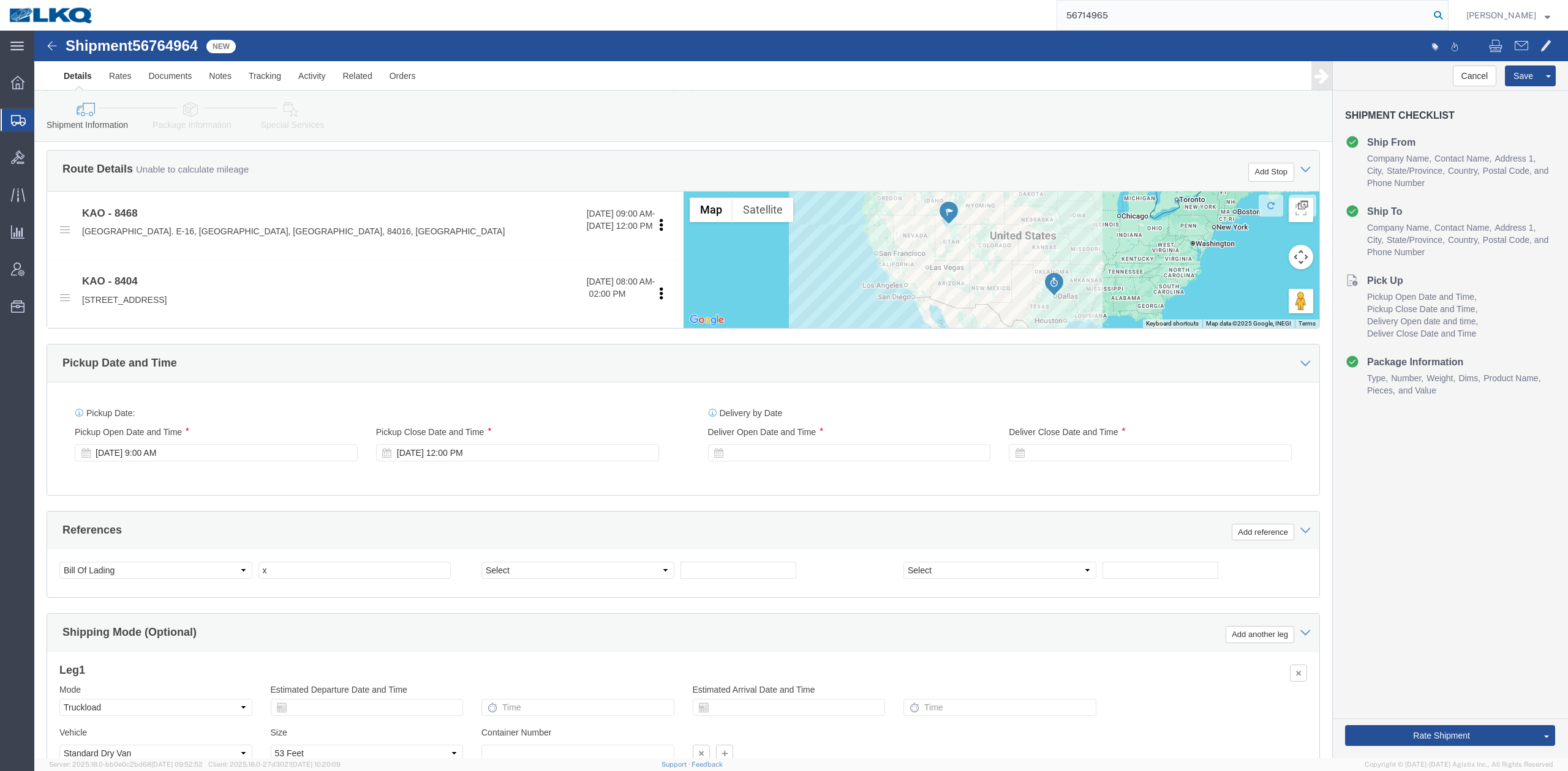
drag, startPoint x: 1467, startPoint y: 14, endPoint x: 1458, endPoint y: 20, distance: 10.8
click at [1448, 14] on form "56714965" at bounding box center [1252, 15] width 392 height 30
click at [1447, 23] on icon at bounding box center [1438, 15] width 17 height 17
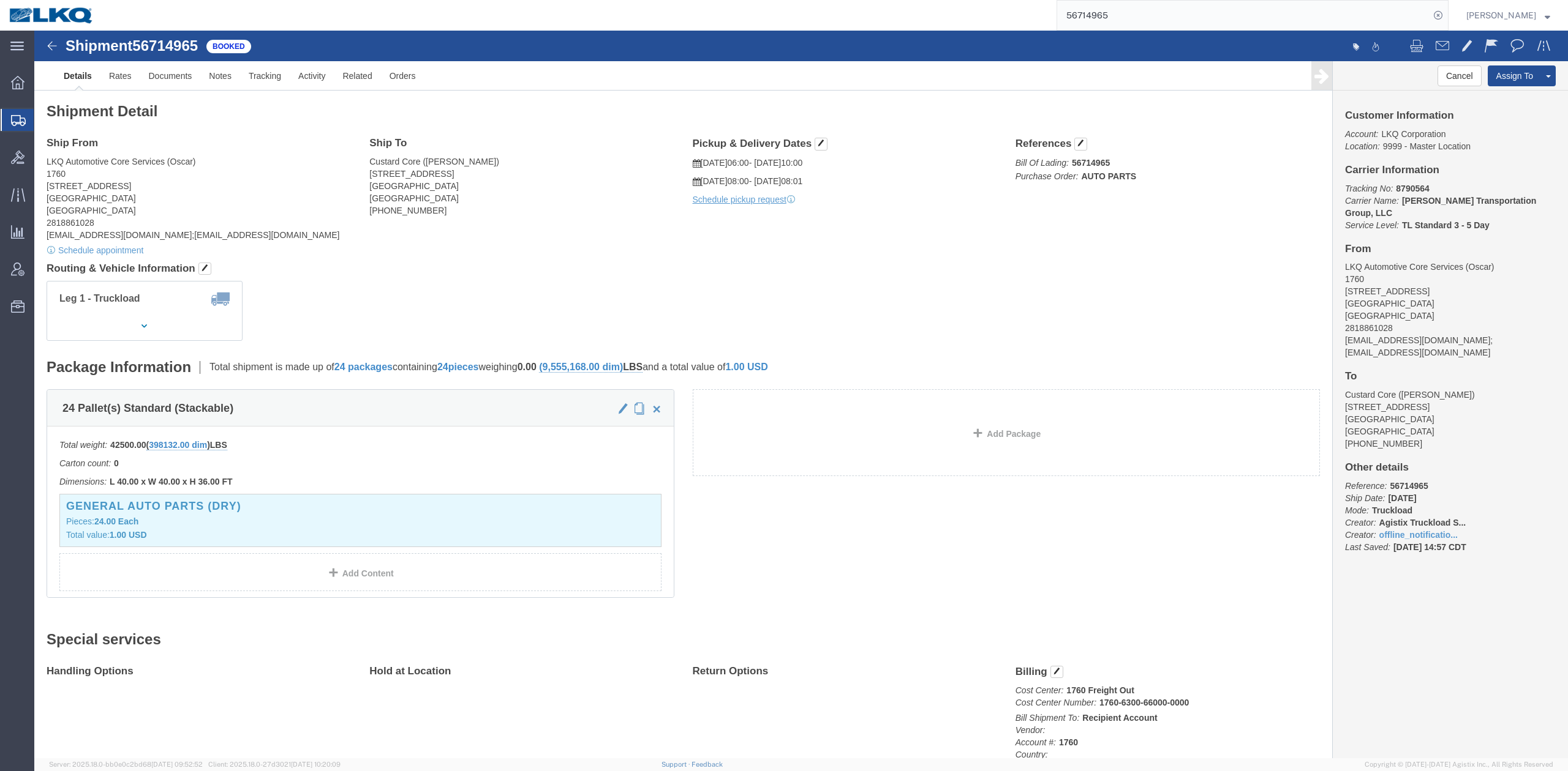
click at [1157, 7] on input "56714965" at bounding box center [1243, 15] width 373 height 30
click at [1157, 6] on input "56714965" at bounding box center [1243, 15] width 373 height 30
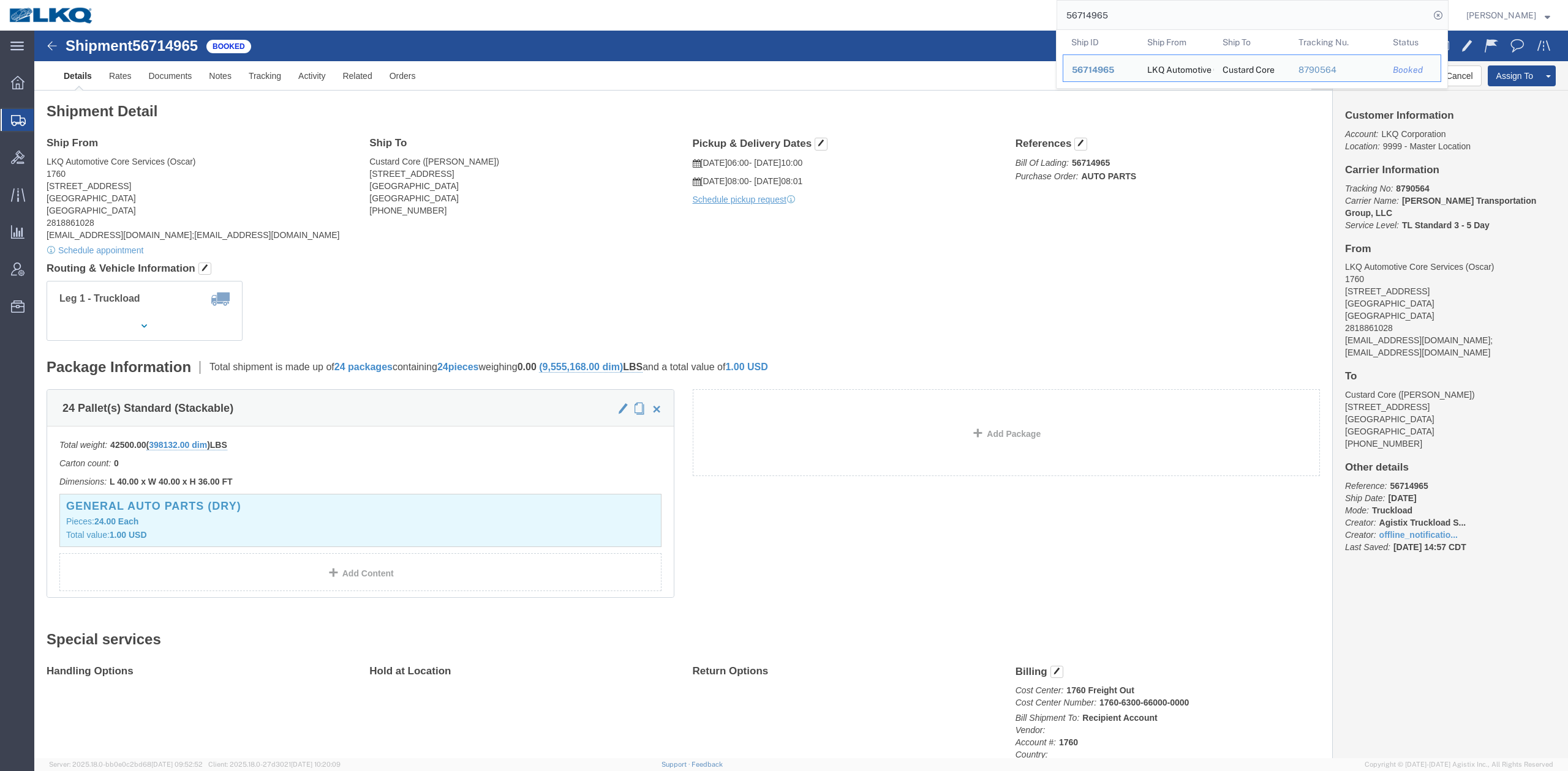
paste input "45001"
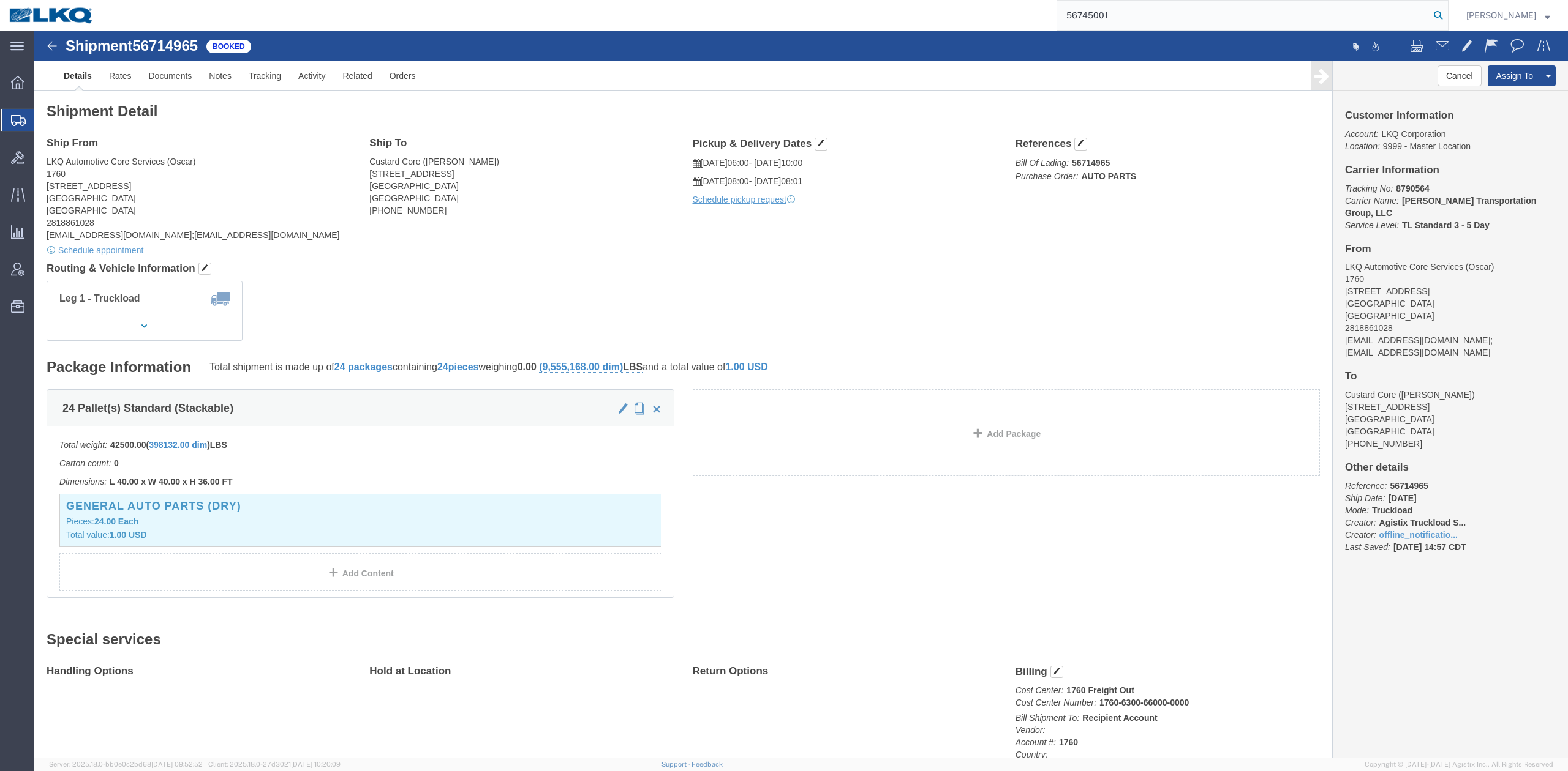
drag, startPoint x: 1457, startPoint y: 11, endPoint x: 1130, endPoint y: 61, distance: 330.8
click at [1447, 11] on icon at bounding box center [1438, 15] width 17 height 17
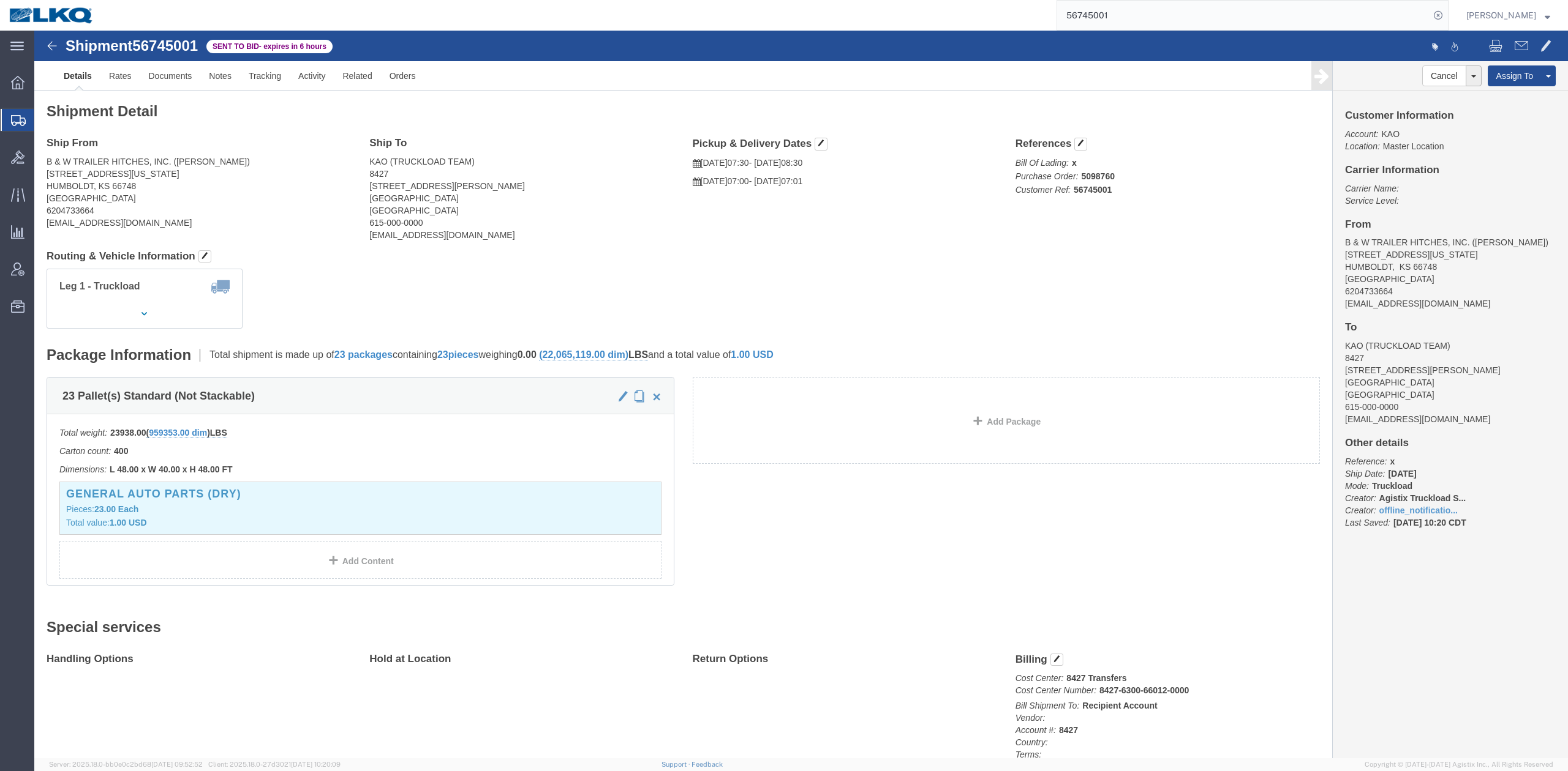
click at [1160, 22] on input "56745001" at bounding box center [1243, 15] width 373 height 30
click at [1160, 22] on input "56745001" at bounding box center [1243, 15] width 373 height 30
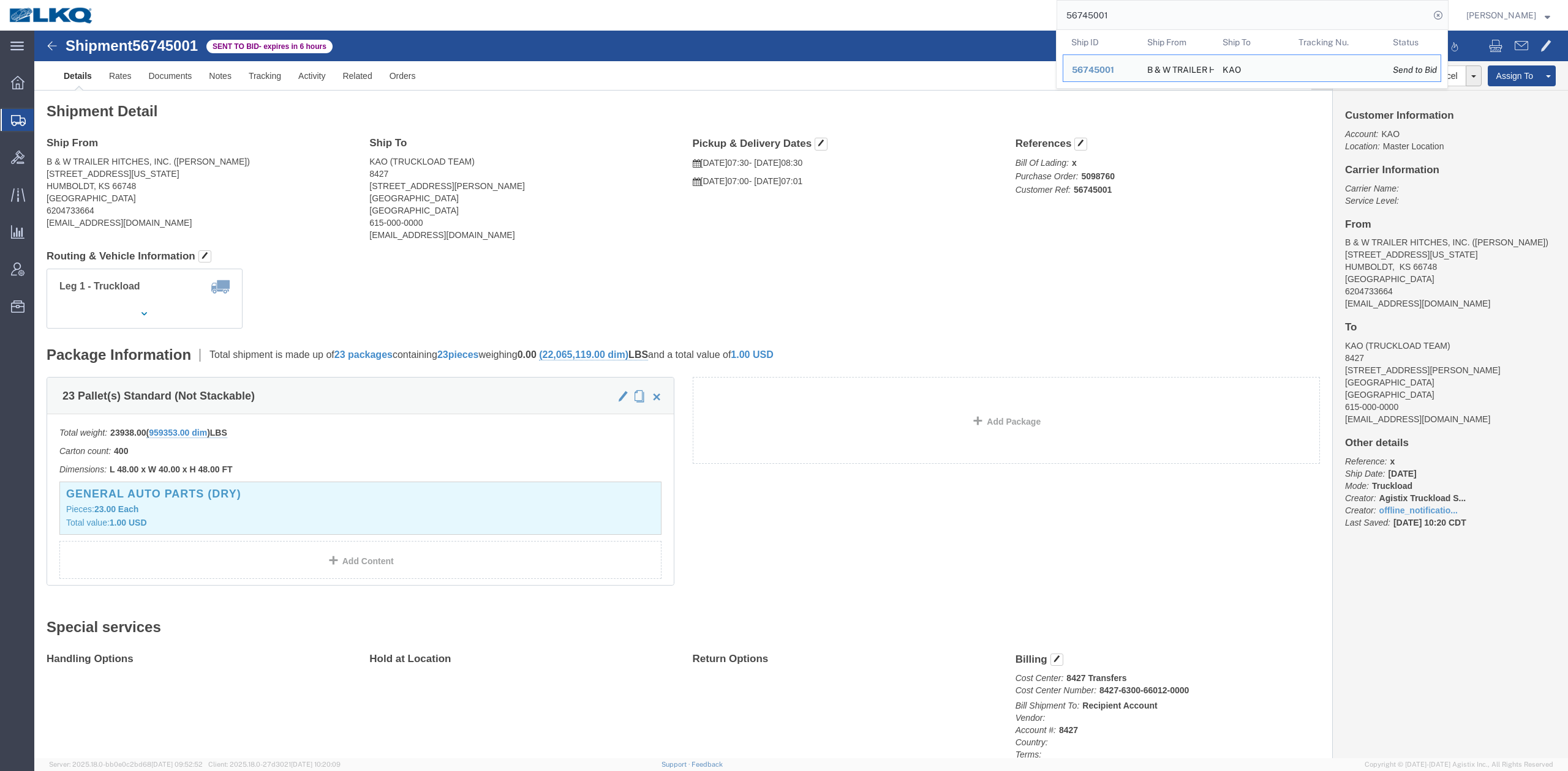
paste input "3852"
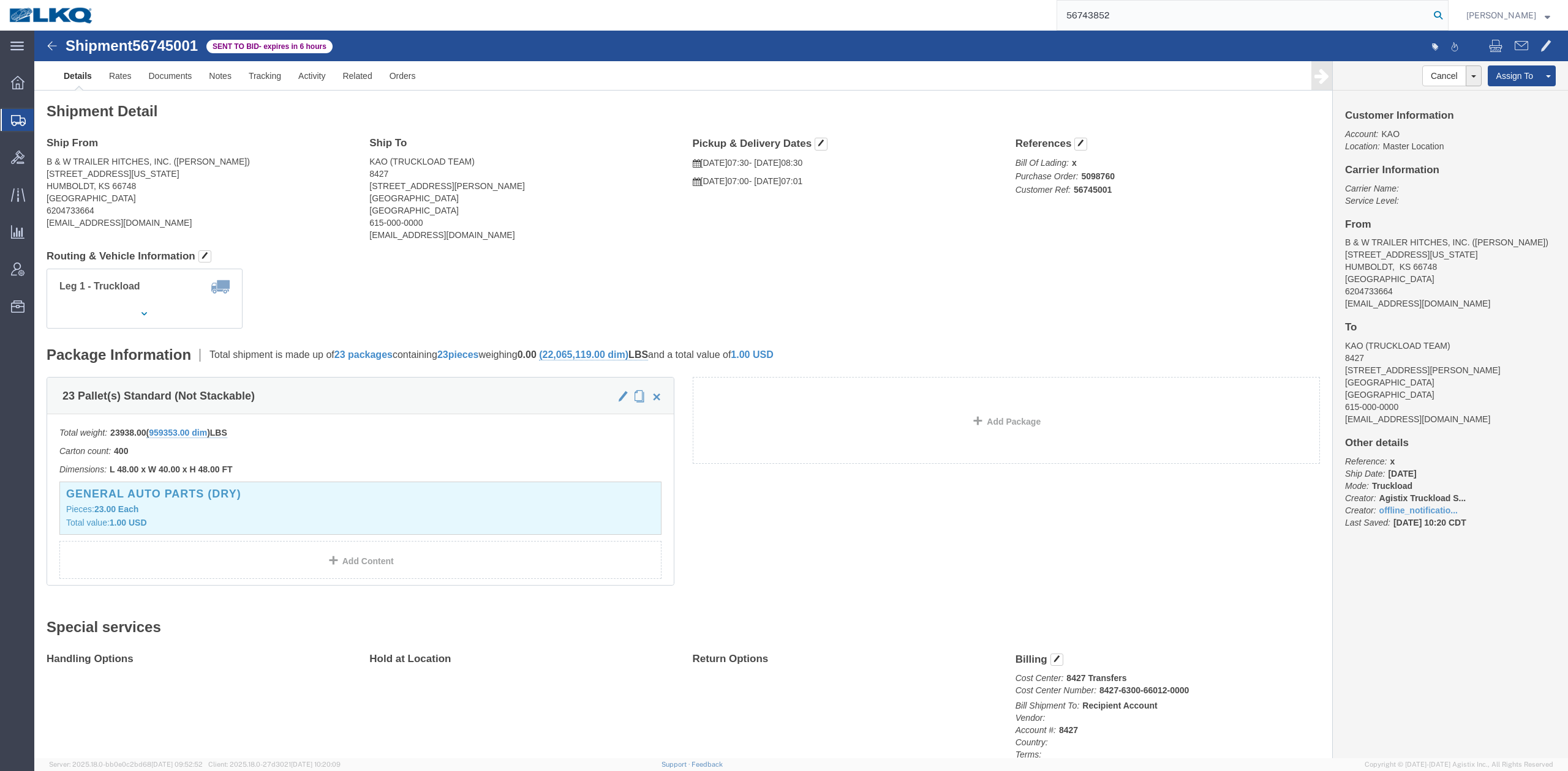
click at [1447, 13] on icon at bounding box center [1438, 15] width 17 height 17
click at [1224, 14] on input "56743852" at bounding box center [1243, 15] width 373 height 30
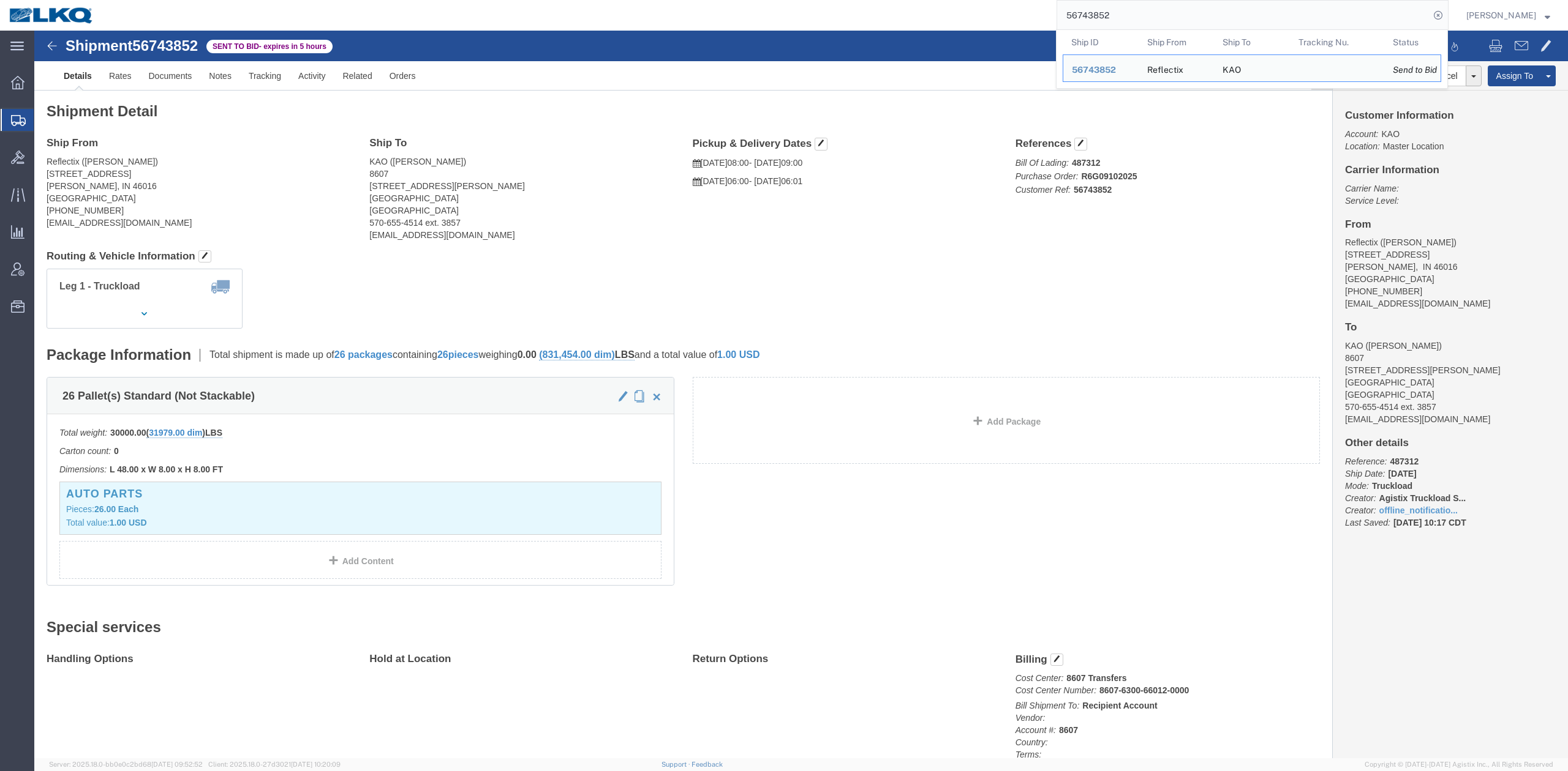
click at [1224, 14] on input "56743852" at bounding box center [1243, 15] width 373 height 30
paste input "5001"
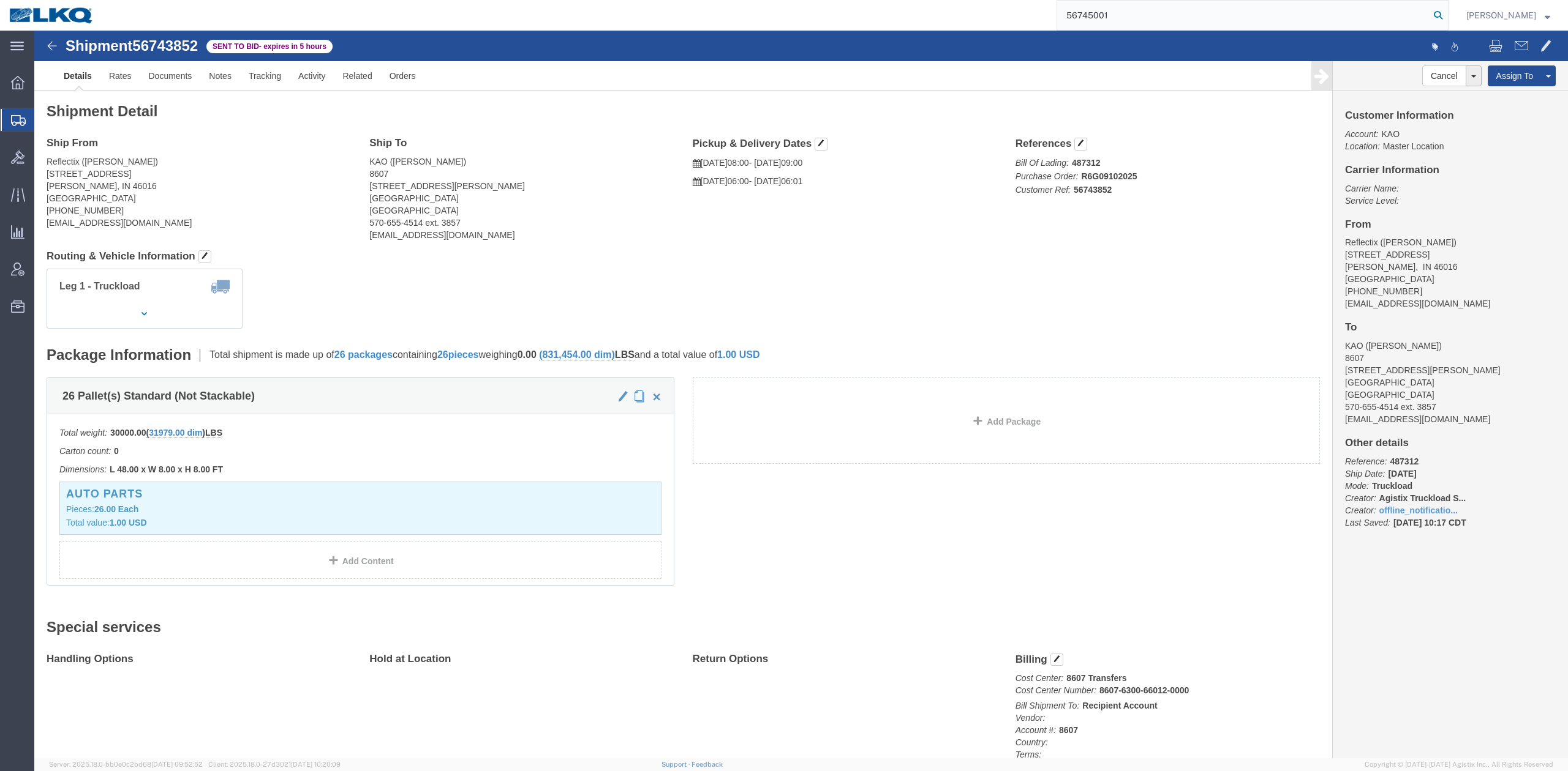
type input "56745001"
click at [1447, 18] on icon at bounding box center [1438, 15] width 17 height 17
drag, startPoint x: 1049, startPoint y: 115, endPoint x: 885, endPoint y: 83, distance: 167.1
click button "button"
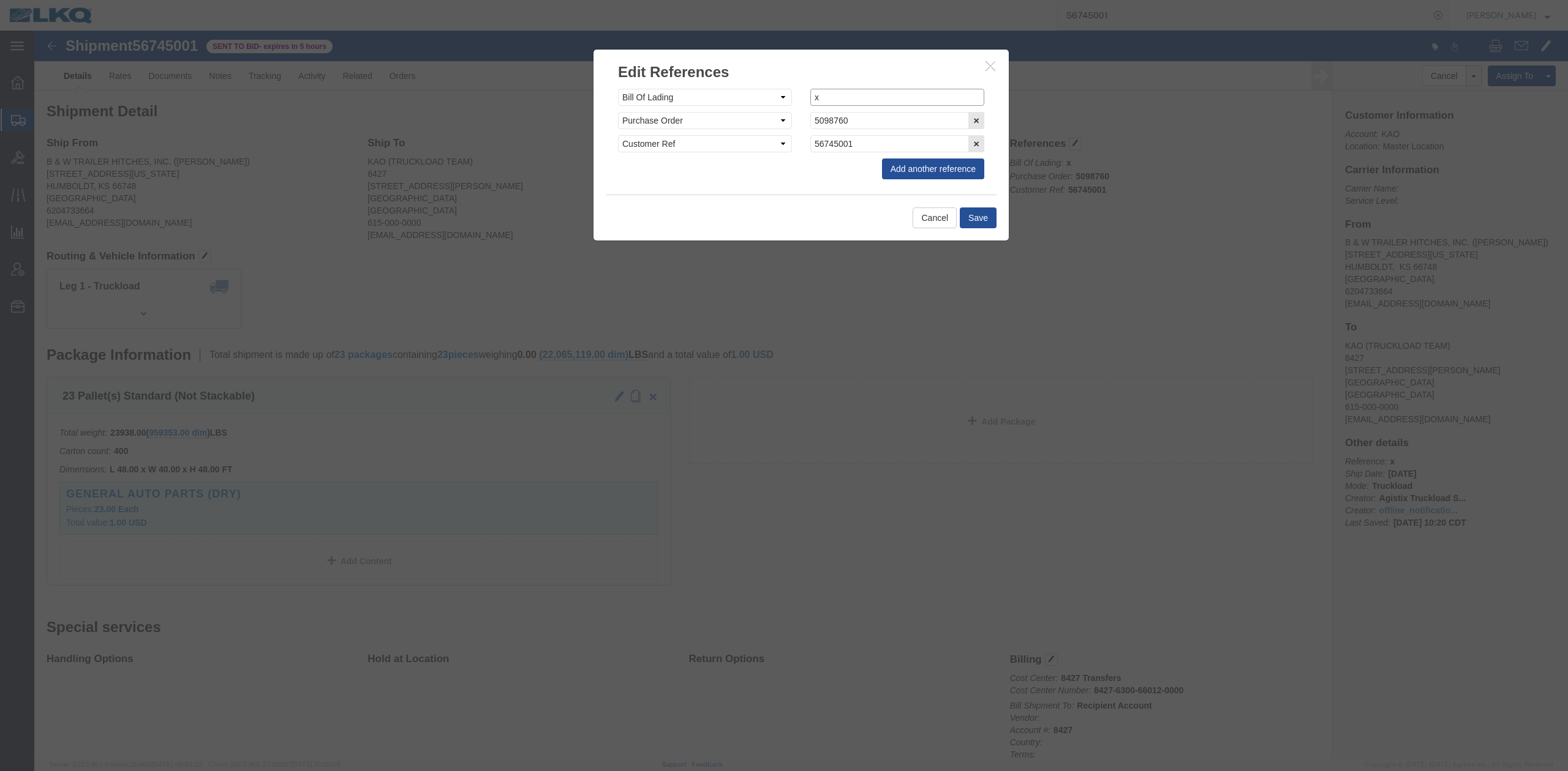
click input "x"
paste input "487314"
type input "487314"
click button "Save"
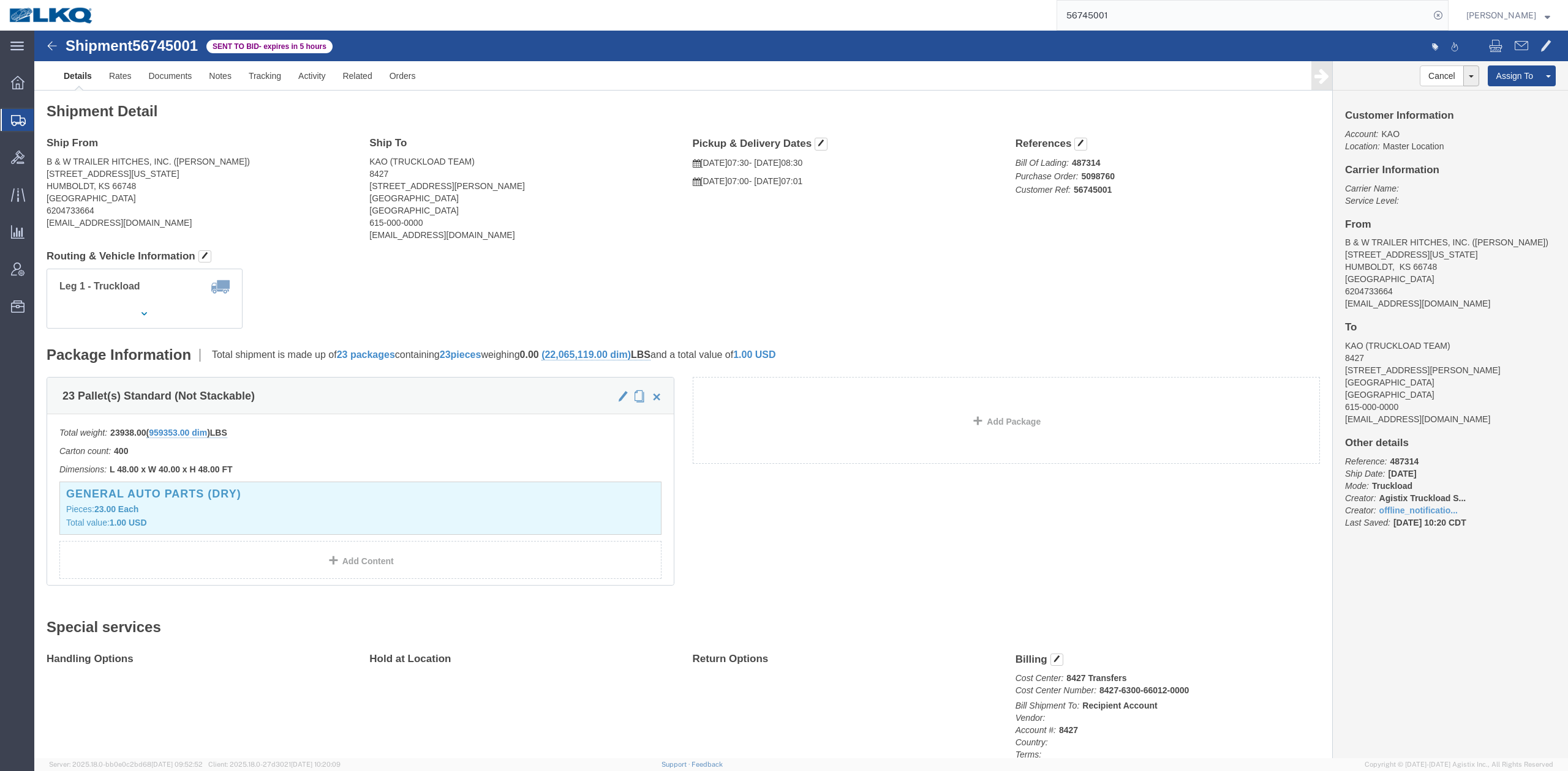
click at [1127, 28] on input "56745001" at bounding box center [1243, 15] width 373 height 30
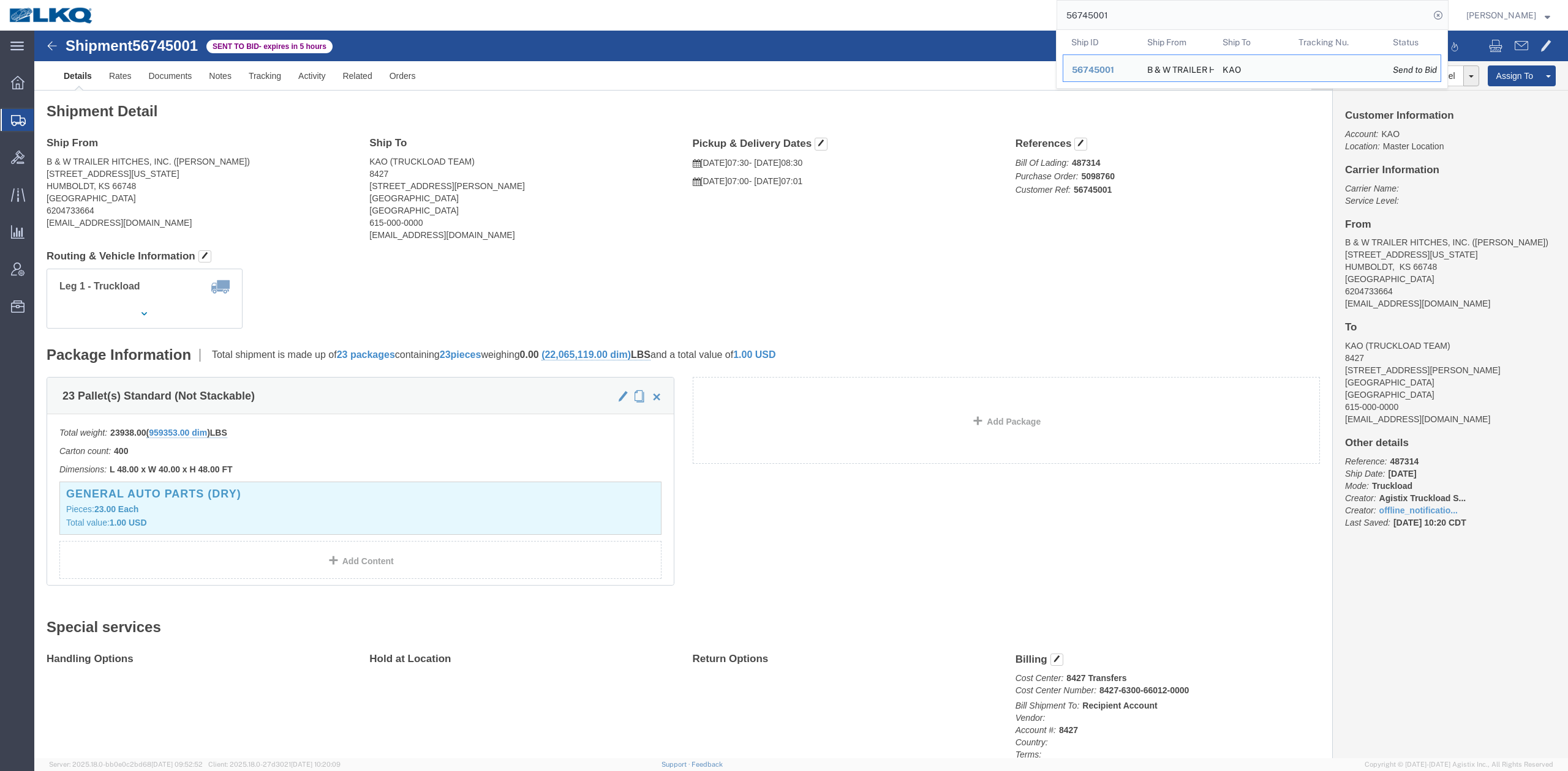
paste input "4944"
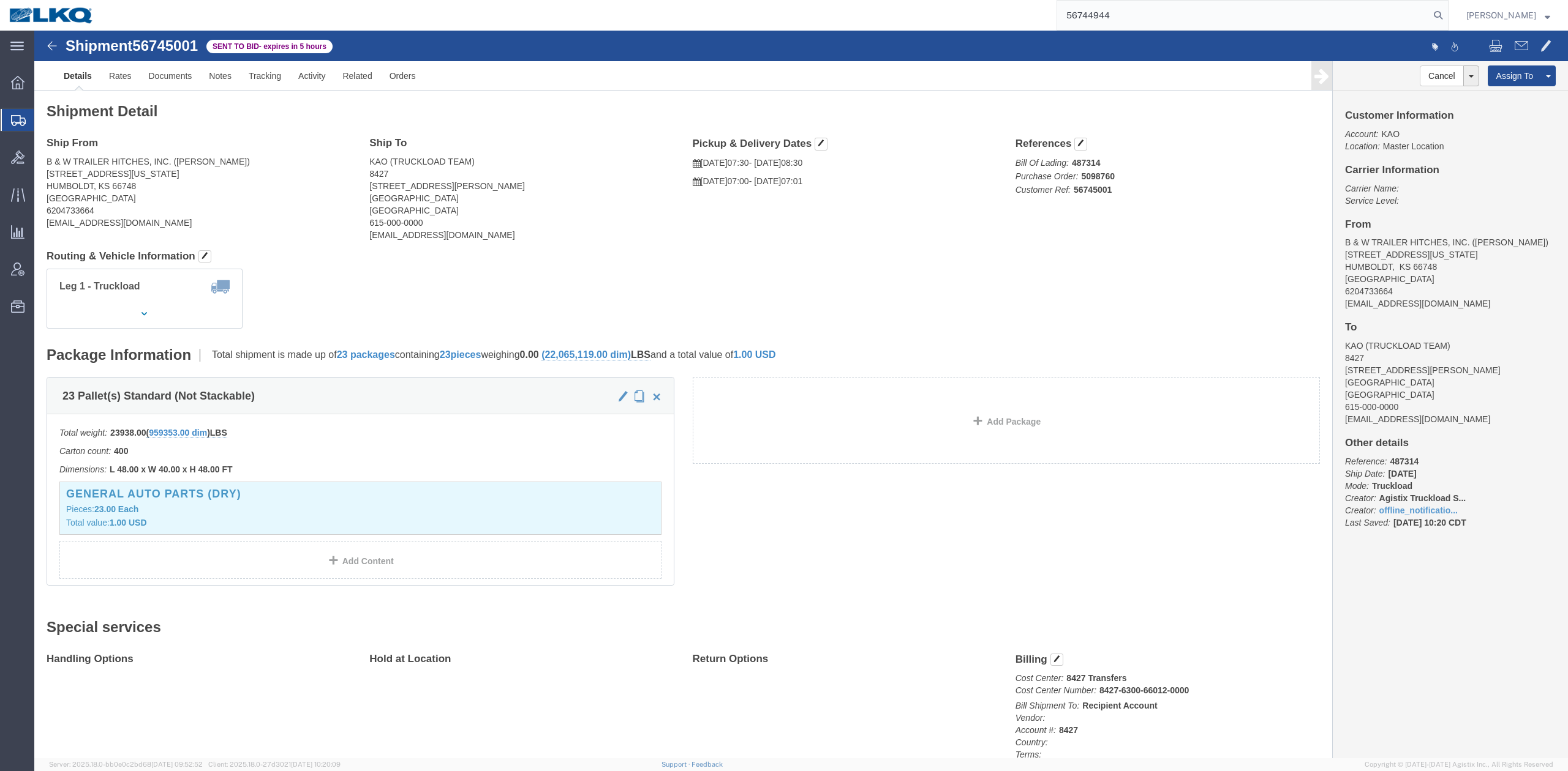
drag, startPoint x: 1459, startPoint y: 17, endPoint x: 1451, endPoint y: 28, distance: 13.6
click at [1447, 20] on icon at bounding box center [1438, 15] width 17 height 17
drag, startPoint x: 1199, startPoint y: 21, endPoint x: 1211, endPoint y: 20, distance: 12.0
click at [1199, 21] on input "56744944" at bounding box center [1243, 15] width 373 height 30
click at [1201, 20] on input "56744944" at bounding box center [1243, 15] width 373 height 30
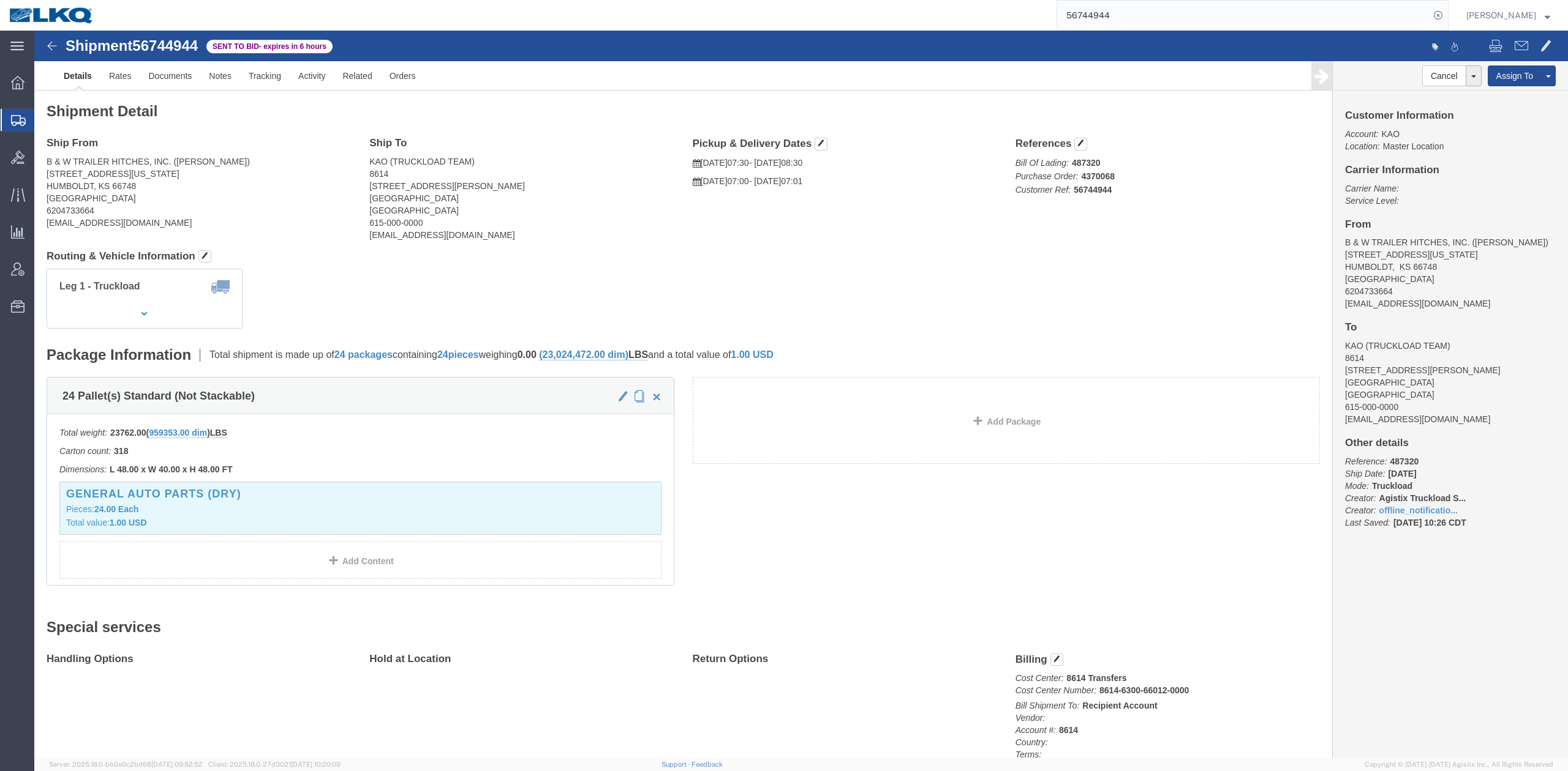
paste input "5143"
click at [1447, 13] on icon at bounding box center [1438, 15] width 17 height 17
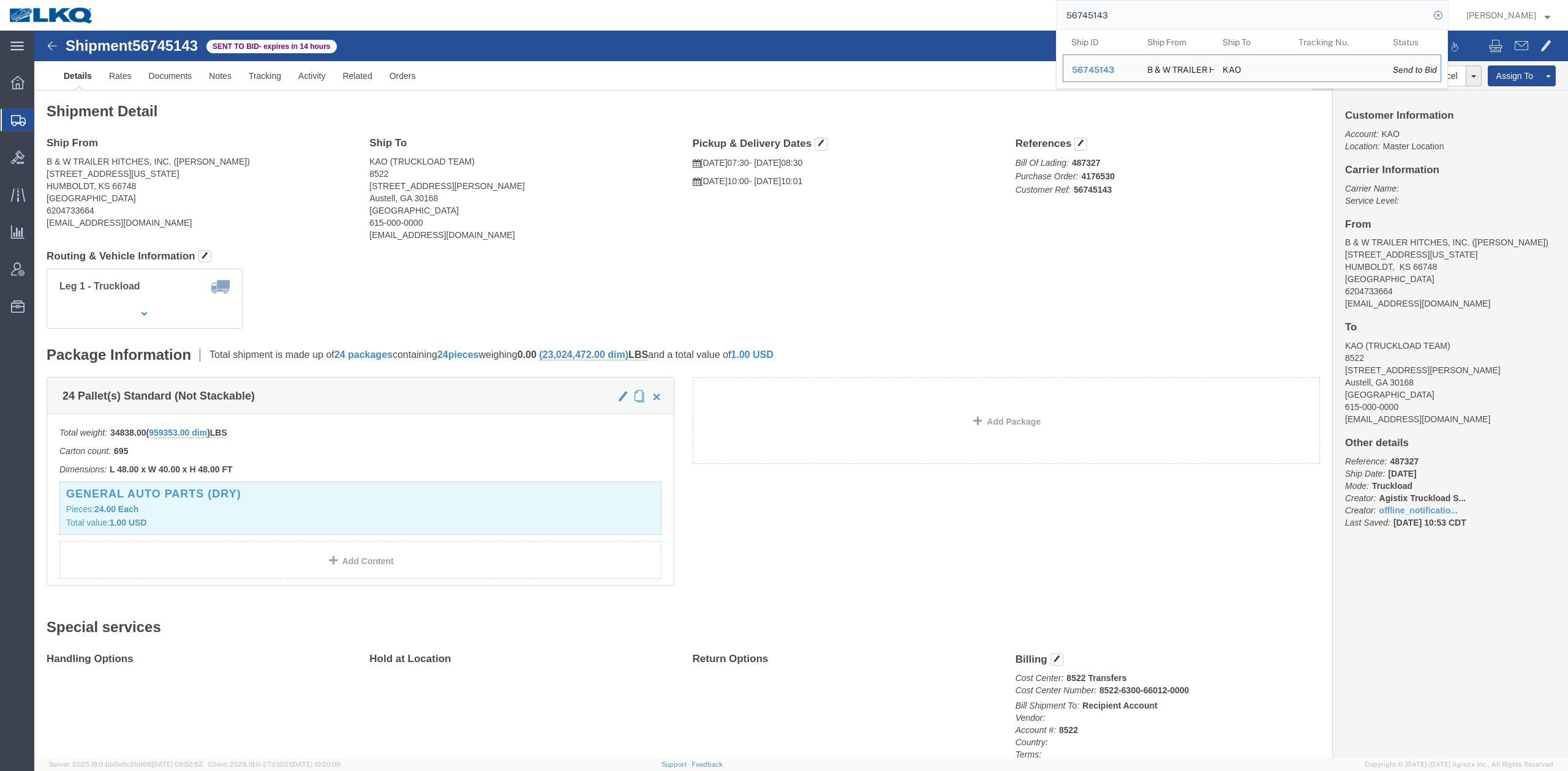
click at [1110, 16] on input "56745143" at bounding box center [1243, 15] width 373 height 30
paste input "19662"
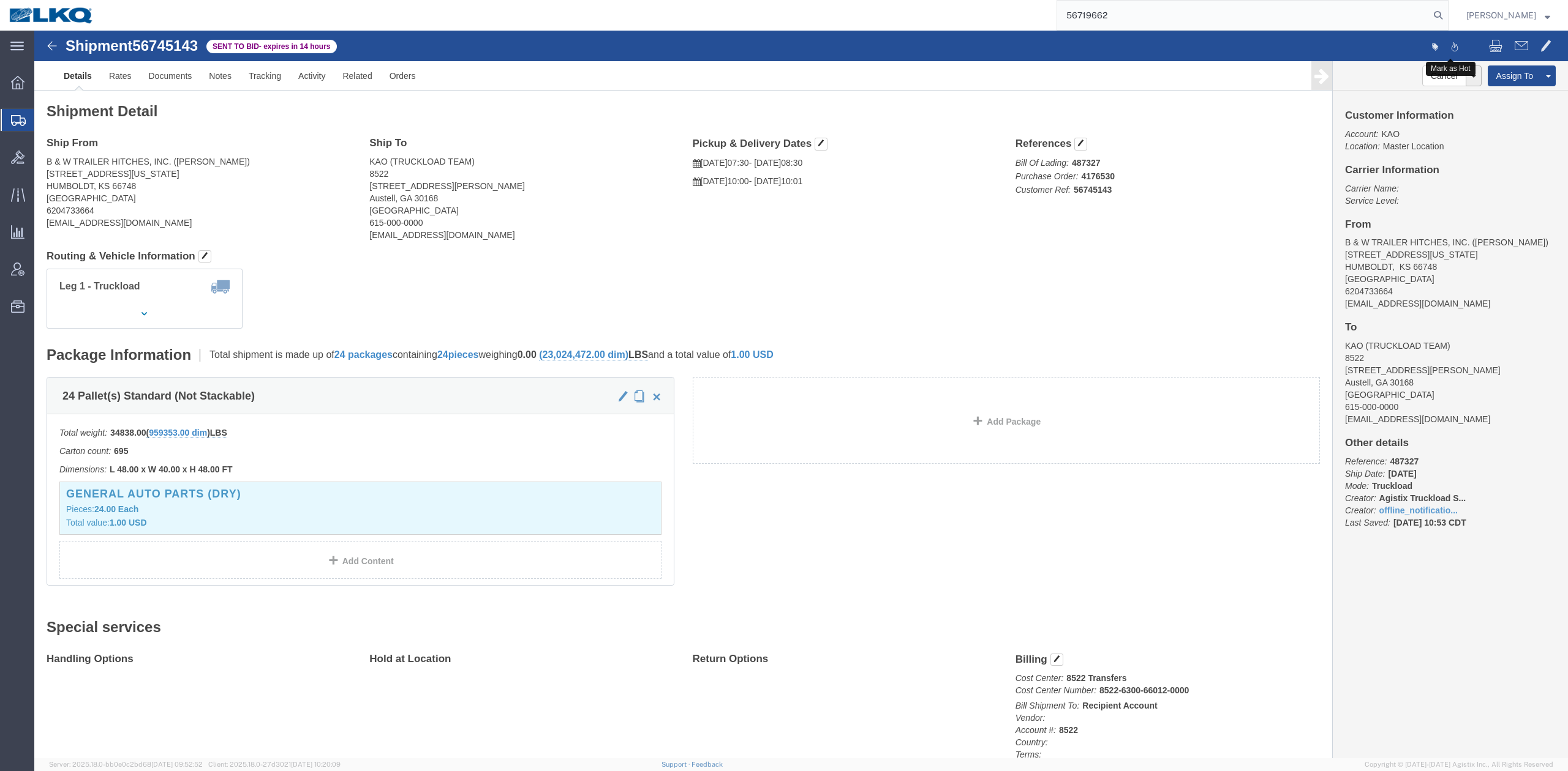
type input "56719662"
drag, startPoint x: 1475, startPoint y: 15, endPoint x: 1455, endPoint y: 13, distance: 20.1
click at [1470, 13] on nav "56719662 Matt Harvey" at bounding box center [788, 15] width 1559 height 30
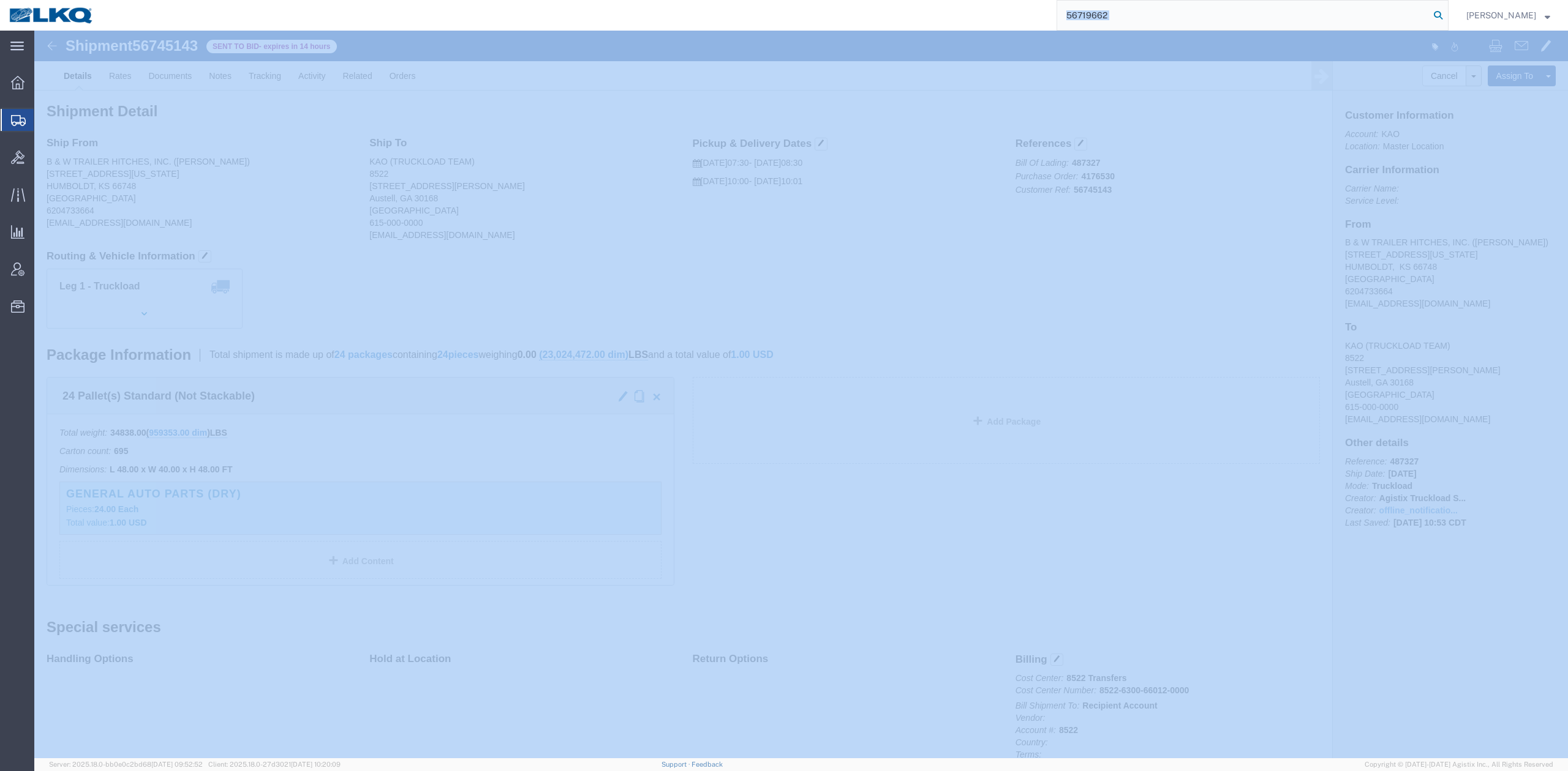
click at [1447, 13] on icon at bounding box center [1438, 15] width 17 height 17
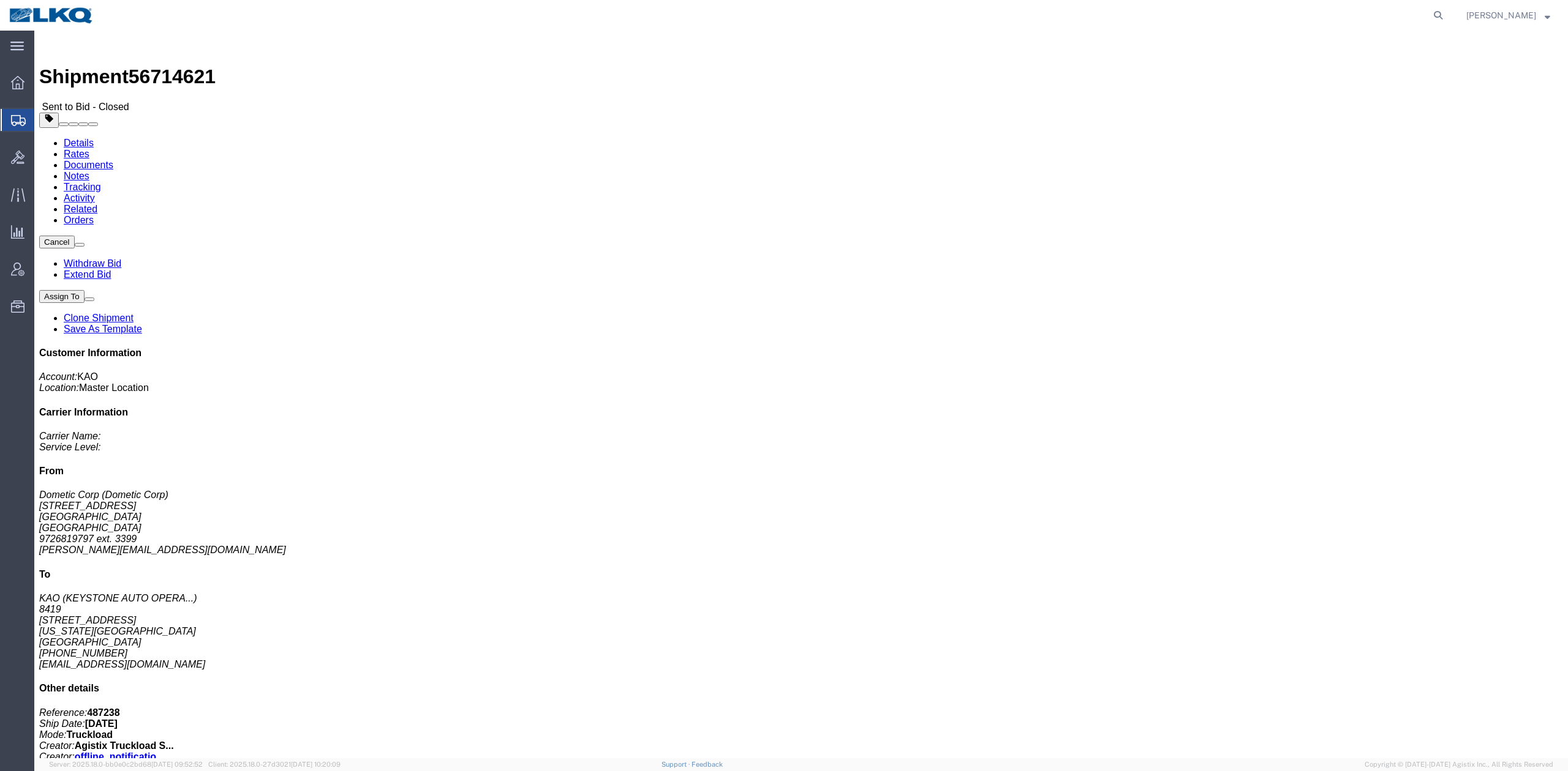
click link "Notes"
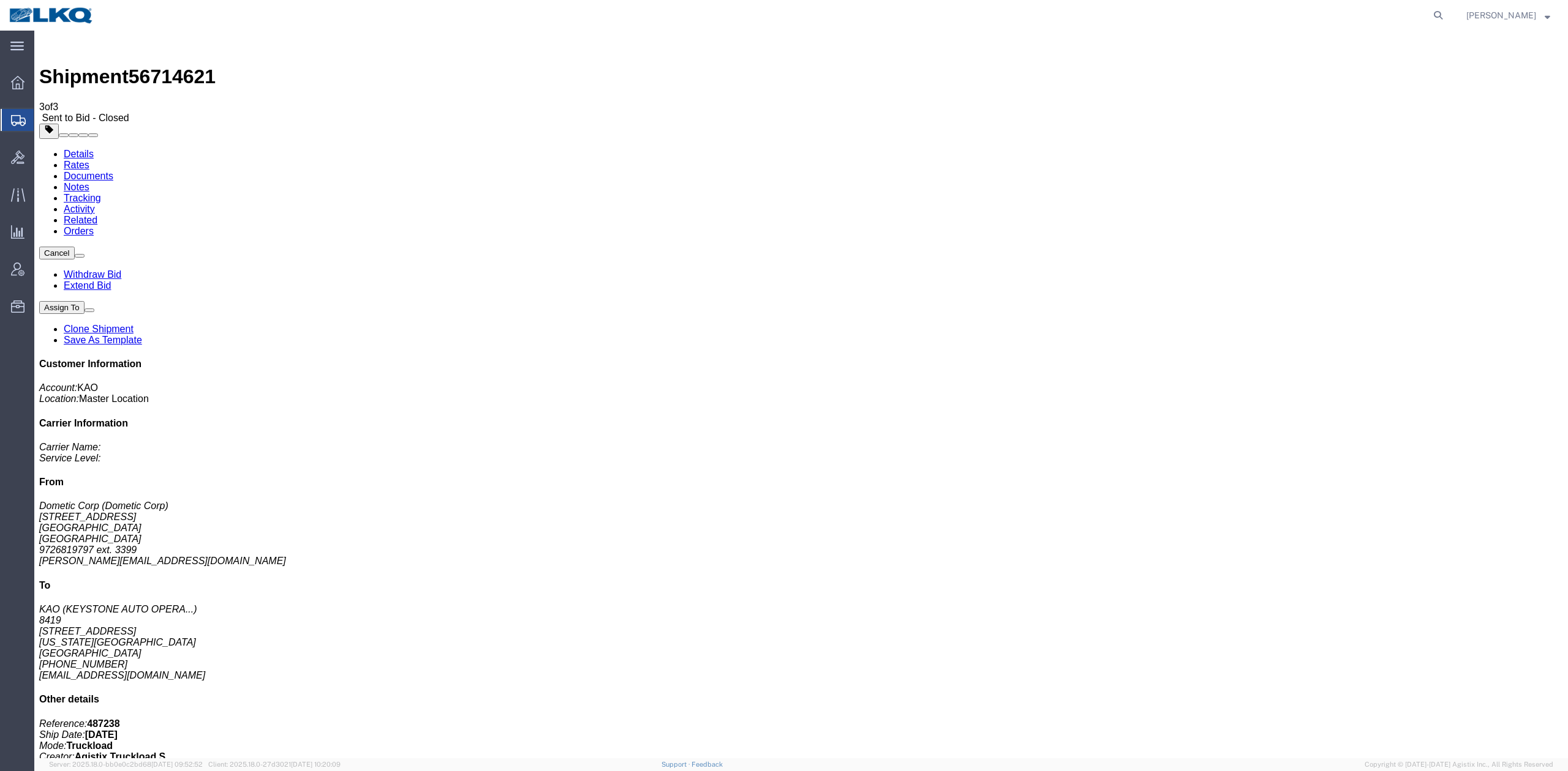
click at [90, 159] on link "Rates" at bounding box center [76, 165] width 26 height 11
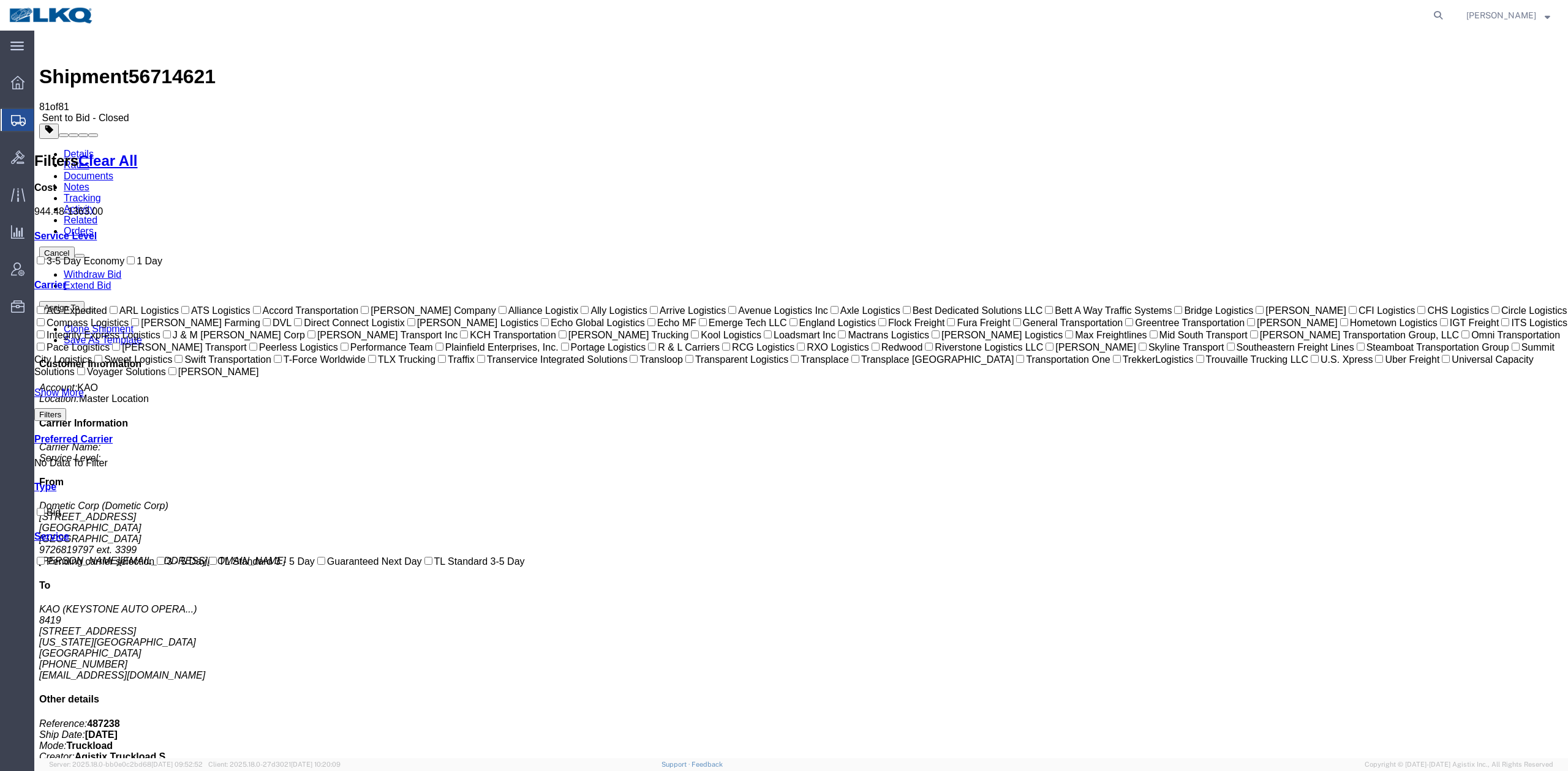
click at [111, 280] on link "Extend Bid" at bounding box center [88, 285] width 47 height 11
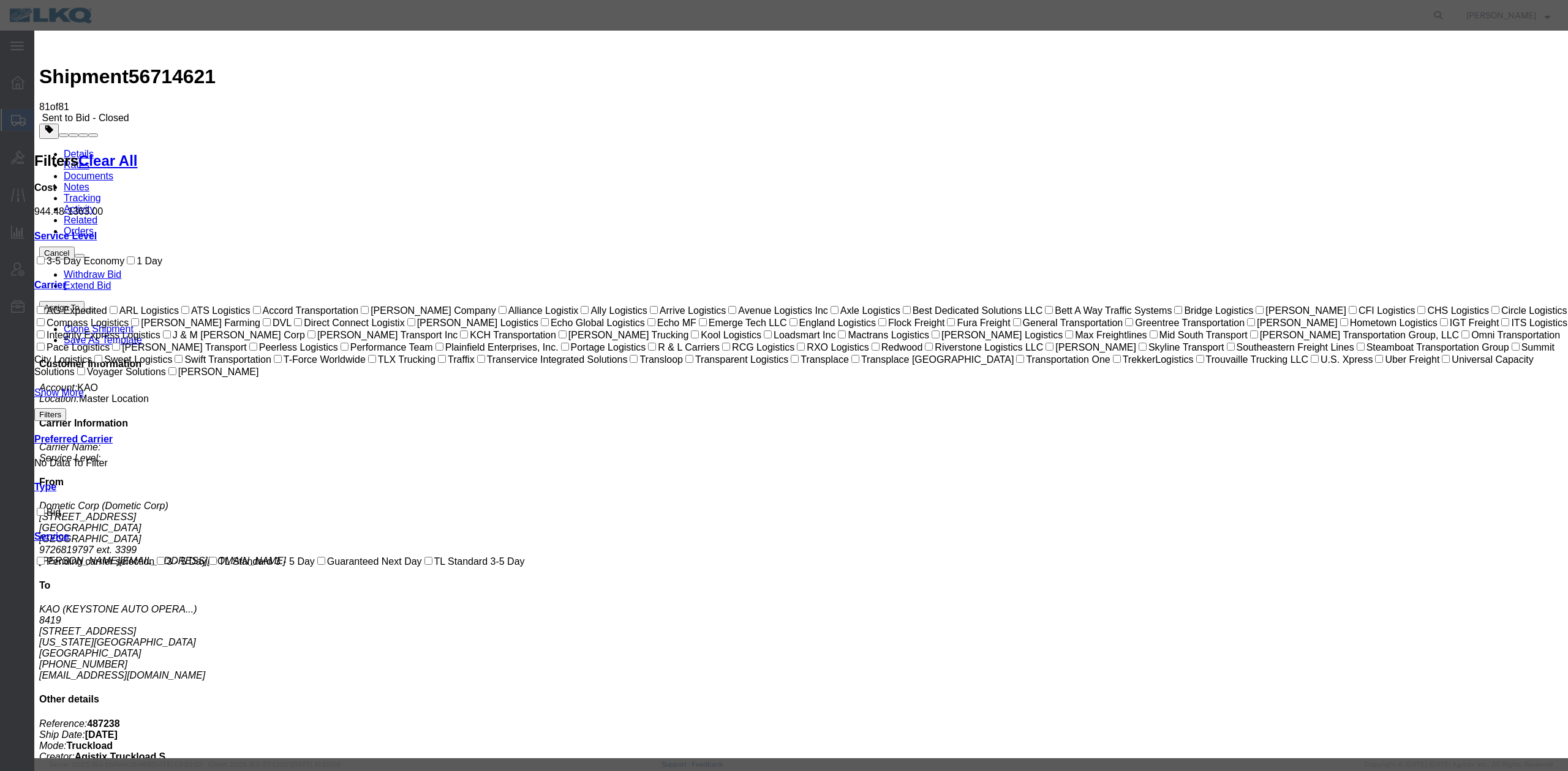
select select "4"
